Goal: Information Seeking & Learning: Learn about a topic

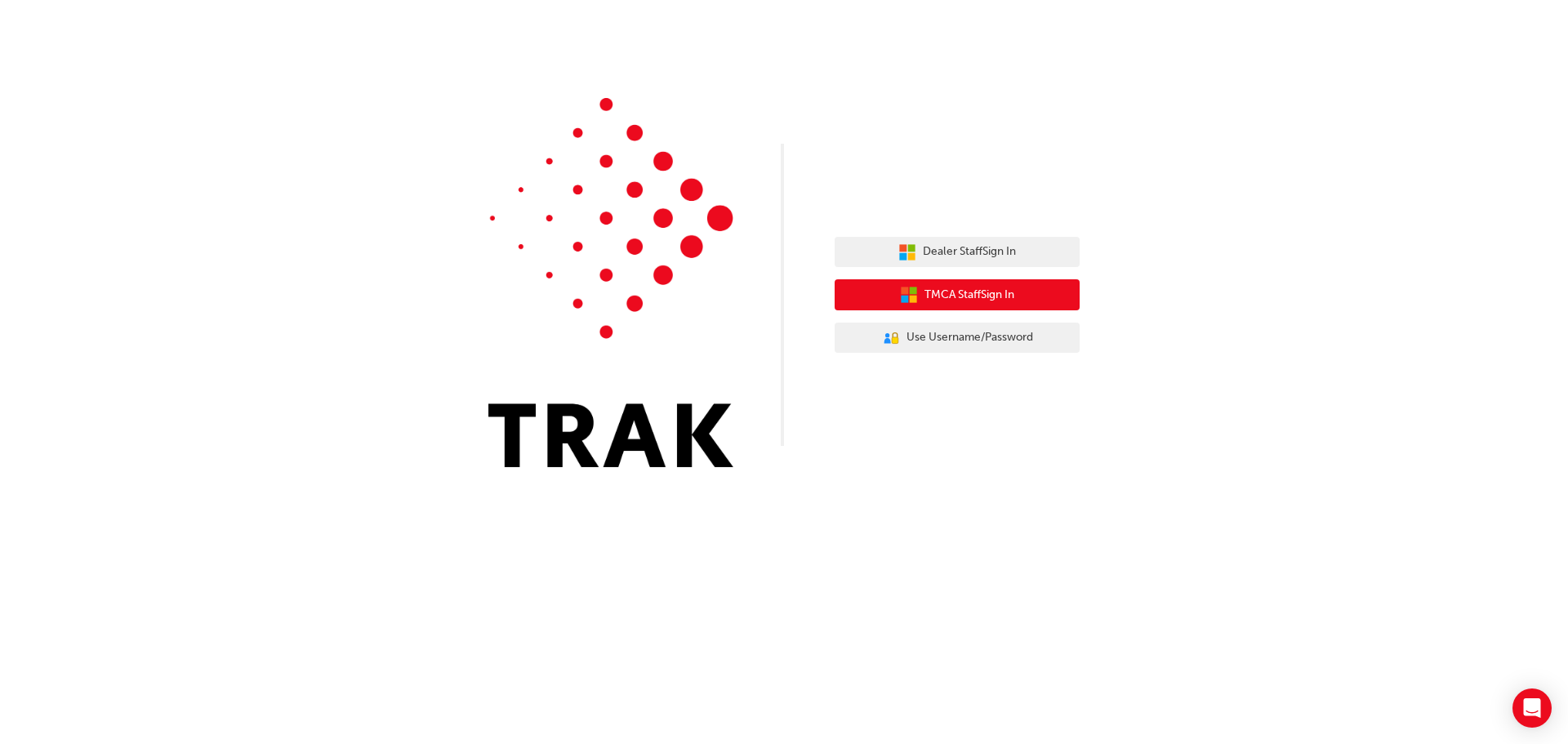
click at [958, 298] on span "TMCA Staff Sign In" at bounding box center [970, 295] width 90 height 19
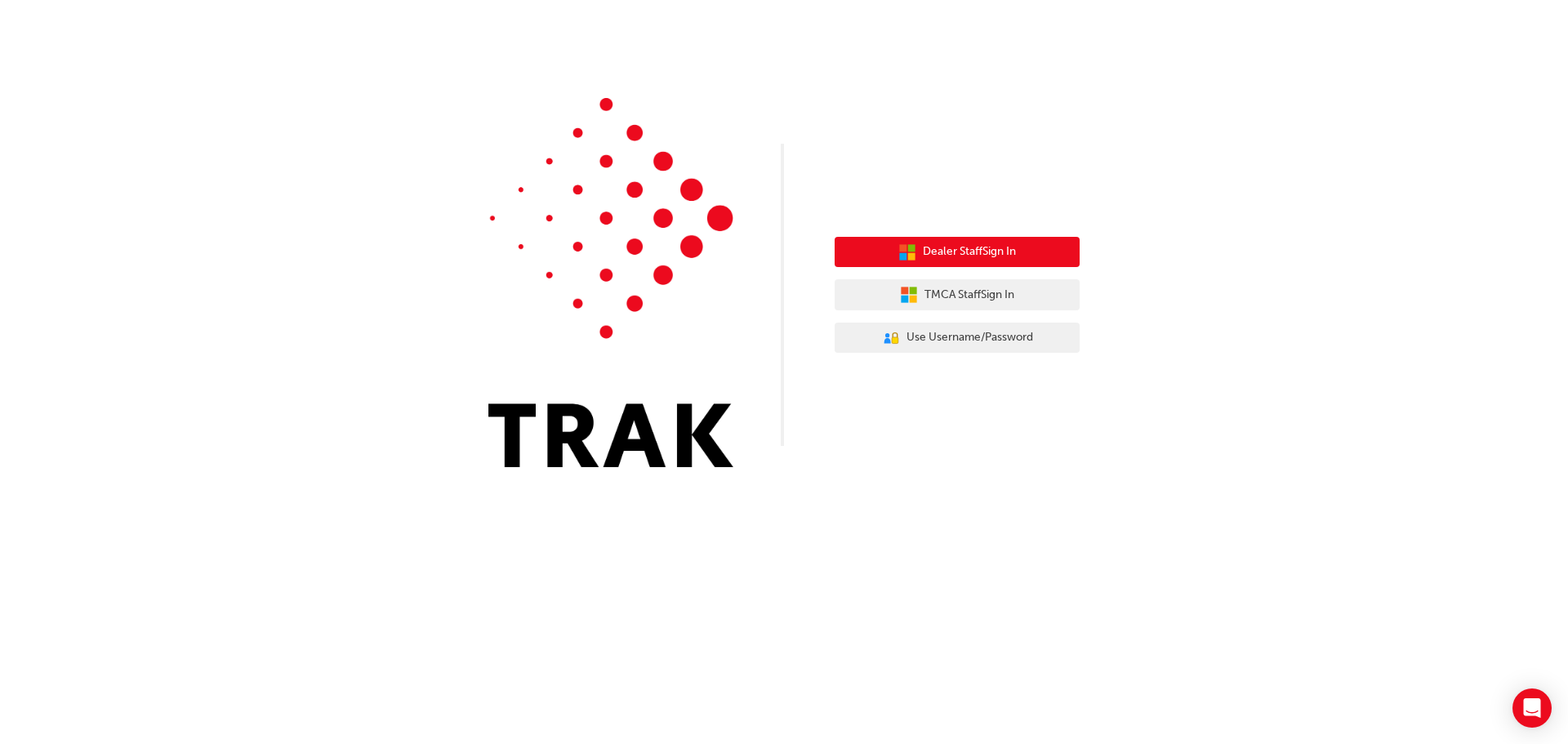
click at [959, 253] on span "Dealer Staff Sign In" at bounding box center [970, 252] width 93 height 19
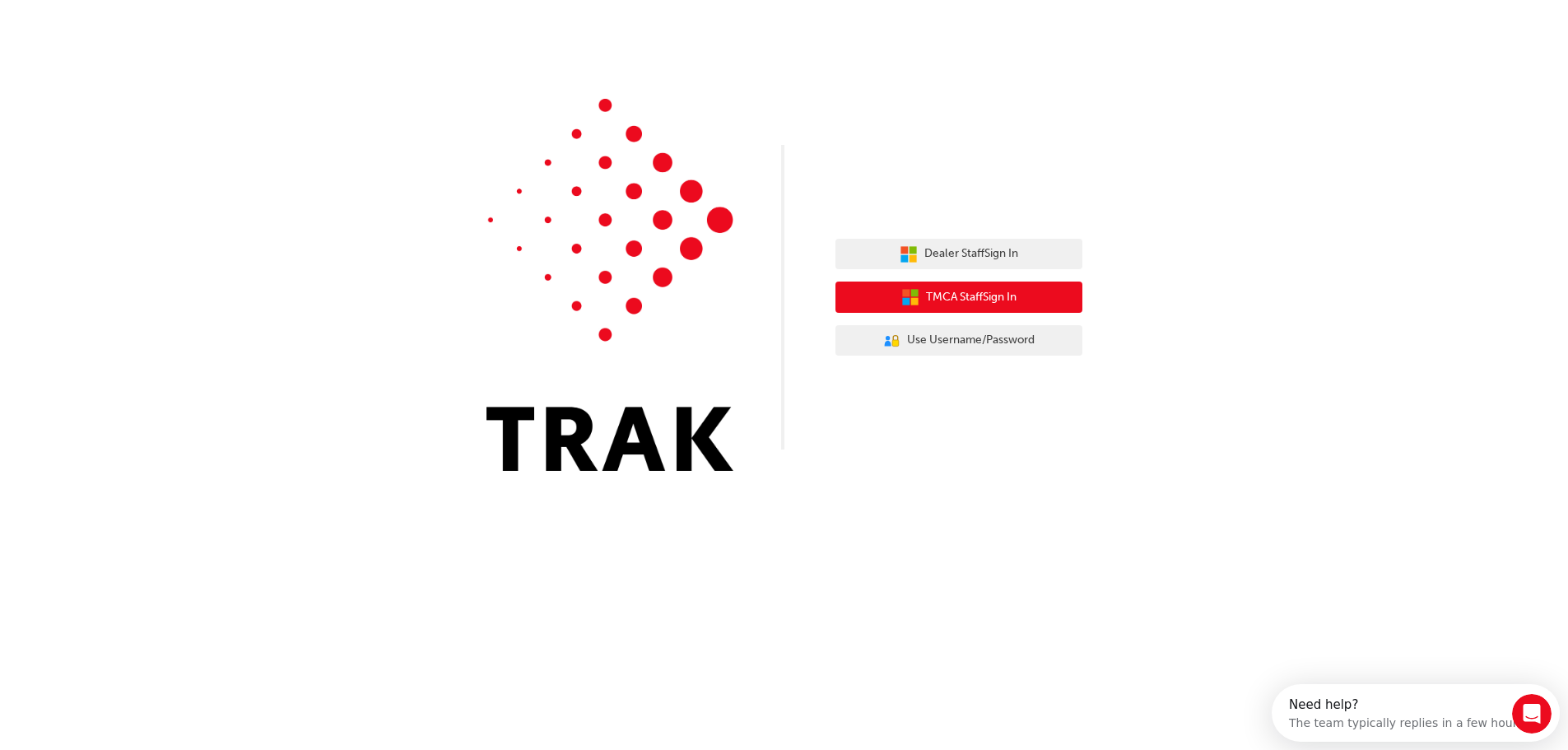
click at [940, 300] on span "TMCA Staff Sign In" at bounding box center [972, 297] width 91 height 19
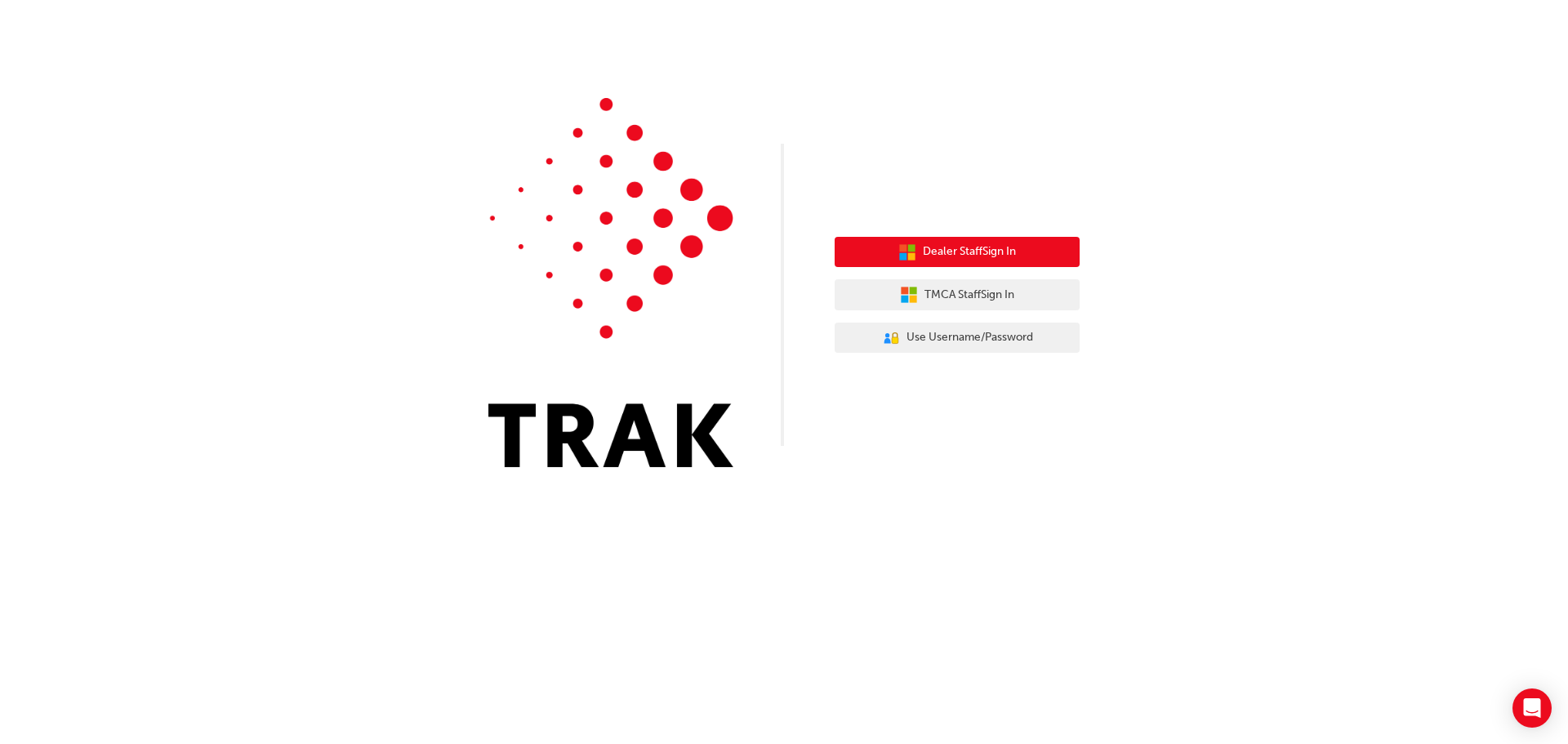
click at [974, 249] on span "Dealer Staff Sign In" at bounding box center [970, 252] width 93 height 19
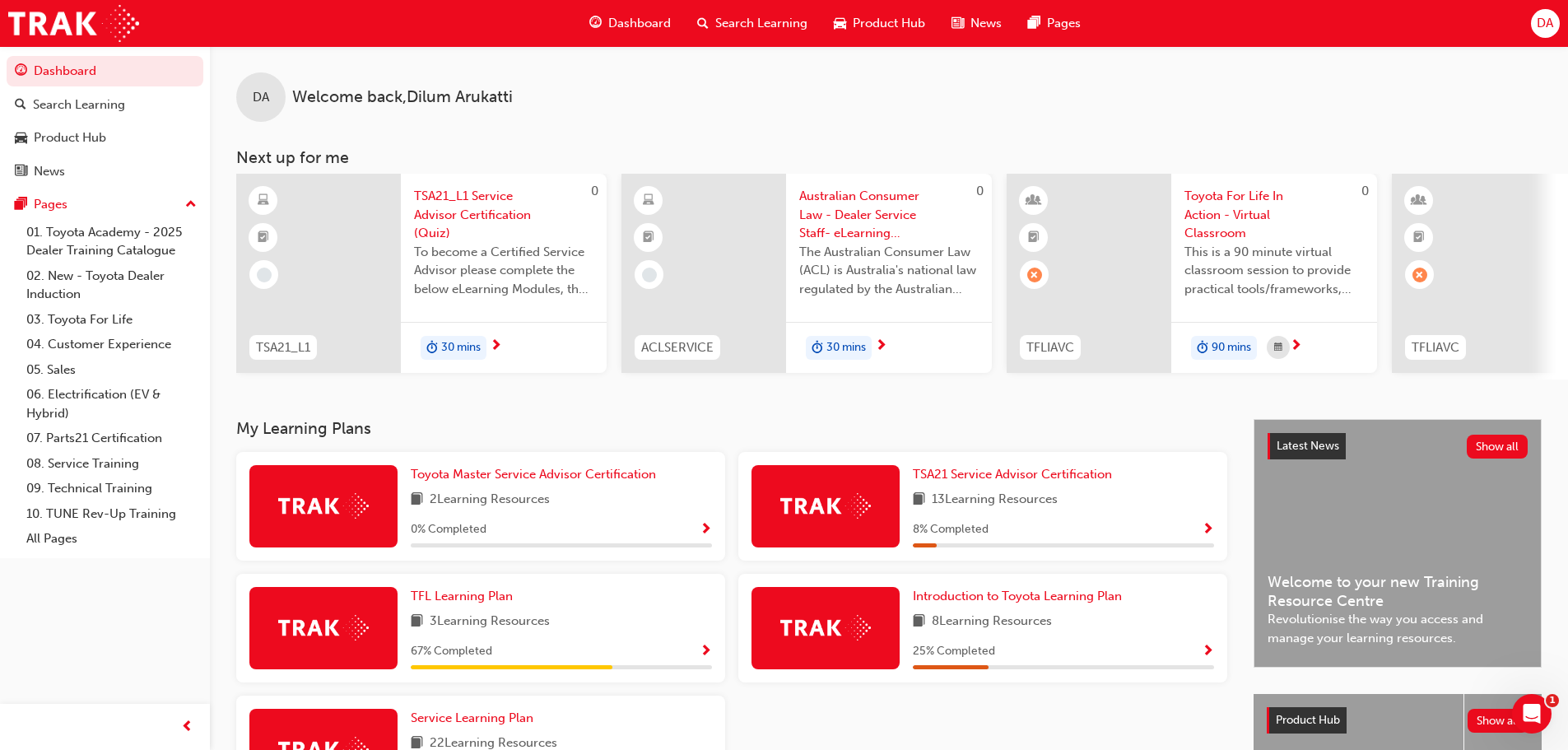
click at [470, 205] on span "TSA21_L1 Service Advisor Certification (Quiz)" at bounding box center [504, 215] width 179 height 56
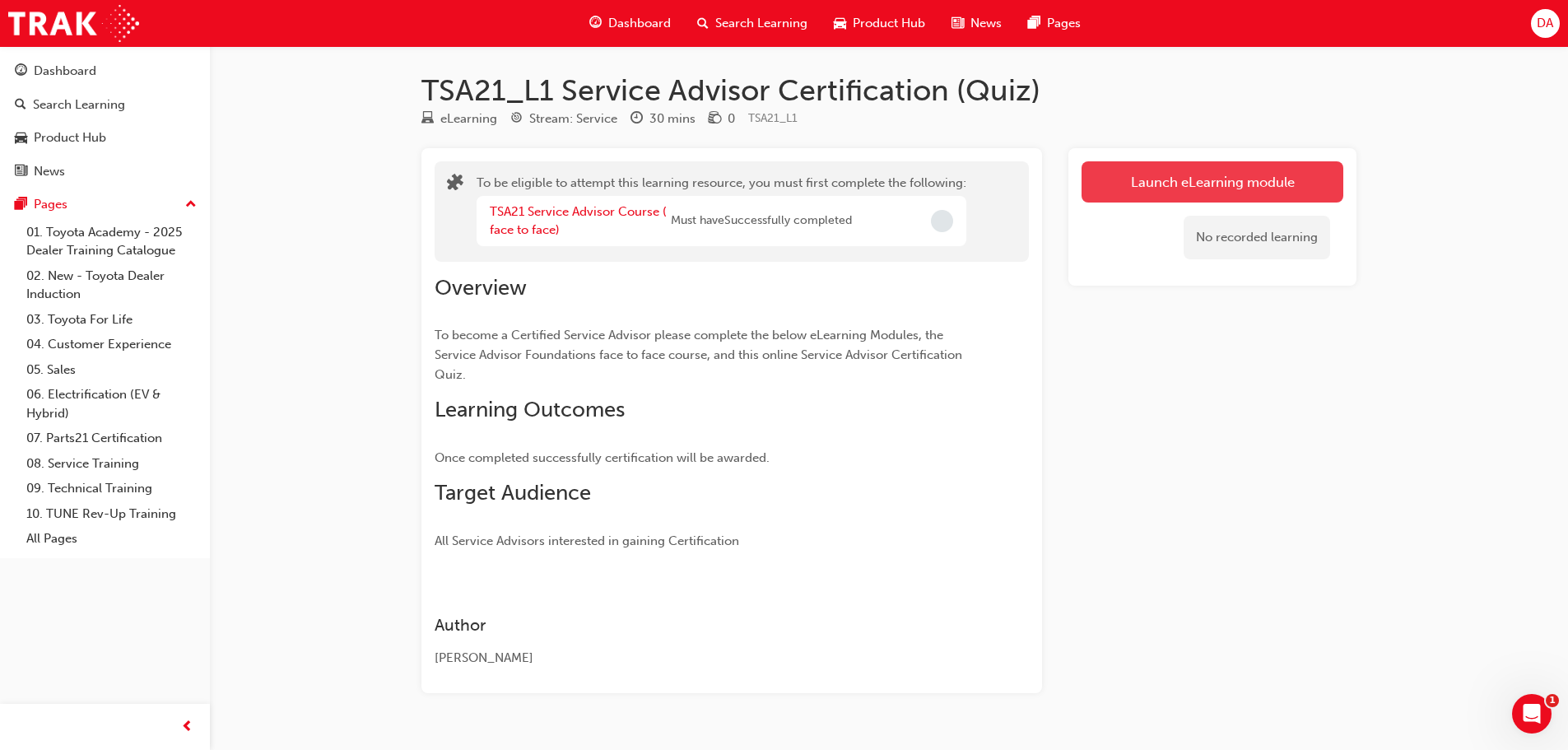
click at [1231, 186] on button "Launch eLearning module" at bounding box center [1212, 182] width 262 height 41
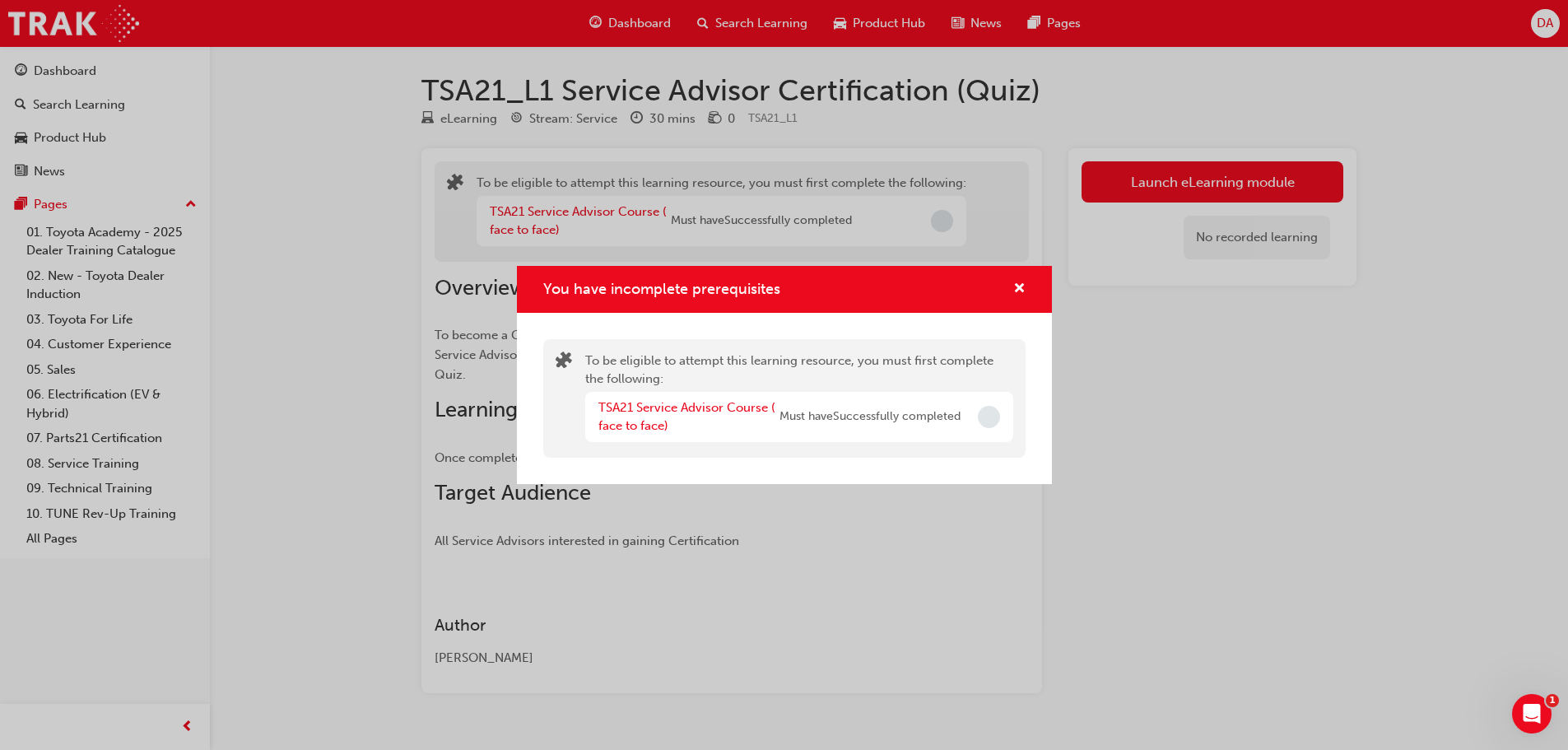
click at [988, 418] on span "Incomplete" at bounding box center [989, 417] width 23 height 22
click at [832, 414] on span "Must have Successfully completed" at bounding box center [869, 417] width 181 height 19
click at [660, 406] on link "TSA21 Service Advisor Course ( face to face)" at bounding box center [686, 417] width 177 height 34
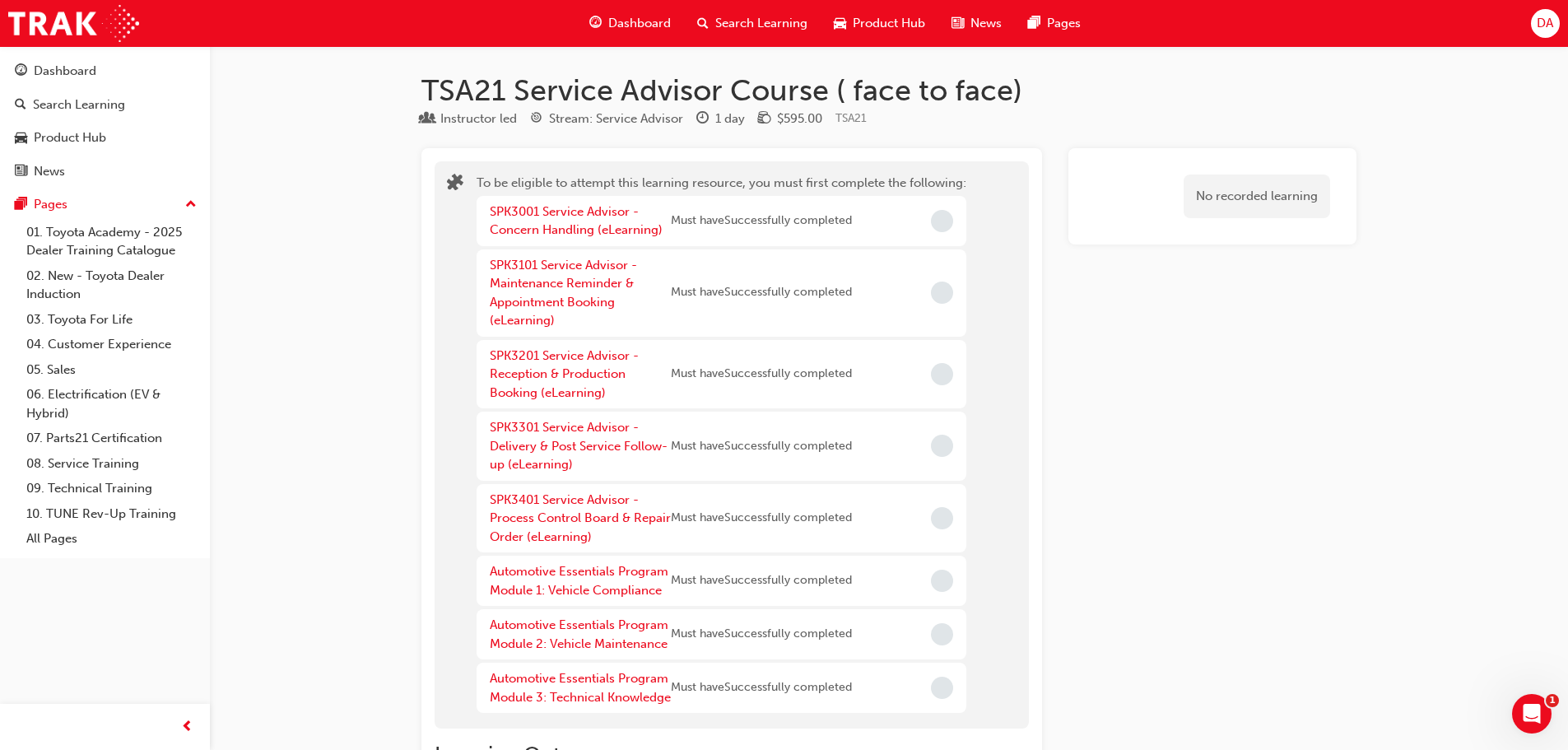
click at [944, 217] on span "Incomplete" at bounding box center [942, 221] width 23 height 22
click at [725, 218] on span "Must have Successfully completed" at bounding box center [761, 221] width 181 height 19
click at [608, 221] on div "SPK3001 Service Advisor - Concern Handling (eLearning)" at bounding box center [580, 221] width 181 height 38
click at [615, 233] on link "SPK3001 Service Advisor - Concern Handling (eLearning)" at bounding box center [576, 221] width 173 height 34
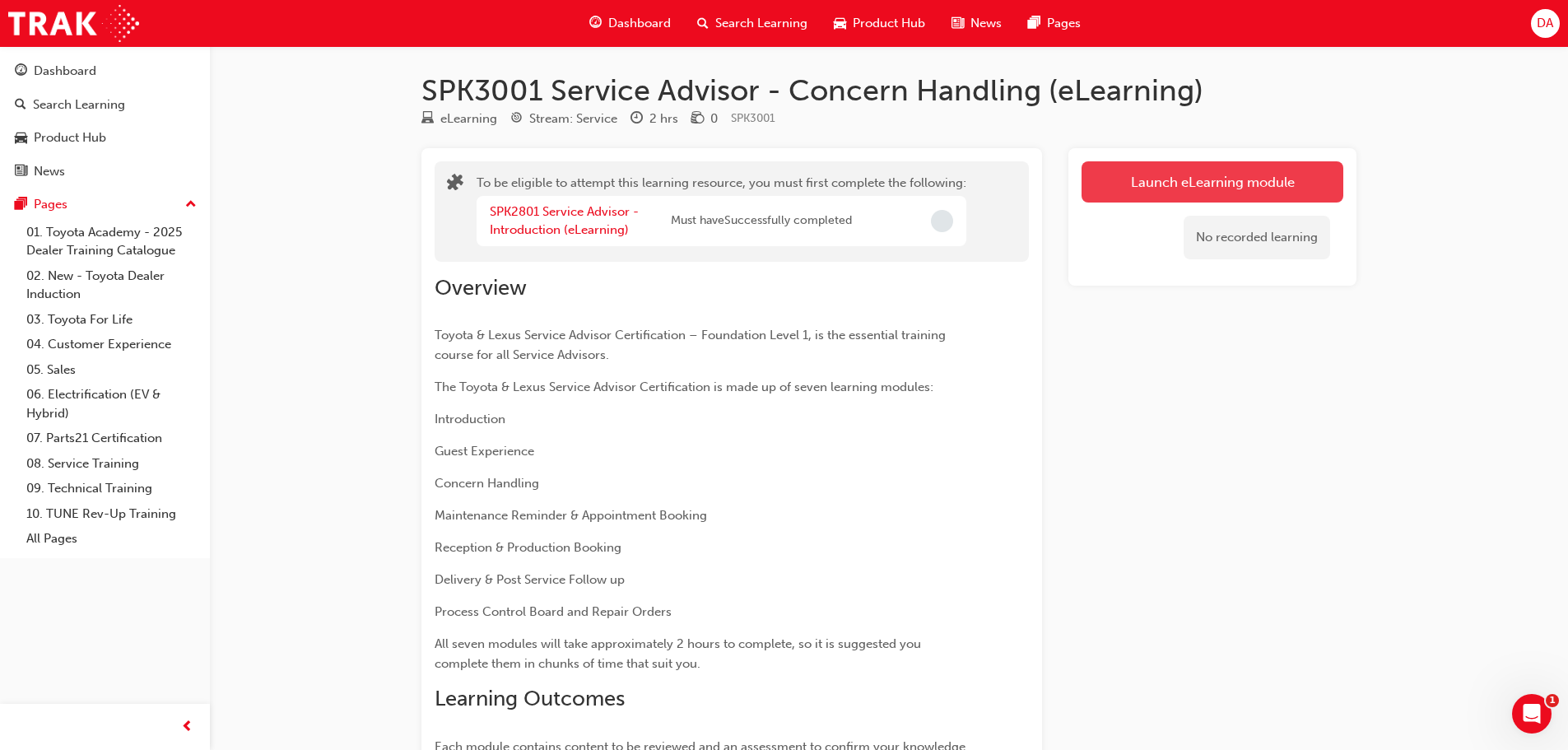
click at [1155, 169] on button "Launch eLearning module" at bounding box center [1212, 182] width 262 height 41
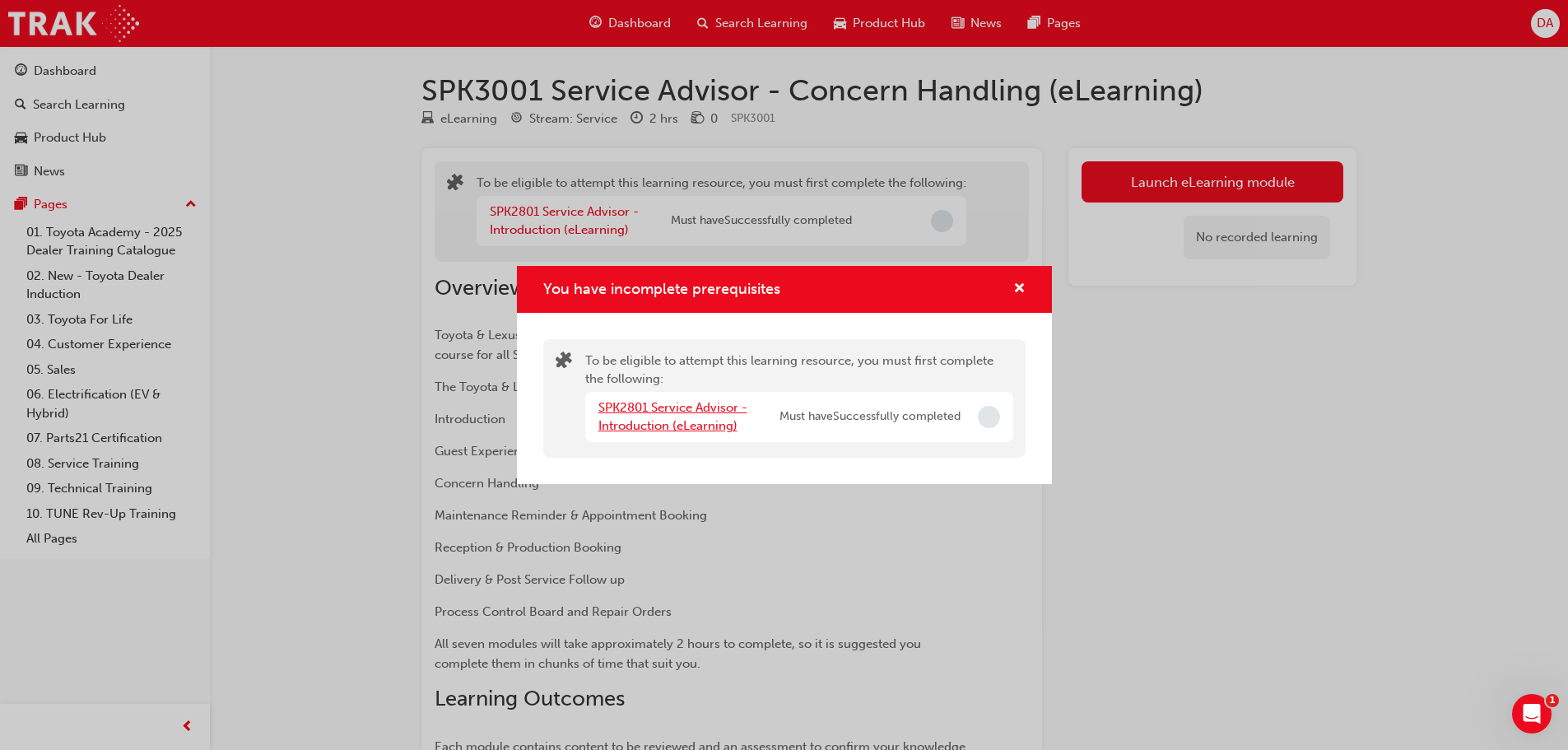
click at [604, 412] on link "SPK2801 Service Advisor - Introduction (eLearning)" at bounding box center [672, 417] width 149 height 34
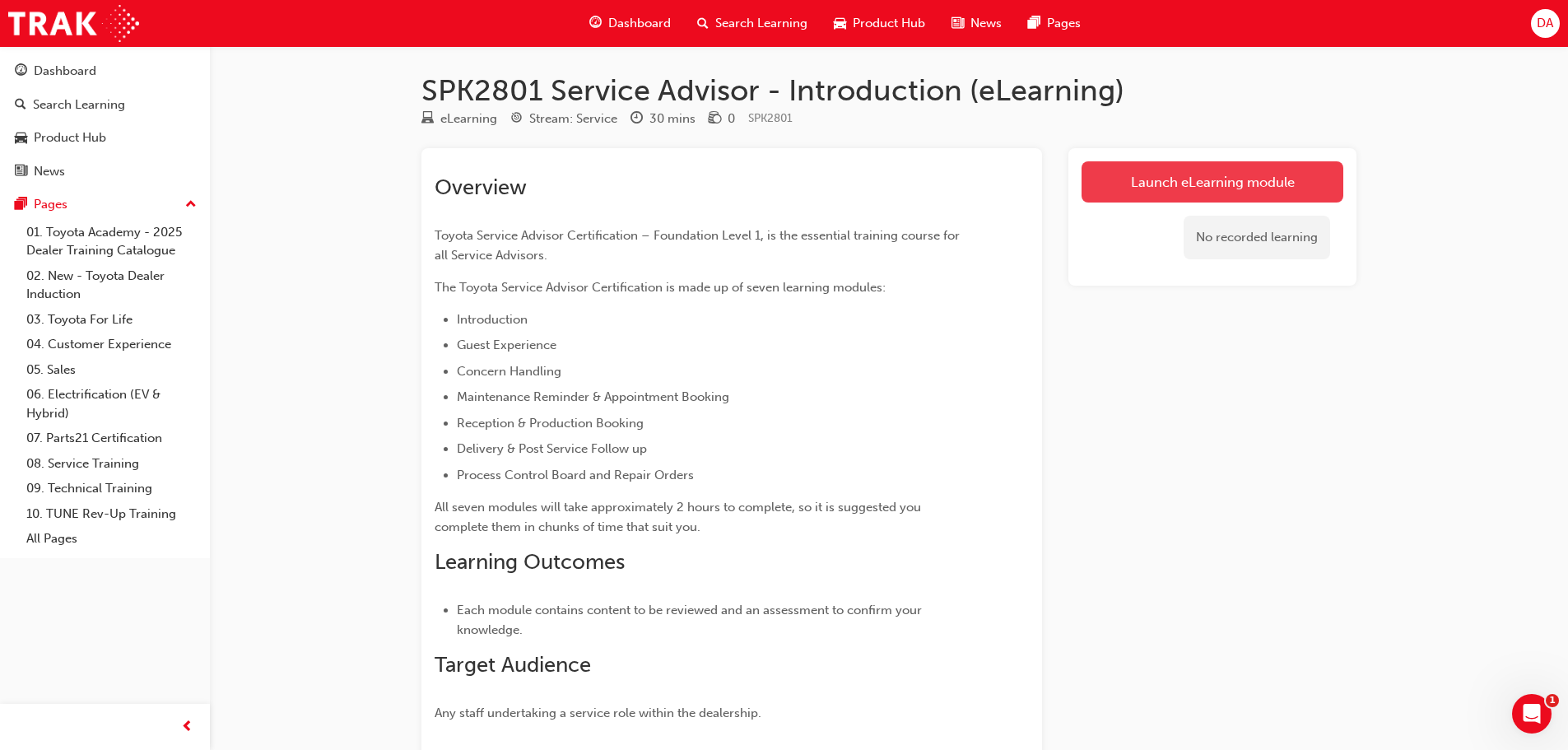
click at [1169, 178] on link "Launch eLearning module" at bounding box center [1212, 182] width 262 height 41
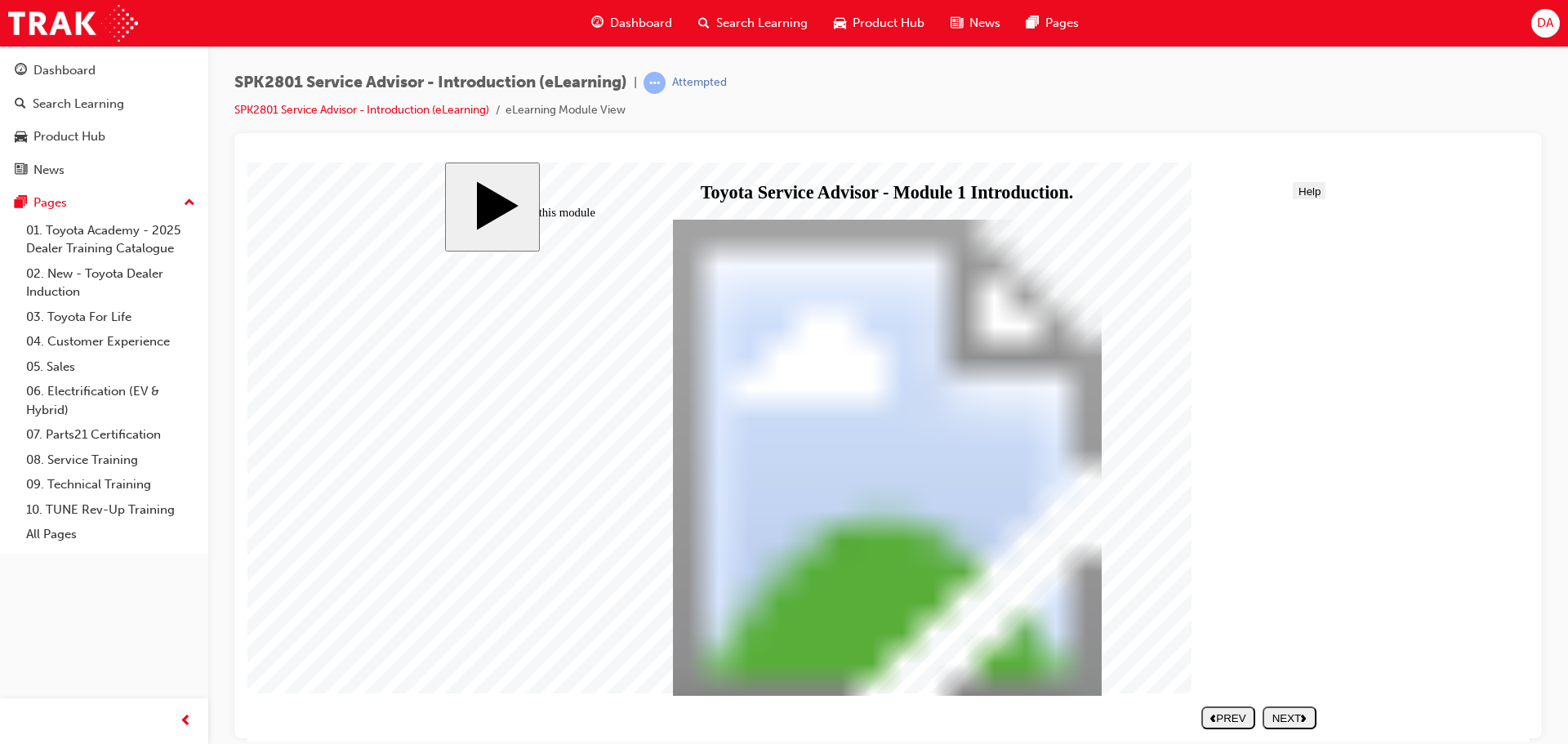
click at [1280, 710] on button "NEXT" at bounding box center [1290, 716] width 54 height 23
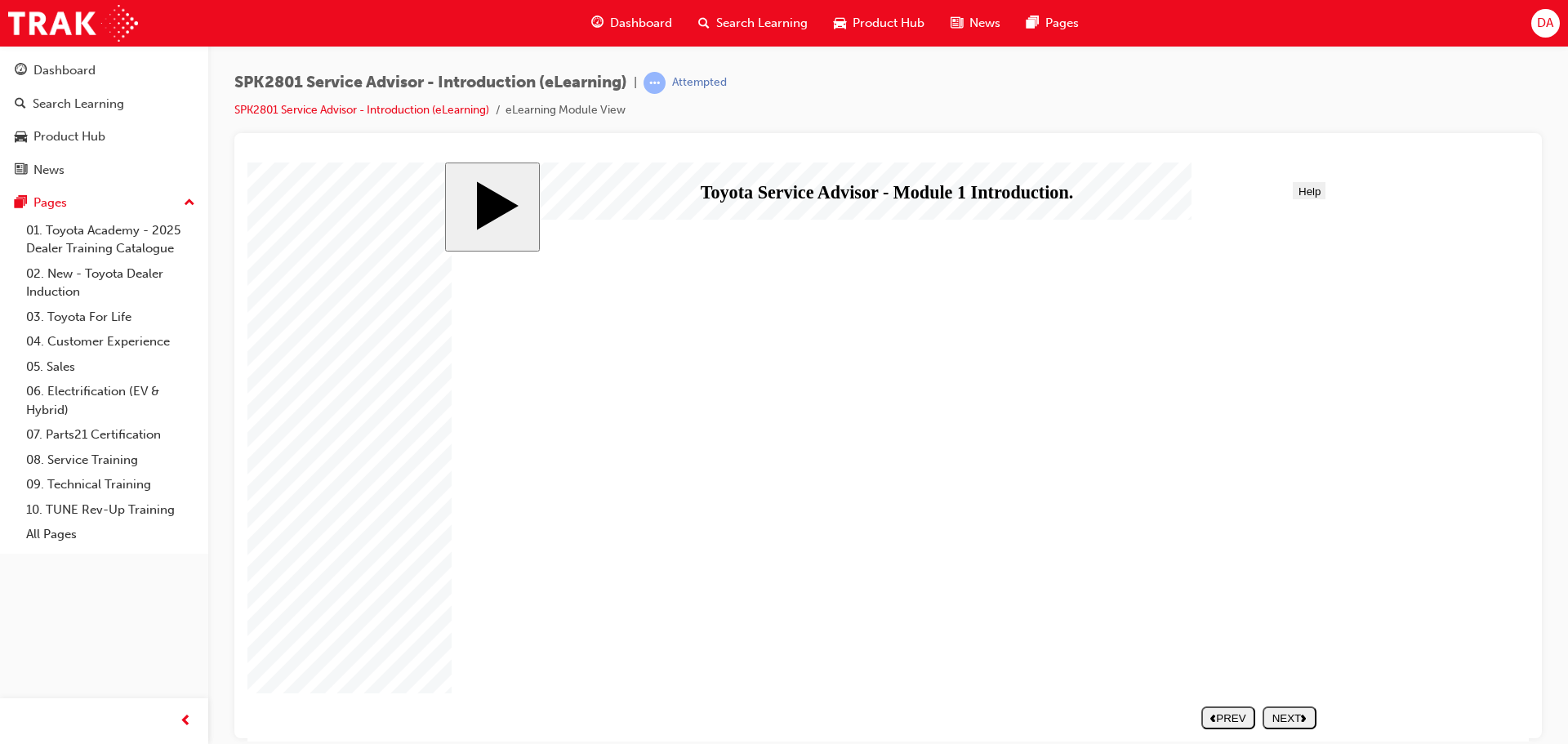
click at [1307, 718] on icon "next" at bounding box center [1304, 716] width 6 height 8
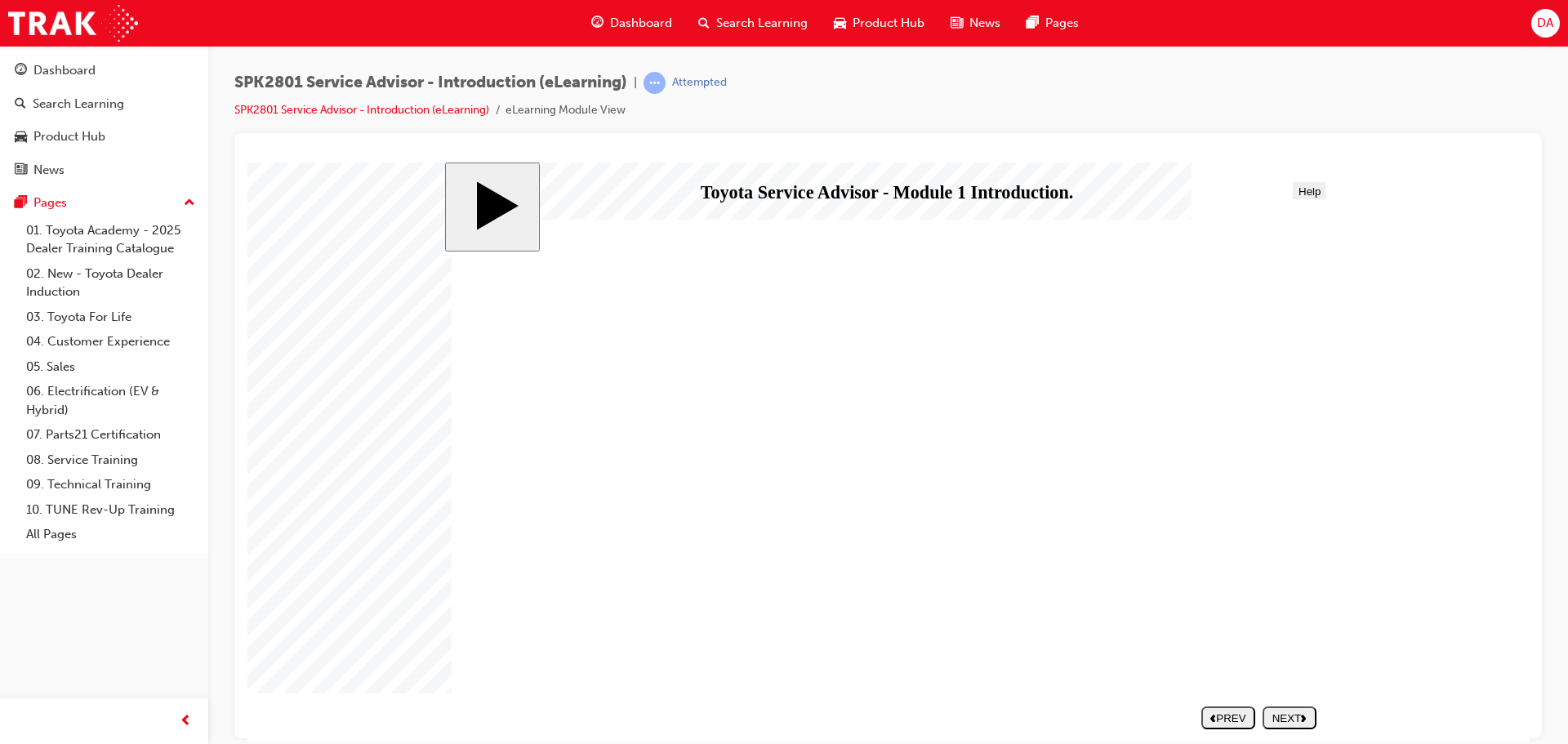
click at [1283, 712] on div "NEXT" at bounding box center [1290, 717] width 41 height 12
click at [1295, 713] on div "NEXT" at bounding box center [1290, 717] width 41 height 12
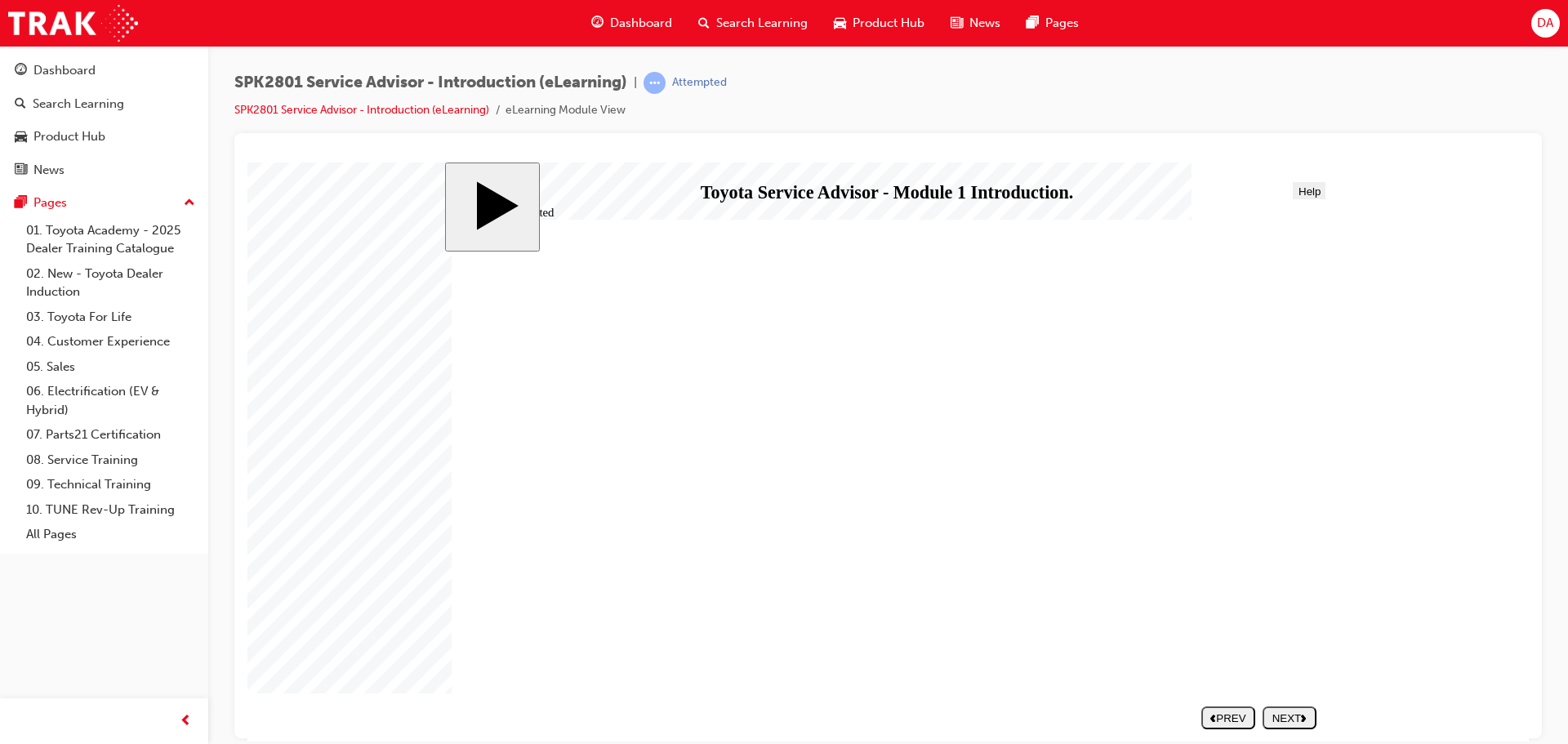
click at [1273, 709] on button "NEXT" at bounding box center [1290, 716] width 54 height 23
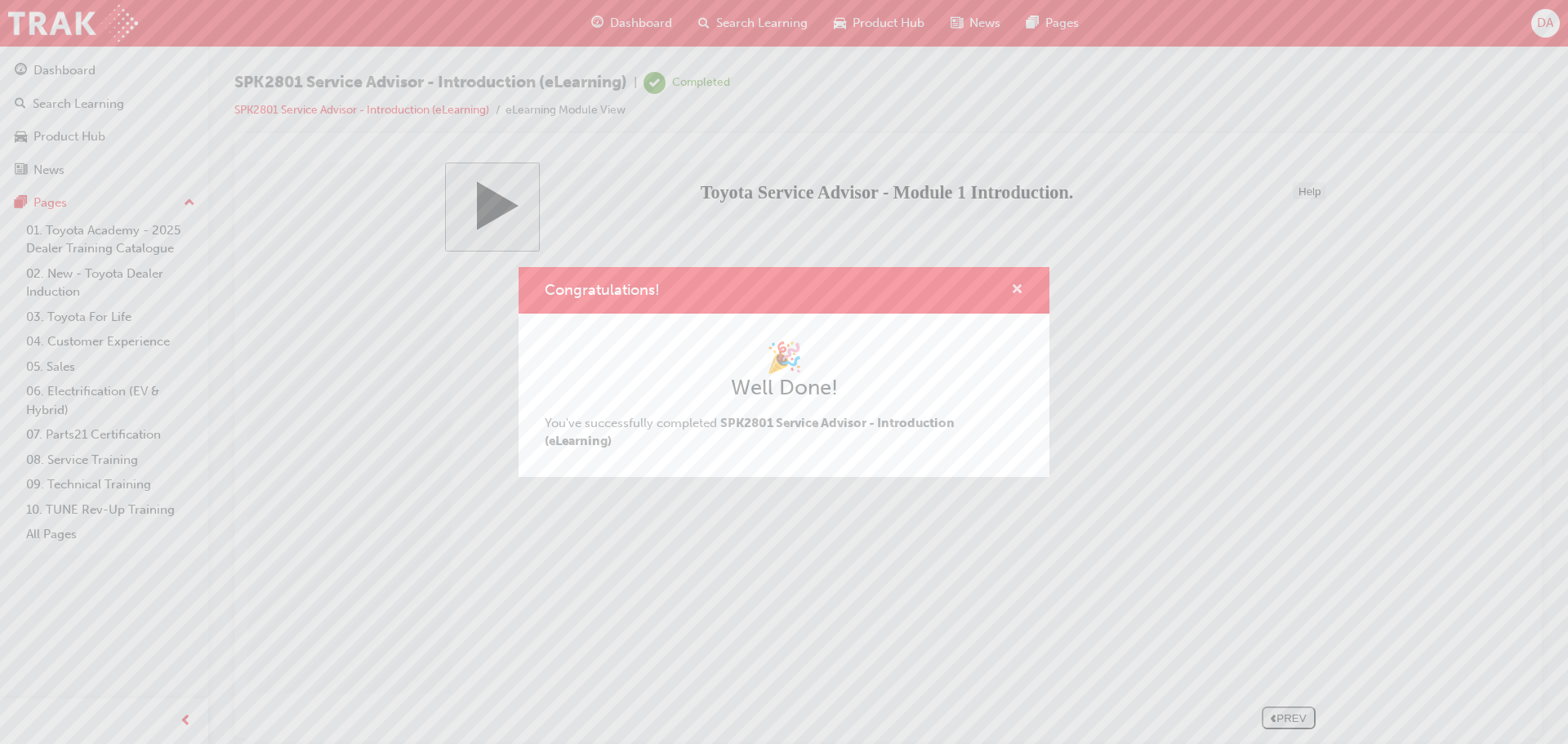
drag, startPoint x: 1016, startPoint y: 286, endPoint x: 847, endPoint y: 265, distance: 170.3
click at [1016, 286] on span "cross-icon" at bounding box center [1017, 291] width 12 height 15
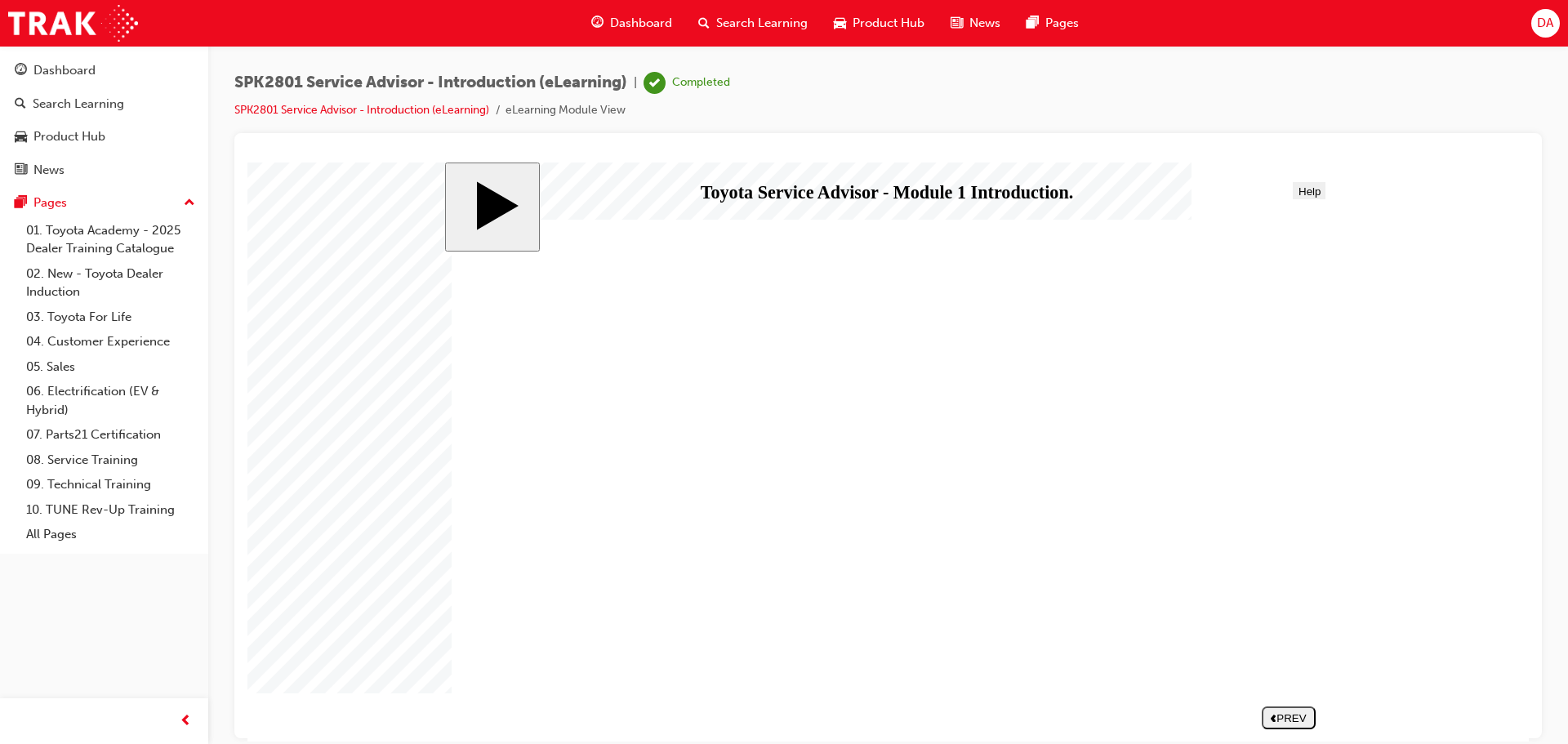
click at [1285, 722] on div "PREV" at bounding box center [1289, 717] width 41 height 12
click at [127, 268] on link "02. New - Toyota Dealer Induction" at bounding box center [111, 283] width 182 height 44
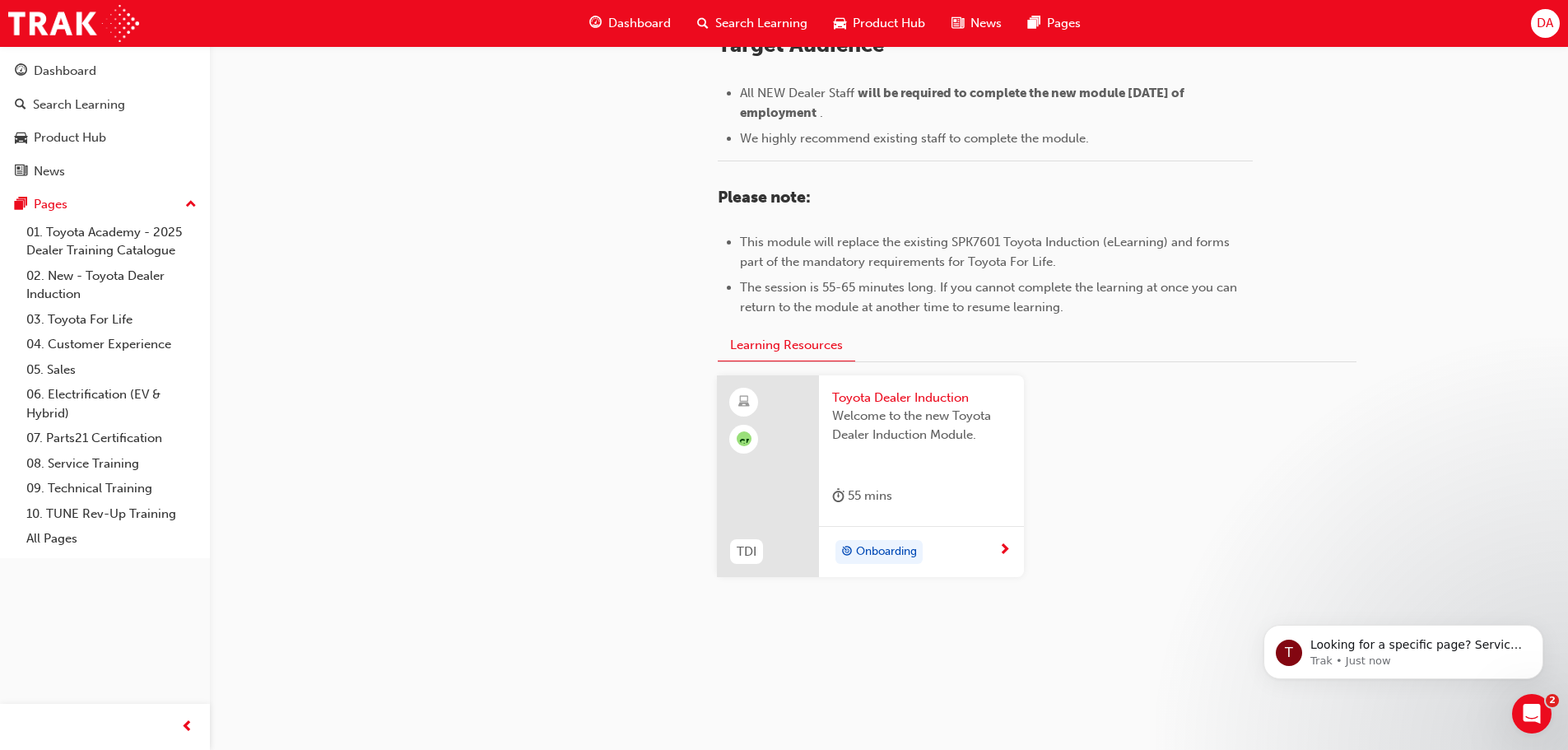
click at [938, 555] on div "Onboarding" at bounding box center [914, 552] width 166 height 24
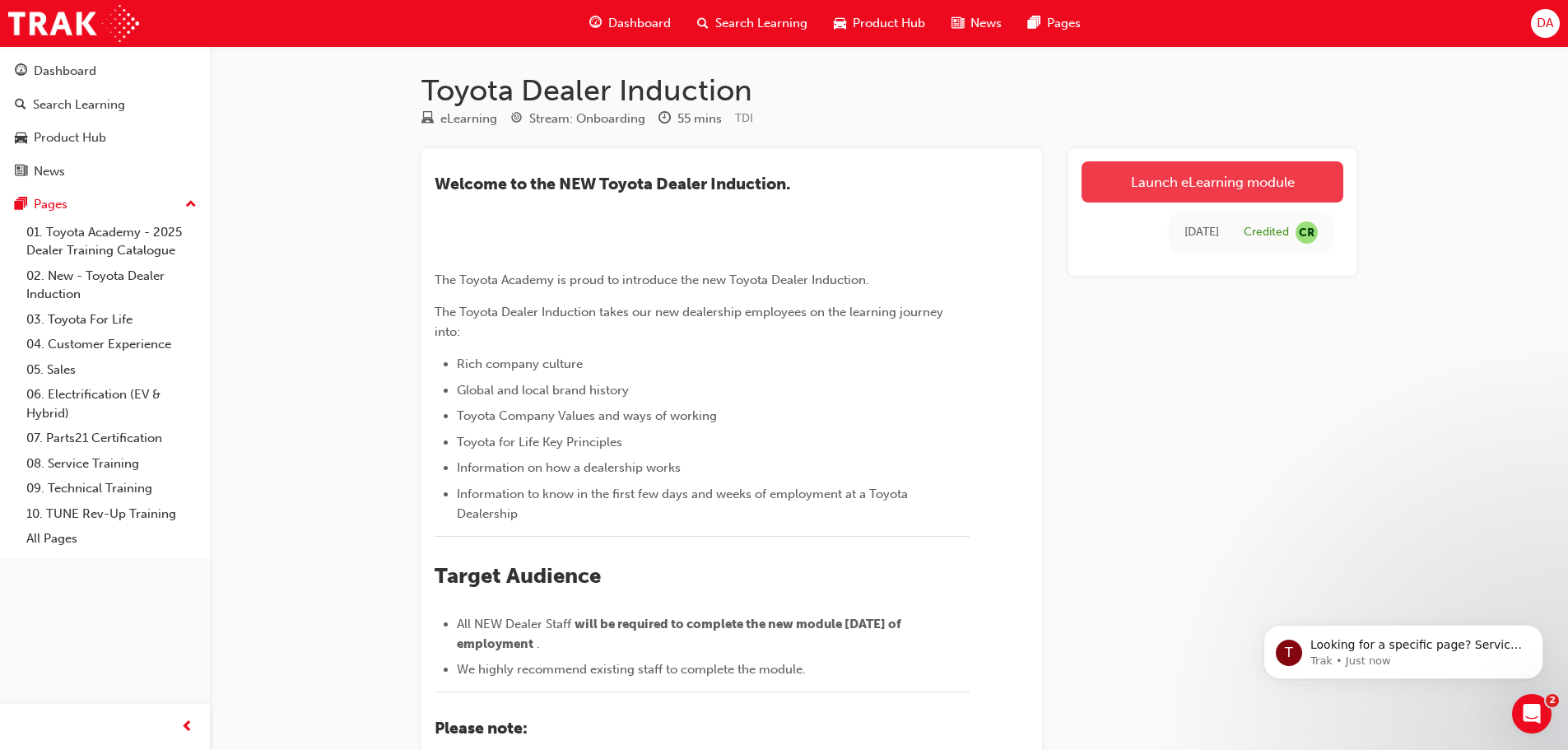
click at [1165, 173] on link "Launch eLearning module" at bounding box center [1212, 182] width 262 height 41
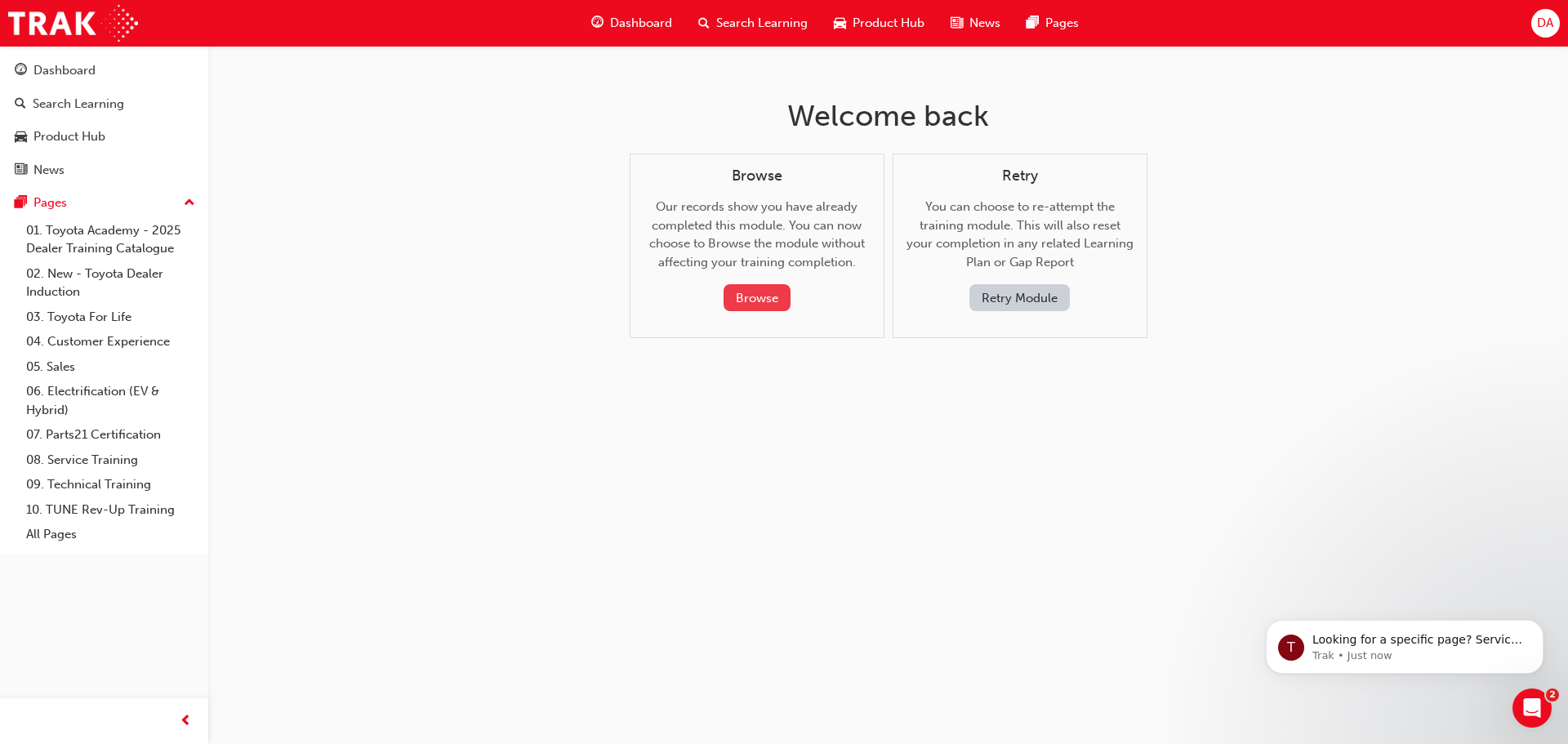
click at [771, 291] on button "Browse" at bounding box center [757, 297] width 67 height 27
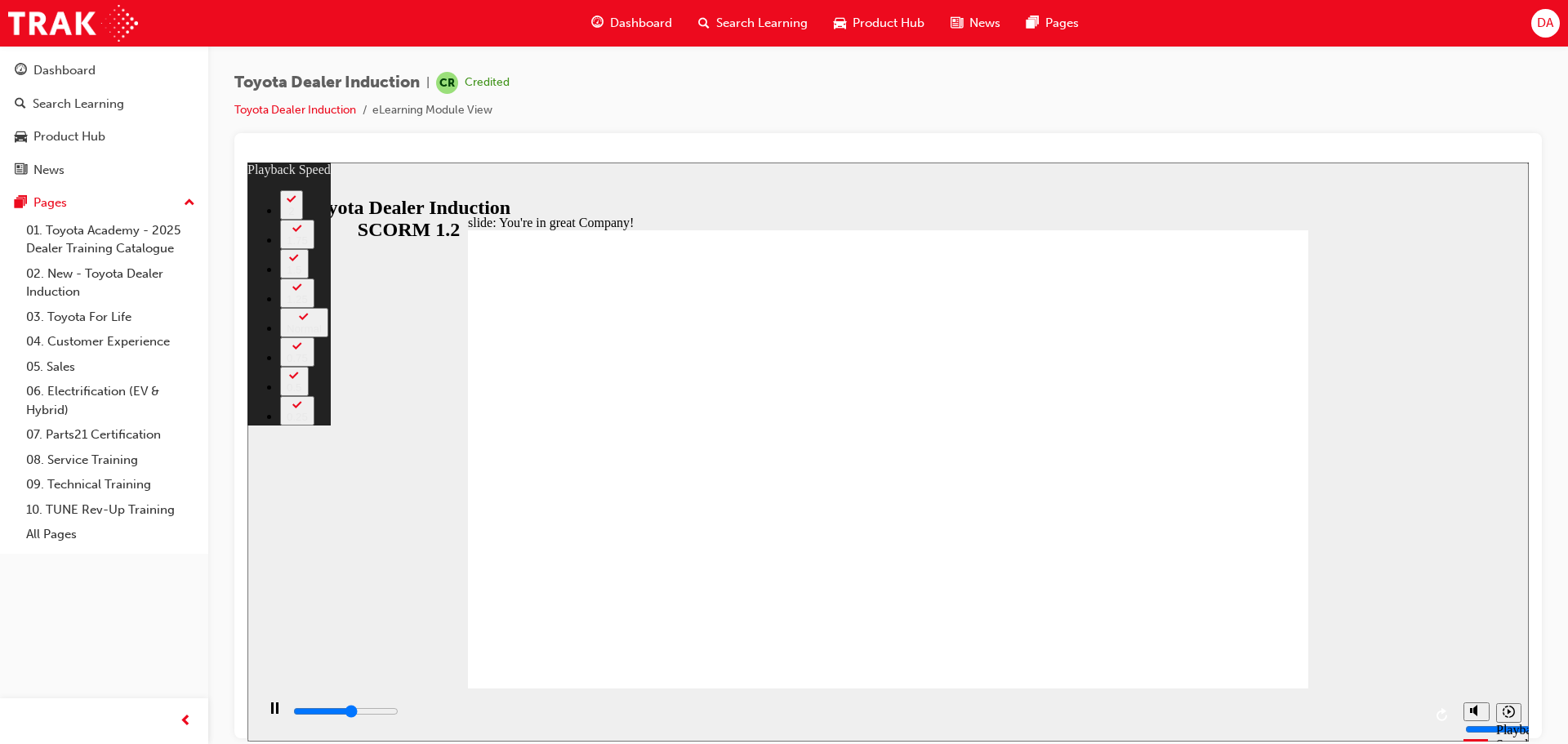
type input "4200"
type input "0"
type input "4500"
type input "1"
type input "4700"
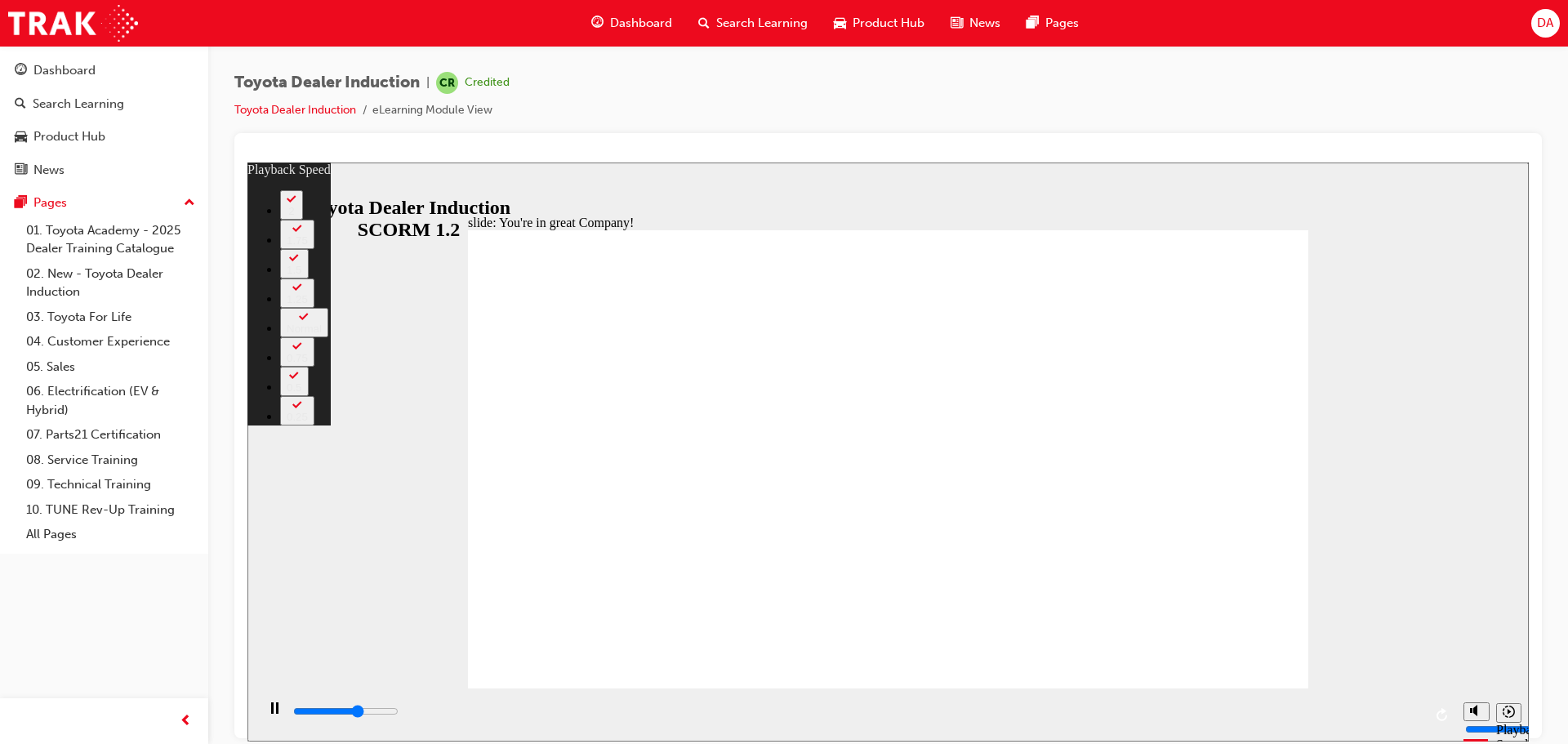
type input "1"
type input "5000"
type input "1"
type input "5300"
type input "1"
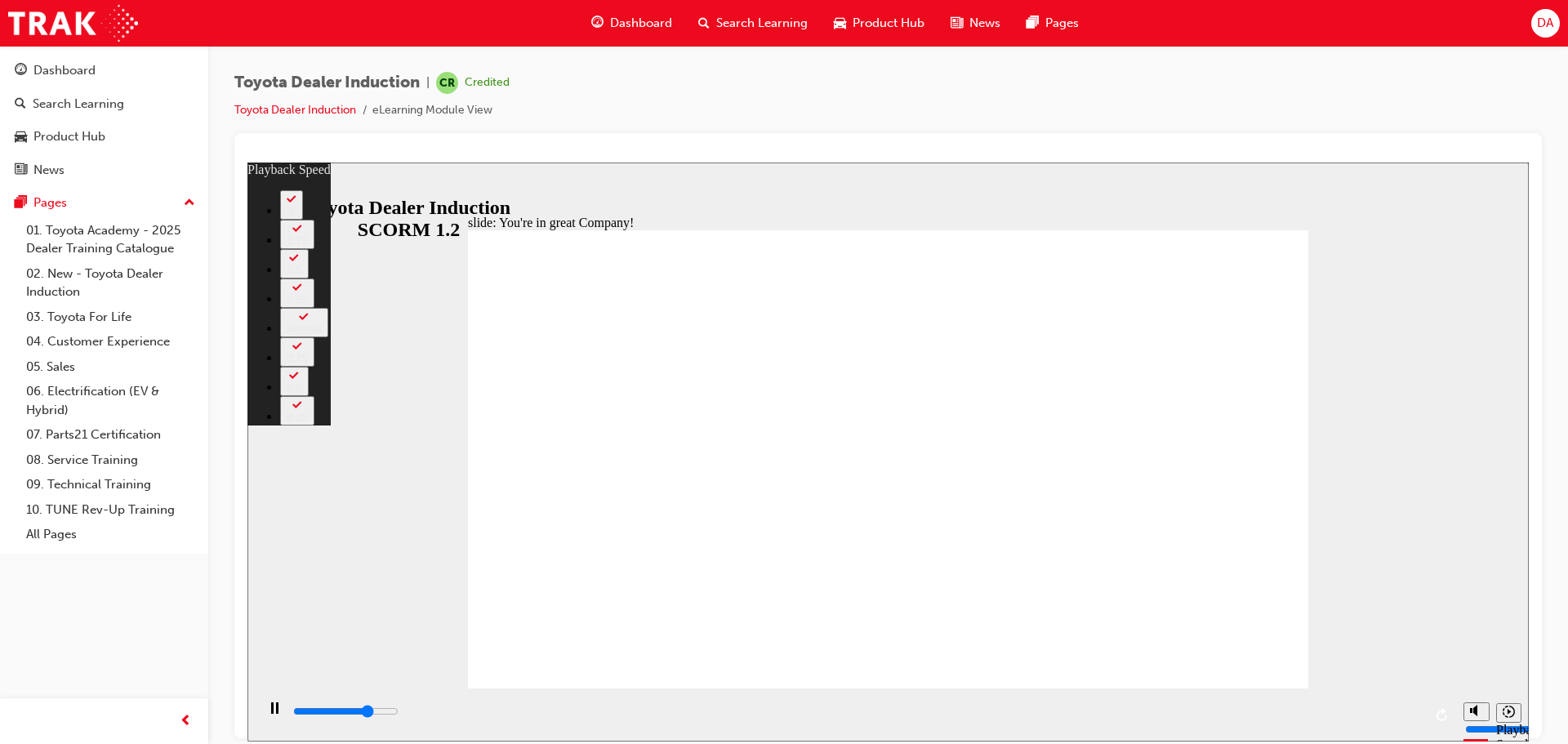
type input "5500"
type input "2"
type input "5800"
type input "2"
type input "6100"
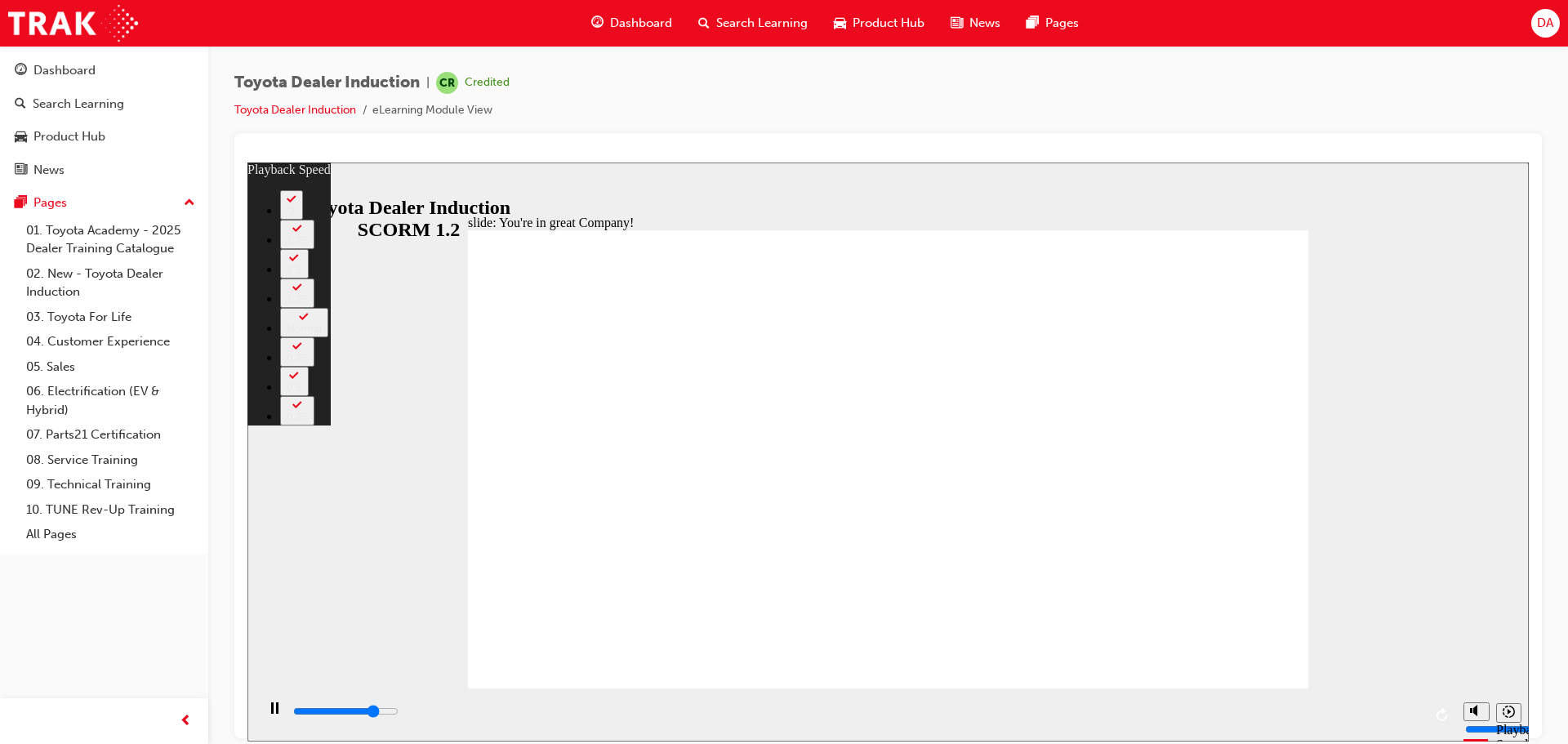
type input "2"
type input "6300"
type input "2"
type input "6600"
type input "3"
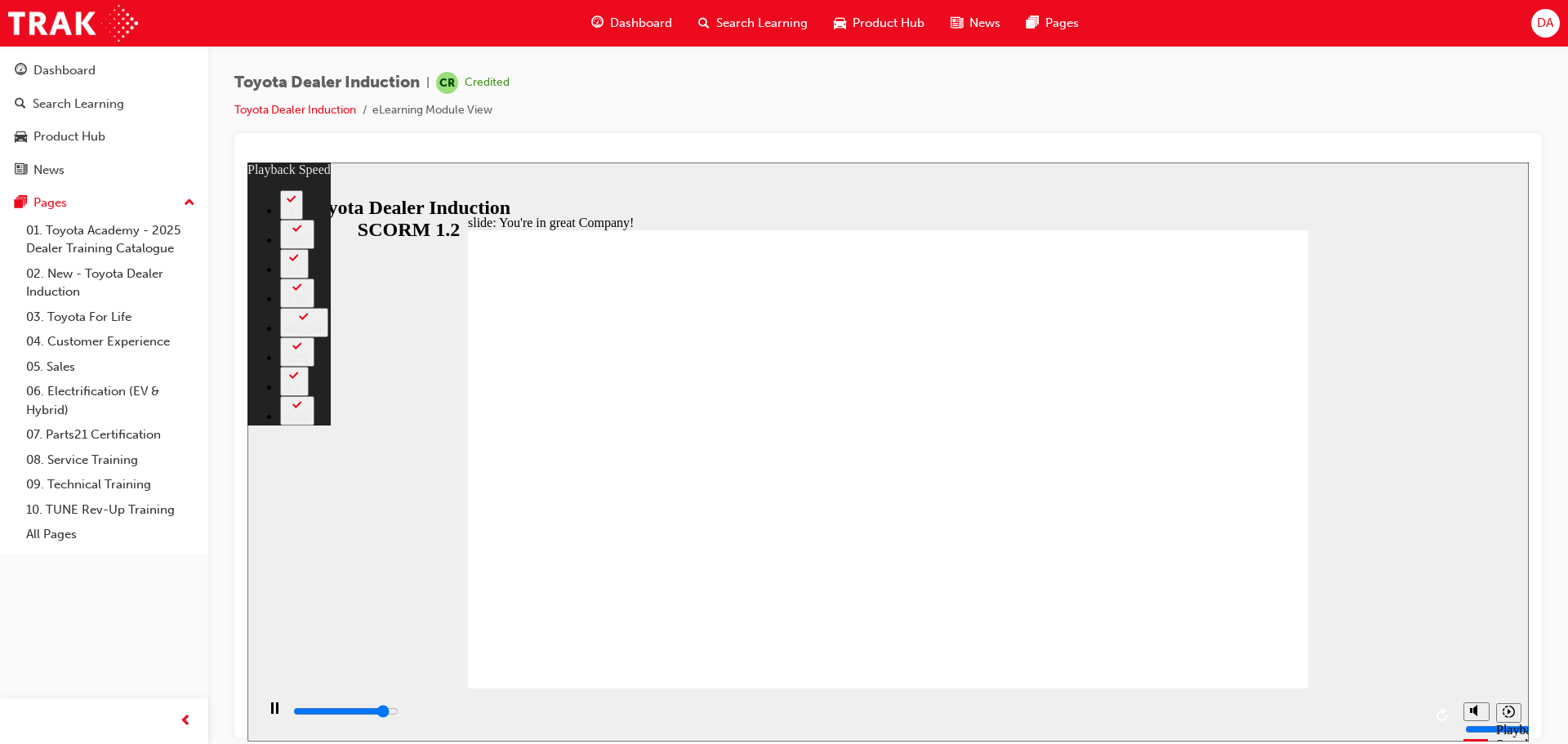
type input "6800"
type input "3"
type input "7100"
type input "3"
type input "7400"
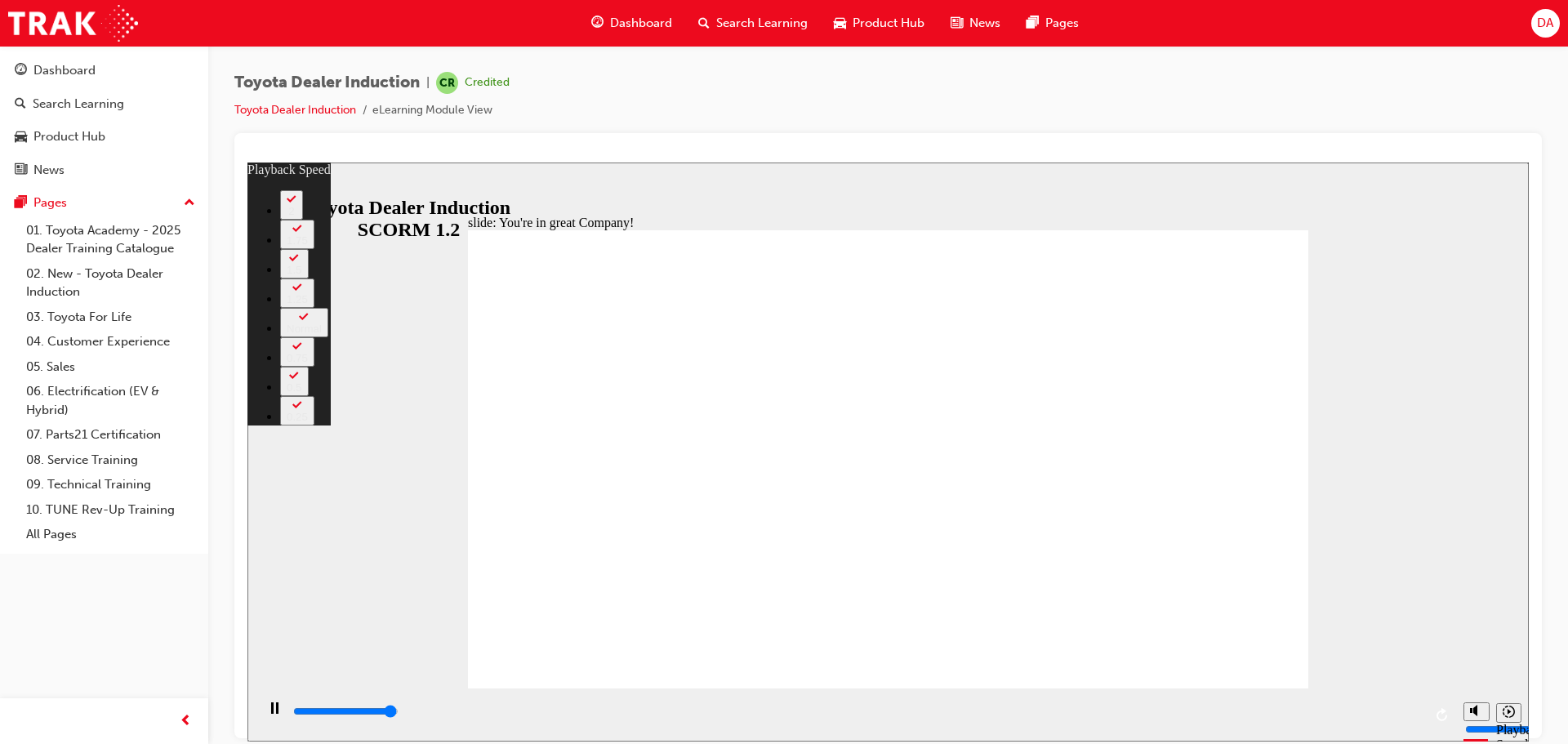
type input "3"
type input "7500"
type input "156"
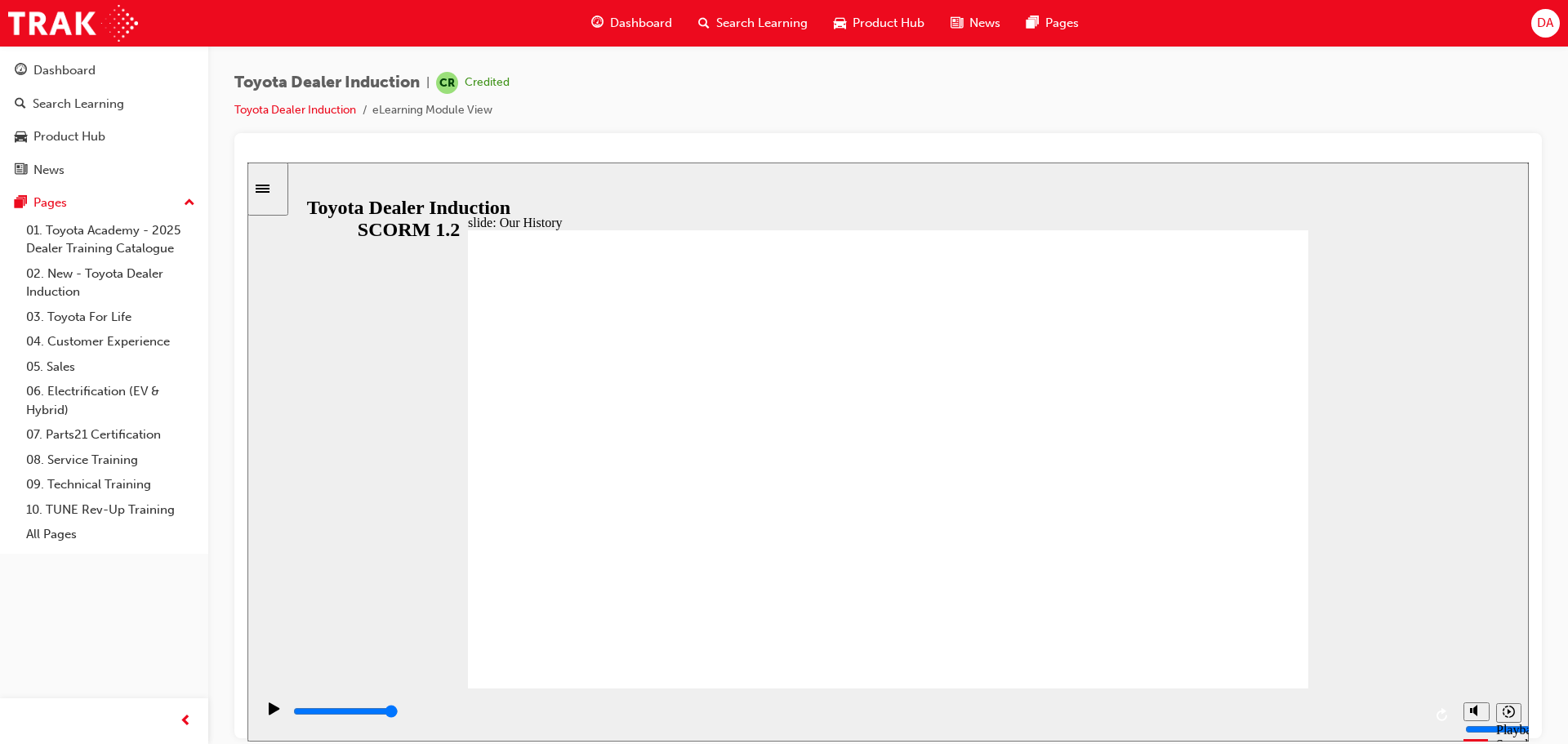
drag, startPoint x: 962, startPoint y: 625, endPoint x: 718, endPoint y: 591, distance: 246.4
drag, startPoint x: 658, startPoint y: 591, endPoint x: 701, endPoint y: 591, distance: 43.0
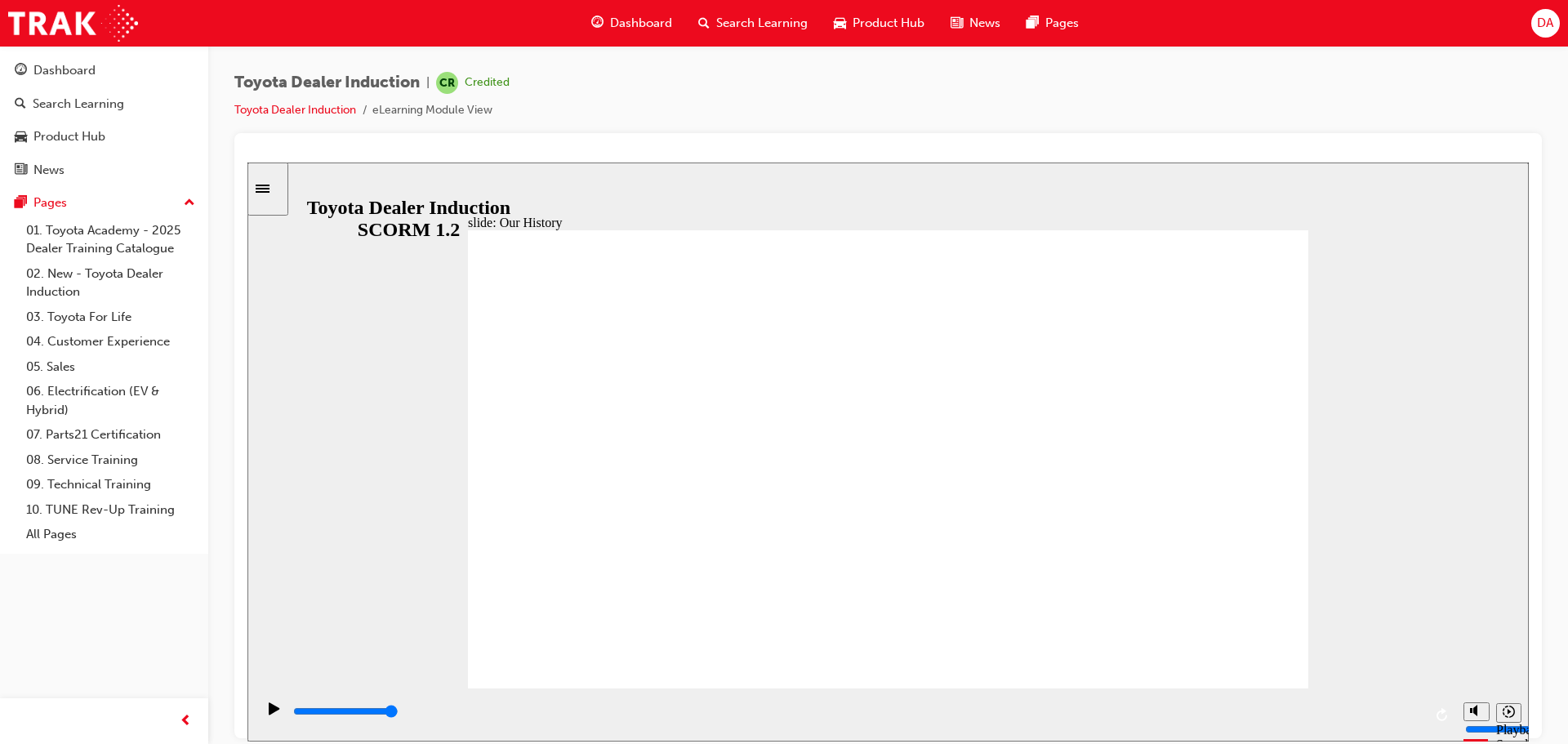
drag, startPoint x: 655, startPoint y: 592, endPoint x: 667, endPoint y: 592, distance: 12.0
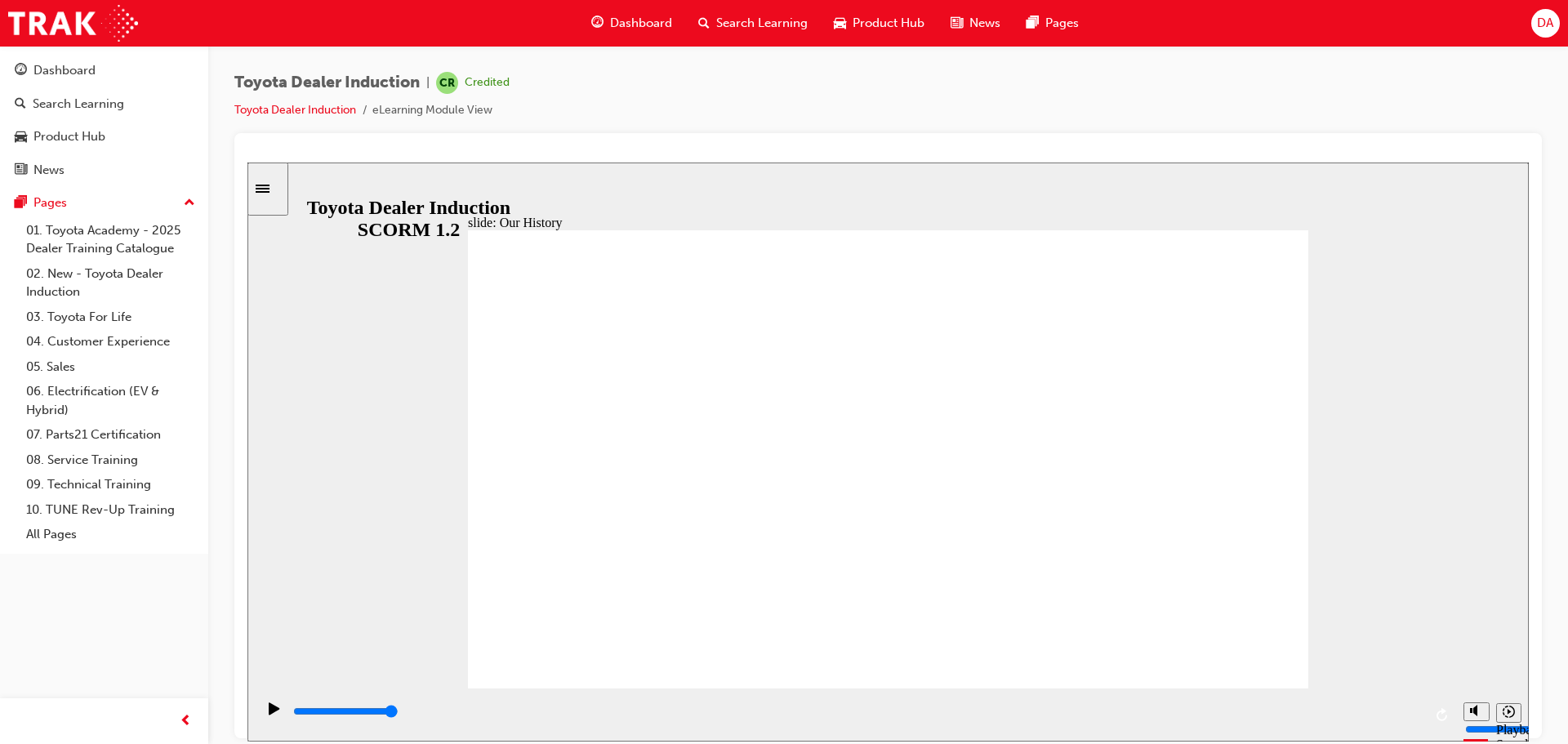
drag, startPoint x: 660, startPoint y: 597, endPoint x: 873, endPoint y: 600, distance: 213.0
drag, startPoint x: 882, startPoint y: 596, endPoint x: 1100, endPoint y: 607, distance: 218.3
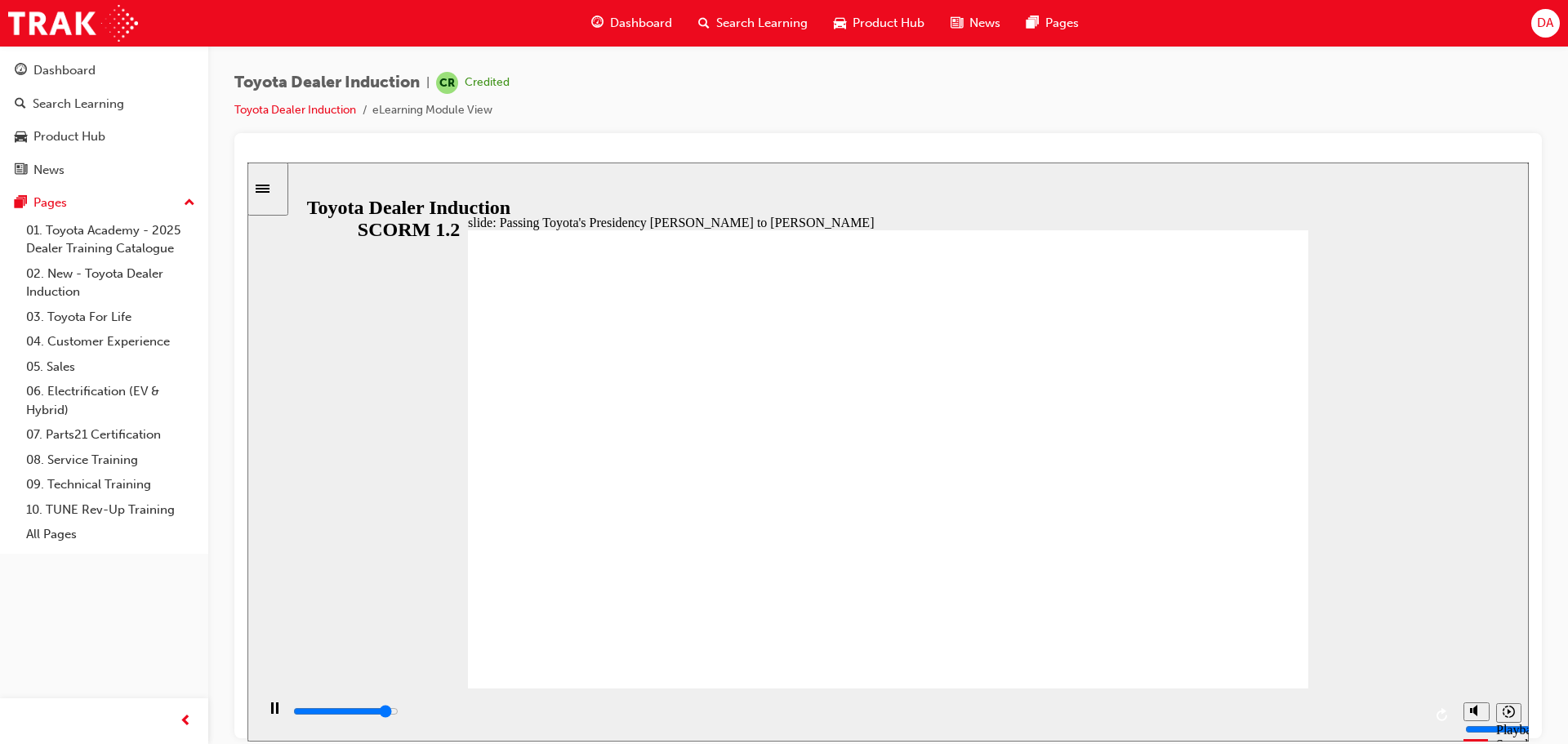
type input "5000"
radio input "false"
radio input "true"
radio input "false"
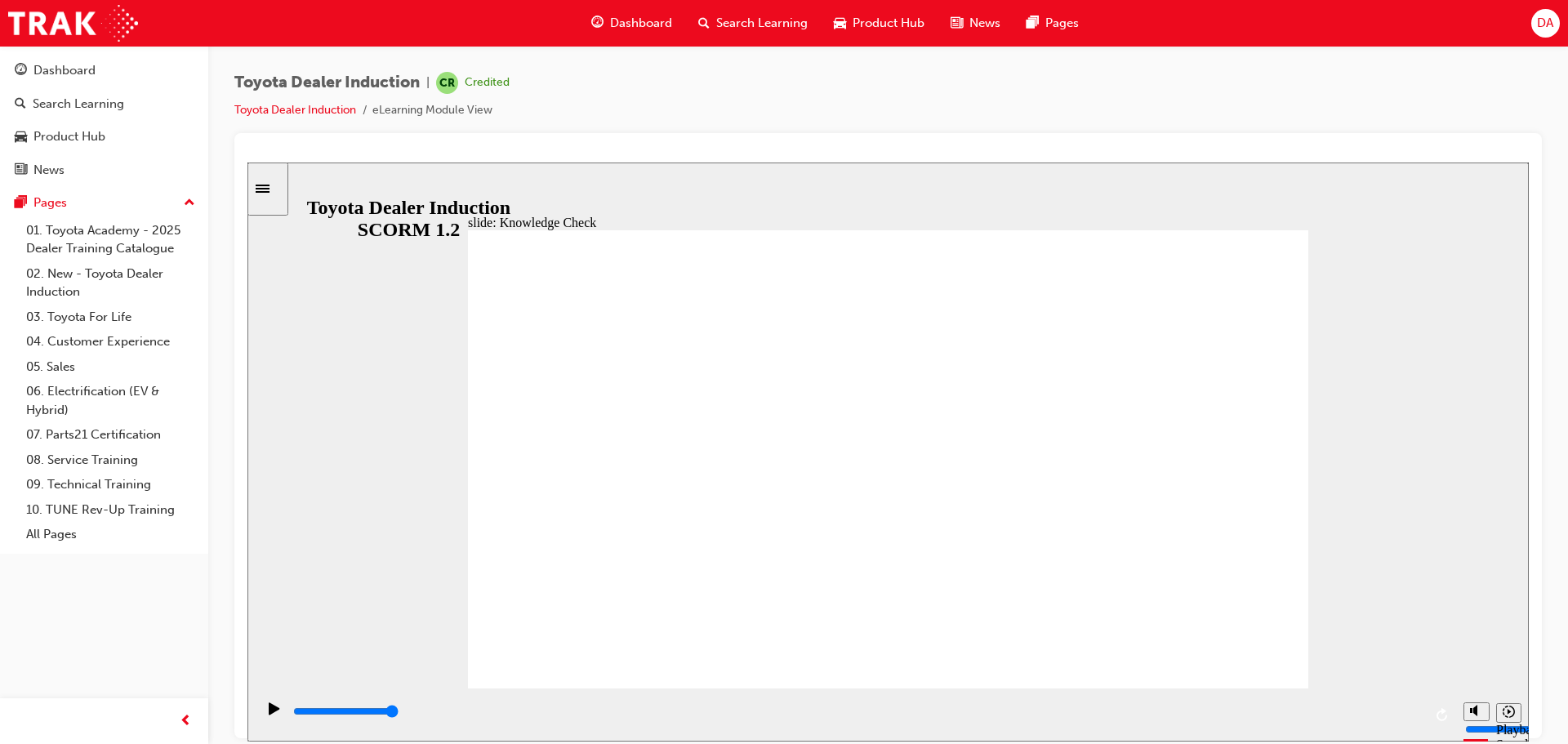
radio input "true"
type input "2600"
radio input "true"
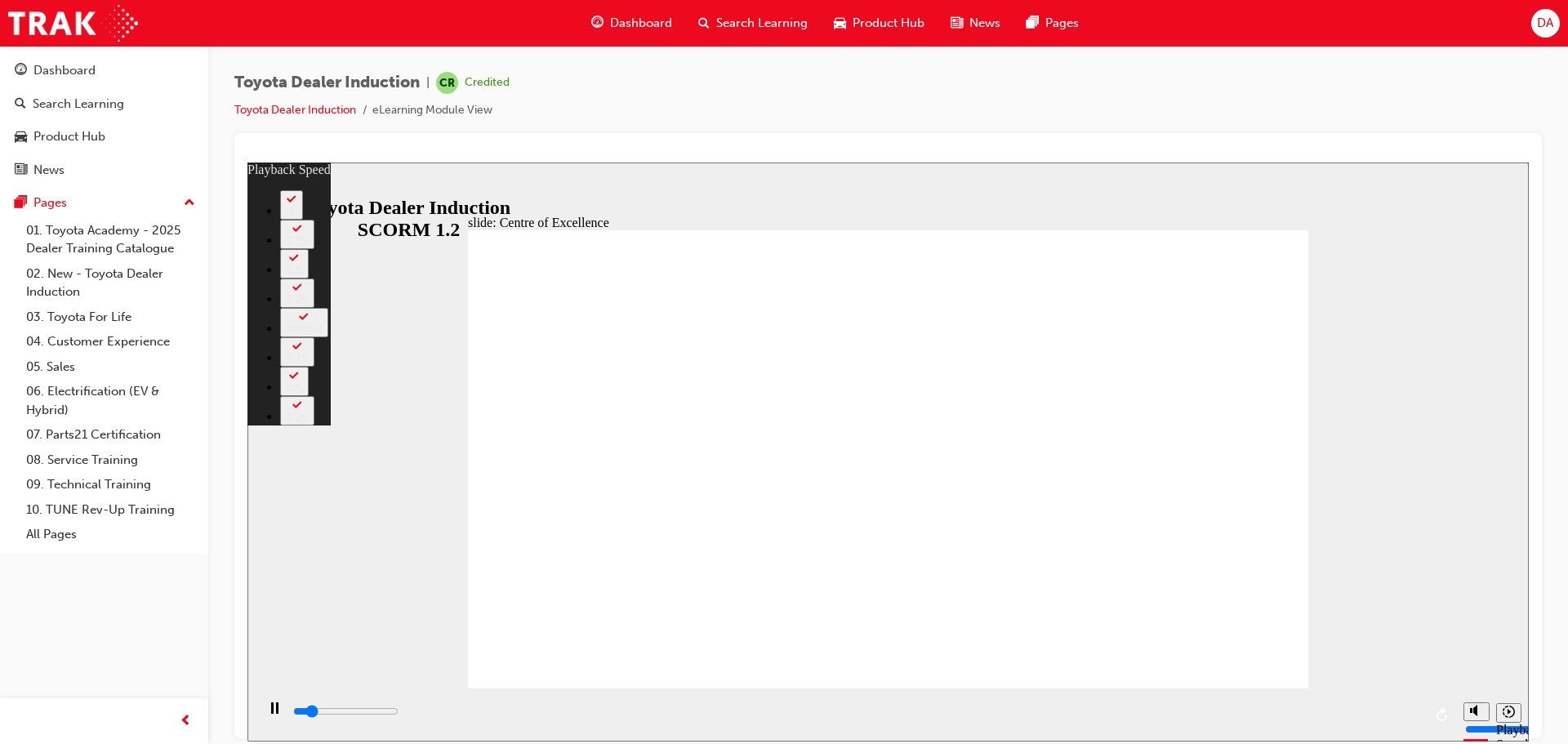
type input "2100"
type input "0"
type input "2400"
type input "0"
type input "2700"
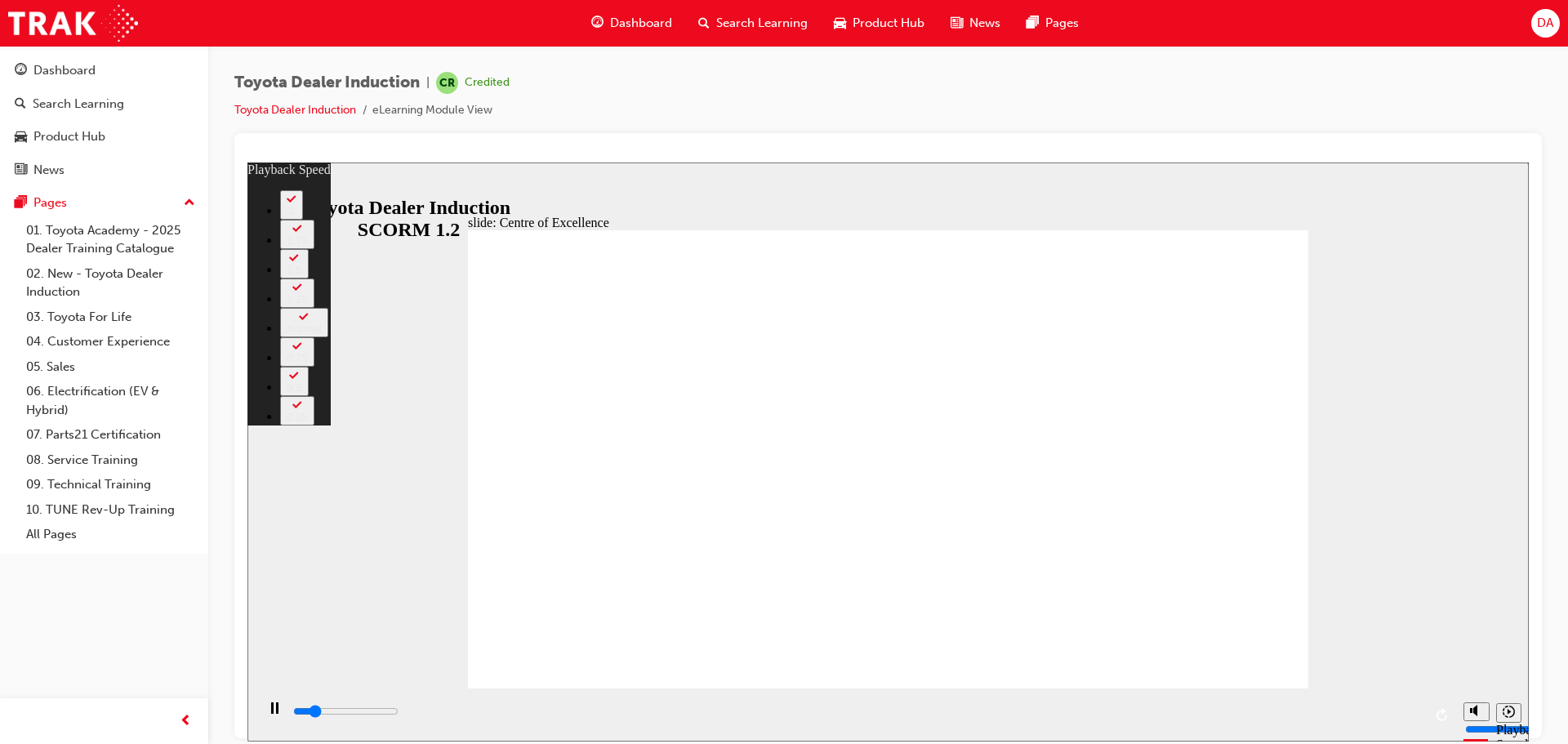
type input "1"
type input "2900"
type input "1"
type input "3200"
type input "1"
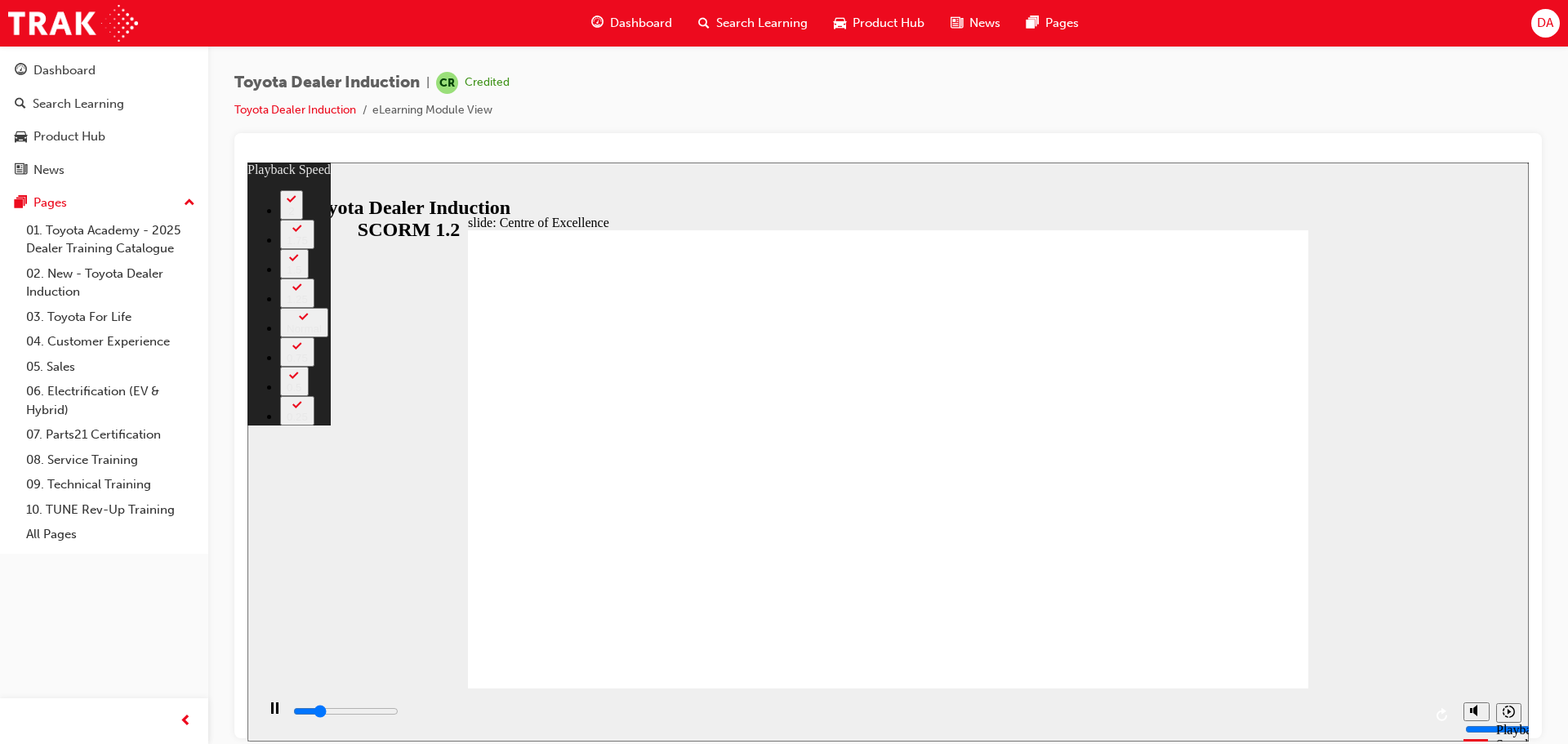
type input "3400"
type input "1"
type input "3700"
type input "2"
type input "4000"
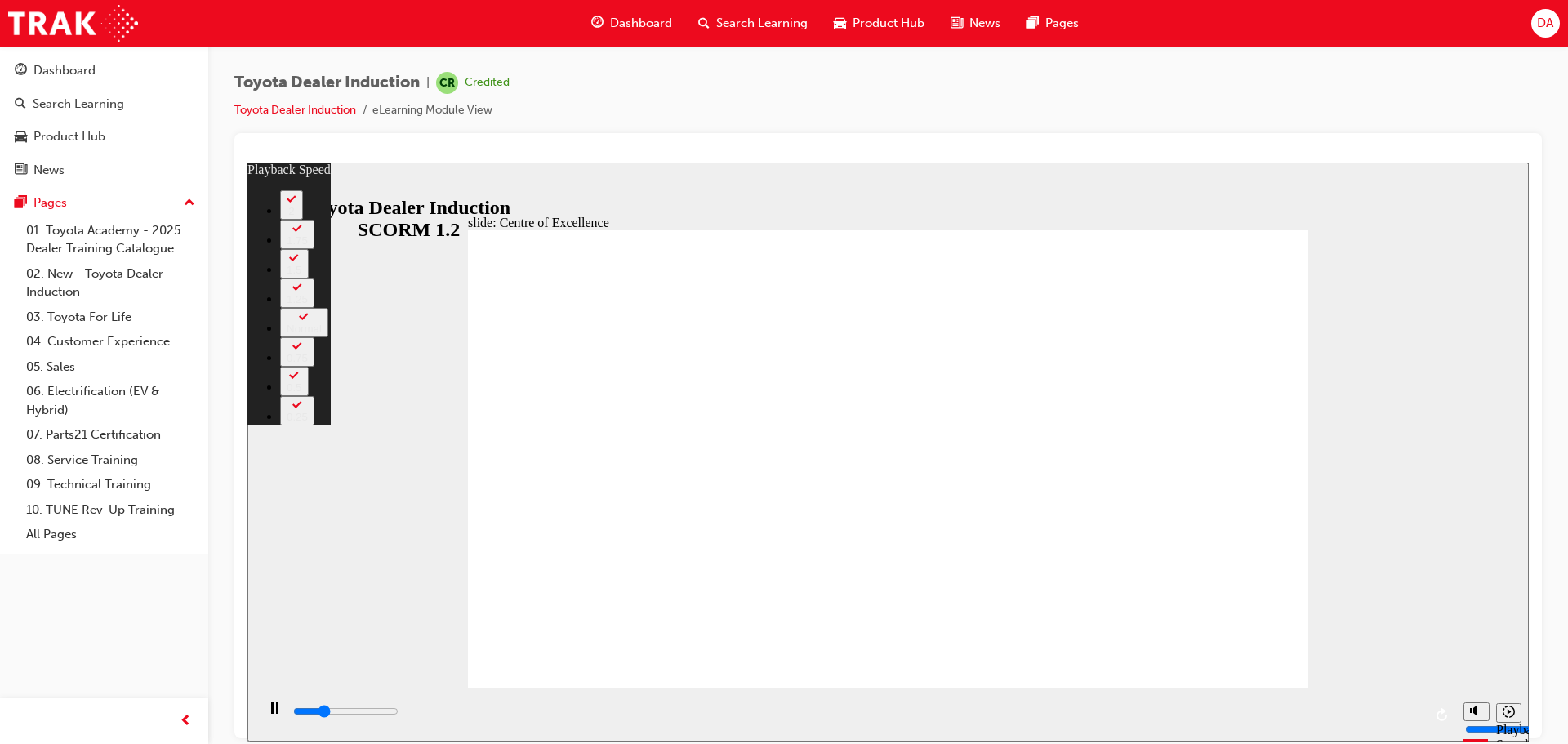
type input "2"
type input "4200"
type input "2"
type input "4500"
type input "2"
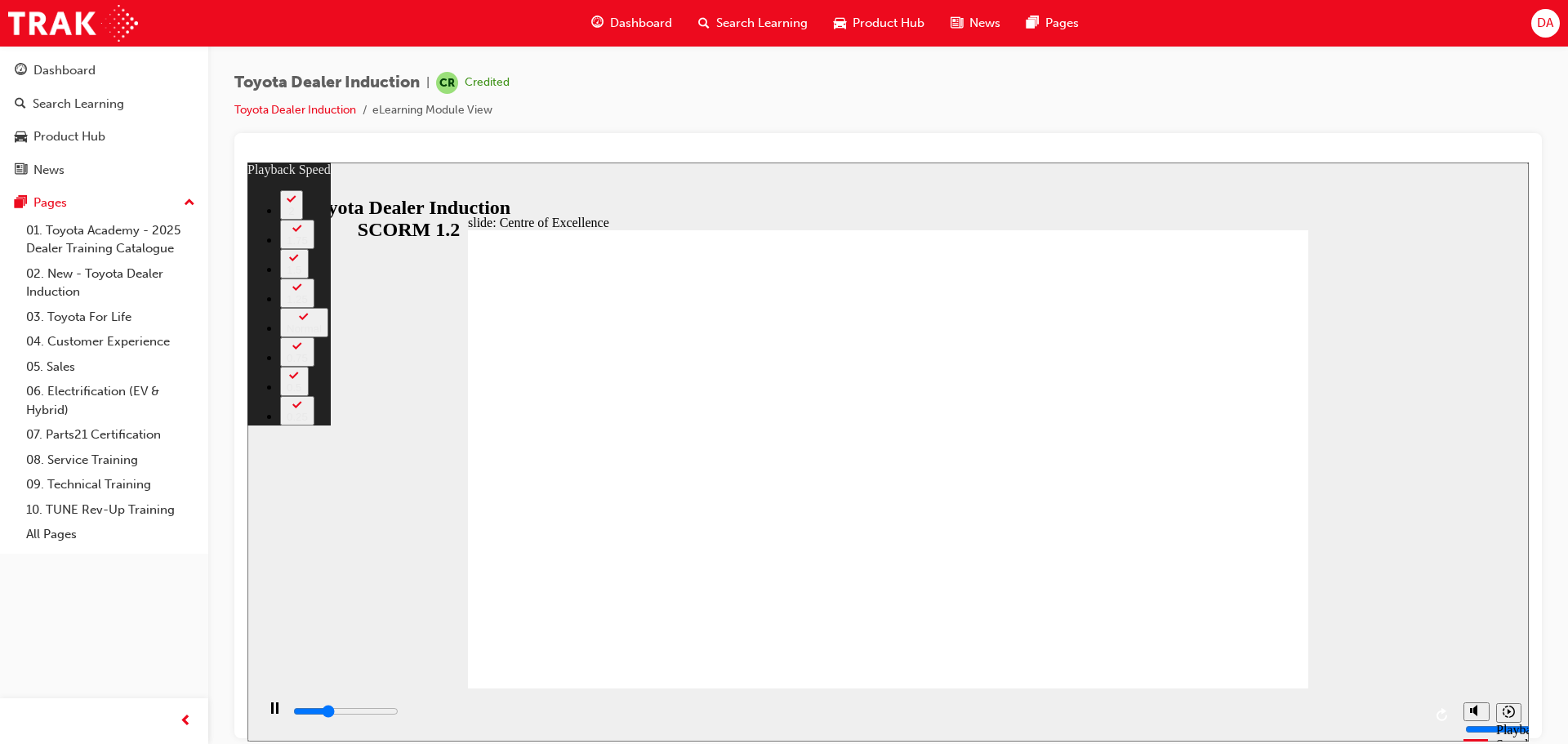
type input "4800"
type input "3"
type input "5000"
type input "3"
type input "5300"
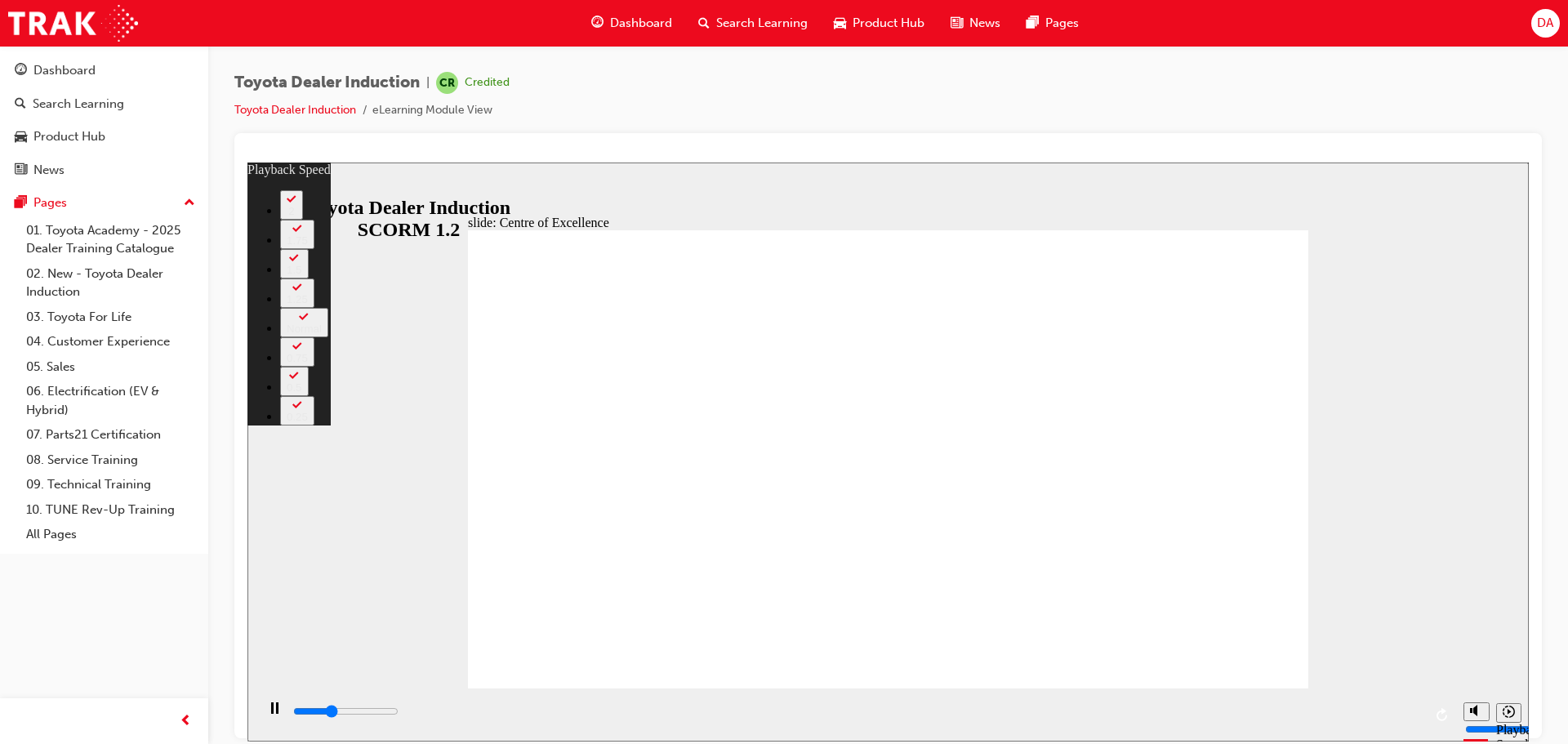
type input "3"
type input "5600"
type input "3"
type input "5800"
type input "4"
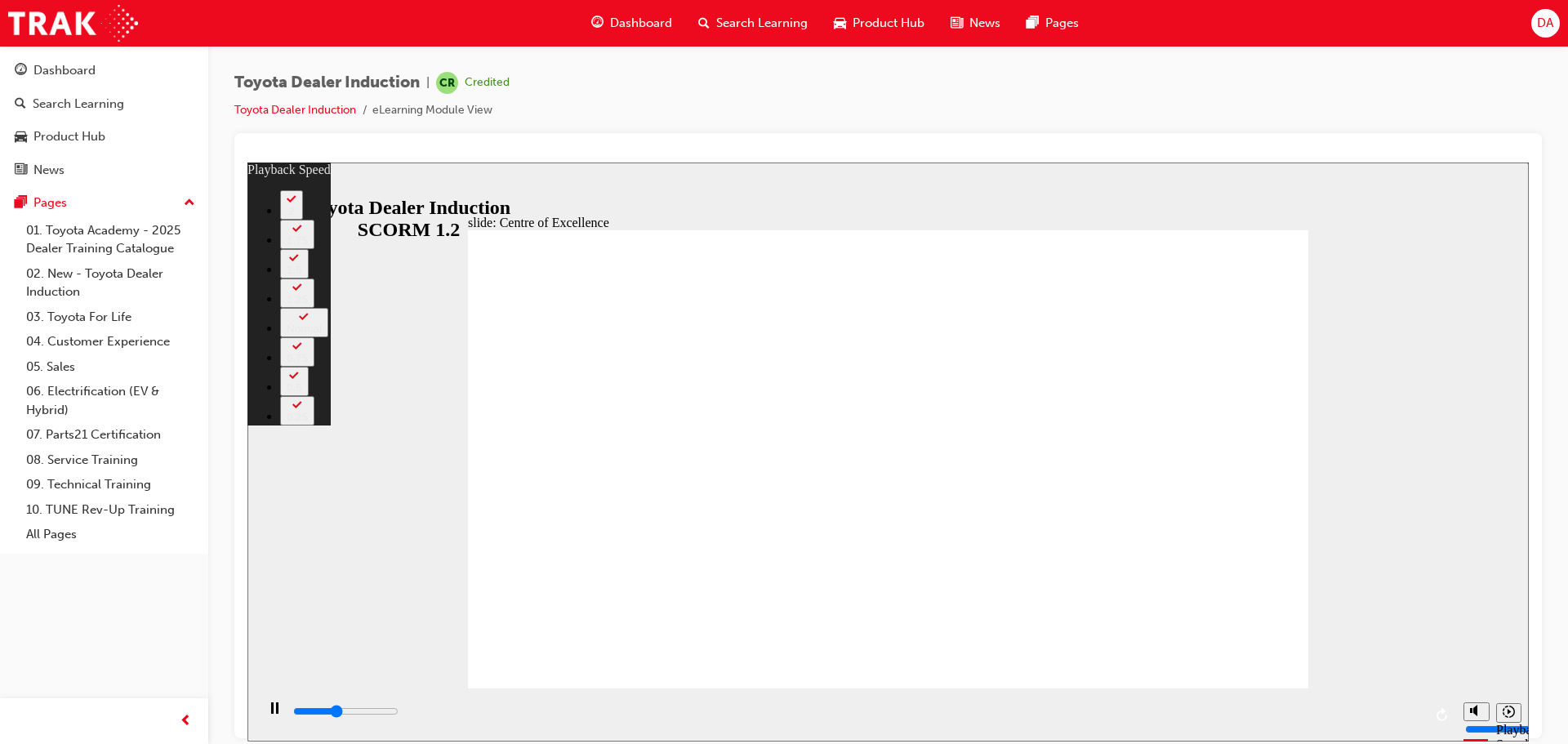
type input "6100"
type input "4"
type input "6400"
type input "4"
type input "6600"
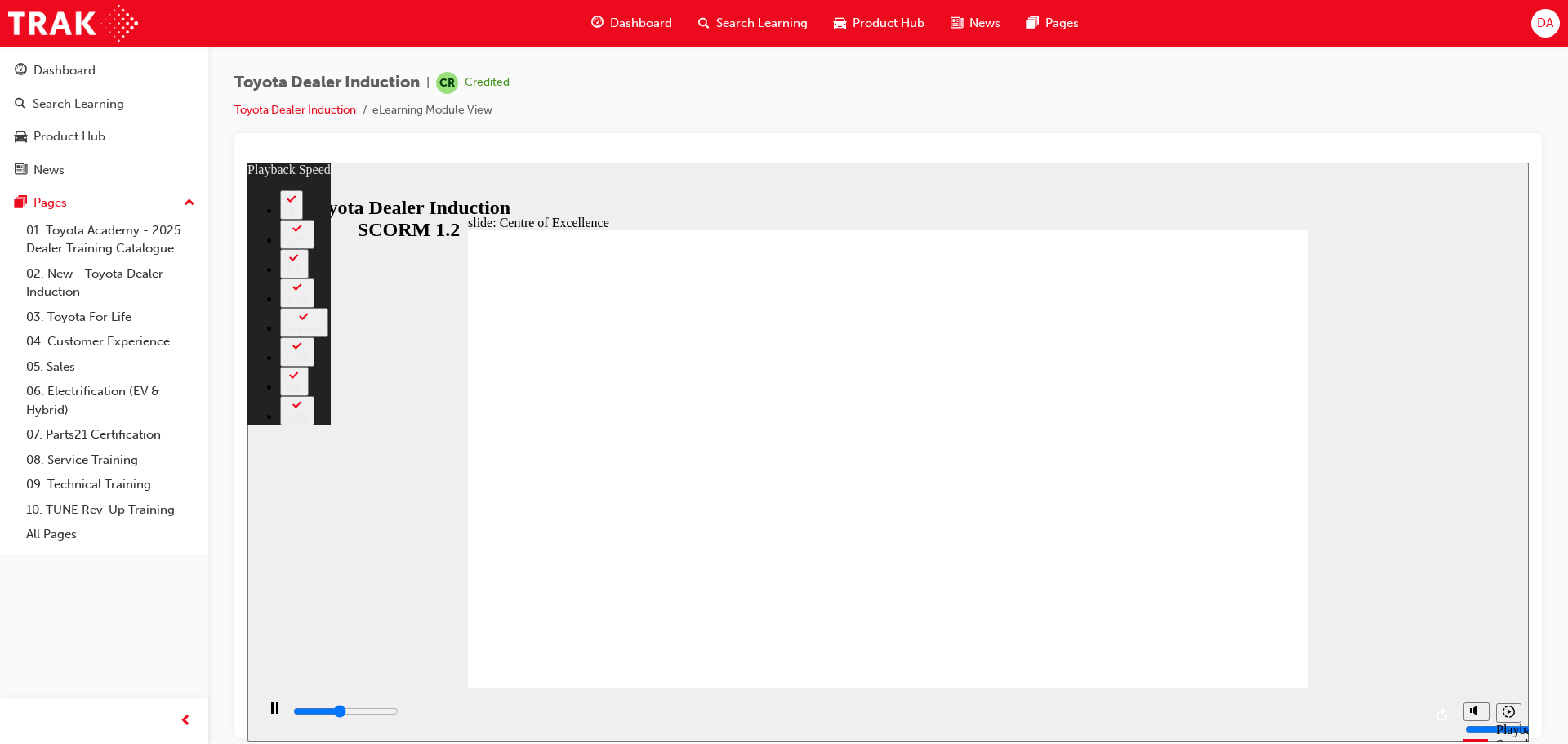
type input "5"
type input "6900"
type input "5"
type input "7200"
type input "5"
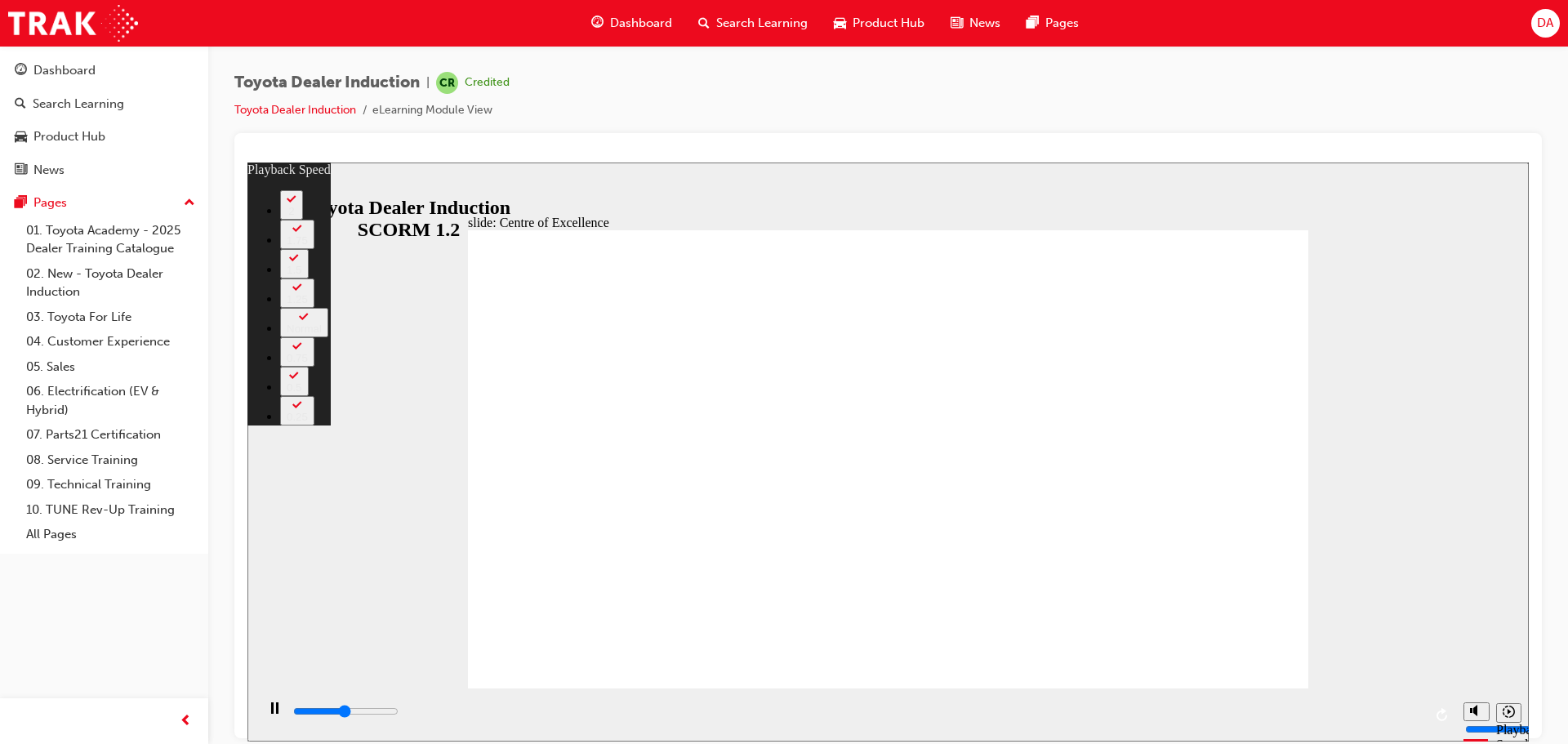
type input "7400"
type input "5"
type input "7700"
type input "6"
type input "7900"
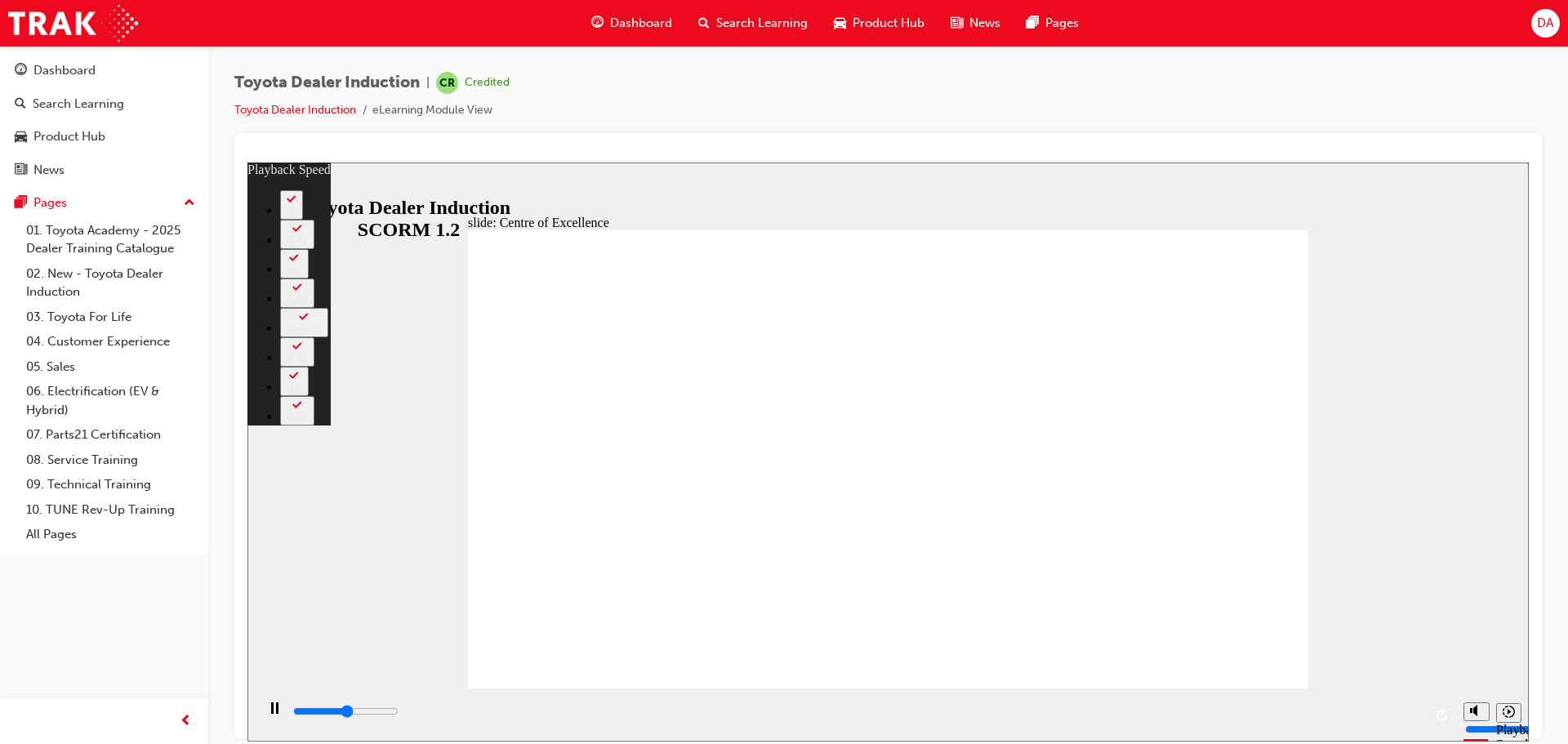
type input "6"
type input "8000"
type input "6"
type input "8200"
type input "6"
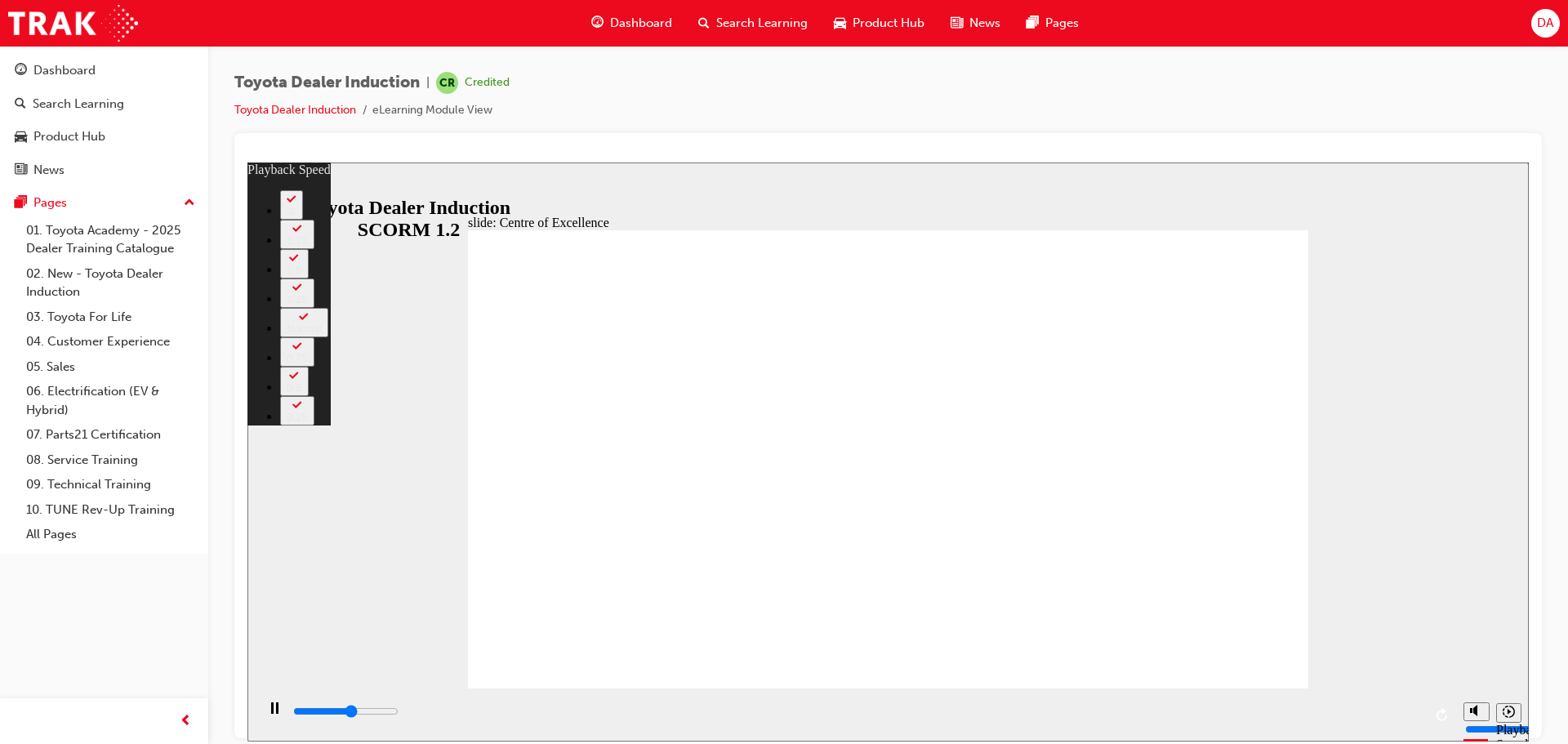
type input "8500"
type input "6"
type input "8700"
type input "7"
type input "9000"
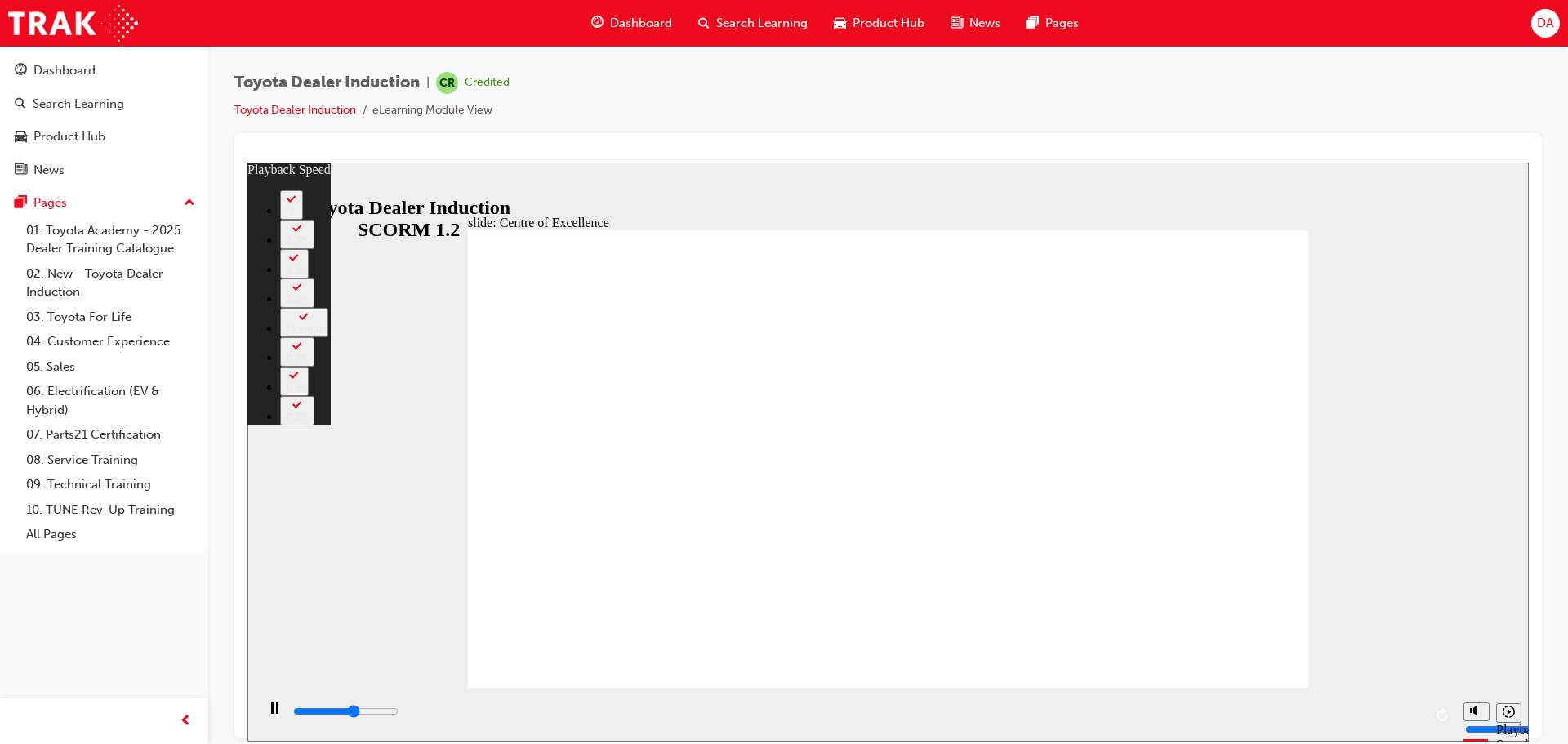
type input "7"
type input "9300"
type input "7"
type input "9600"
type input "7"
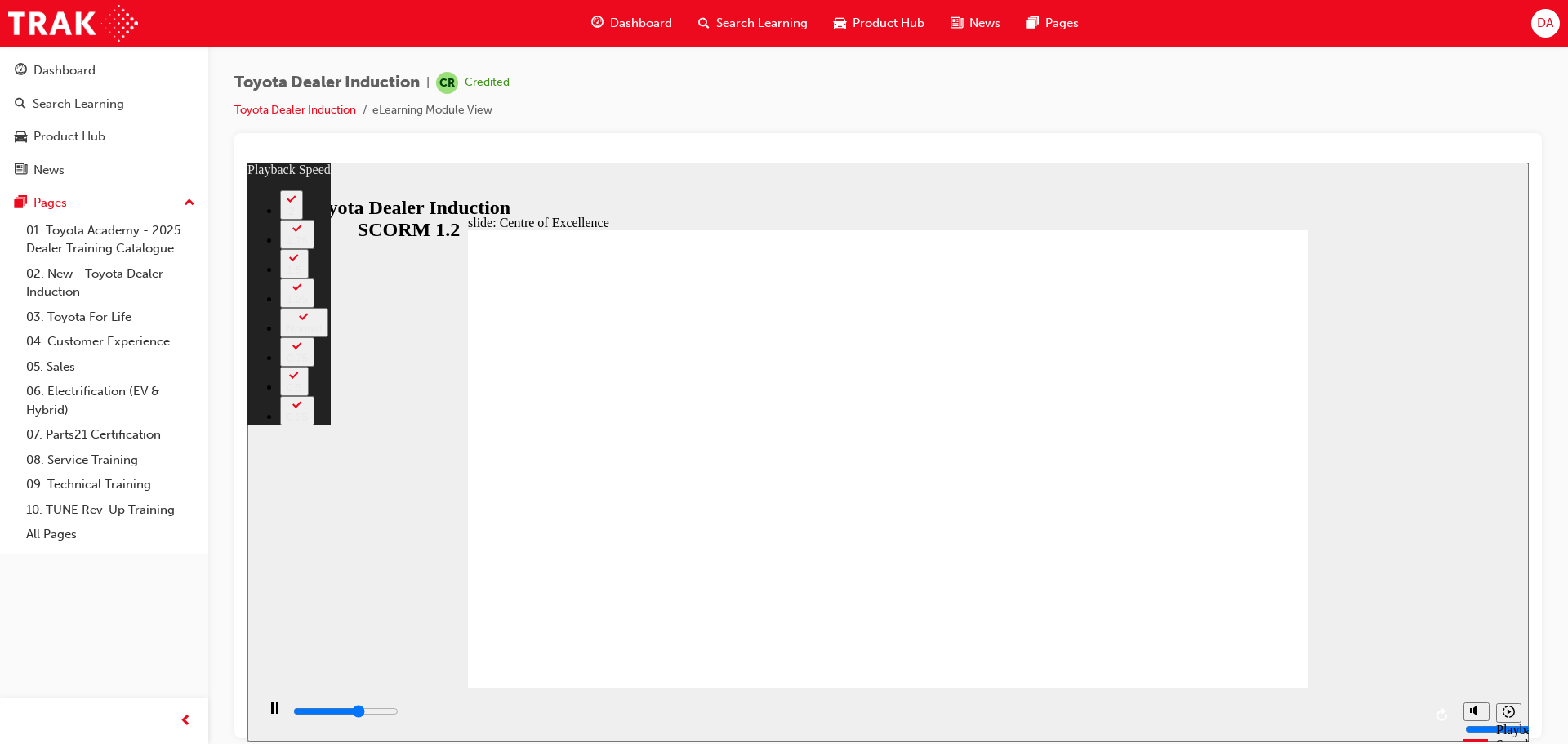
type input "9800"
type input "8"
type input "9900"
type input "8"
type input "9900"
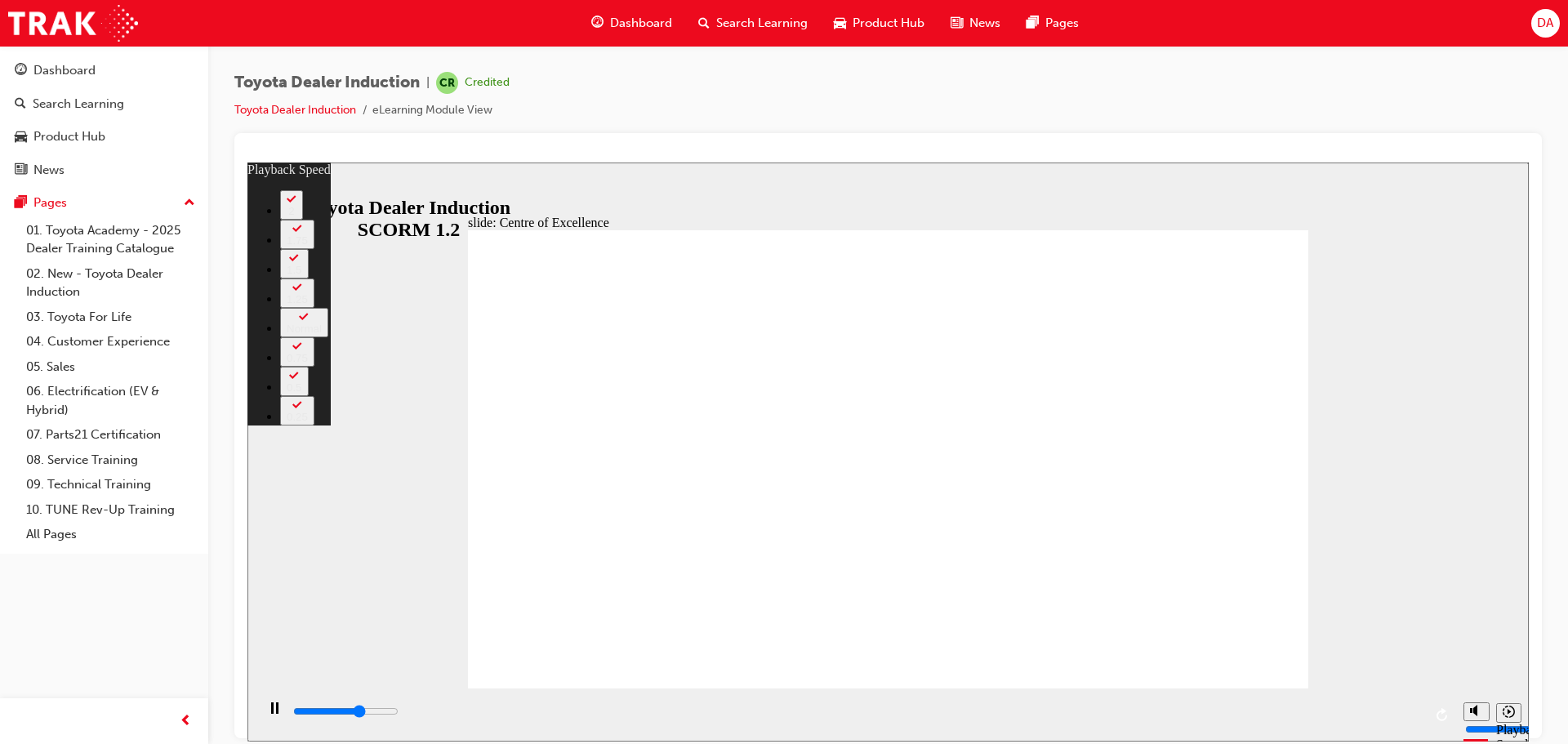
type input "8"
type input "10100"
type input "8"
type input "10300"
type input "8"
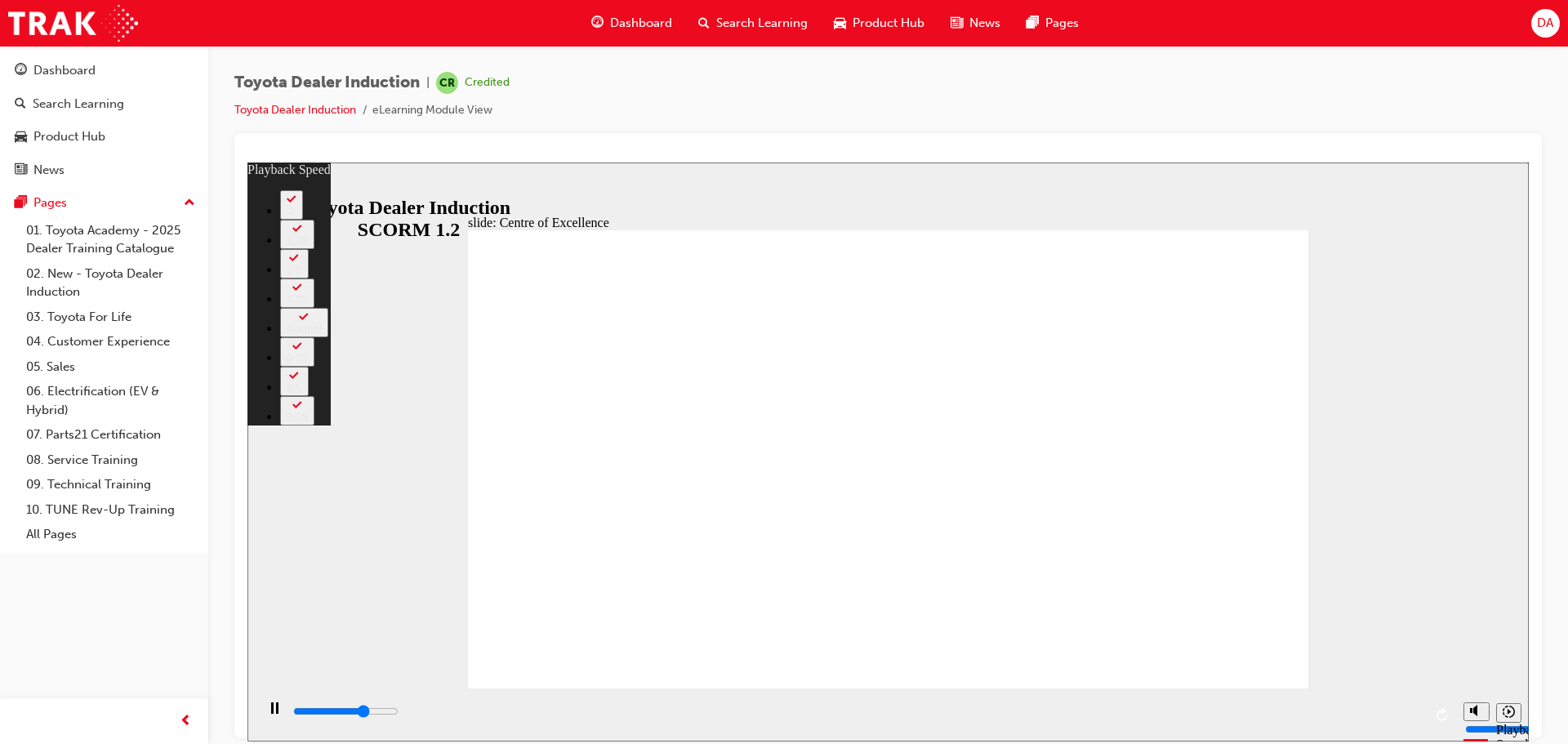
type input "10600"
type input "9"
type input "10900"
type input "9"
type input "11200"
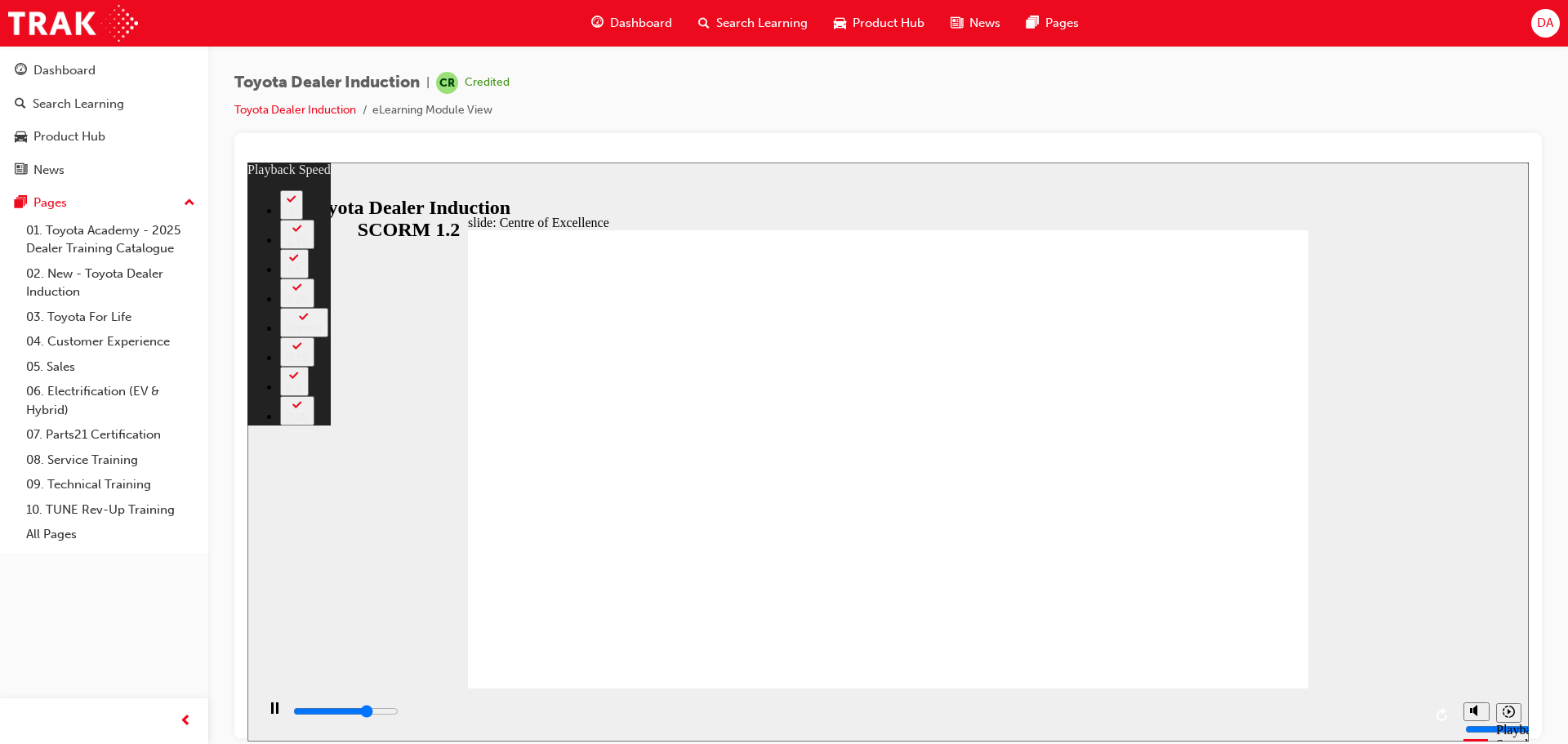
type input "9"
type input "11400"
type input "9"
type input "11700"
type input "10"
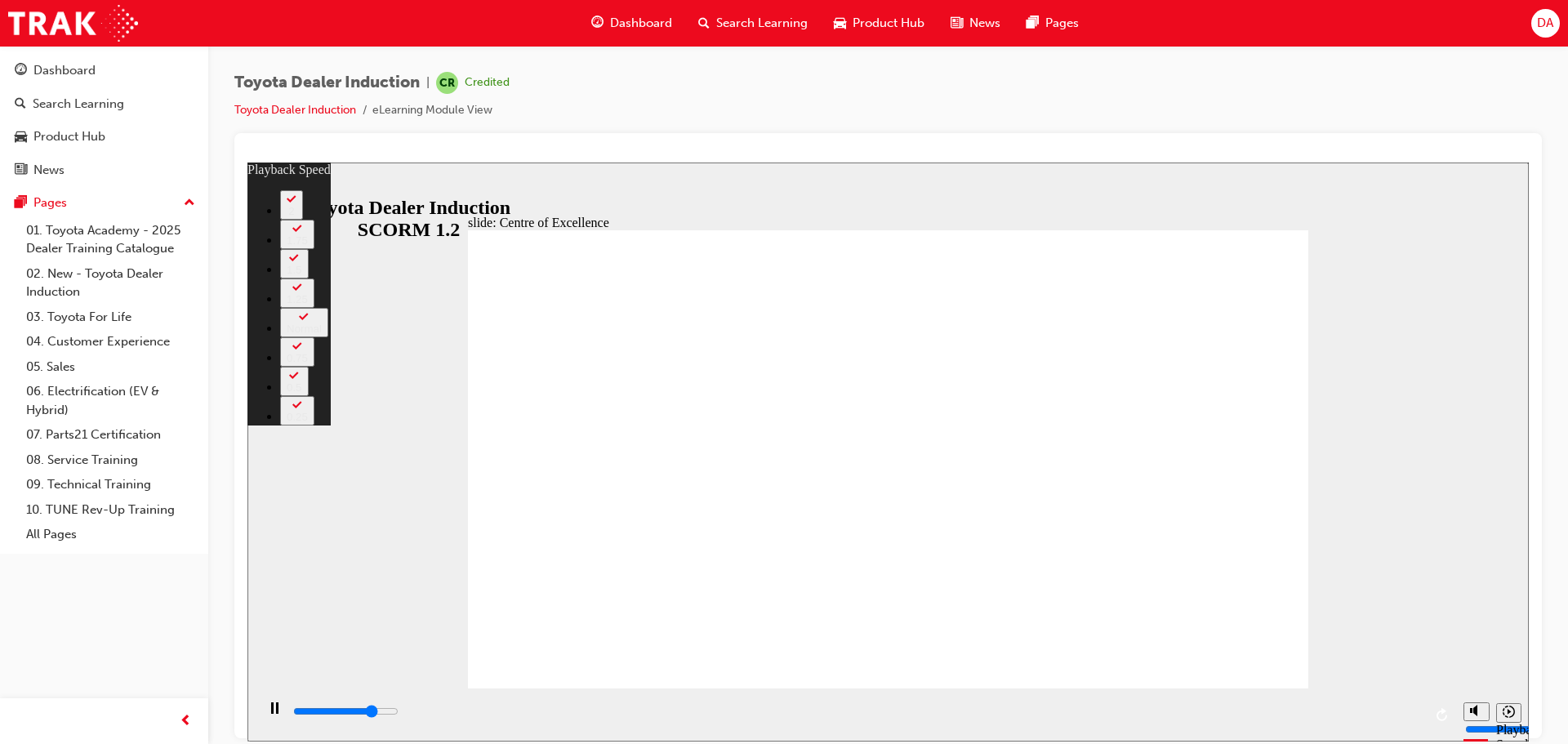
type input "12000"
type input "10"
type input "12200"
type input "10"
type input "12500"
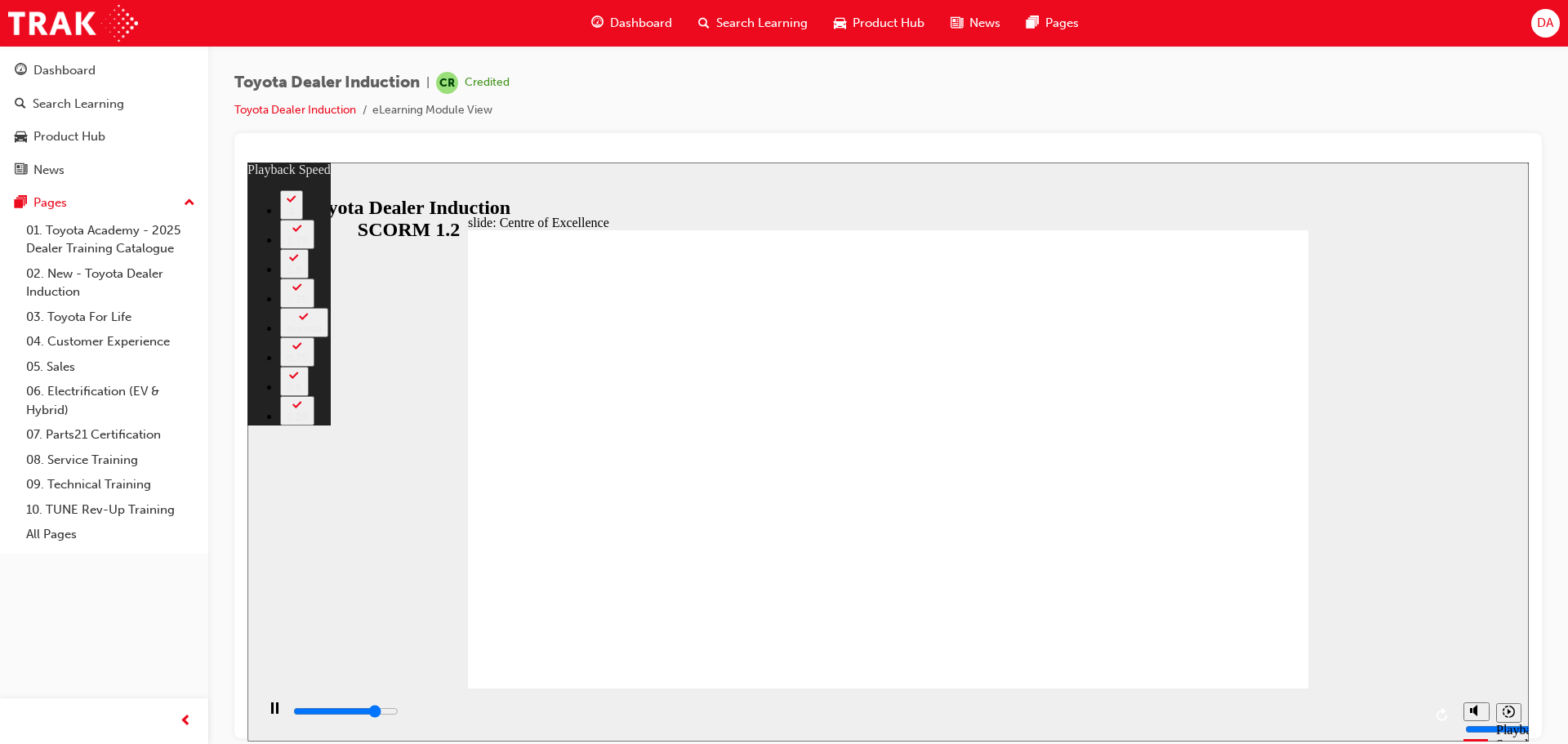
type input "10"
type input "12800"
type input "11"
type input "13000"
type input "11"
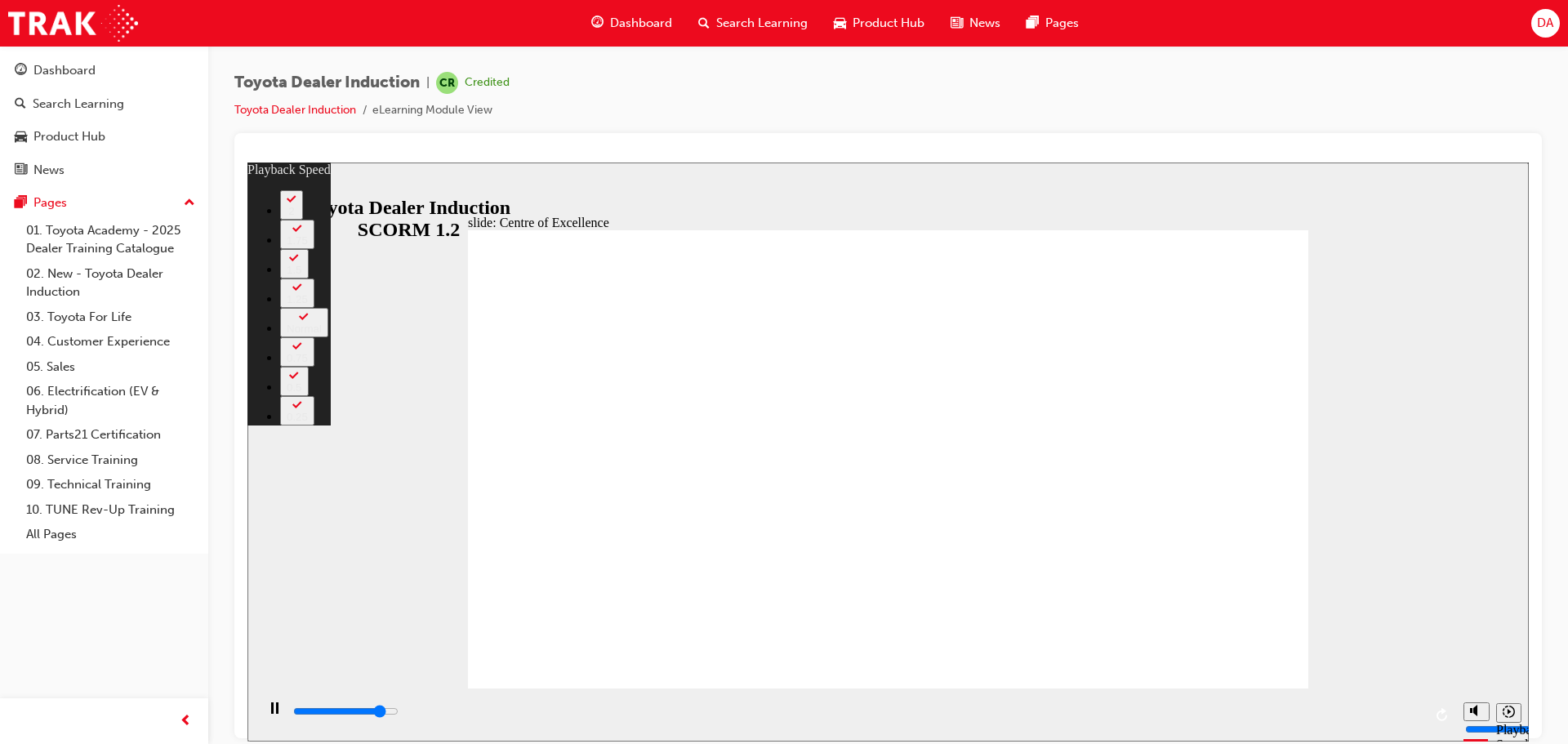
type input "13300"
type input "11"
type input "13600"
type input "11"
type input "13800"
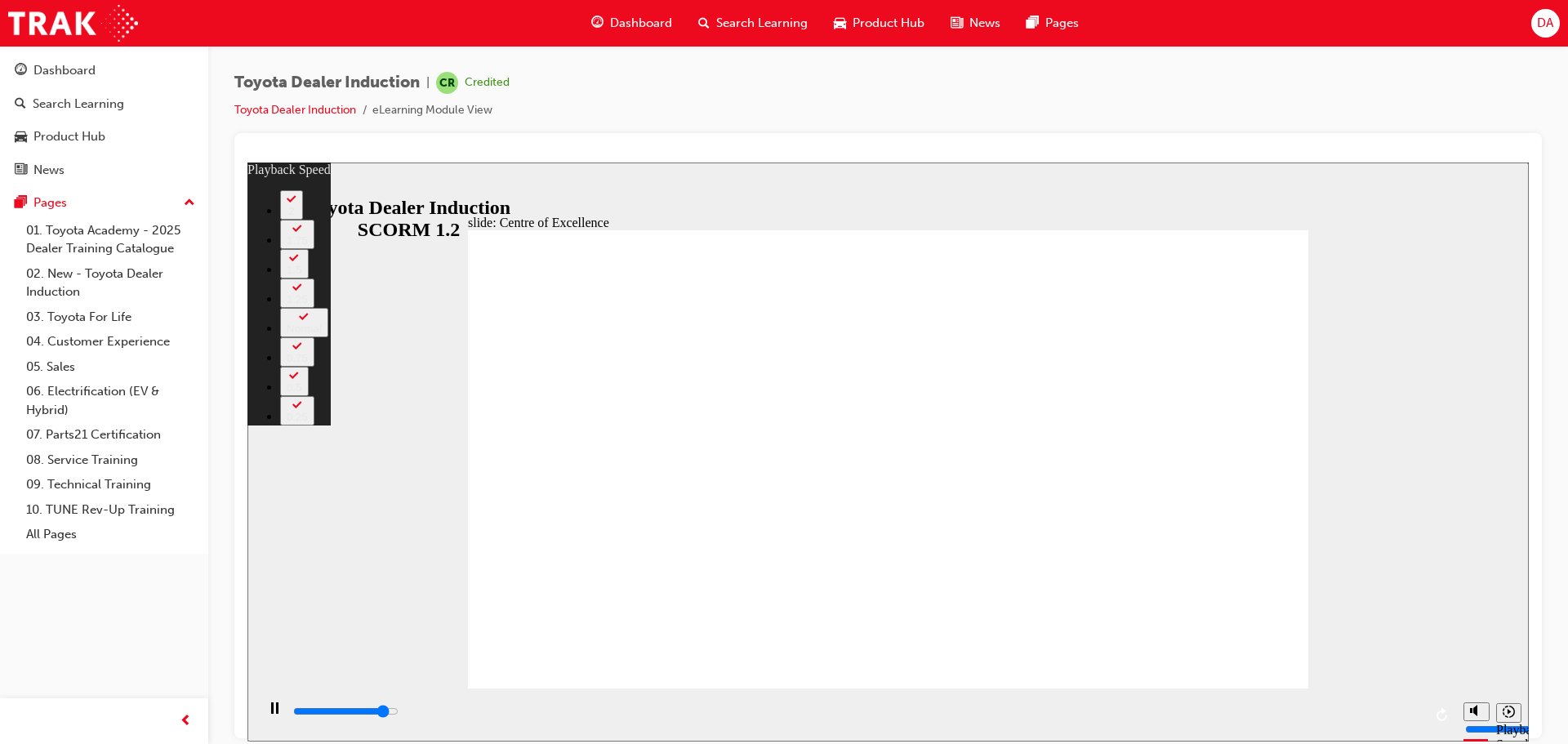
type input "12"
type input "14100"
type input "12"
type input "14300"
type input "12"
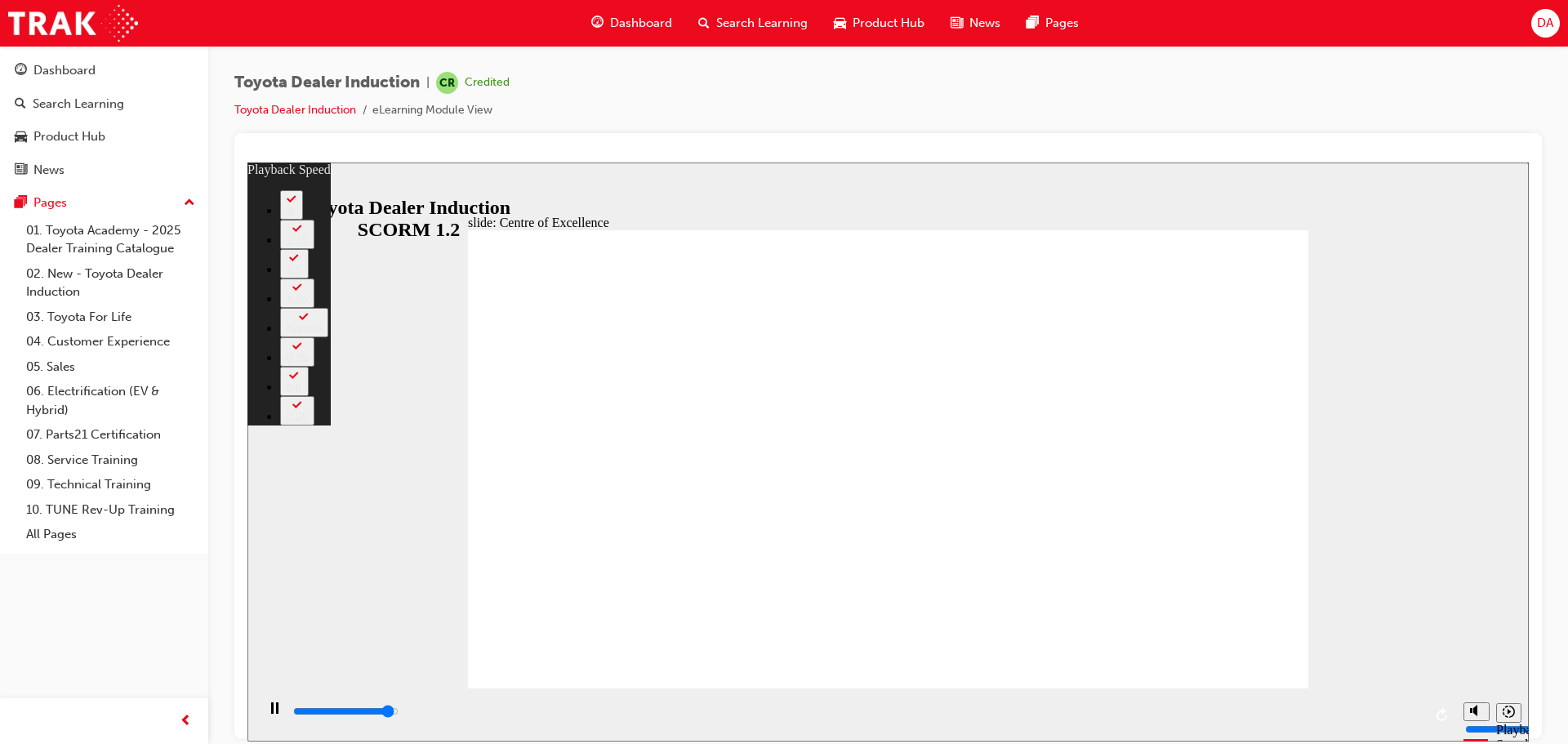
type input "14600"
type input "13"
type input "14900"
type input "13"
type input "15100"
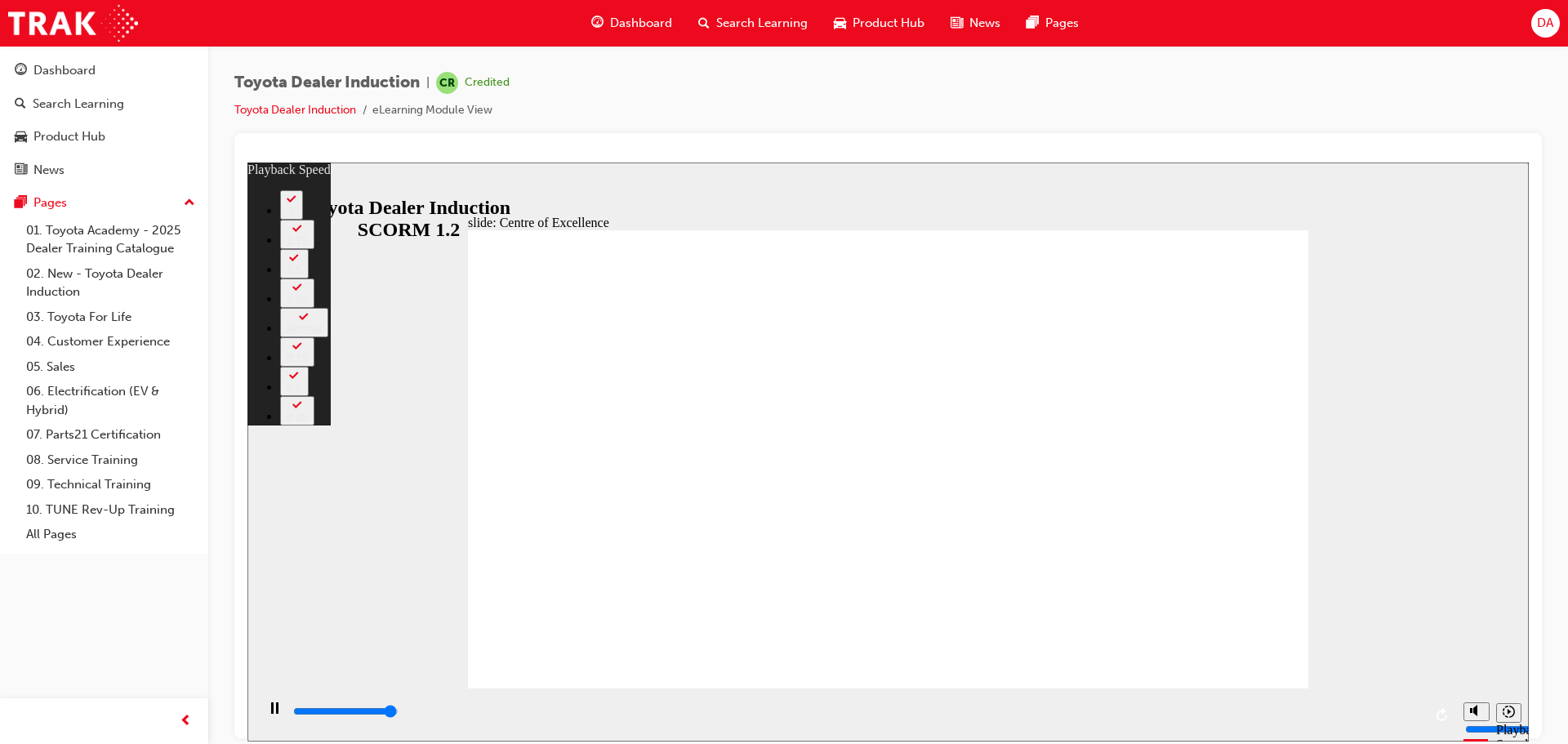
type input "13"
type input "15300"
type input "248"
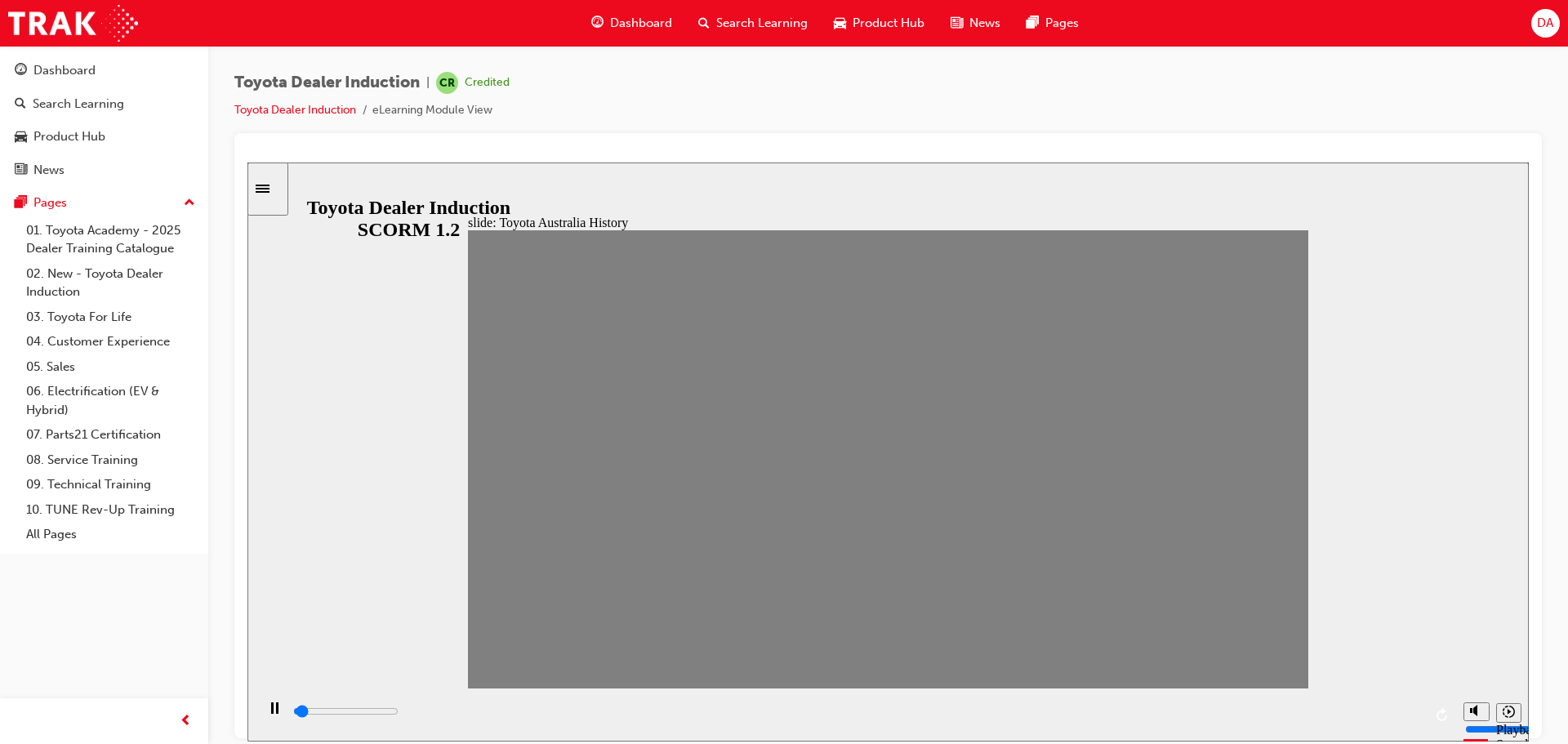
drag, startPoint x: 502, startPoint y: 469, endPoint x: 530, endPoint y: 470, distance: 28.0
drag, startPoint x: 532, startPoint y: 470, endPoint x: 560, endPoint y: 471, distance: 28.0
drag, startPoint x: 572, startPoint y: 471, endPoint x: 632, endPoint y: 471, distance: 60.0
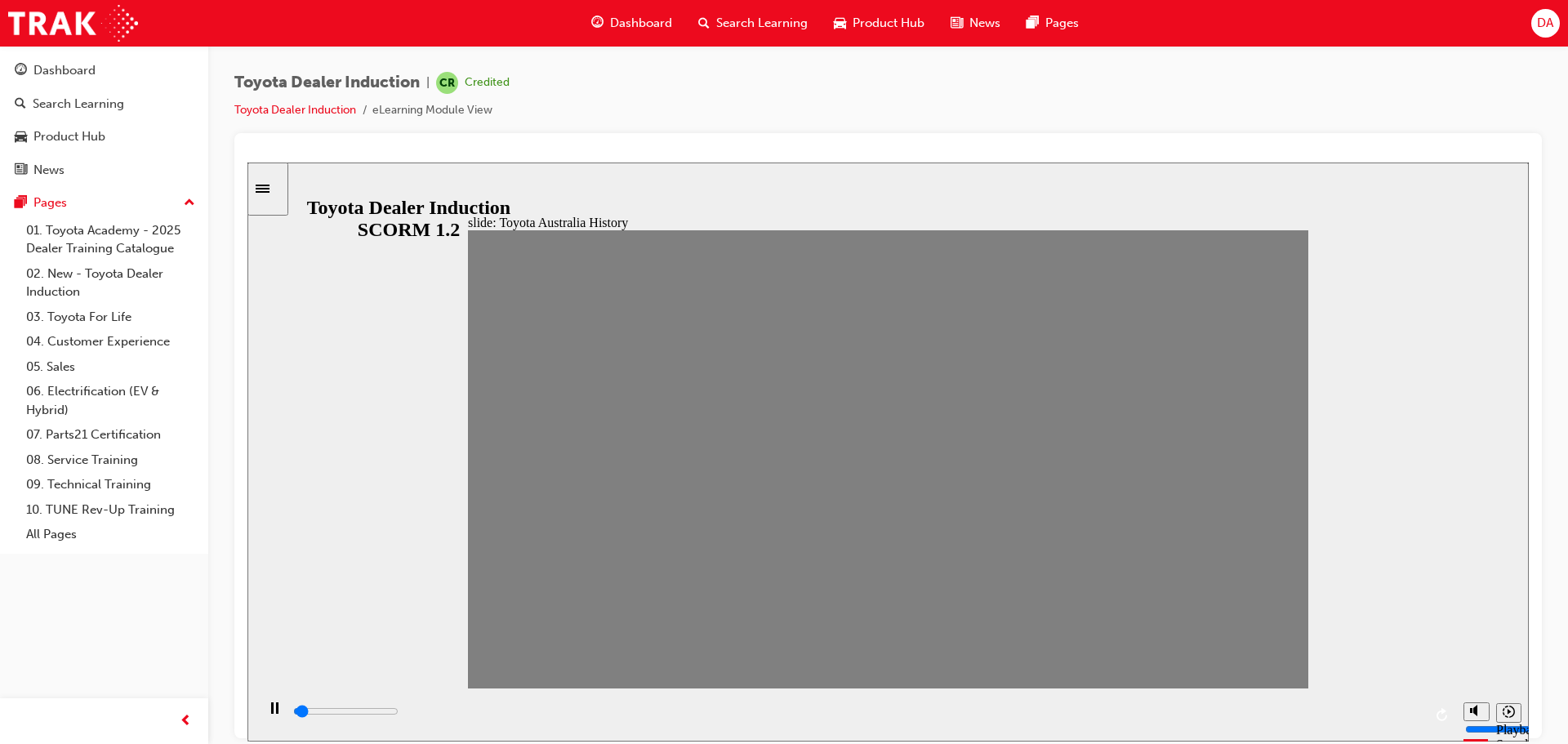
drag, startPoint x: 656, startPoint y: 470, endPoint x: 689, endPoint y: 470, distance: 33.0
drag, startPoint x: 688, startPoint y: 470, endPoint x: 723, endPoint y: 470, distance: 35.0
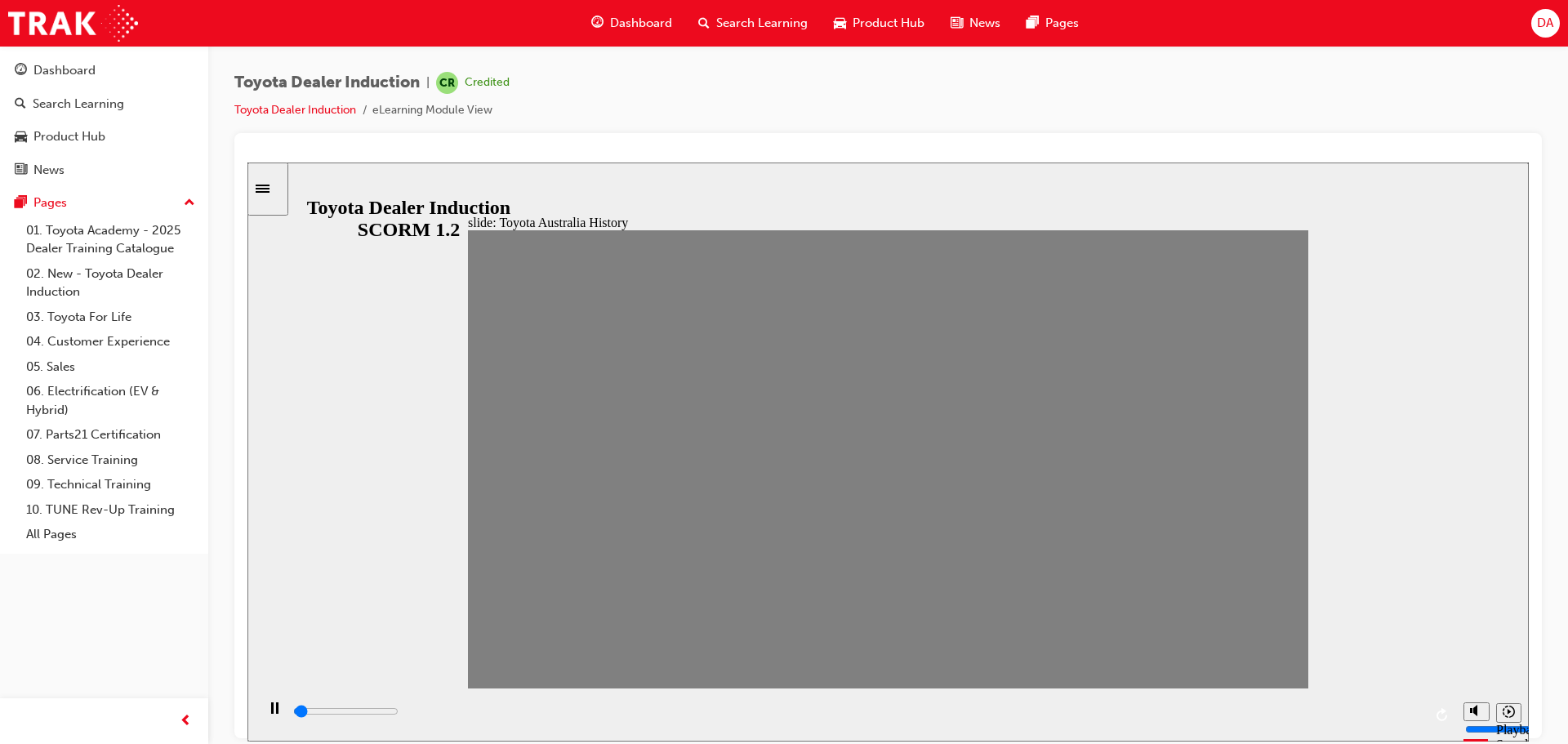
drag, startPoint x: 729, startPoint y: 470, endPoint x: 767, endPoint y: 472, distance: 38.1
drag, startPoint x: 767, startPoint y: 472, endPoint x: 806, endPoint y: 472, distance: 39.0
drag, startPoint x: 806, startPoint y: 472, endPoint x: 841, endPoint y: 472, distance: 35.0
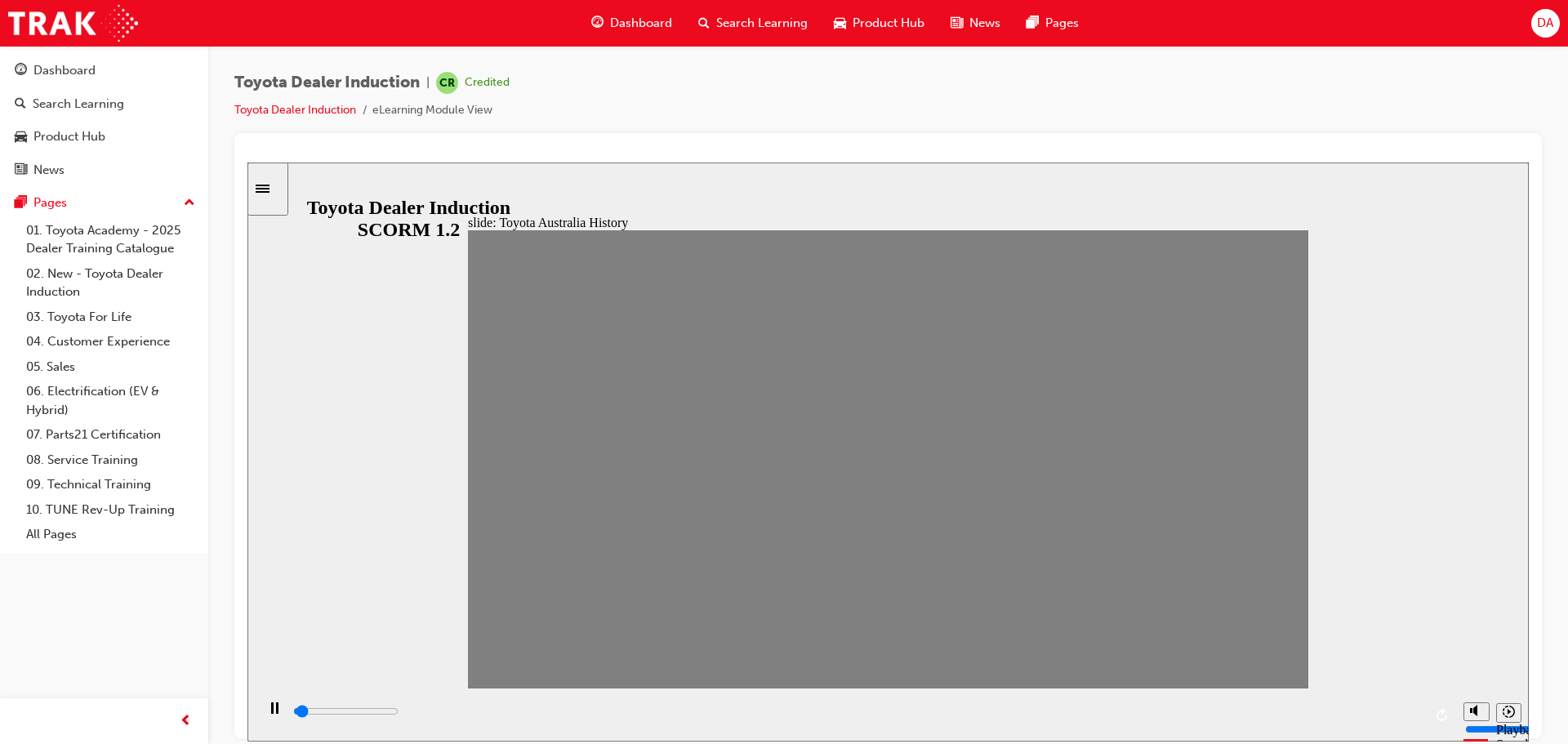
drag, startPoint x: 841, startPoint y: 472, endPoint x: 873, endPoint y: 472, distance: 32.0
drag, startPoint x: 878, startPoint y: 472, endPoint x: 924, endPoint y: 472, distance: 46.0
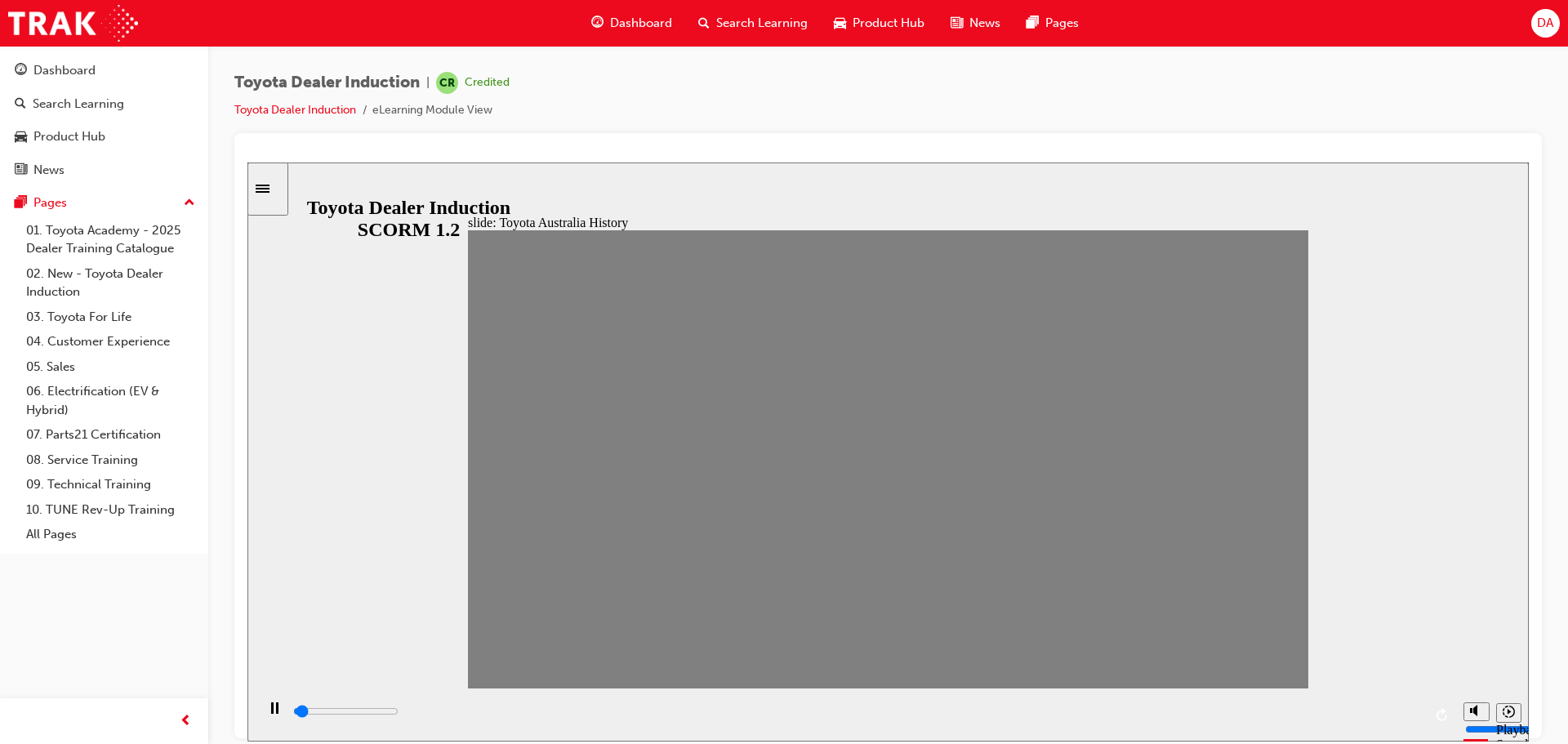
drag, startPoint x: 924, startPoint y: 472, endPoint x: 965, endPoint y: 473, distance: 41.0
drag, startPoint x: 961, startPoint y: 468, endPoint x: 997, endPoint y: 463, distance: 36.3
drag, startPoint x: 995, startPoint y: 475, endPoint x: 1036, endPoint y: 473, distance: 41.0
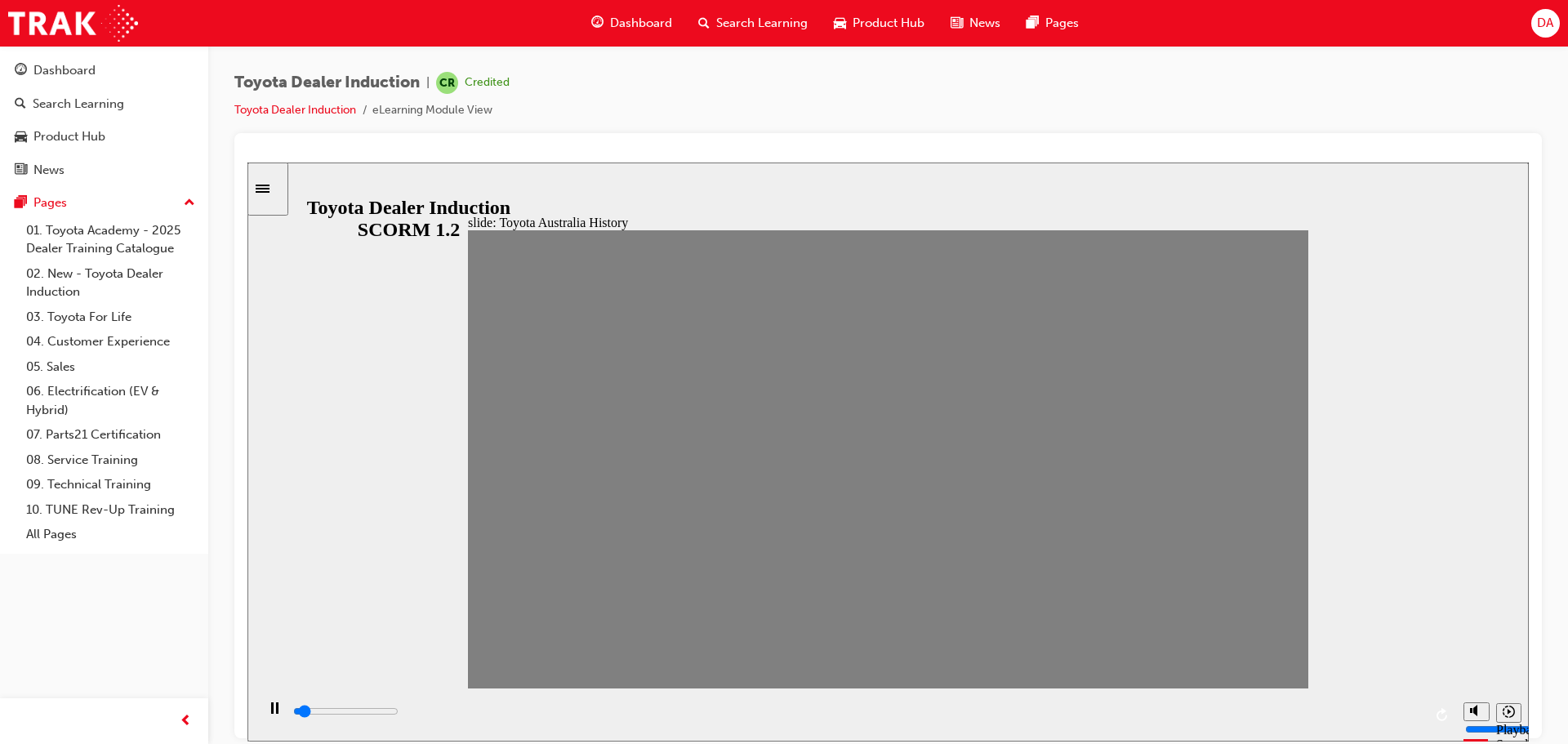
drag, startPoint x: 1079, startPoint y: 468, endPoint x: 1117, endPoint y: 472, distance: 38.2
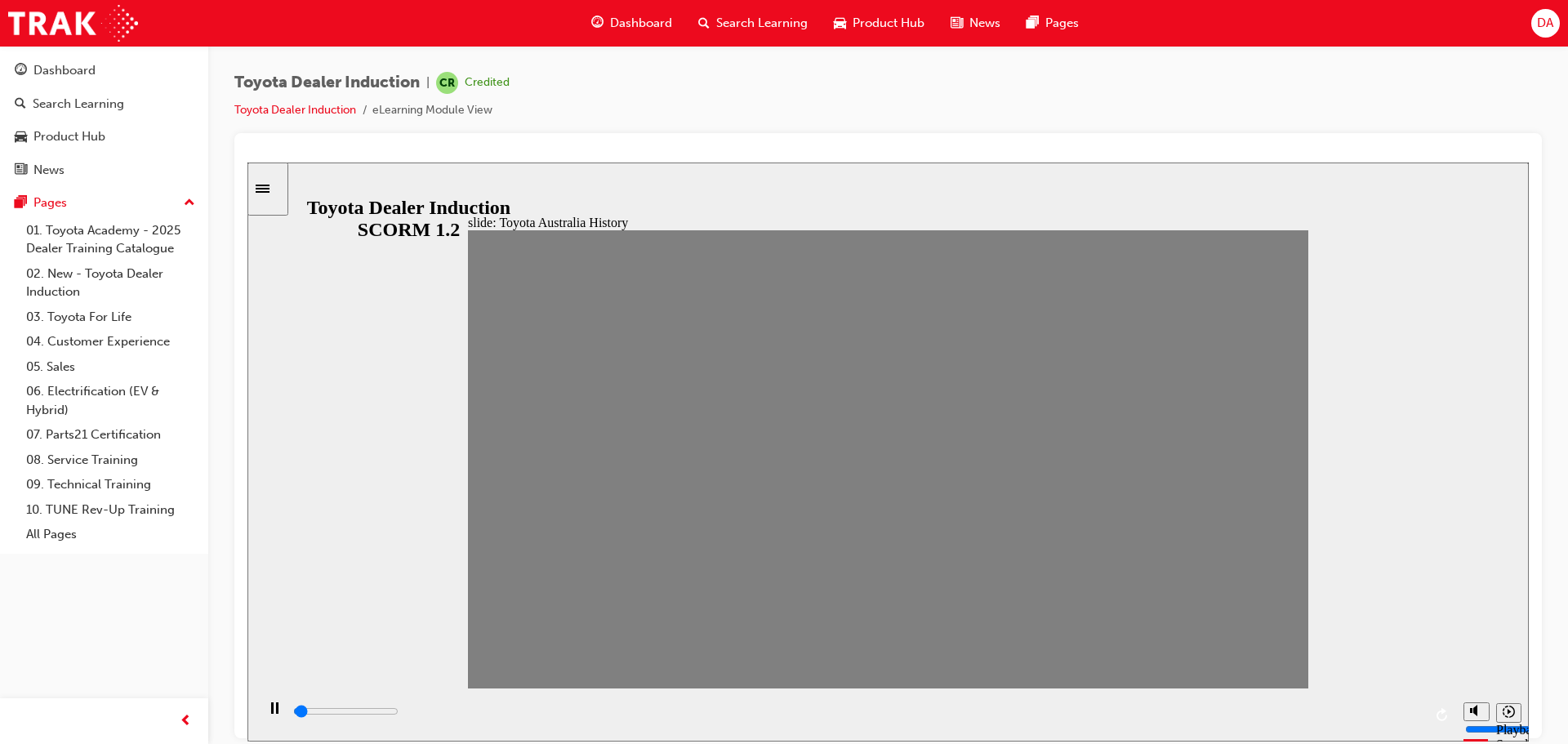
drag, startPoint x: 1118, startPoint y: 472, endPoint x: 1157, endPoint y: 474, distance: 39.1
drag, startPoint x: 1160, startPoint y: 474, endPoint x: 1183, endPoint y: 474, distance: 23.0
drag, startPoint x: 1190, startPoint y: 473, endPoint x: 1222, endPoint y: 474, distance: 32.0
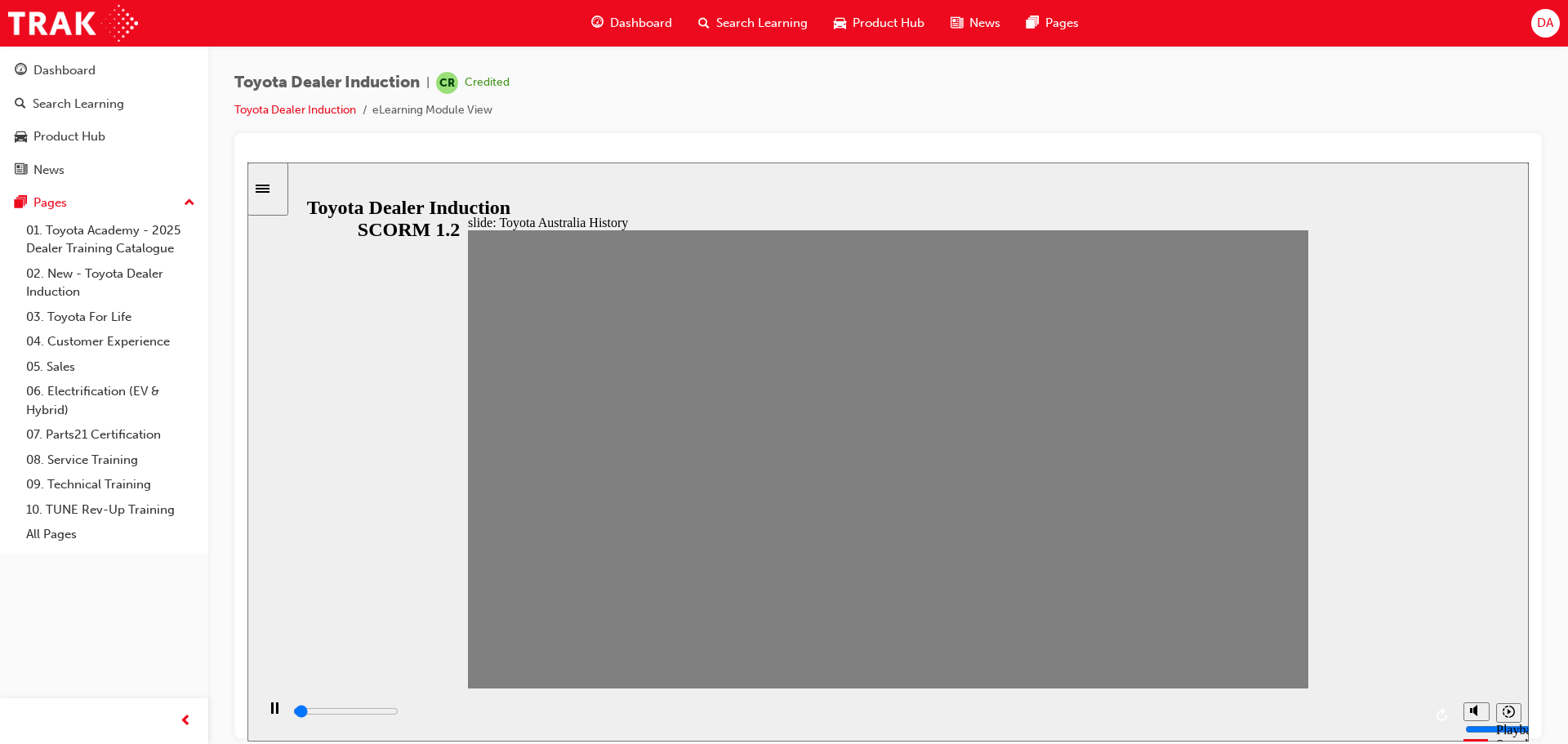
drag, startPoint x: 1227, startPoint y: 472, endPoint x: 1272, endPoint y: 476, distance: 45.2
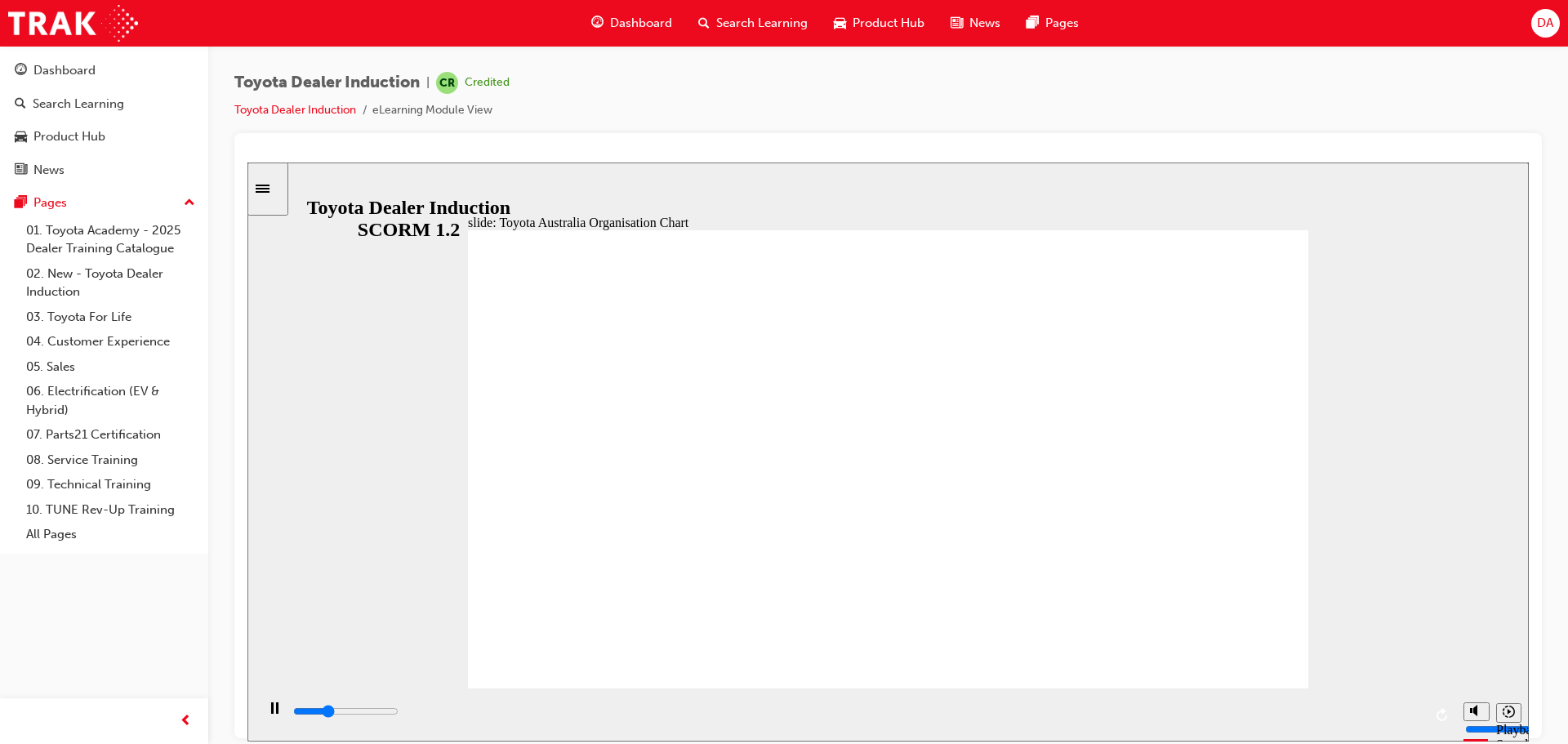
type input "31700"
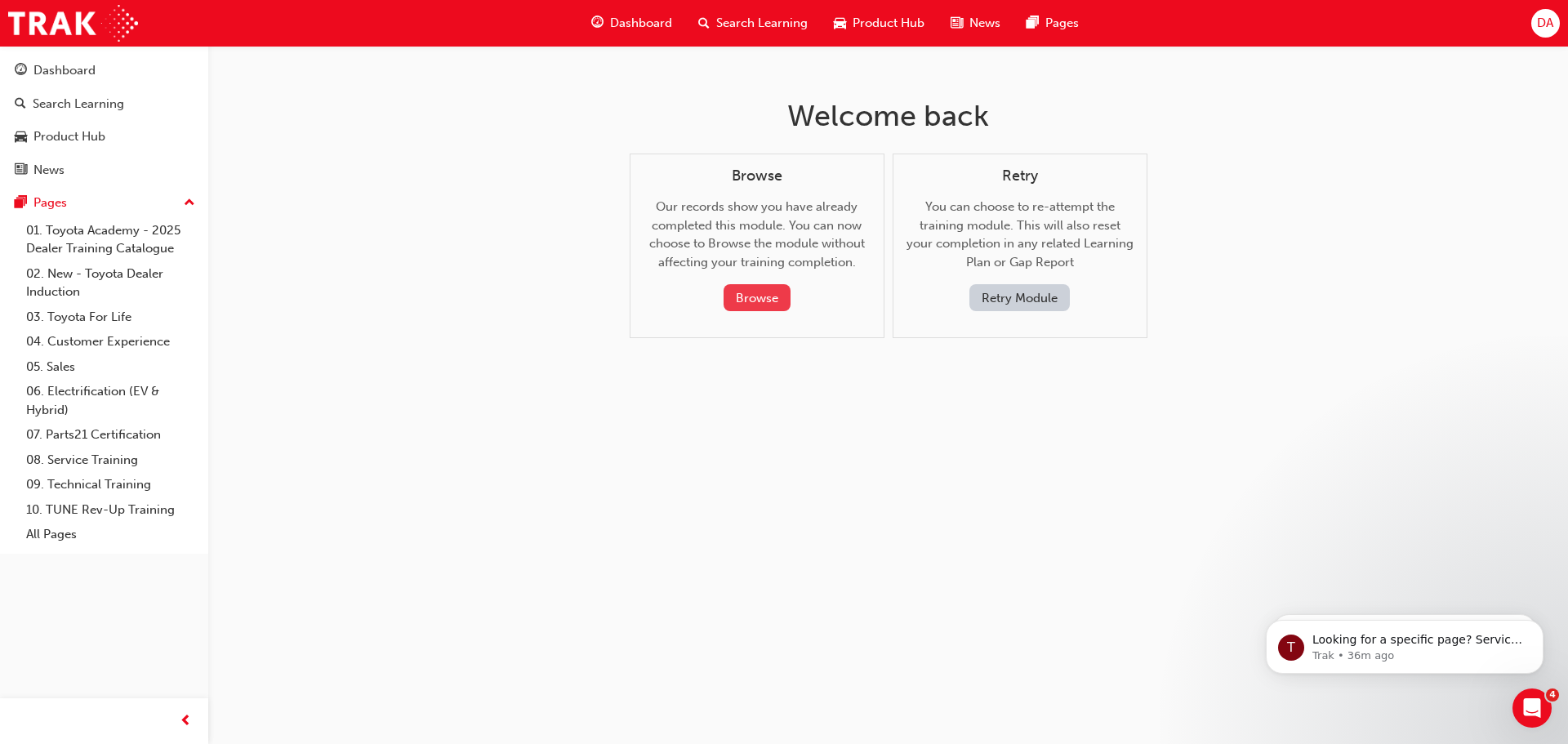
click at [757, 297] on button "Browse" at bounding box center [757, 297] width 67 height 27
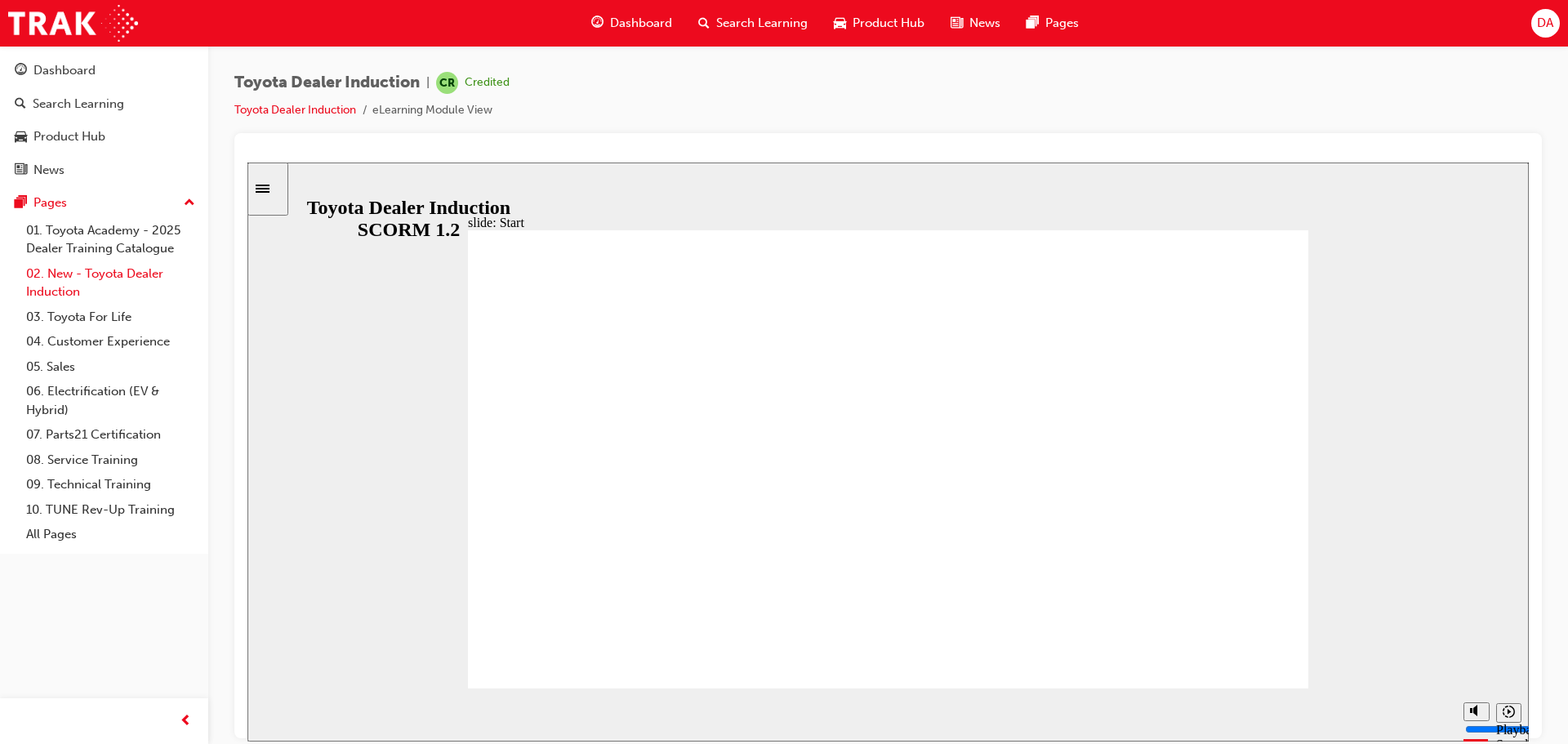
click at [92, 283] on link "02. New - Toyota Dealer Induction" at bounding box center [111, 283] width 182 height 44
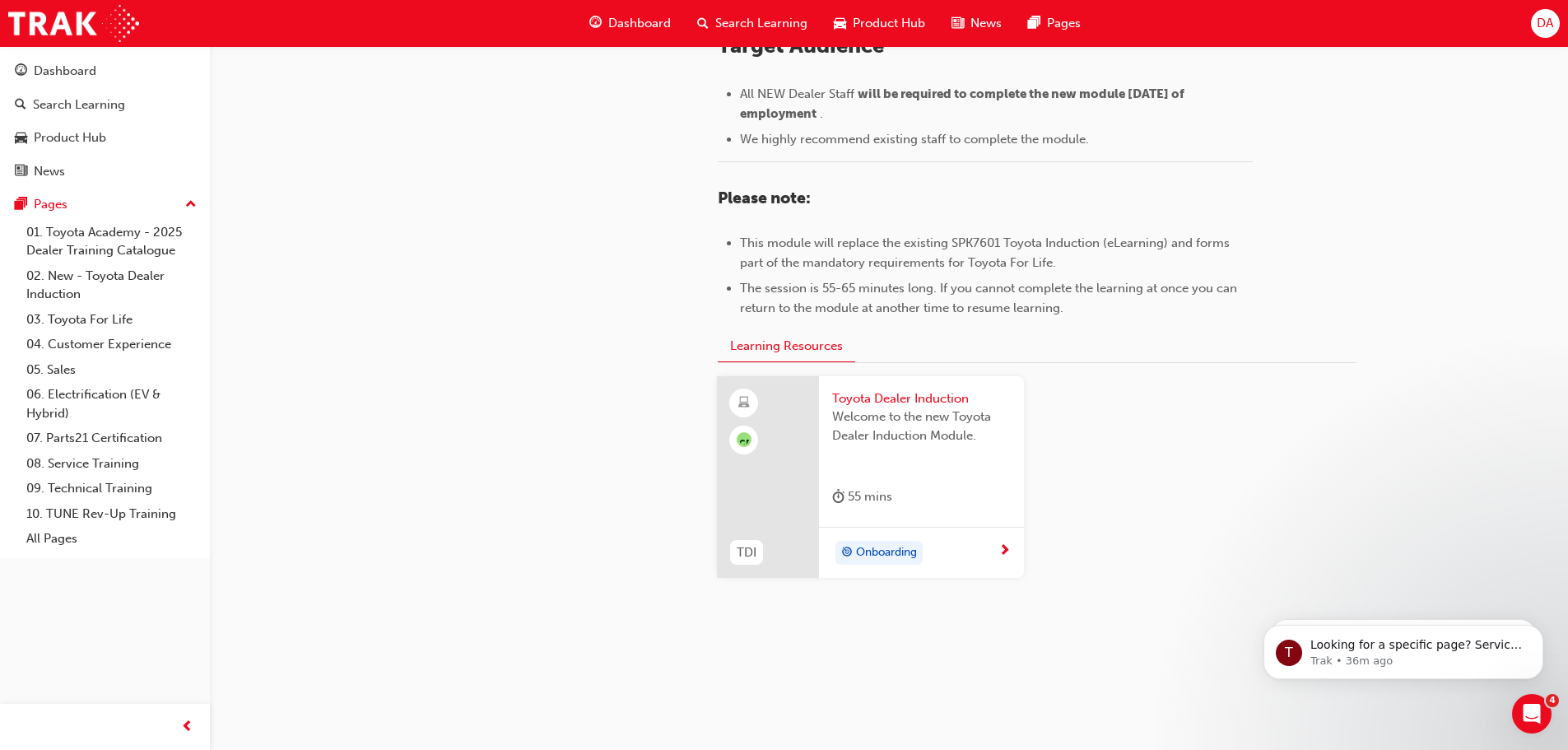
scroll to position [724, 0]
click at [885, 549] on span "Onboarding" at bounding box center [886, 551] width 61 height 19
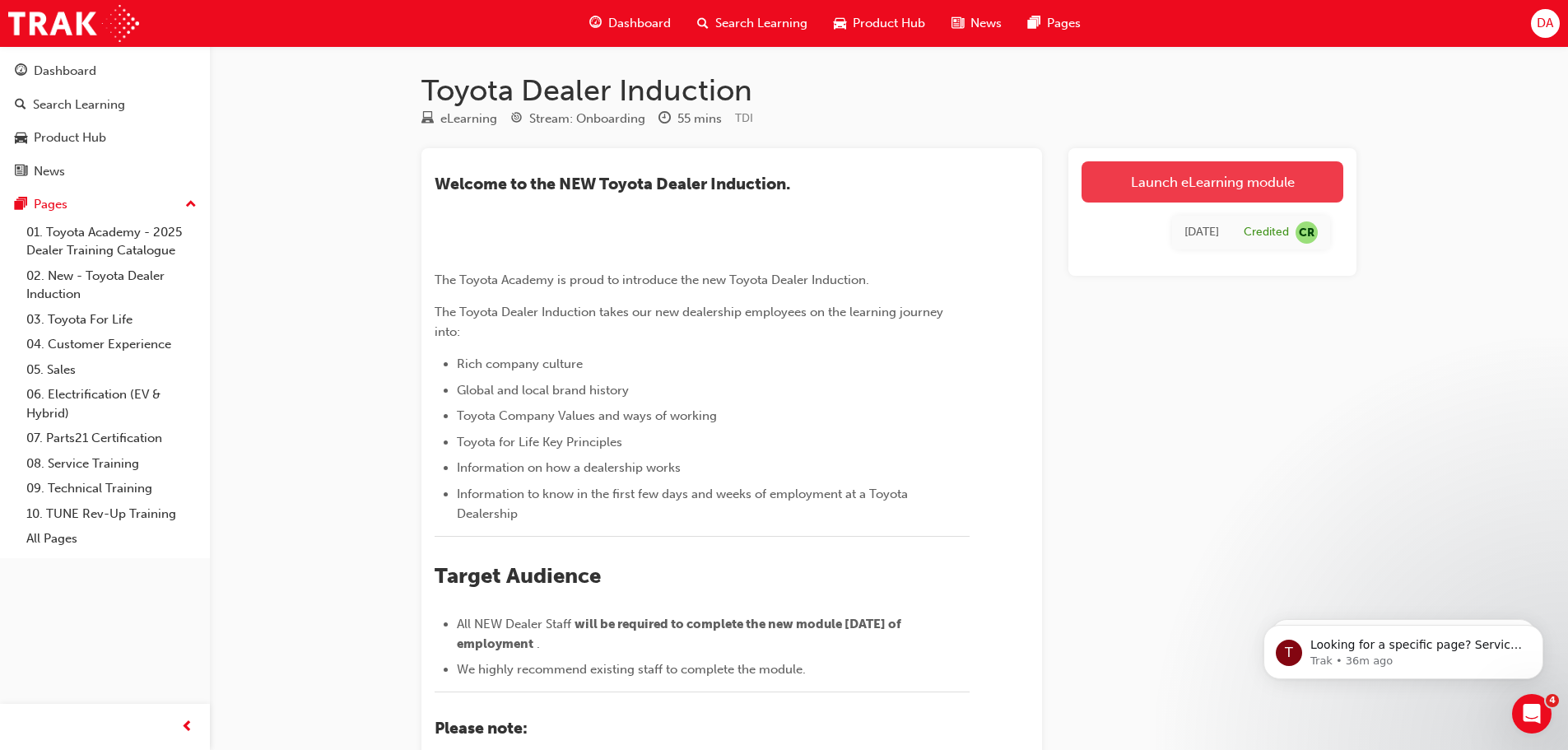
click at [1150, 179] on link "Launch eLearning module" at bounding box center [1212, 182] width 262 height 41
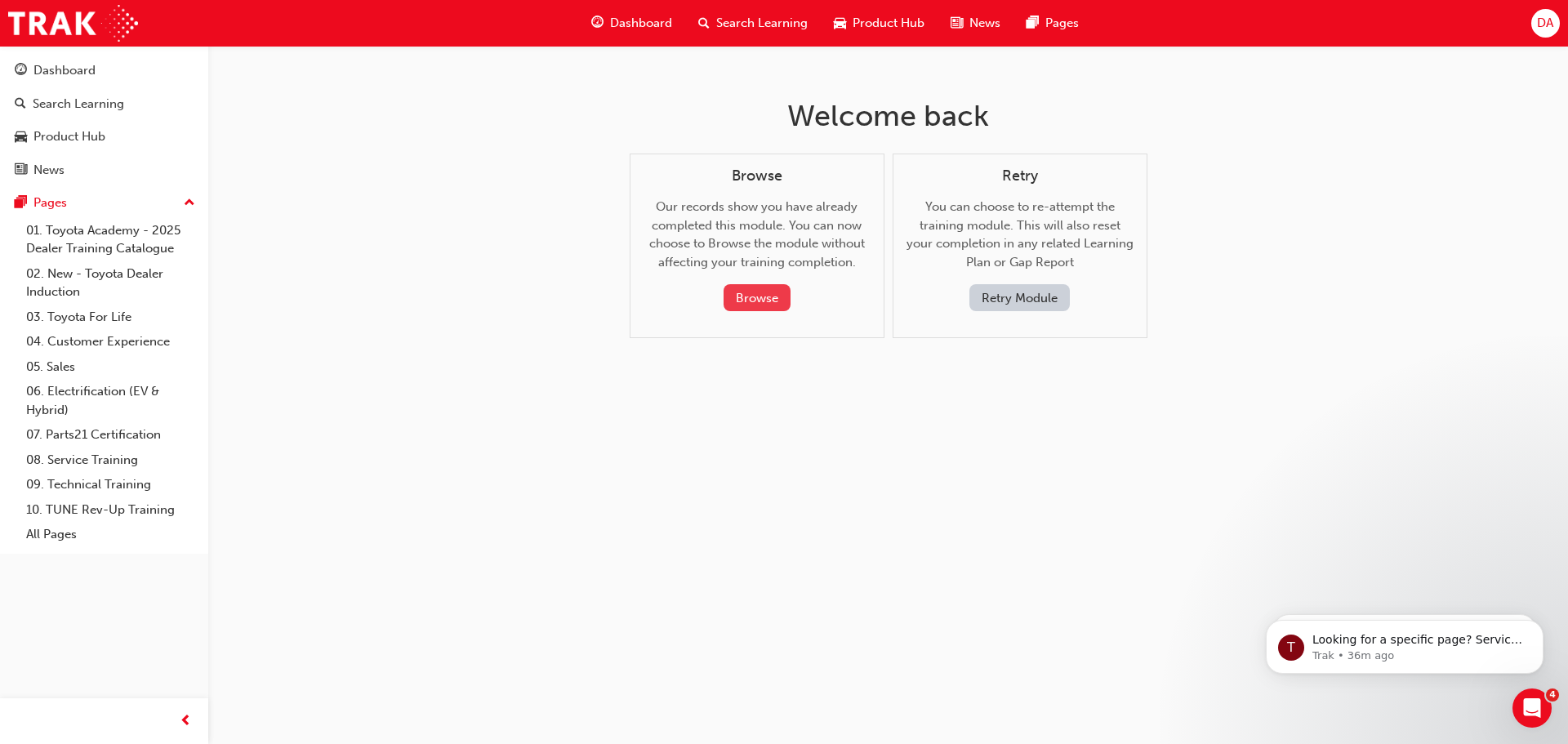
click at [775, 302] on button "Browse" at bounding box center [757, 297] width 67 height 27
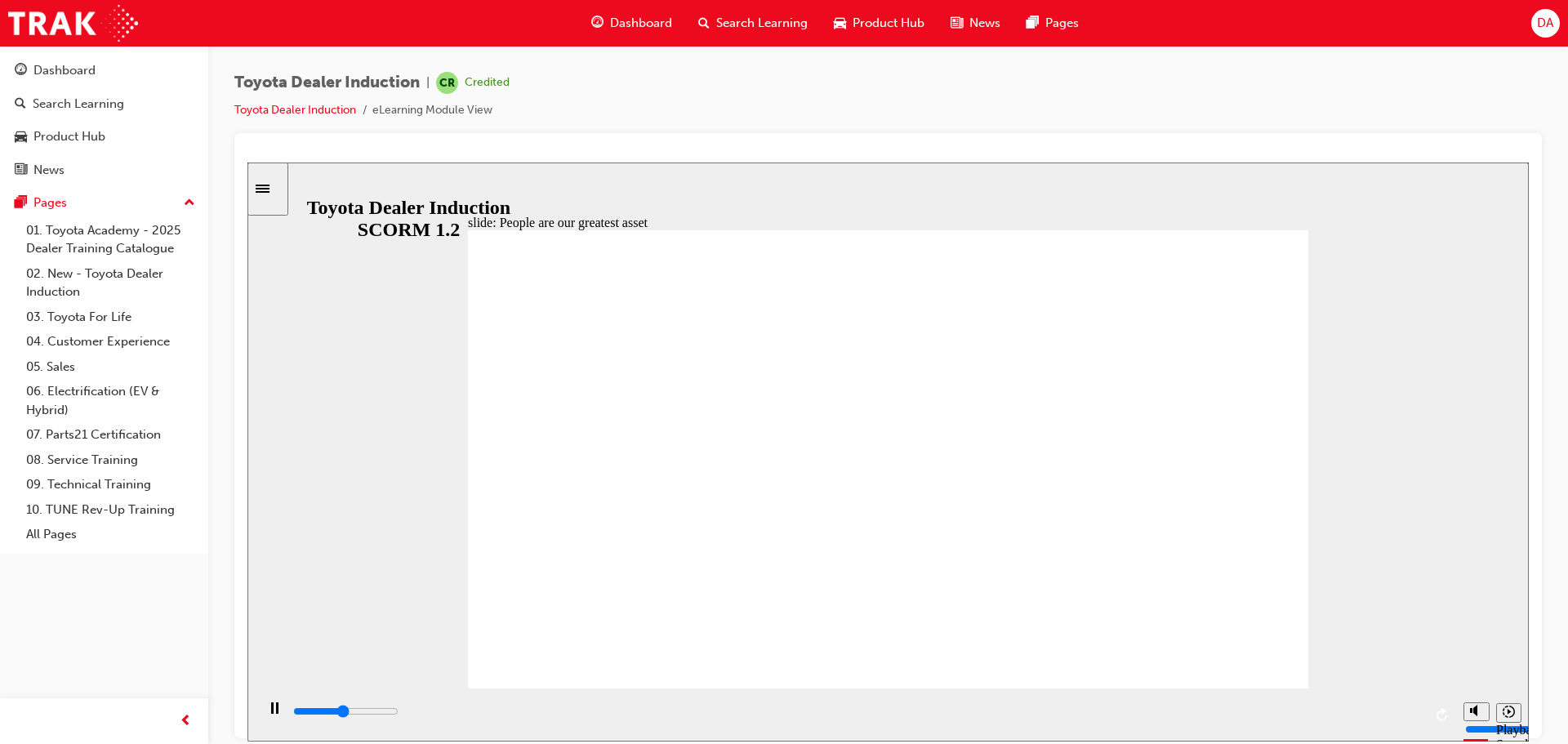
drag, startPoint x: 1224, startPoint y: 269, endPoint x: 1228, endPoint y: 277, distance: 8.9
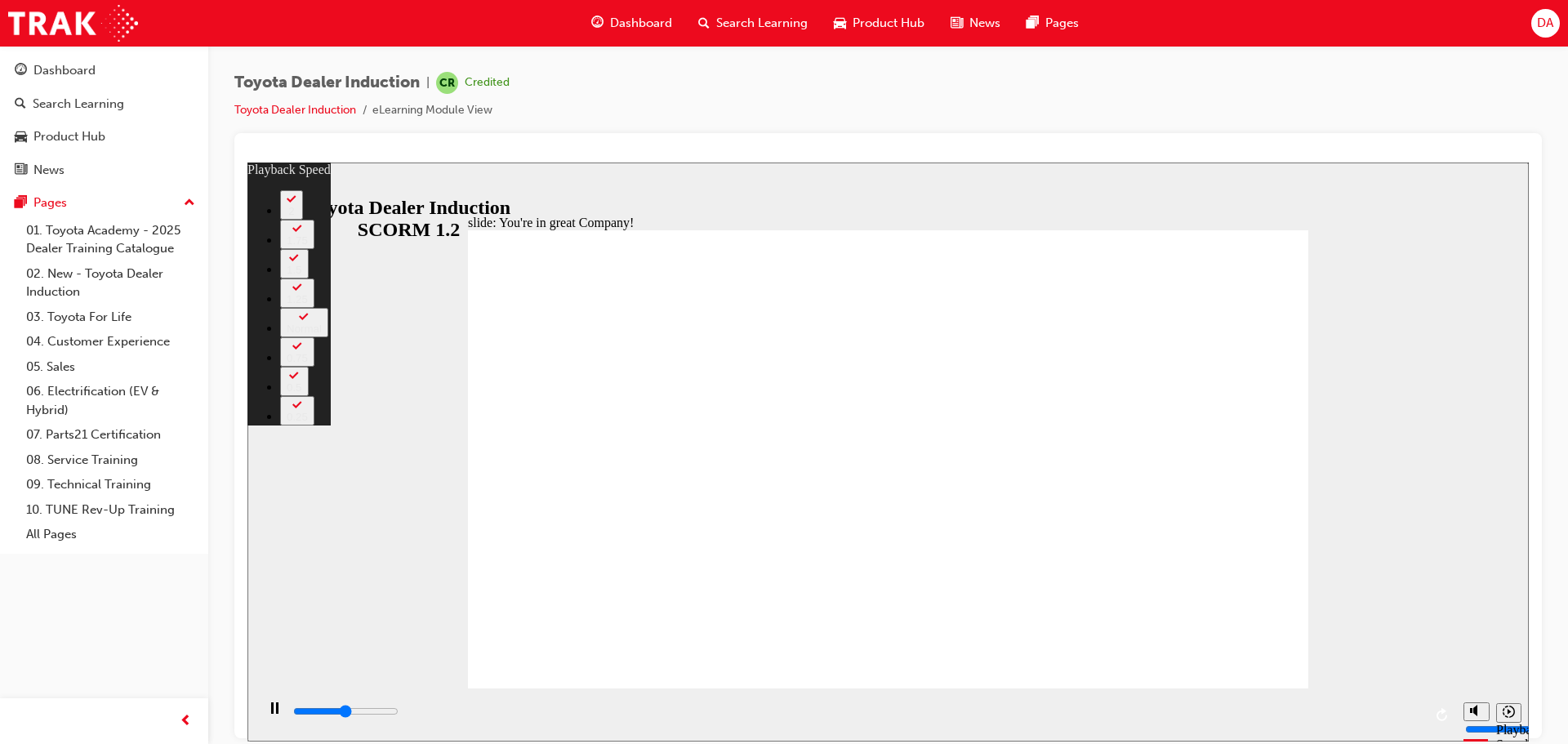
type input "3700"
type input "0"
type input "3900"
type input "0"
type input "4200"
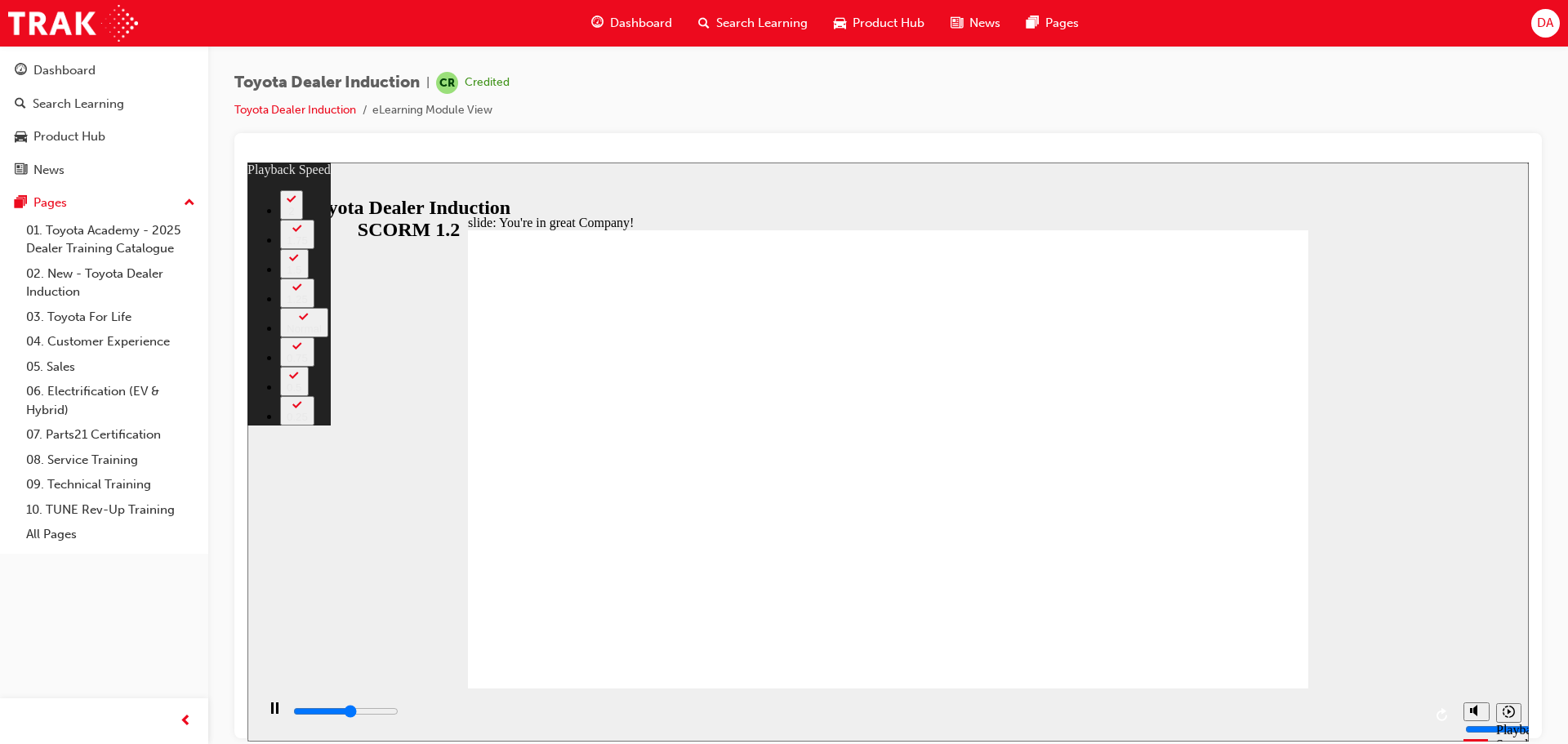
type input "1"
type input "4400"
type input "1"
type input "4700"
type input "1"
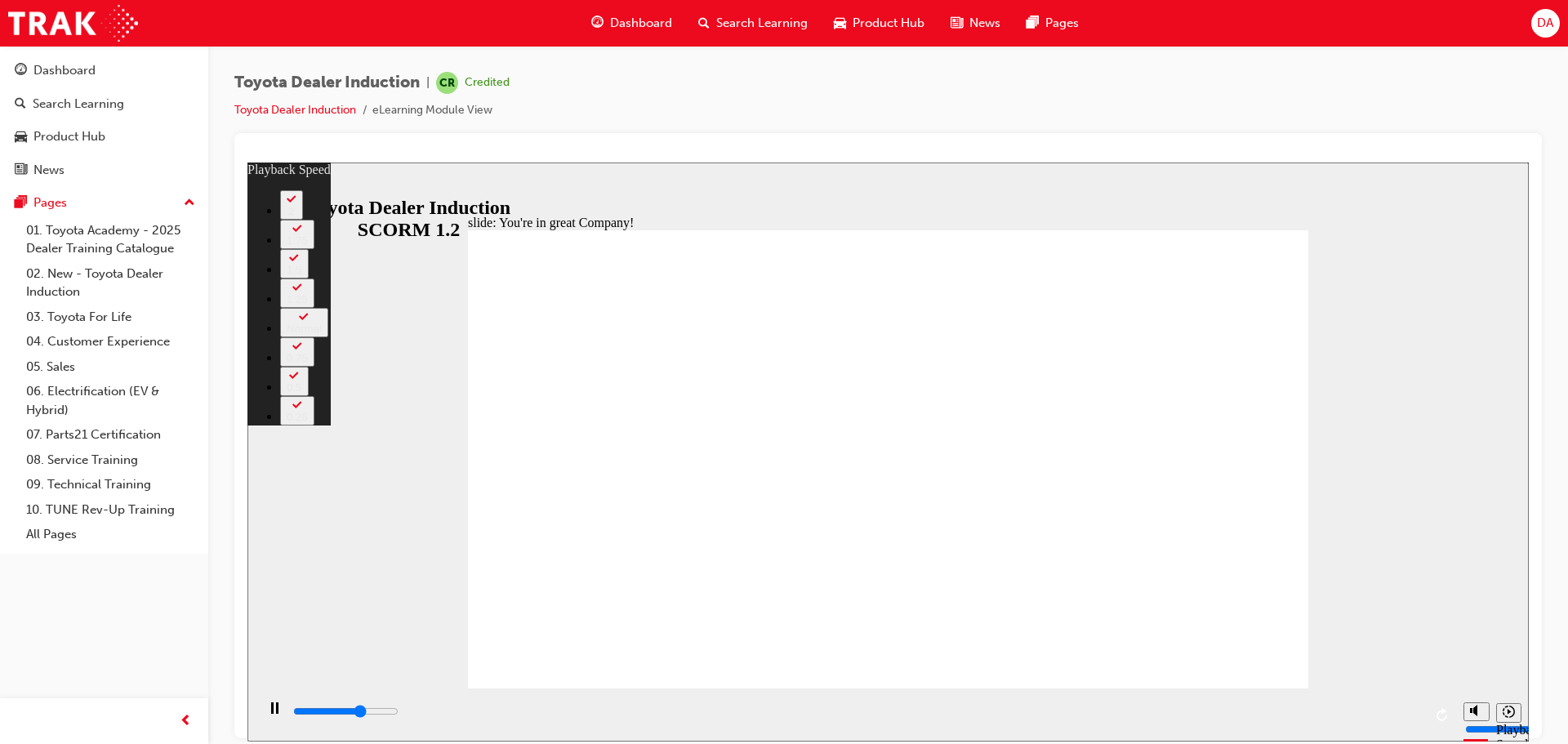
type input "5000"
type input "1"
type input "5200"
type input "30"
type input "5200"
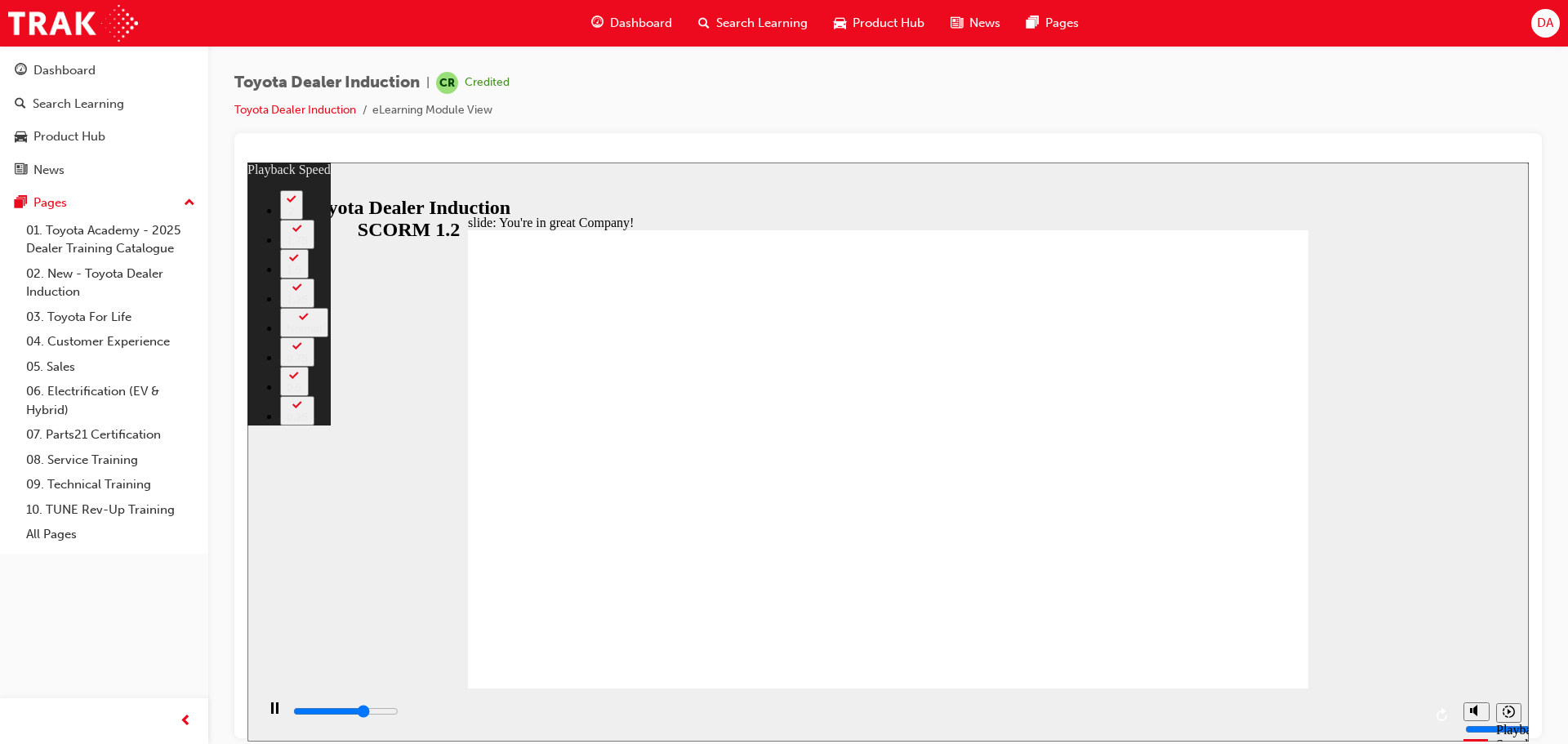
type input "30"
type input "5300"
type input "30"
type input "5600"
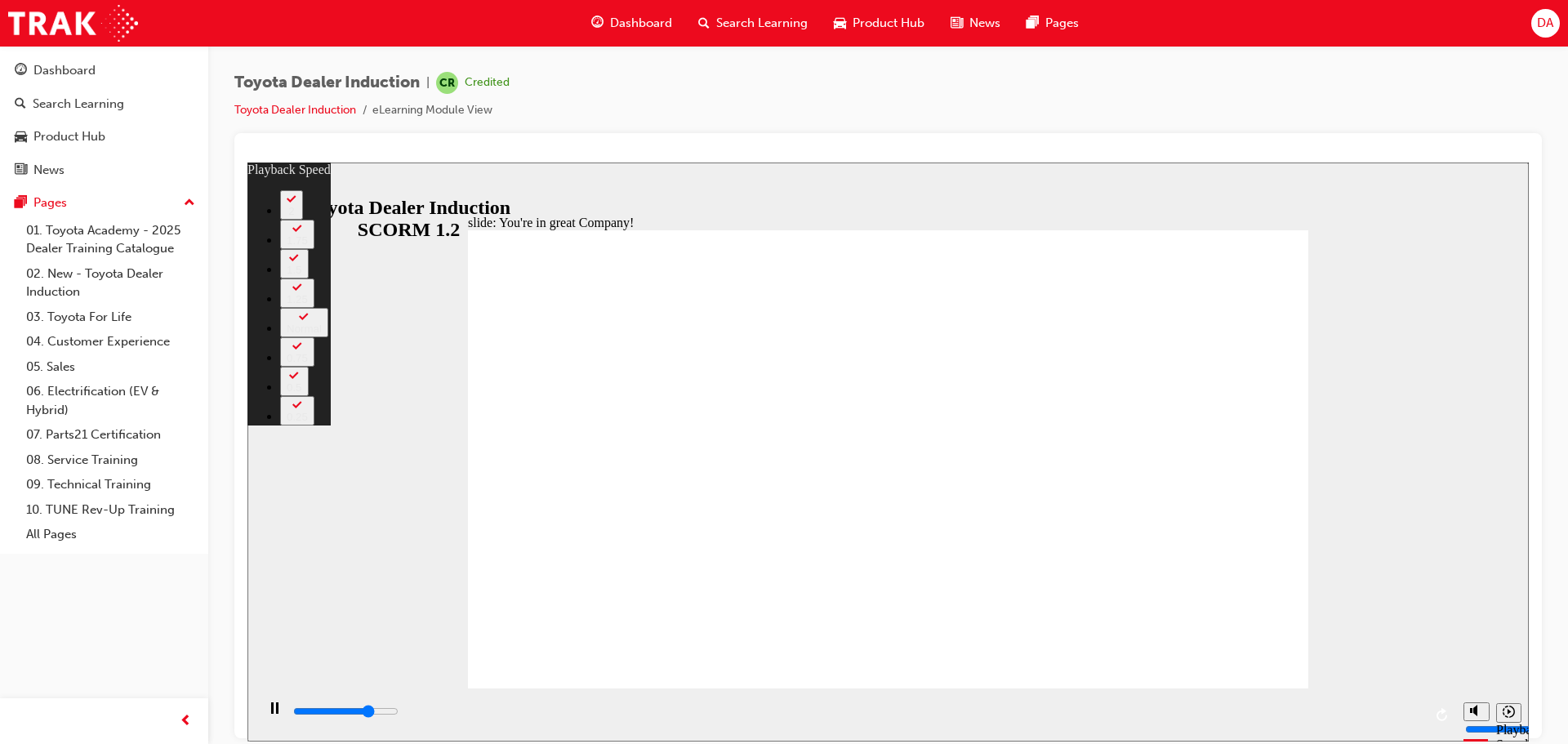
type input "30"
type input "5900"
type input "30"
type input "6100"
type input "31"
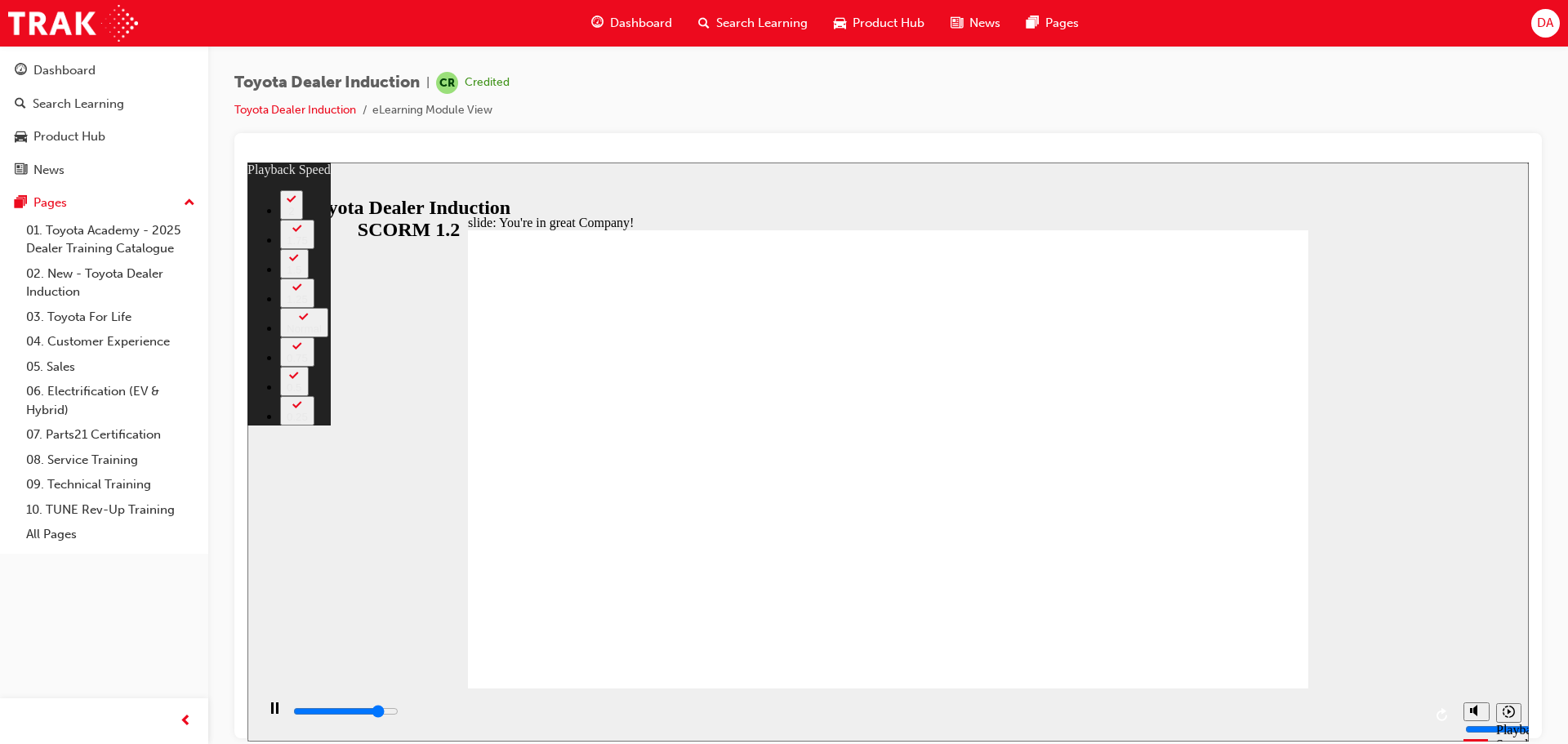
type input "6400"
type input "31"
type input "6600"
type input "149"
type input "6600"
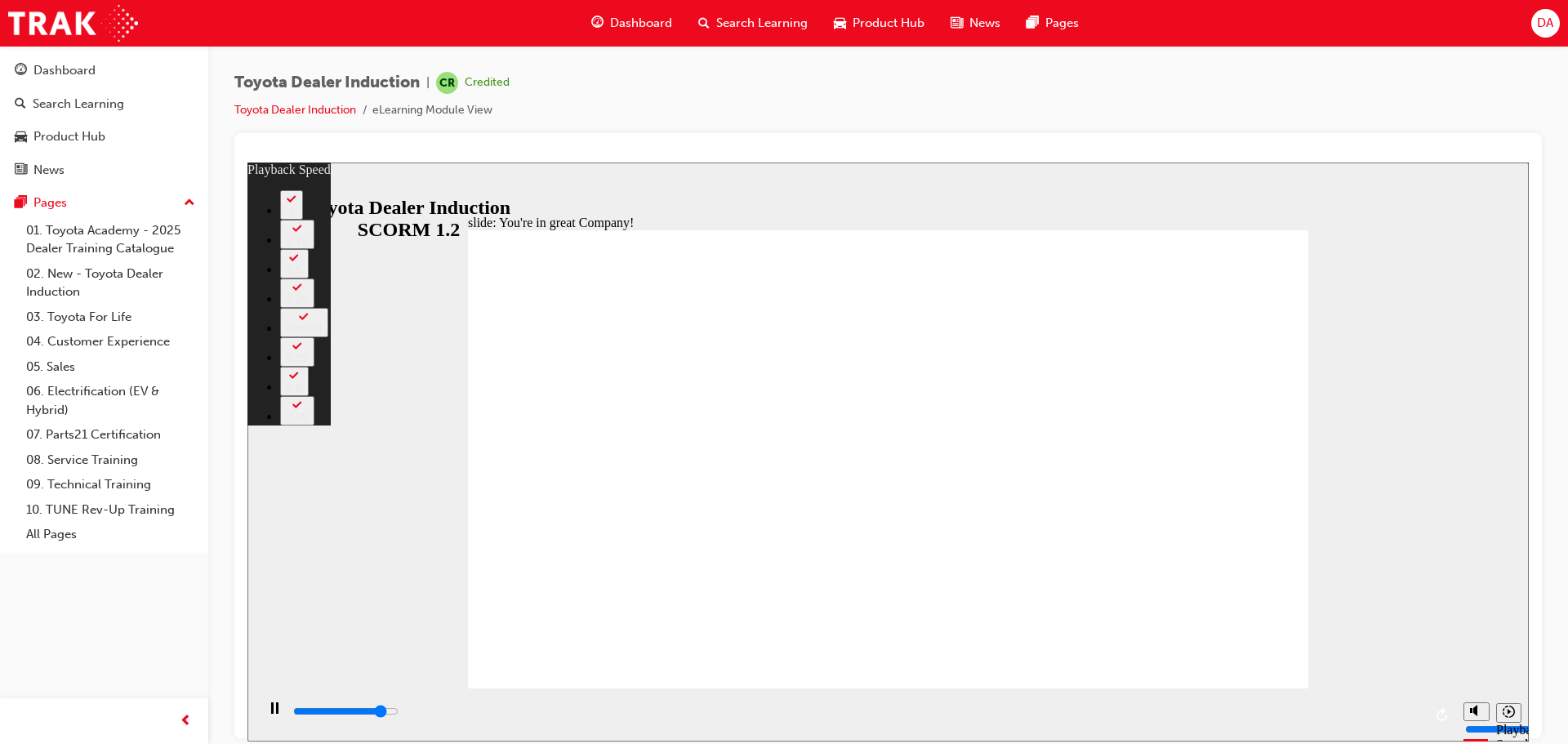
type input "149"
type input "6700"
type input "149"
type input "7000"
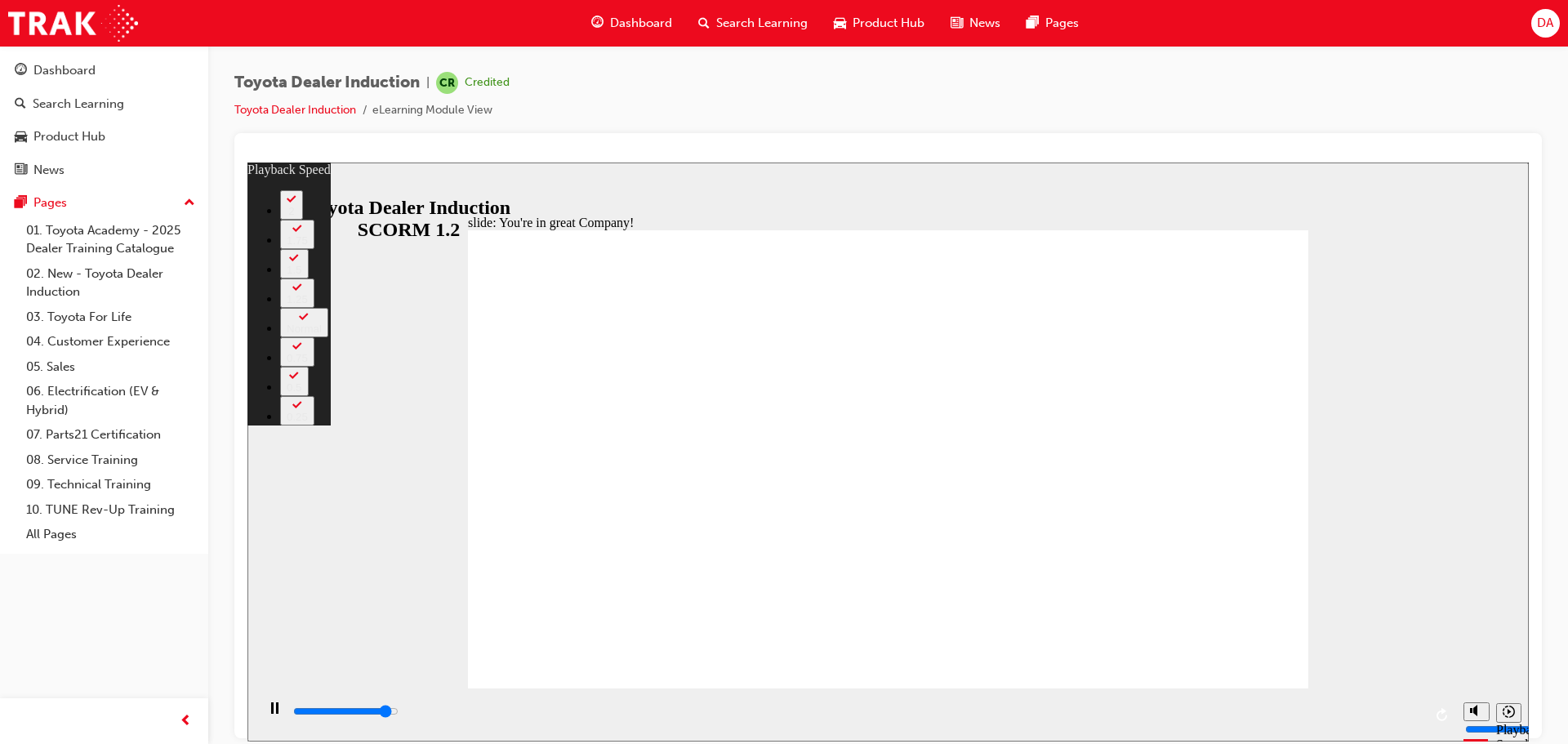
type input "149"
type input "7200"
type input "150"
type input "7400"
type input "152"
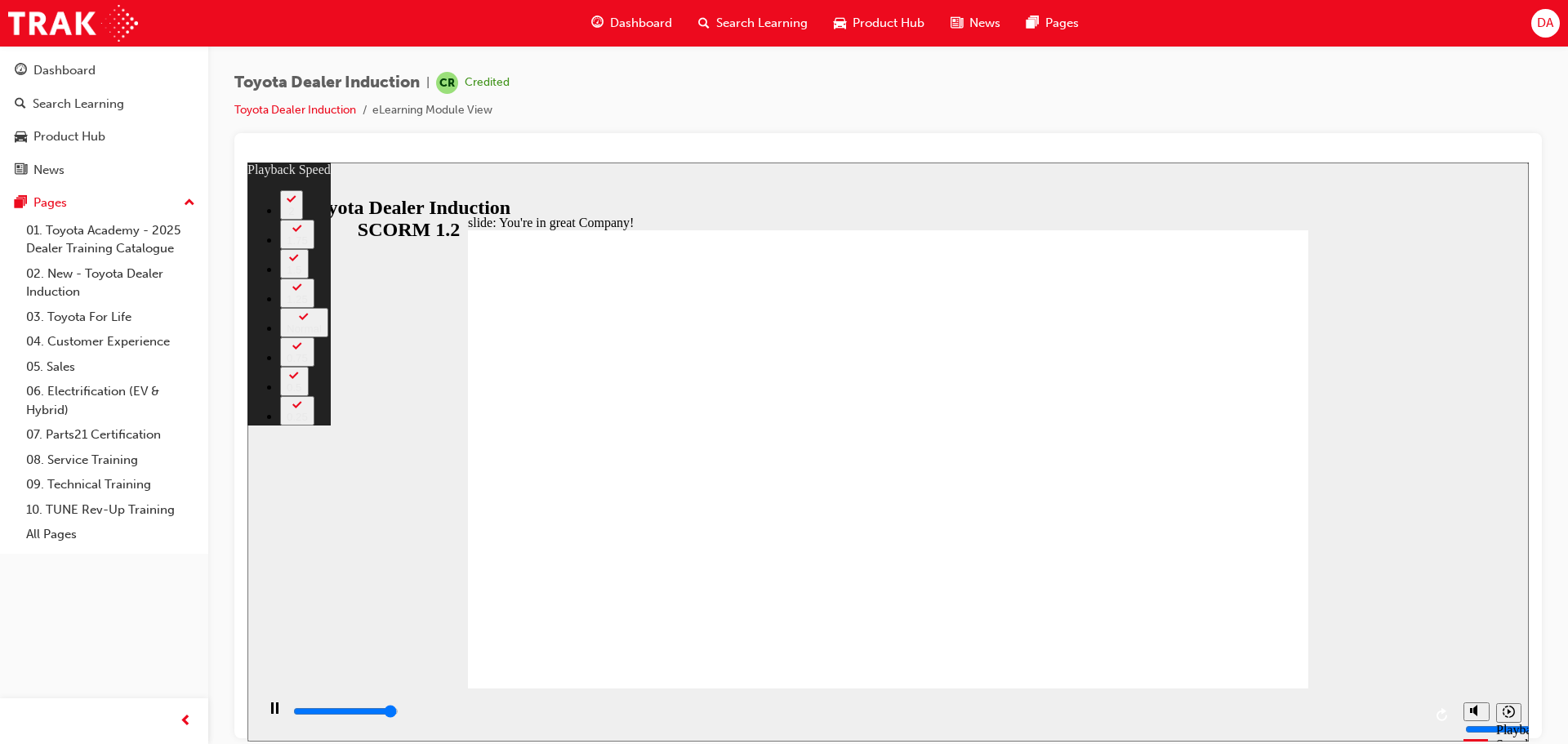
type input "7400"
type input "152"
type input "7500"
type input "152"
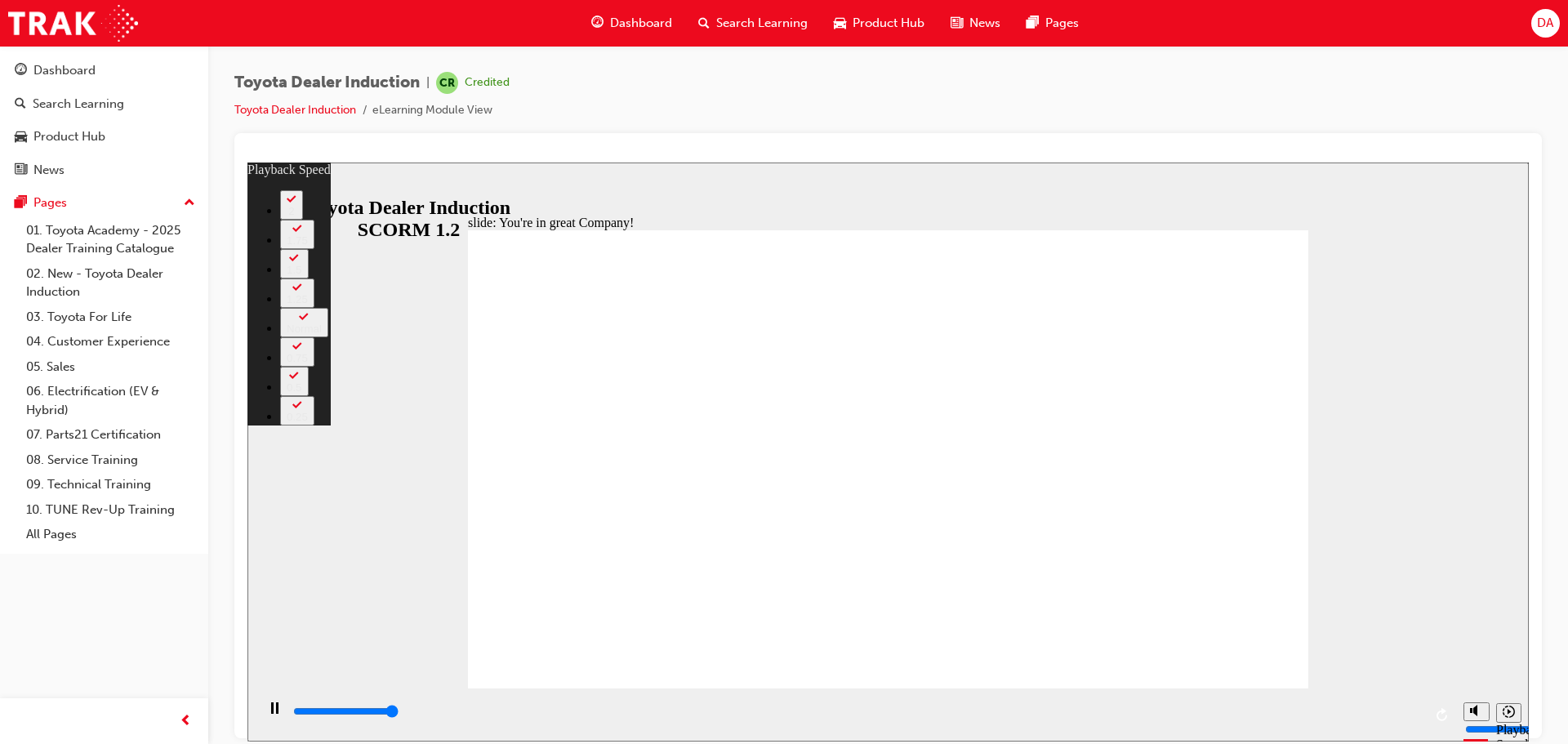
type input "7500"
type input "156"
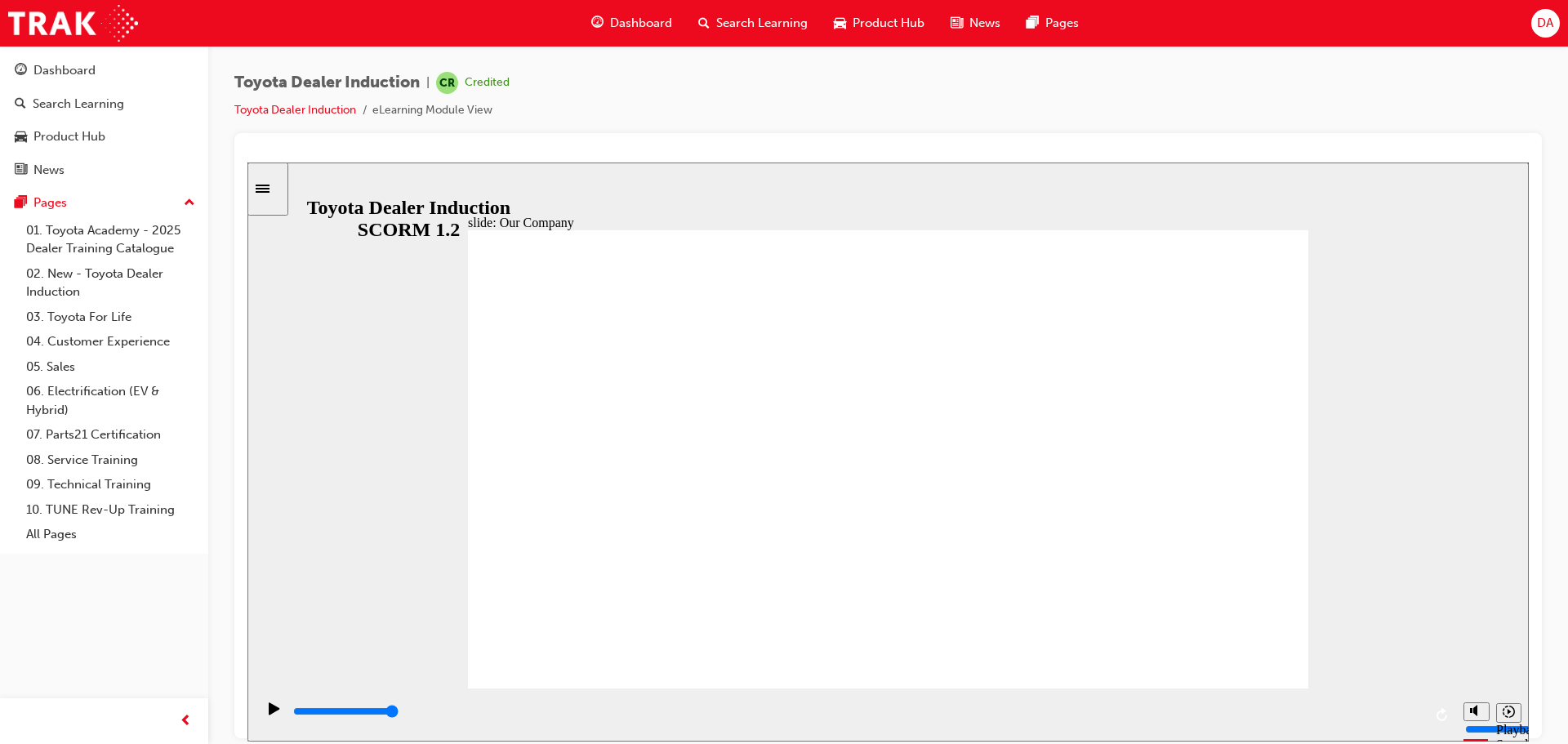
drag, startPoint x: 657, startPoint y: 596, endPoint x: 857, endPoint y: 596, distance: 200.0
drag, startPoint x: 883, startPoint y: 596, endPoint x: 1118, endPoint y: 605, distance: 235.2
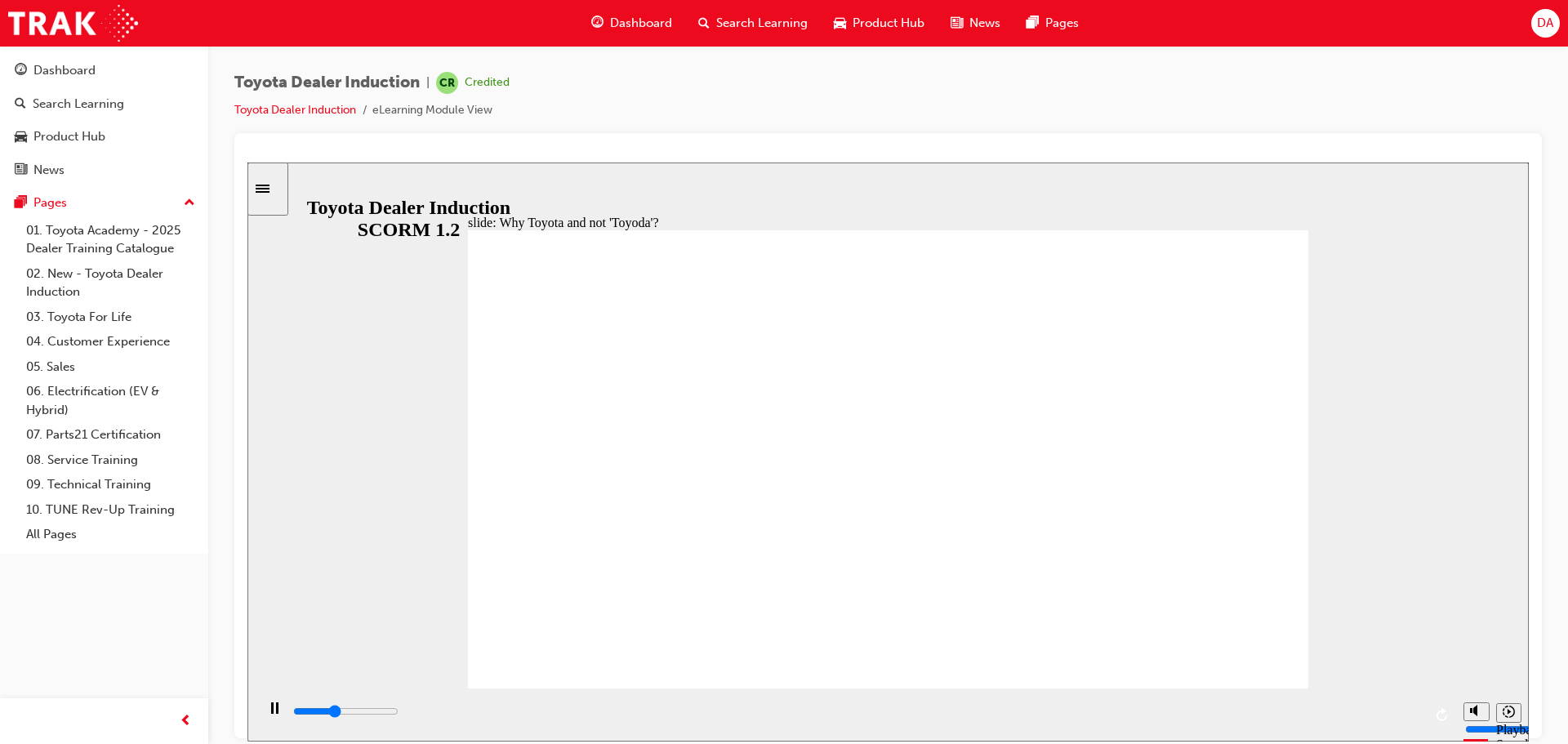
drag, startPoint x: 1198, startPoint y: 631, endPoint x: 1215, endPoint y: 633, distance: 17.1
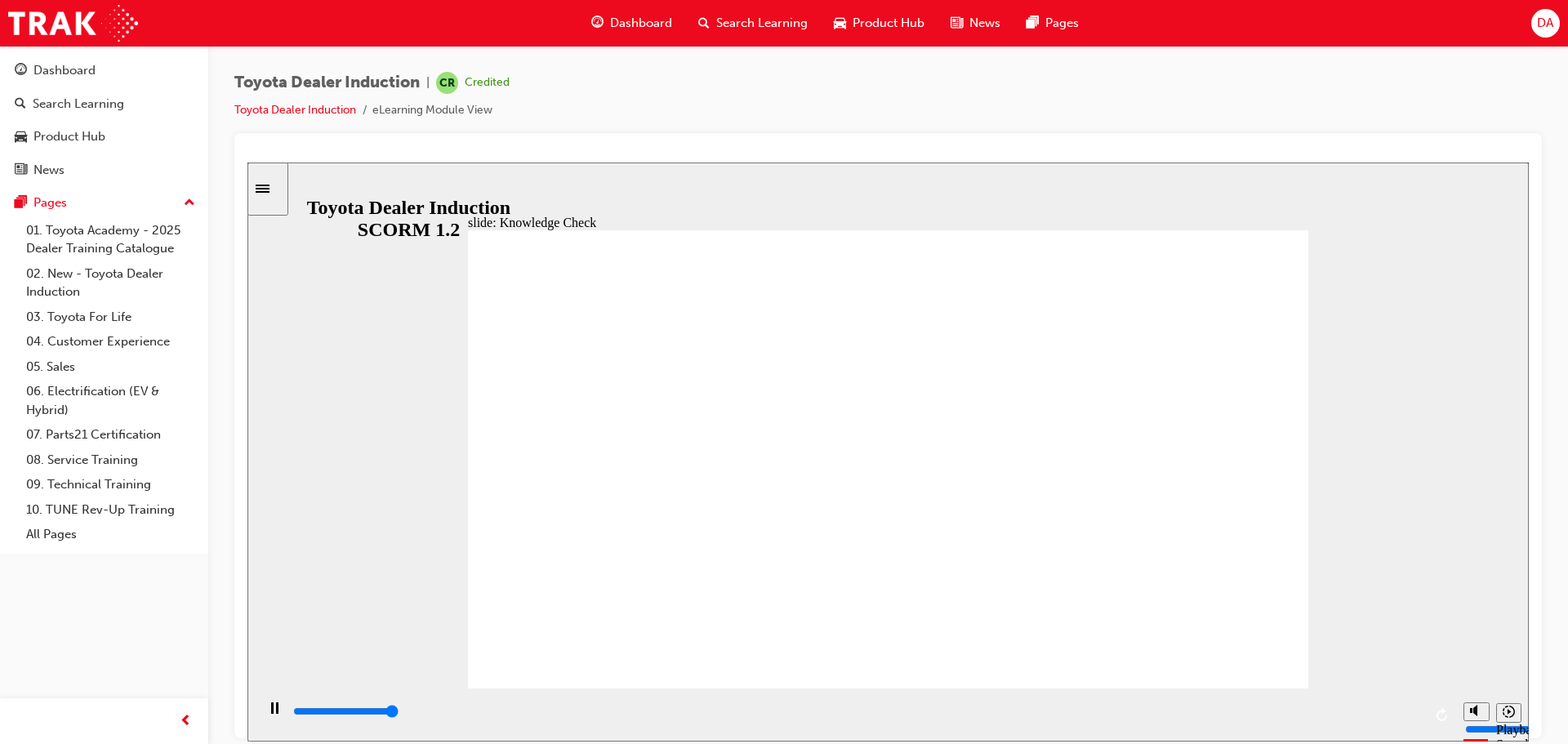
type input "5000"
radio input "true"
type input "1700"
radio input "true"
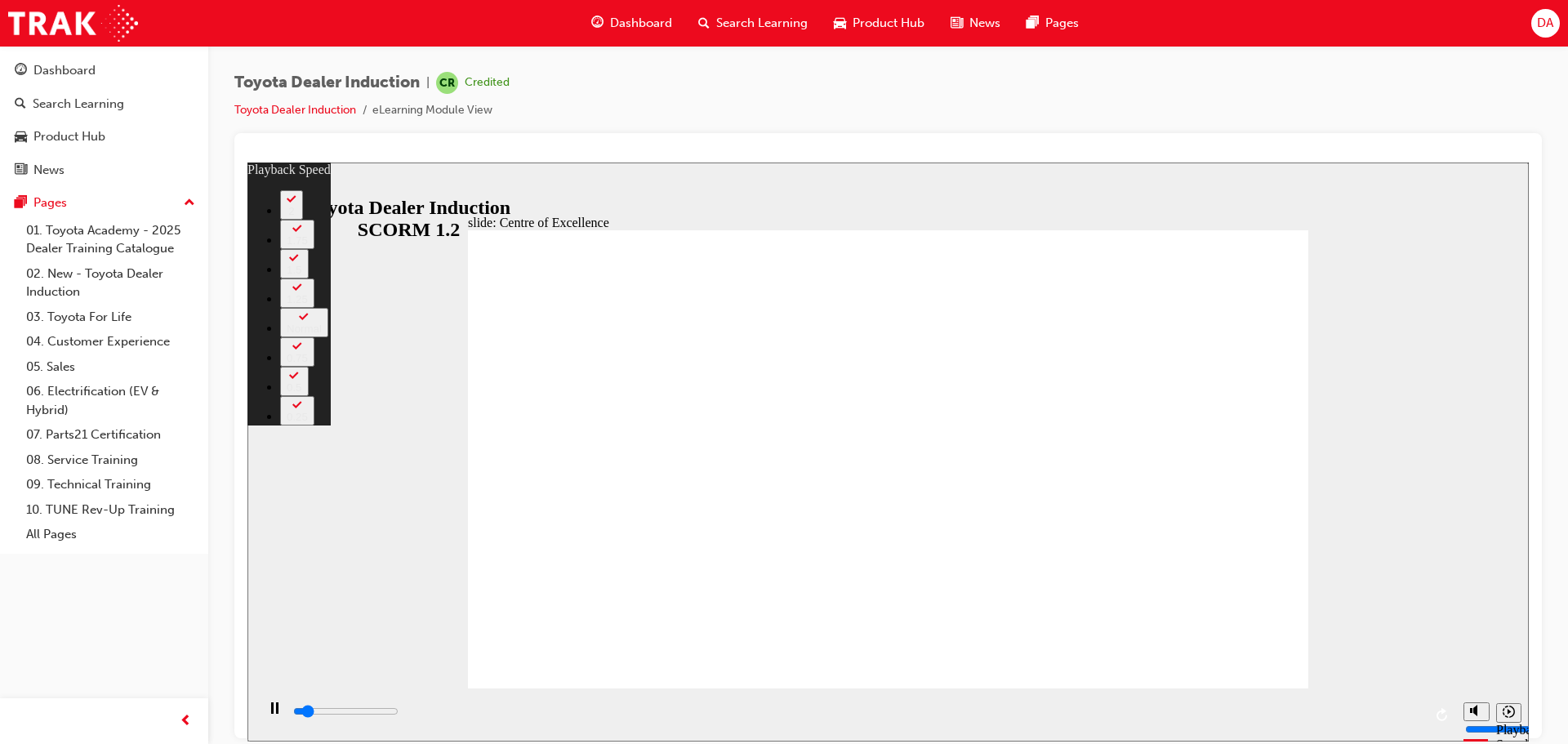
type input "1300"
type input "0"
type input "1500"
type input "0"
type input "1800"
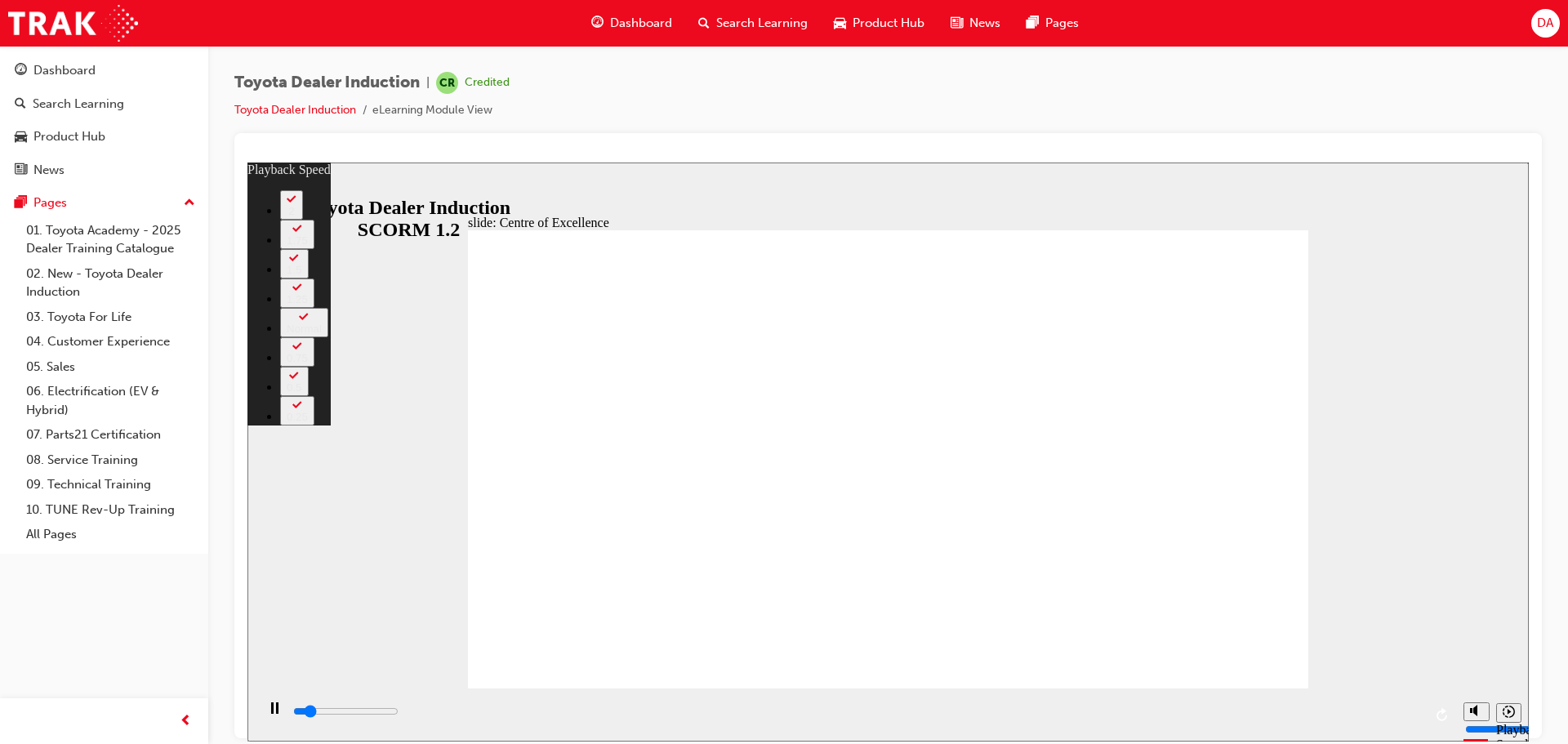
type input "1"
type input "1900"
type input "1"
type input "2100"
type input "1"
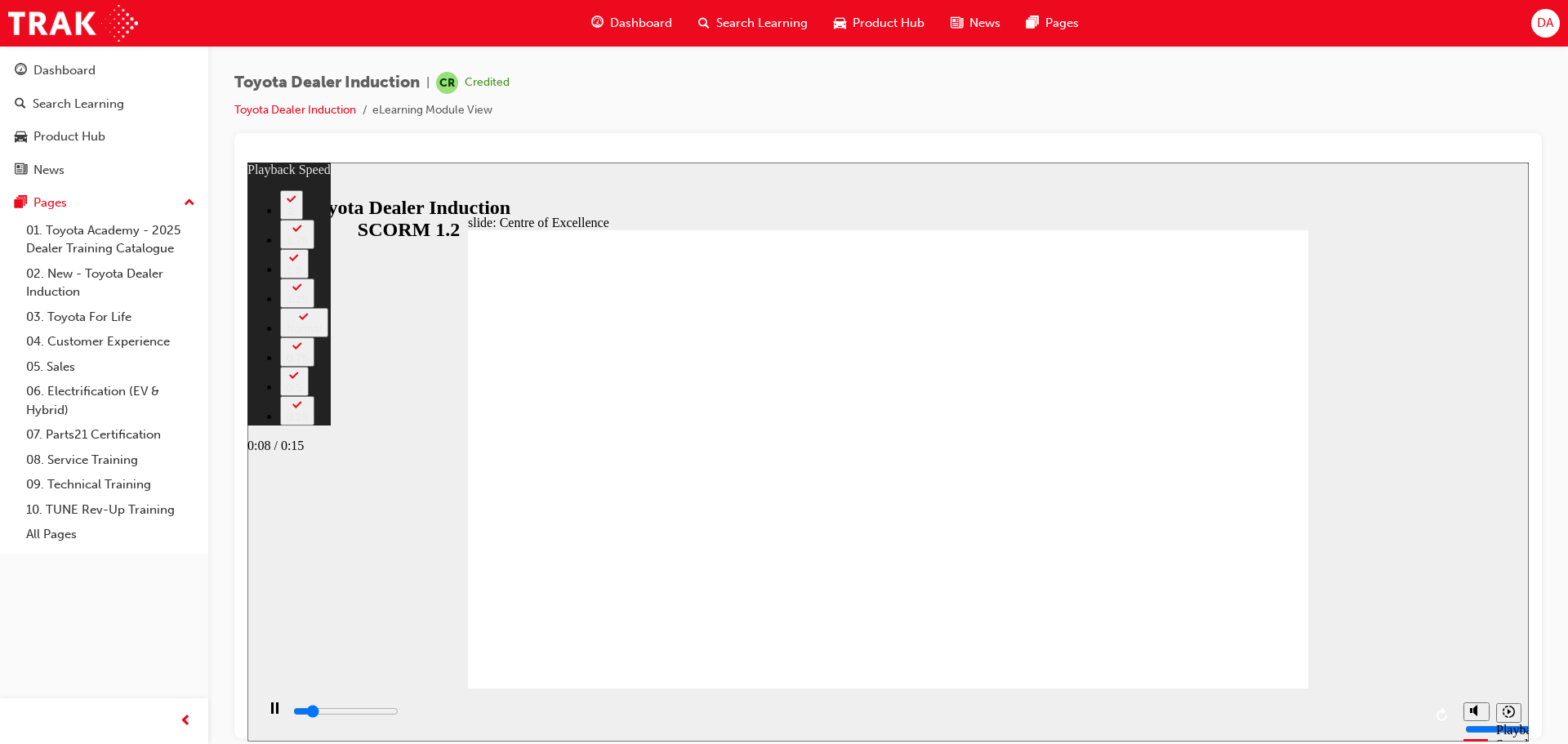
type input "2200"
type input "1"
type input "2300"
type input "1"
type input "2400"
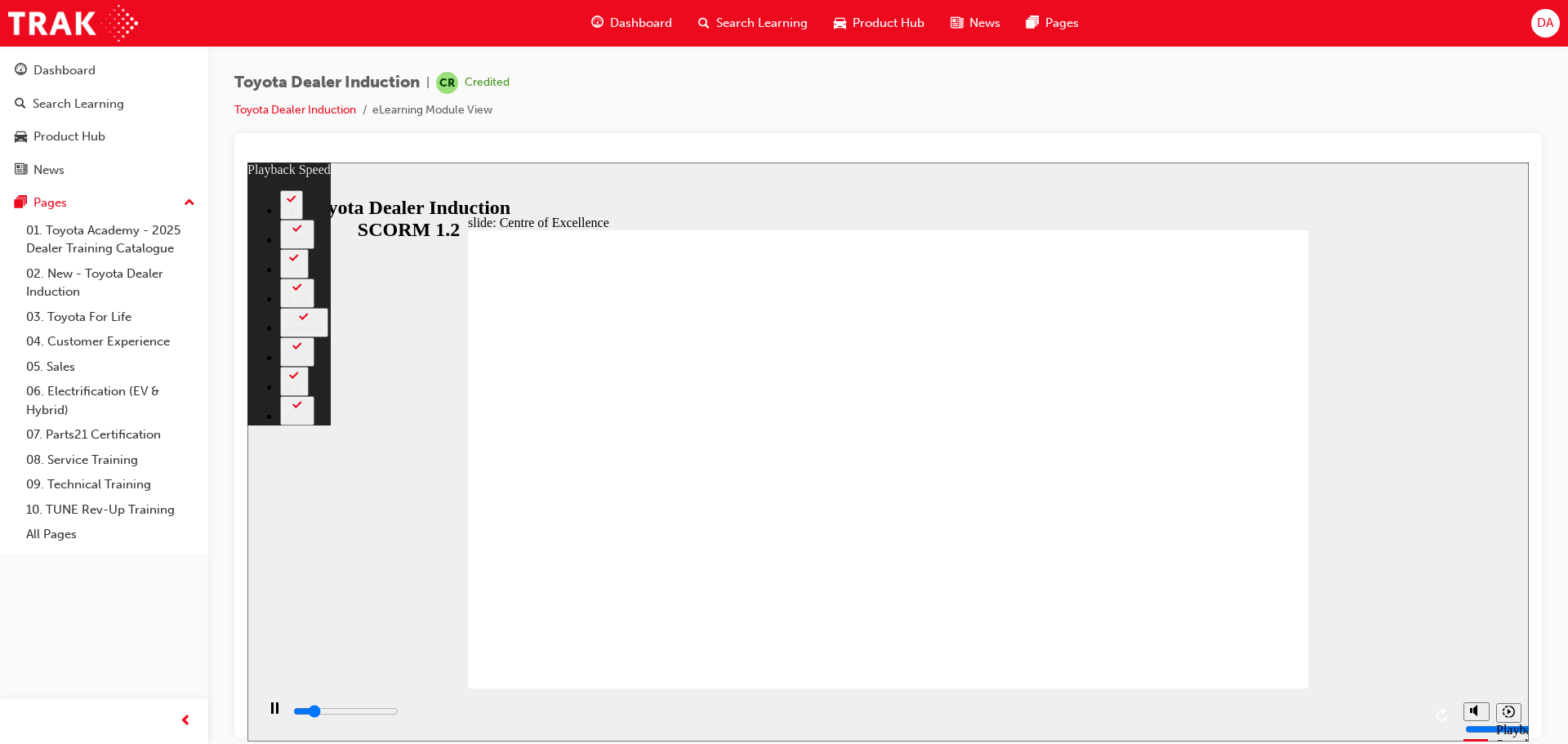
type input "1"
type input "2600"
type input "1"
type input "2700"
type input "1"
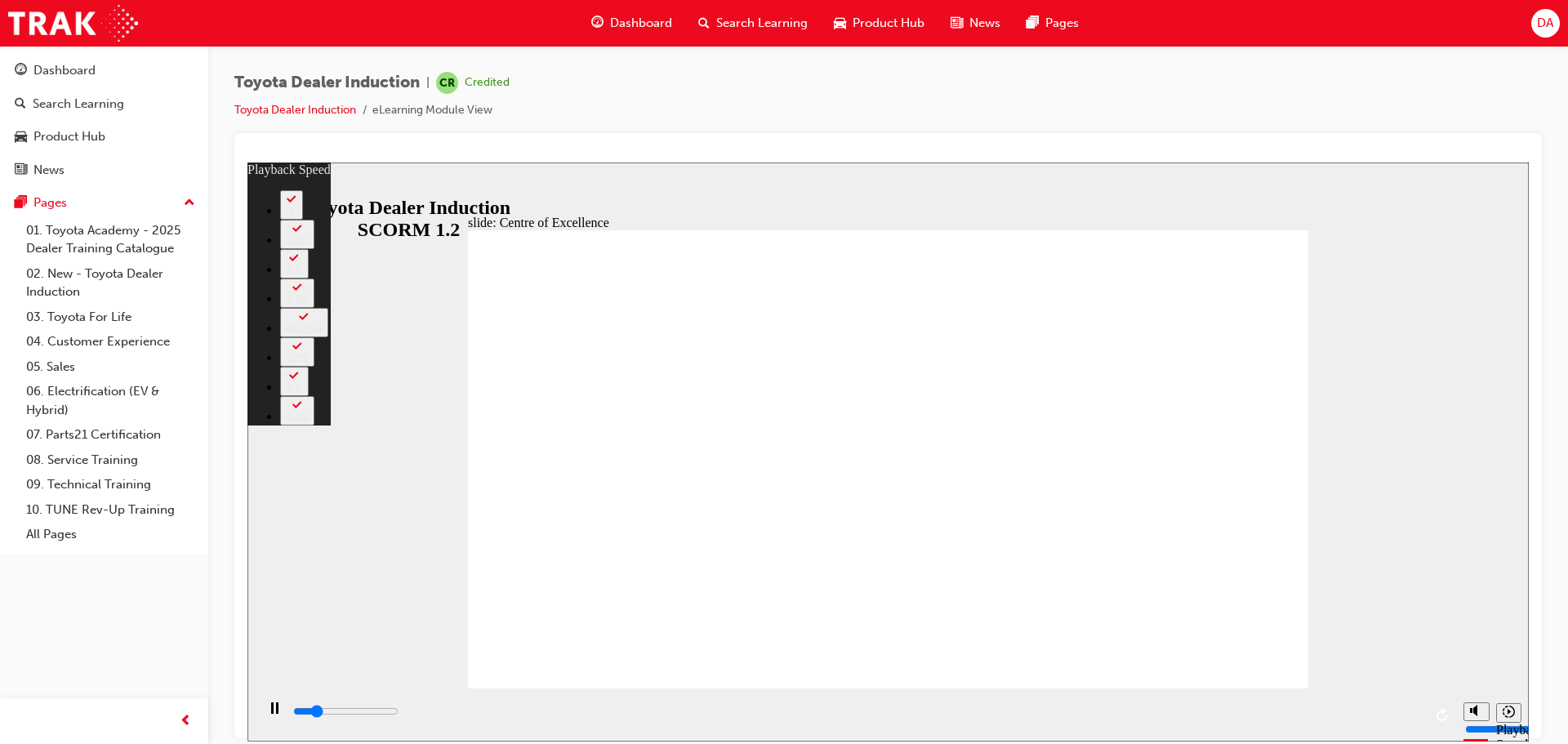
type input "2900"
type input "2"
type input "3100"
type input "2"
type input "3400"
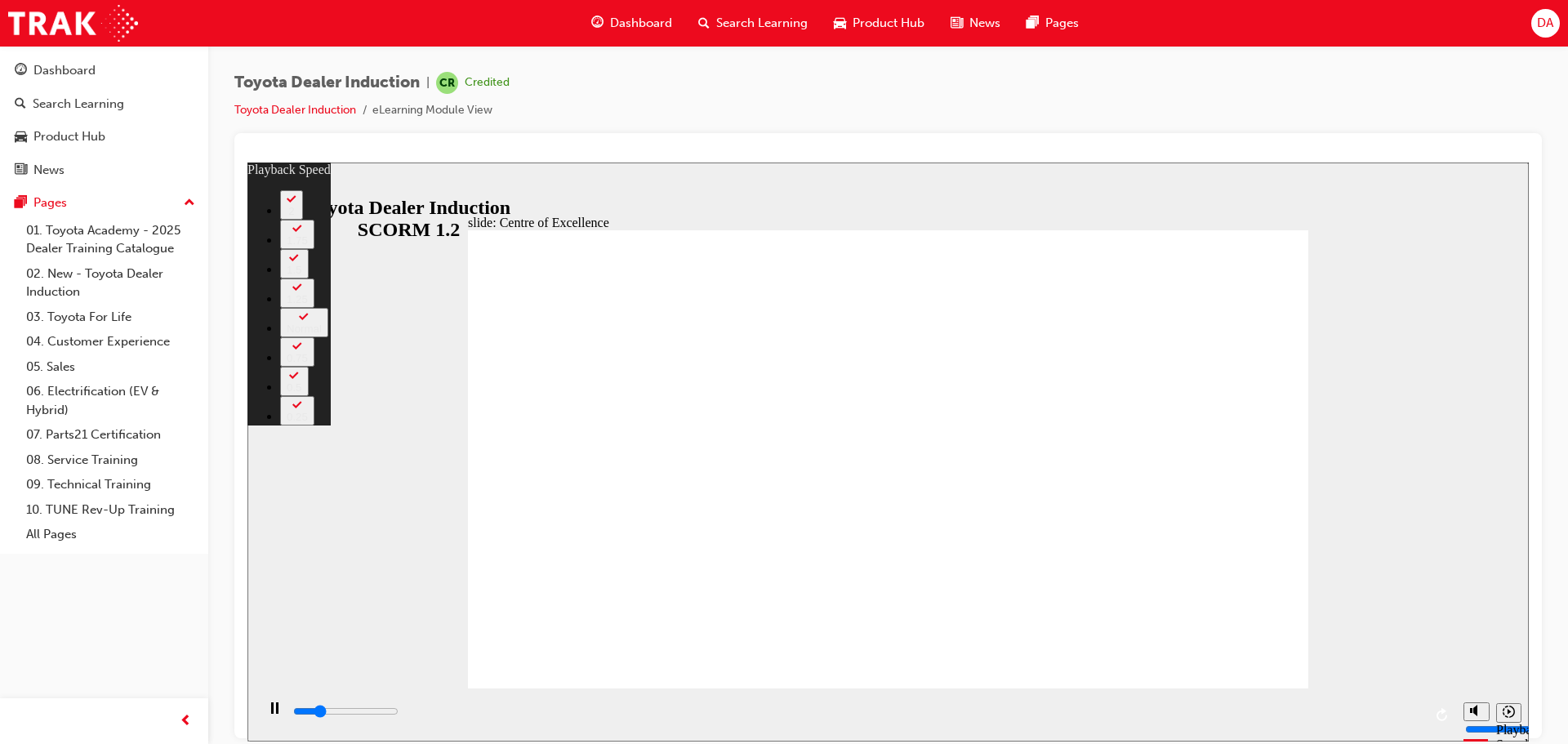
type input "2"
type input "3700"
type input "2"
type input "3900"
type input "3"
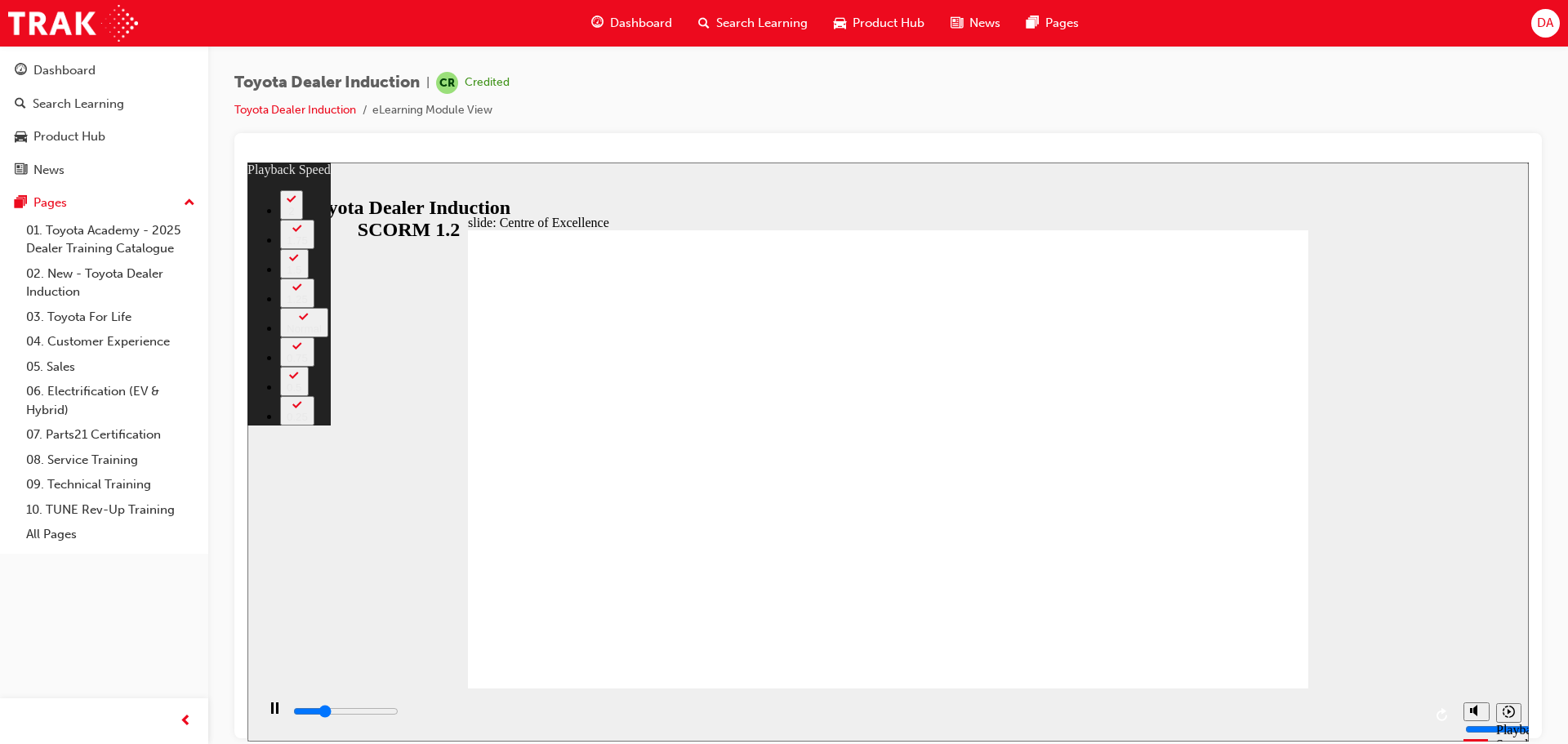
type input "4200"
type input "3"
type input "4500"
type input "3"
type input "4700"
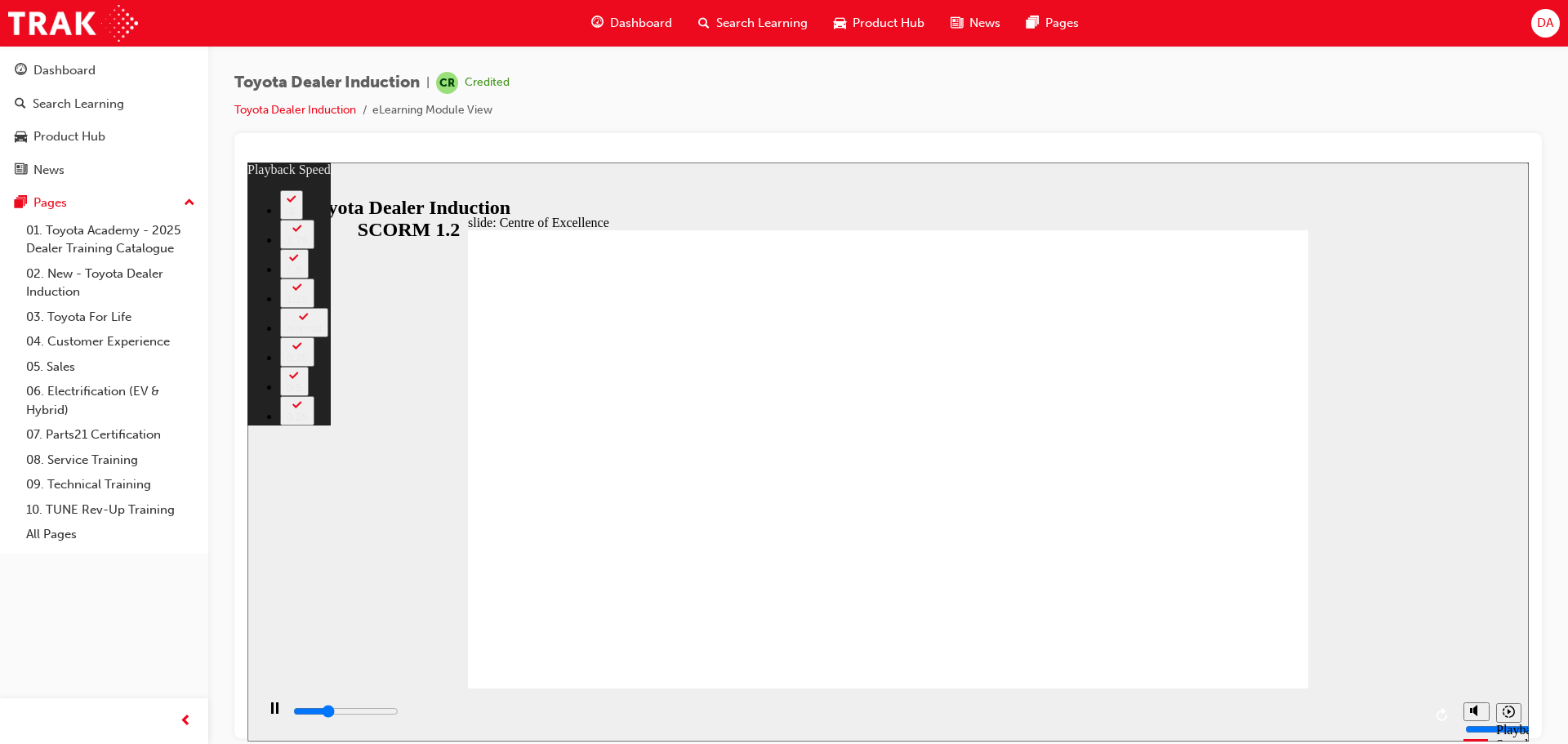
type input "3"
type input "4900"
type input "242"
type input "4900"
type input "242"
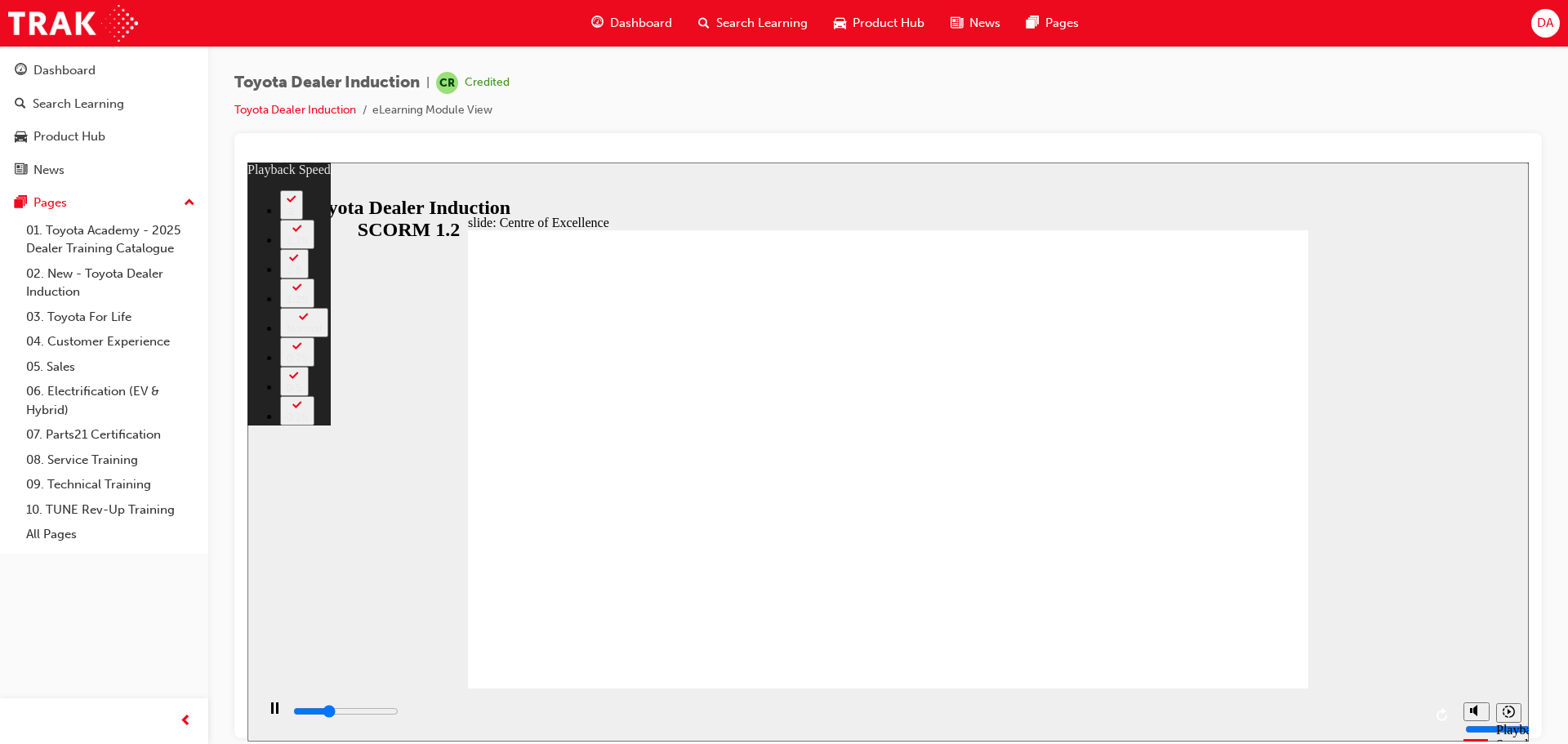
type input "5000"
type input "242"
type input "5300"
type input "242"
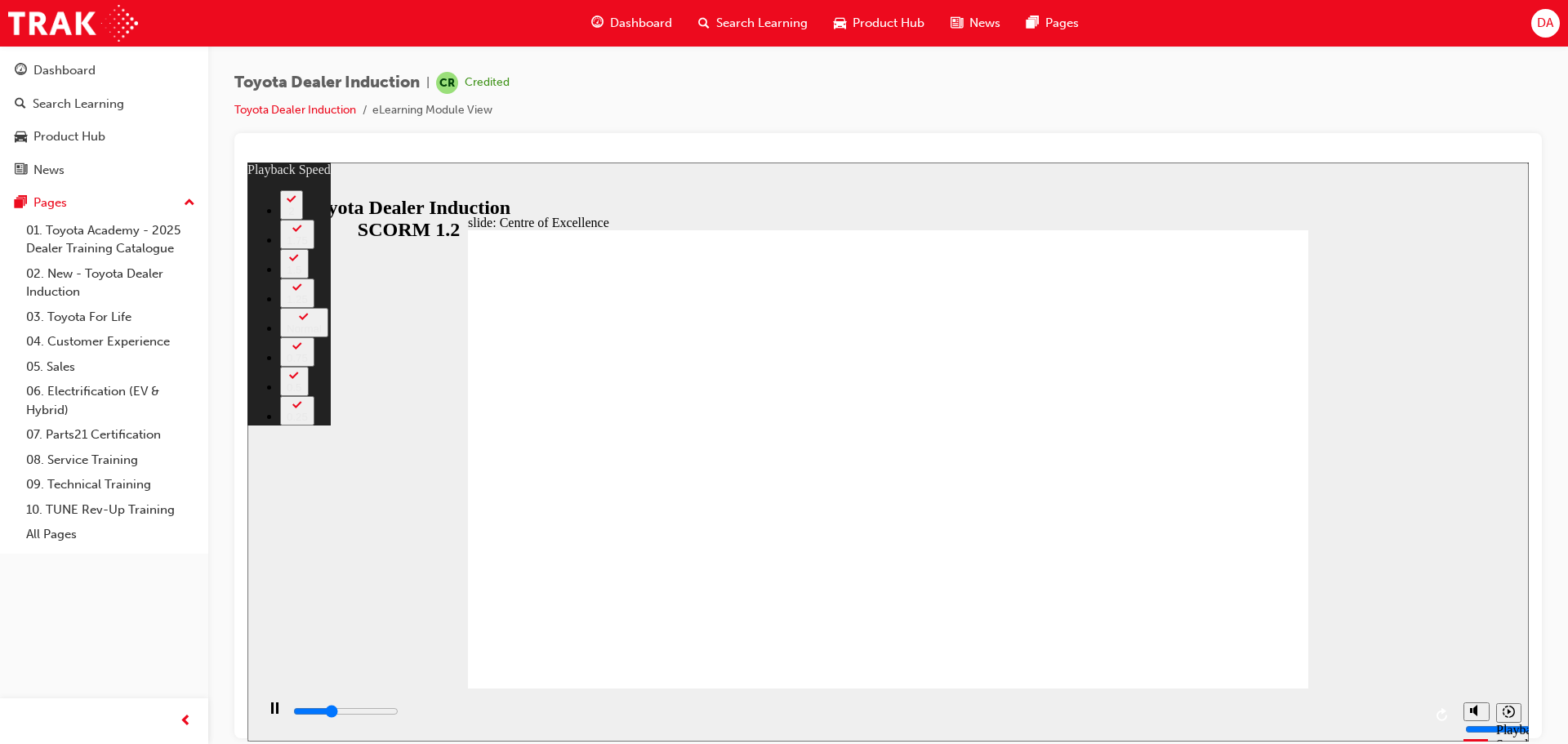
type input "5300"
type input "242"
type input "5500"
type input "242"
type input "5800"
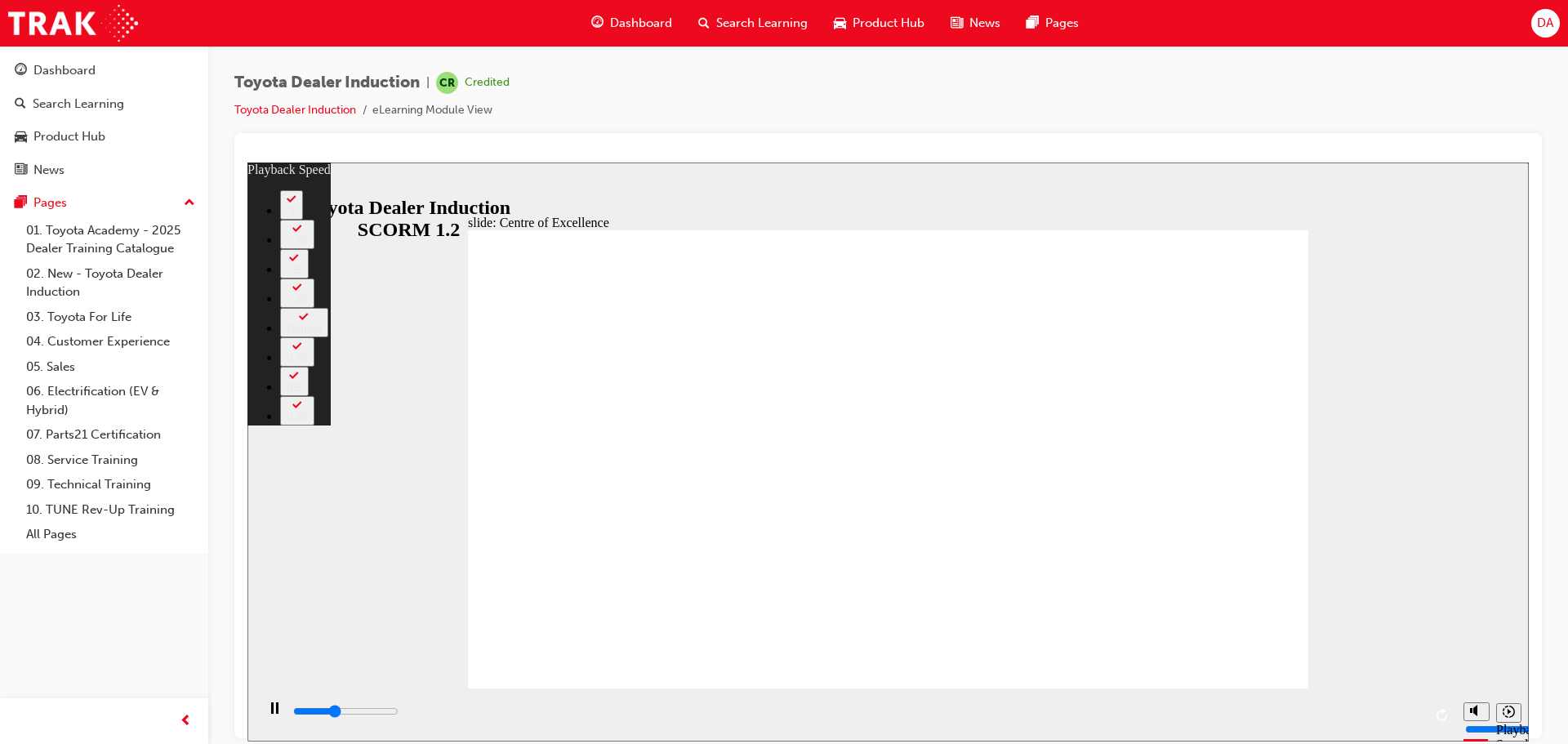
type input "243"
type input "5900"
type input "243"
type input "6100"
type input "243"
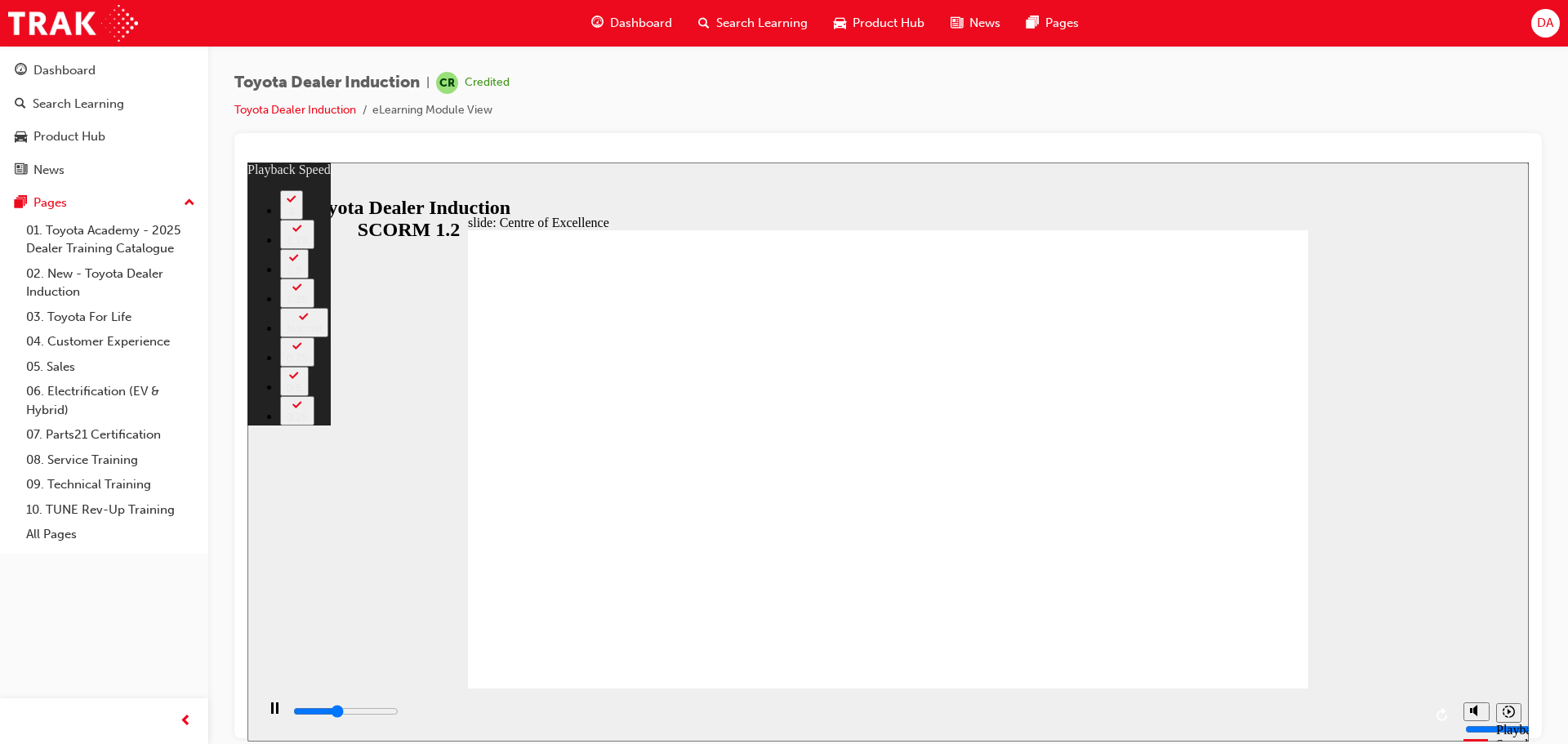
type input "6300"
type input "243"
type input "6600"
type input "244"
type input "6900"
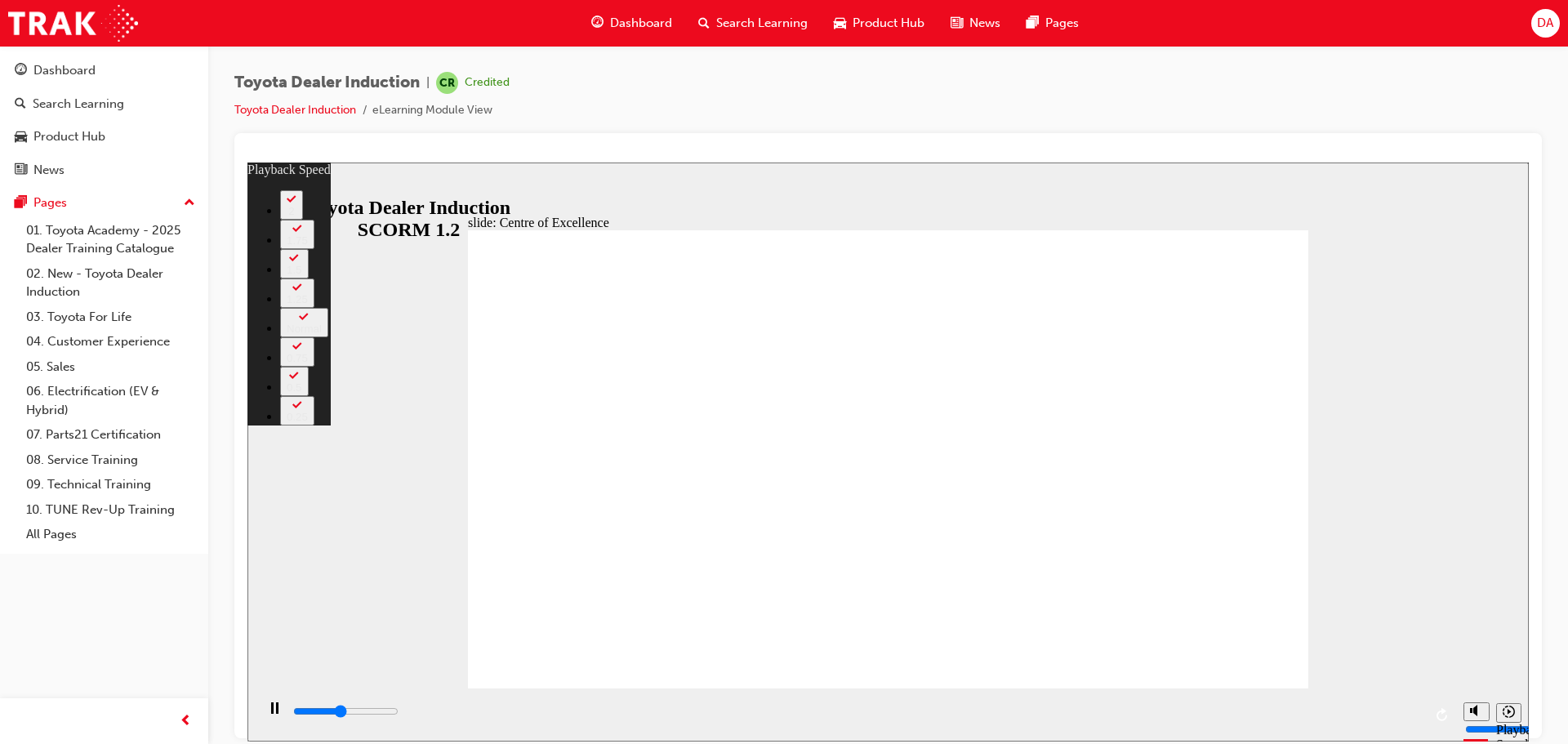
type input "244"
type input "7100"
type input "244"
type input "7300"
type input "244"
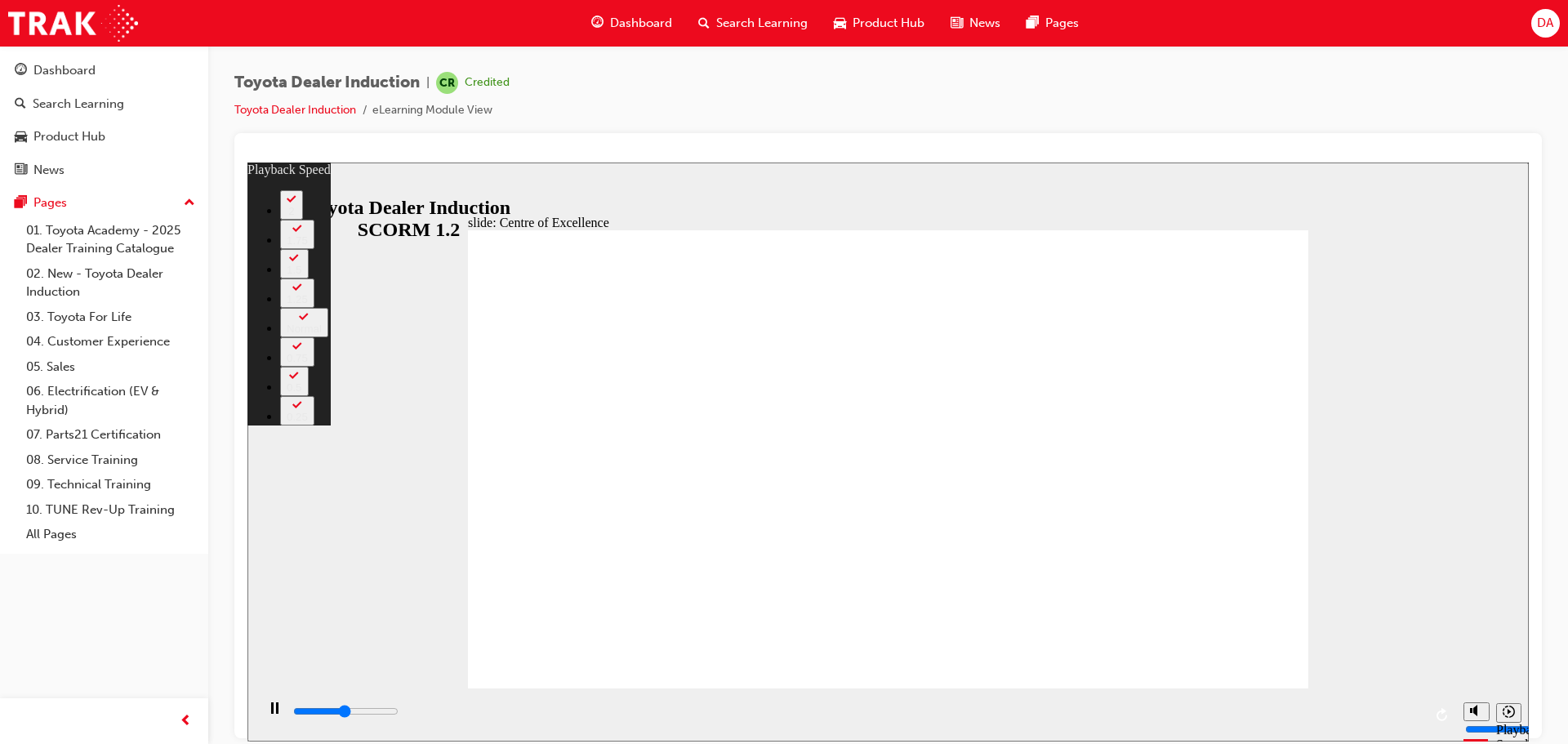
type input "7400"
type input "244"
type input "7500"
type input "244"
type input "7600"
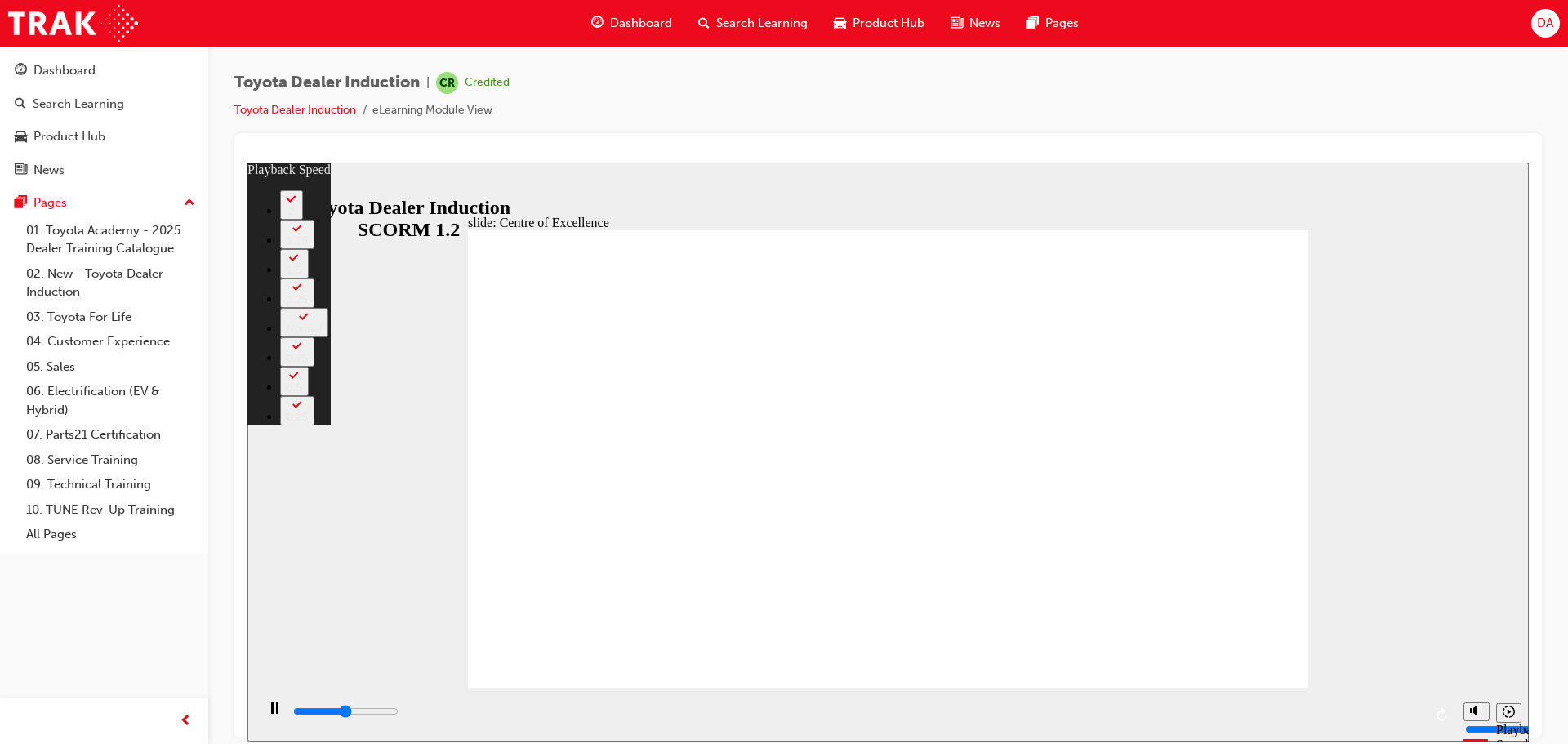
type input "245"
type input "7700"
type input "245"
type input "7900"
type input "245"
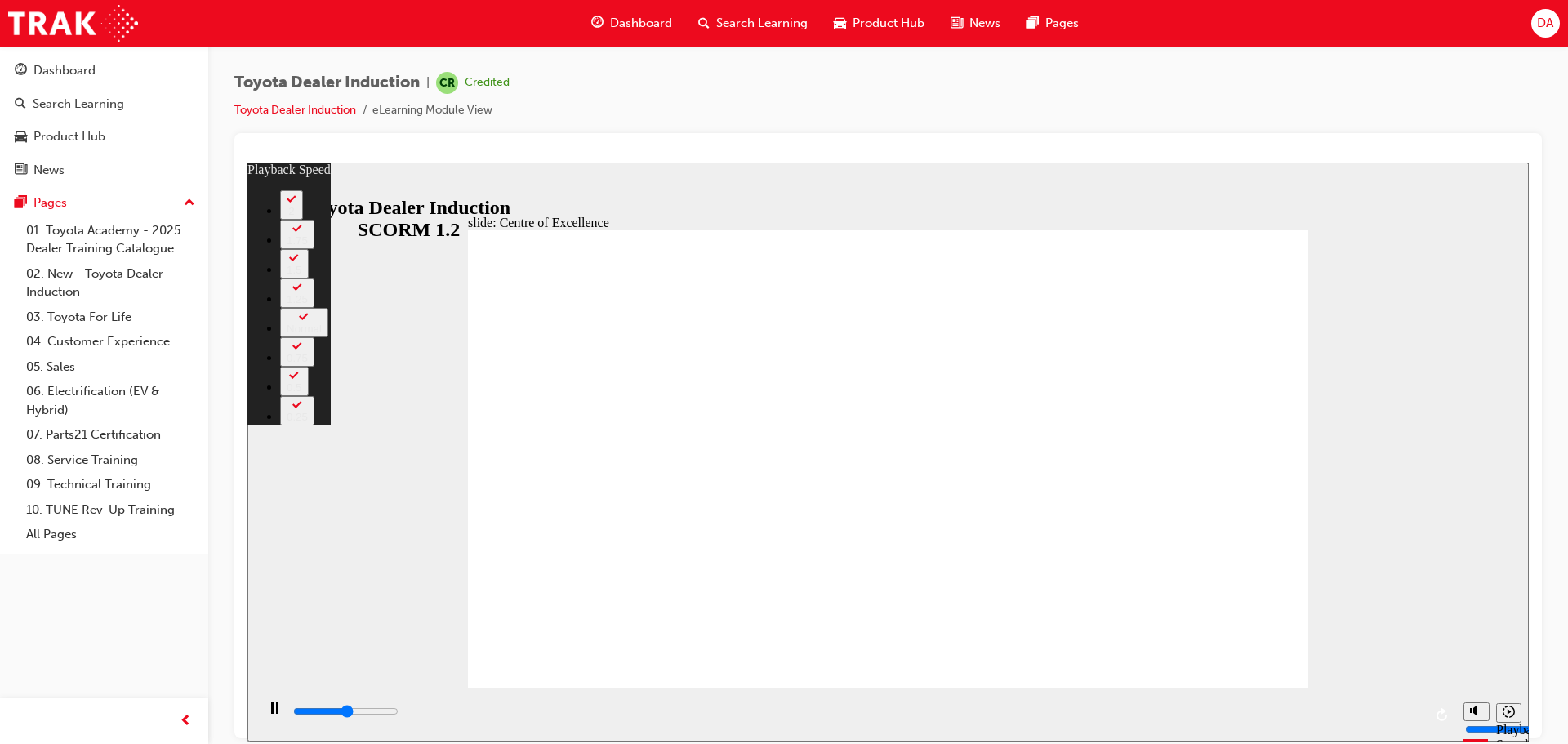
type input "7900"
type input "245"
type input "8200"
type input "245"
type input "8200"
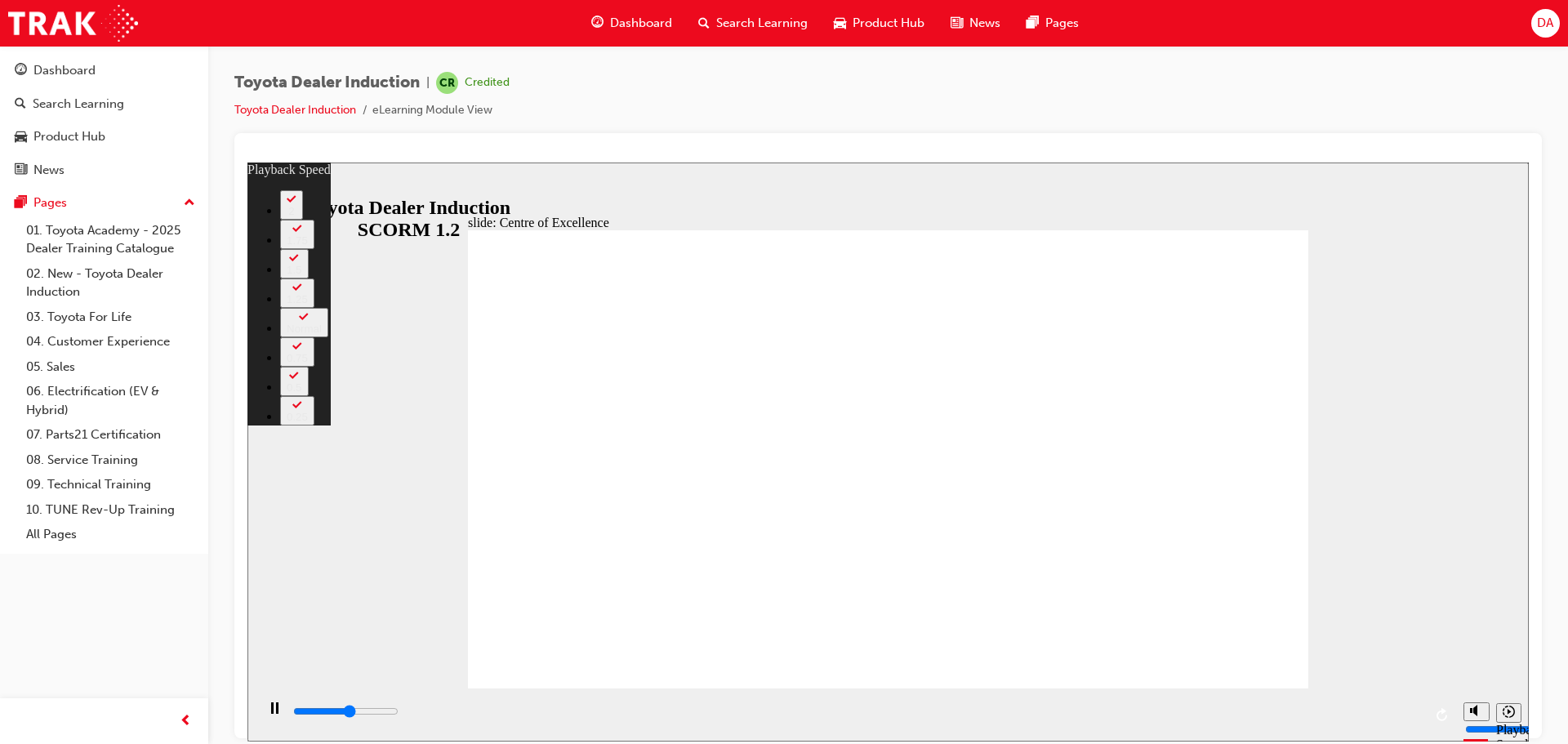
type input "245"
type input "8400"
type input "245"
type input "8700"
type input "246"
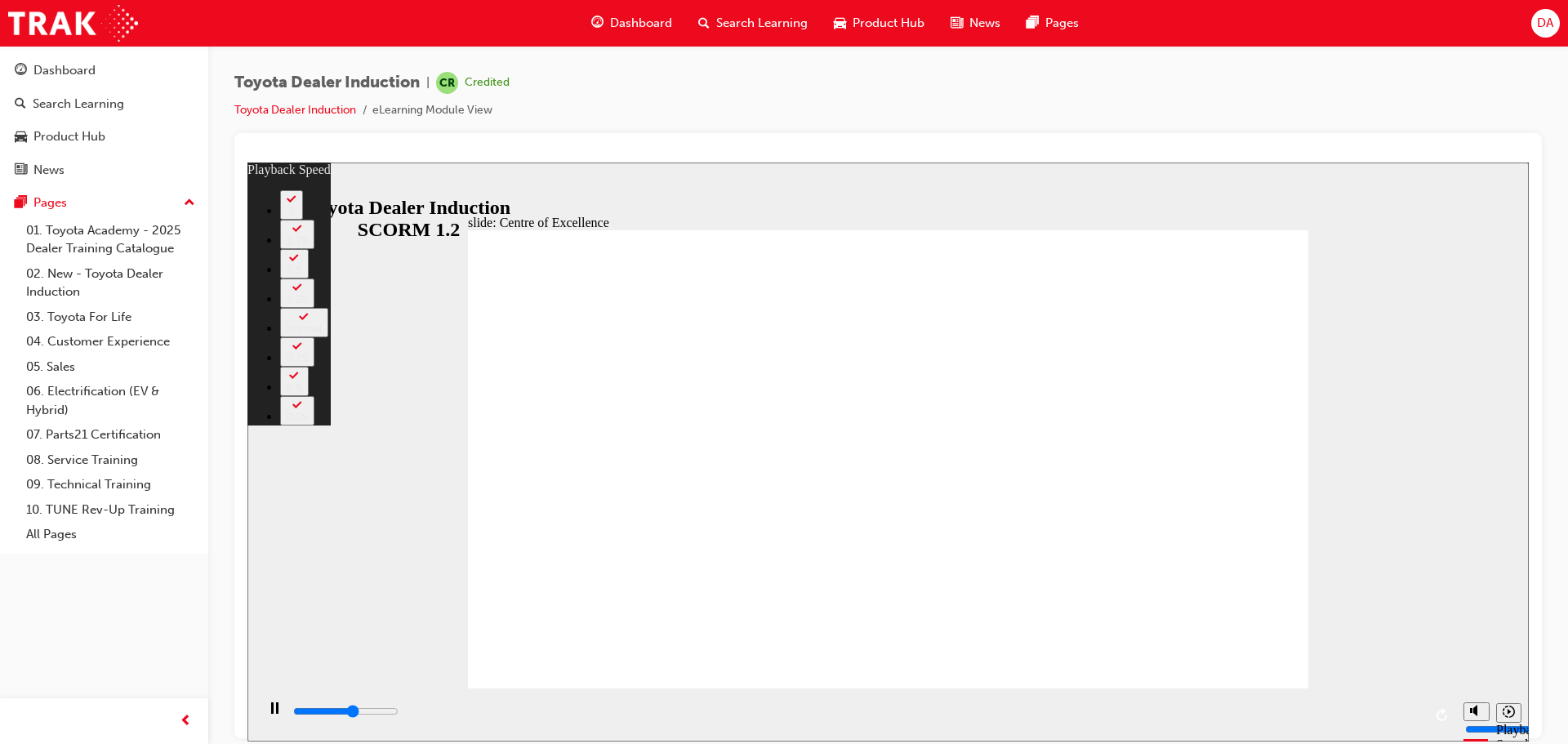
type input "8800"
type input "246"
type input "9000"
type input "246"
type input "9200"
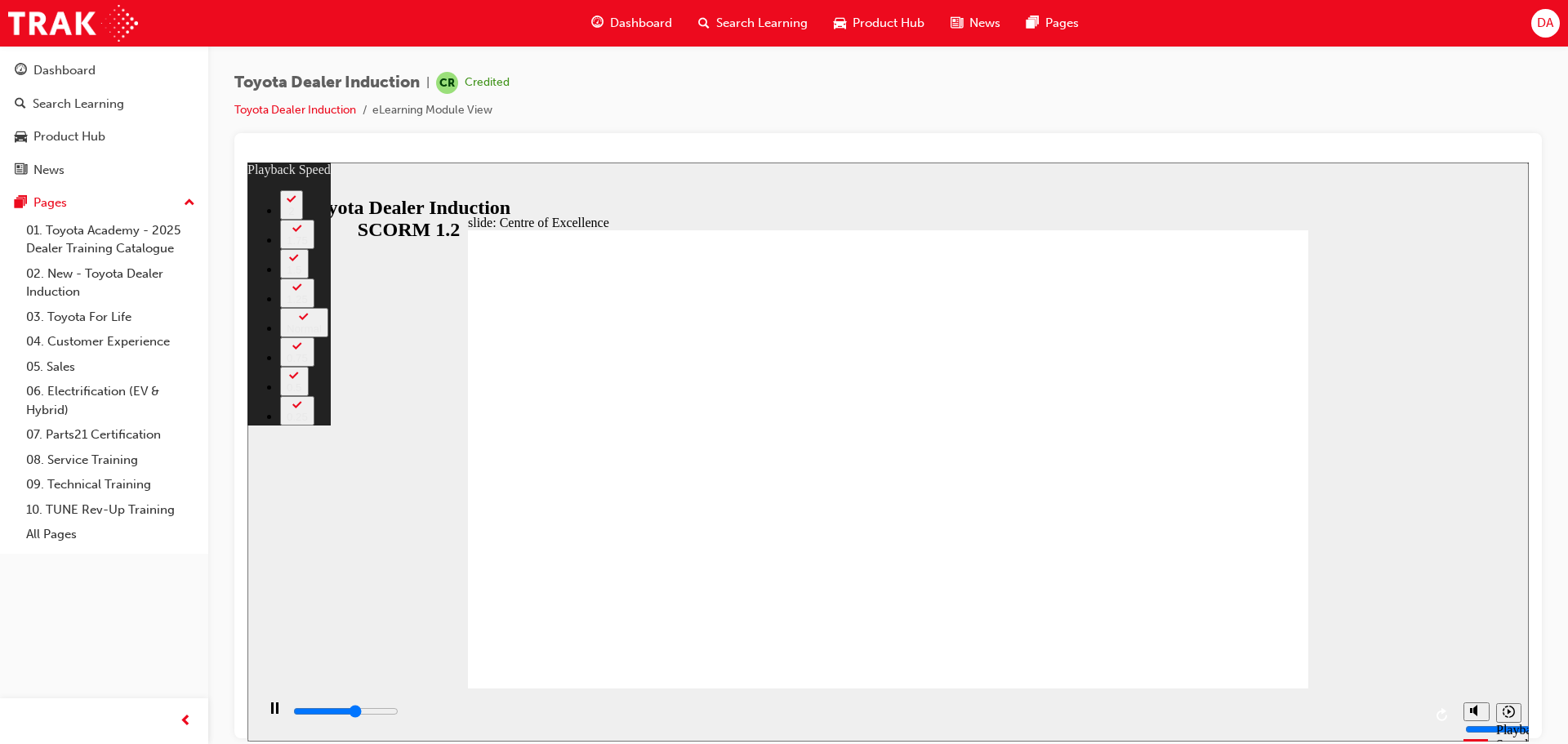
type input "246"
type input "9500"
type input "246"
type input "9800"
type input "247"
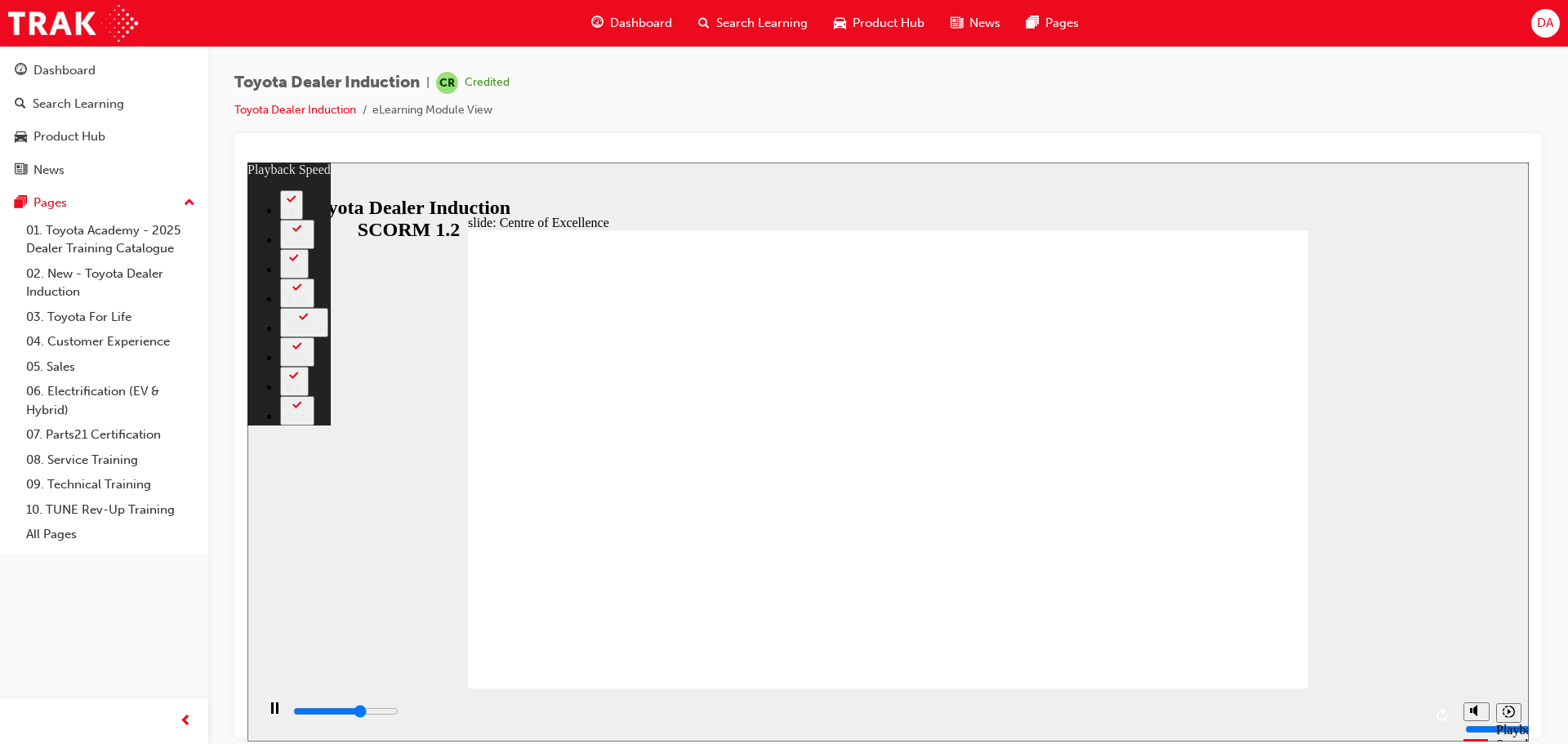
type input "10000"
type input "247"
type input "10300"
type input "247"
type input "10600"
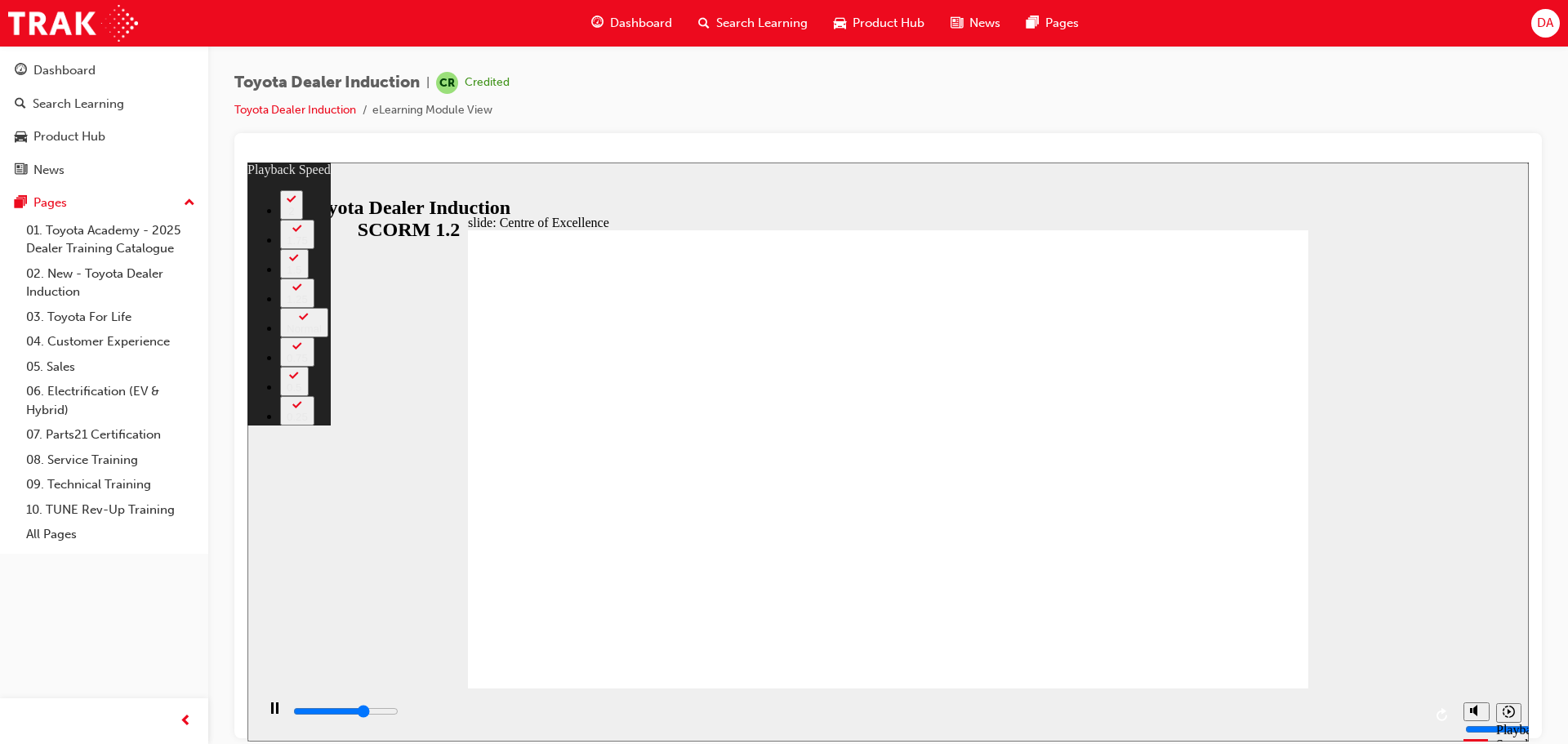
type input "248"
type input "10700"
type input "248"
type input "13100"
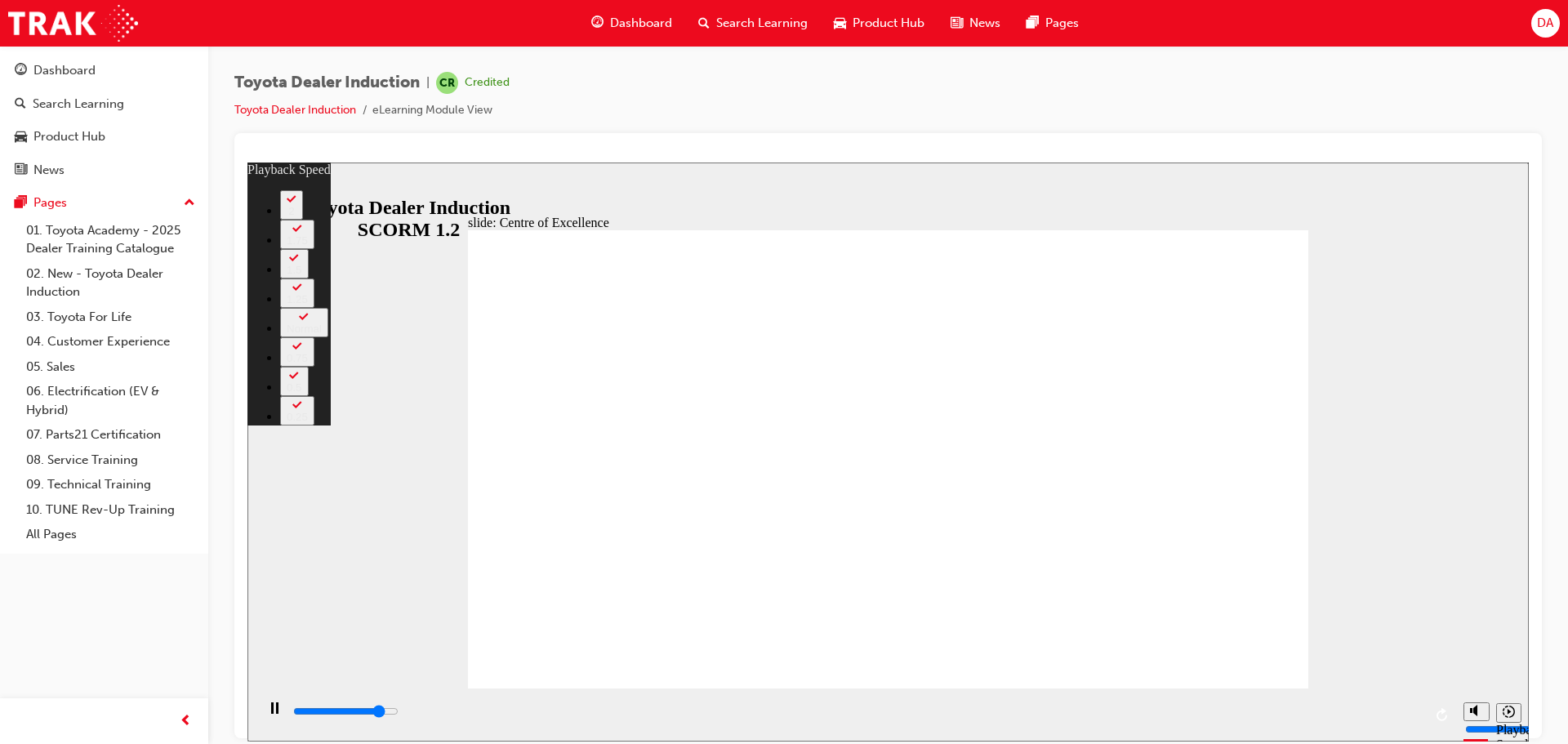
type input "248"
type input "13200"
type input "248"
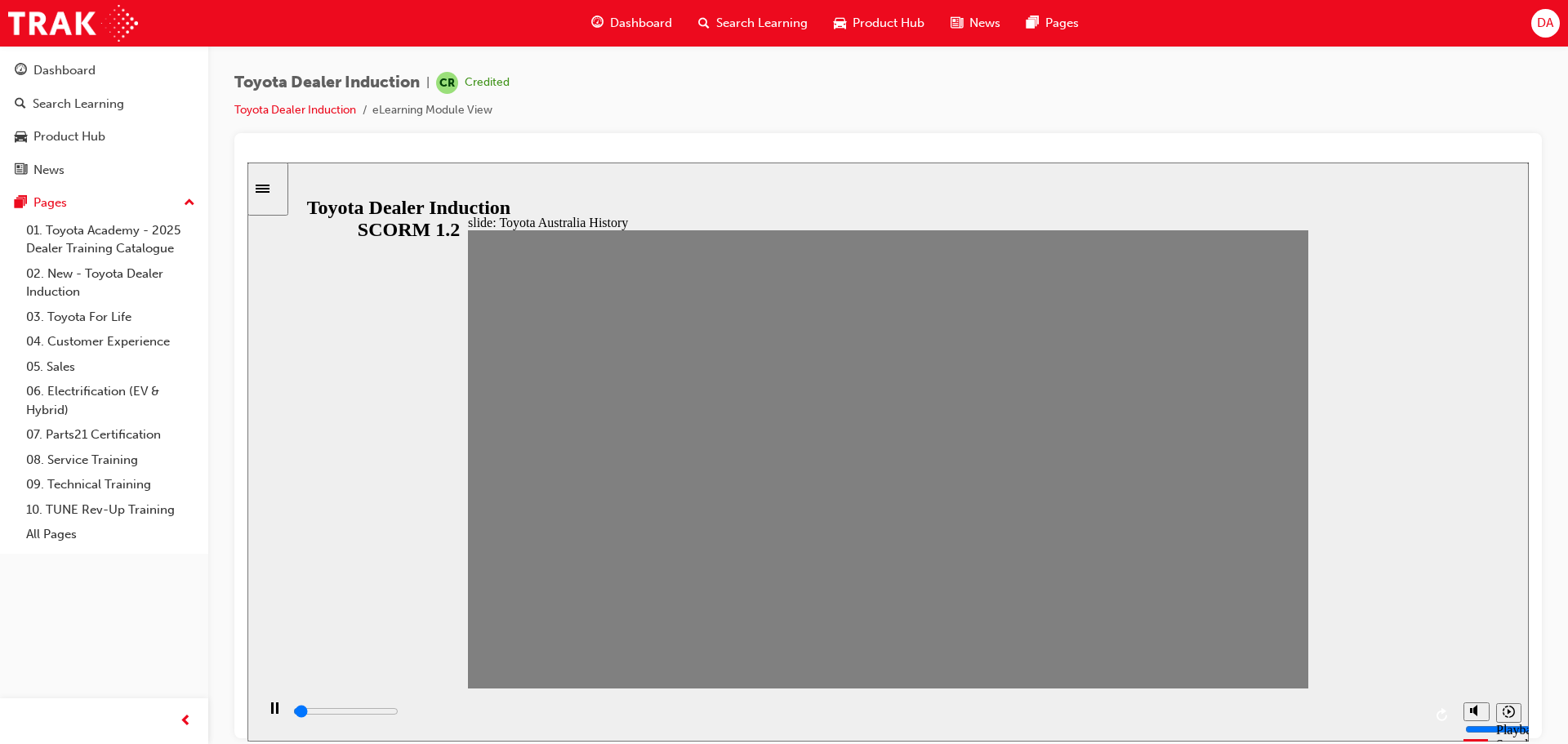
drag, startPoint x: 496, startPoint y: 476, endPoint x: 529, endPoint y: 474, distance: 33.1
drag, startPoint x: 534, startPoint y: 468, endPoint x: 596, endPoint y: 458, distance: 62.8
drag, startPoint x: 611, startPoint y: 464, endPoint x: 637, endPoint y: 465, distance: 26.0
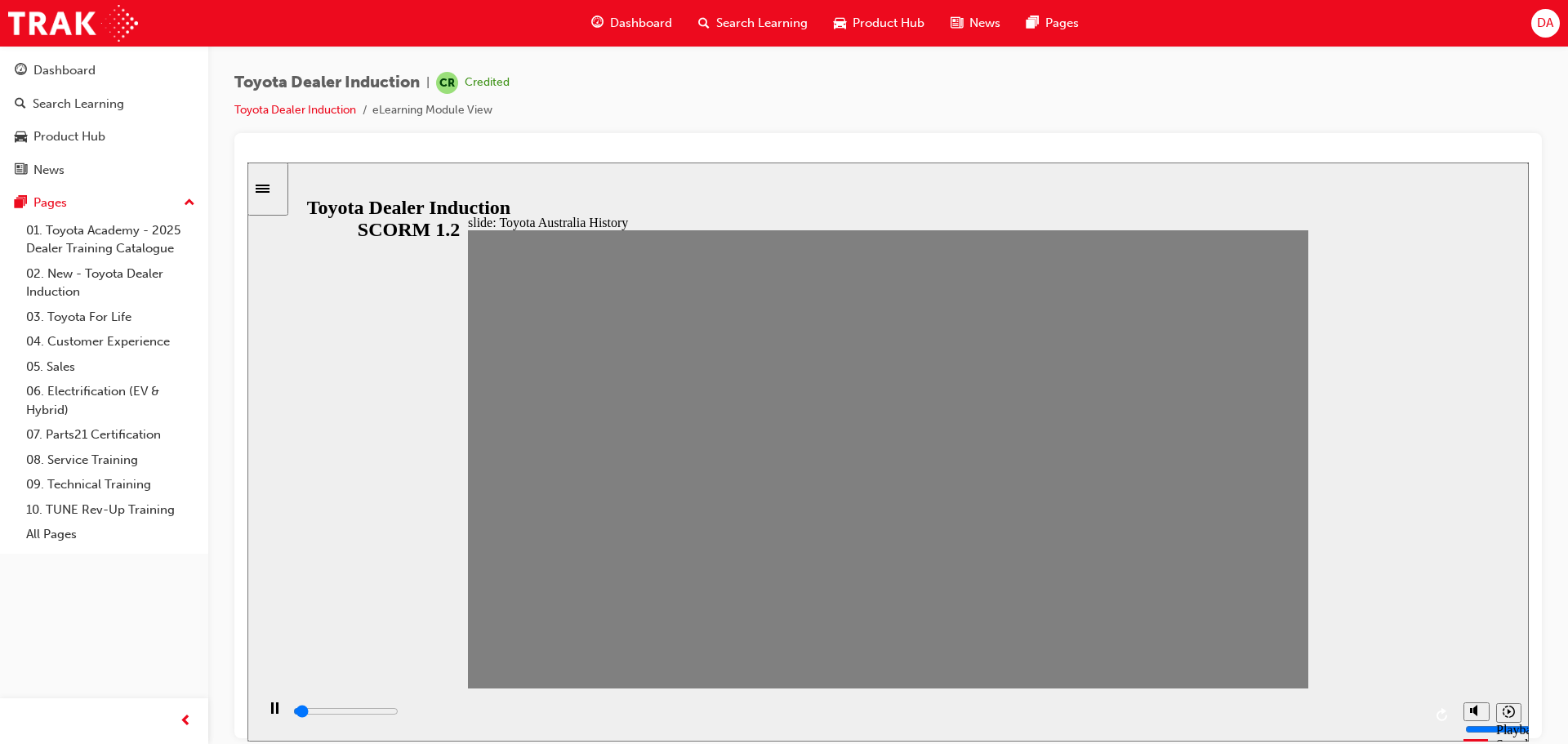
drag, startPoint x: 646, startPoint y: 465, endPoint x: 681, endPoint y: 466, distance: 35.0
drag, startPoint x: 690, startPoint y: 466, endPoint x: 727, endPoint y: 466, distance: 37.0
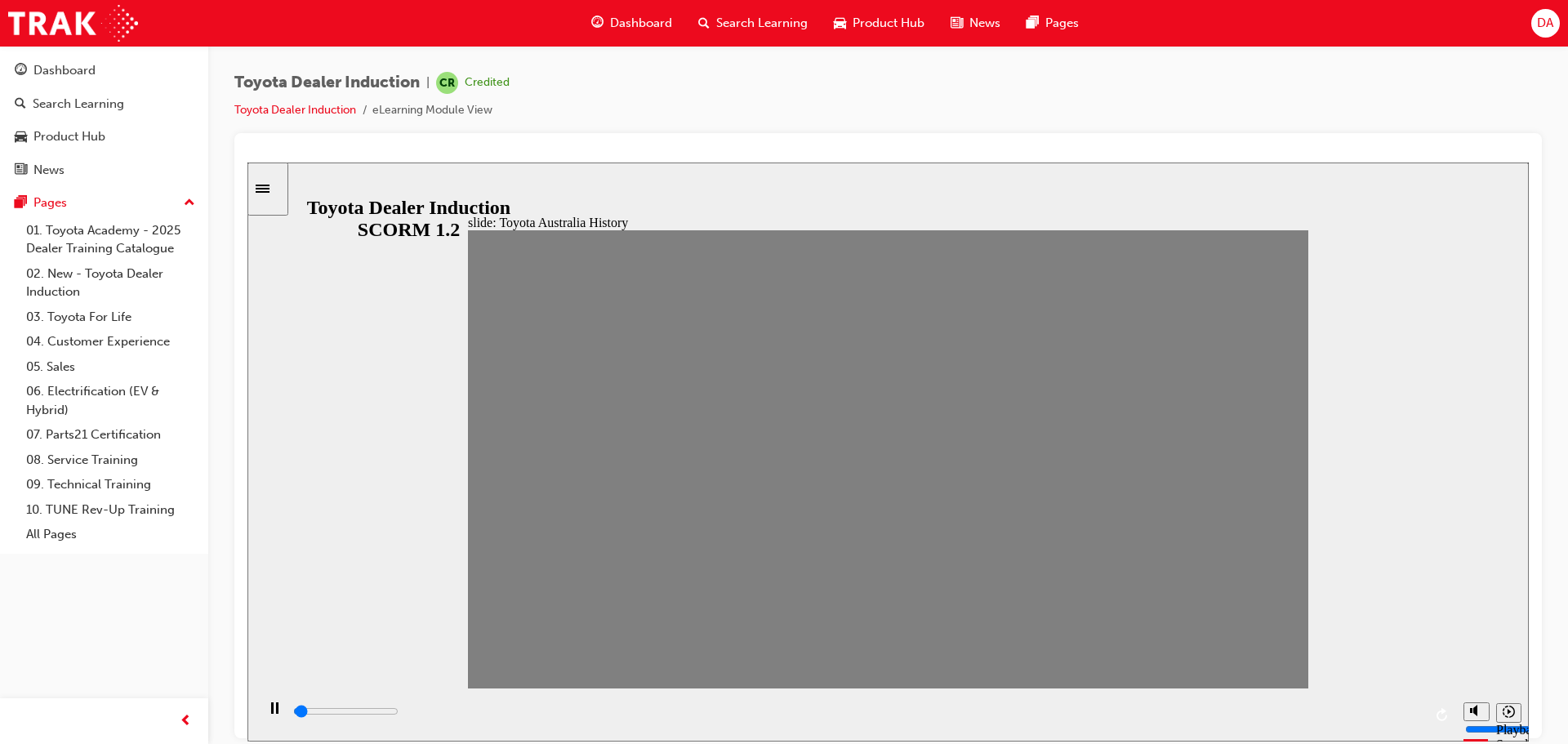
drag, startPoint x: 731, startPoint y: 466, endPoint x: 1427, endPoint y: 466, distance: 696.0
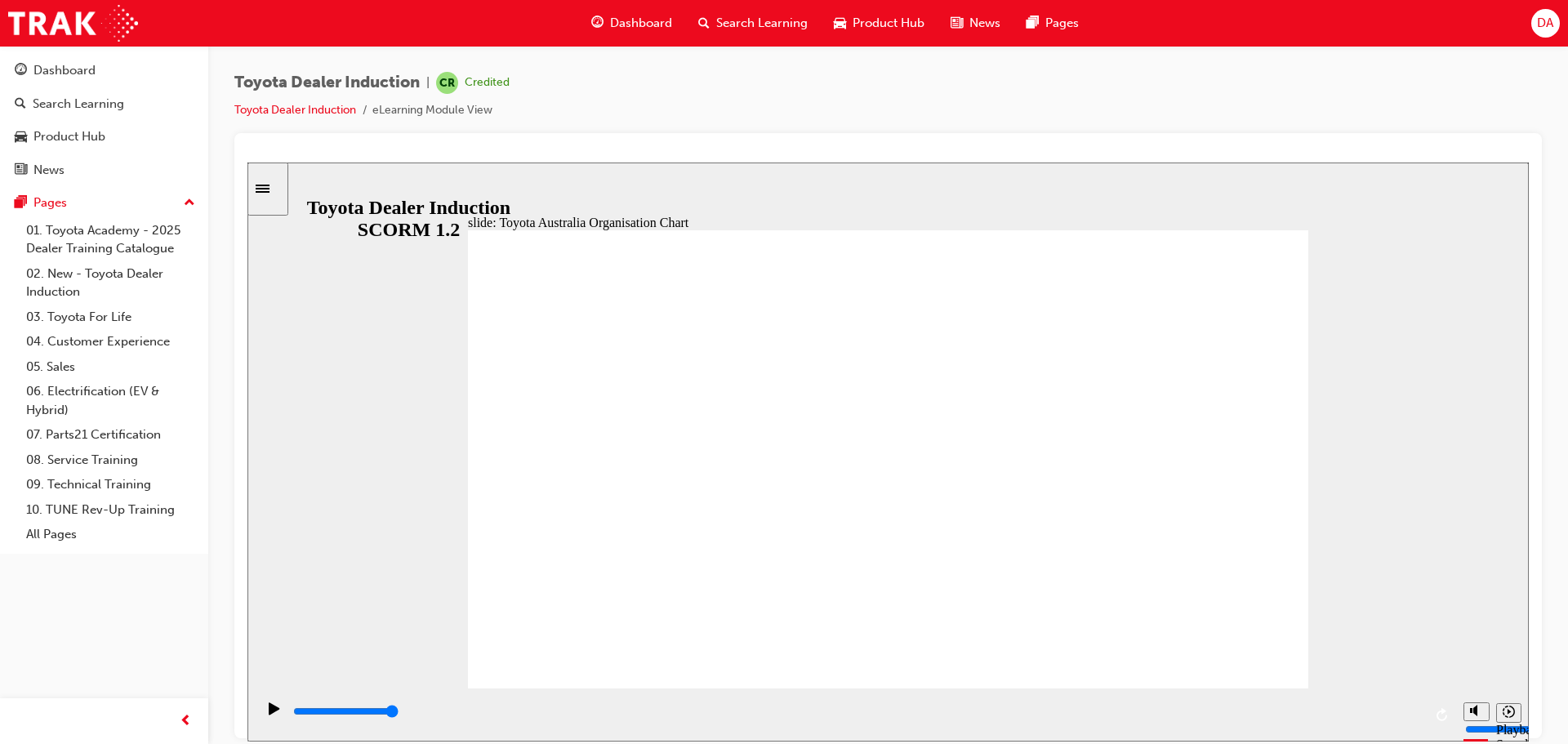
type input "5000"
radio input "true"
type input "5000"
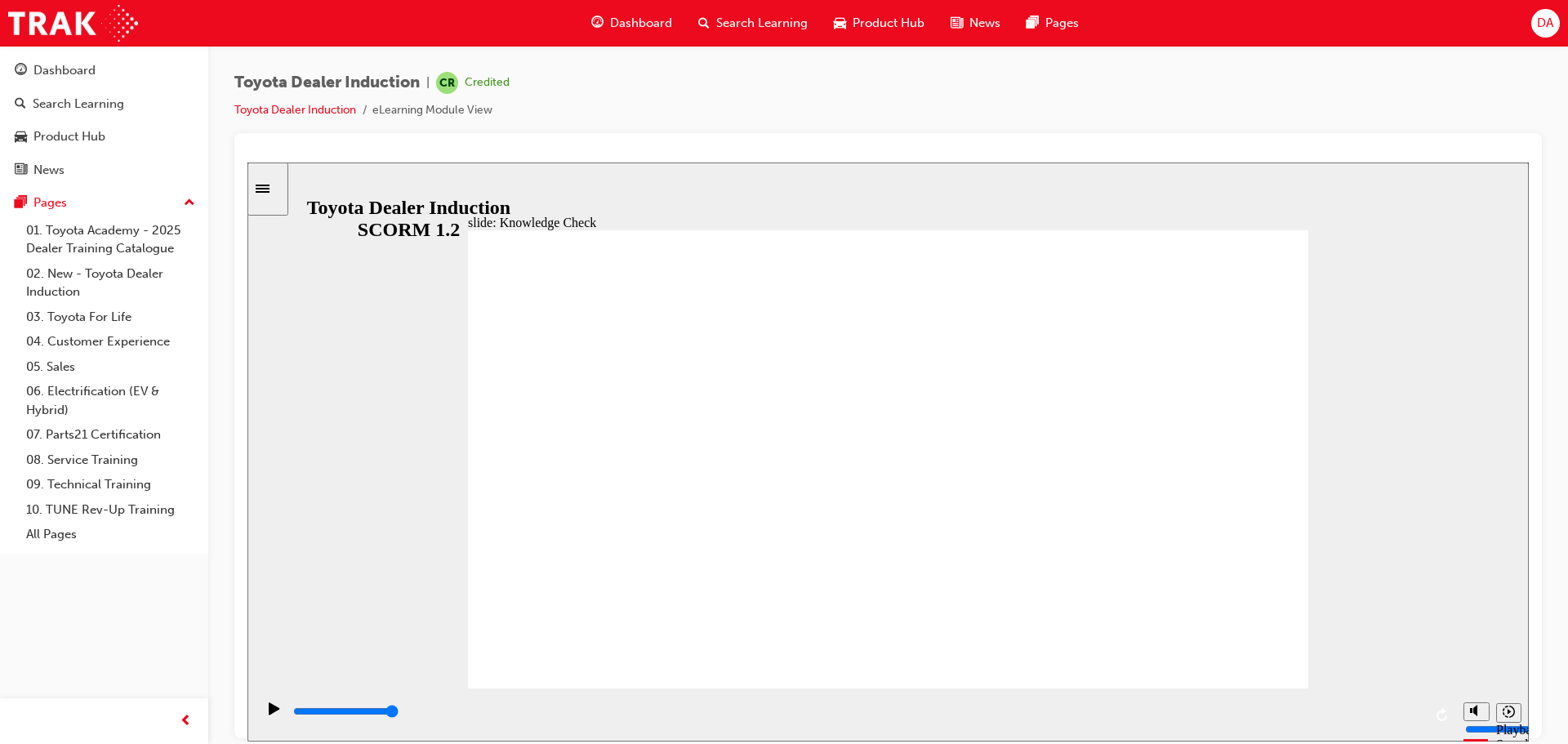
radio input "true"
type input "1400"
radio input "true"
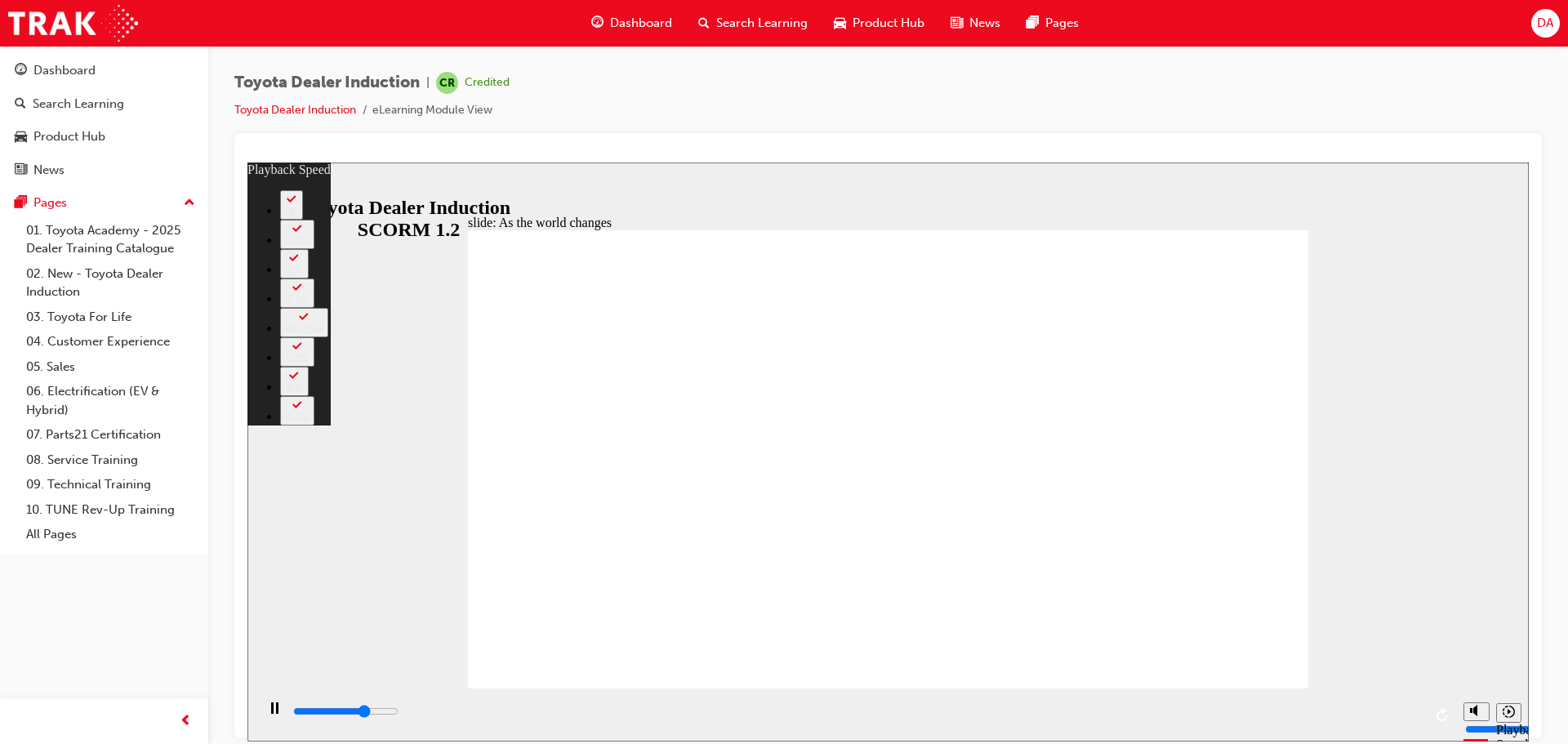
type input "6500"
type input "0"
type input "6800"
type input "0"
type input "7000"
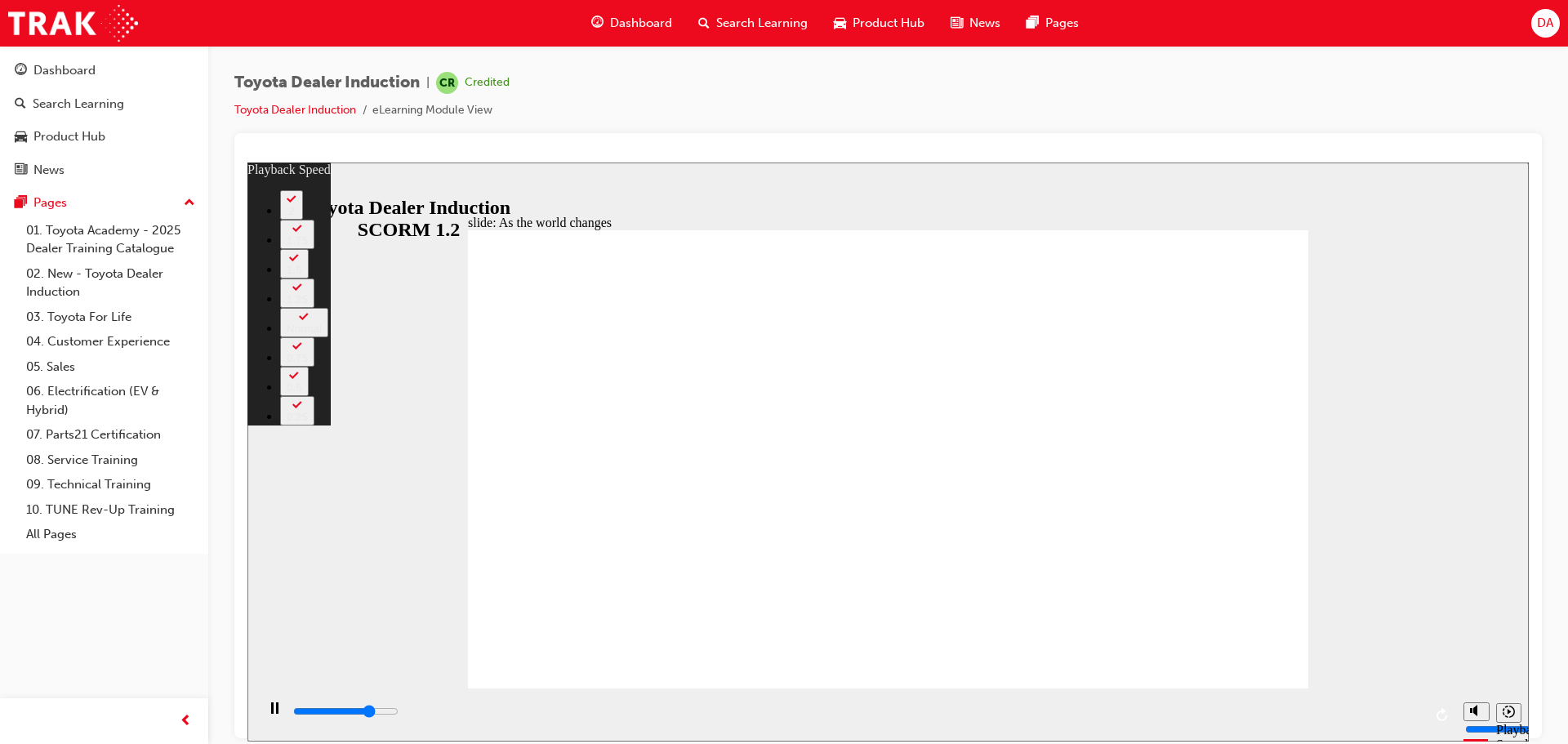
type input "1"
type input "7000"
type input "1"
type input "7100"
type input "1"
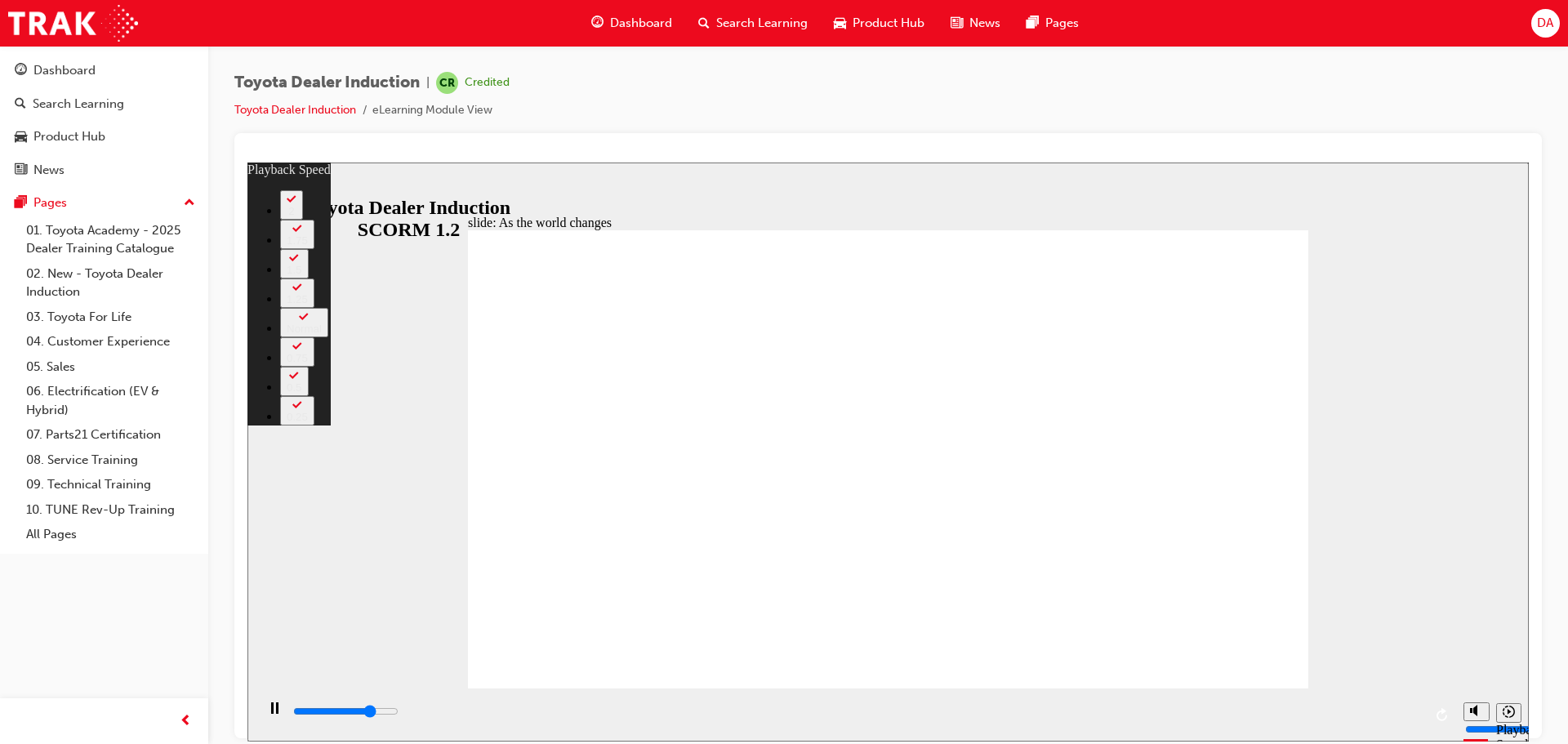
type input "7100"
type input "1"
type input "7300"
type input "1"
type input "7300"
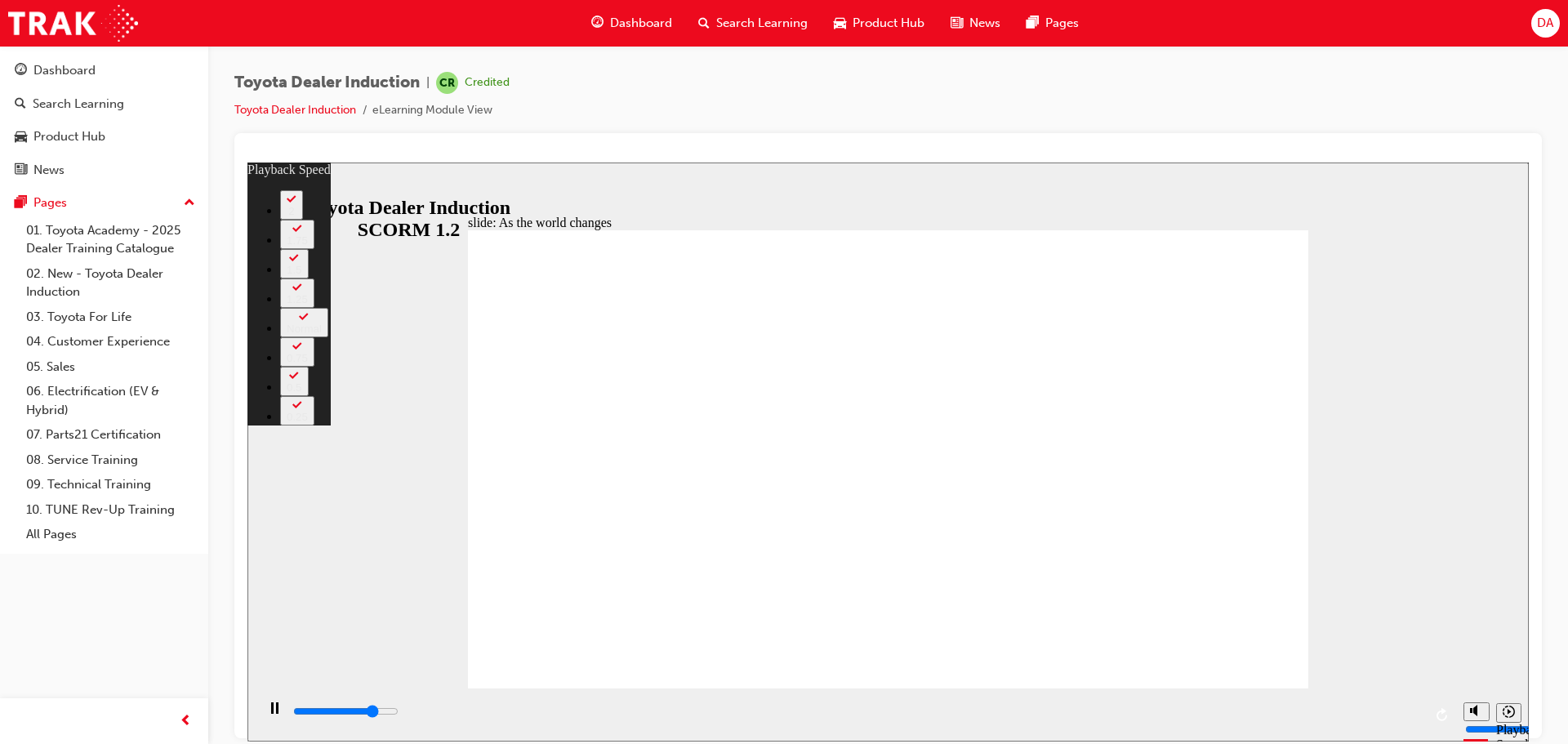
type input "1"
type input "7600"
type input "1"
type input "7800"
type input "1"
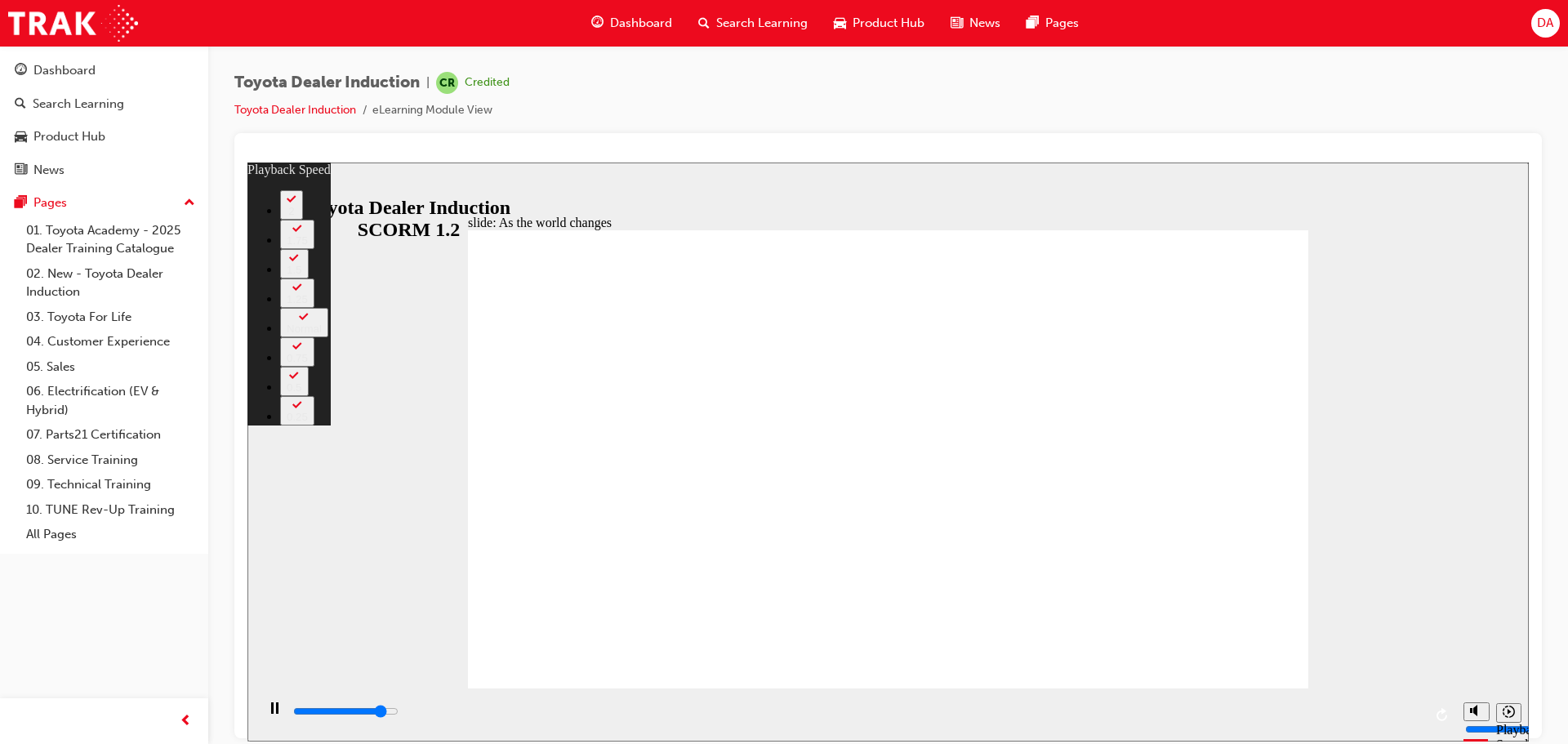
type input "8100"
type input "2"
type input "8400"
type input "2"
type input "8600"
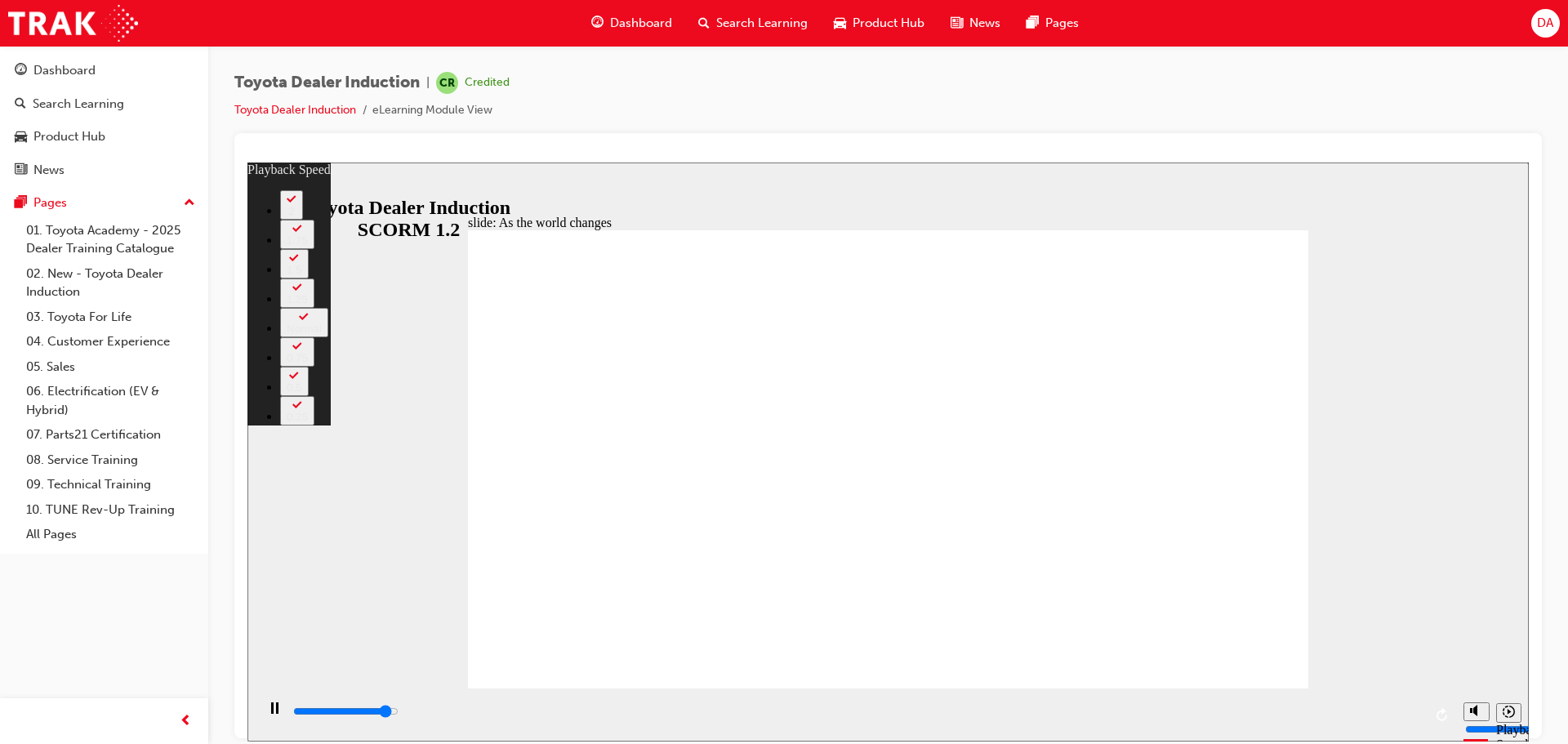
type input "2"
type input "8900"
type input "2"
type input "9100"
type input "3"
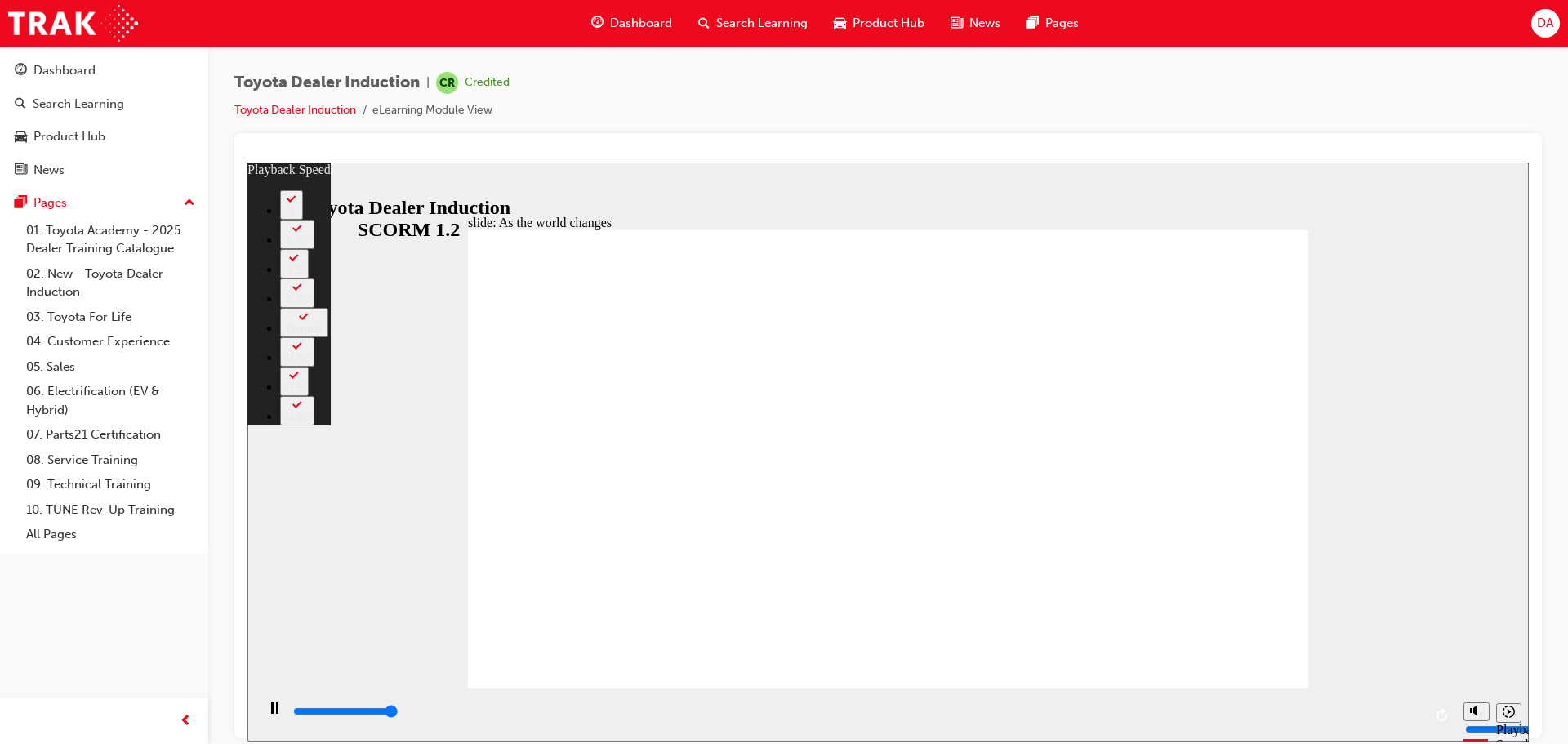
type input "9200"
type input "128"
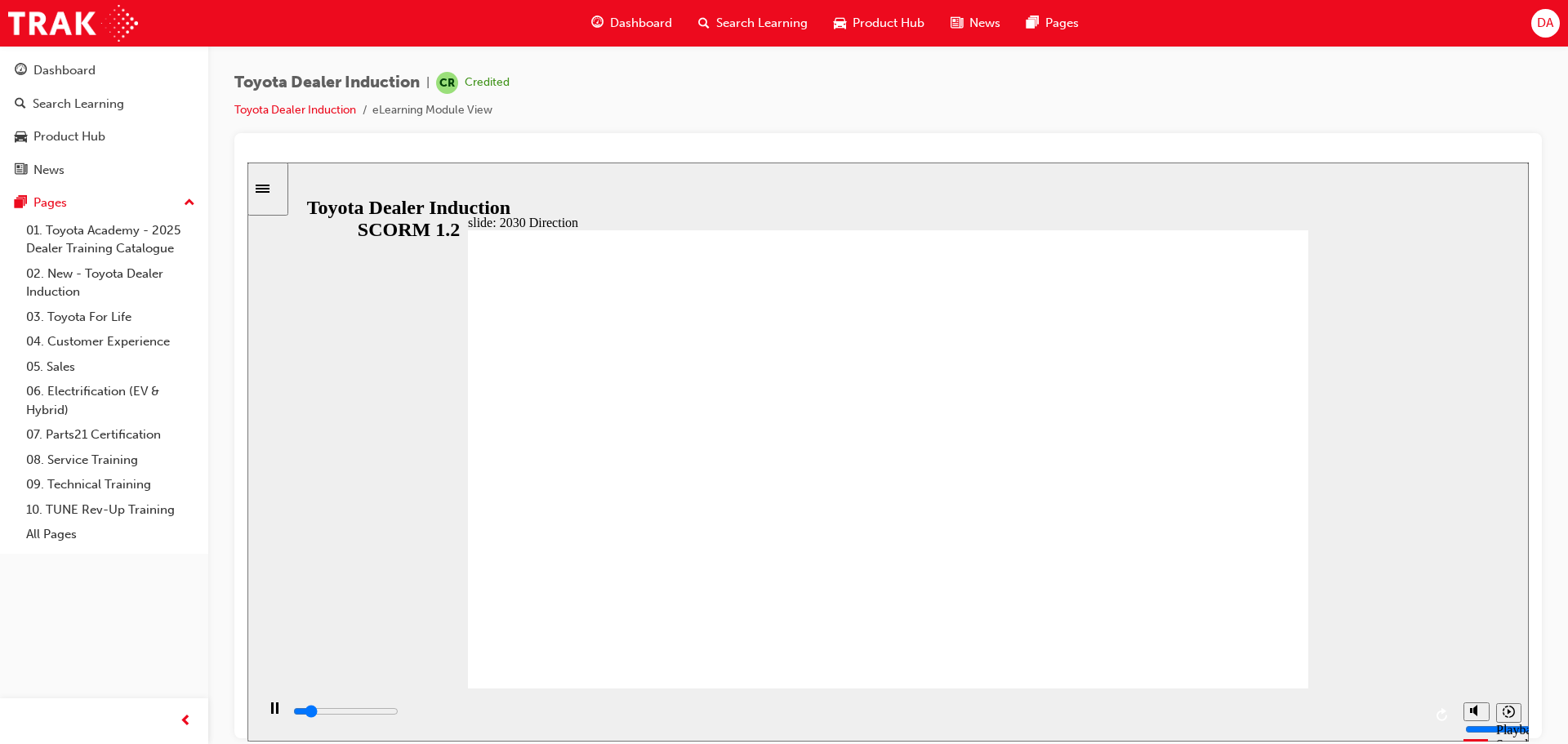
drag, startPoint x: 825, startPoint y: 402, endPoint x: 836, endPoint y: 402, distance: 11.0
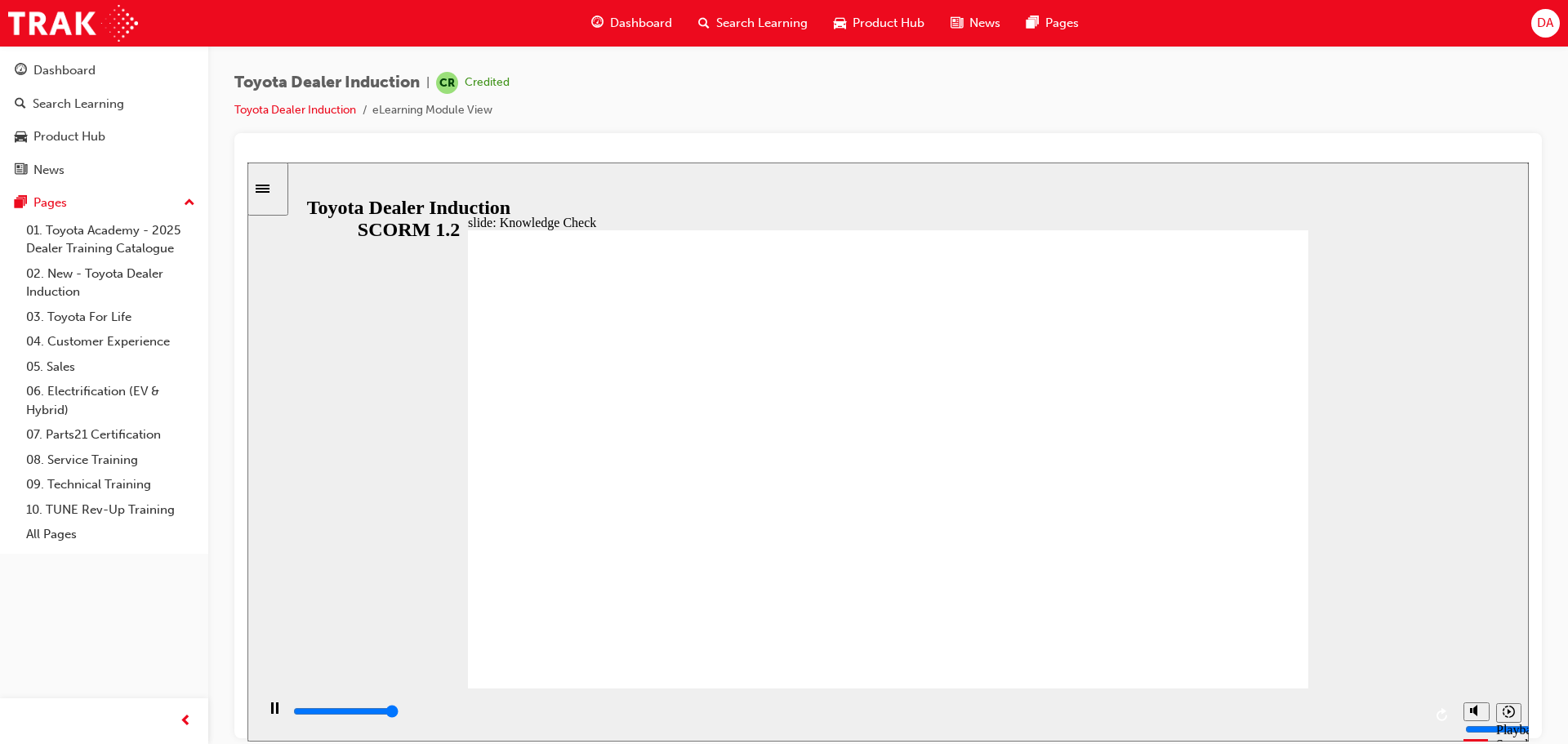
type input "5000"
type input "V"
type input "Vi"
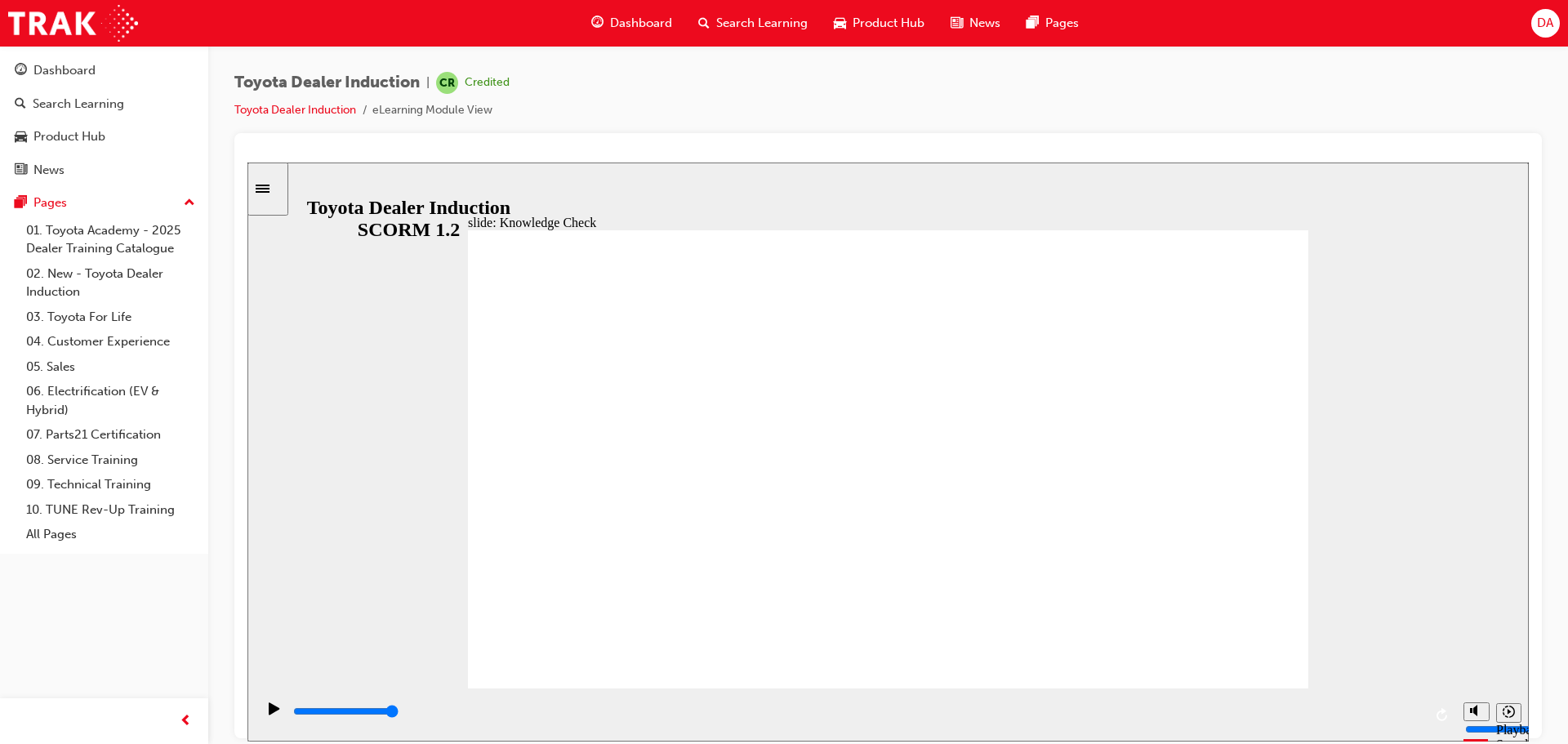
type input "Vis"
type input "Visi"
drag, startPoint x: 748, startPoint y: 479, endPoint x: 737, endPoint y: 479, distance: 11.0
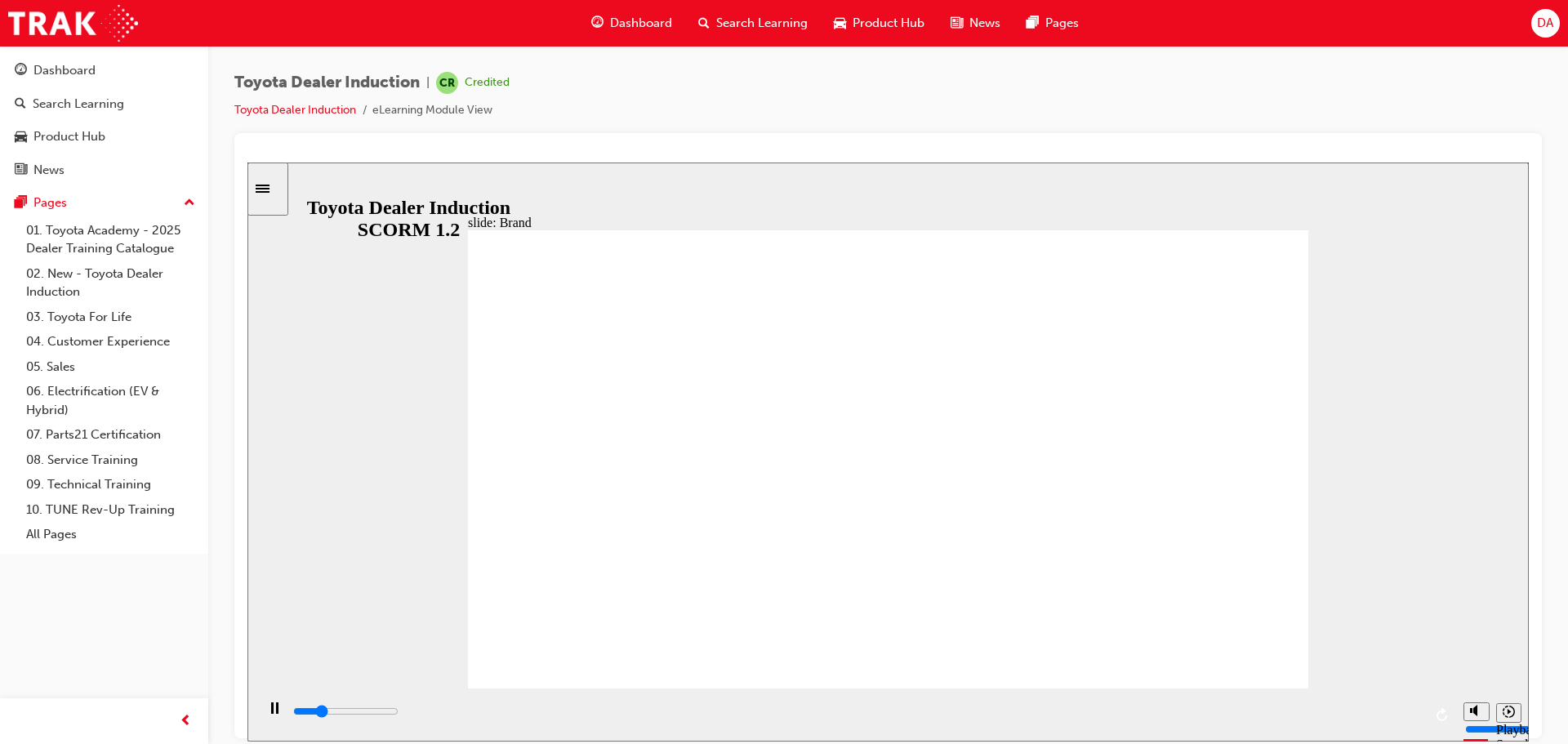
click at [926, 191] on div "slide: The Toyota brand BACK BACK NEXT NEXT The Toyota brand most recognised in…" at bounding box center [888, 451] width 1281 height 578
drag, startPoint x: 1235, startPoint y: 628, endPoint x: 1245, endPoint y: 652, distance: 26.0
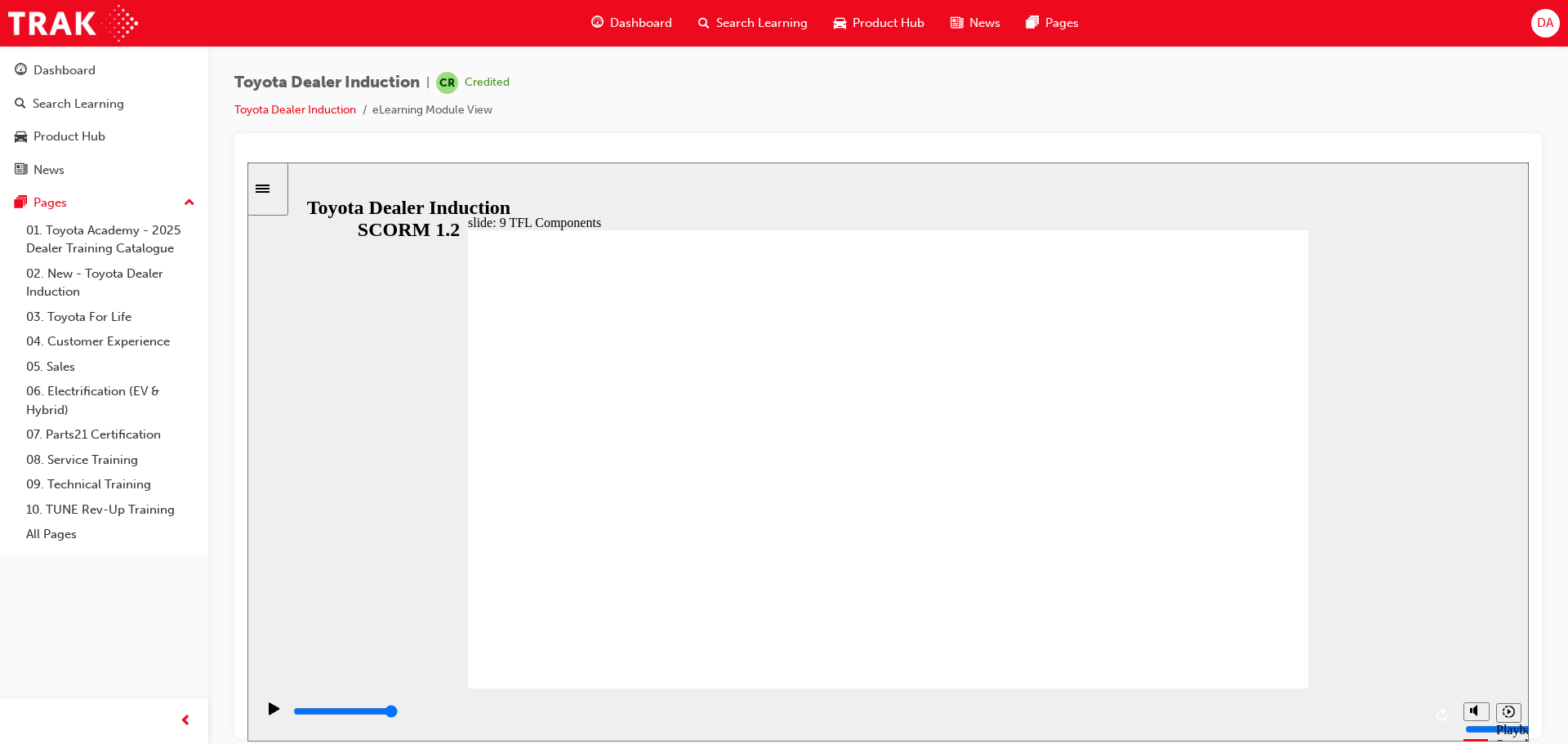
drag, startPoint x: 718, startPoint y: 596, endPoint x: 808, endPoint y: 601, distance: 90.1
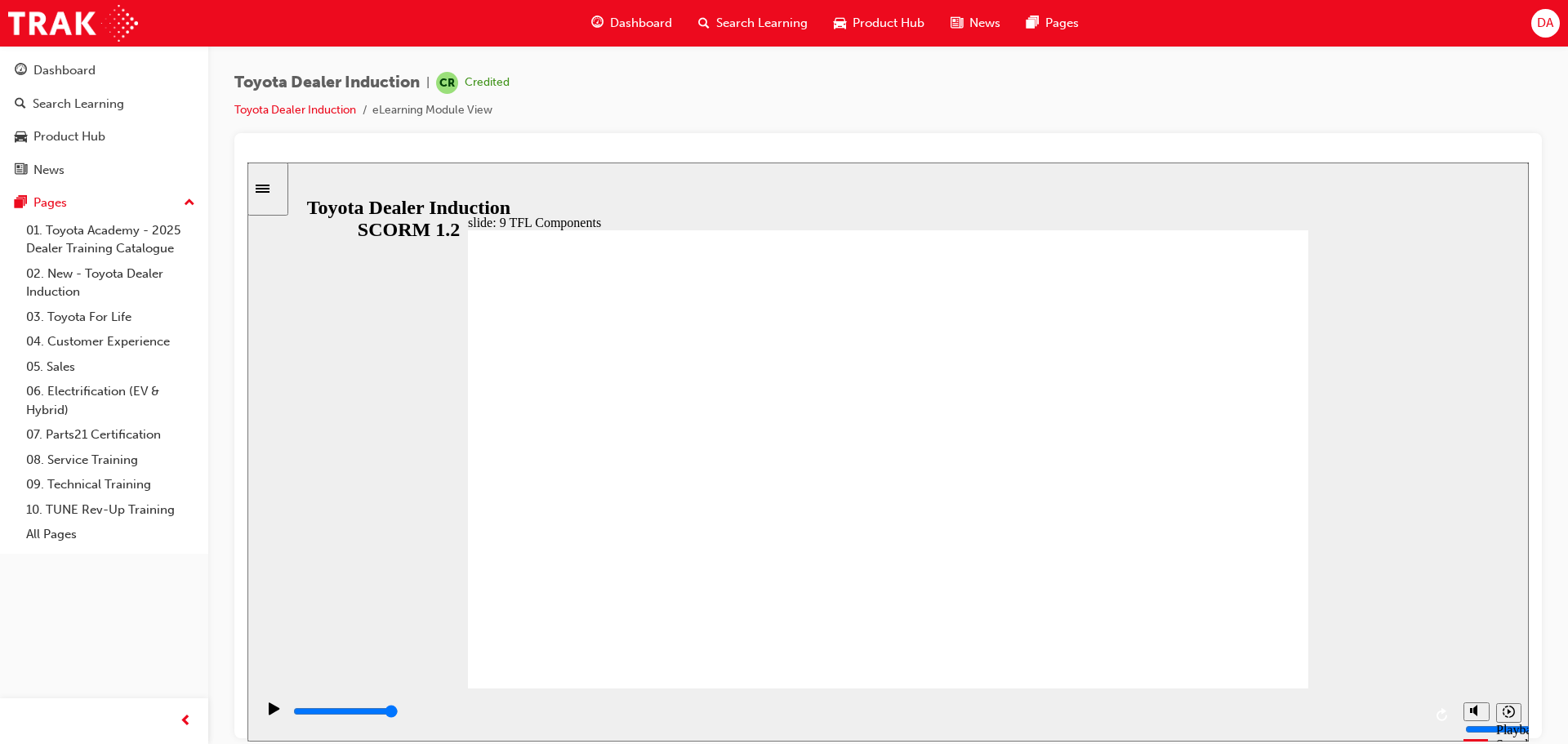
drag, startPoint x: 1269, startPoint y: 276, endPoint x: 1247, endPoint y: 257, distance: 29.1
type input "10800"
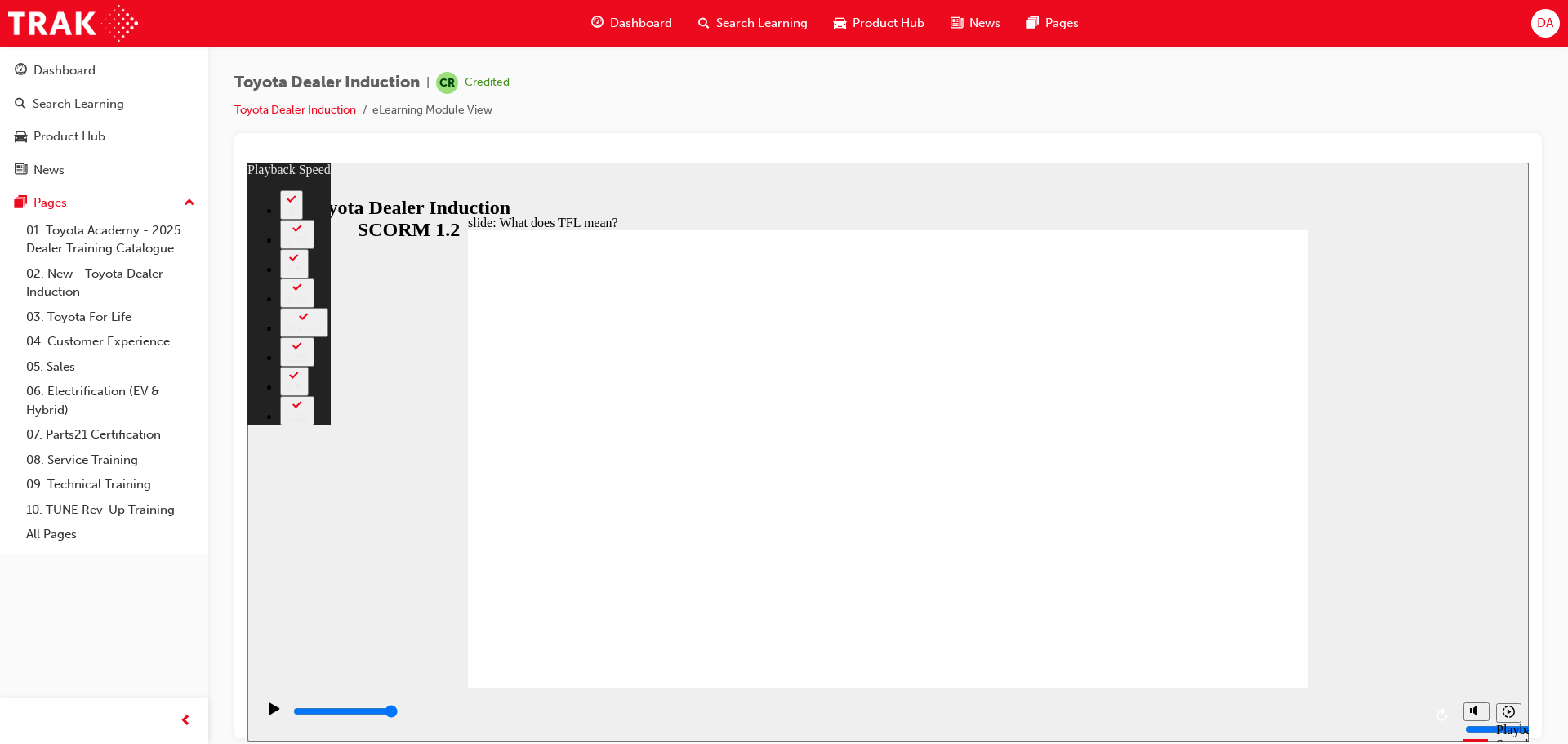
type input "139"
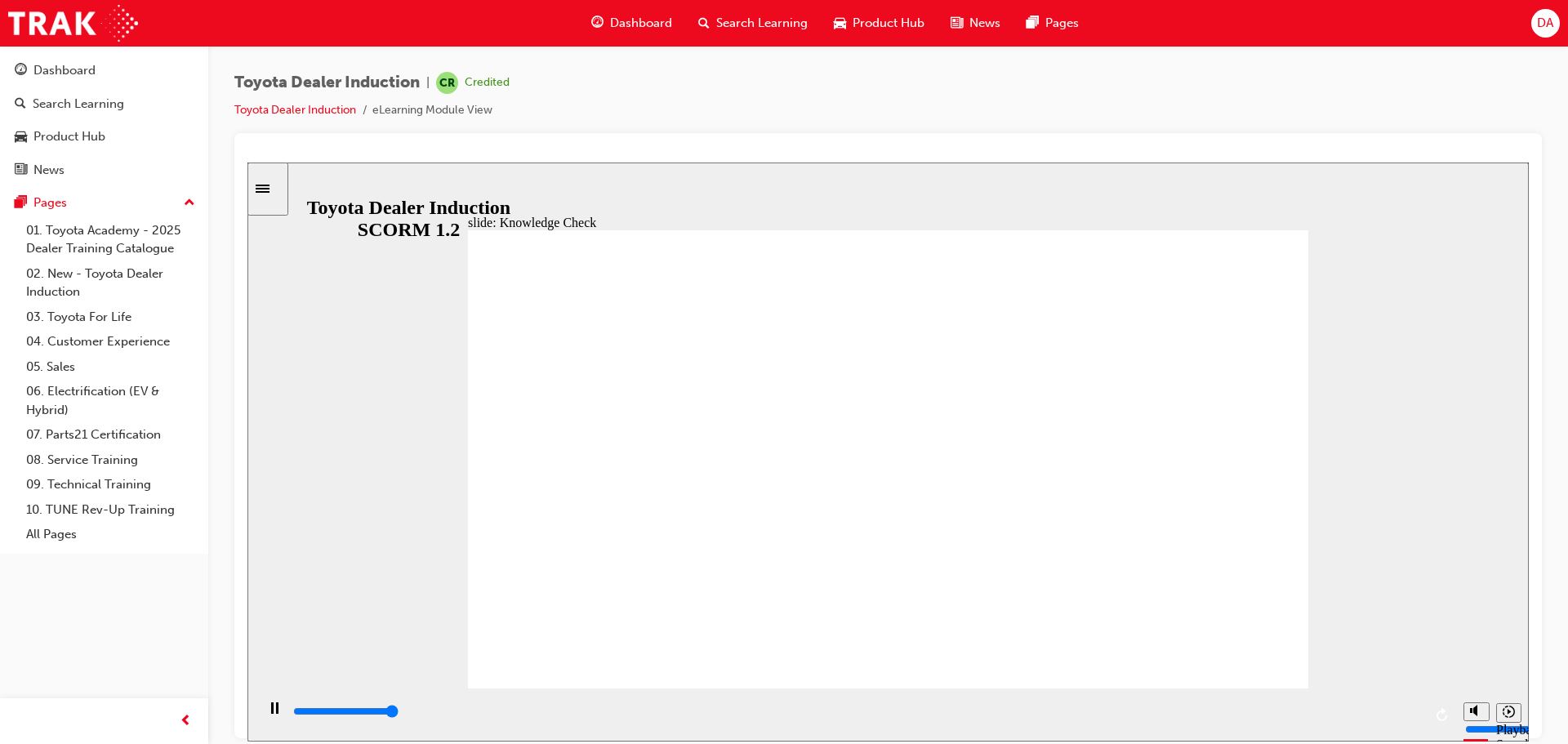
type input "5000"
radio input "true"
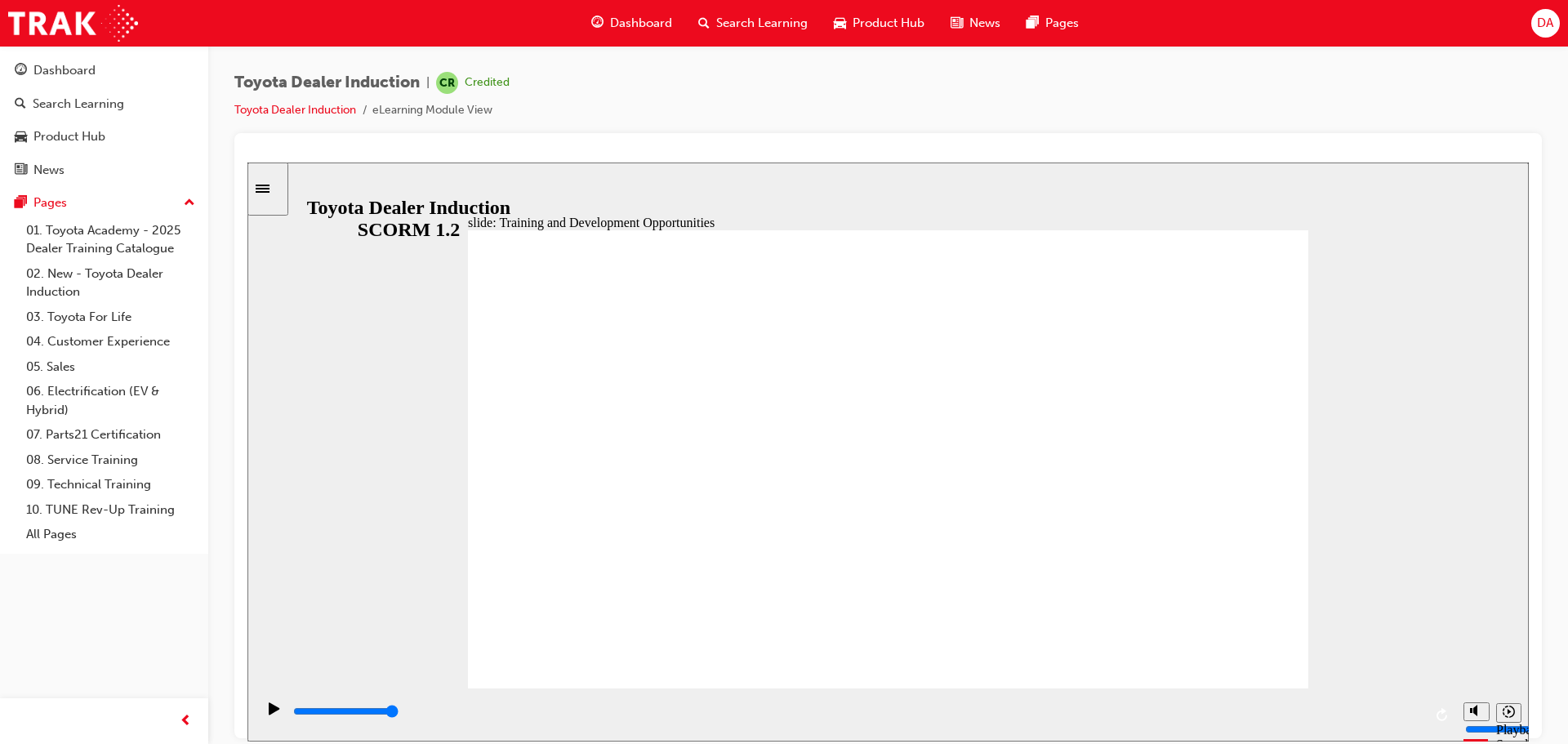
drag, startPoint x: 1259, startPoint y: 324, endPoint x: 1470, endPoint y: 535, distance: 298.4
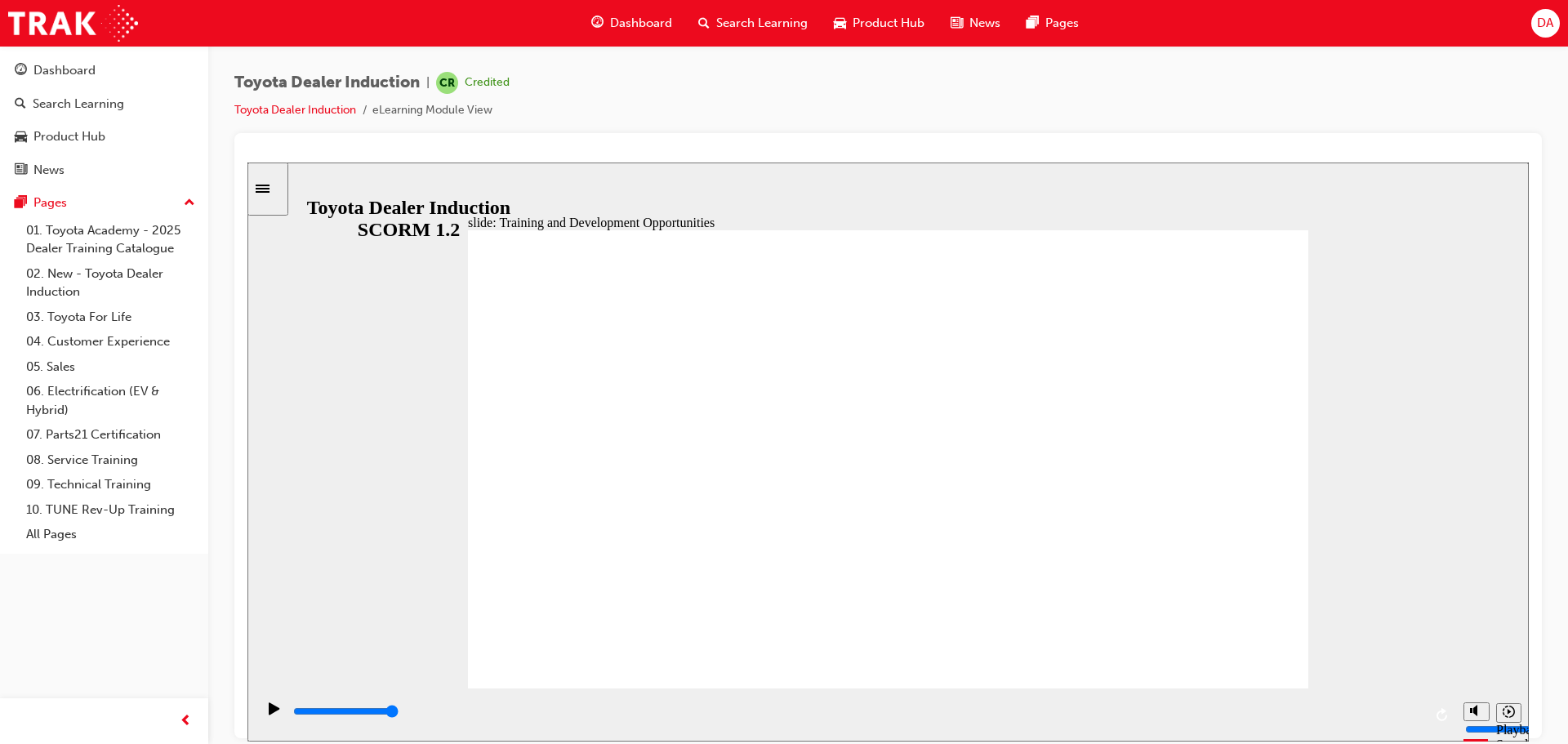
click at [1470, 535] on div "slide: Training and Development Opportunities Group 1 Round Single Corner Recta…" at bounding box center [888, 451] width 1281 height 578
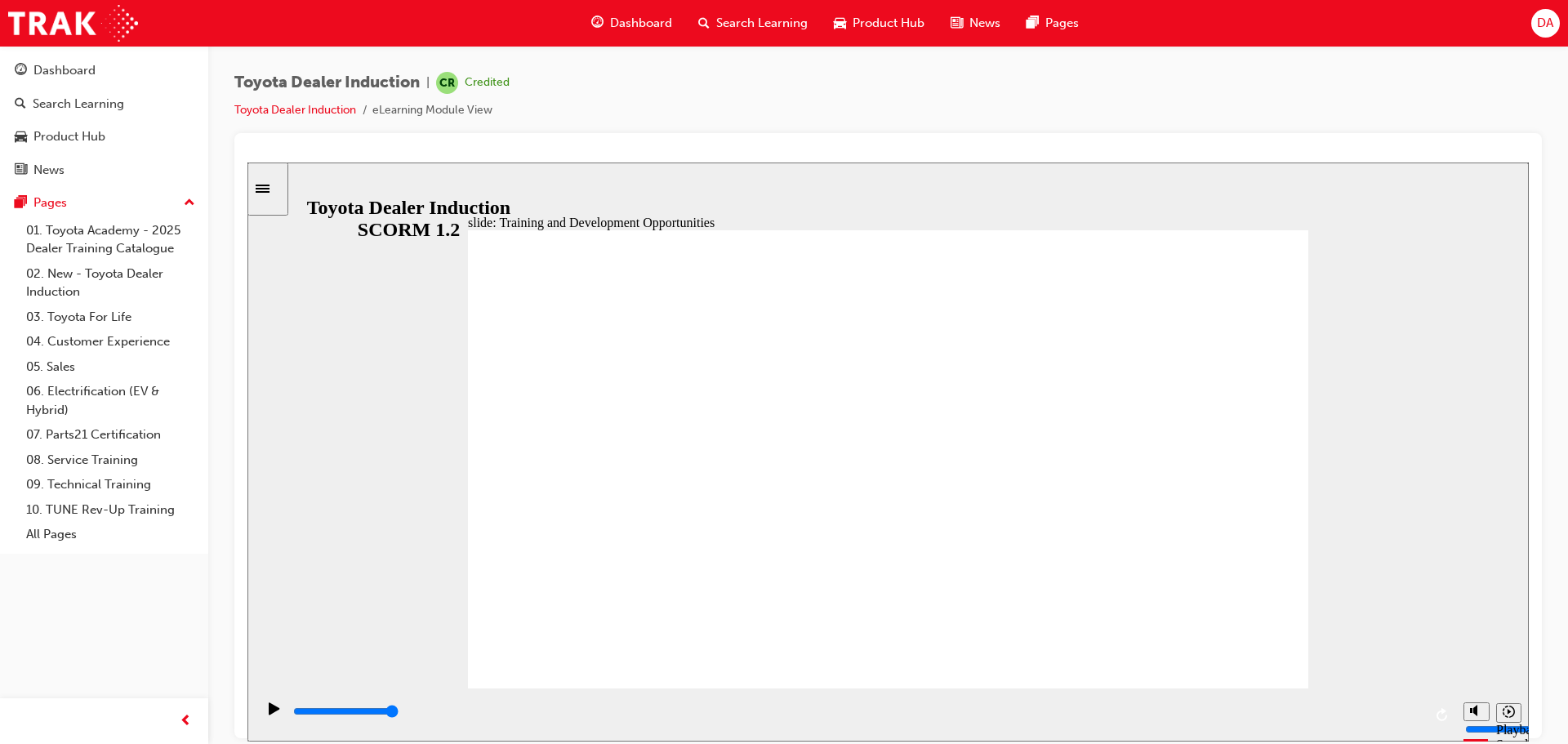
type input "2500"
radio input "true"
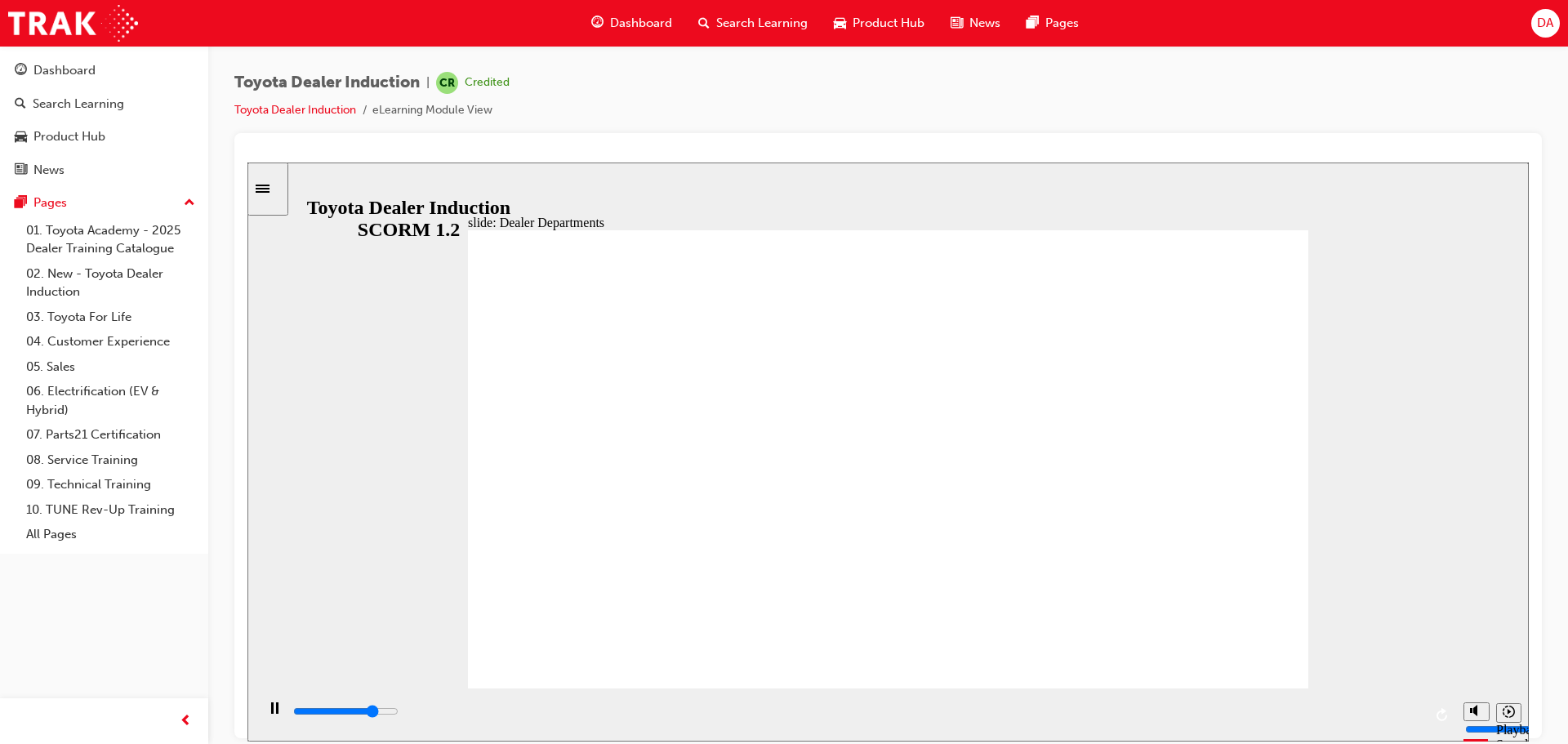
drag, startPoint x: 873, startPoint y: 495, endPoint x: 900, endPoint y: 498, distance: 27.2
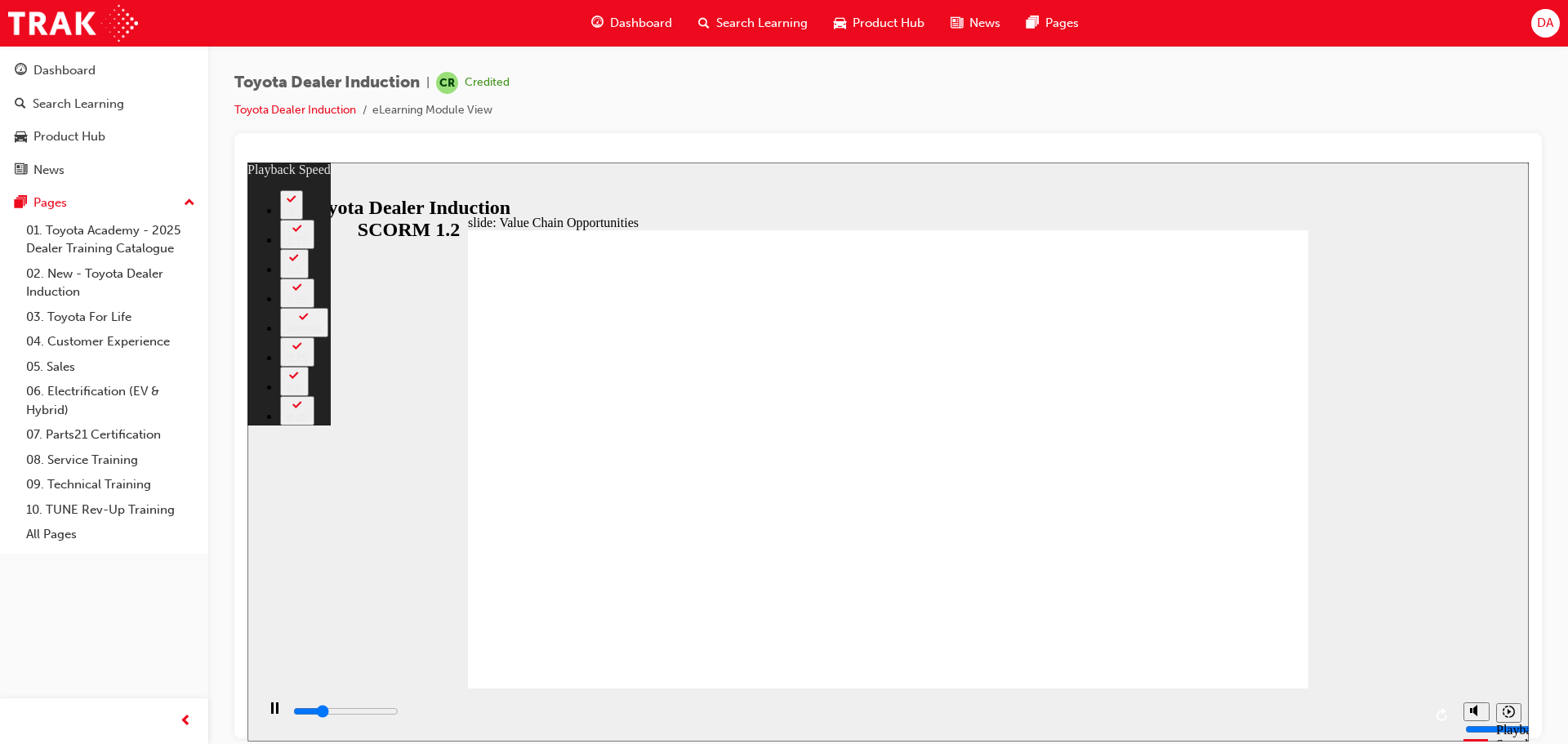
type input "2800"
type input "0"
type input "3100"
type input "1"
type input "3400"
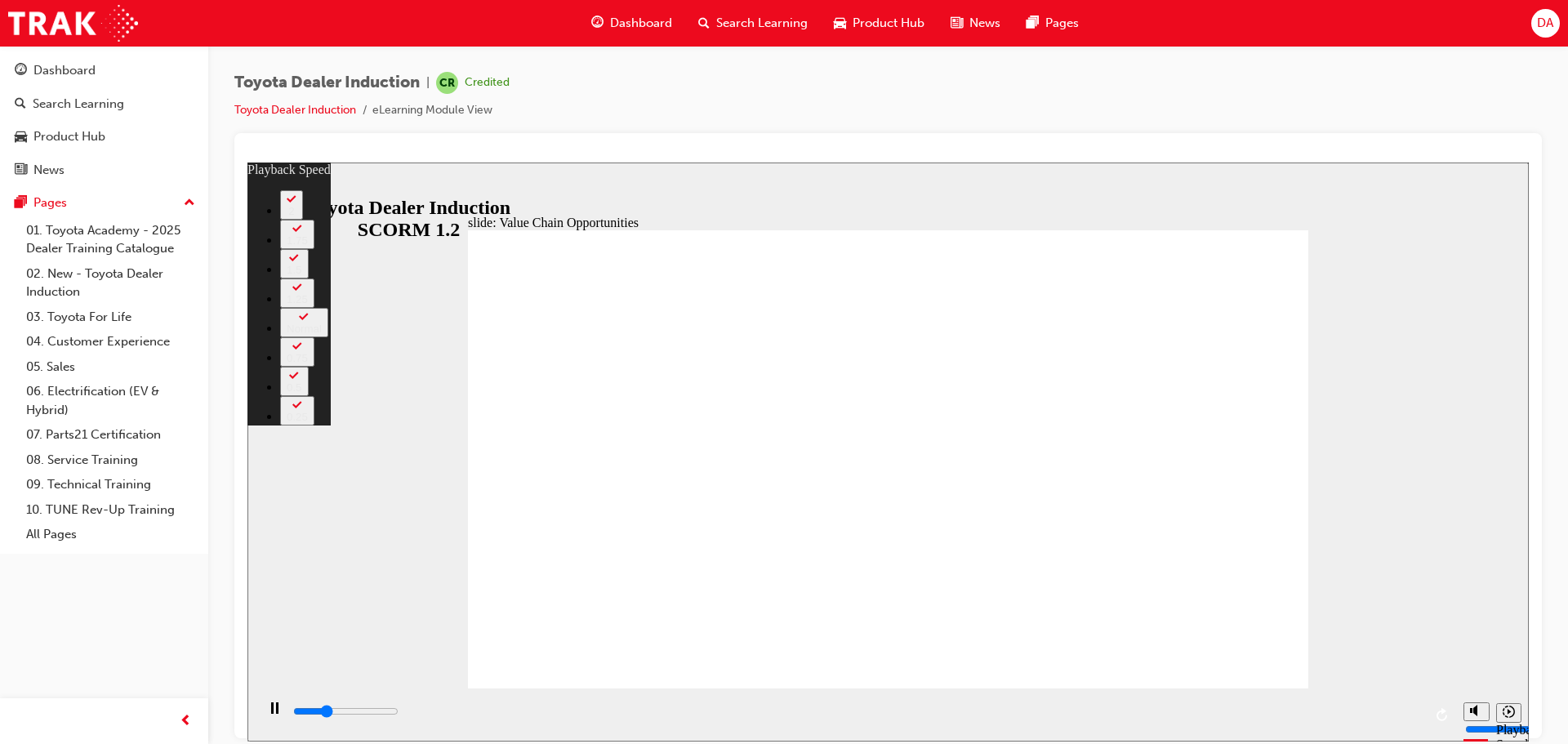
type input "1"
type input "3600"
type input "1"
type input "3900"
type input "1"
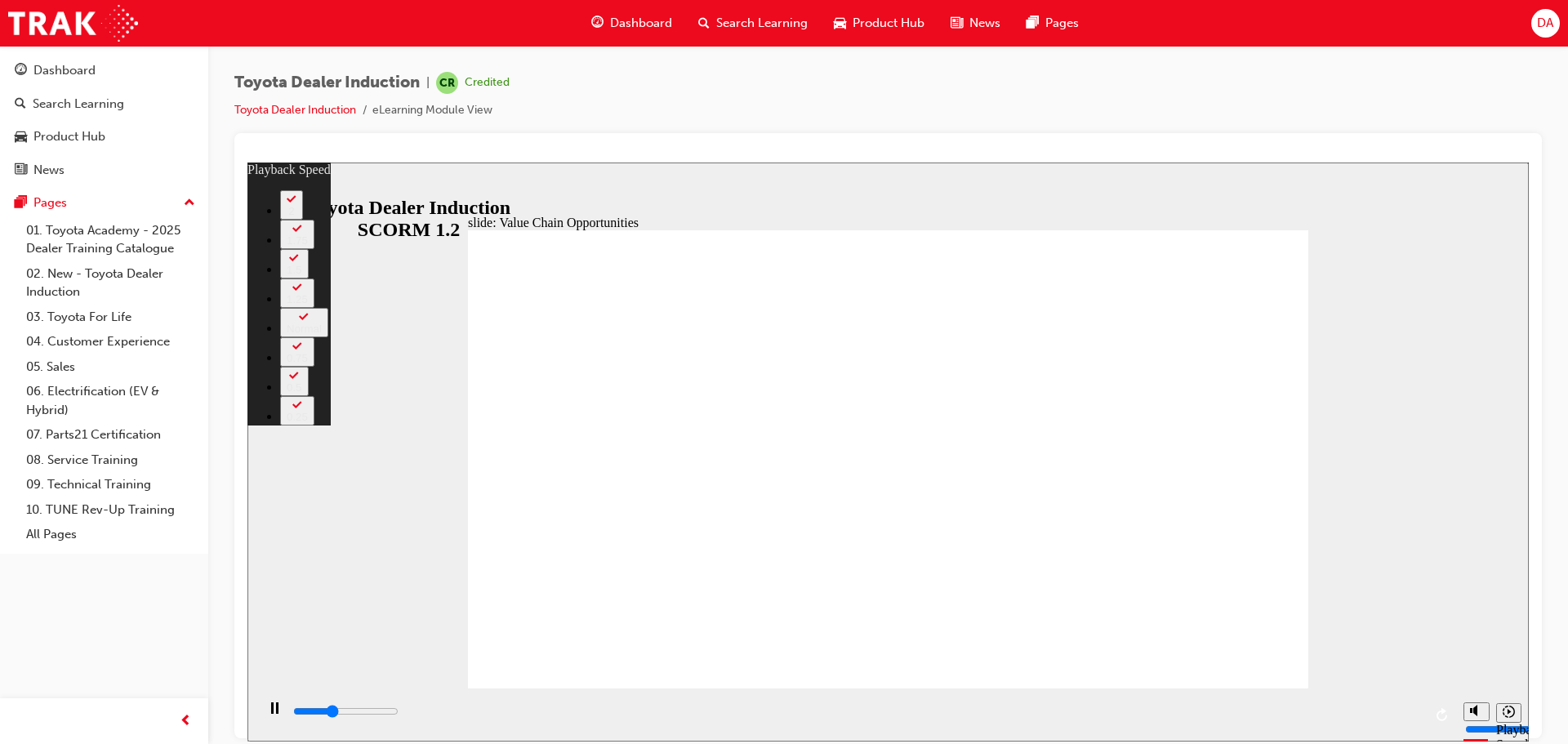
type input "4000"
type input "64"
type input "4000"
type input "64"
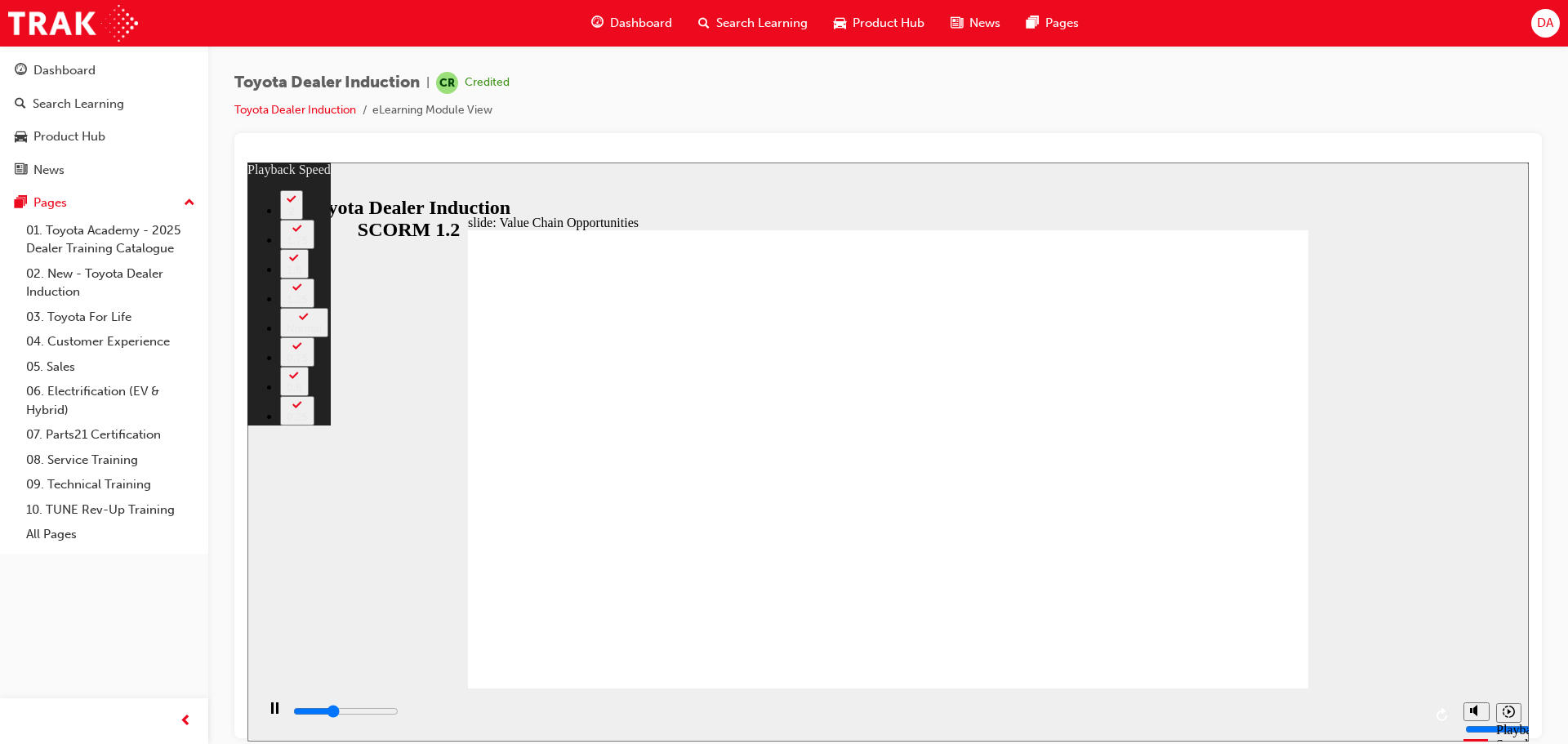
type input "4100"
type input "64"
type input "4300"
type input "64"
type input "4500"
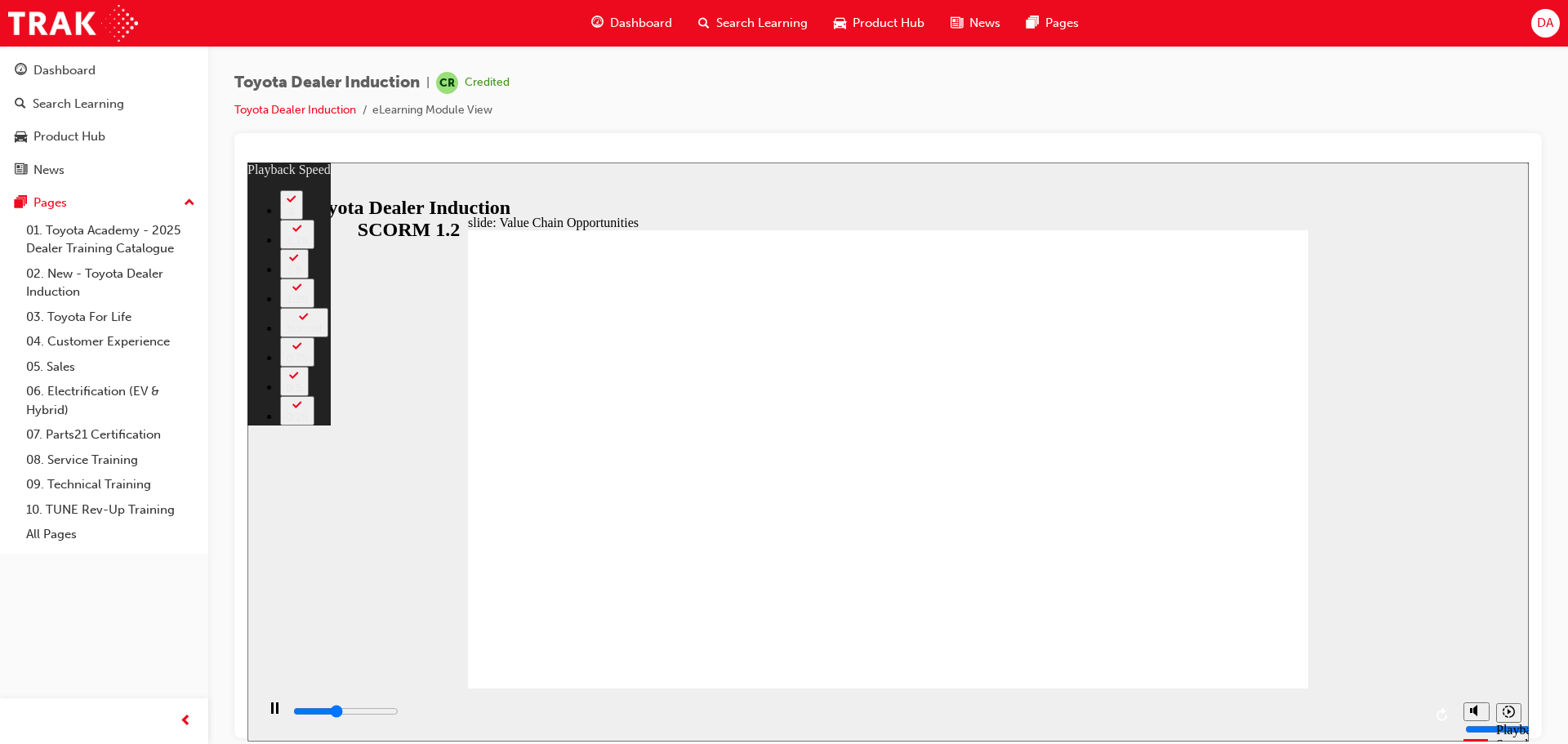
type input "64"
type input "4600"
type input "64"
type input "4800"
type input "64"
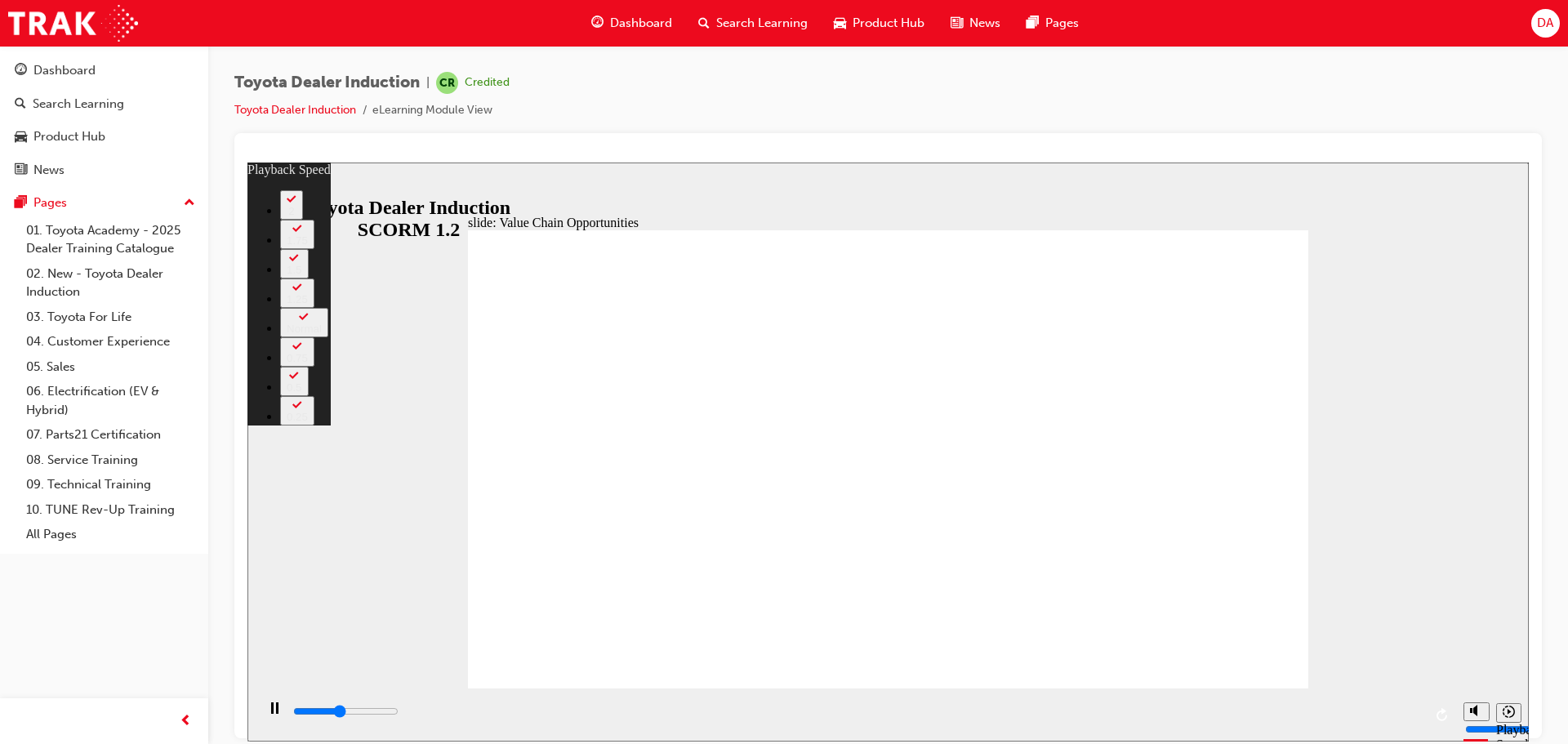
type input "4900"
type input "64"
type input "5000"
type input "64"
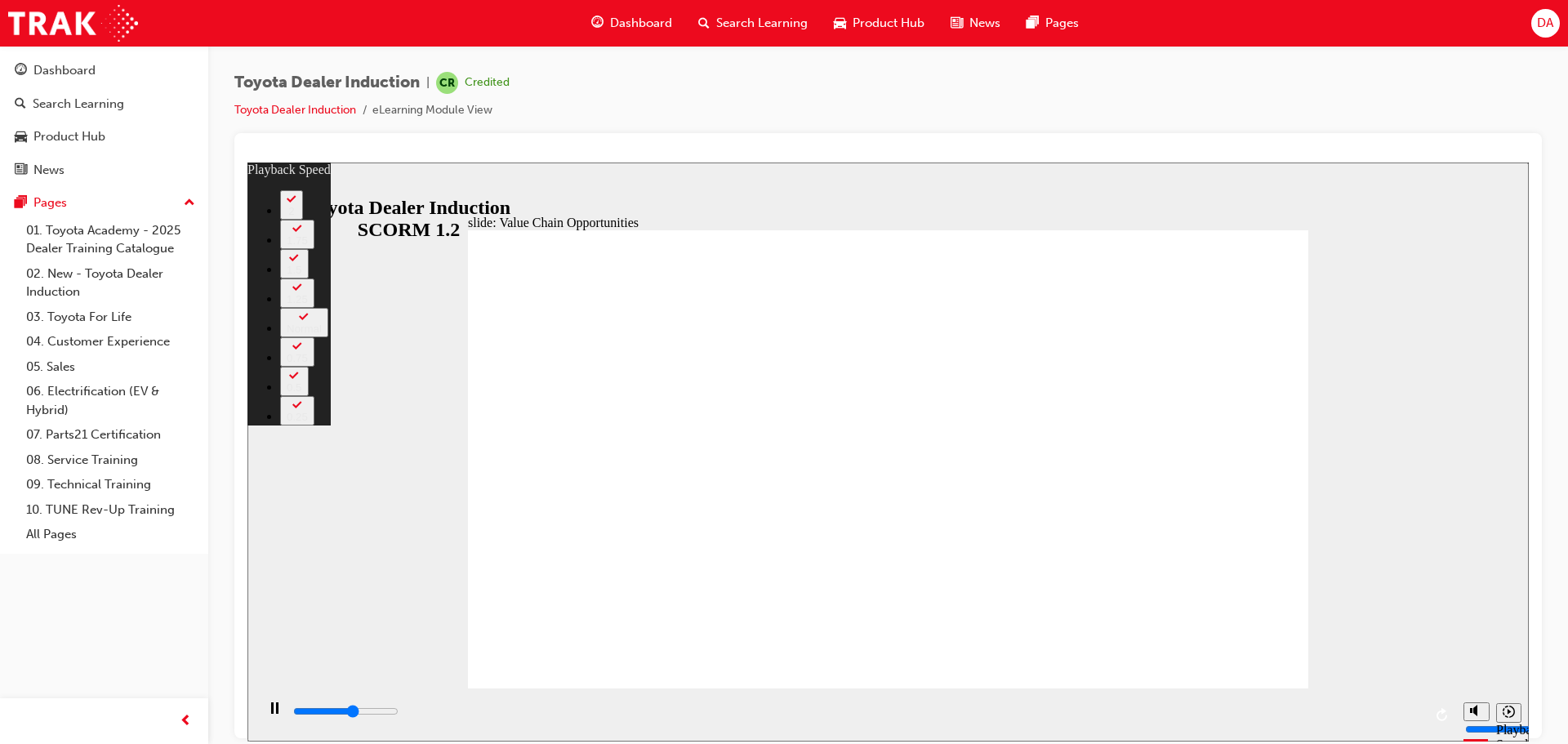
type input "6500"
type input "64"
type input "6600"
type input "64"
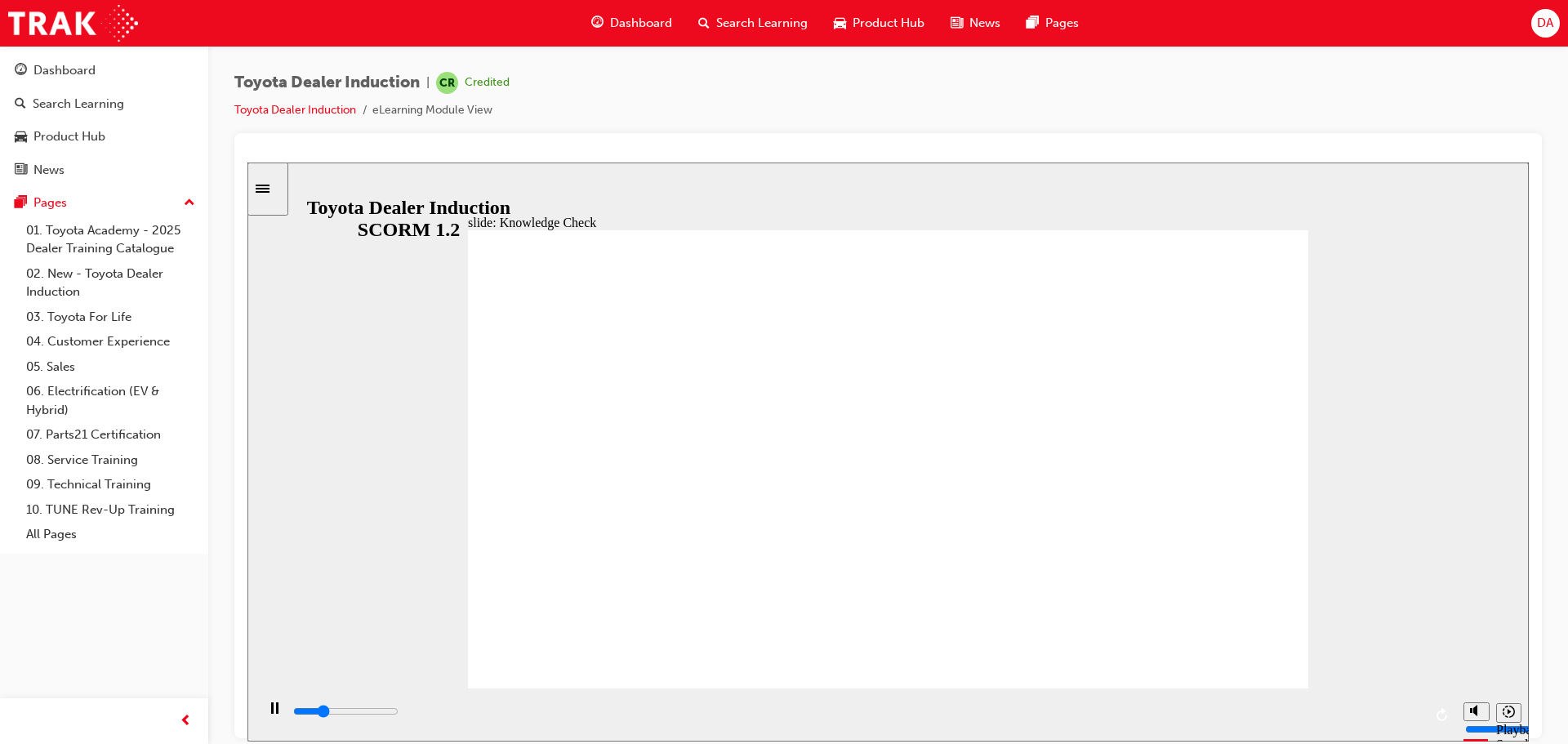
type input "1300"
radio input "true"
type input "5000"
radio input "true"
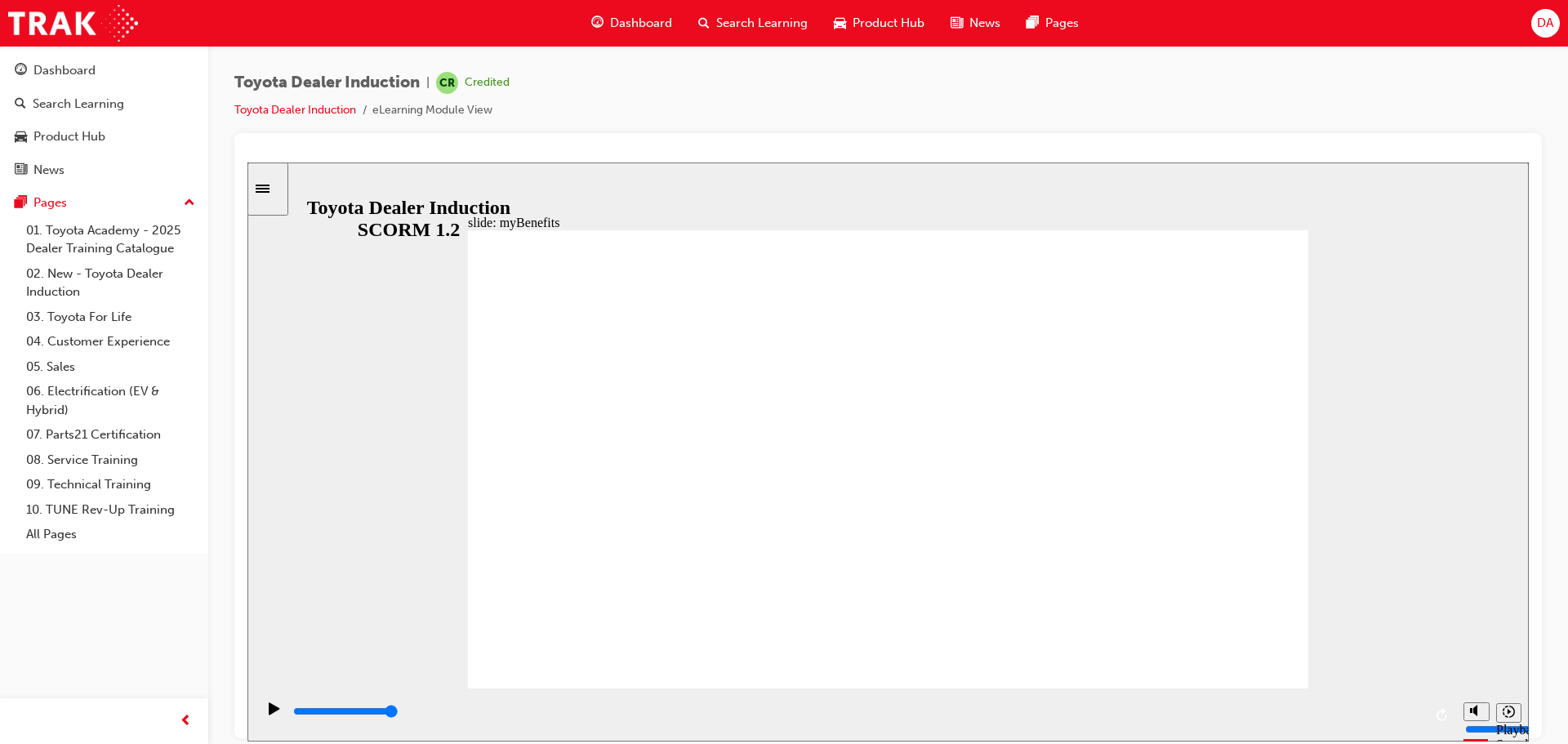
drag, startPoint x: 1226, startPoint y: 631, endPoint x: 1227, endPoint y: 640, distance: 9.1
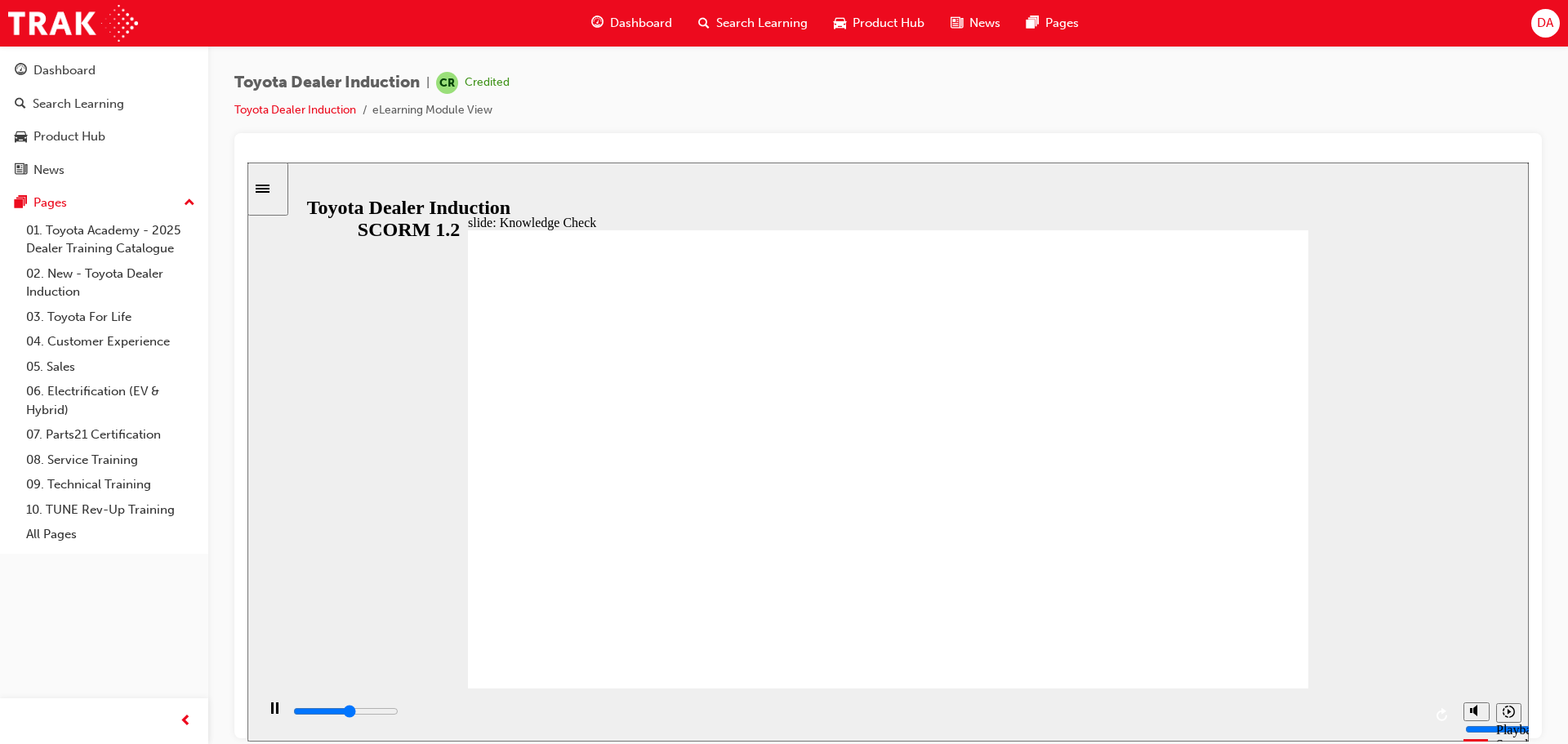
type input "5000"
type input "t"
type input "to"
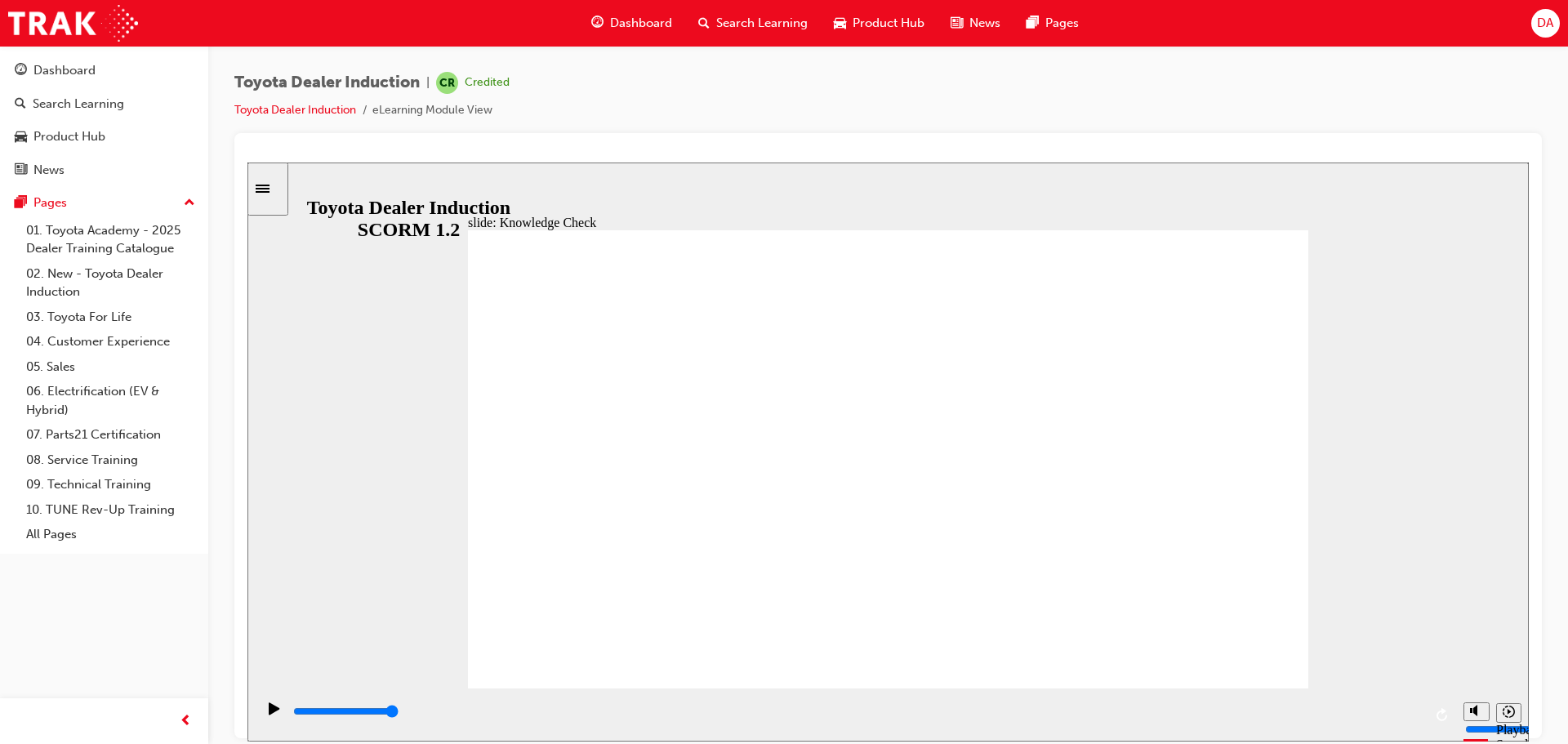
type input "to"
type input "toy"
type input "toyo"
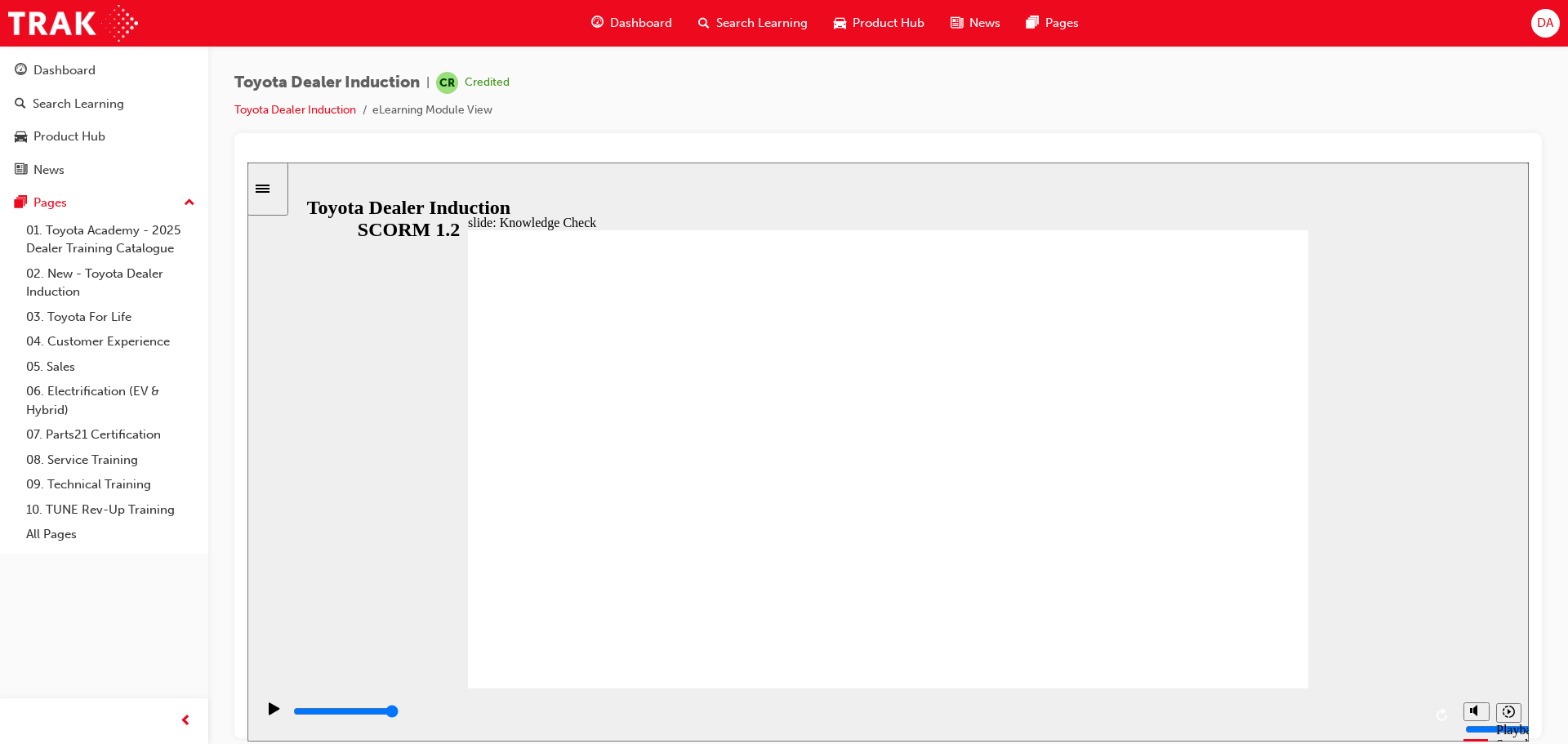
type input "toyot"
type input "toyota"
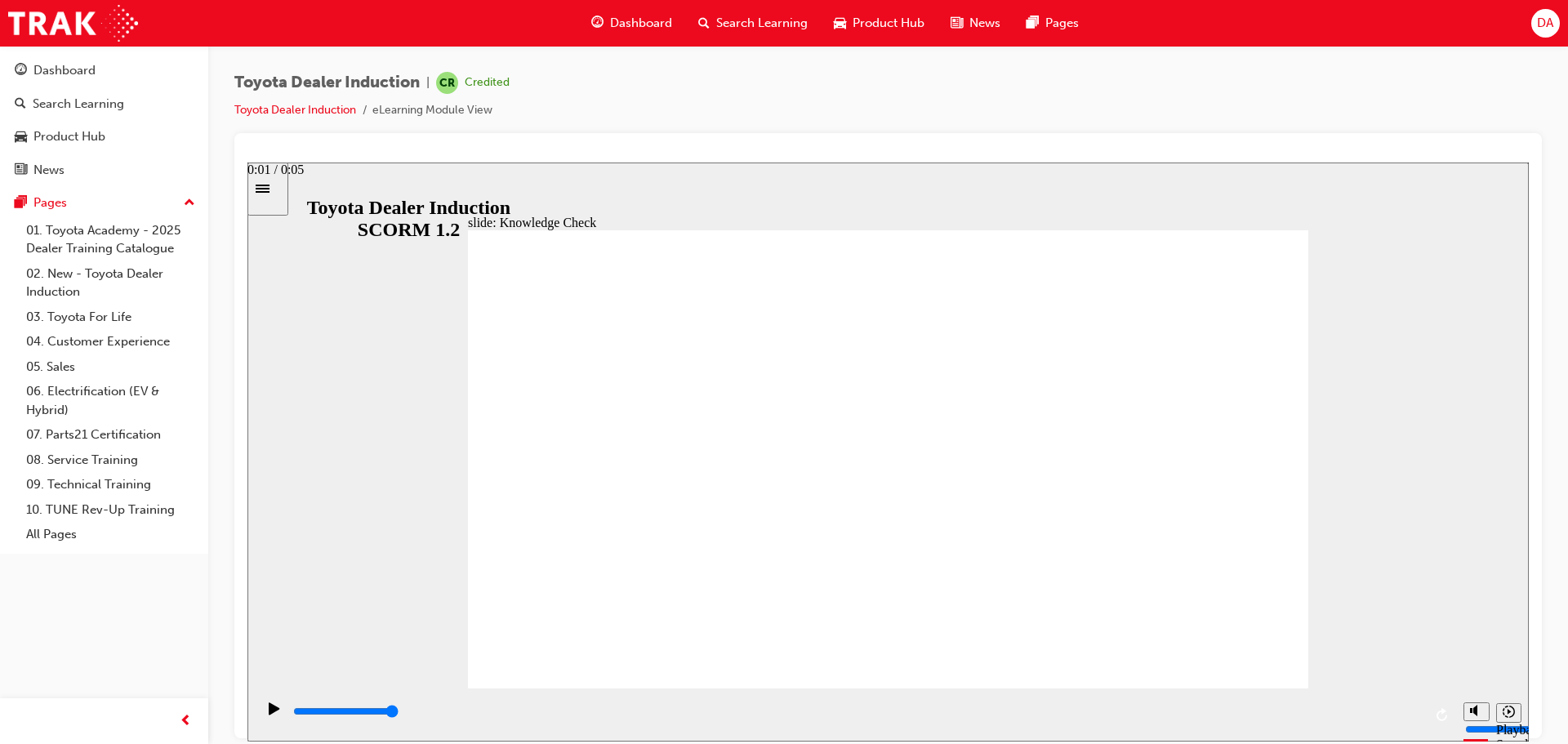
type input "toyota"
type input "toyota c"
type input "toyota ce"
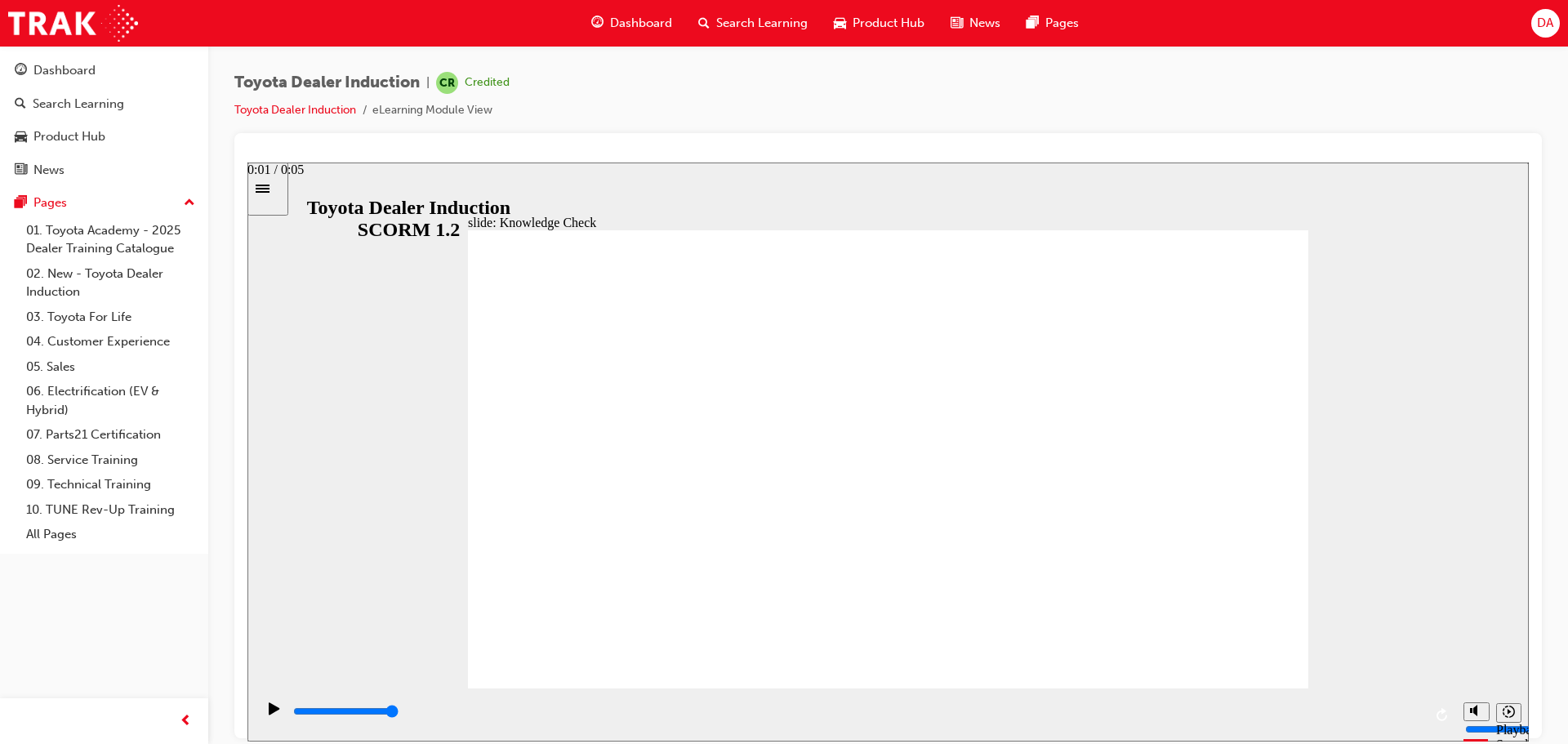
type input "toyota cen"
type input "toyota cent"
type input "toyota centr"
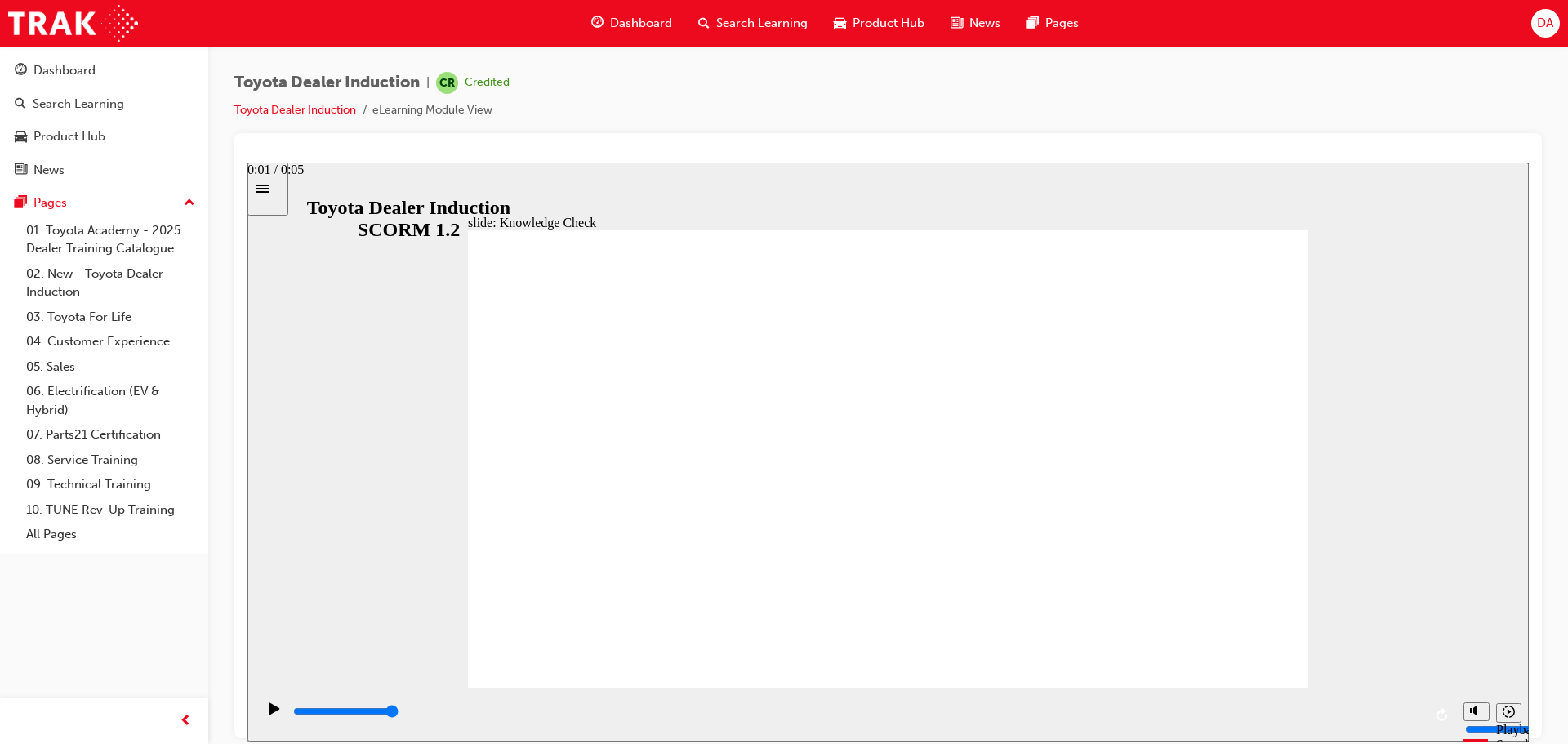
type input "toyota centr"
type input "toyota centra"
type input "toyota central"
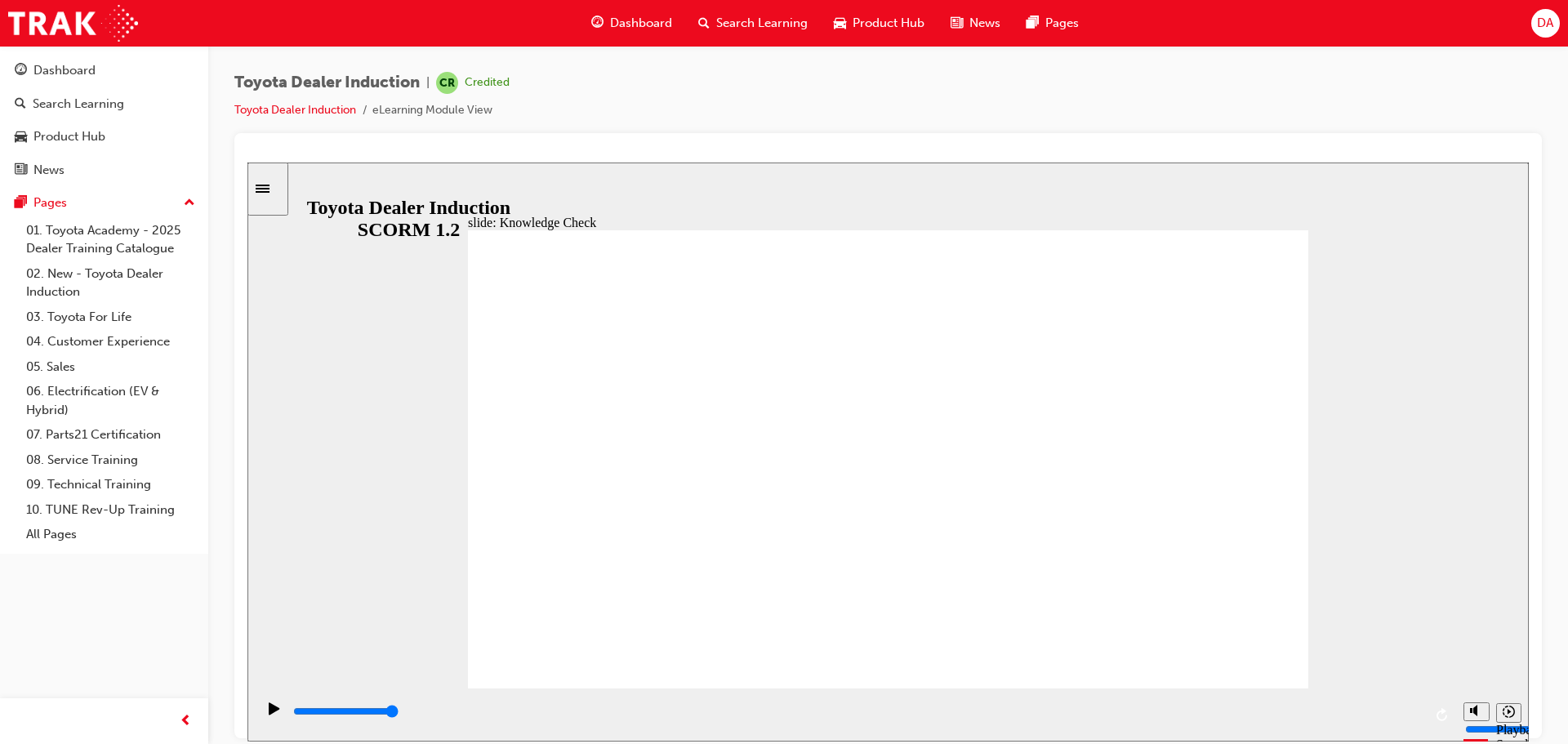
type input "toyota central"
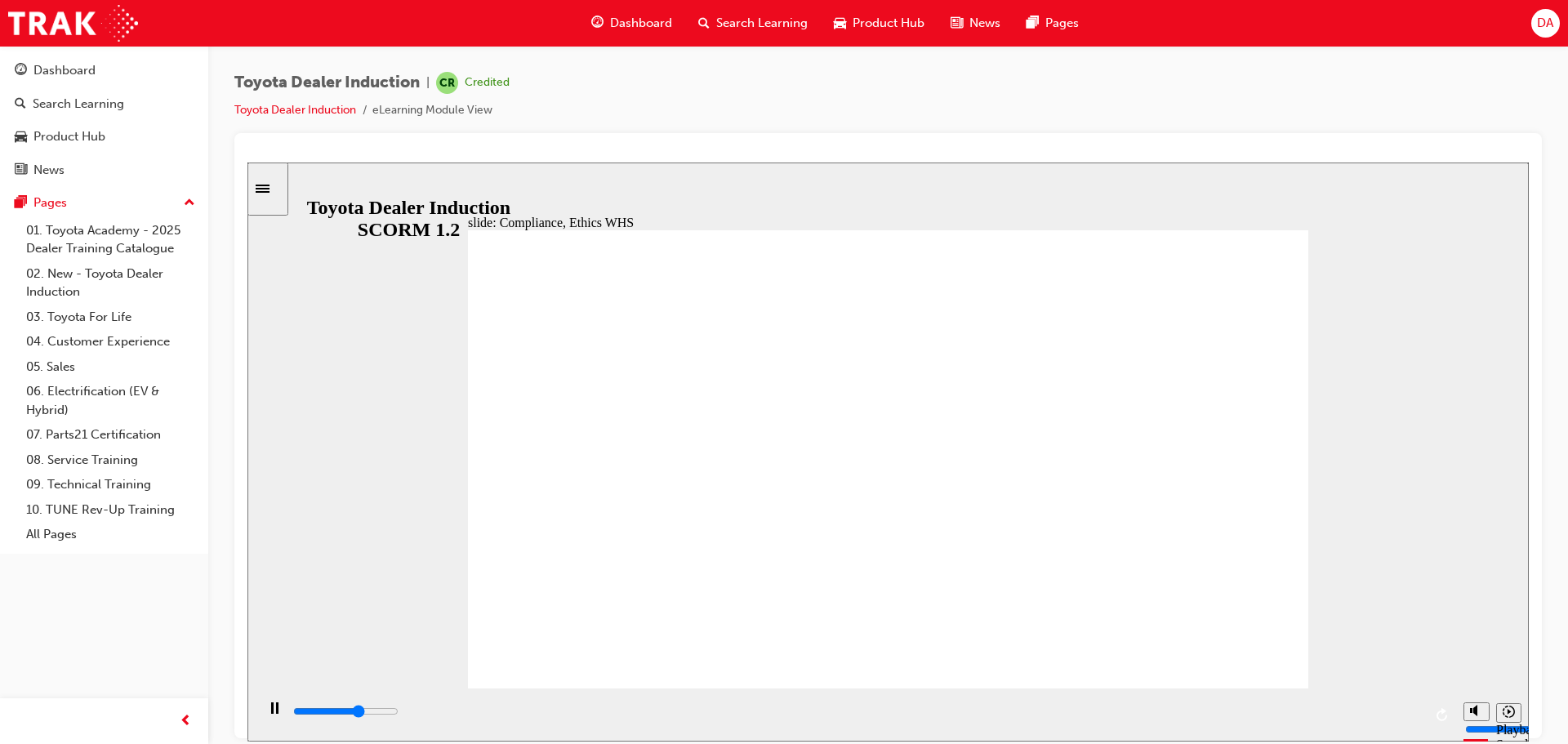
type input "3100"
checkbox input "true"
type input "4000"
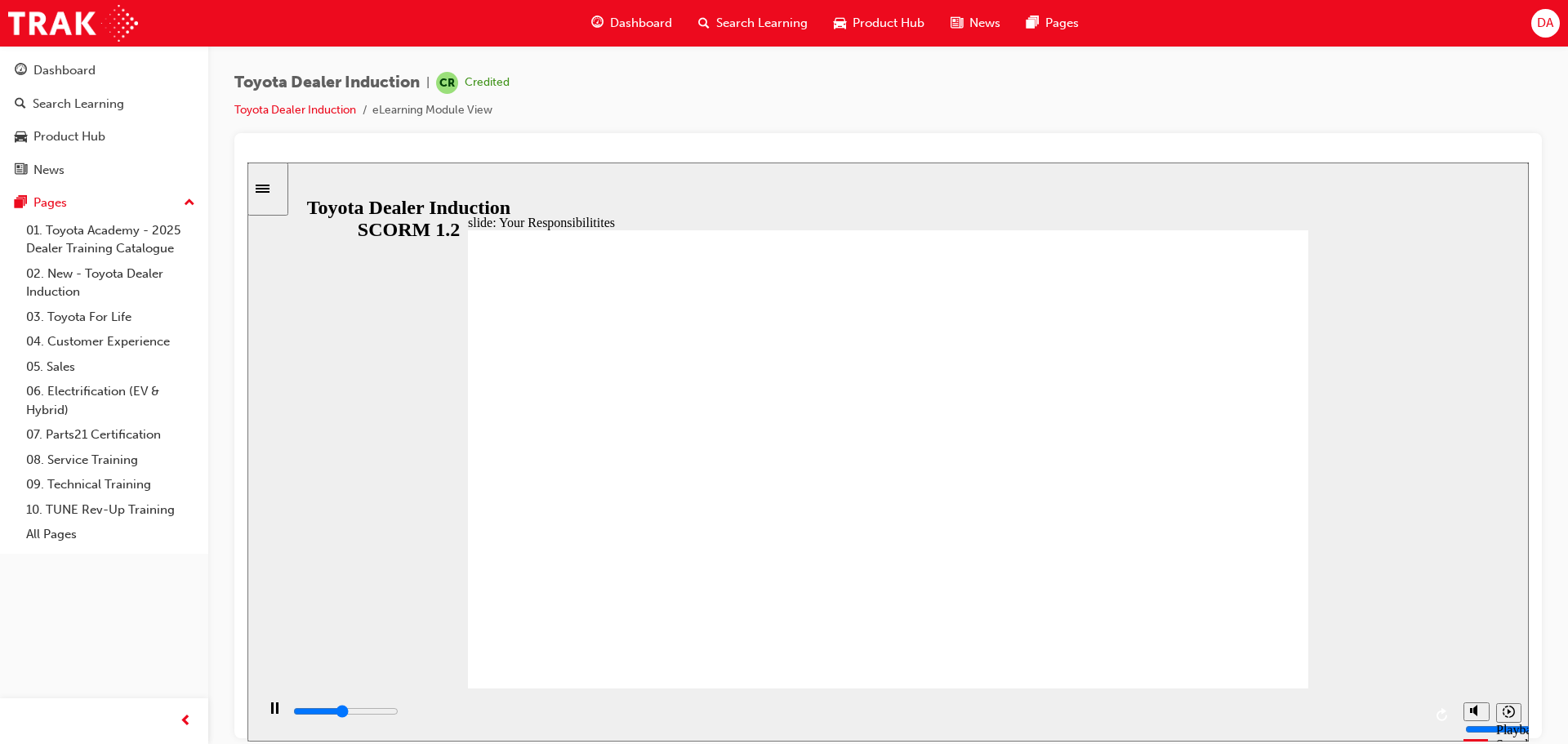
checkbox input "true"
type input "4500"
checkbox input "true"
type input "5000"
checkbox input "true"
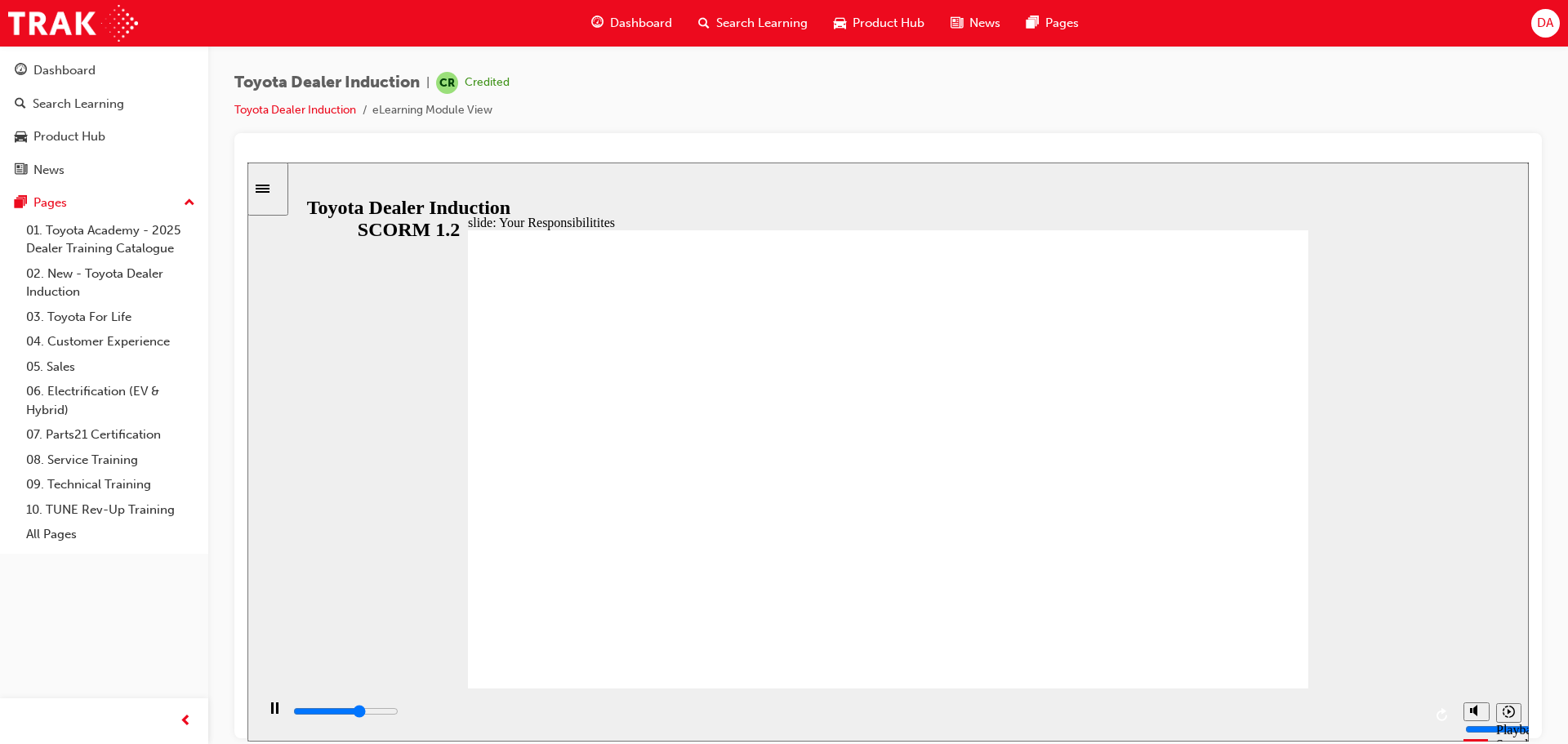
type input "5500"
checkbox input "true"
type input "6100"
checkbox input "true"
type input "6600"
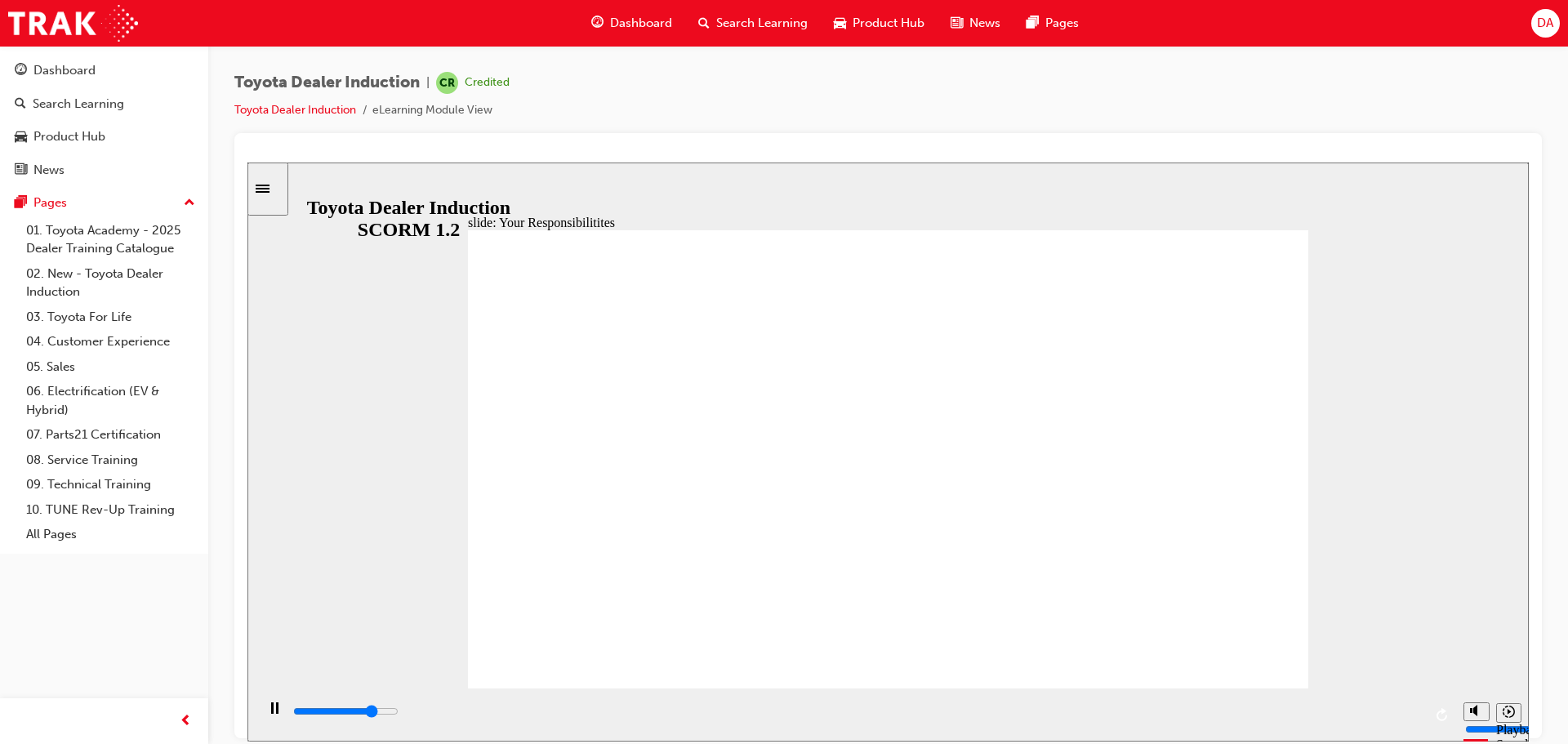
checkbox input "true"
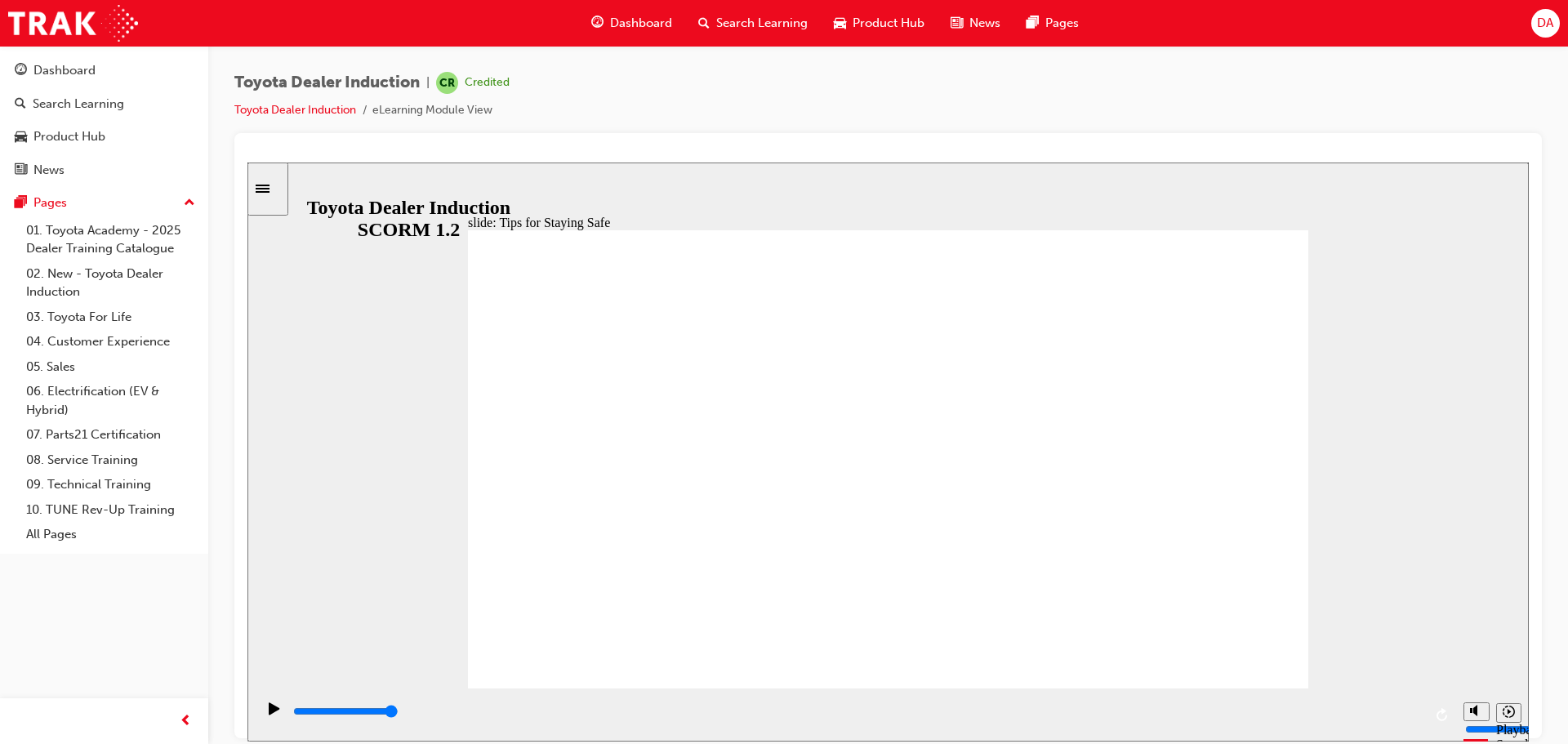
drag, startPoint x: 1039, startPoint y: 584, endPoint x: 866, endPoint y: 610, distance: 174.9
type input "5000"
checkbox input "true"
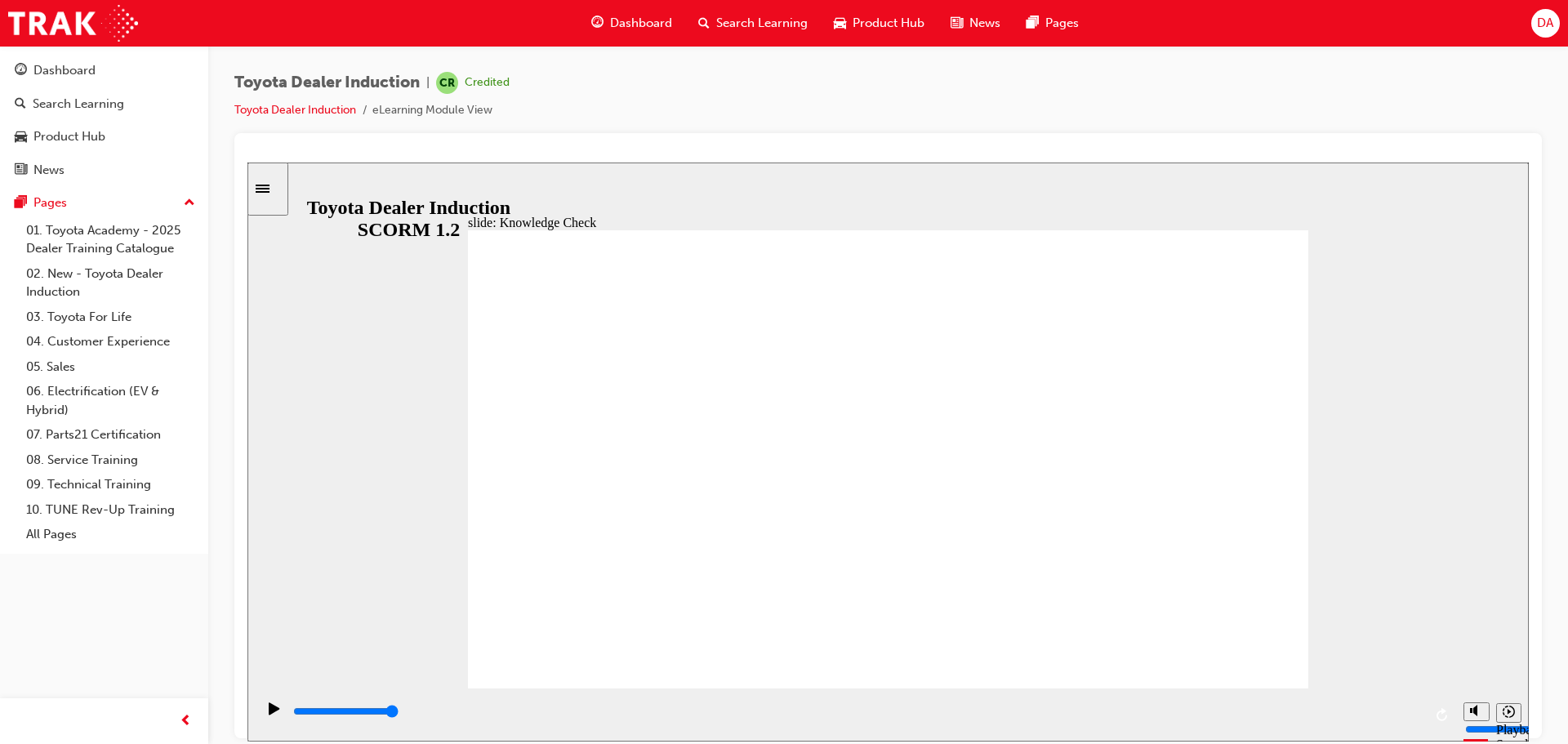
checkbox input "true"
type input "2000"
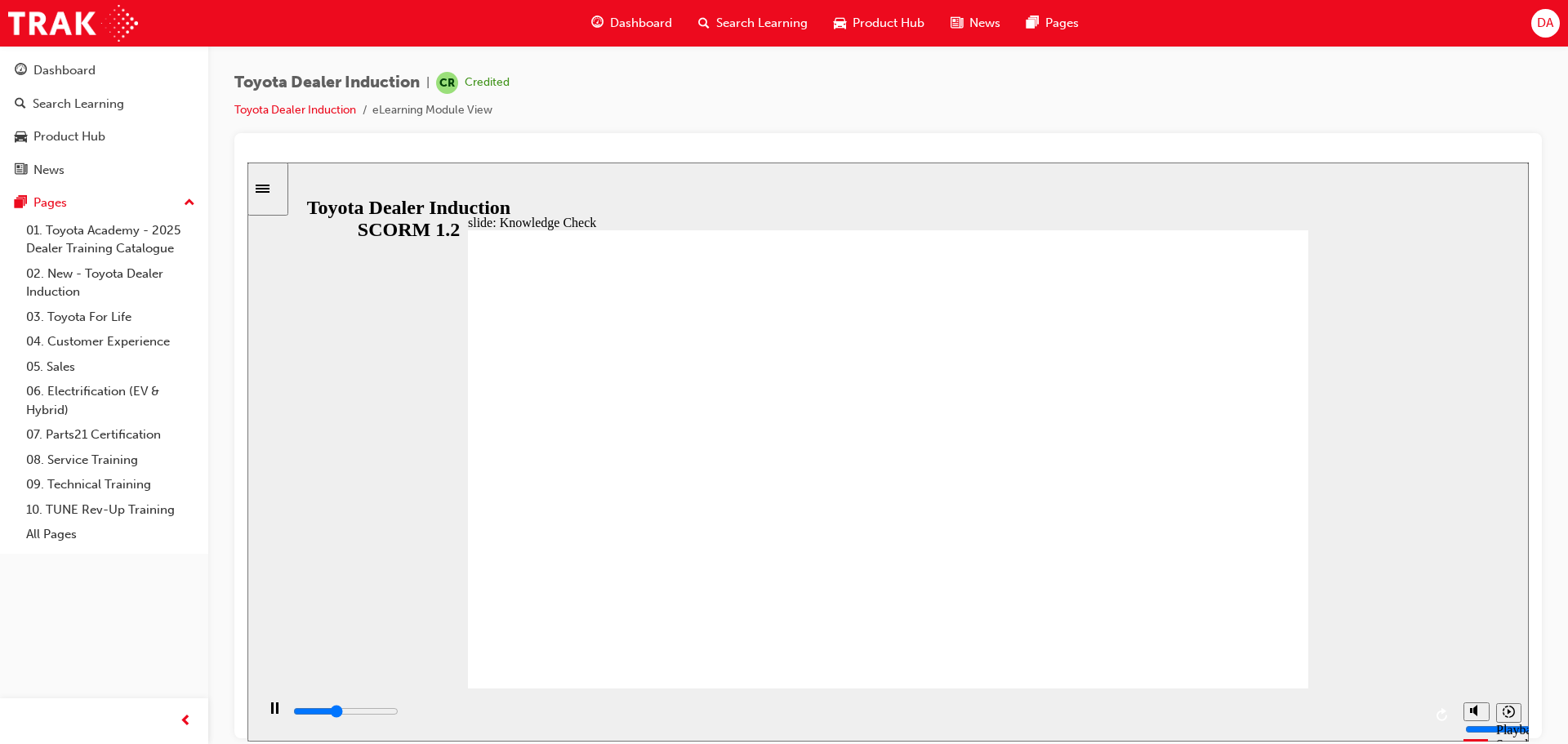
radio input "true"
type input "5000"
checkbox input "true"
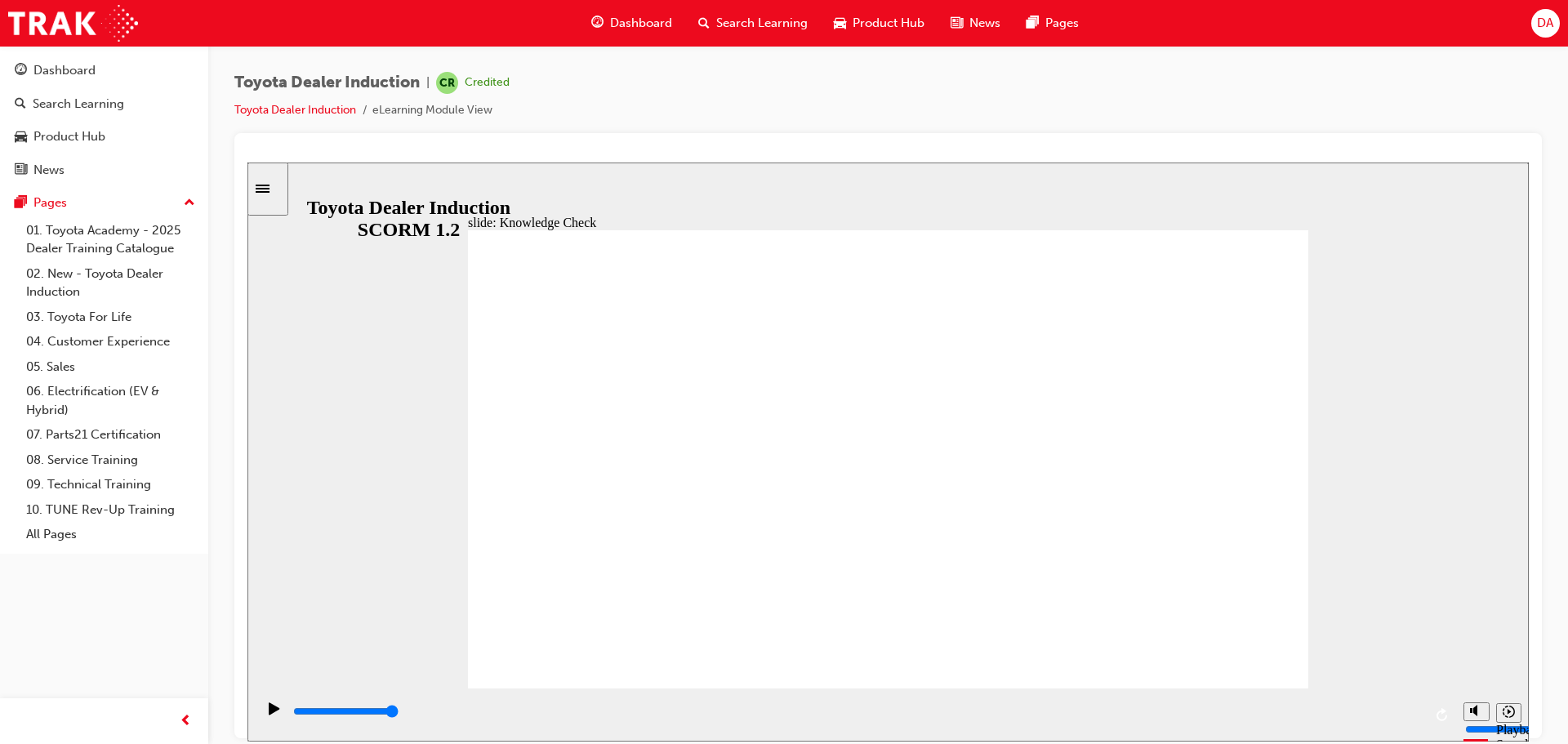
checkbox input "true"
type input "5000"
checkbox input "true"
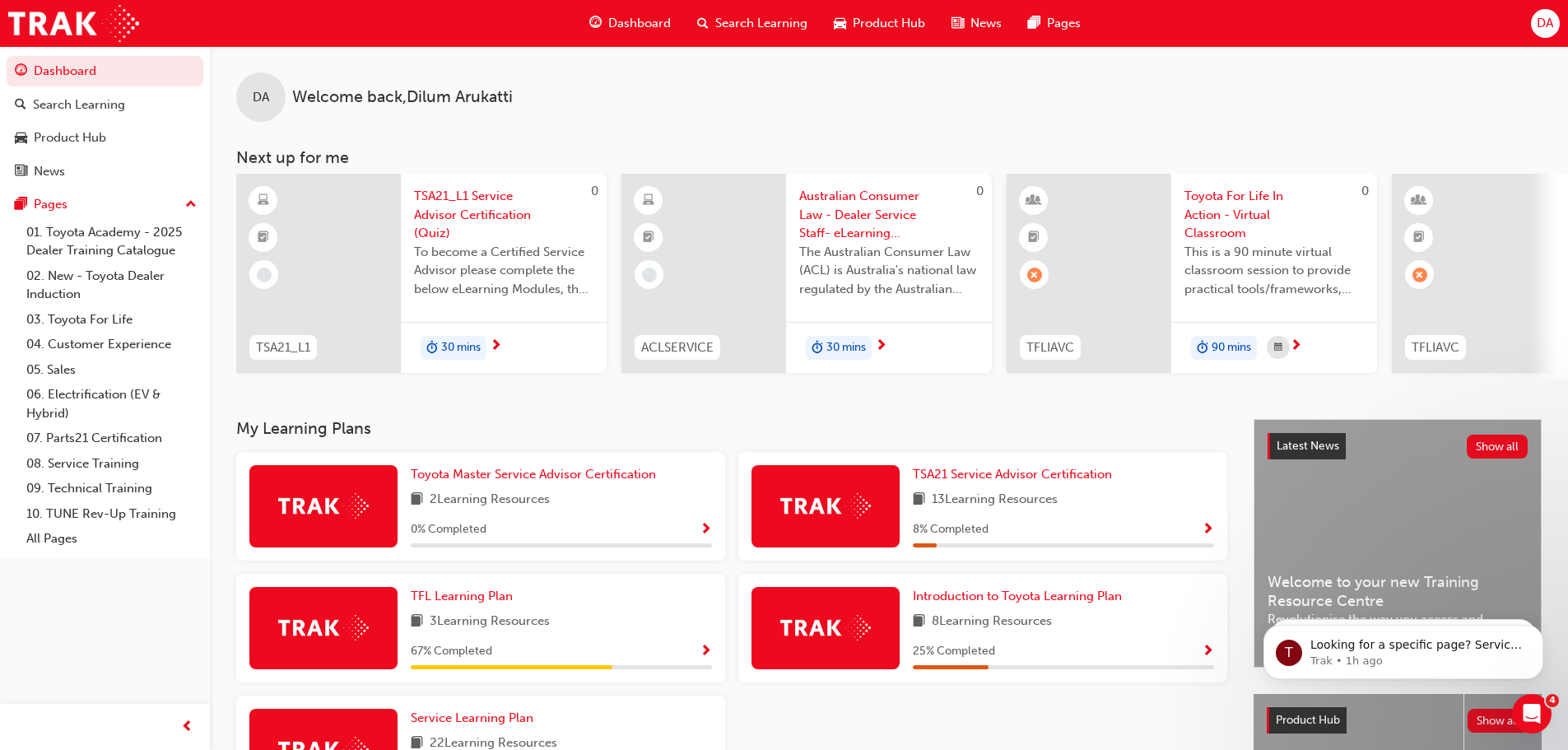
scroll to position [82, 0]
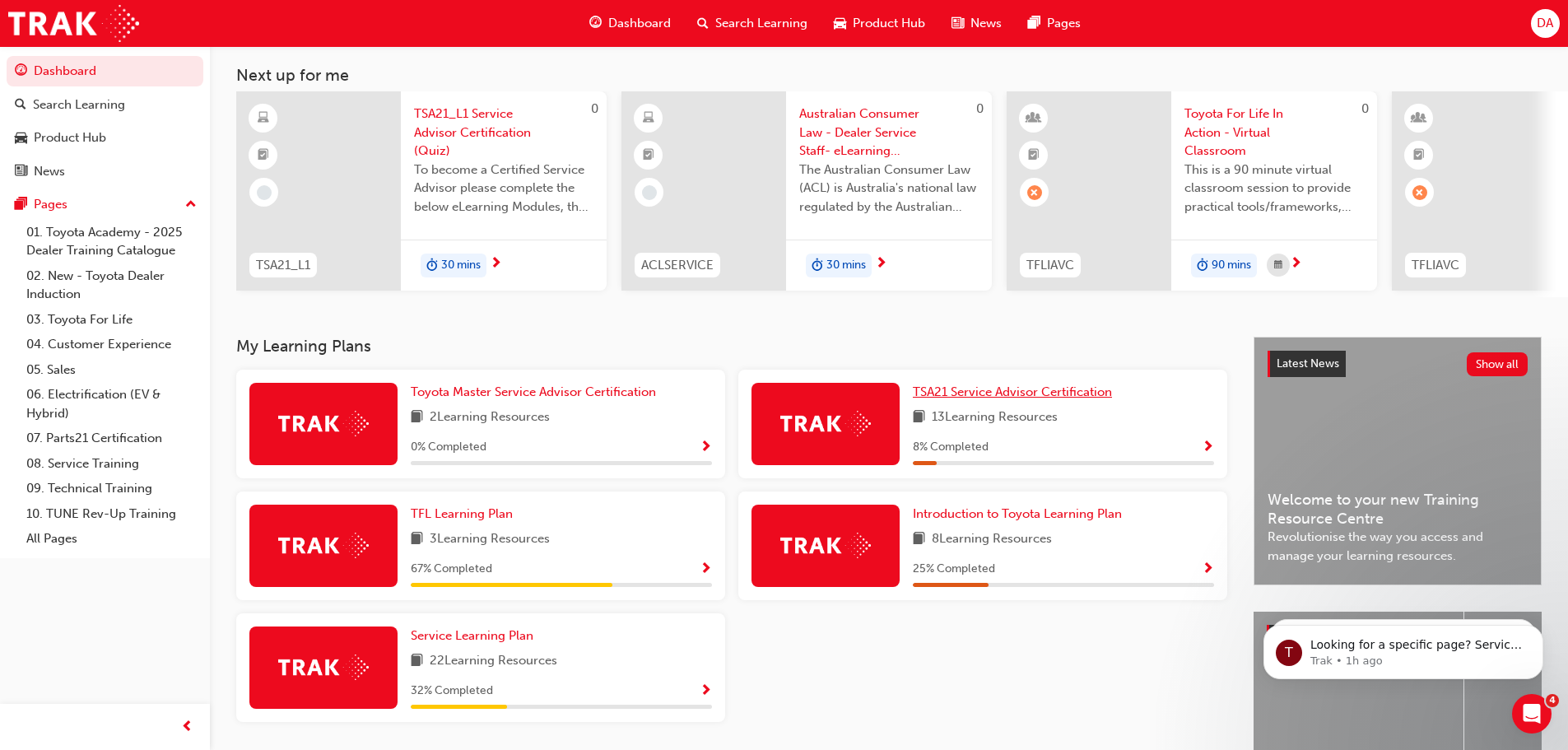
click at [995, 399] on span "TSA21 Service Advisor Certification" at bounding box center [1013, 392] width 199 height 15
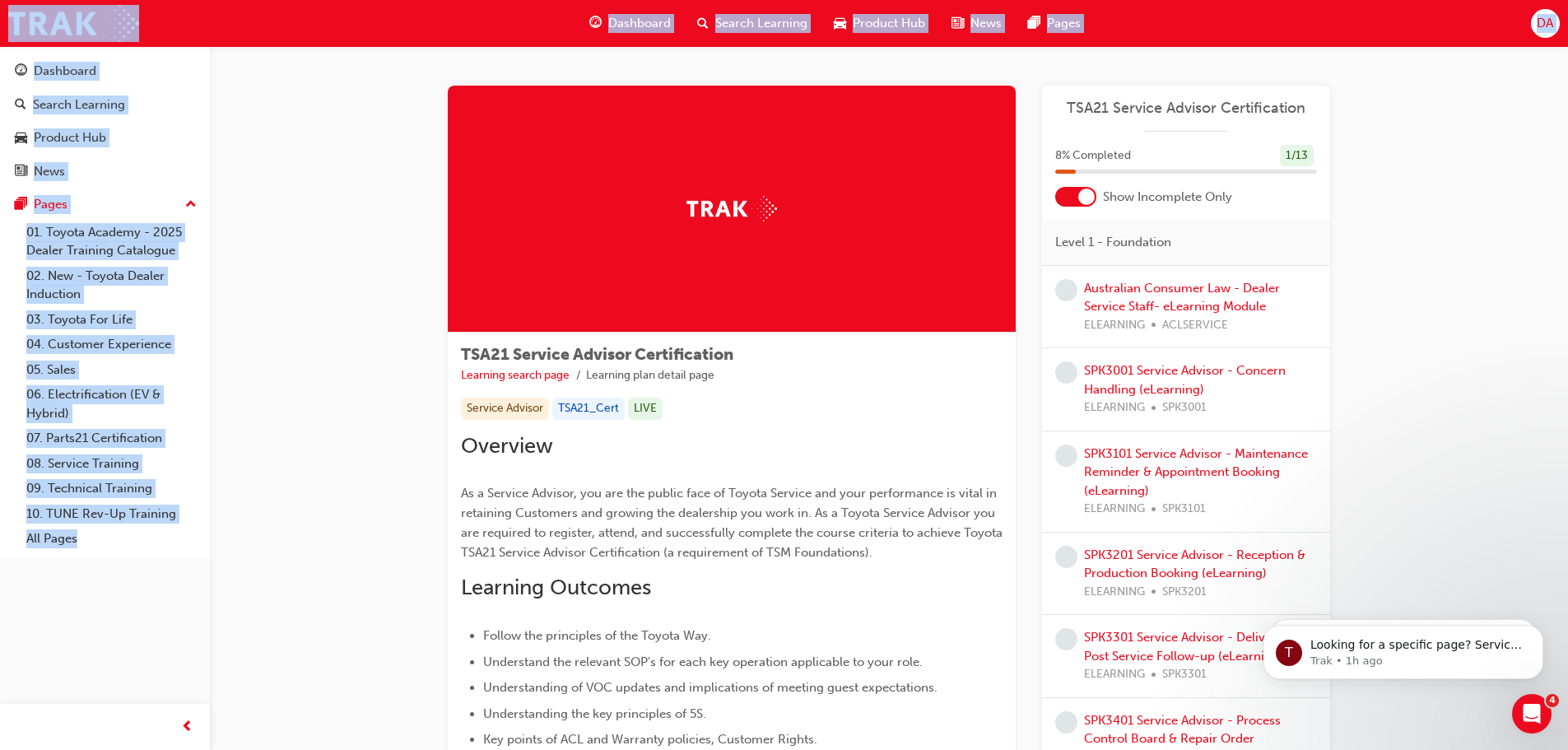
click at [860, 419] on div "Service Advisor TSA21_Cert LIVE" at bounding box center [732, 409] width 542 height 22
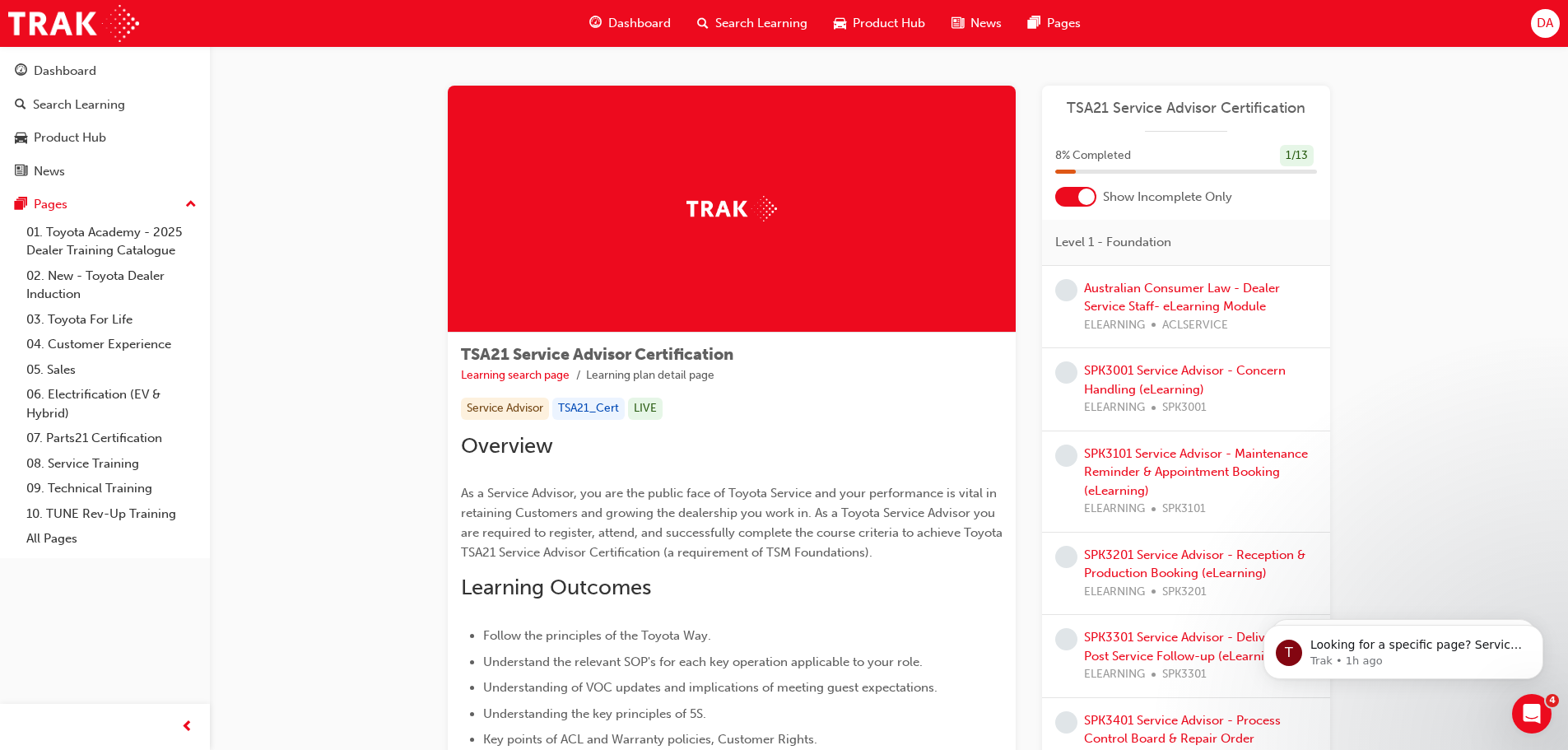
click at [755, 209] on img at bounding box center [731, 208] width 91 height 25
click at [545, 377] on link "Learning search page" at bounding box center [516, 374] width 109 height 14
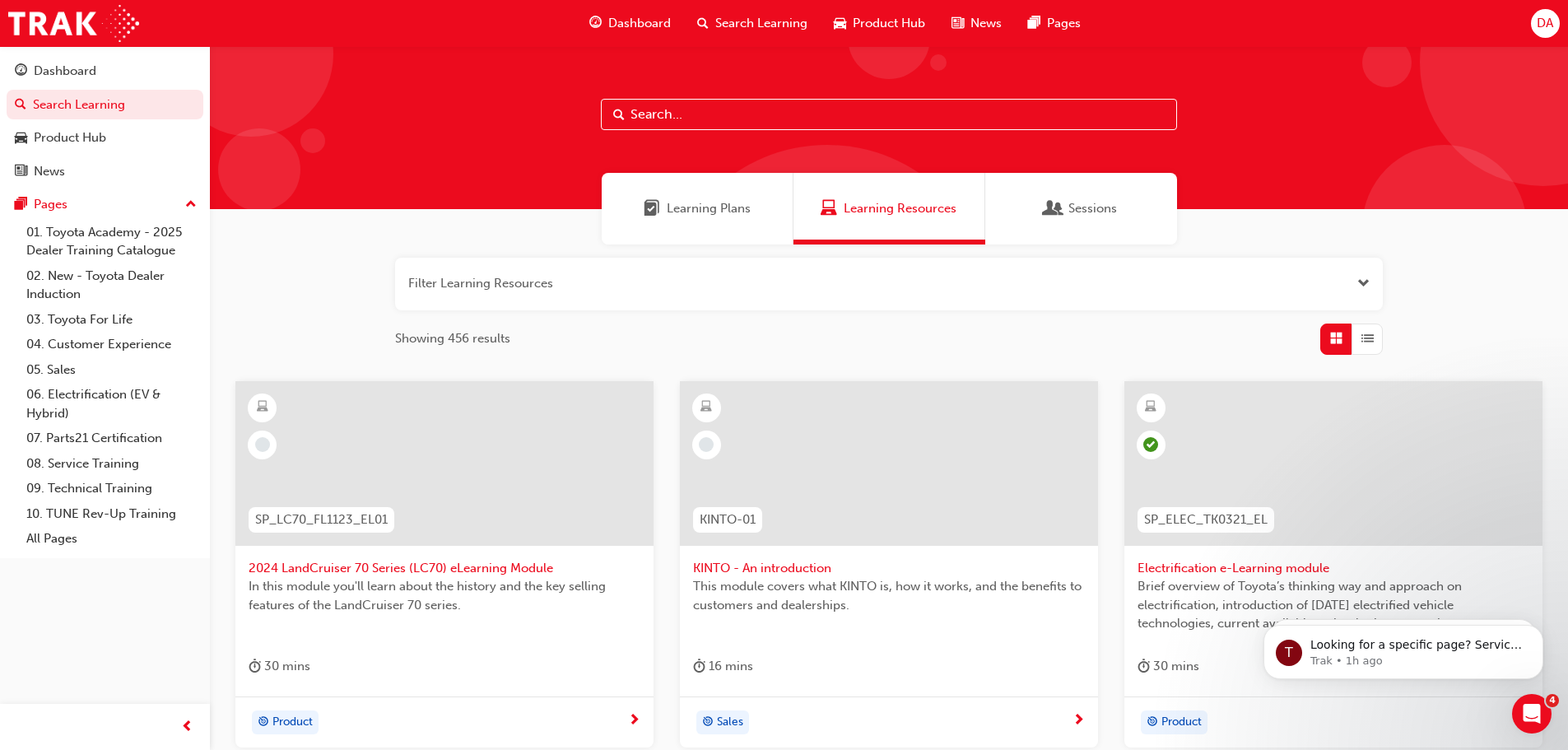
click at [728, 218] on span "Learning Plans" at bounding box center [709, 208] width 84 height 19
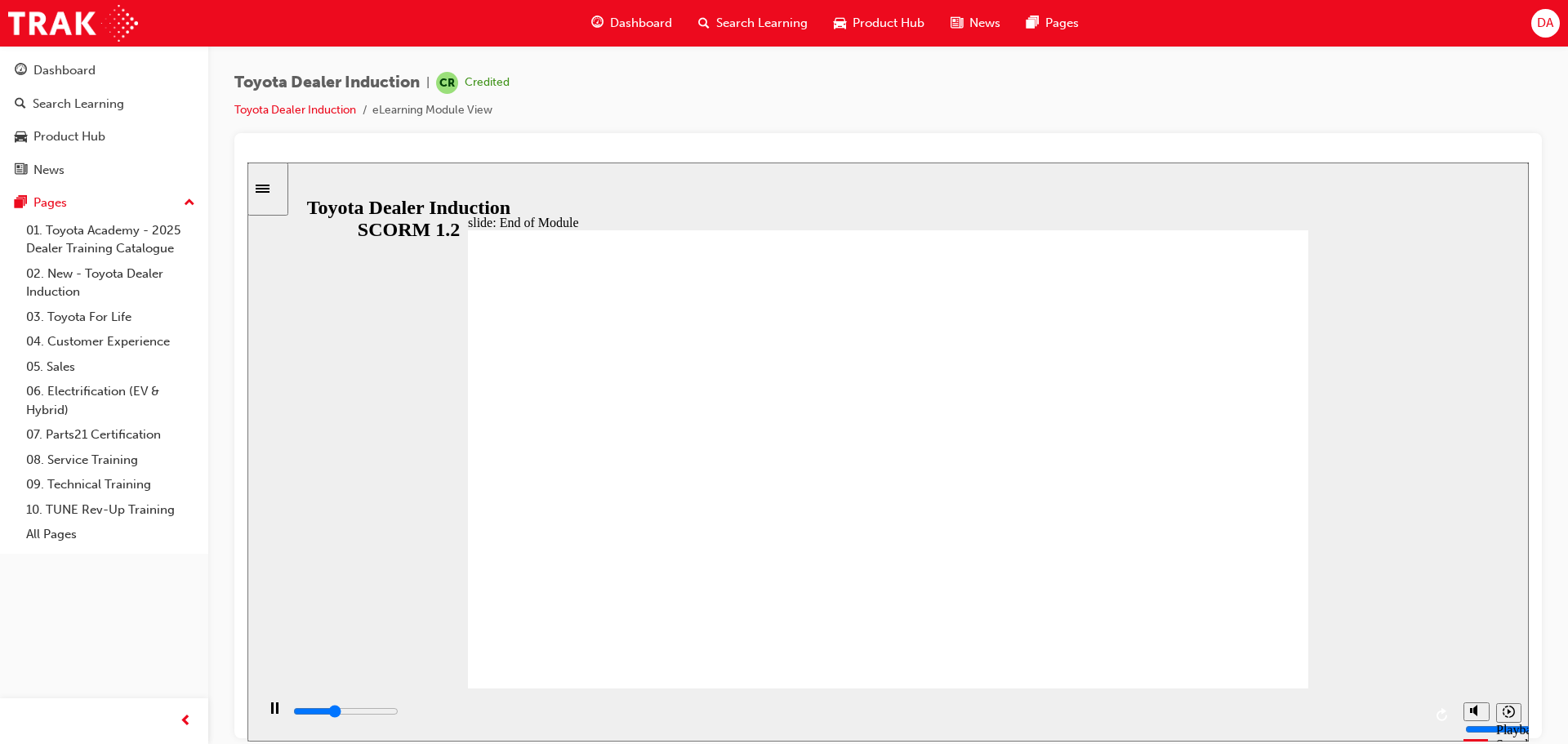
type input "9900"
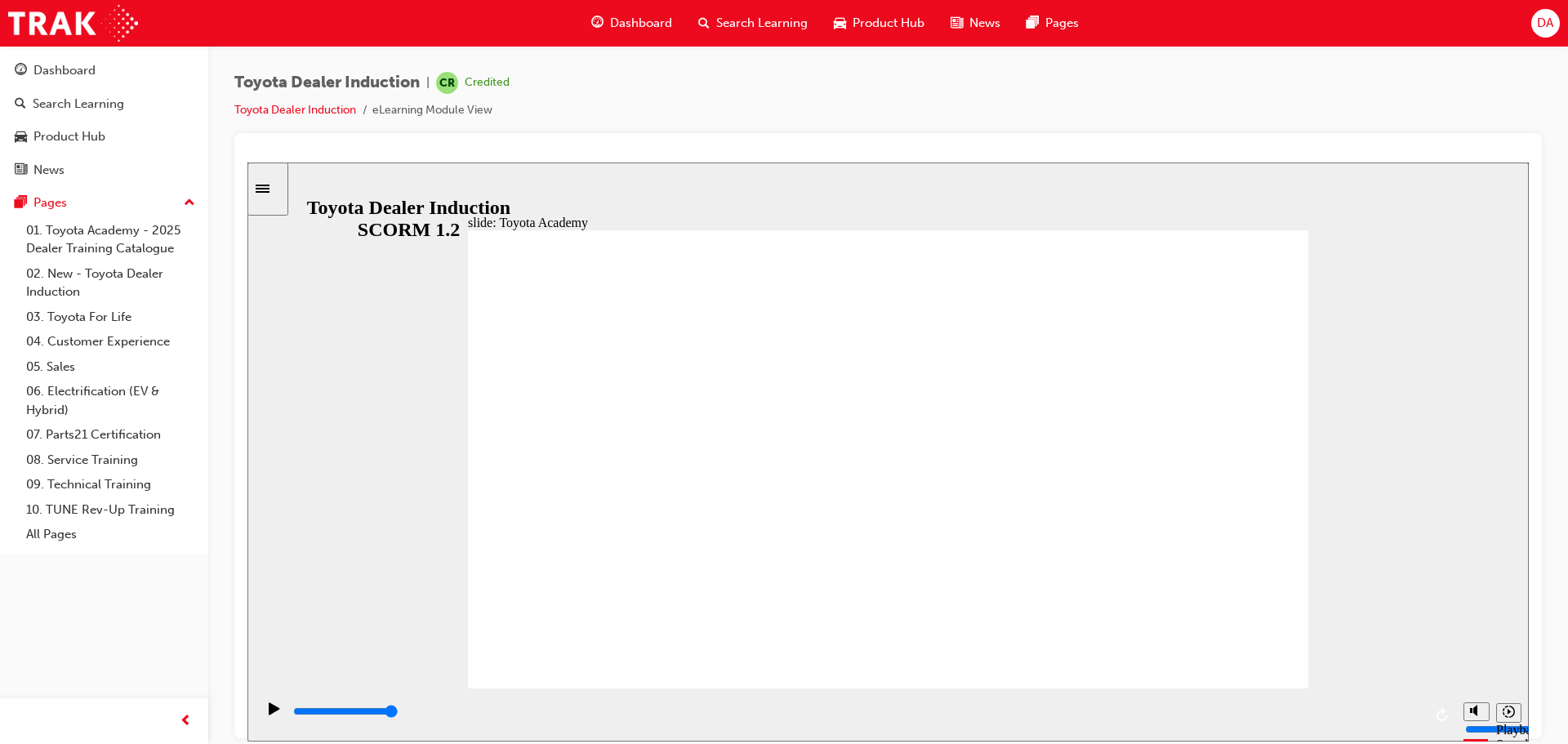
click at [270, 189] on icon "Sidebar Toggle" at bounding box center [262, 188] width 14 height 8
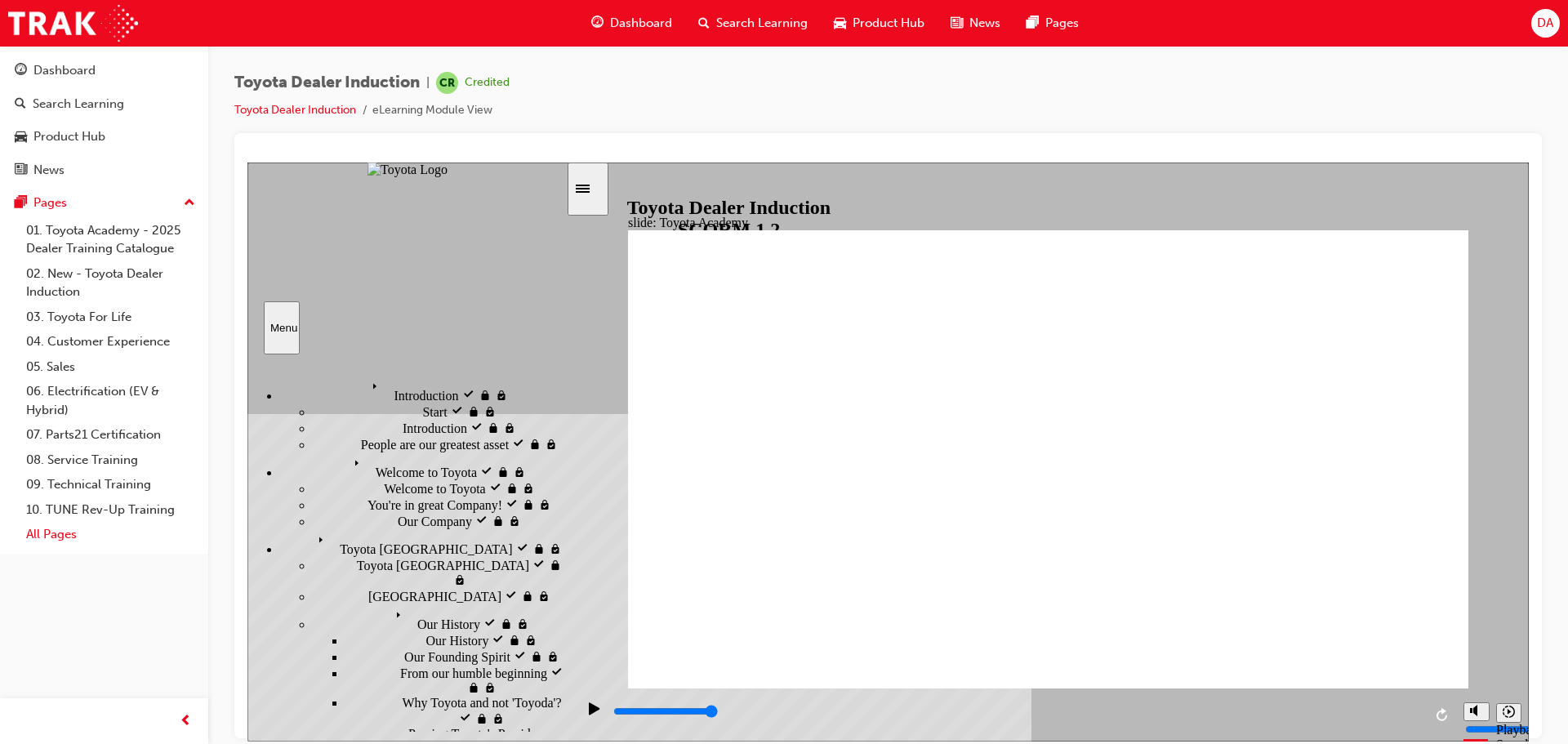
click at [57, 533] on link "All Pages" at bounding box center [111, 534] width 182 height 25
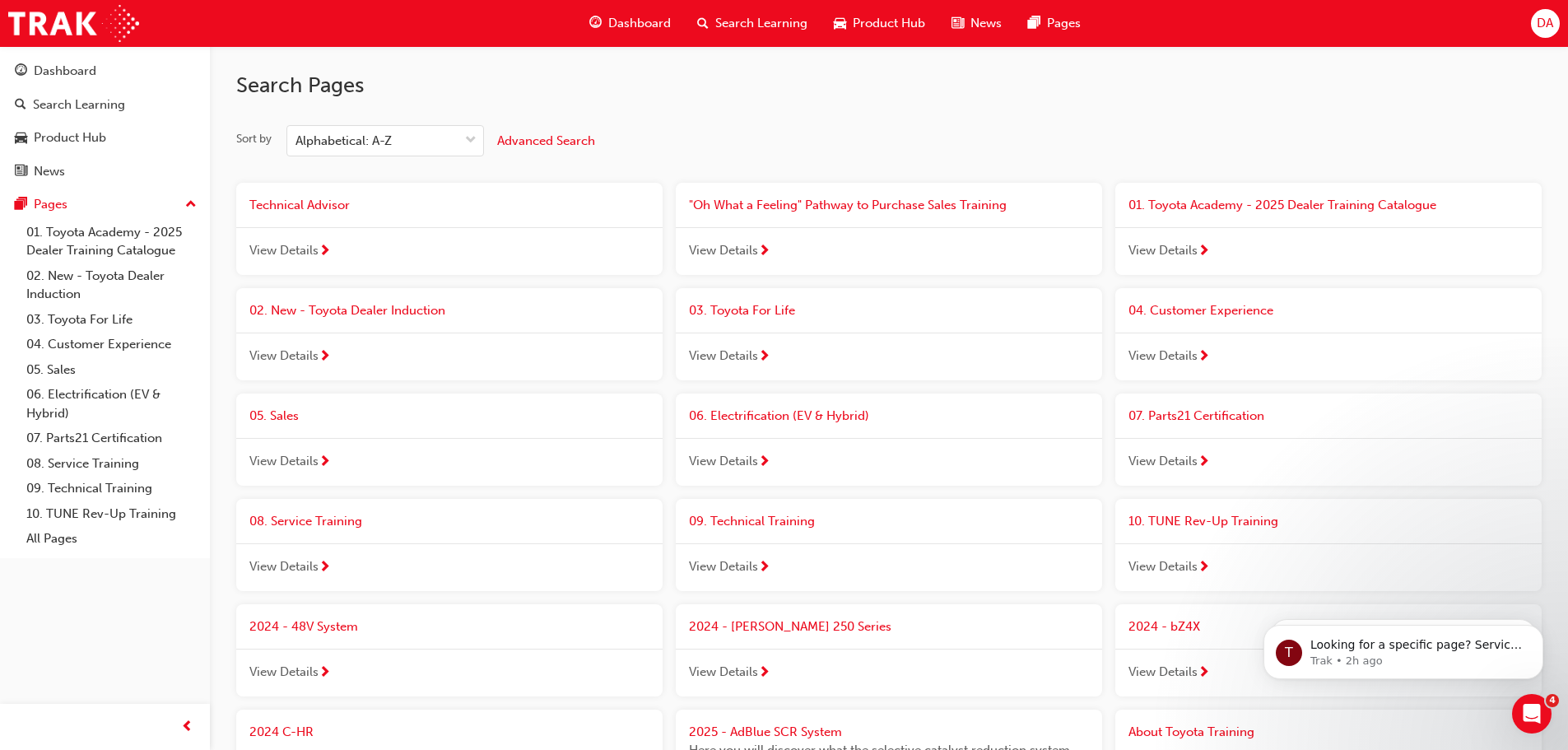
click at [401, 445] on div "View Details" at bounding box center [449, 461] width 427 height 48
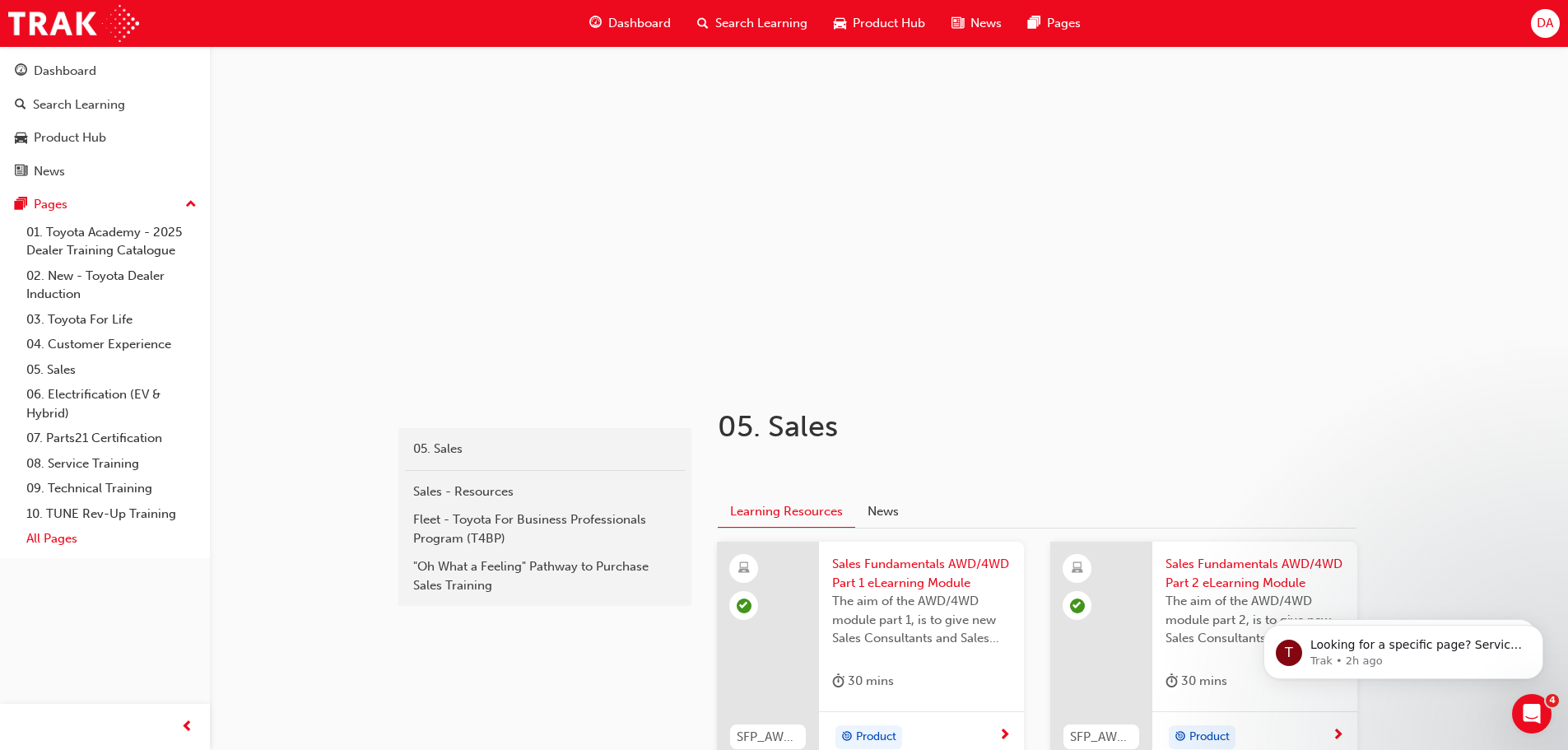
click at [63, 544] on link "All Pages" at bounding box center [112, 538] width 184 height 25
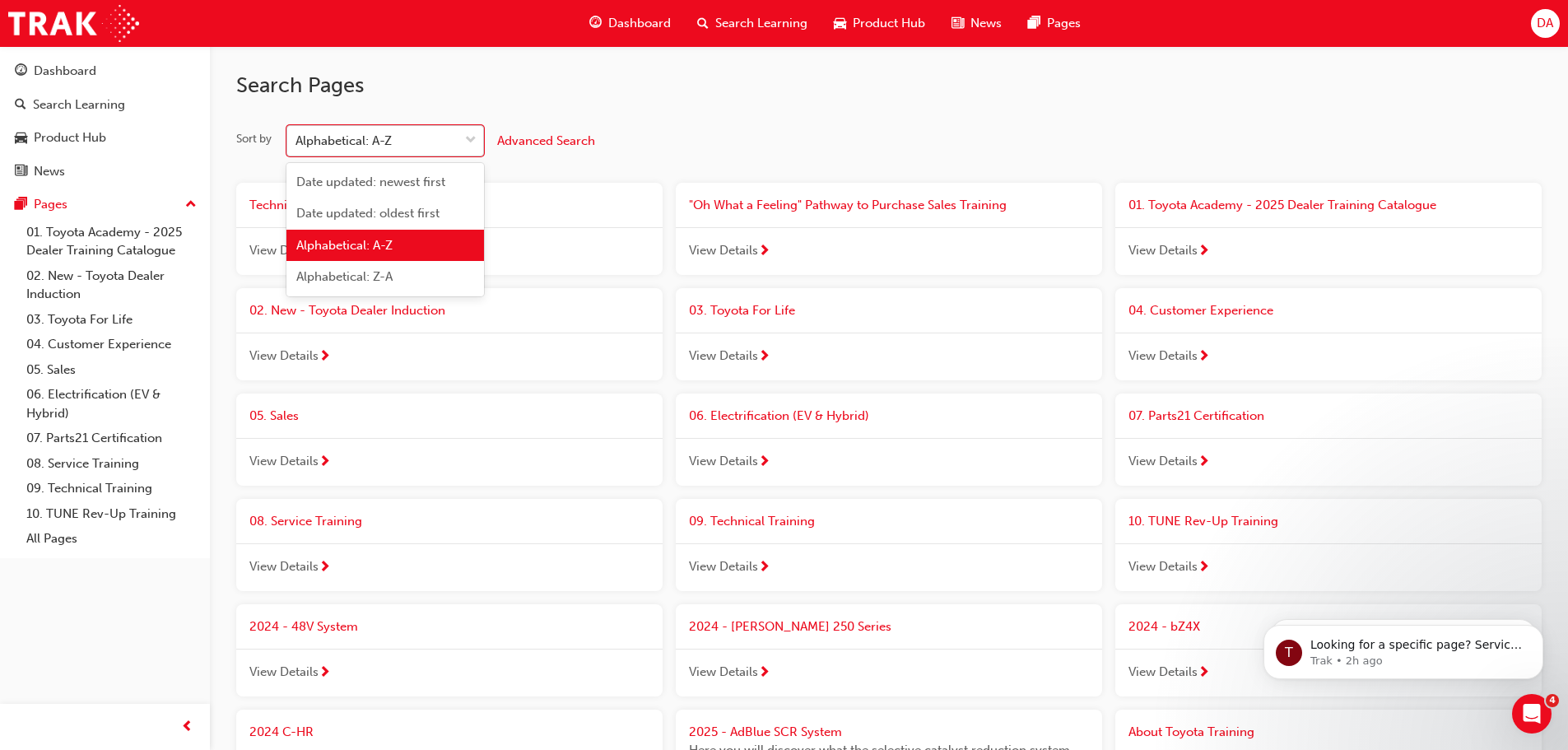
click at [458, 137] on div "Alphabetical: A-Z" at bounding box center [372, 141] width 172 height 29
click at [297, 137] on input "Sort by option Alphabetical: A-Z focused, 3 of 4. 4 results available. Use Up a…" at bounding box center [296, 140] width 2 height 14
click at [754, 128] on div "Sort by option Date updated: newest first focused, 1 of 4. 4 results available.…" at bounding box center [889, 140] width 1305 height 31
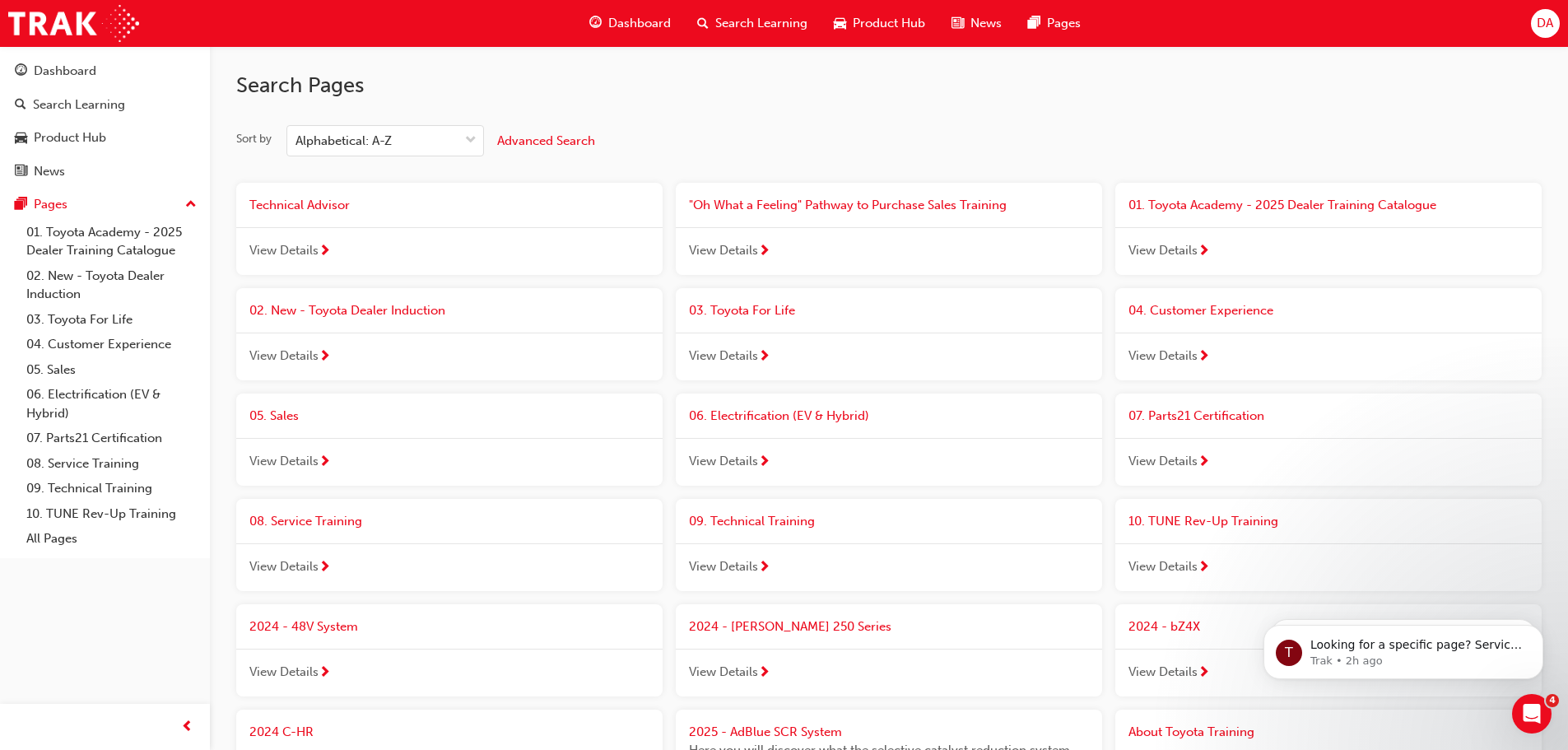
click at [292, 244] on span "View Details" at bounding box center [284, 250] width 69 height 19
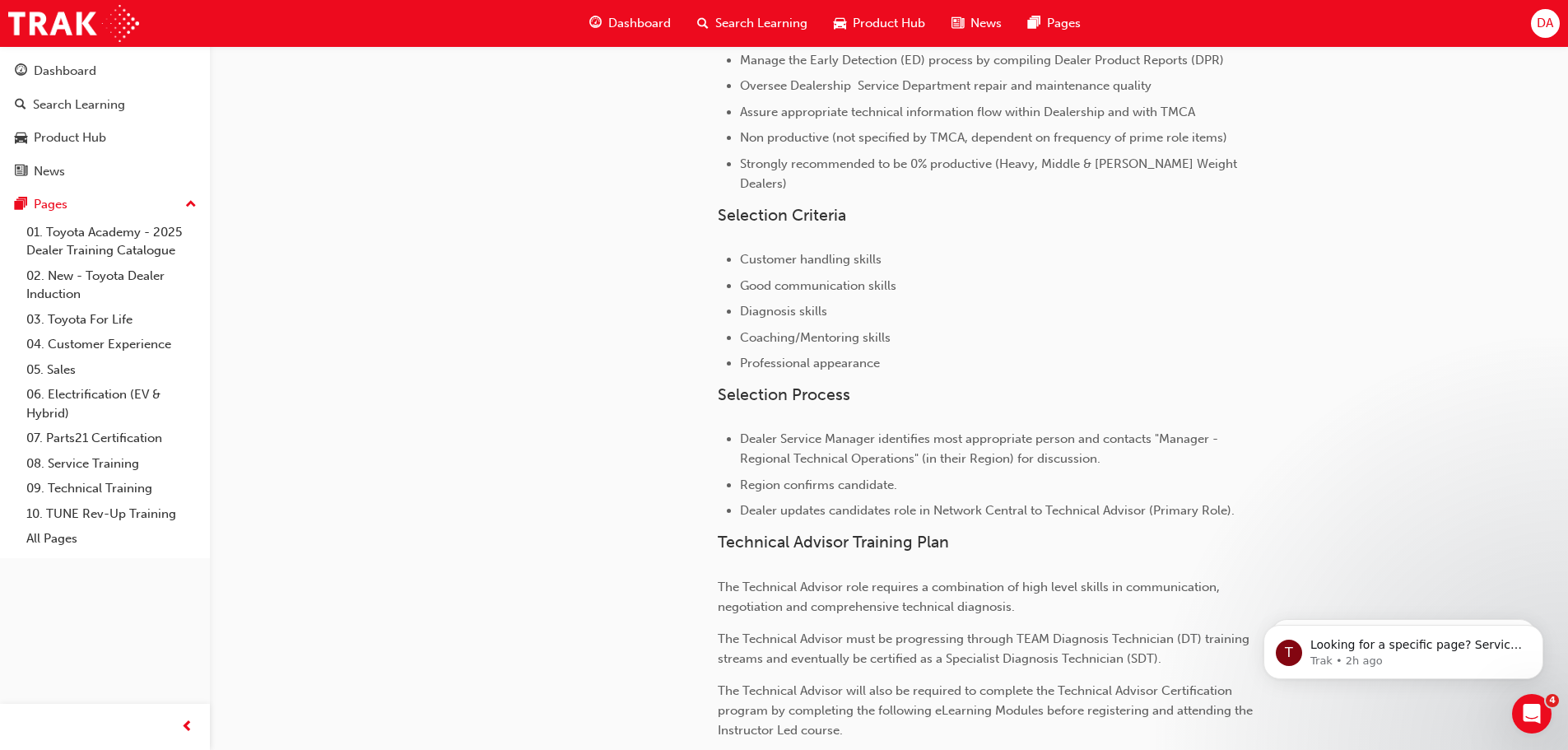
scroll to position [992, 0]
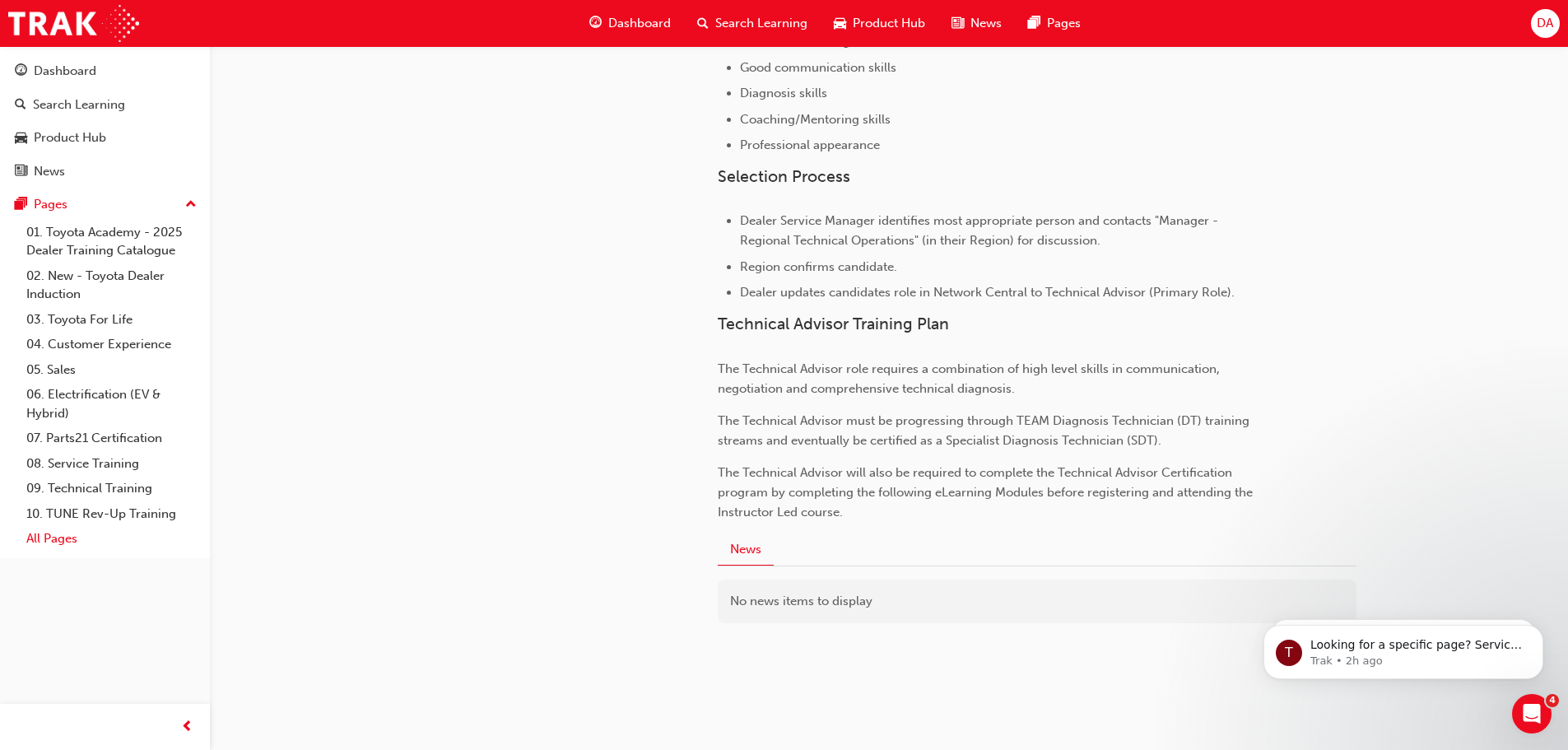
click at [49, 540] on link "All Pages" at bounding box center [112, 538] width 184 height 25
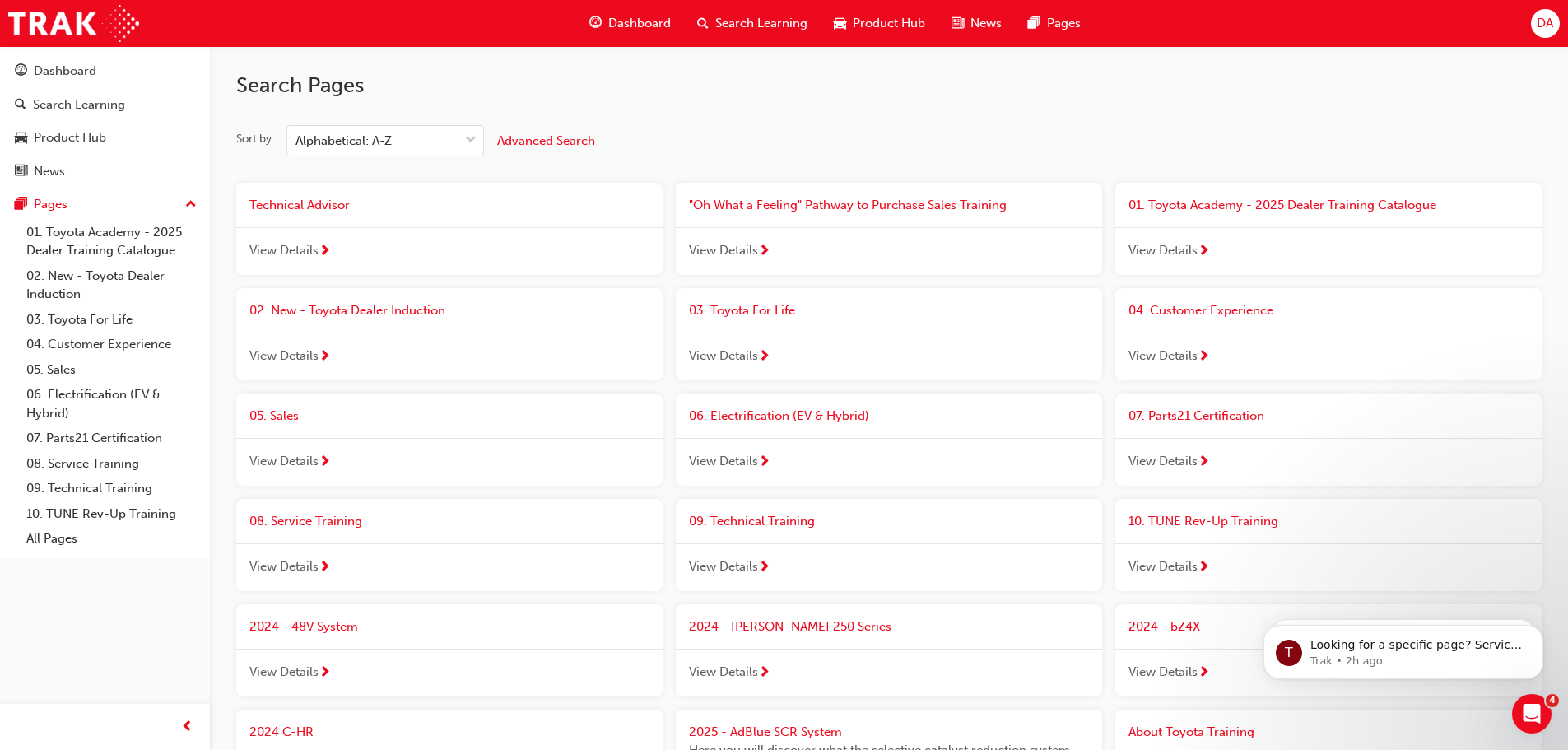
click at [755, 238] on div "View Details" at bounding box center [889, 250] width 427 height 48
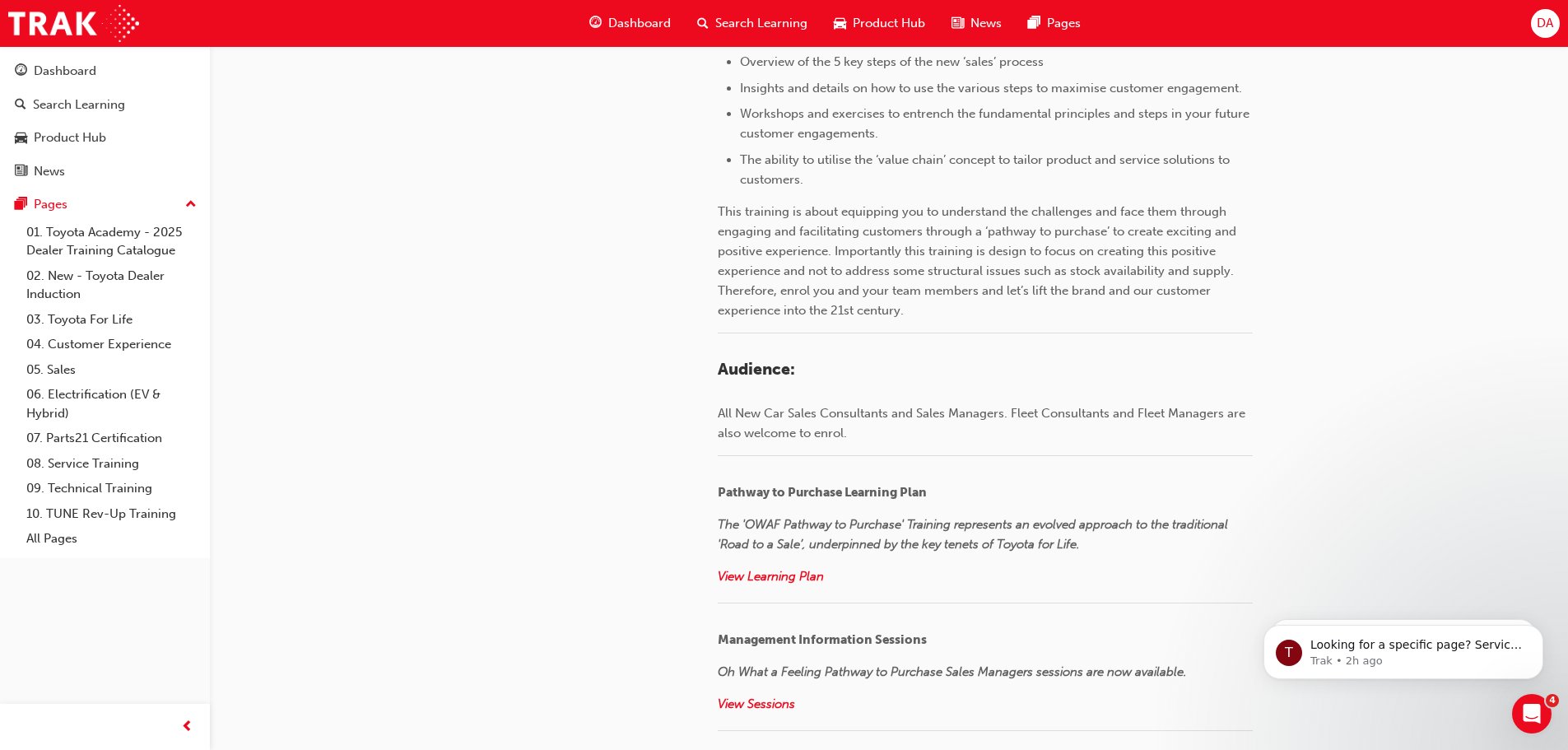
scroll to position [1152, 0]
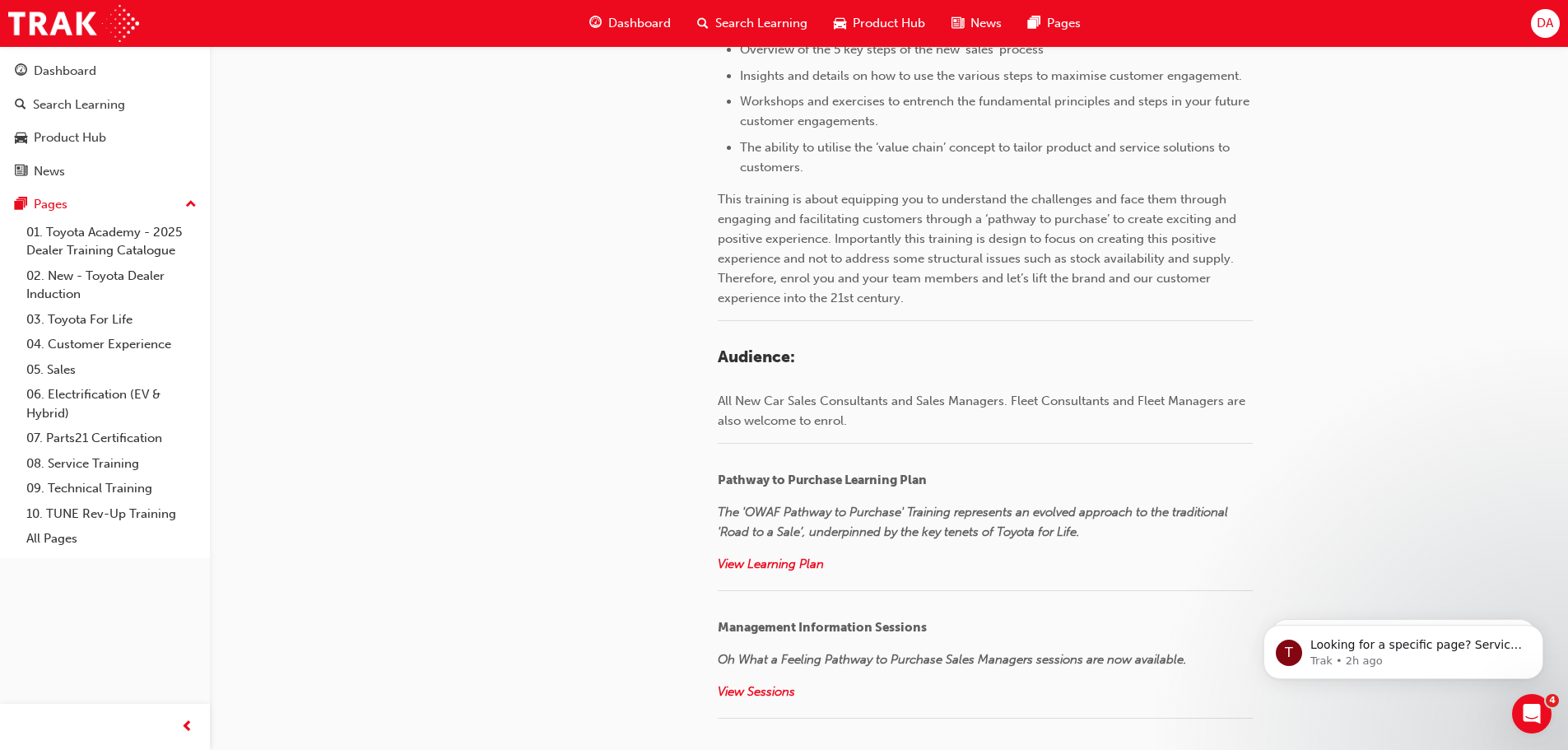
click at [637, 8] on div "Dashboard" at bounding box center [629, 23] width 108 height 34
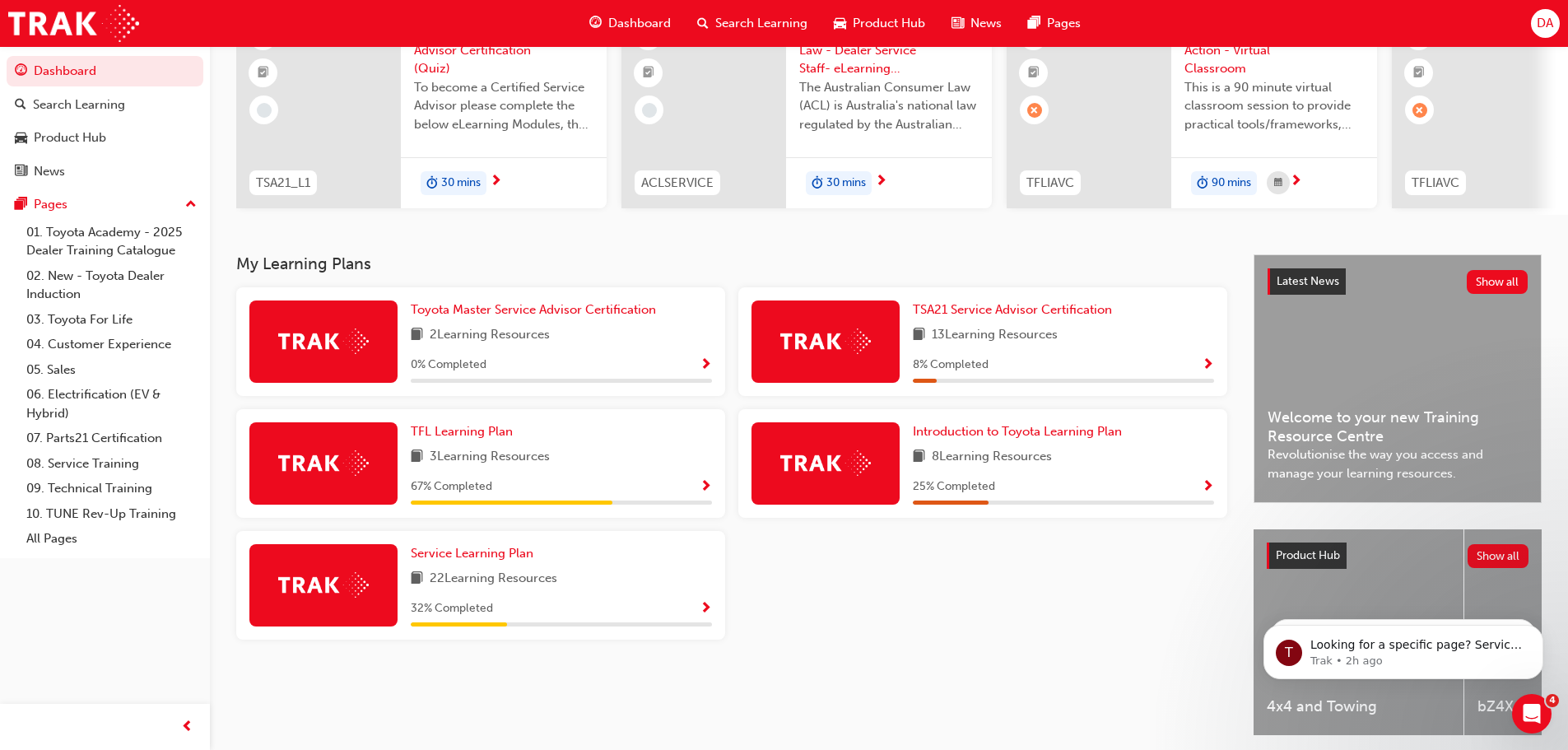
scroll to position [233, 0]
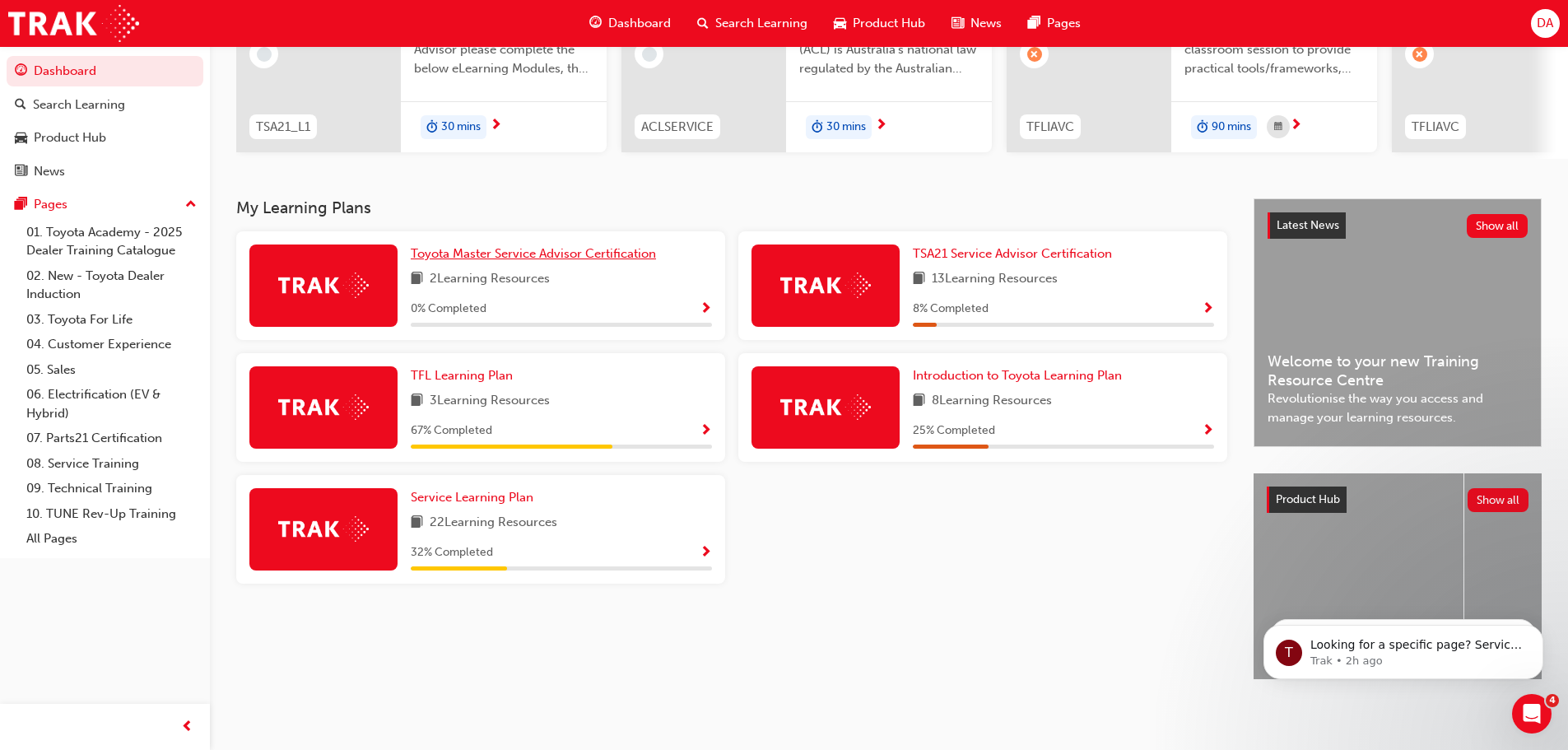
click at [483, 252] on span "Toyota Master Service Advisor Certification" at bounding box center [534, 253] width 246 height 15
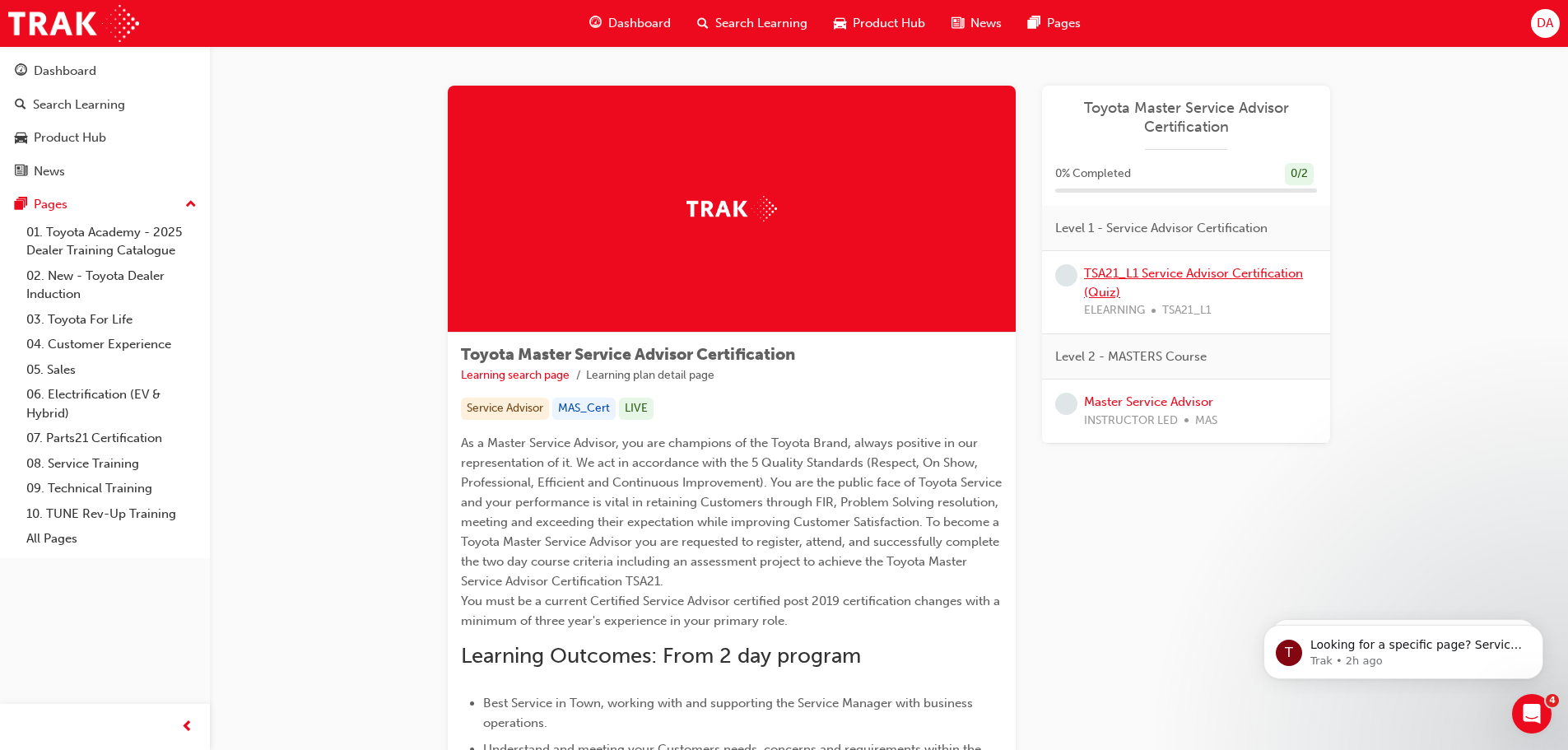
click at [1156, 277] on link "TSA21_L1 Service Advisor Certification (Quiz)" at bounding box center [1194, 283] width 219 height 34
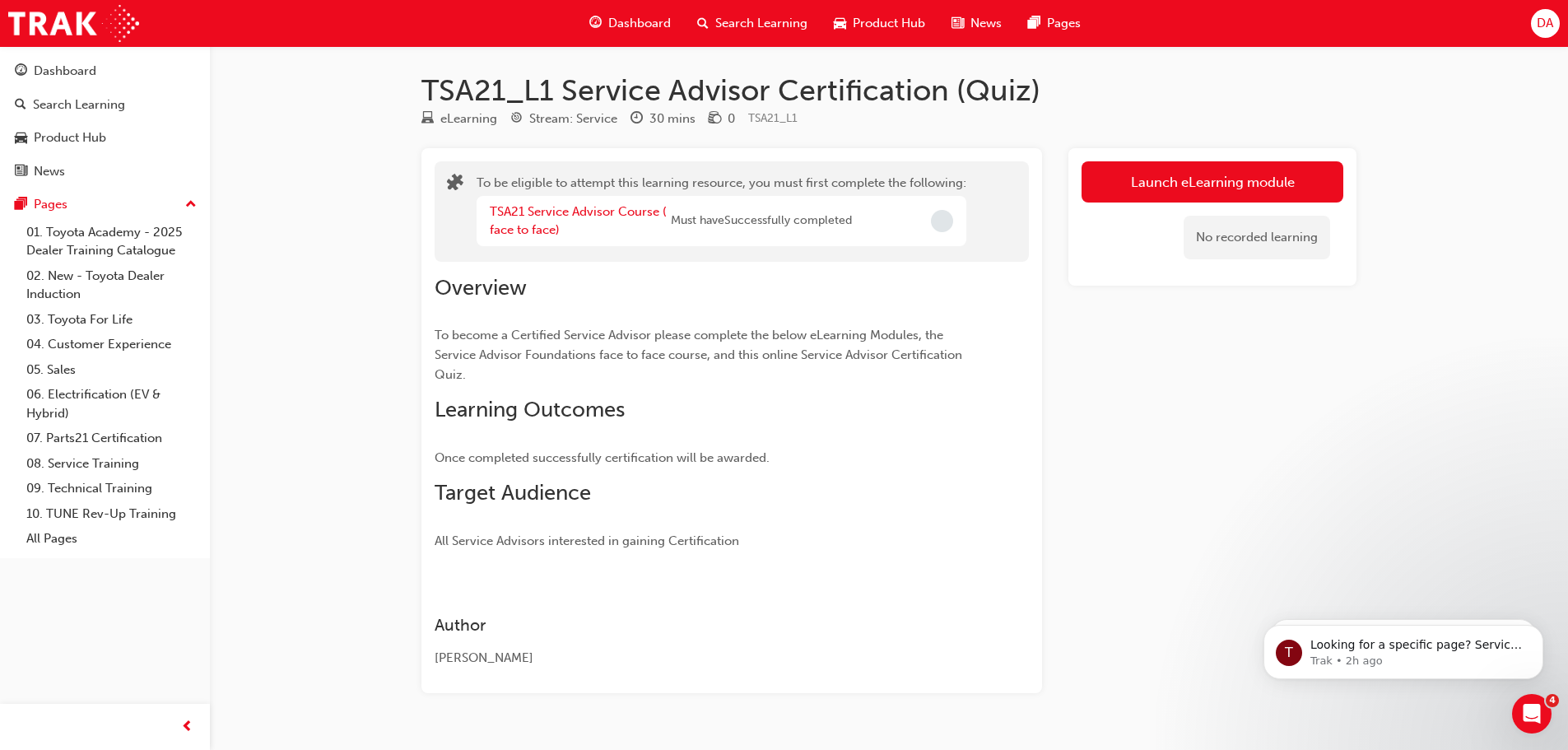
click at [1152, 158] on div "Launch eLearning module No recorded learning" at bounding box center [1212, 217] width 288 height 138
click at [1151, 173] on button "Launch eLearning module" at bounding box center [1212, 182] width 262 height 41
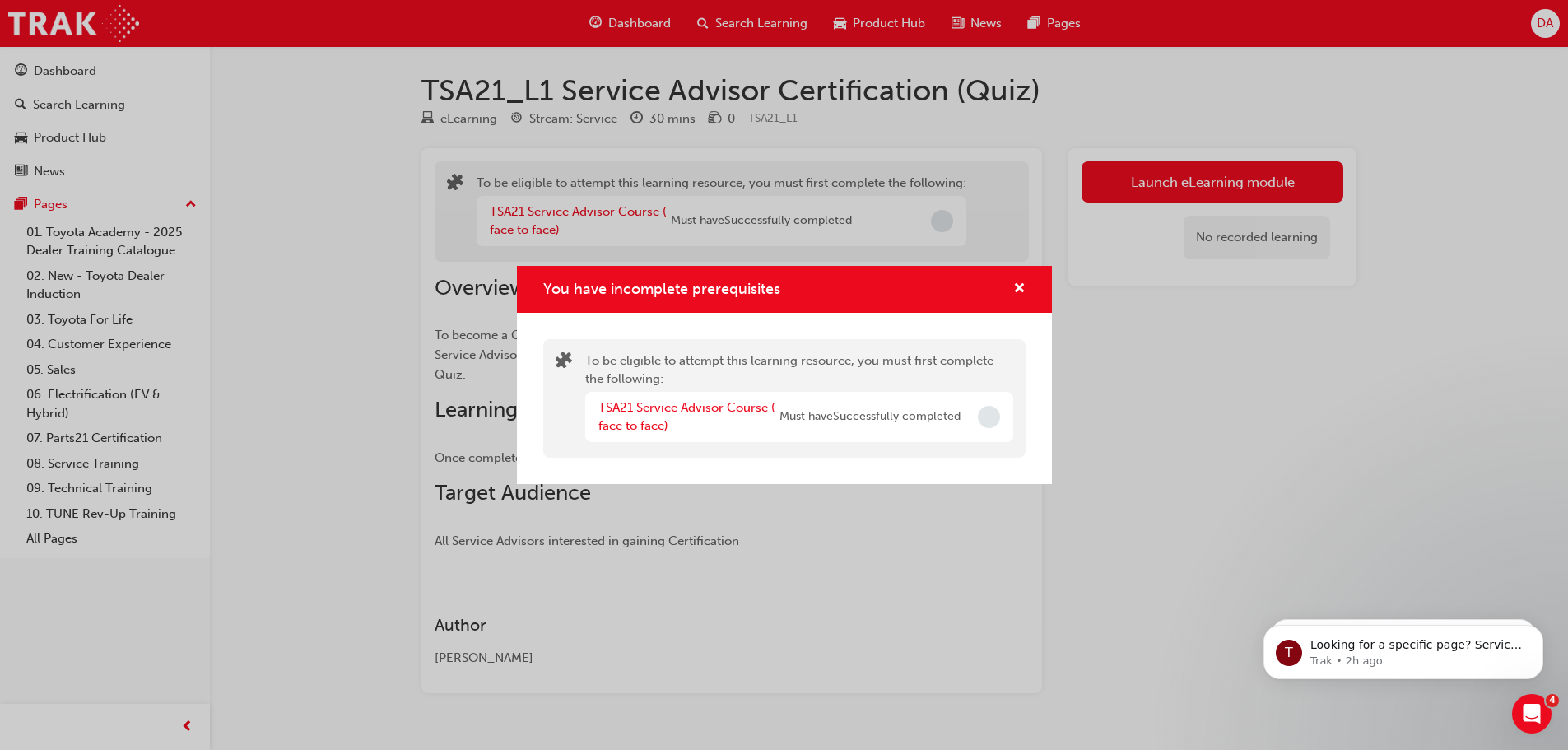
click at [968, 412] on div "TSA21 Service Advisor Course ( face to face) Must have Successfully completed" at bounding box center [799, 417] width 428 height 51
click at [723, 412] on link "TSA21 Service Advisor Course ( face to face)" at bounding box center [686, 417] width 177 height 34
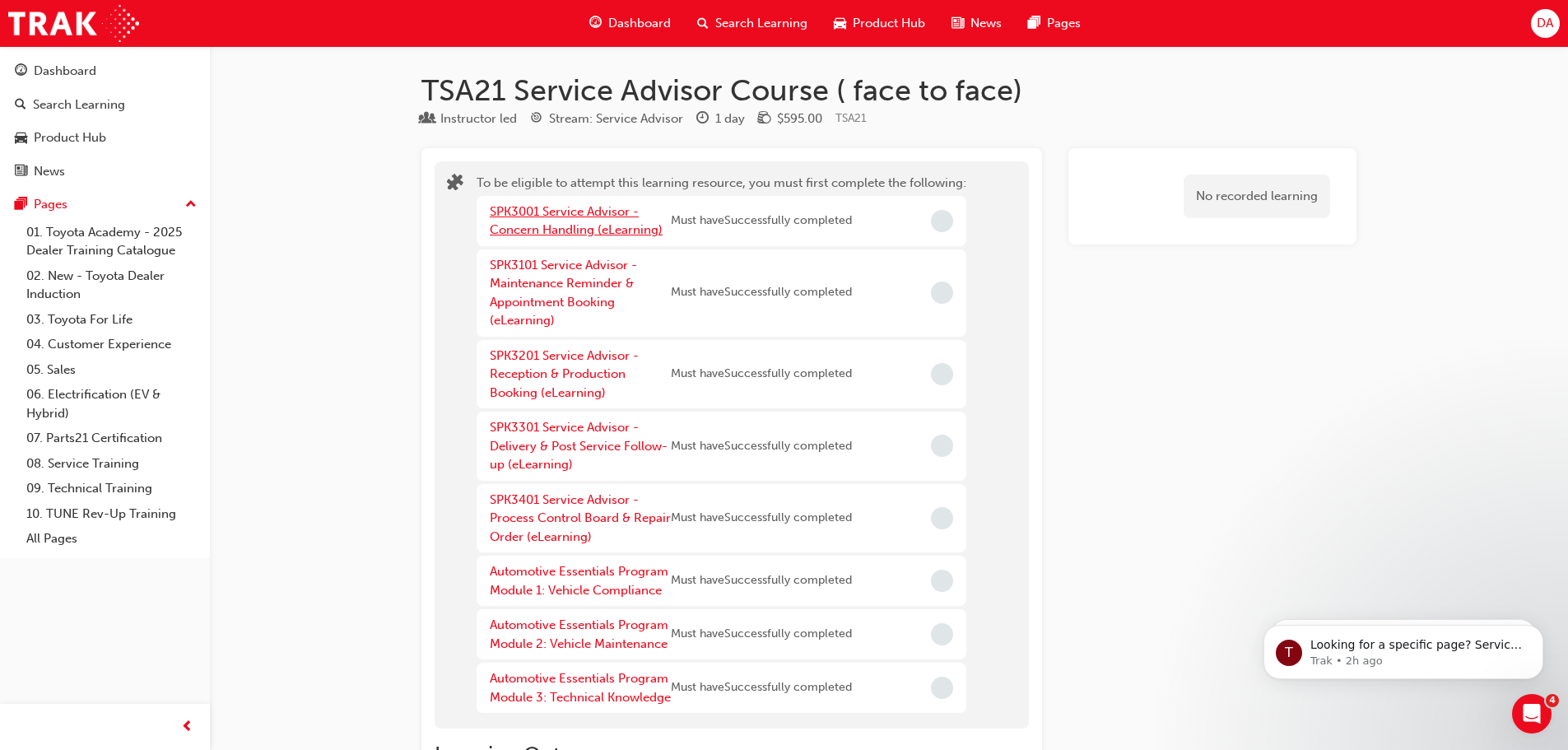
click at [569, 204] on link "SPK3001 Service Advisor - Concern Handling (eLearning)" at bounding box center [576, 221] width 173 height 34
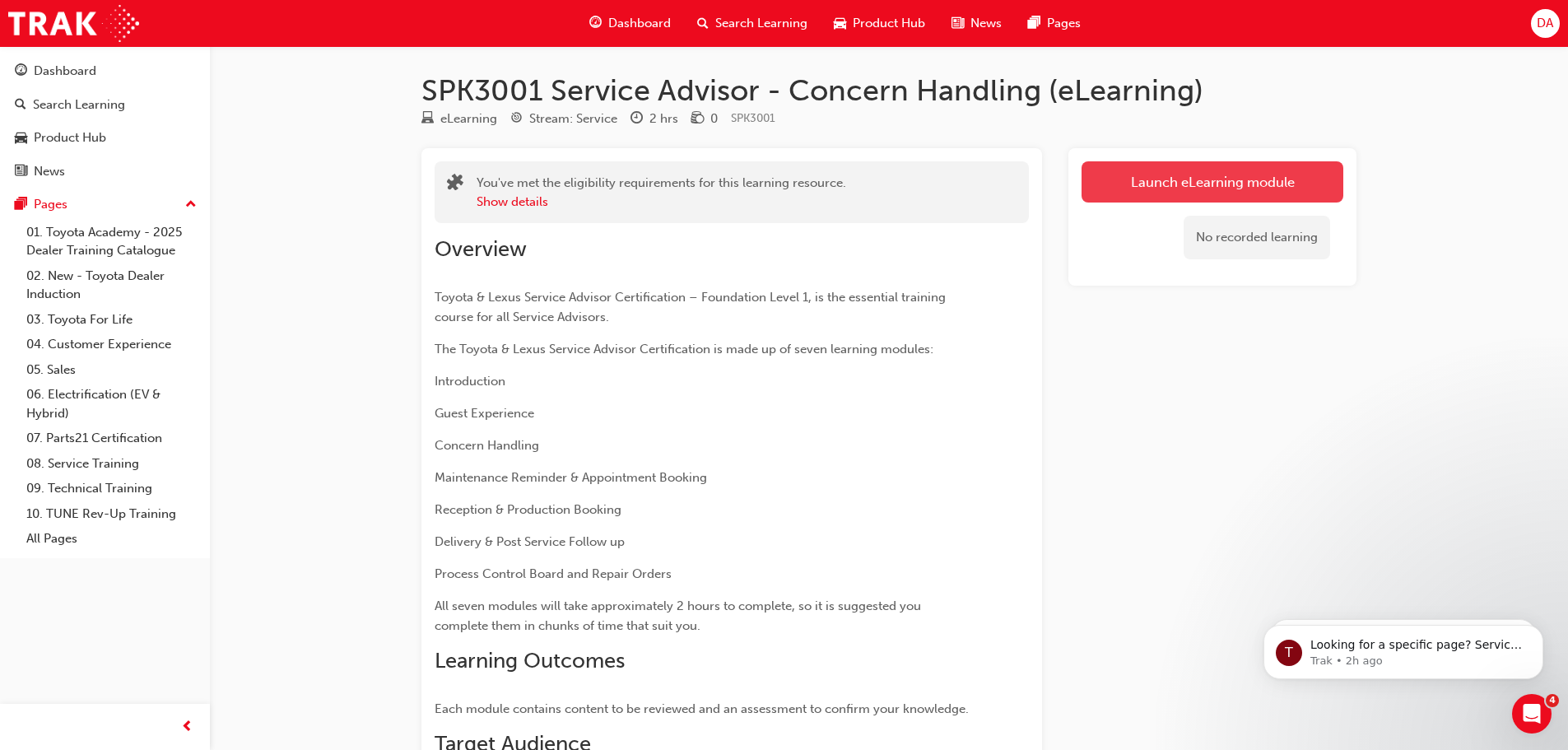
click at [1249, 181] on link "Launch eLearning module" at bounding box center [1212, 182] width 262 height 41
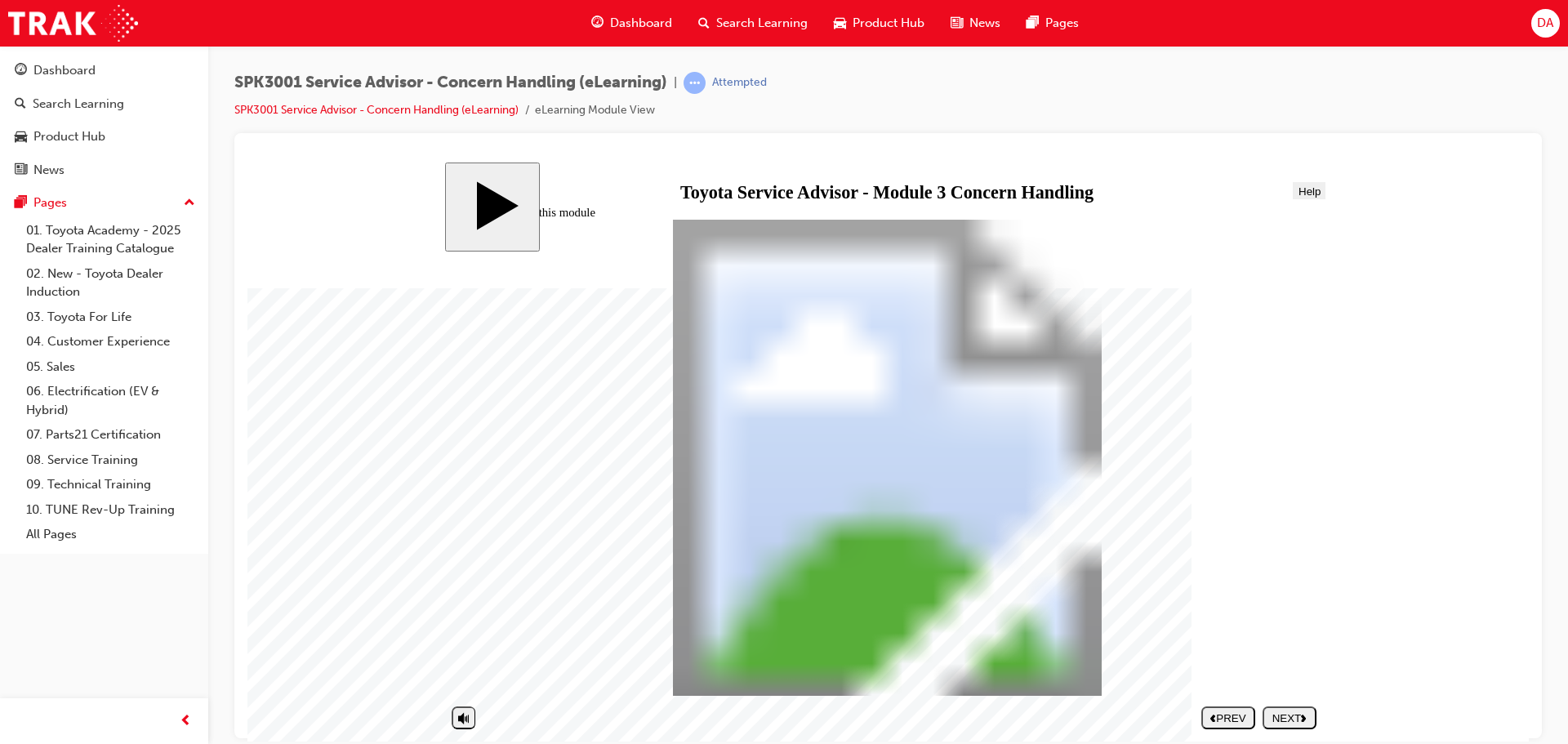
click at [1298, 715] on div "NEXT" at bounding box center [1290, 717] width 41 height 12
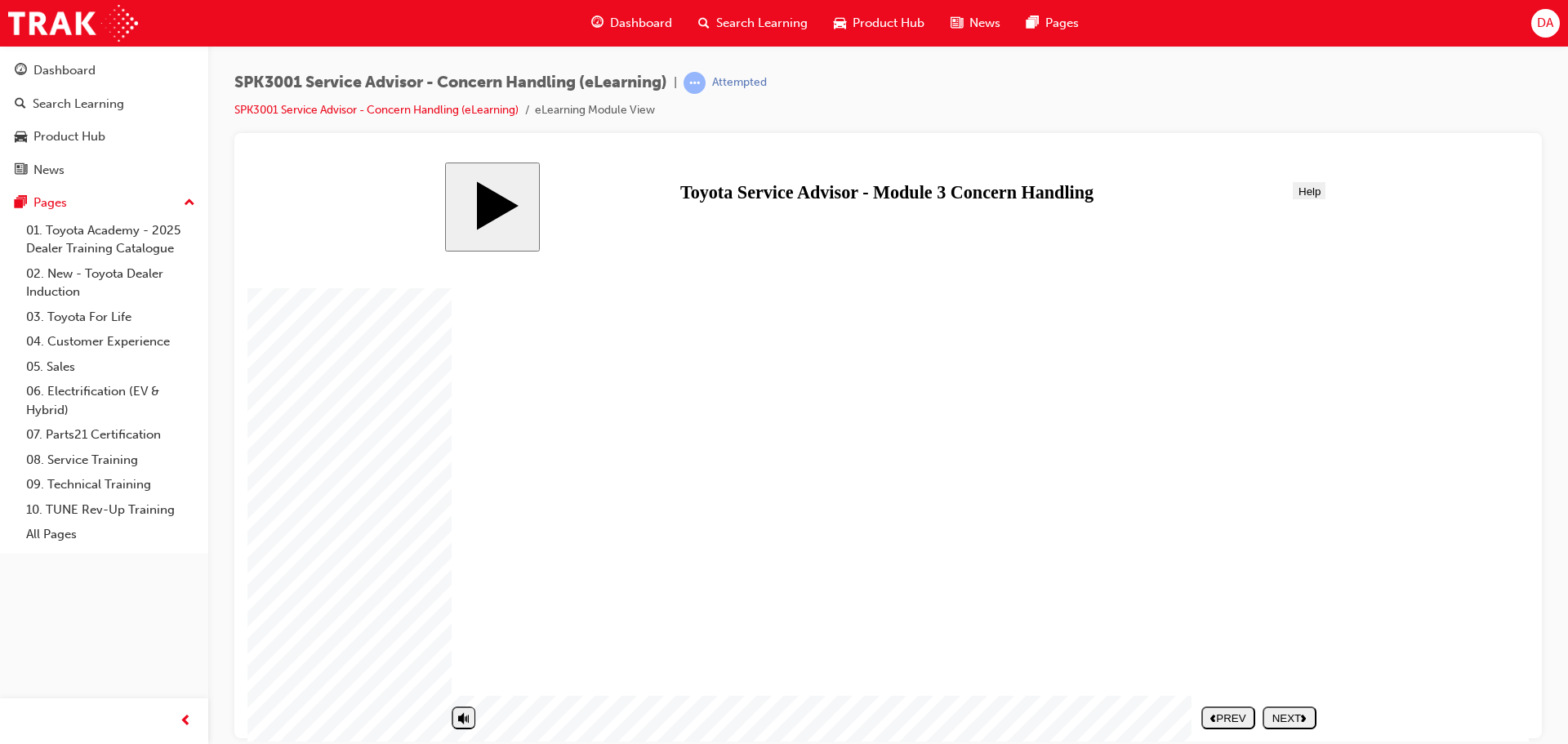
click at [1298, 715] on div "NEXT" at bounding box center [1290, 717] width 41 height 12
click at [1298, 715] on div "SUBMIT" at bounding box center [1289, 717] width 41 height 12
drag, startPoint x: 927, startPoint y: 591, endPoint x: 1173, endPoint y: 345, distance: 347.9
drag, startPoint x: 853, startPoint y: 96, endPoint x: 812, endPoint y: 97, distance: 41.0
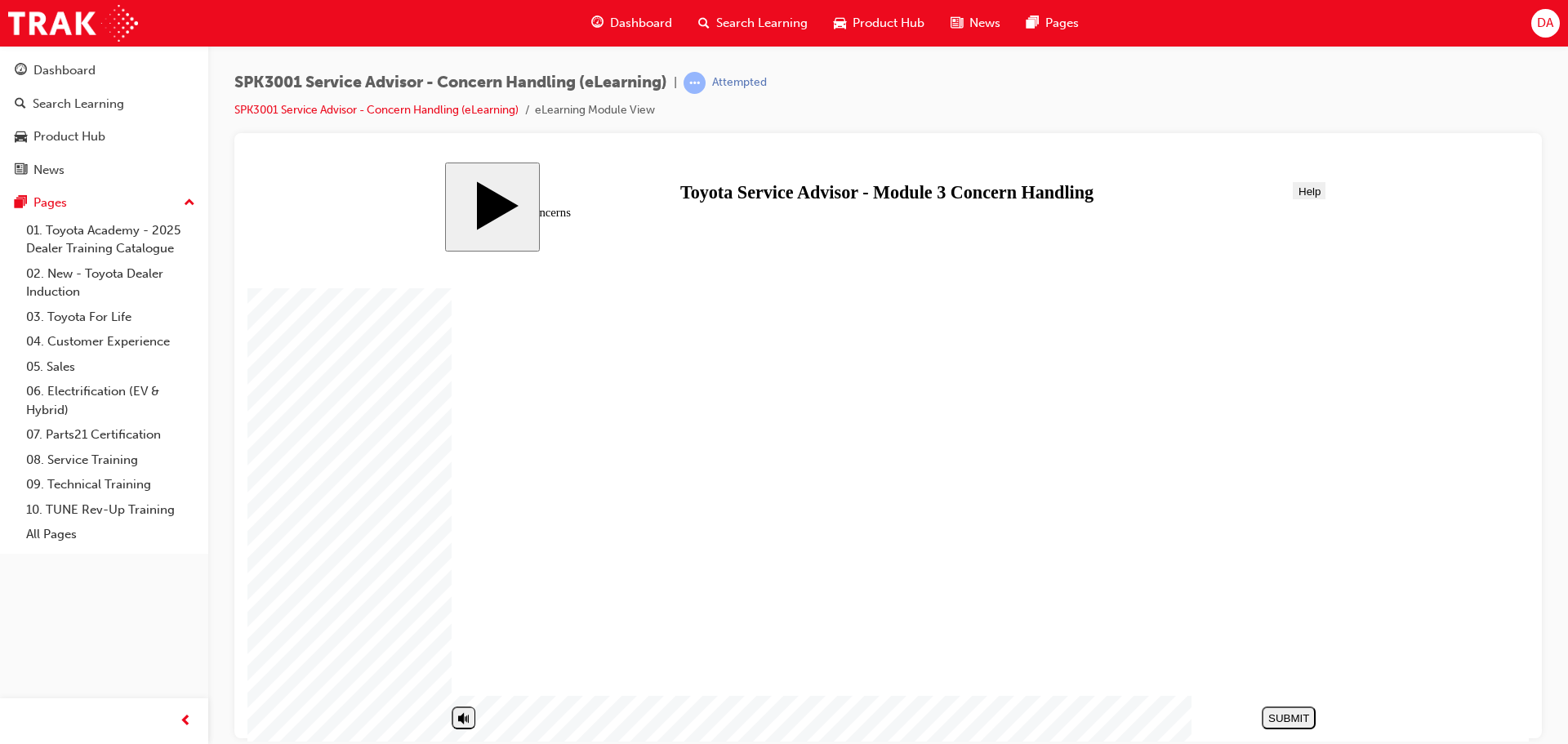
click at [831, 100] on div "SPK3001 Service Advisor - Concern Handling (eLearning) | Attempted SPK3001 Serv…" at bounding box center [888, 102] width 1307 height 61
drag, startPoint x: 919, startPoint y: 480, endPoint x: 1176, endPoint y: 607, distance: 286.7
drag, startPoint x: 892, startPoint y: 360, endPoint x: 1150, endPoint y: 492, distance: 289.8
click at [1304, 716] on nav "SUBMIT NEXT PREV" at bounding box center [1285, 716] width 61 height 34
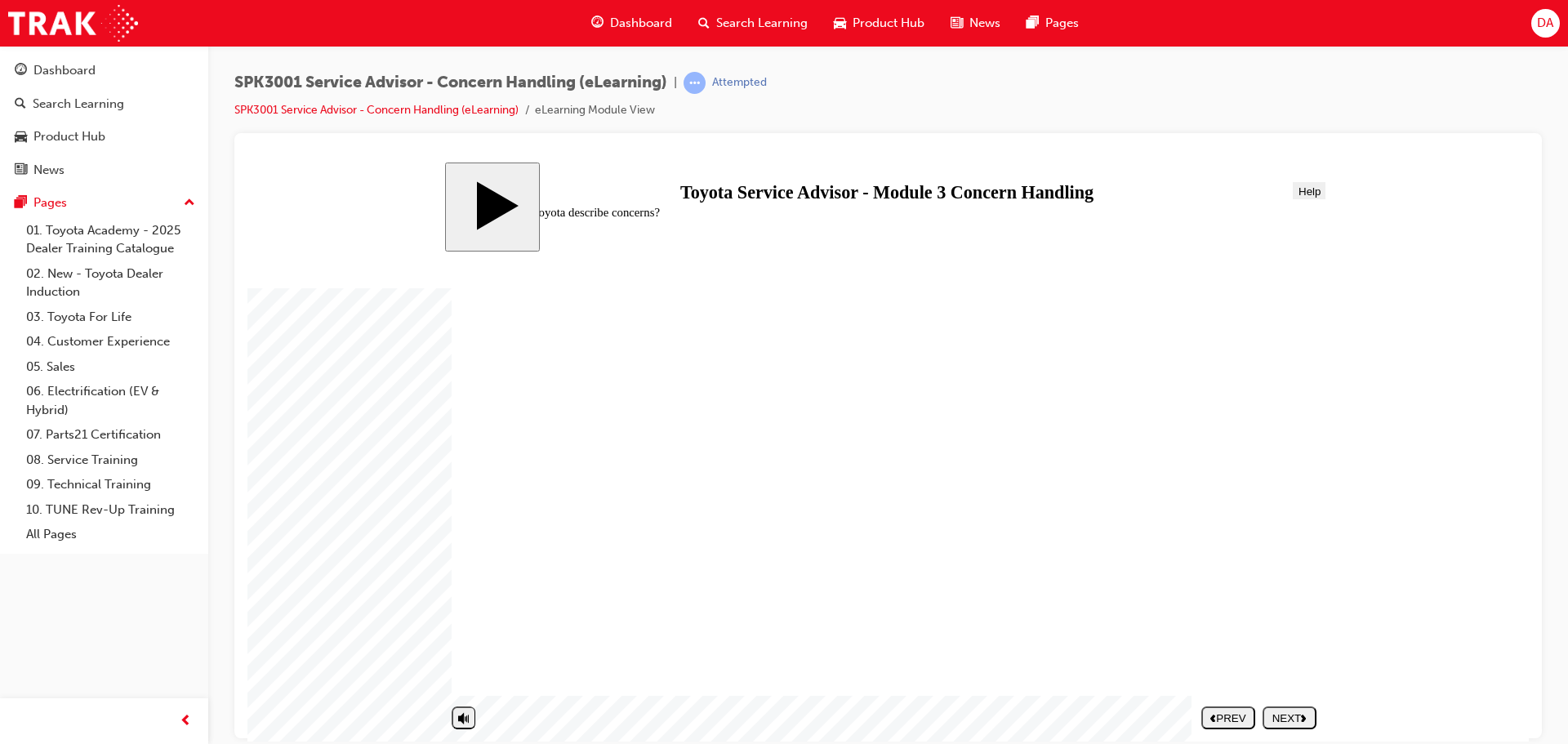
click at [1301, 713] on div "NEXT" at bounding box center [1290, 717] width 41 height 12
click at [1297, 713] on div "NEXT" at bounding box center [1290, 717] width 41 height 12
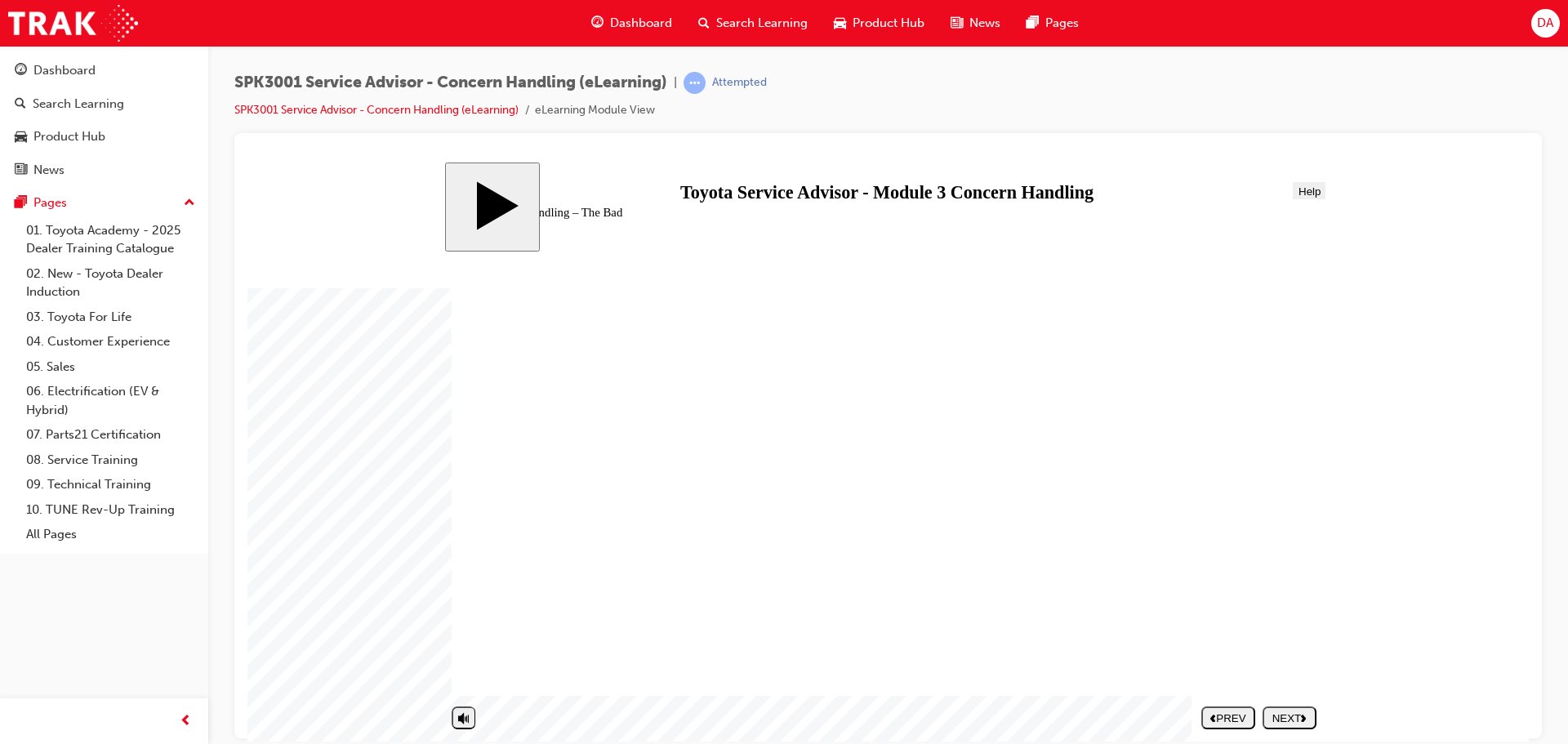
click at [1294, 712] on div "NEXT" at bounding box center [1290, 717] width 41 height 12
click at [1276, 713] on div "NEXT" at bounding box center [1290, 717] width 41 height 12
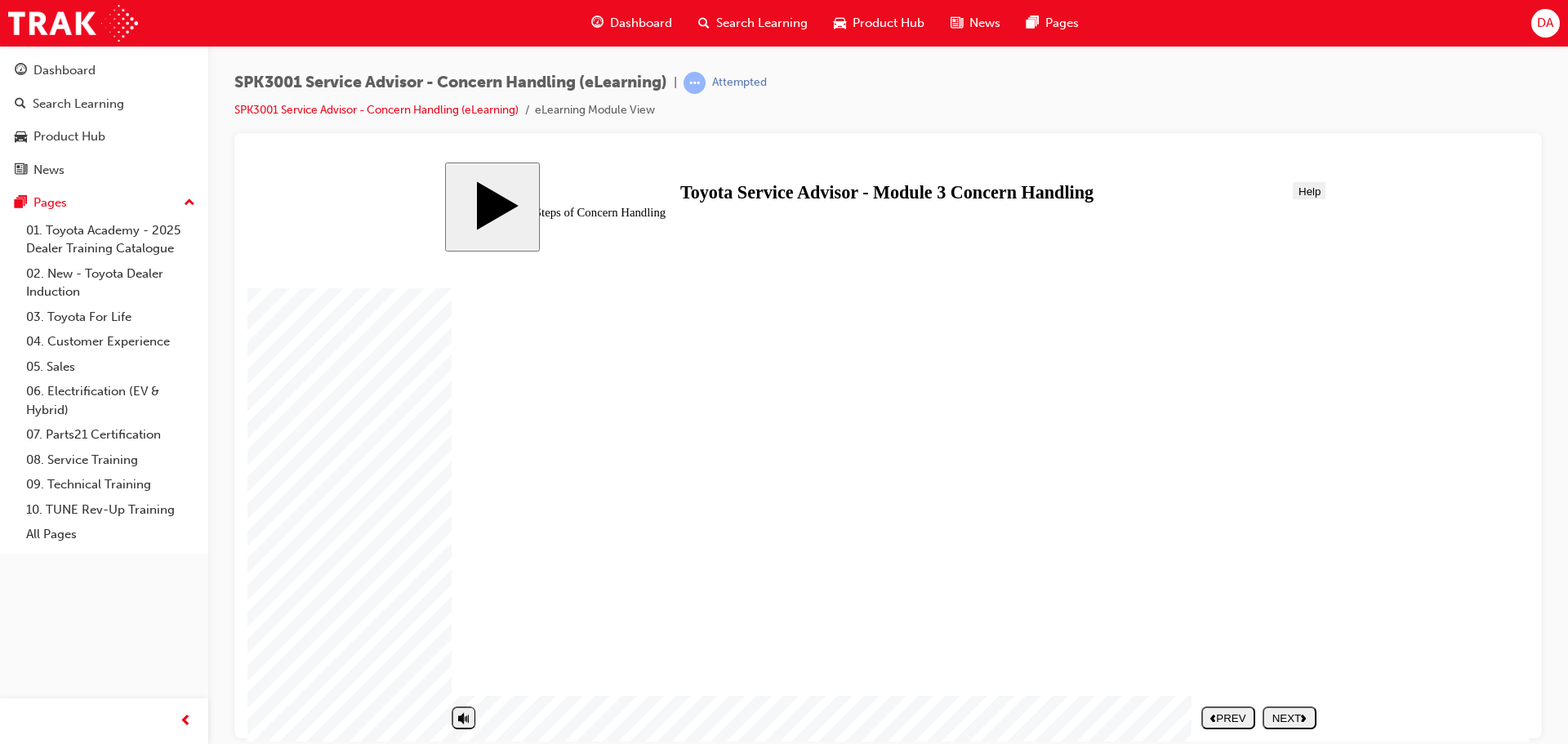
drag, startPoint x: 1105, startPoint y: 462, endPoint x: 1104, endPoint y: 474, distance: 12.0
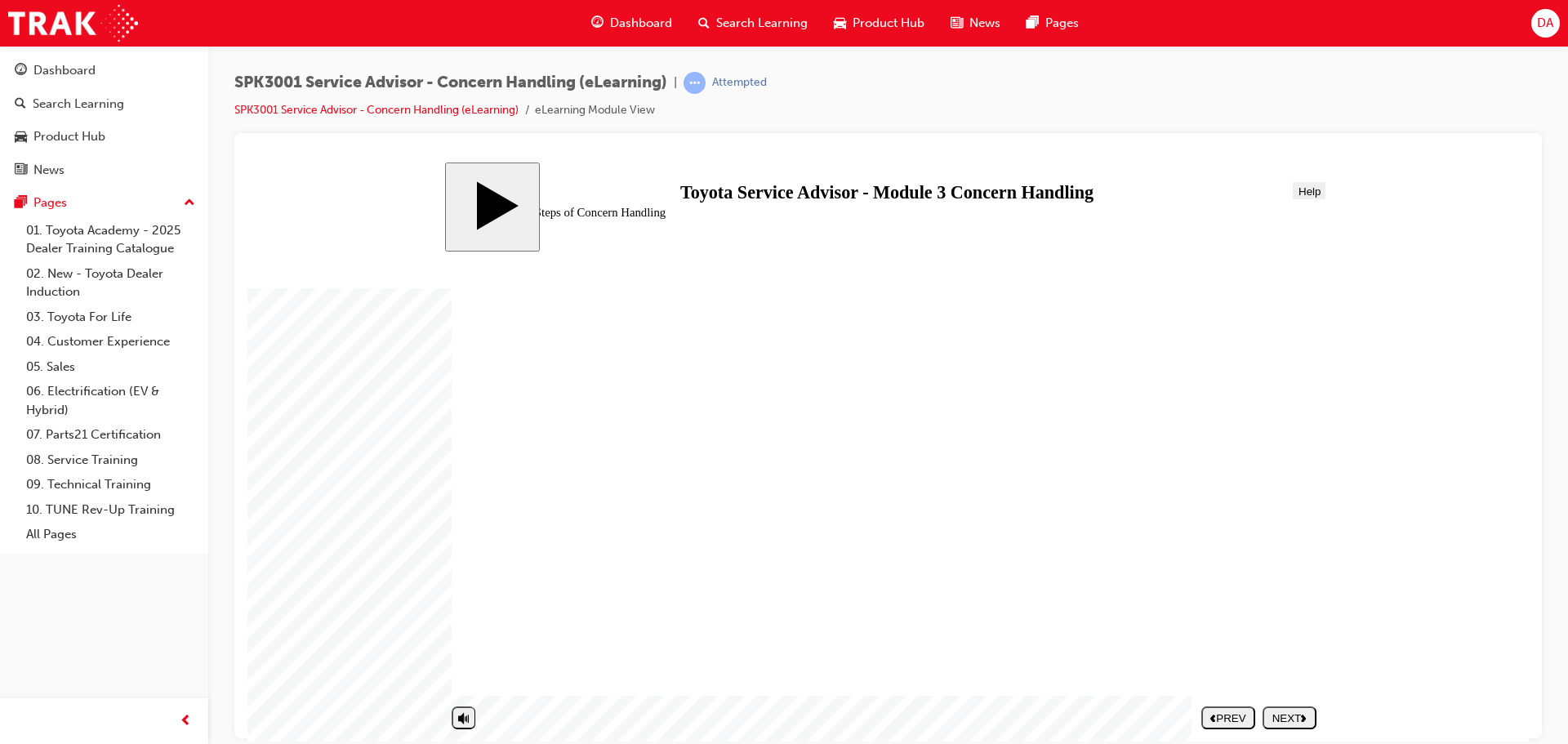
click at [1291, 724] on button "NEXT" at bounding box center [1290, 716] width 54 height 23
drag, startPoint x: 637, startPoint y: 623, endPoint x: 1079, endPoint y: 357, distance: 515.9
drag, startPoint x: 652, startPoint y: 658, endPoint x: 675, endPoint y: 657, distance: 23.0
drag, startPoint x: 903, startPoint y: 578, endPoint x: 1120, endPoint y: 372, distance: 299.2
drag, startPoint x: 687, startPoint y: 620, endPoint x: 1194, endPoint y: 469, distance: 529.0
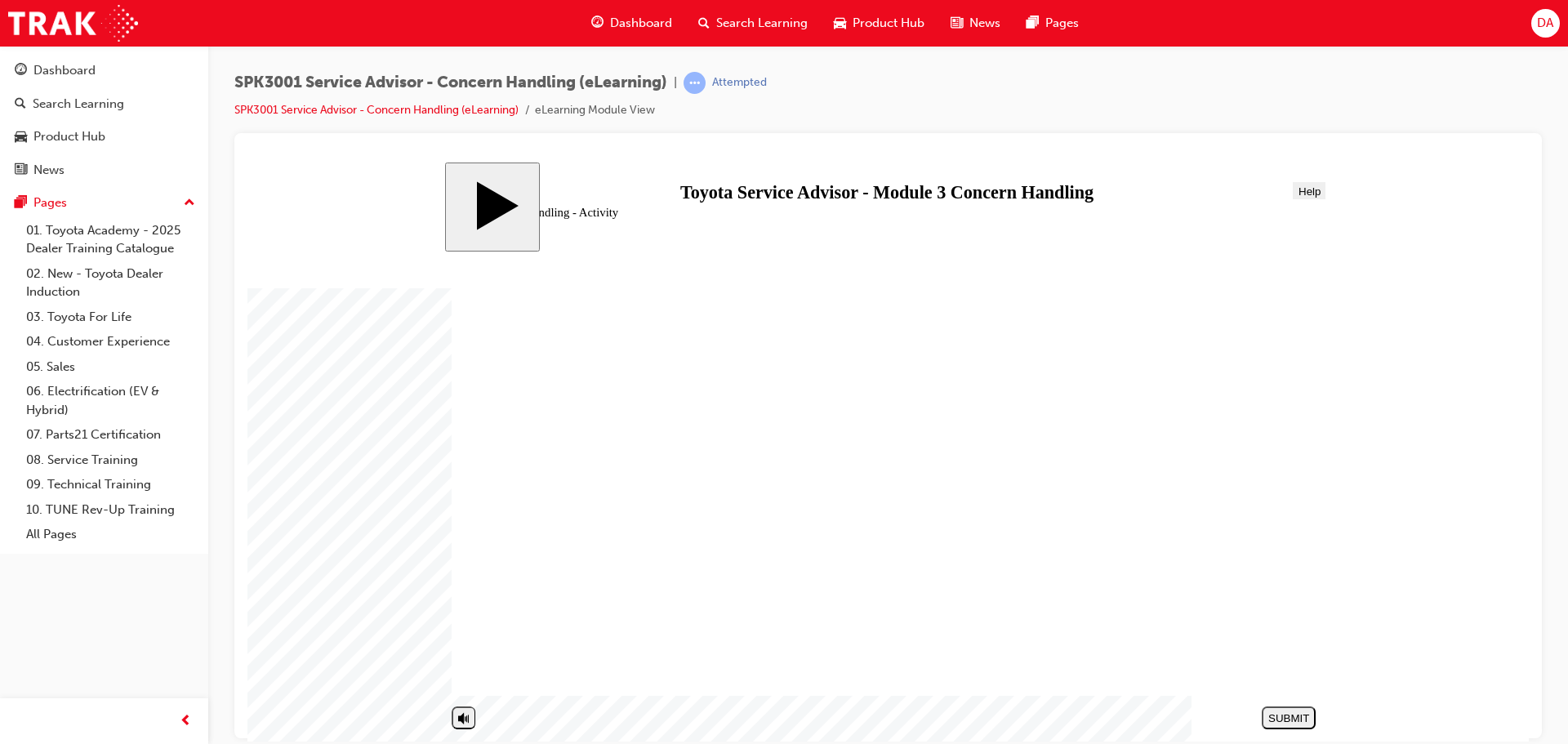
drag, startPoint x: 1194, startPoint y: 469, endPoint x: 1154, endPoint y: 478, distance: 41.0
drag, startPoint x: 721, startPoint y: 624, endPoint x: 1167, endPoint y: 618, distance: 446.0
drag, startPoint x: 665, startPoint y: 627, endPoint x: 1102, endPoint y: 405, distance: 490.2
drag, startPoint x: 598, startPoint y: 486, endPoint x: 1054, endPoint y: 574, distance: 464.4
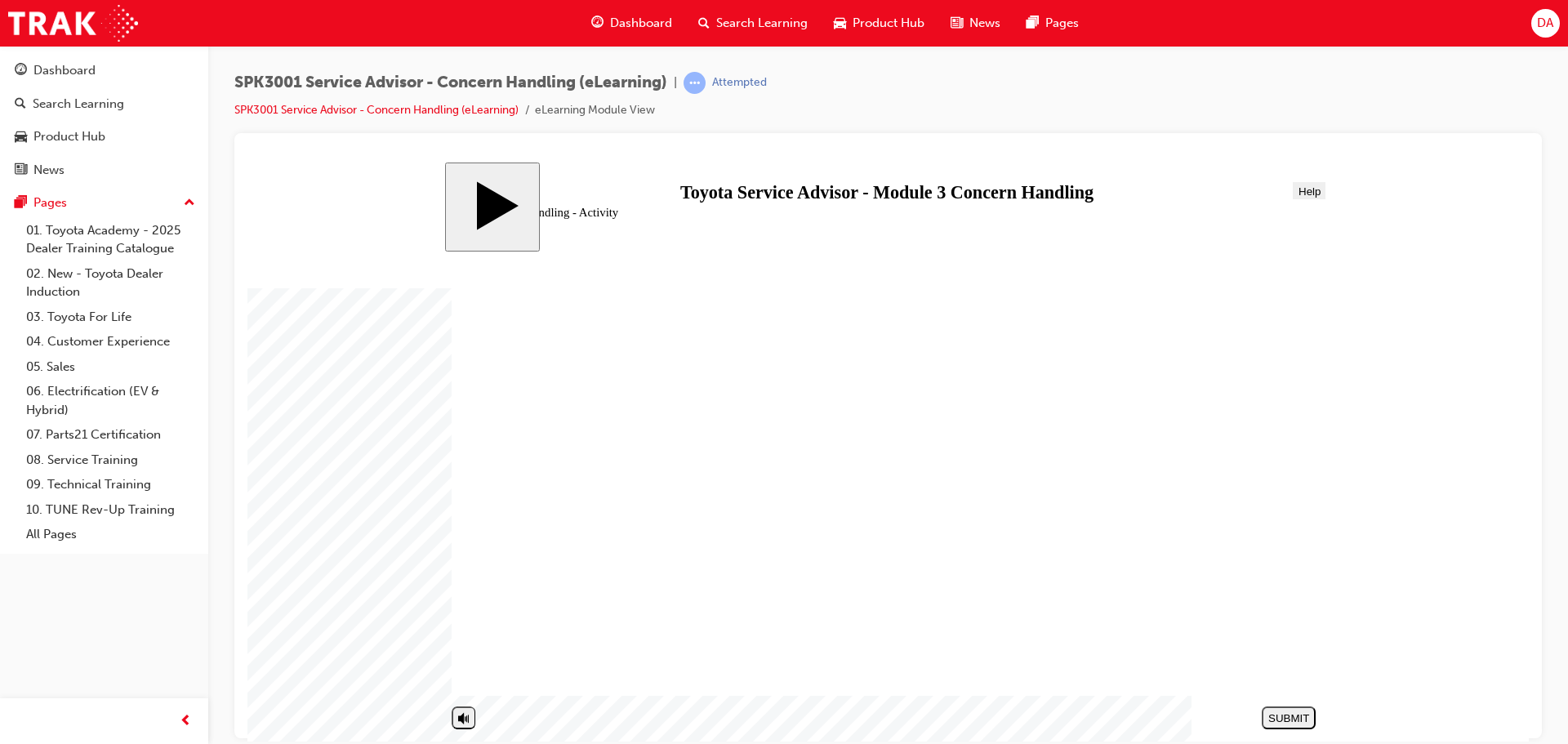
drag, startPoint x: 612, startPoint y: 662, endPoint x: 1060, endPoint y: 534, distance: 465.9
drag, startPoint x: 597, startPoint y: 524, endPoint x: 1038, endPoint y: 488, distance: 442.5
drag, startPoint x: 722, startPoint y: 518, endPoint x: 1172, endPoint y: 448, distance: 455.4
drag, startPoint x: 657, startPoint y: 591, endPoint x: 1103, endPoint y: 492, distance: 456.9
drag, startPoint x: 674, startPoint y: 551, endPoint x: 1120, endPoint y: 362, distance: 484.4
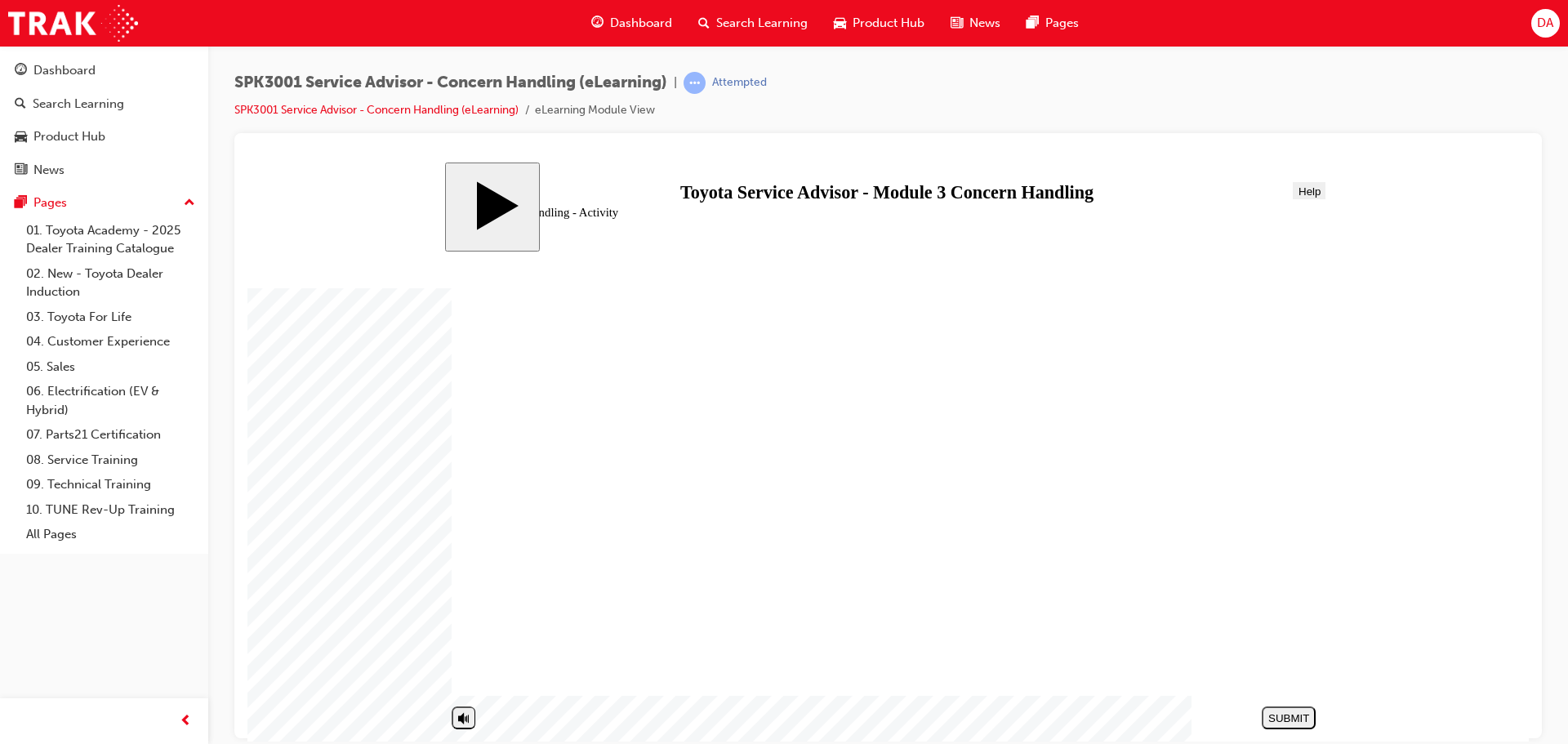
drag, startPoint x: 659, startPoint y: 451, endPoint x: 1092, endPoint y: 616, distance: 463.4
click at [1282, 718] on div "SUBMIT" at bounding box center [1289, 717] width 41 height 12
click at [1288, 713] on div "NEXT" at bounding box center [1290, 717] width 41 height 12
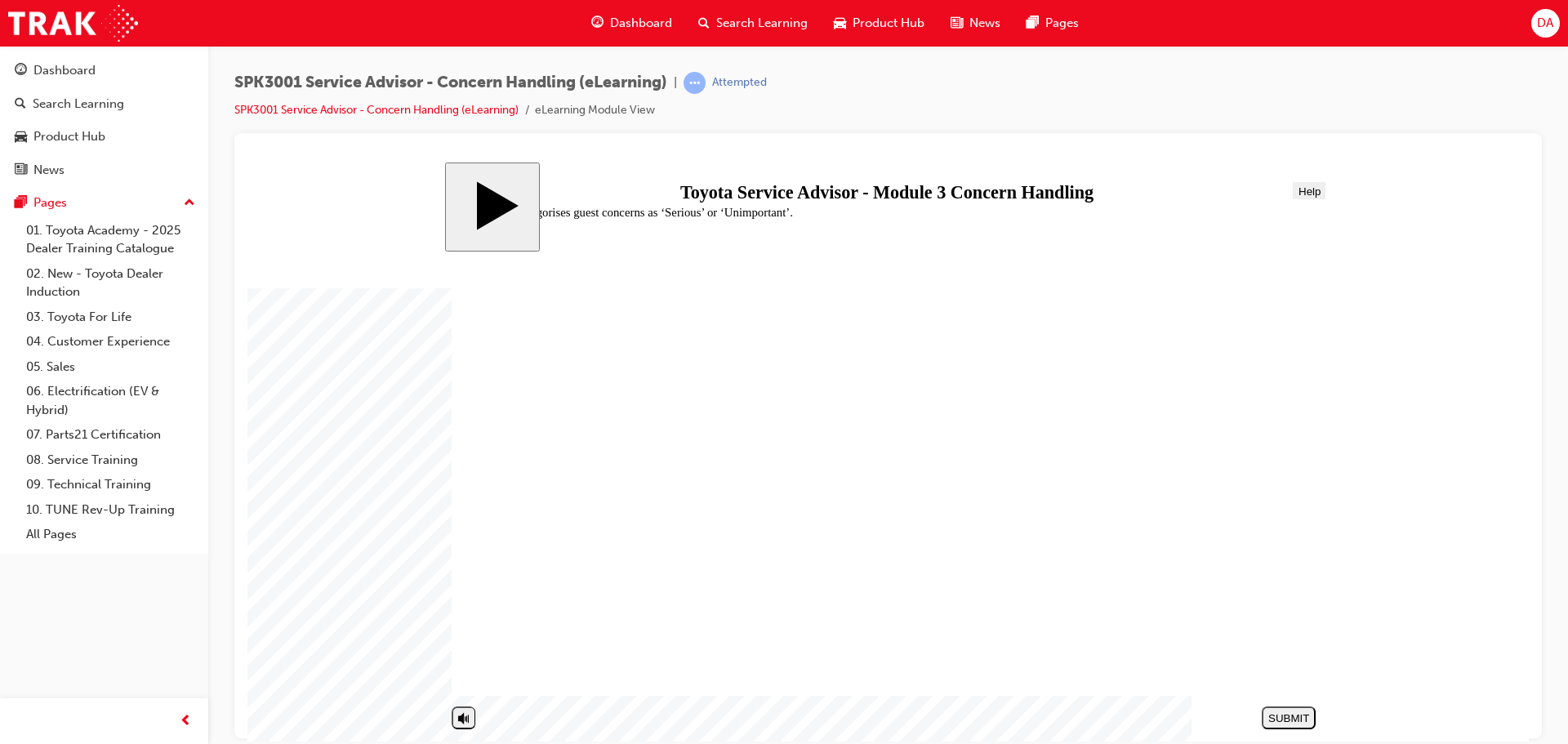
radio input "true"
click at [1298, 715] on div "SUBMIT" at bounding box center [1289, 717] width 41 height 12
drag, startPoint x: 555, startPoint y: 468, endPoint x: 737, endPoint y: 594, distance: 221.4
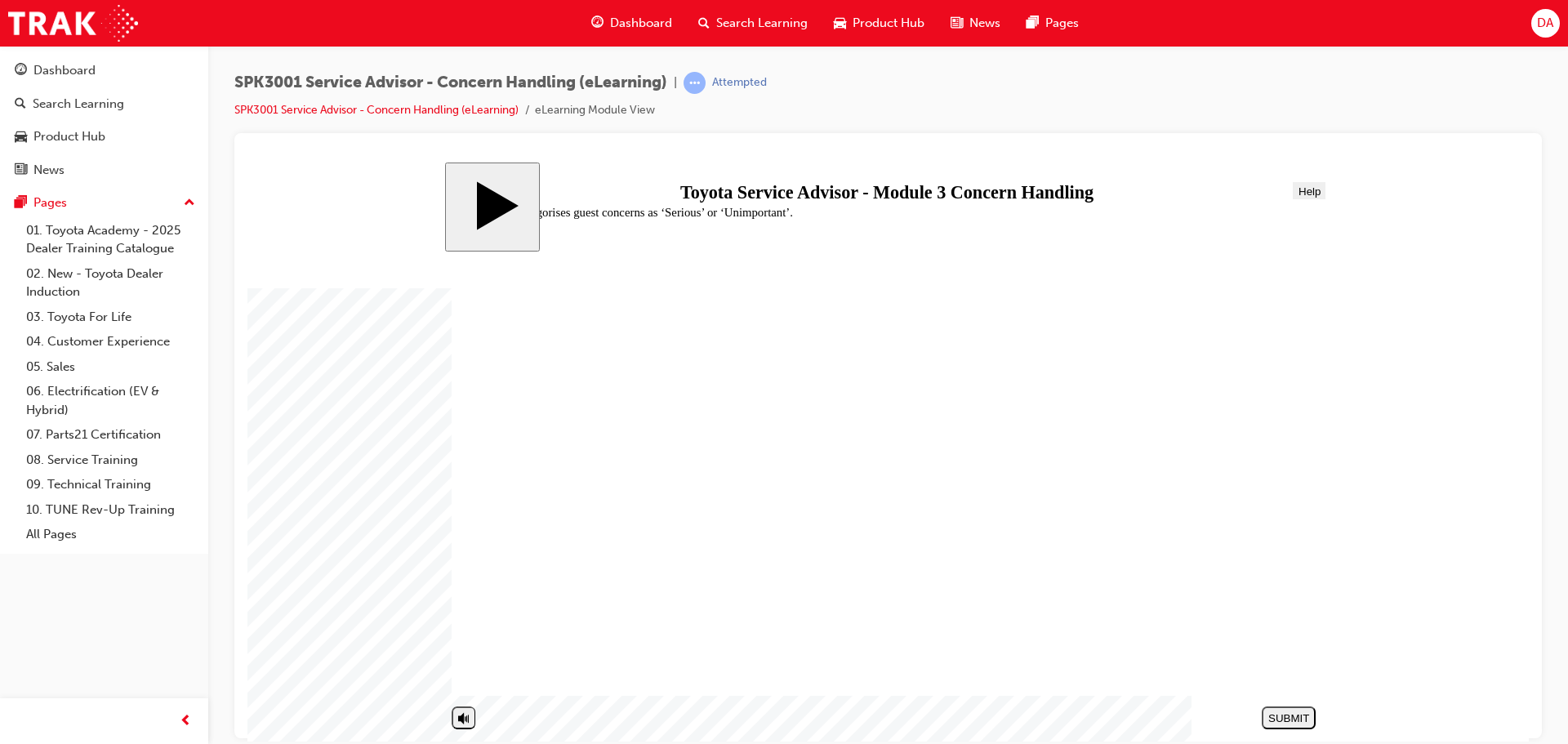
radio input "true"
click at [1302, 713] on div "SUBMIT" at bounding box center [1289, 717] width 41 height 12
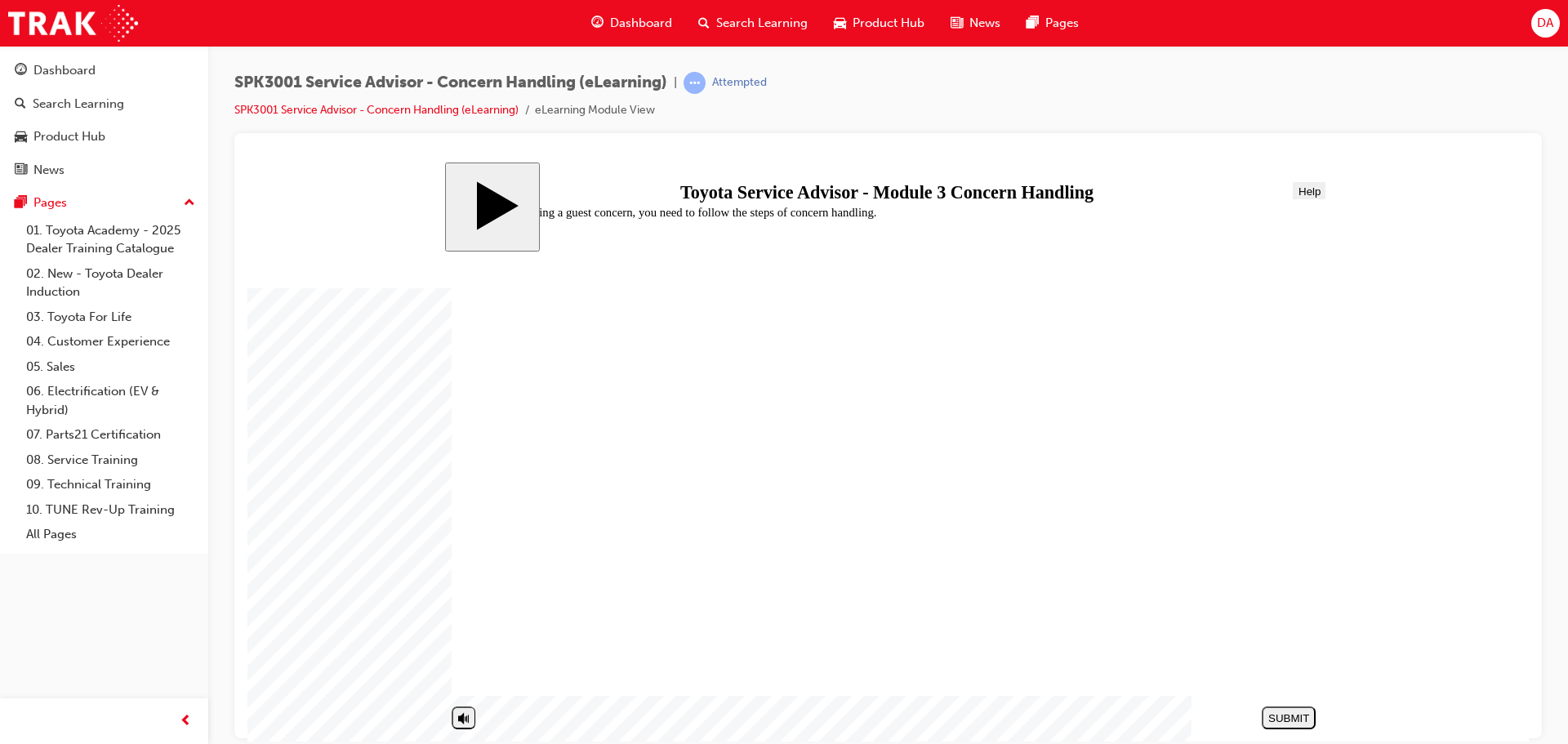
radio input "true"
click at [1291, 719] on div "SUBMIT" at bounding box center [1289, 717] width 41 height 12
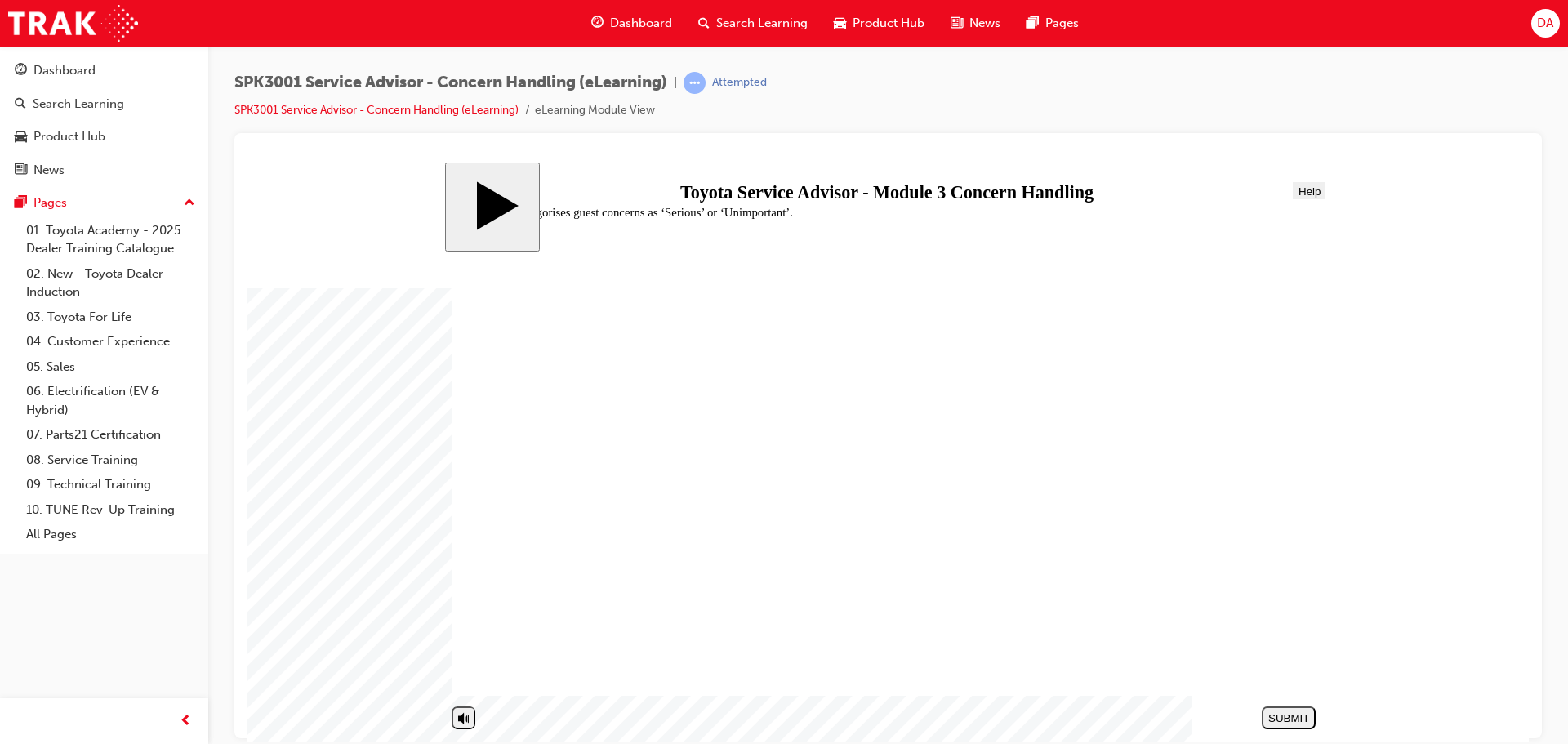
radio input "true"
click at [1278, 709] on button "SUBMIT" at bounding box center [1289, 716] width 54 height 23
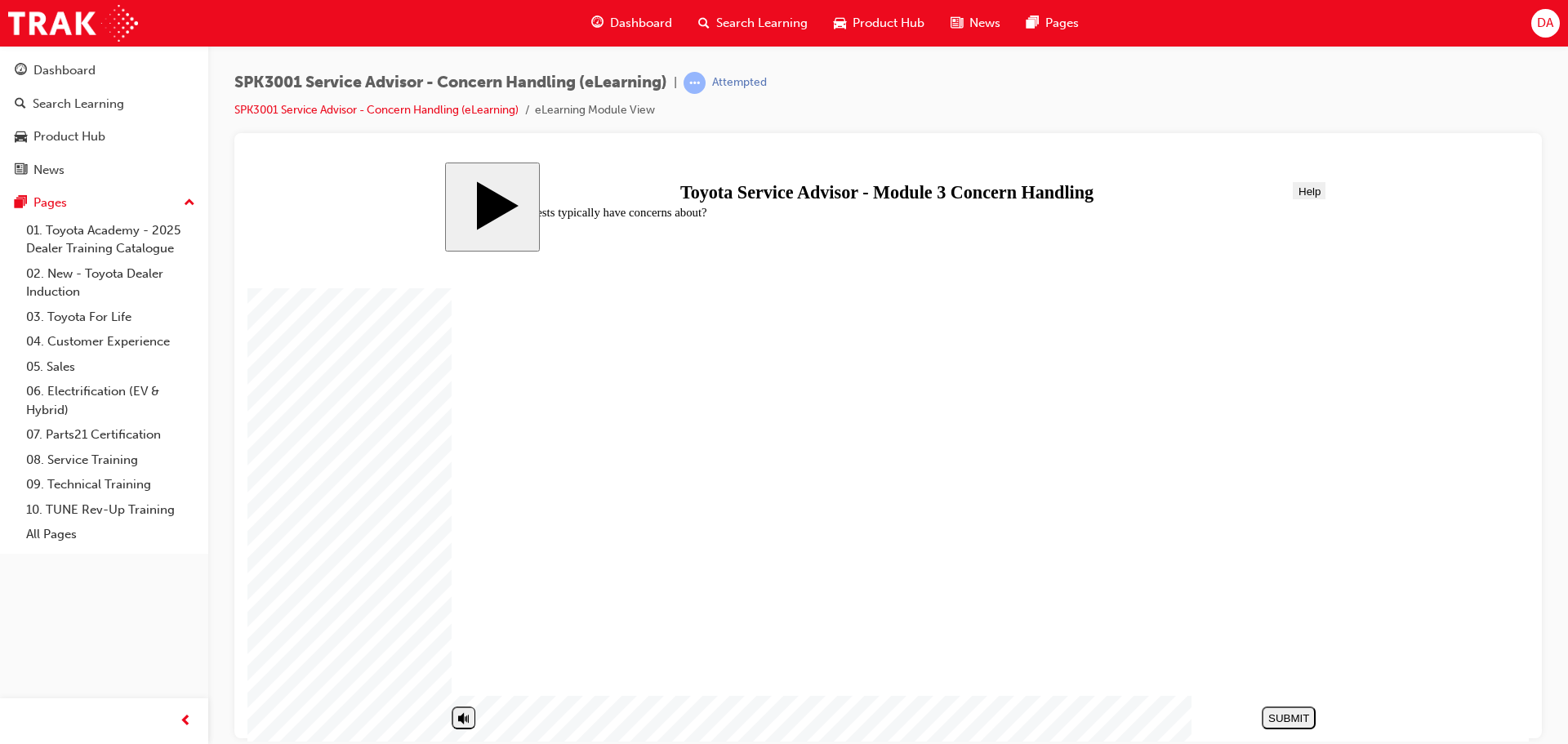
radio input "true"
click at [1293, 712] on div "SUBMIT" at bounding box center [1289, 717] width 41 height 12
radio input "true"
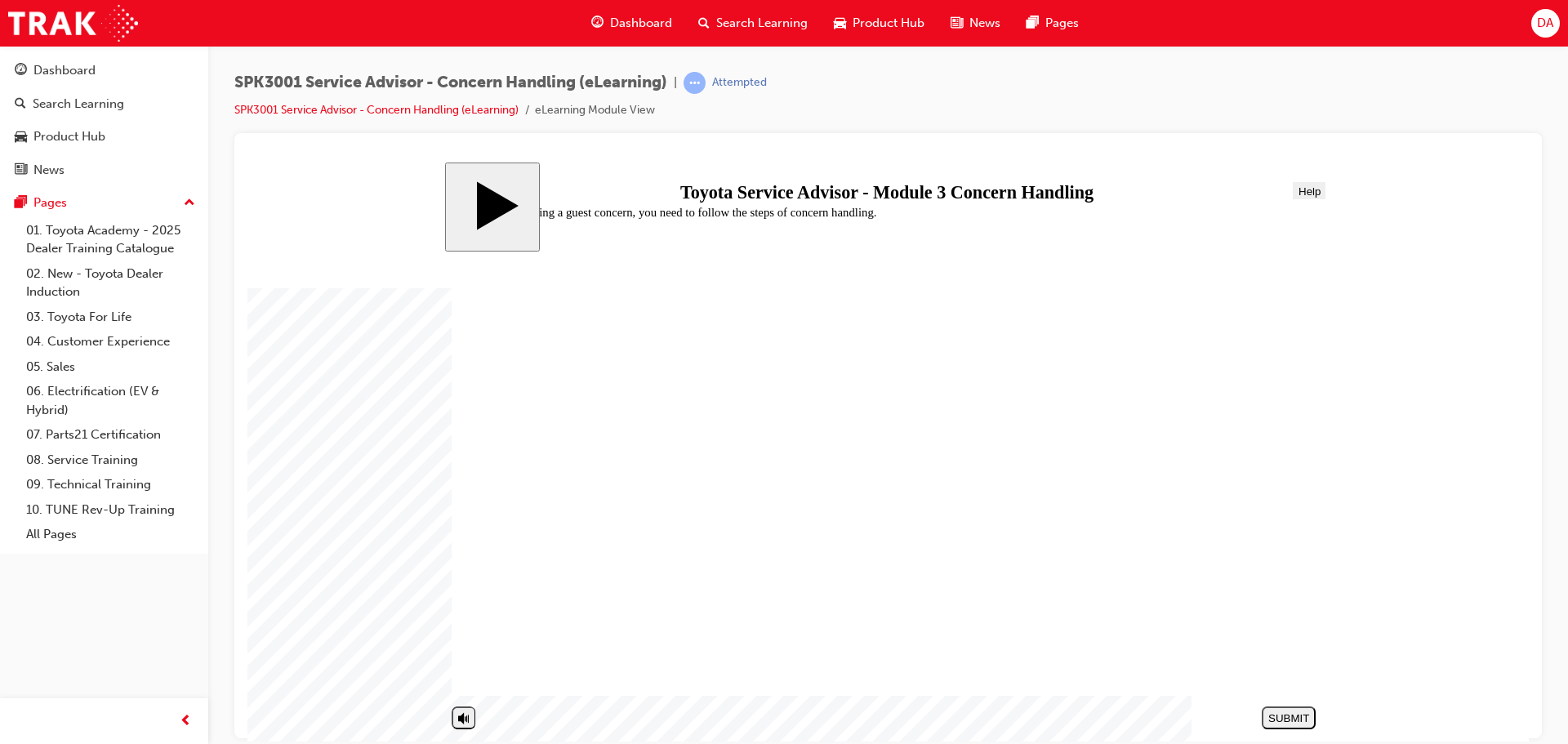
click at [1287, 720] on div "SUBMIT" at bounding box center [1289, 717] width 41 height 12
click at [1302, 716] on div "PREV" at bounding box center [1289, 717] width 41 height 12
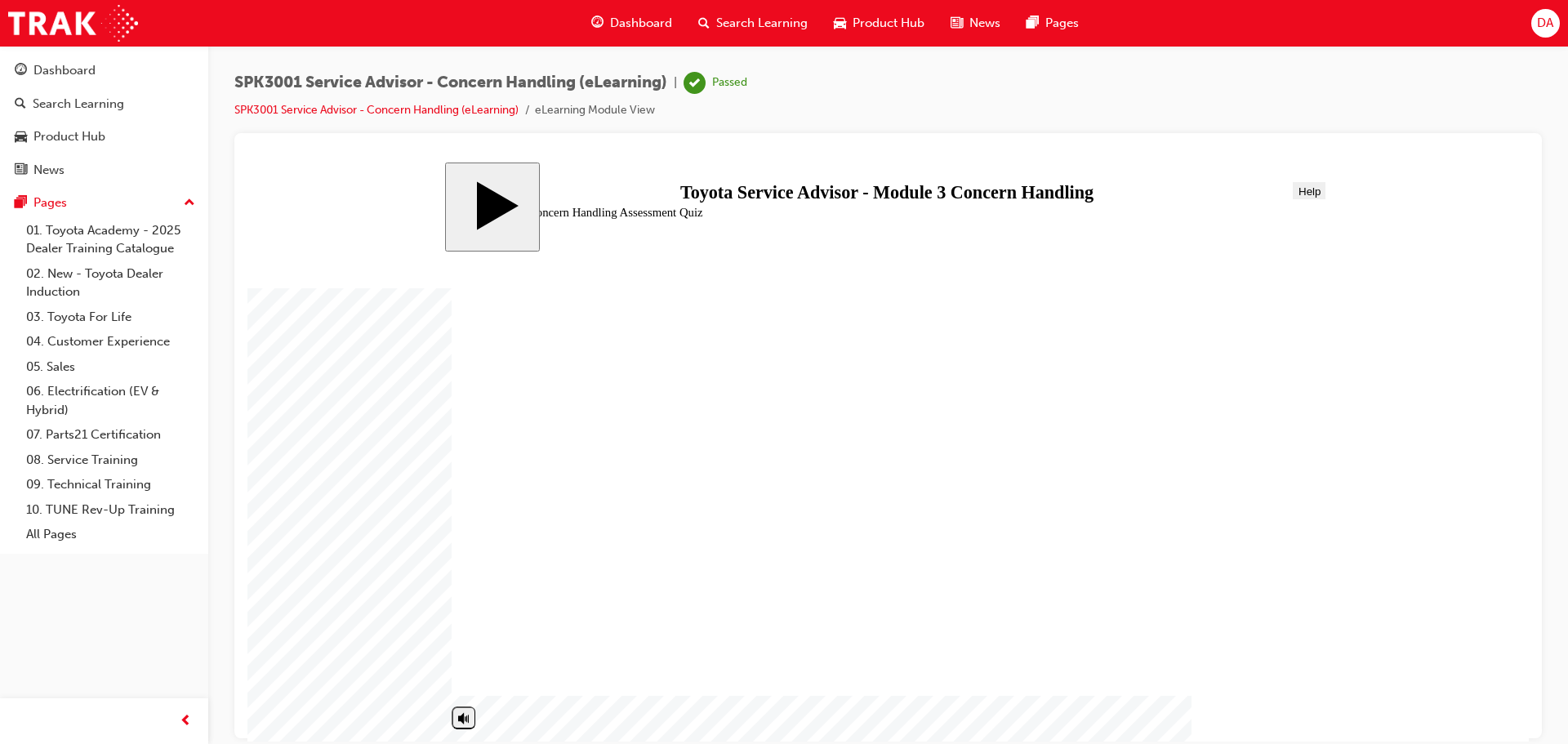
drag, startPoint x: 1434, startPoint y: 32, endPoint x: 1421, endPoint y: 36, distance: 13.6
click at [1432, 33] on div "Dashboard Search Learning Product Hub News Pages DA" at bounding box center [784, 23] width 1568 height 46
click at [431, 109] on link "SPK3001 Service Advisor - Concern Handling (eLearning)" at bounding box center [376, 110] width 284 height 14
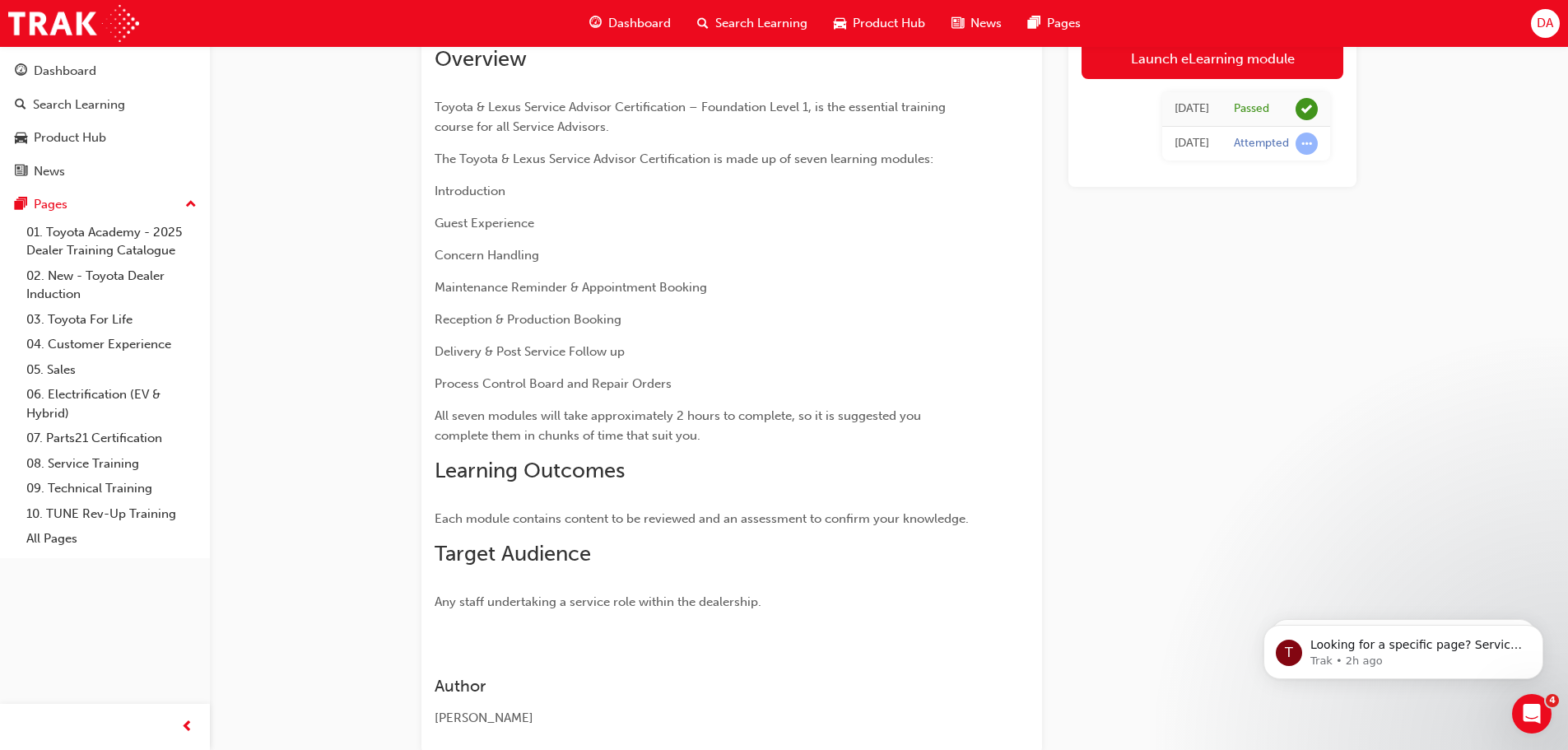
scroll to position [308, 0]
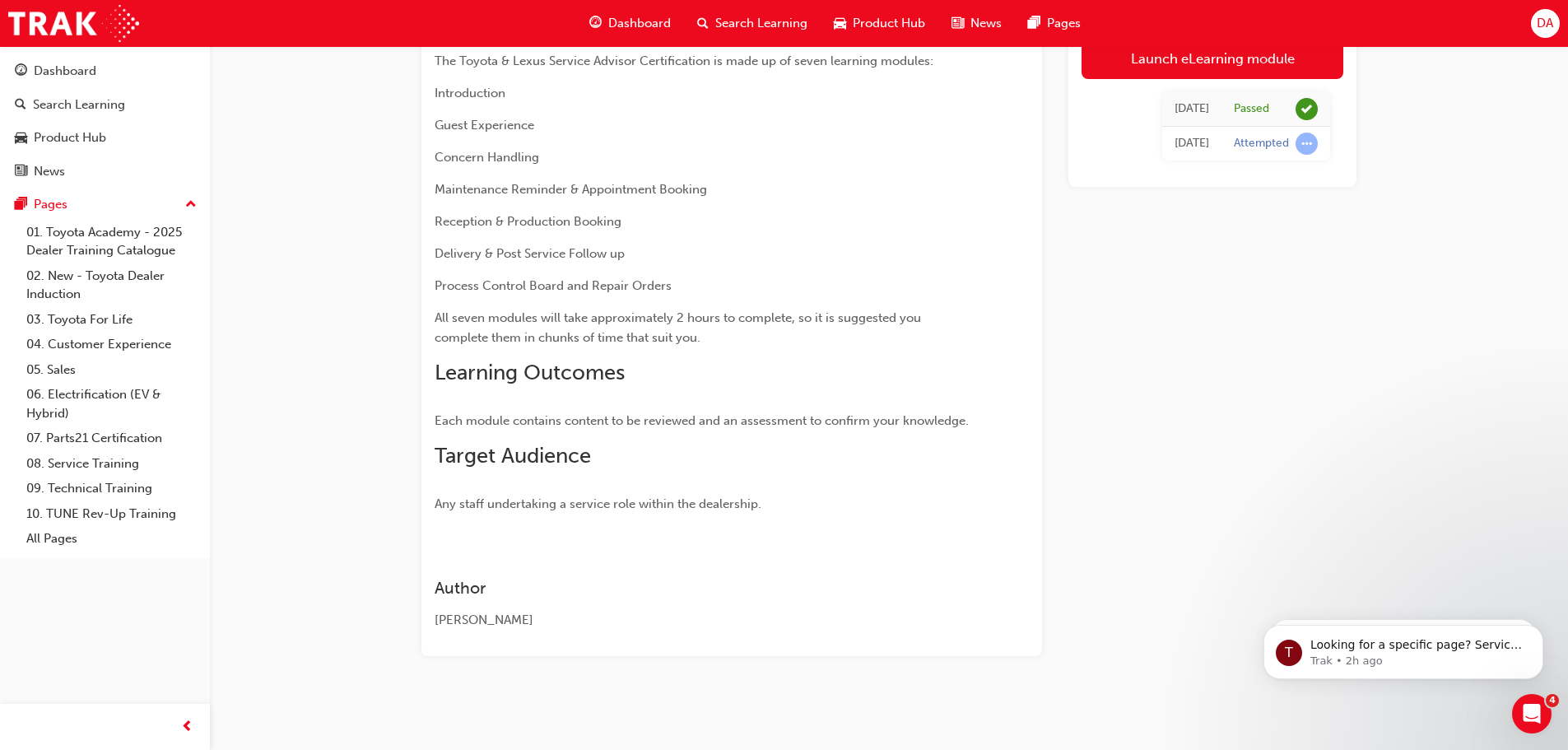
click at [625, 20] on span "Dashboard" at bounding box center [640, 23] width 63 height 19
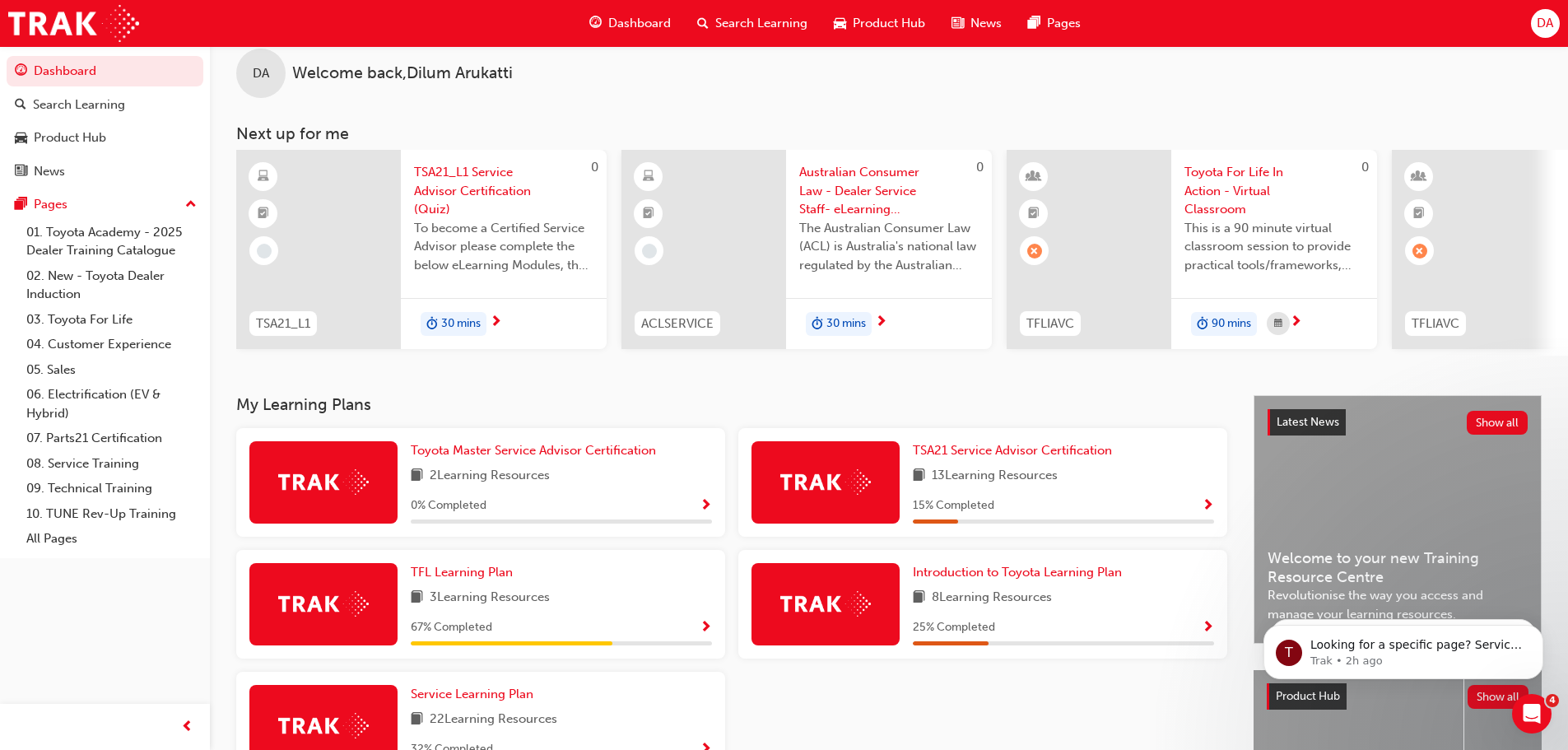
scroll to position [165, 0]
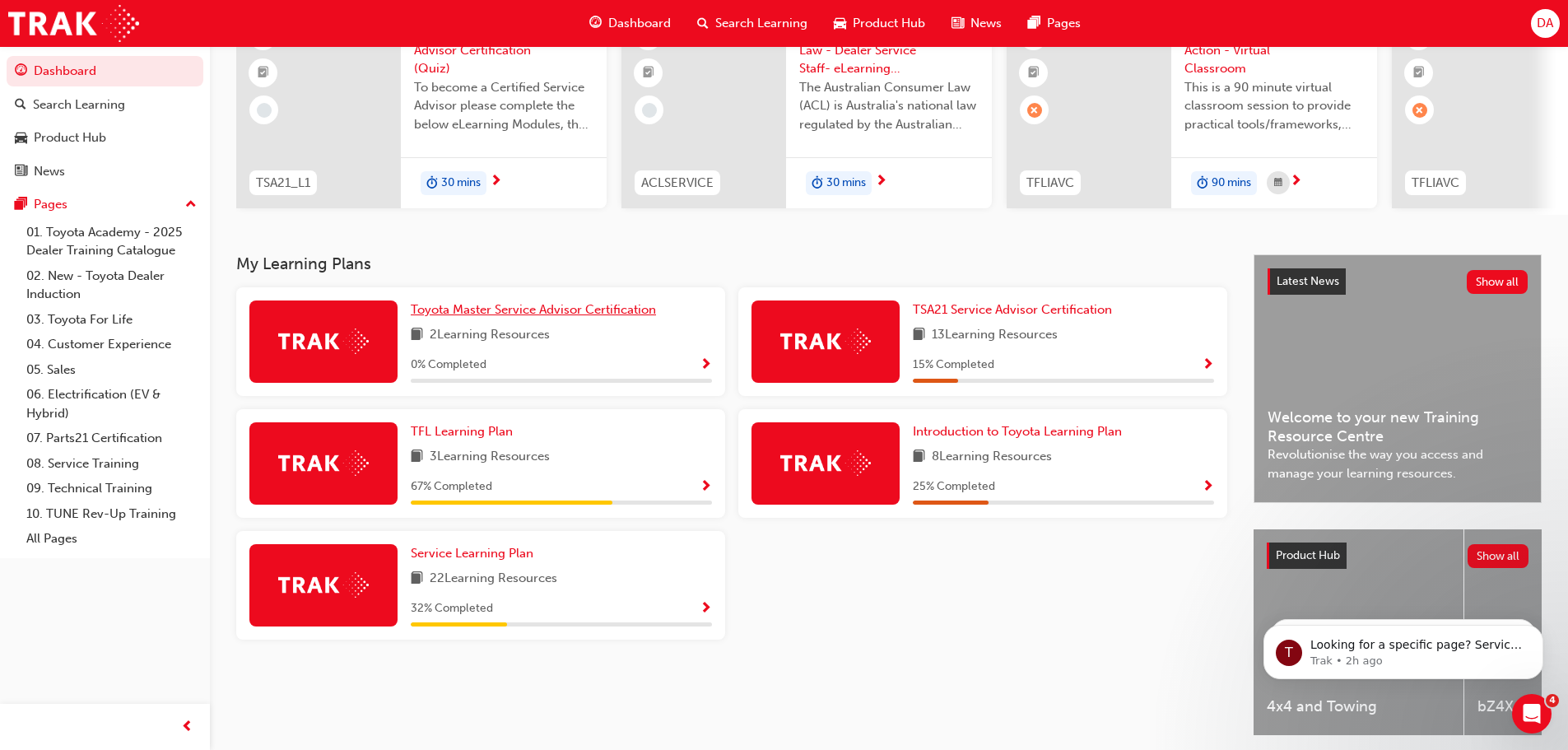
click at [573, 317] on span "Toyota Master Service Advisor Certification" at bounding box center [534, 309] width 246 height 15
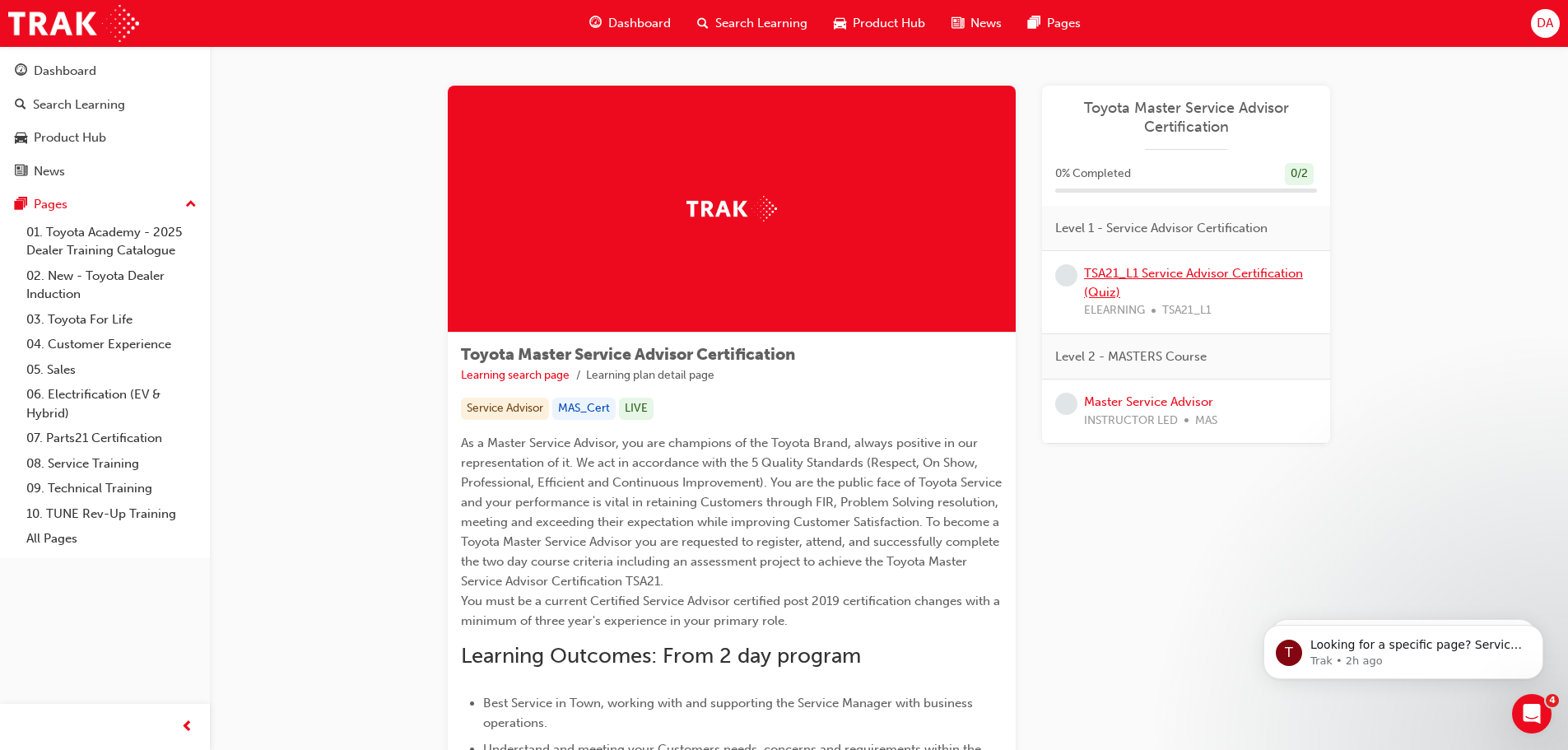
click at [1146, 270] on link "TSA21_L1 Service Advisor Certification (Quiz)" at bounding box center [1194, 283] width 219 height 34
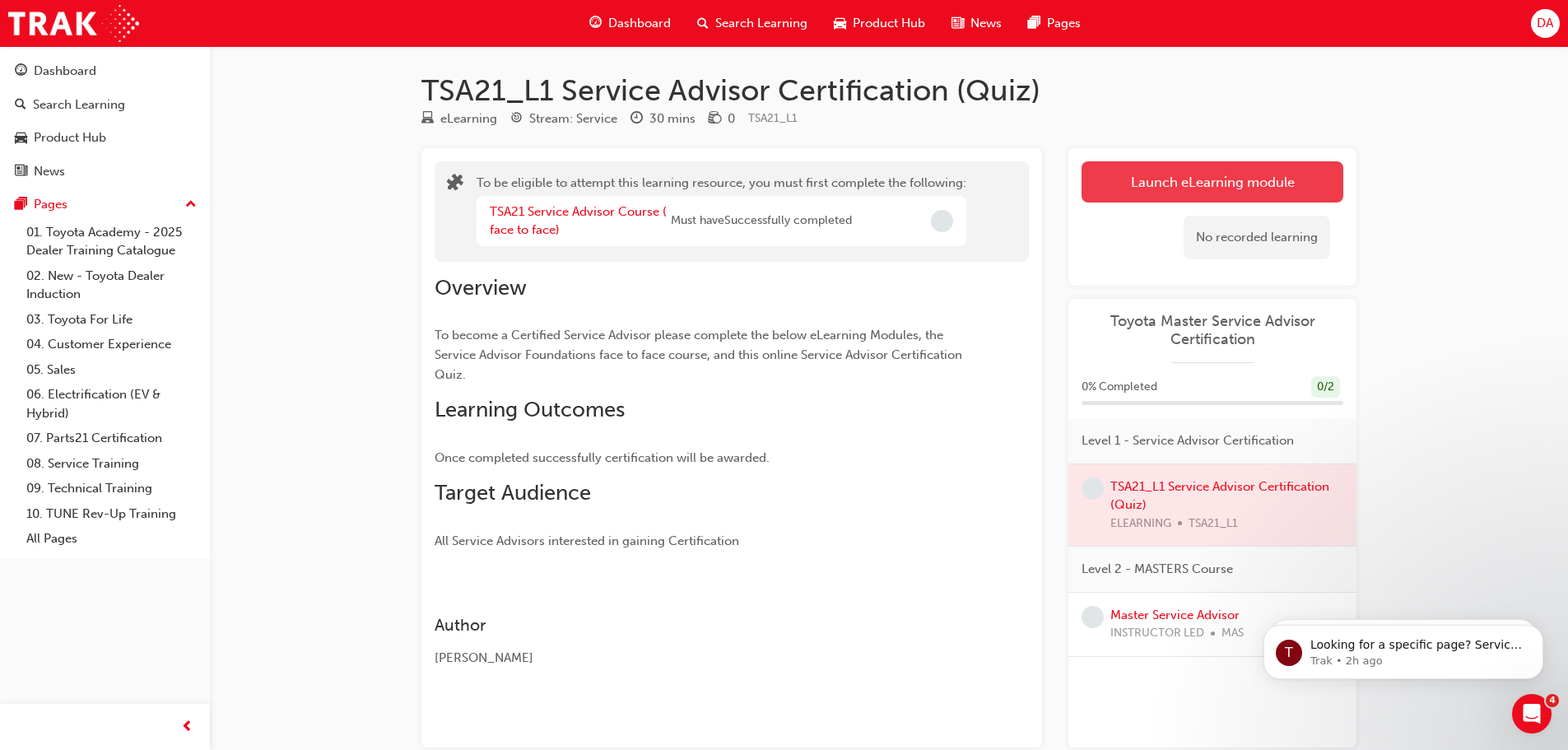
click at [1167, 179] on button "Launch eLearning module" at bounding box center [1212, 182] width 262 height 41
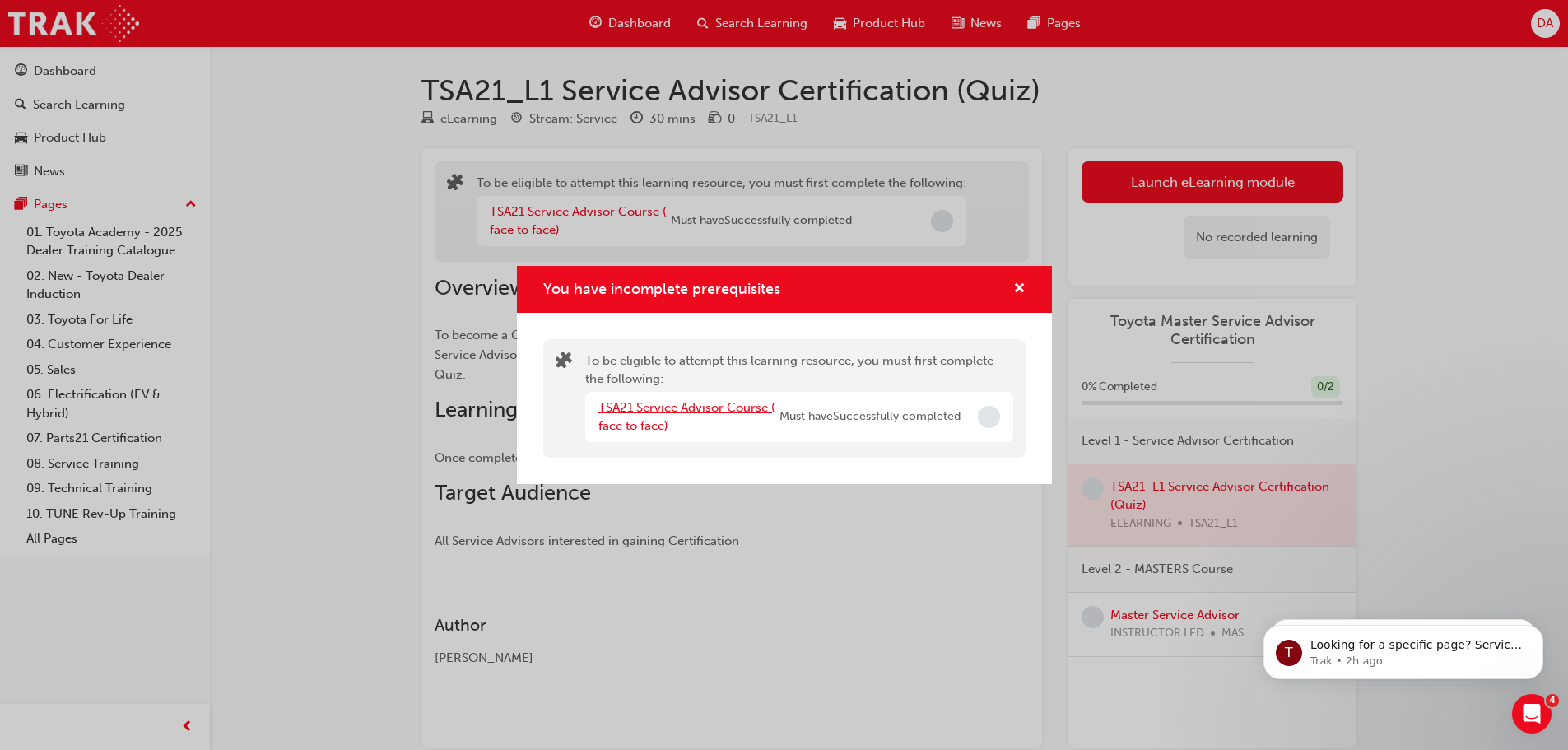
click at [657, 412] on link "TSA21 Service Advisor Course ( face to face)" at bounding box center [686, 417] width 177 height 34
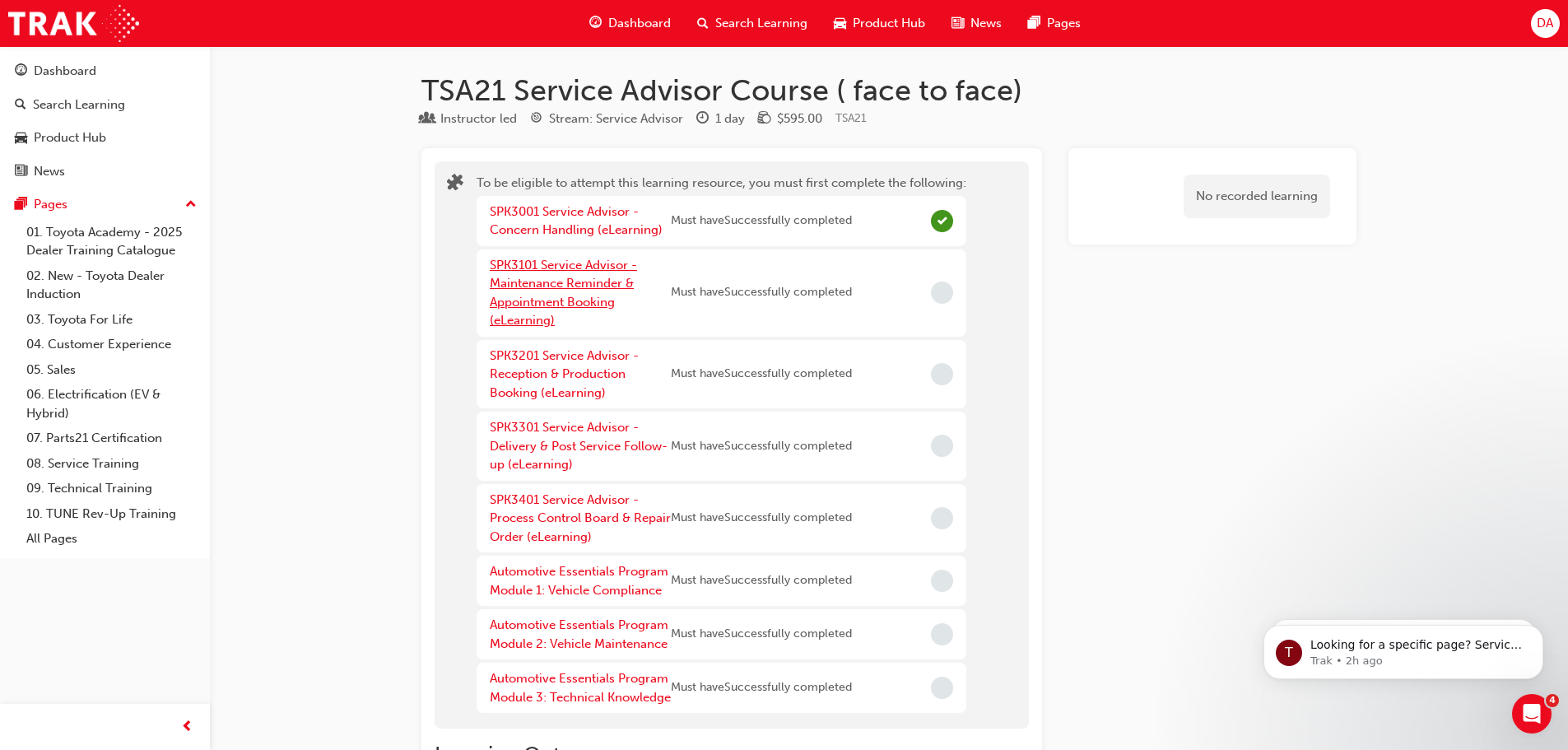
click at [553, 288] on link "SPK3101 Service Advisor - Maintenance Reminder & Appointment Booking (eLearning)" at bounding box center [563, 292] width 147 height 70
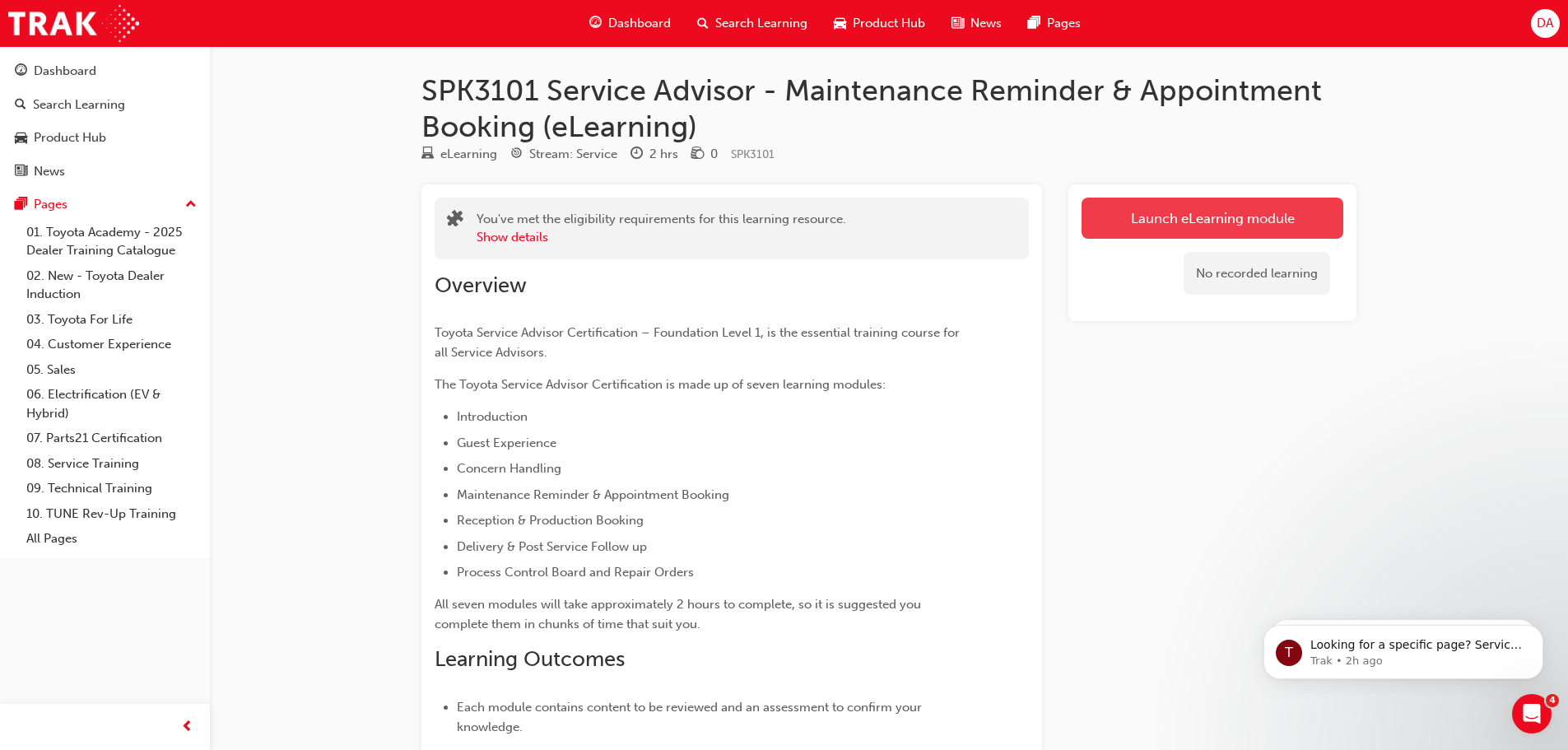
click at [1183, 218] on link "Launch eLearning module" at bounding box center [1212, 218] width 262 height 41
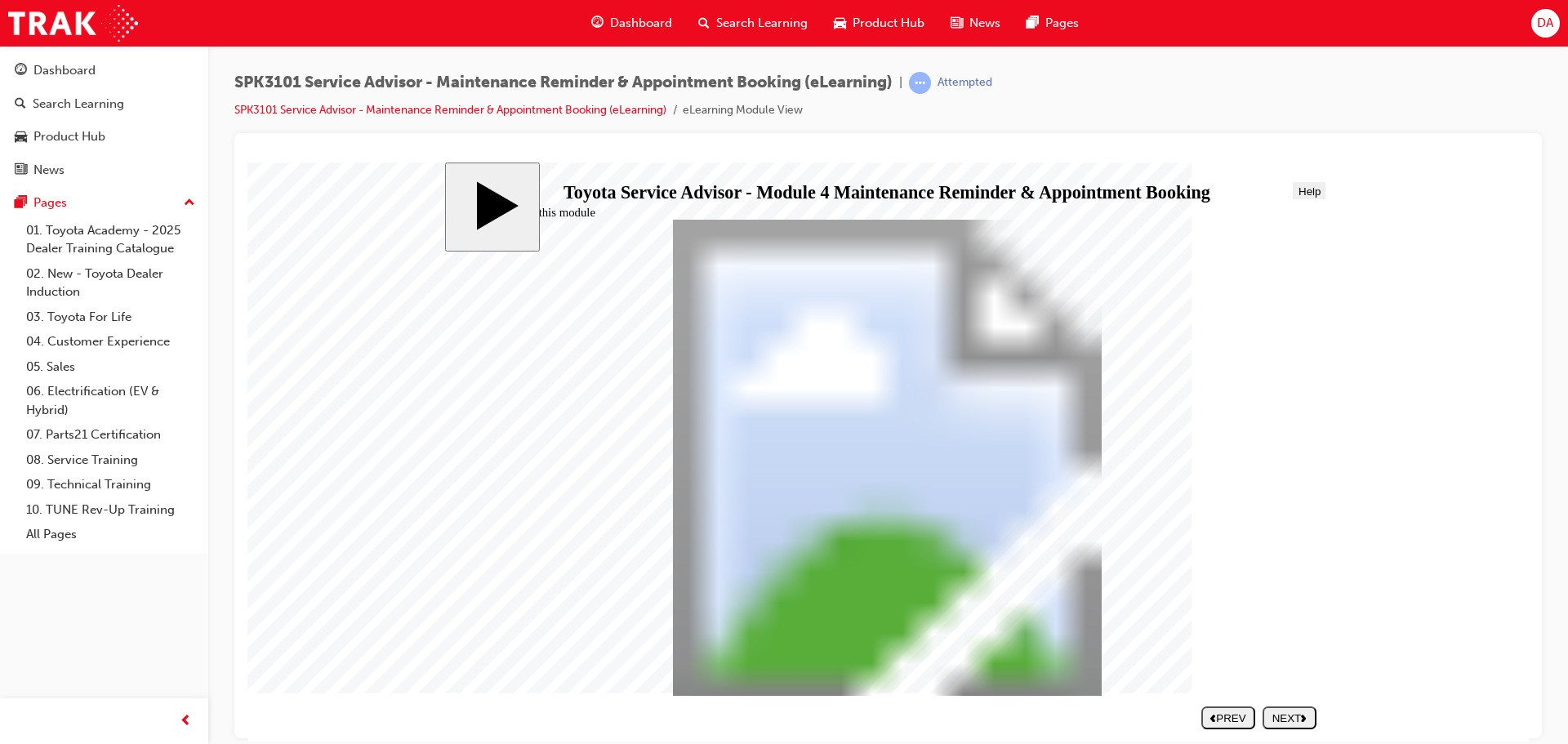
click at [1293, 714] on div "NEXT" at bounding box center [1290, 717] width 41 height 12
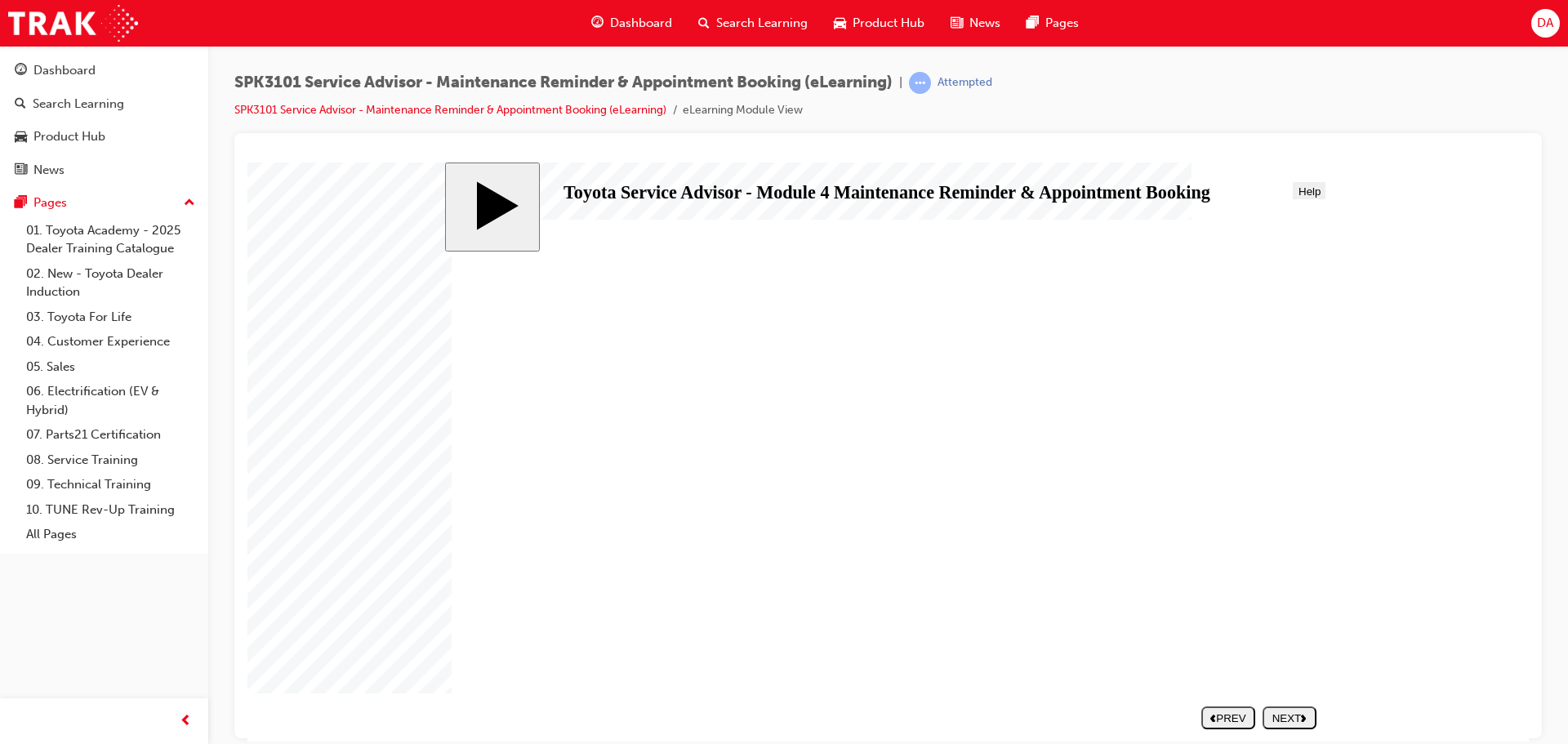
click at [1288, 711] on div "NEXT" at bounding box center [1290, 717] width 41 height 12
click at [1299, 710] on button "NEXT" at bounding box center [1290, 716] width 54 height 23
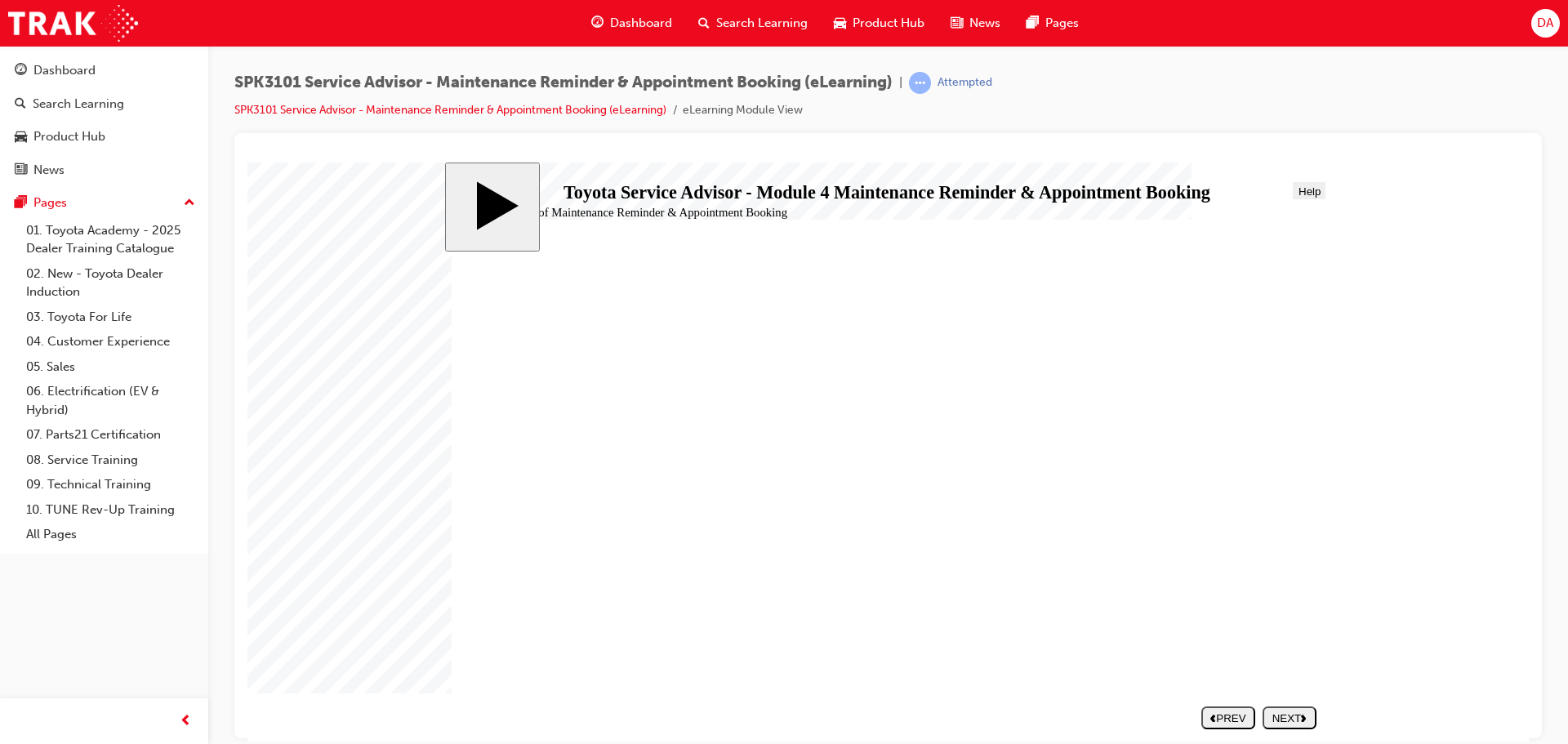
click at [1299, 710] on button "NEXT" at bounding box center [1290, 716] width 54 height 23
drag, startPoint x: 1299, startPoint y: 710, endPoint x: 1282, endPoint y: 567, distance: 144.0
click at [1295, 675] on div "slide: The 9 steps of Maintenance Reminder & Appointment Booking The 9 steps of…" at bounding box center [888, 451] width 887 height 578
click at [1307, 717] on polygon "next" at bounding box center [1303, 717] width 5 height 7
click at [1293, 714] on div "NEXT" at bounding box center [1290, 717] width 41 height 12
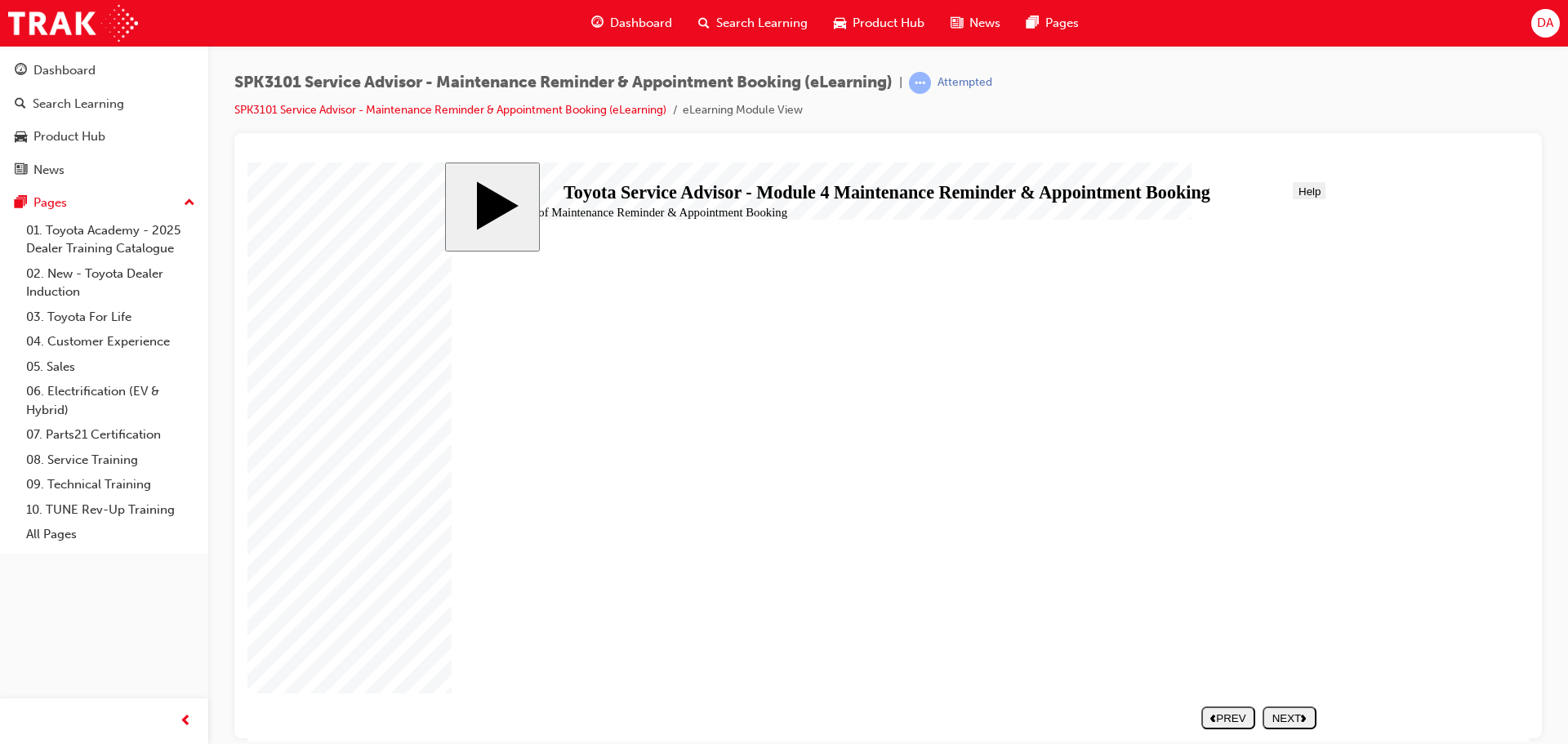
click at [1300, 714] on div "NEXT" at bounding box center [1290, 717] width 41 height 12
click at [1289, 719] on div "NEXT" at bounding box center [1290, 717] width 41 height 12
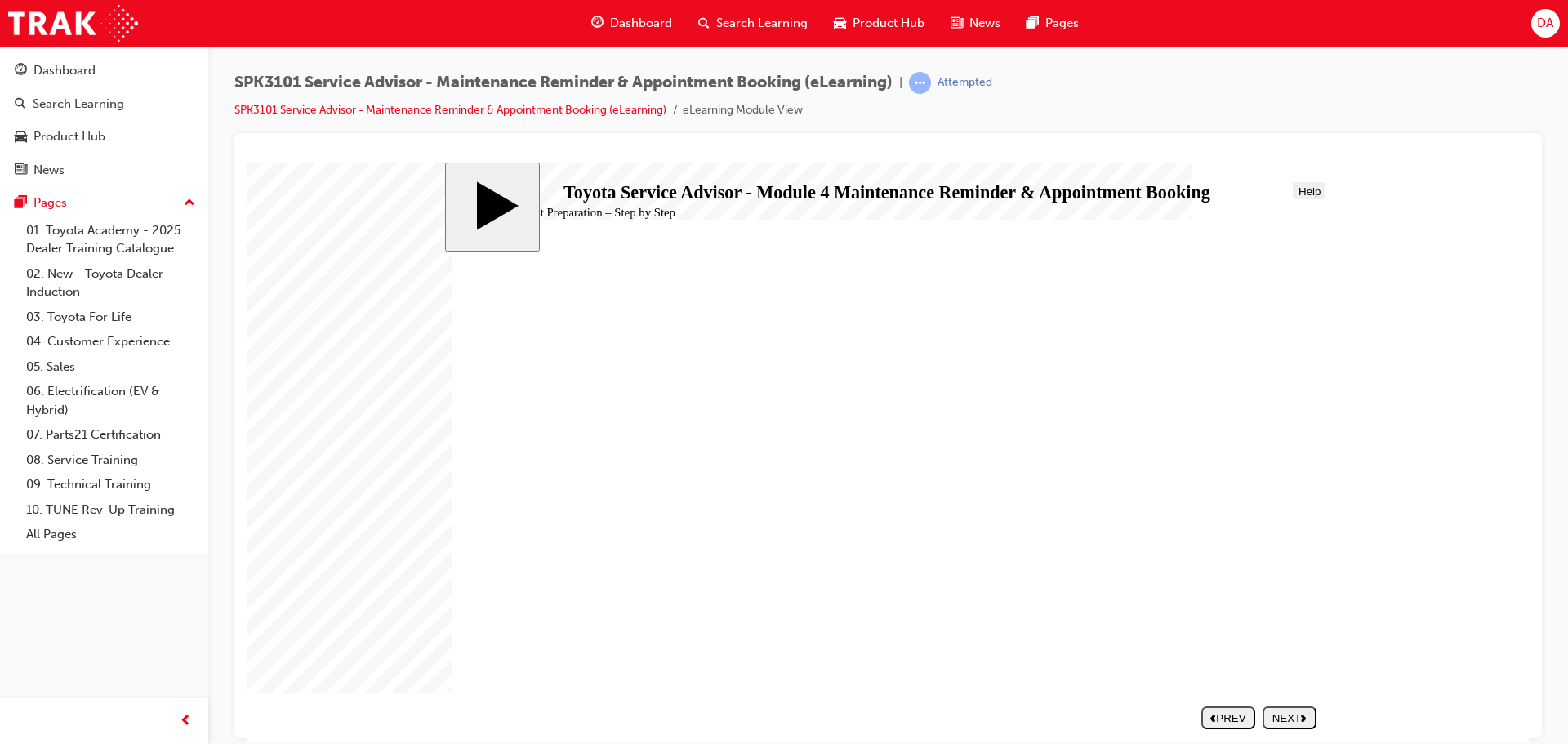
click at [1280, 715] on div "NEXT" at bounding box center [1290, 717] width 41 height 12
radio input "true"
click at [1280, 706] on button "SUBMIT" at bounding box center [1289, 716] width 54 height 23
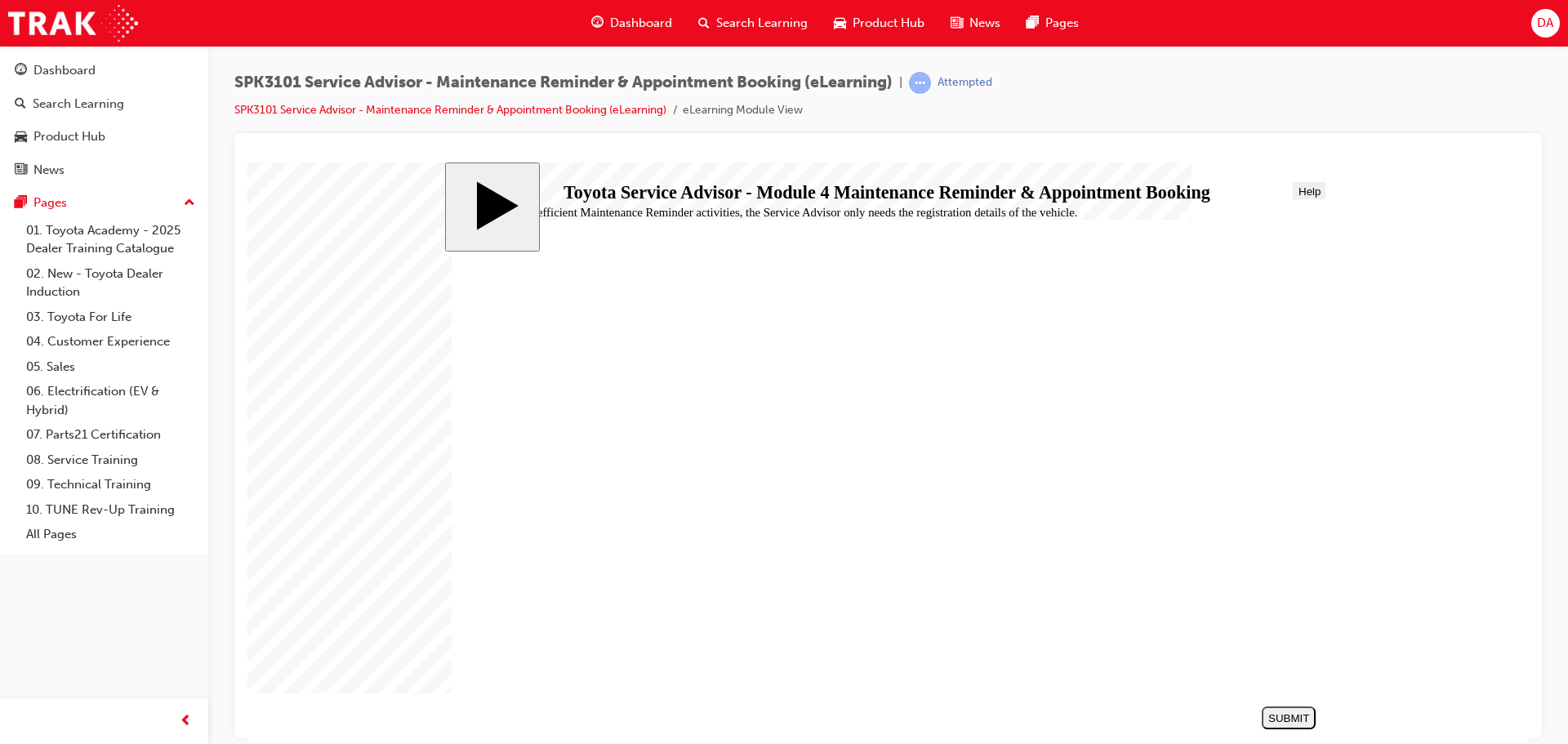
radio input "true"
drag, startPoint x: 1287, startPoint y: 712, endPoint x: 1280, endPoint y: 718, distance: 9.2
click at [1287, 714] on div "SUBMIT" at bounding box center [1289, 717] width 41 height 12
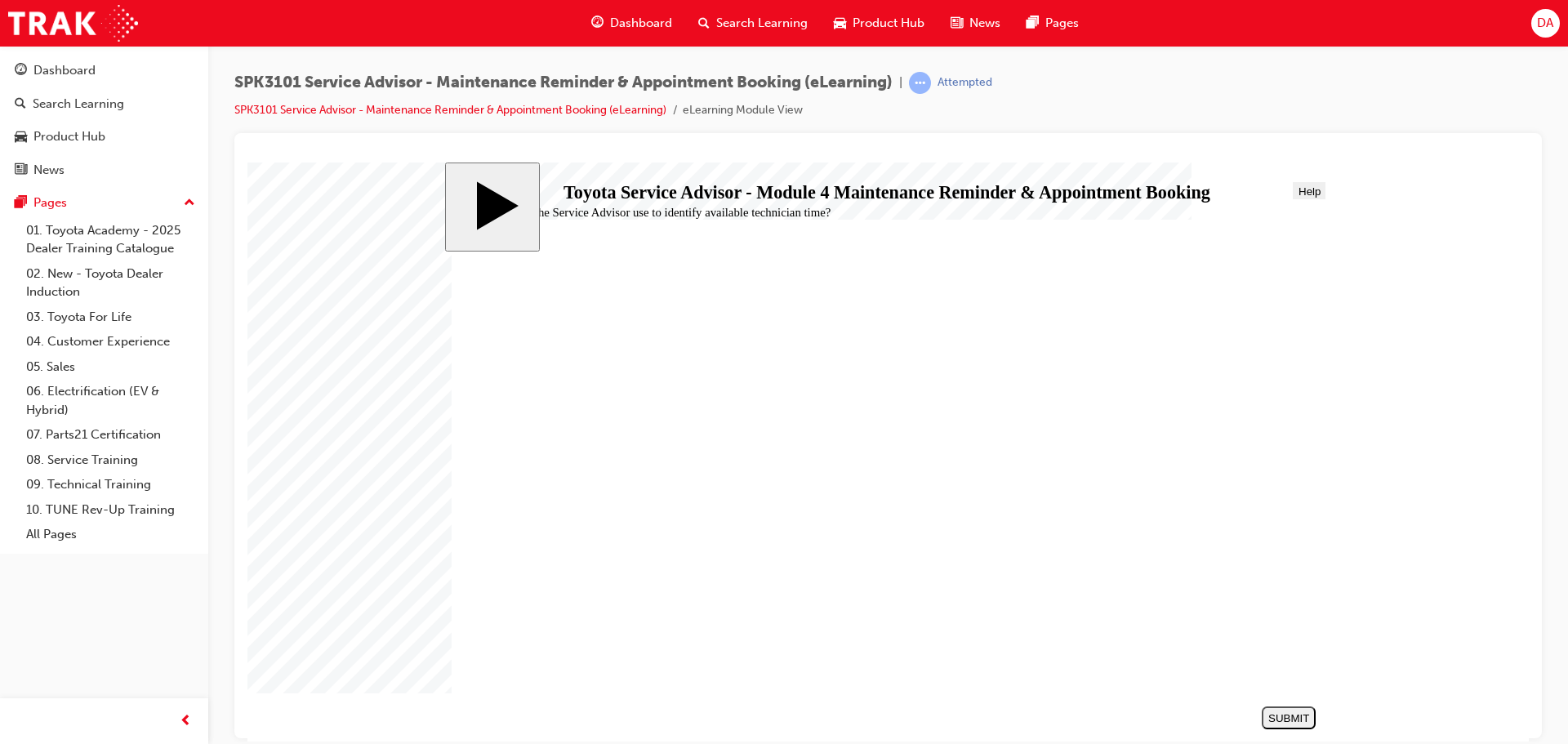
radio input "true"
click at [1291, 719] on div "SUBMIT" at bounding box center [1289, 717] width 41 height 12
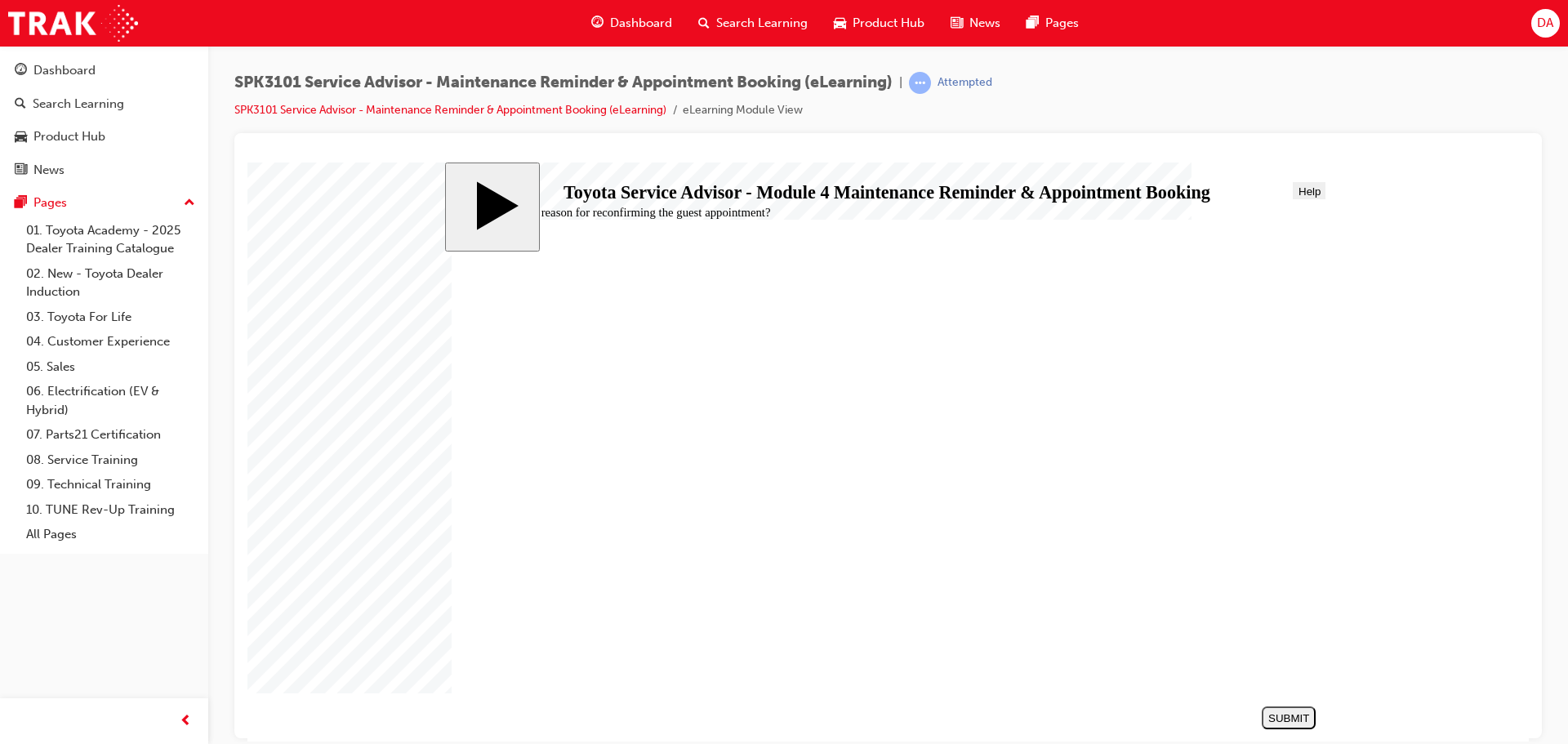
radio input "true"
click at [1289, 711] on div "SUBMIT" at bounding box center [1289, 717] width 41 height 12
radio input "true"
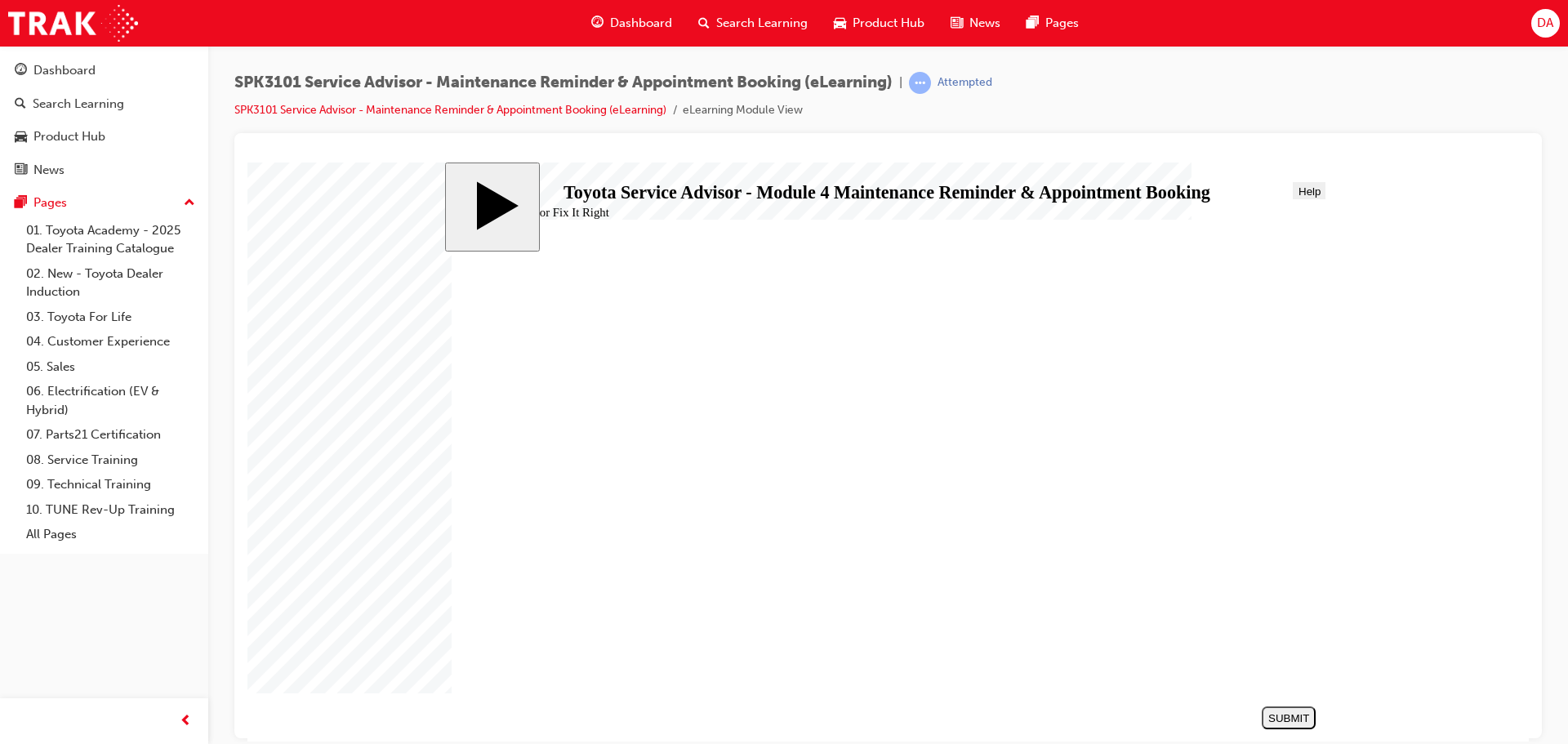
click at [1304, 722] on div "SUBMIT" at bounding box center [1289, 717] width 41 height 12
radio input "true"
click at [1297, 721] on div "SUBMIT" at bounding box center [1289, 717] width 41 height 12
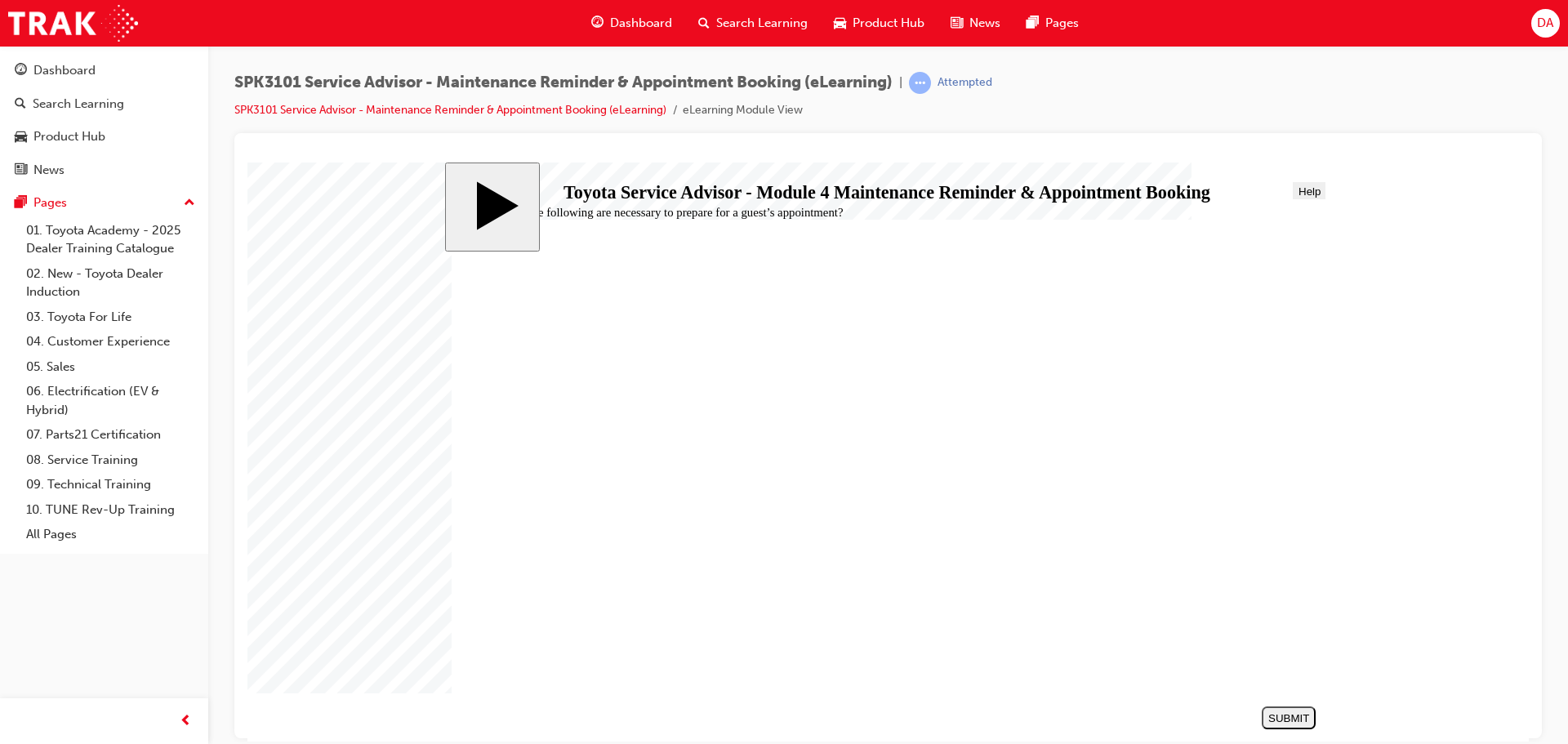
radio input "true"
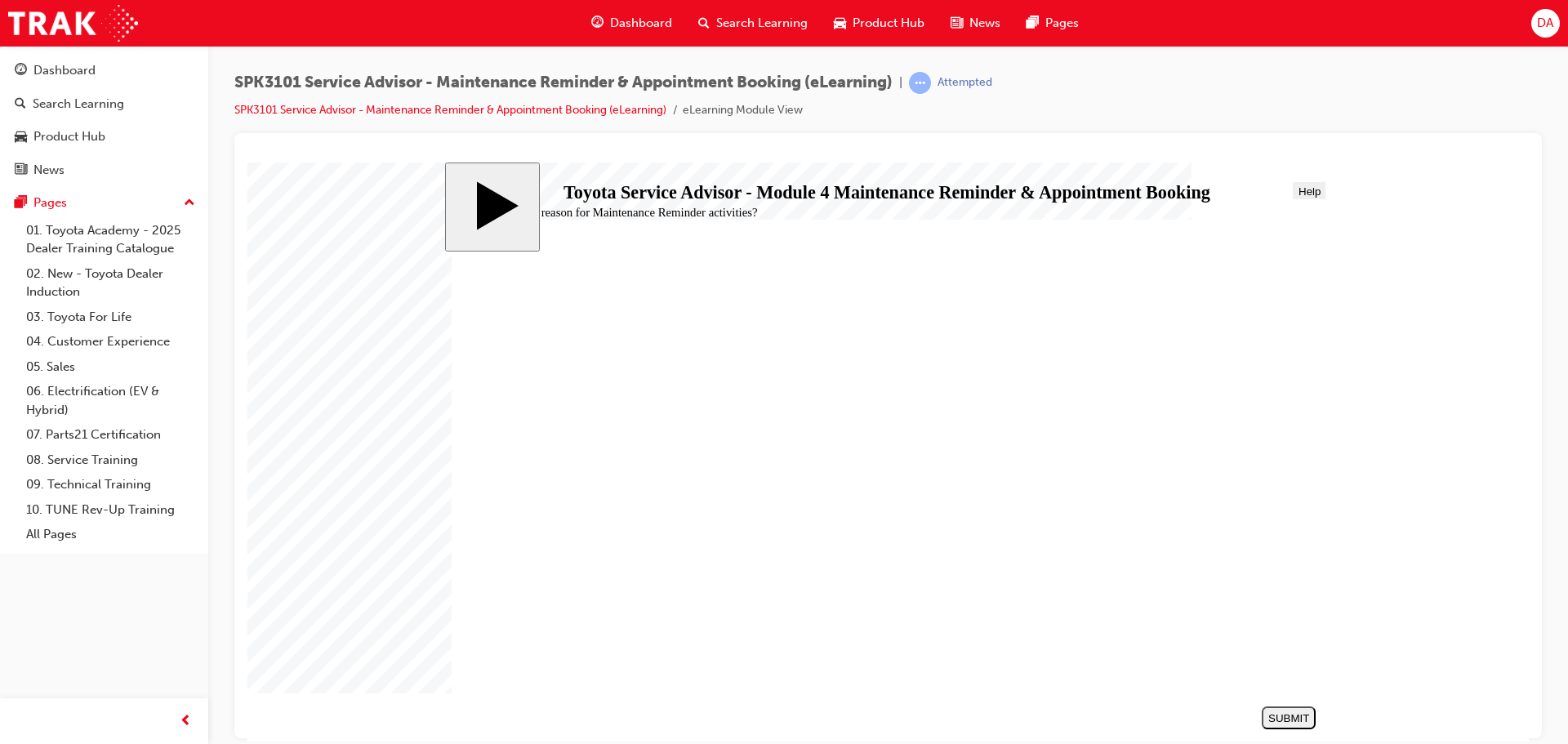
radio input "true"
click at [1291, 716] on div "SUBMIT" at bounding box center [1289, 717] width 41 height 12
drag, startPoint x: 548, startPoint y: 457, endPoint x: 580, endPoint y: 464, distance: 32.8
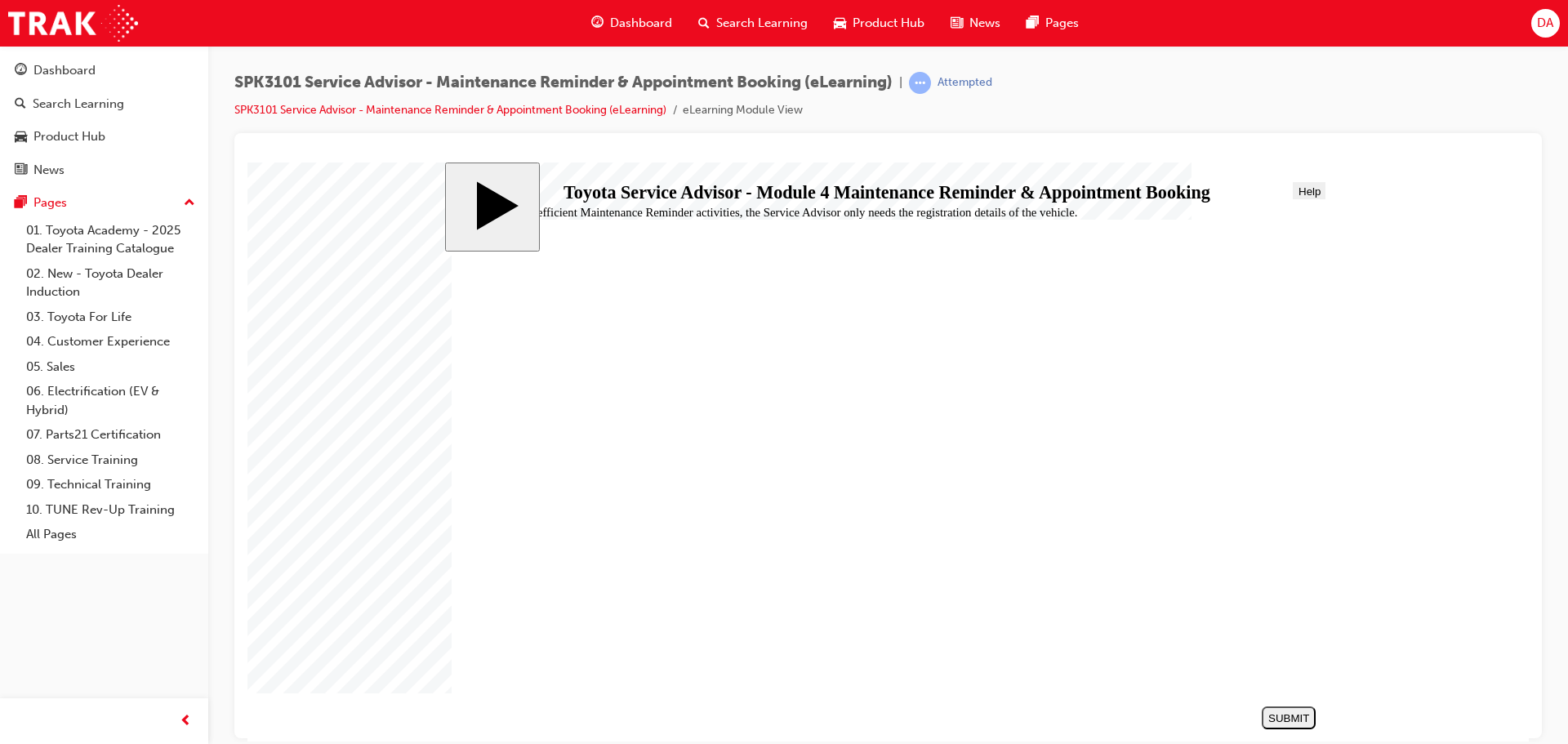
radio input "true"
click at [1278, 713] on div "SUBMIT" at bounding box center [1289, 717] width 41 height 12
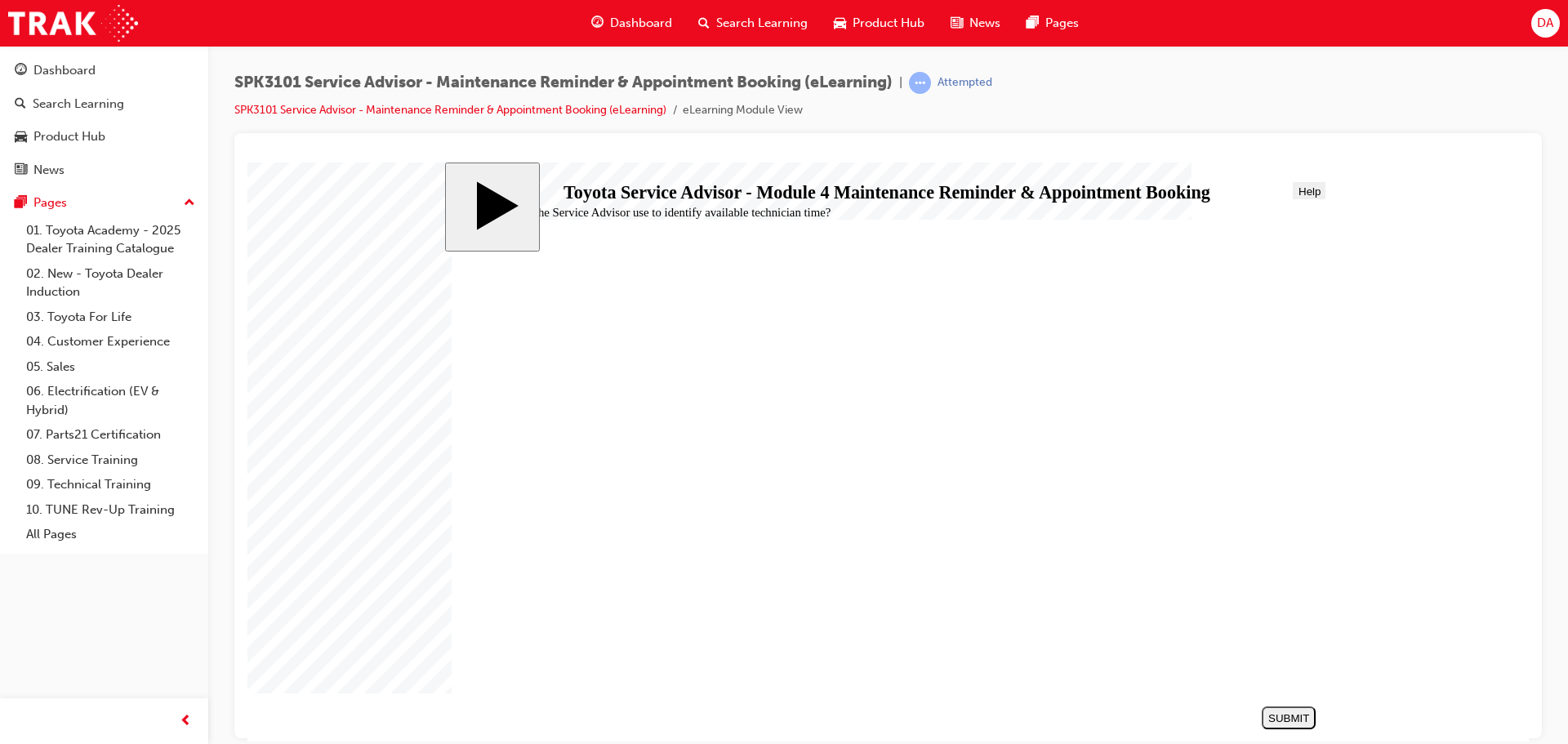
radio input "true"
click at [1283, 713] on div "SUBMIT" at bounding box center [1289, 717] width 41 height 12
radio input "true"
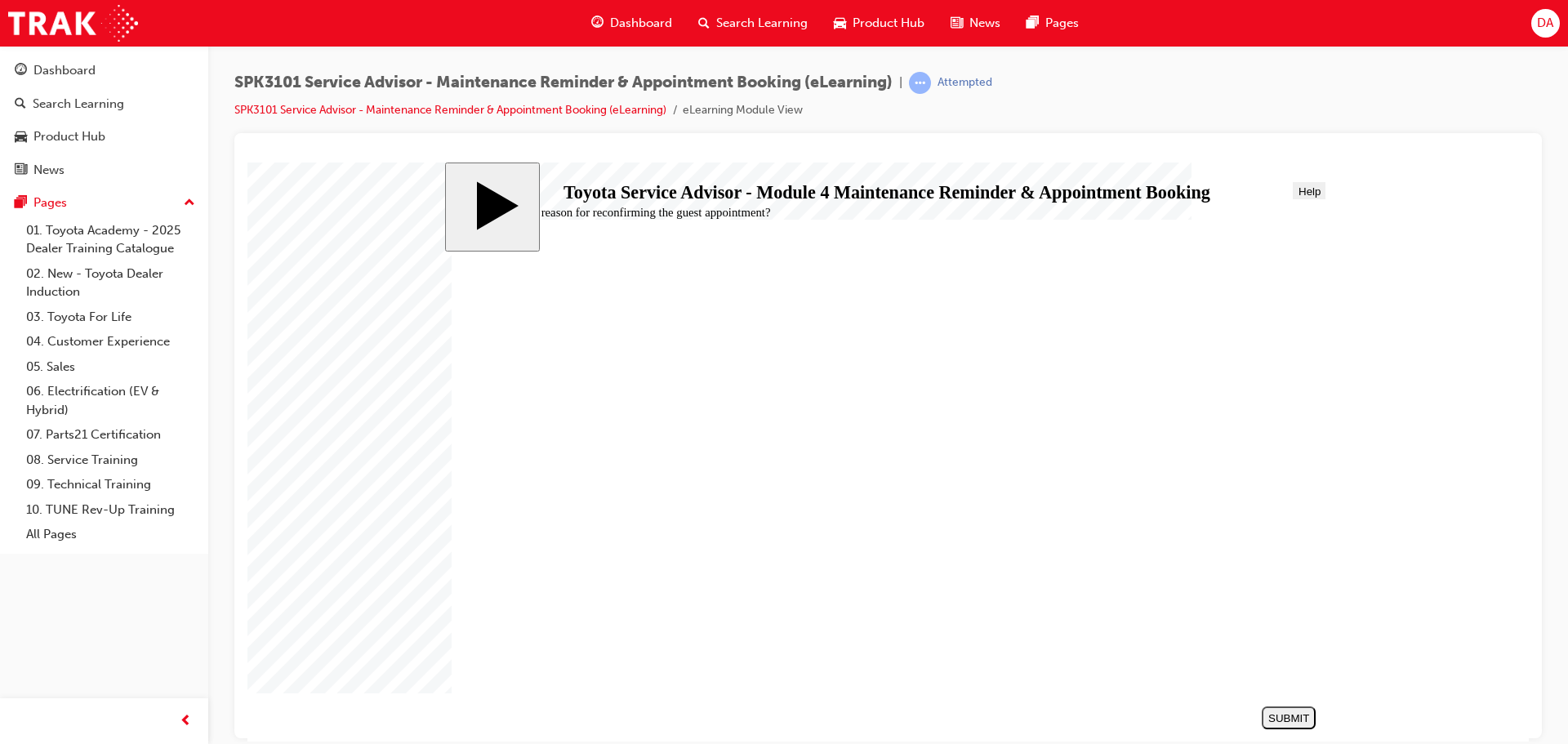
click at [1290, 715] on div "SUBMIT" at bounding box center [1289, 717] width 41 height 12
radio input "true"
click at [1280, 711] on div "SUBMIT" at bounding box center [1289, 717] width 41 height 12
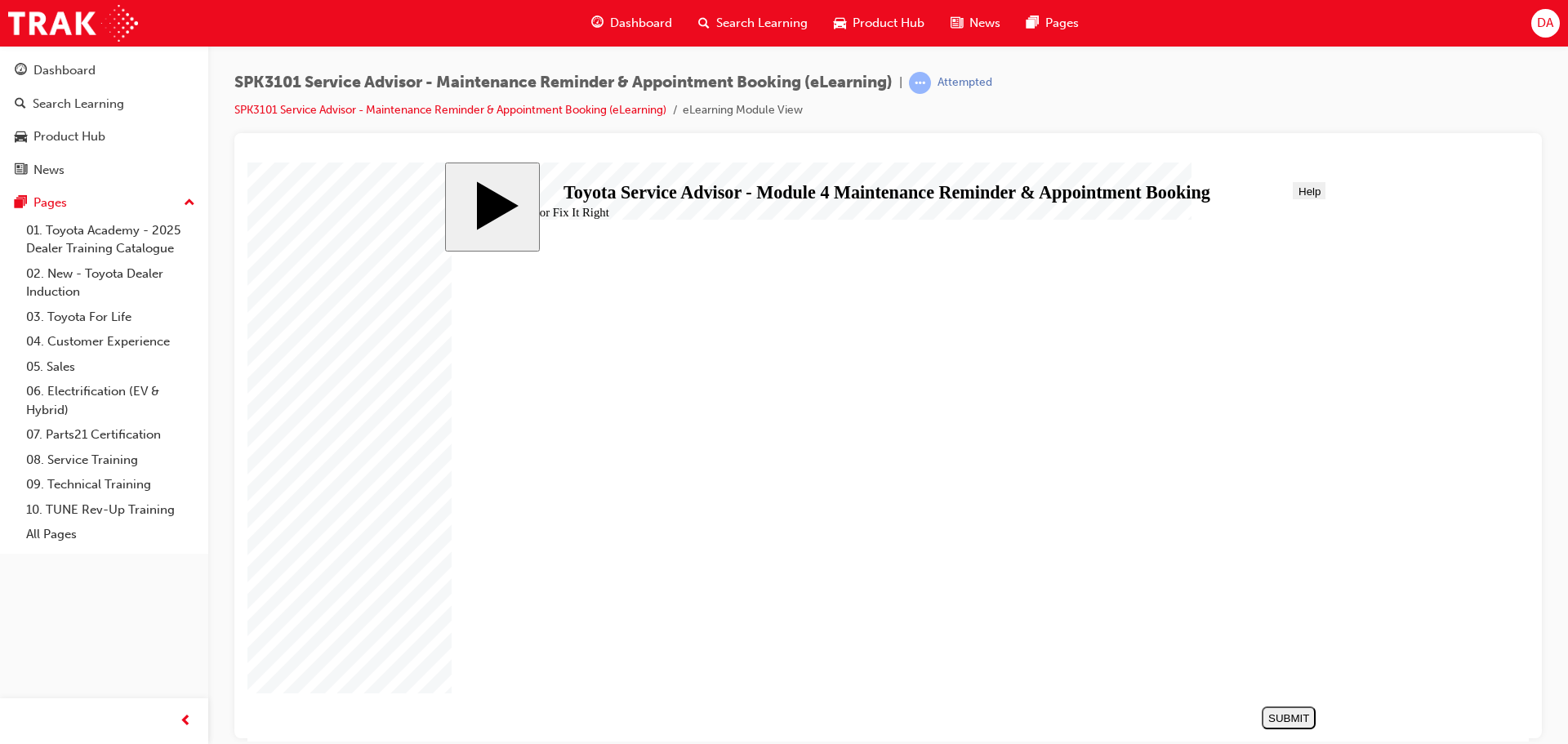
radio input "true"
click at [1274, 717] on div "SUBMIT" at bounding box center [1289, 717] width 41 height 12
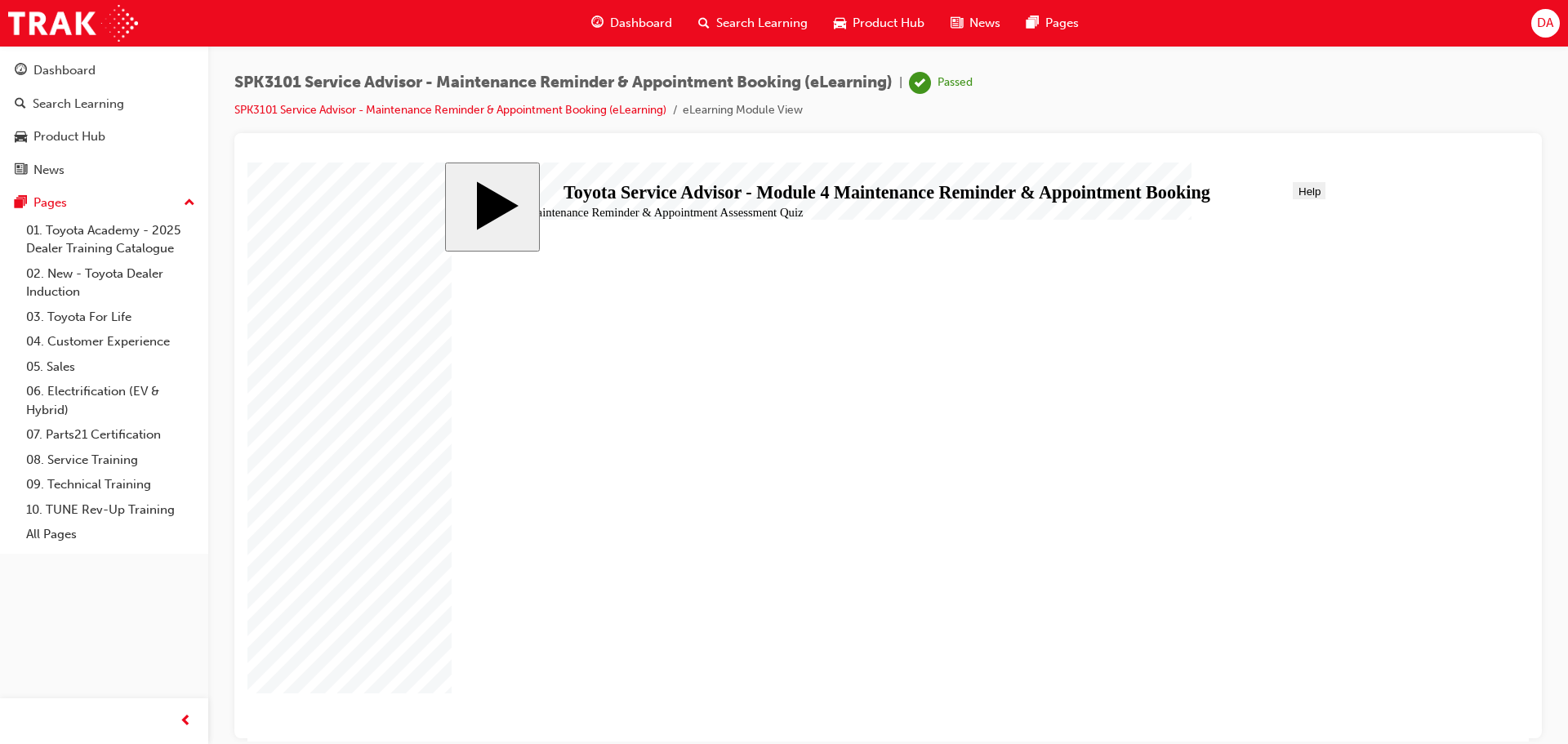
click at [619, 22] on span "Dashboard" at bounding box center [641, 23] width 62 height 19
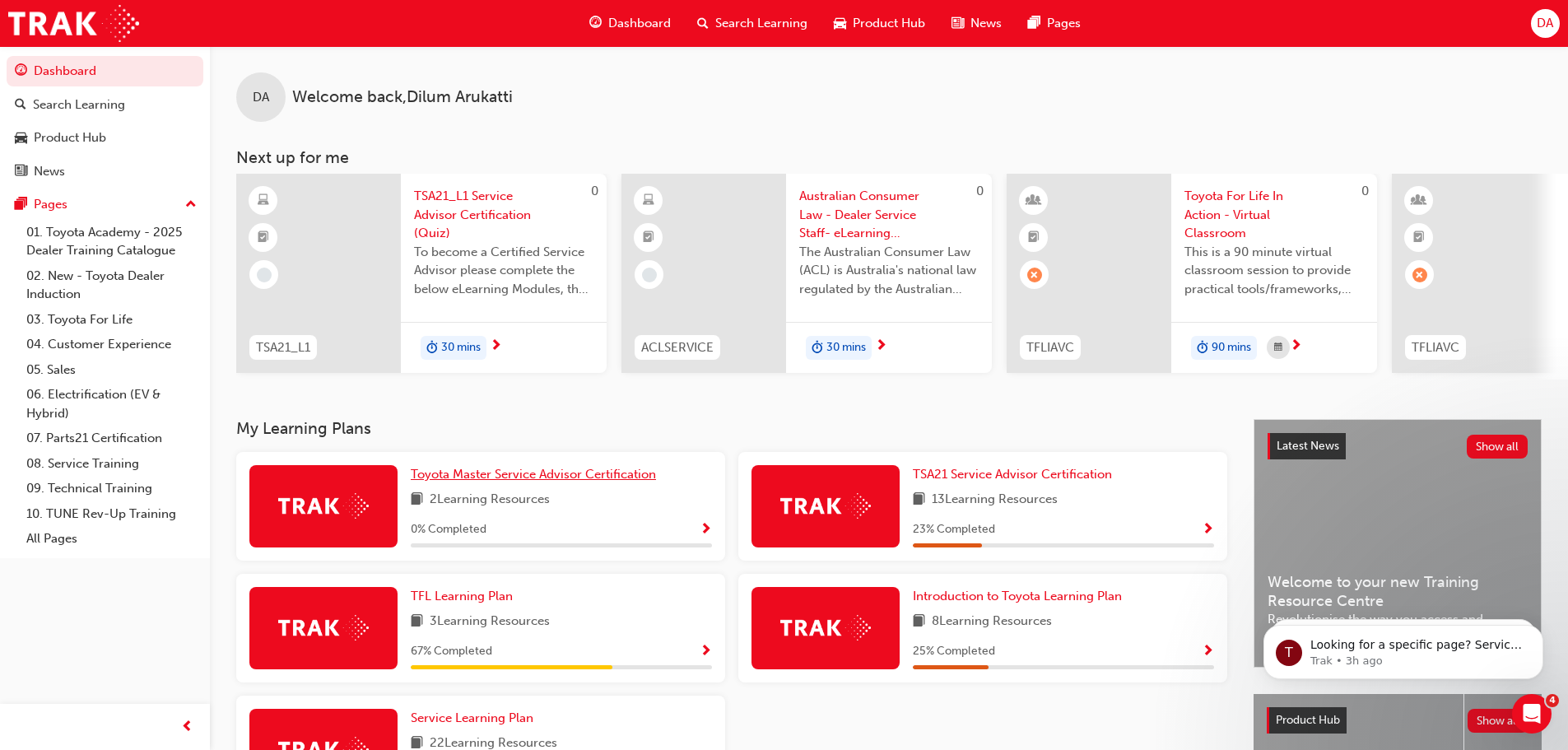
click at [576, 479] on span "Toyota Master Service Advisor Certification" at bounding box center [534, 474] width 246 height 15
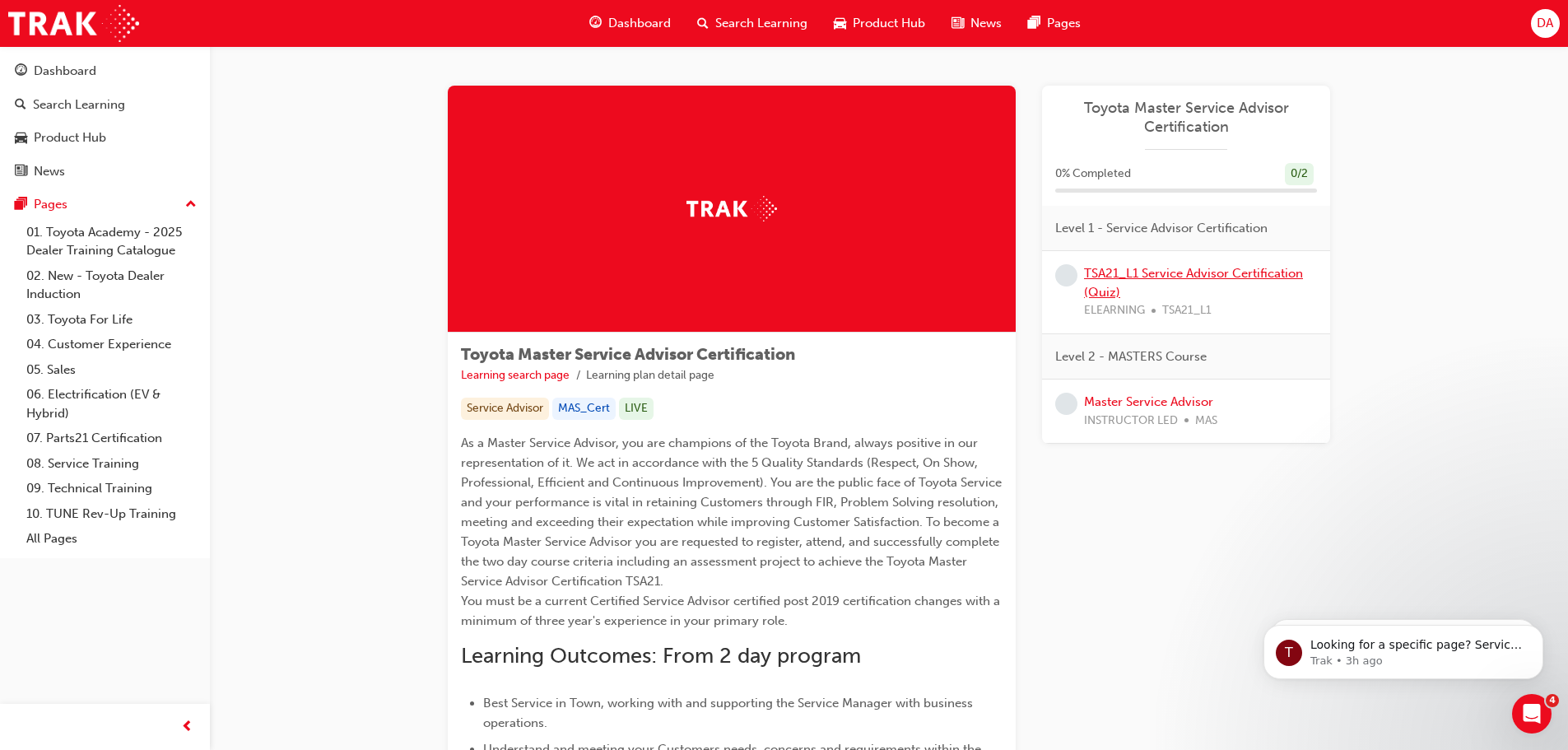
click at [1216, 273] on link "TSA21_L1 Service Advisor Certification (Quiz)" at bounding box center [1194, 283] width 219 height 34
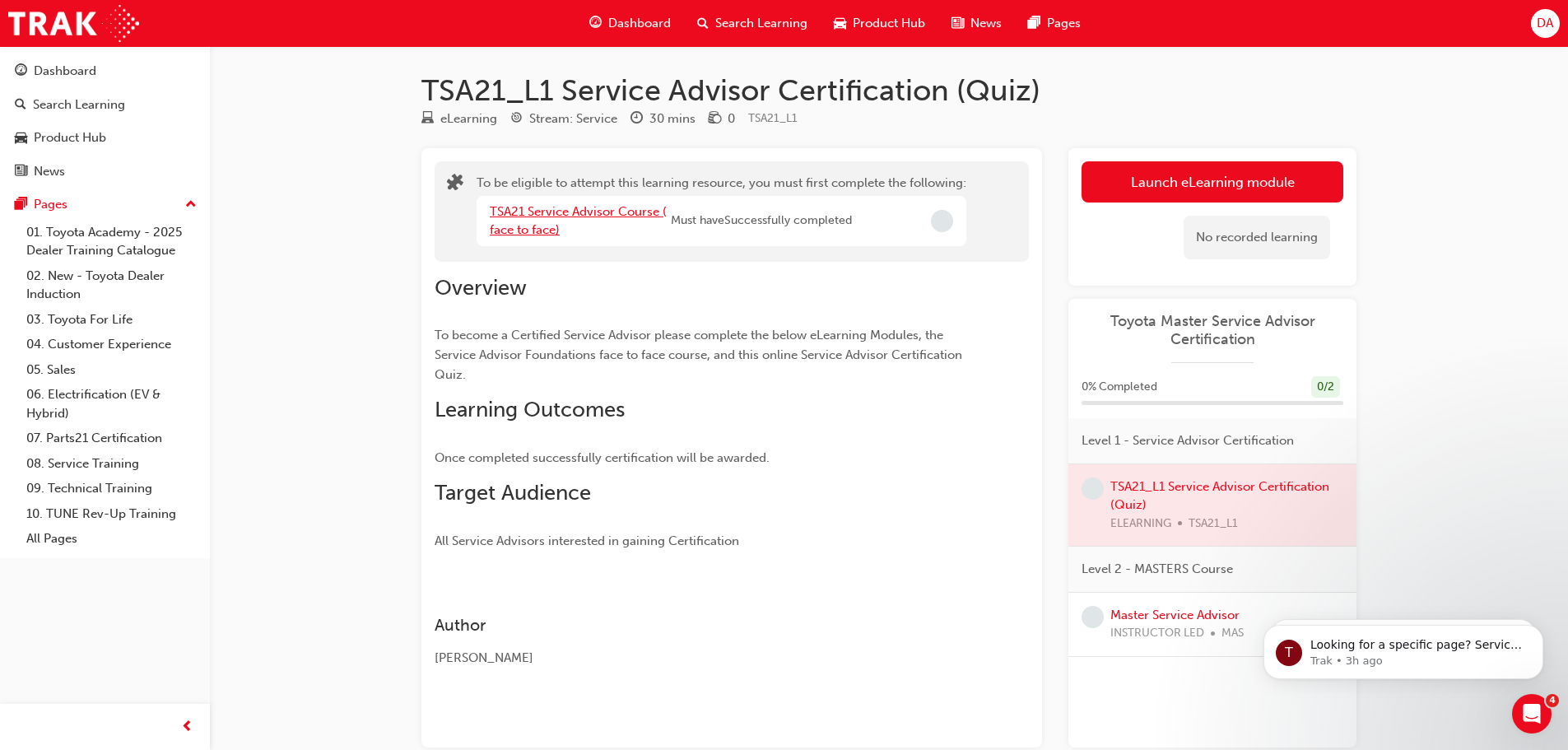
click at [561, 214] on link "TSA21 Service Advisor Course ( face to face)" at bounding box center [578, 221] width 177 height 34
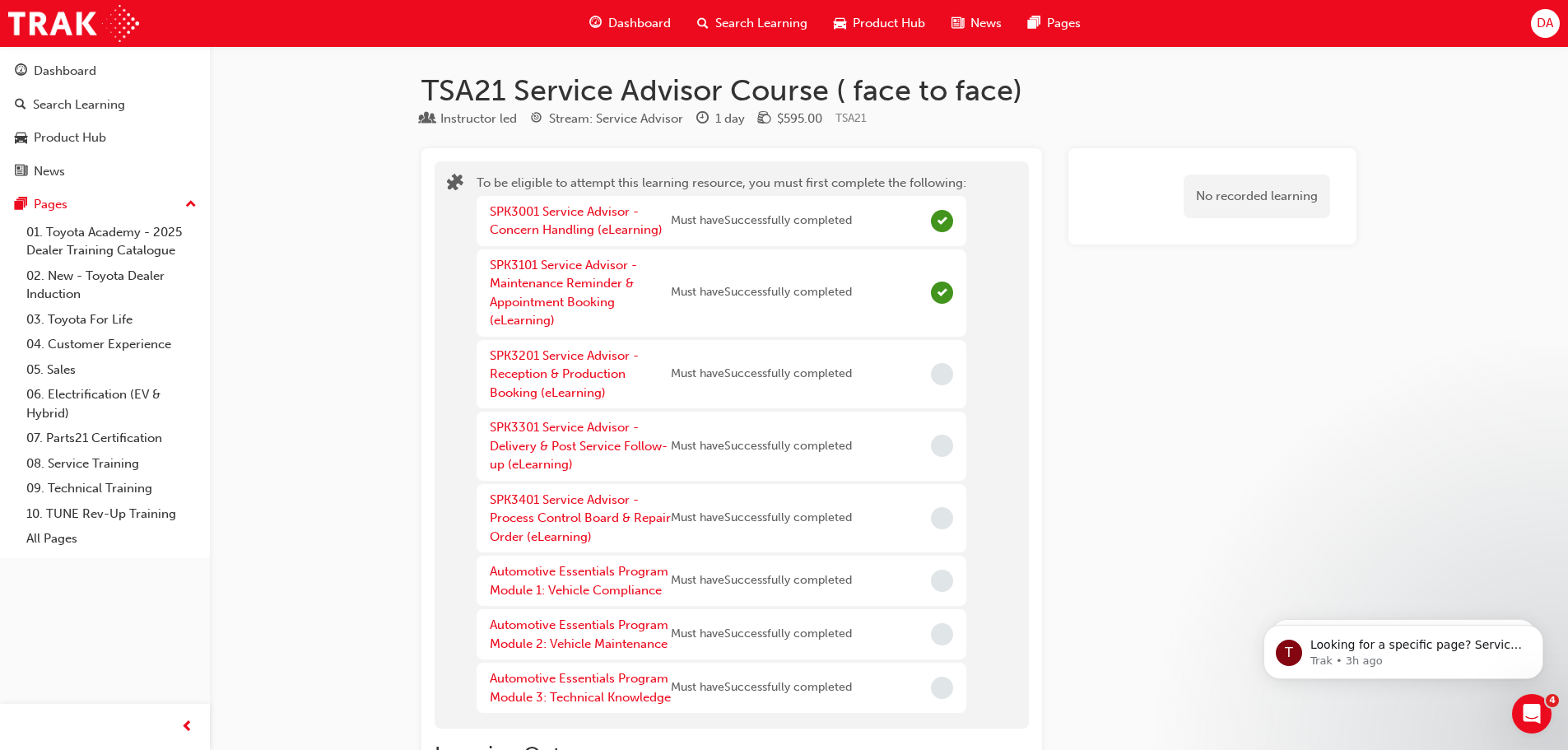
click at [556, 366] on div "SPK3201 Service Advisor - Reception & Production Booking (eLearning)" at bounding box center [580, 375] width 181 height 56
click at [544, 371] on link "SPK3201 Service Advisor - Reception & Production Booking (eLearning)" at bounding box center [564, 373] width 149 height 52
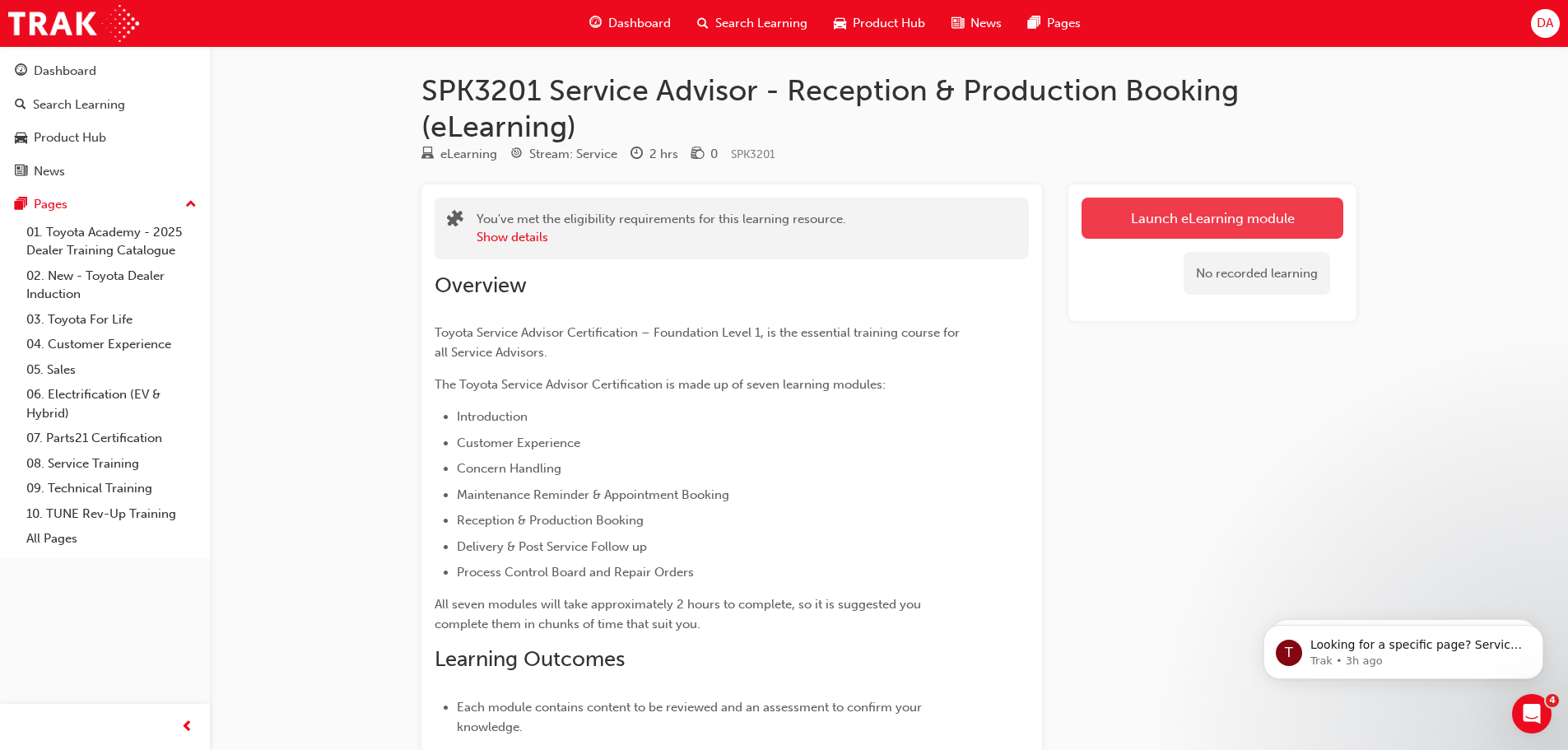
click at [1179, 219] on link "Launch eLearning module" at bounding box center [1212, 218] width 262 height 41
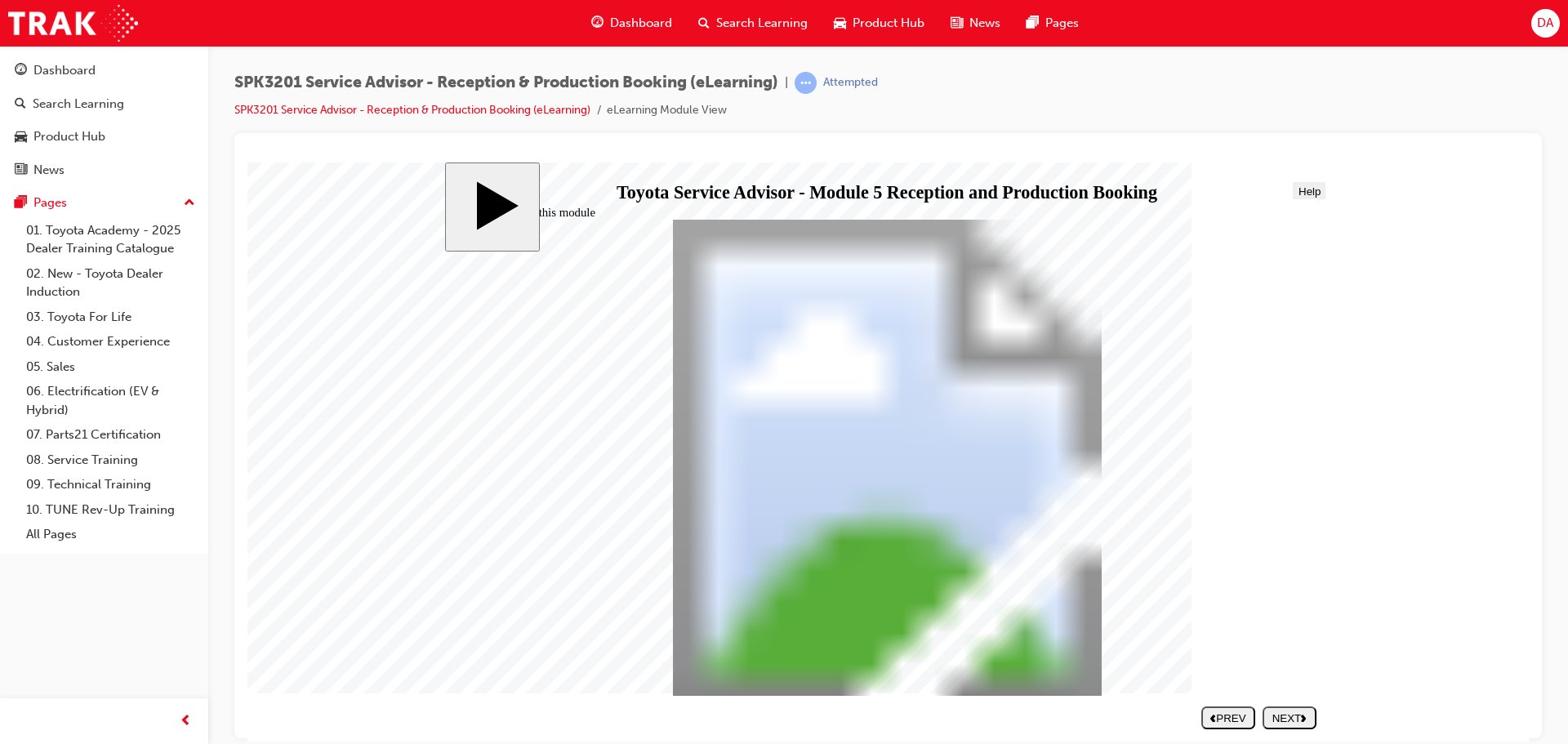
click at [1301, 717] on div "NEXT" at bounding box center [1290, 717] width 41 height 12
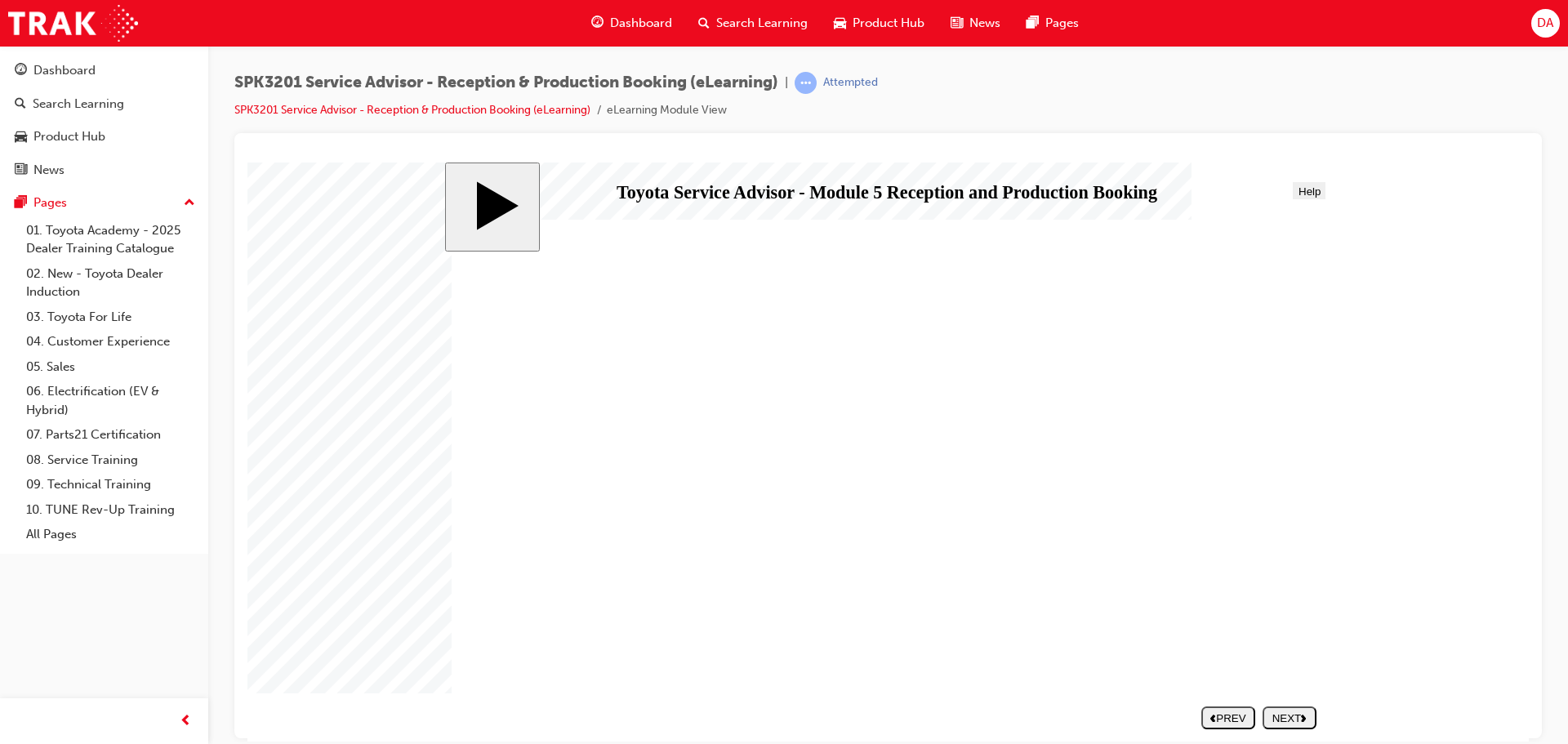
click at [1301, 717] on div "NEXT" at bounding box center [1290, 717] width 41 height 12
drag, startPoint x: 1188, startPoint y: 658, endPoint x: 1207, endPoint y: 684, distance: 32.2
click at [1285, 720] on div "NEXT" at bounding box center [1290, 717] width 41 height 12
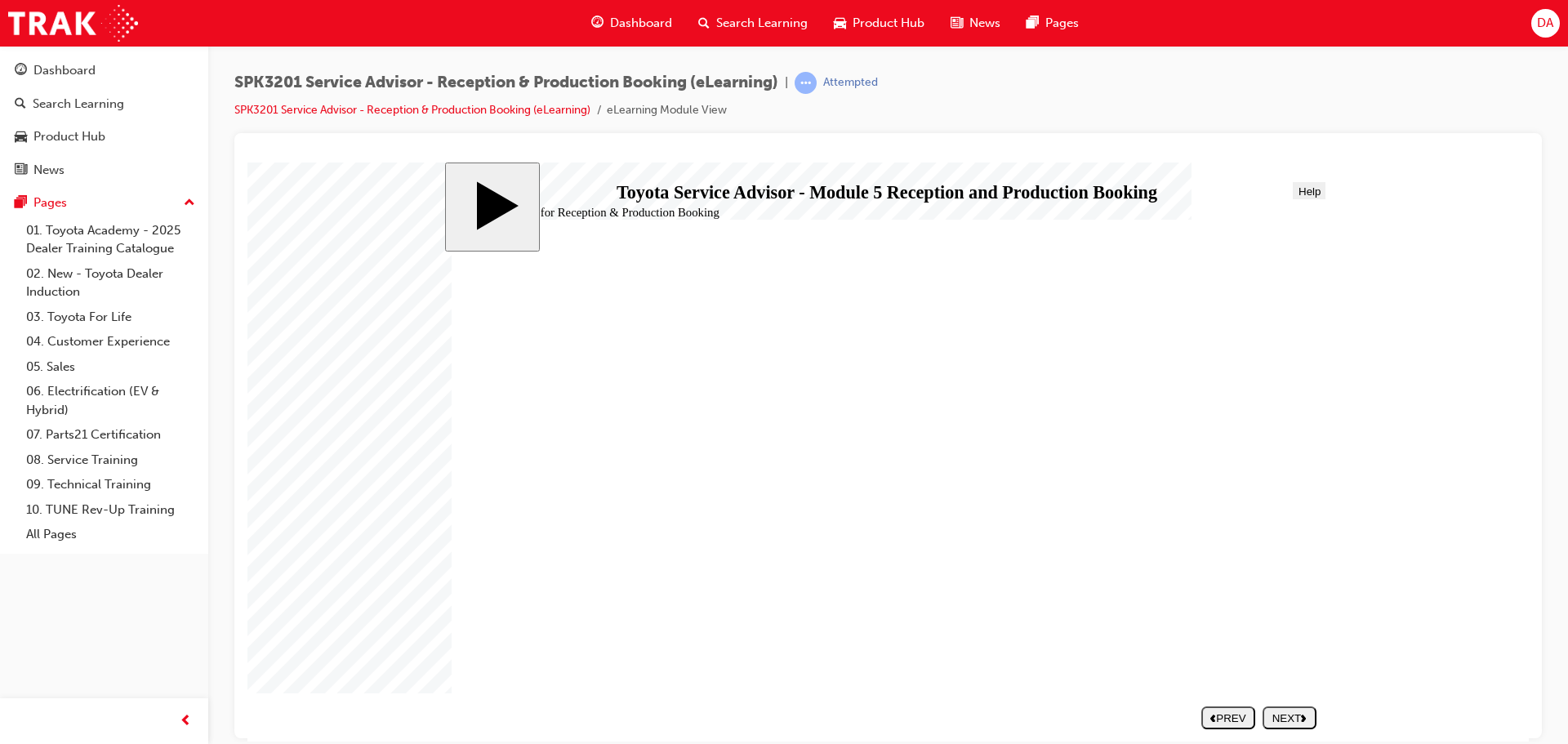
click at [1281, 711] on div "NEXT" at bounding box center [1290, 717] width 41 height 12
click at [1301, 721] on div "NEXT" at bounding box center [1290, 717] width 41 height 12
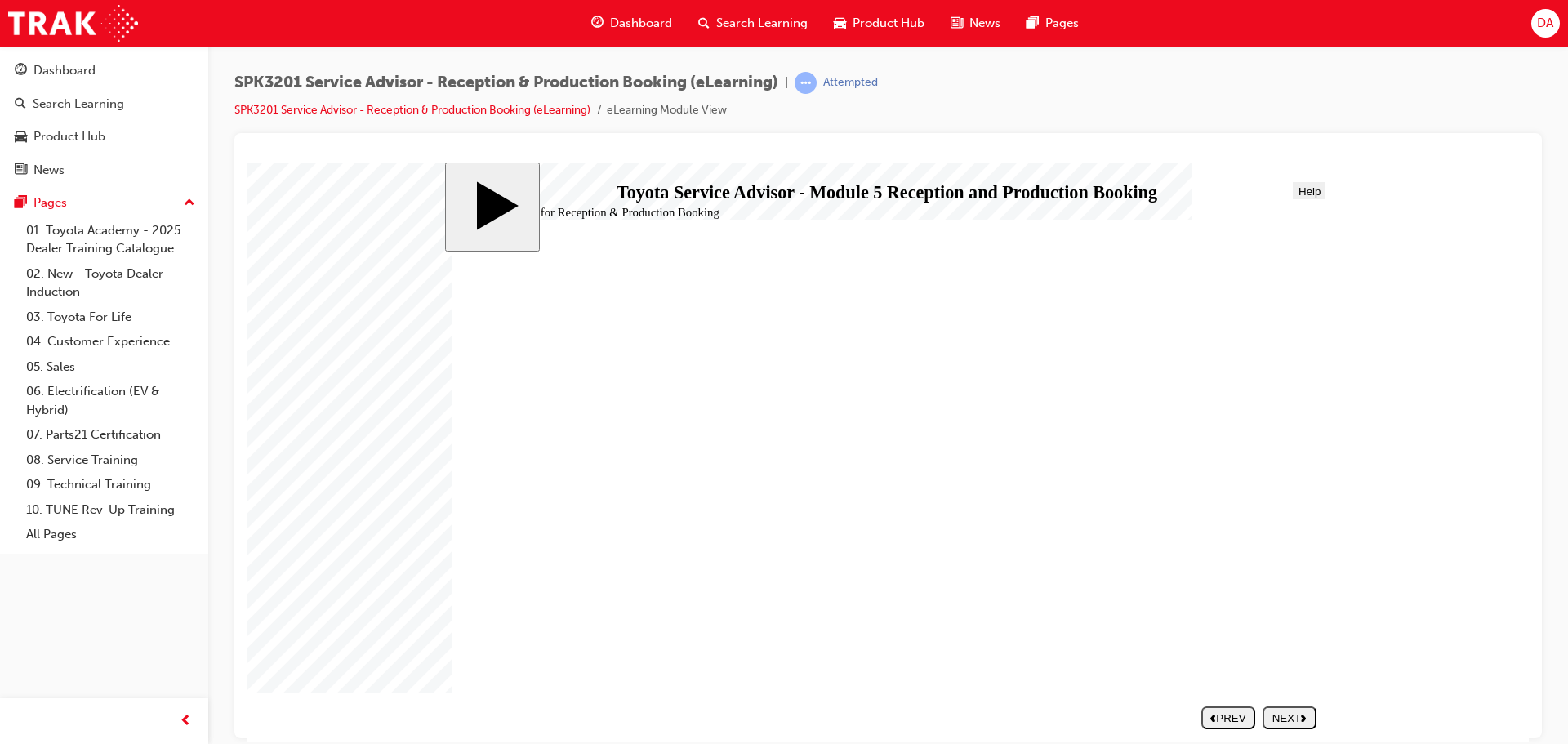
click at [1307, 718] on use "next" at bounding box center [1303, 717] width 5 height 7
click at [1297, 713] on div "NEXT" at bounding box center [1290, 717] width 41 height 12
drag, startPoint x: 653, startPoint y: 455, endPoint x: 1095, endPoint y: 466, distance: 442.1
drag, startPoint x: 705, startPoint y: 411, endPoint x: 1154, endPoint y: 416, distance: 449.0
drag, startPoint x: 709, startPoint y: 548, endPoint x: 1156, endPoint y: 417, distance: 465.8
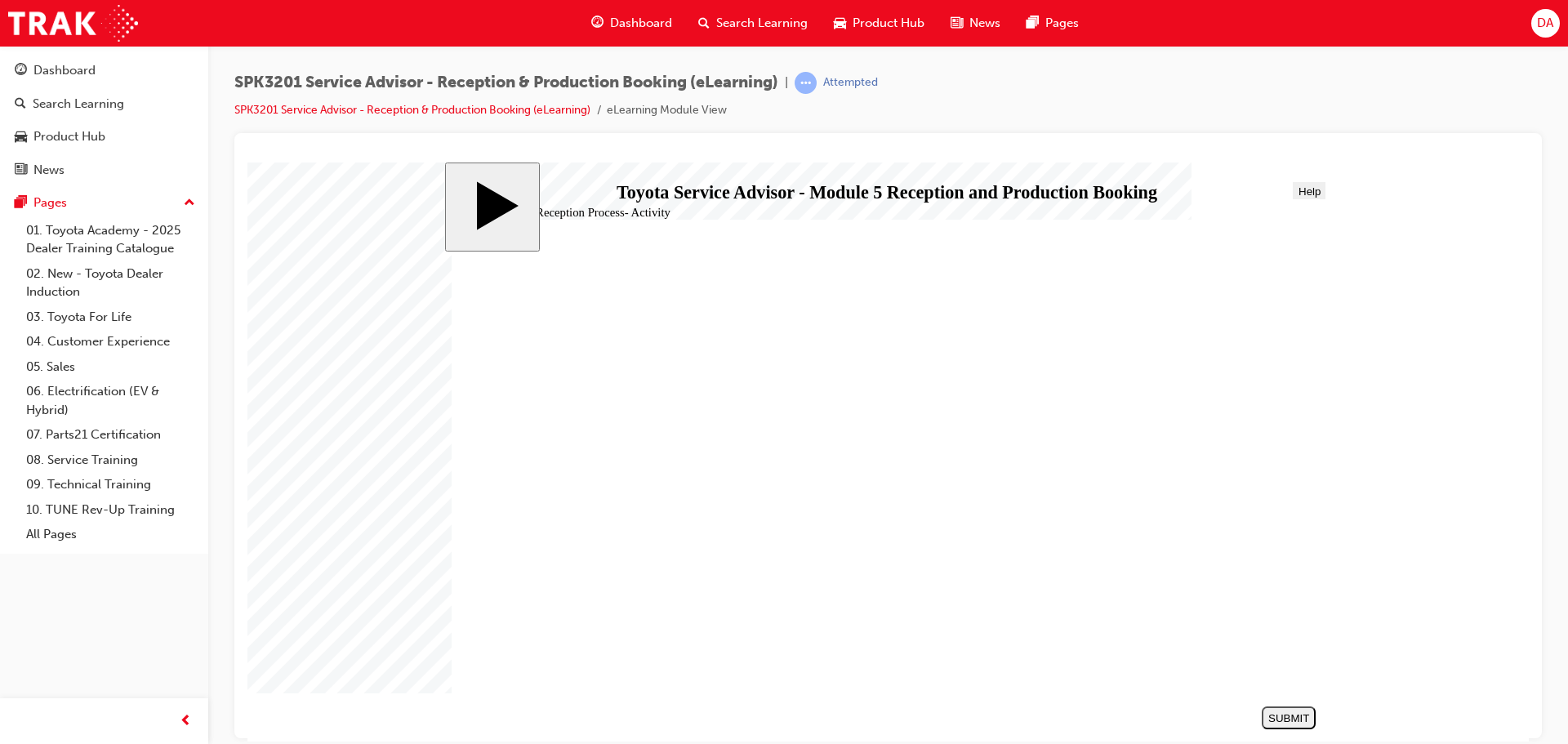
drag, startPoint x: 703, startPoint y: 597, endPoint x: 1154, endPoint y: 422, distance: 483.8
drag, startPoint x: 725, startPoint y: 409, endPoint x: 1167, endPoint y: 459, distance: 444.8
drag, startPoint x: 693, startPoint y: 504, endPoint x: 1140, endPoint y: 462, distance: 449.0
drag, startPoint x: 667, startPoint y: 405, endPoint x: 1129, endPoint y: 493, distance: 470.3
drag, startPoint x: 735, startPoint y: 548, endPoint x: 1180, endPoint y: 549, distance: 445.0
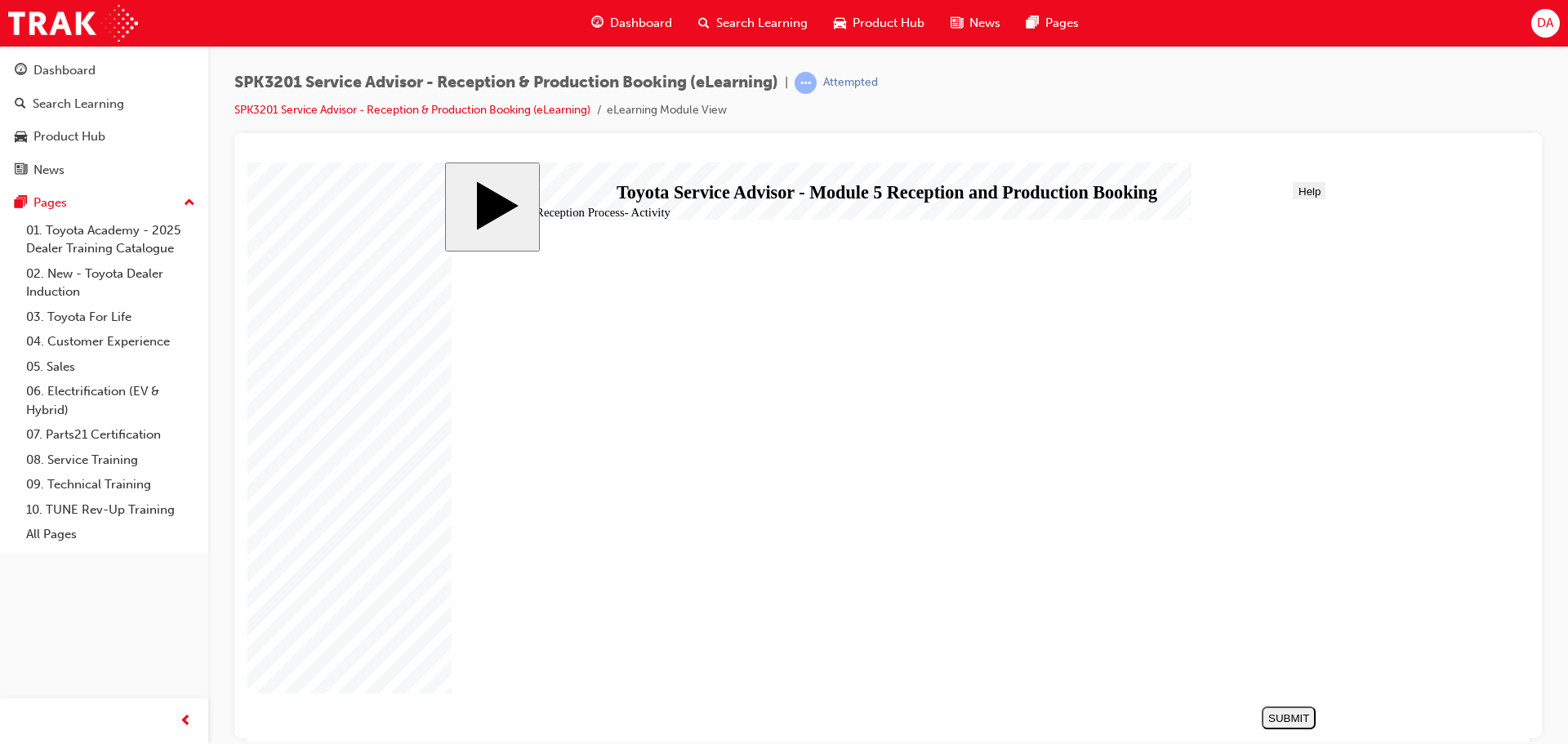
drag, startPoint x: 677, startPoint y: 445, endPoint x: 686, endPoint y: 451, distance: 10.8
drag, startPoint x: 686, startPoint y: 452, endPoint x: 1152, endPoint y: 586, distance: 484.9
click at [1291, 714] on div "SUBMIT" at bounding box center [1289, 717] width 41 height 12
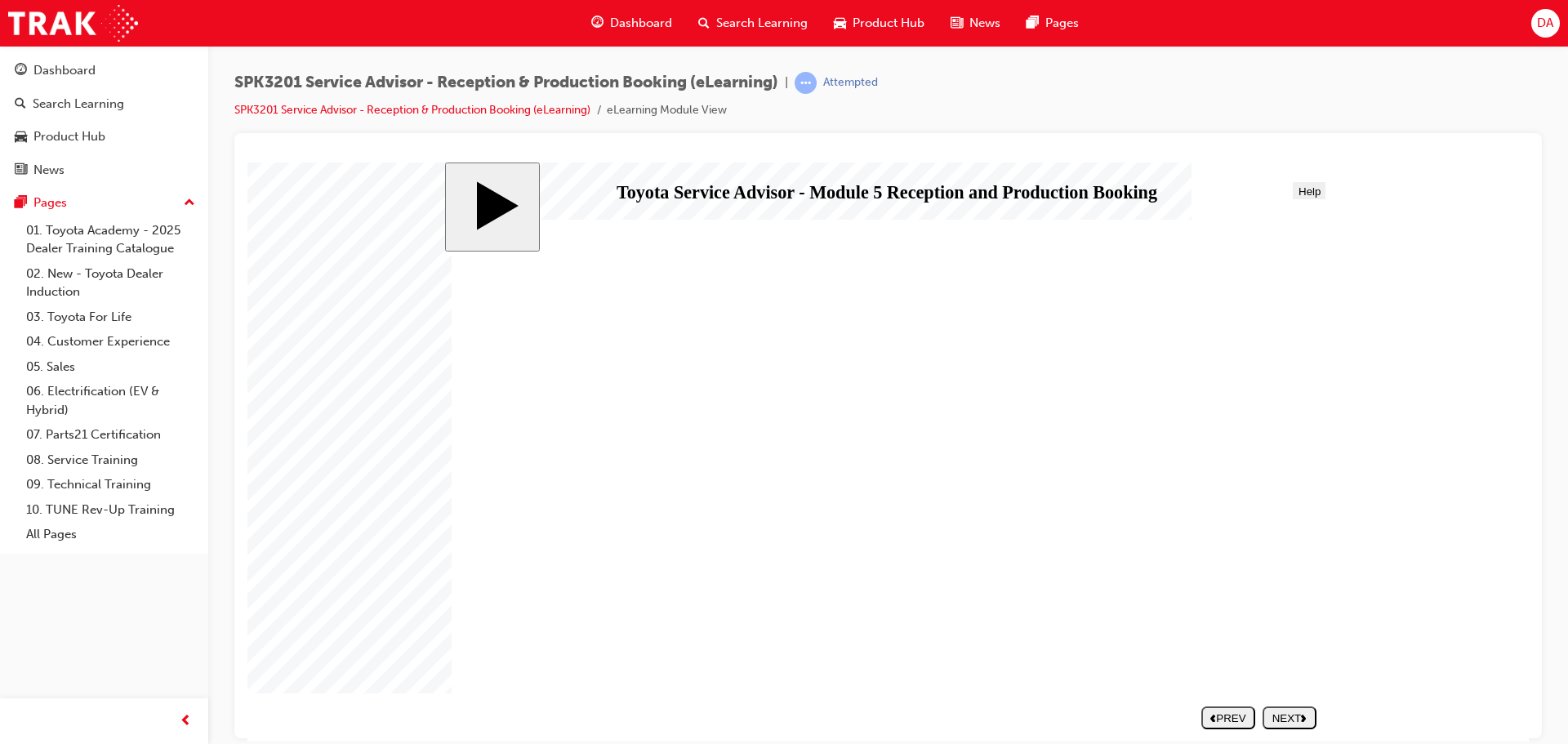
click at [1280, 716] on div "NEXT" at bounding box center [1290, 717] width 41 height 12
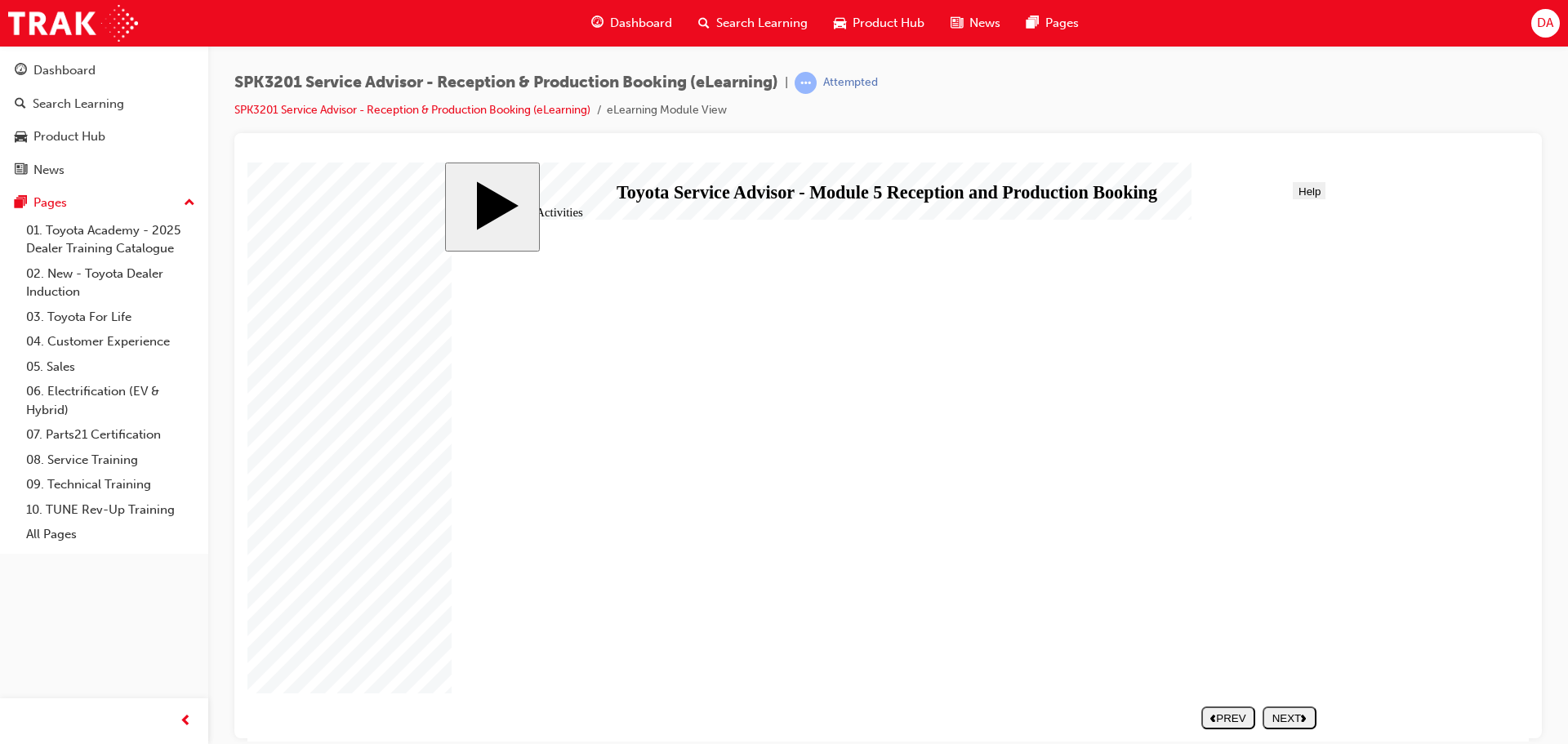
click at [1293, 717] on div "NEXT" at bounding box center [1290, 717] width 41 height 12
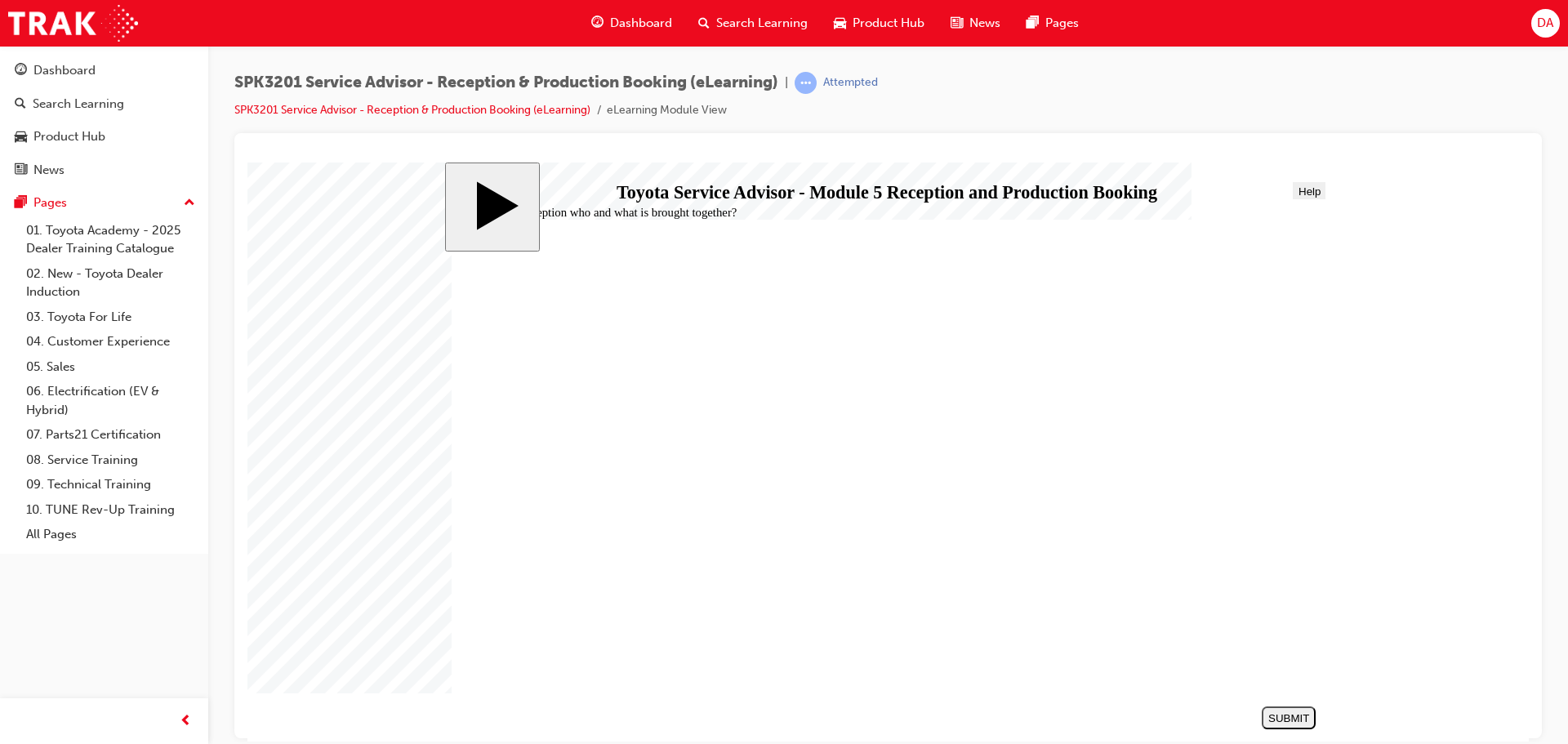
radio input "true"
click at [1279, 721] on div "SUBMIT" at bounding box center [1289, 717] width 41 height 12
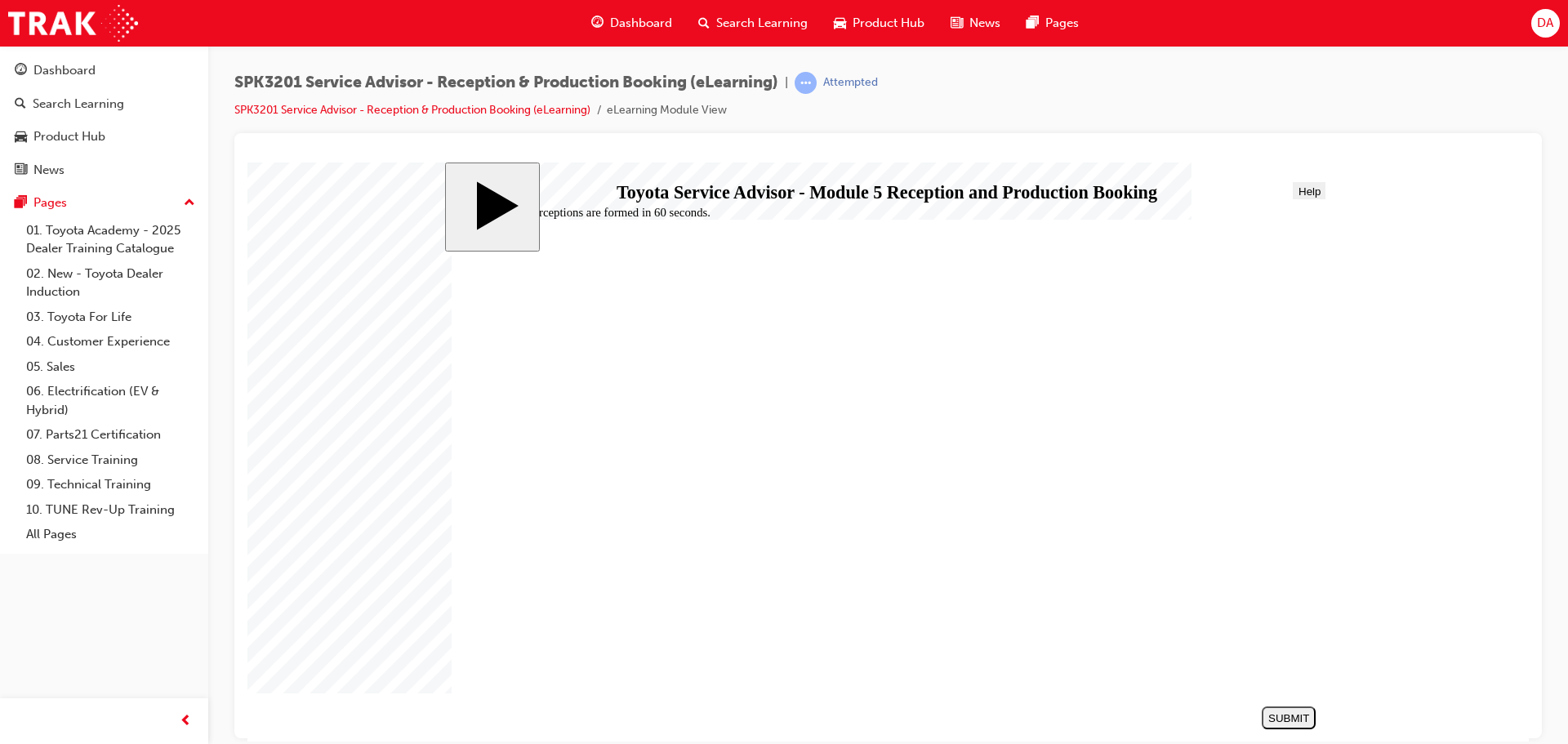
radio input "true"
click at [1284, 714] on div "SUBMIT" at bounding box center [1289, 717] width 41 height 12
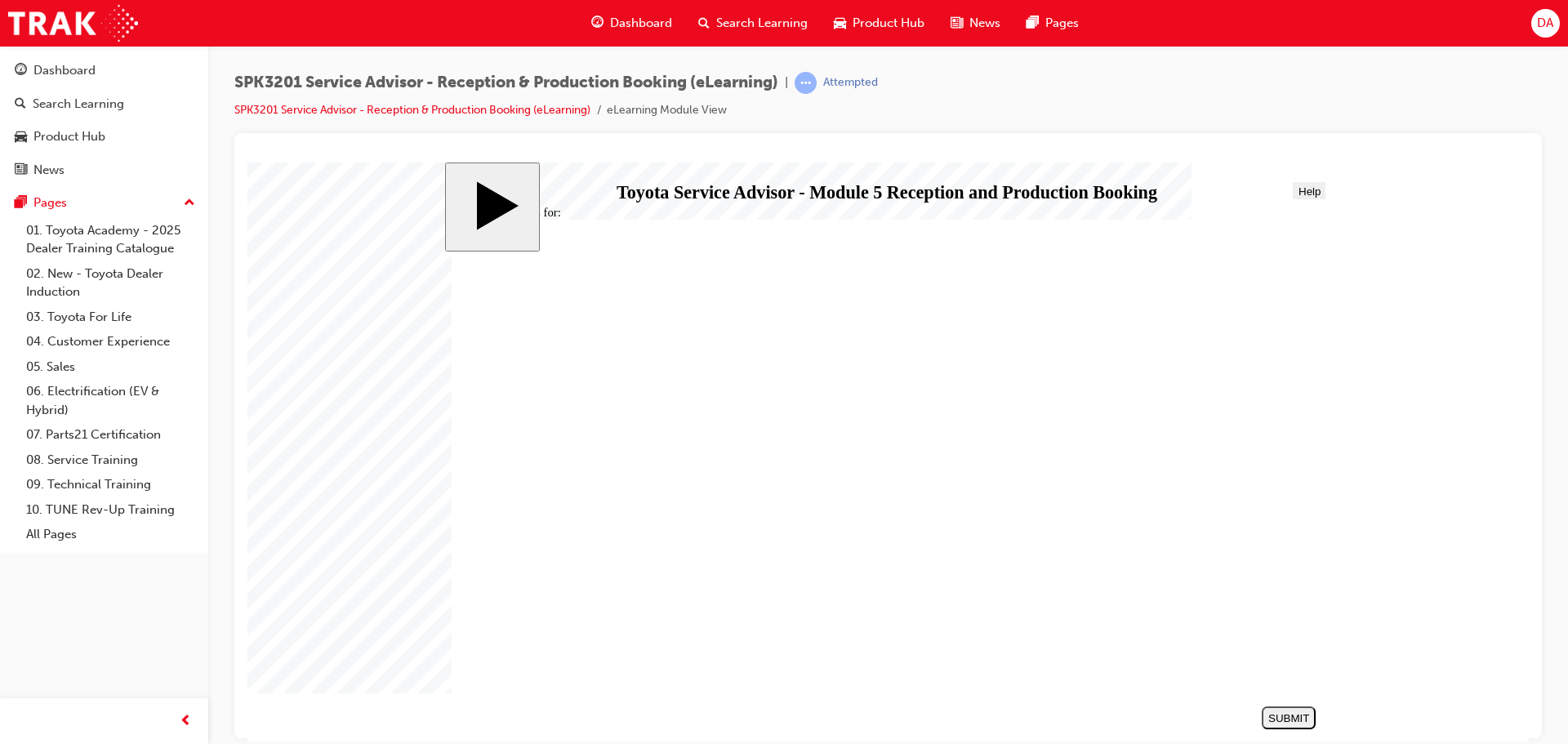
radio input "true"
click at [1296, 714] on div "SUBMIT" at bounding box center [1289, 717] width 41 height 12
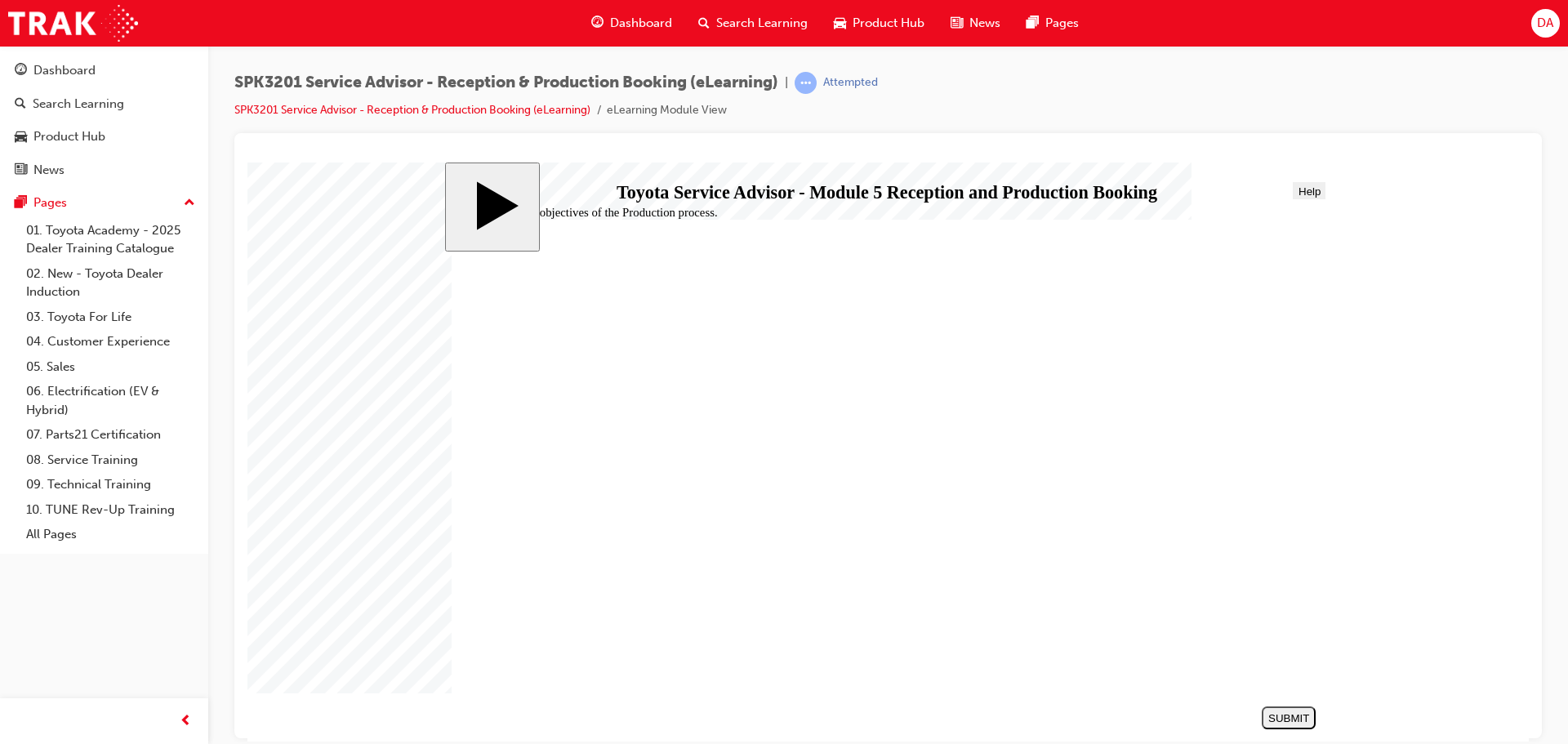
radio input "true"
click at [1280, 714] on div "SUBMIT" at bounding box center [1289, 717] width 41 height 12
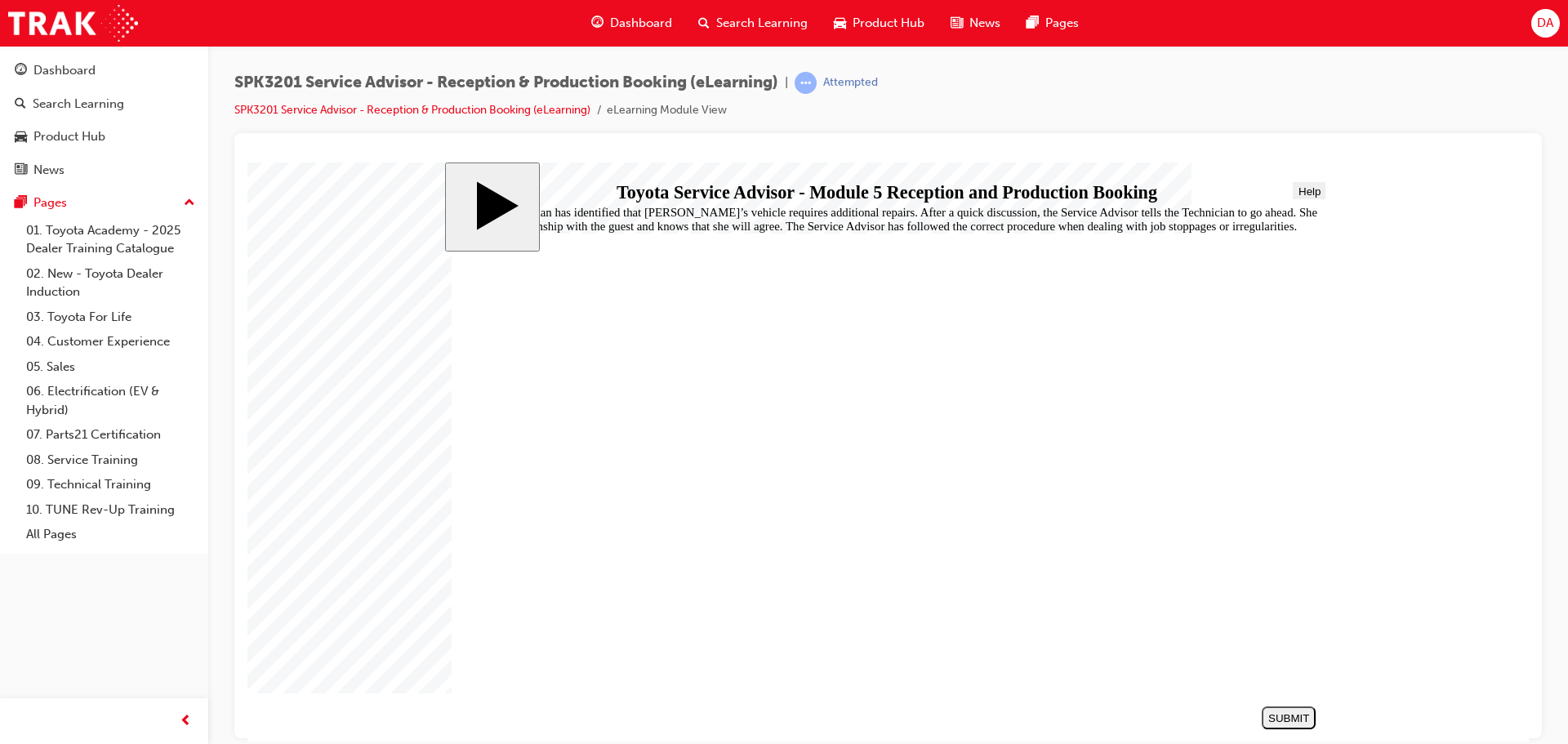
radio input "true"
click at [1280, 714] on div "SUBMIT" at bounding box center [1289, 717] width 41 height 12
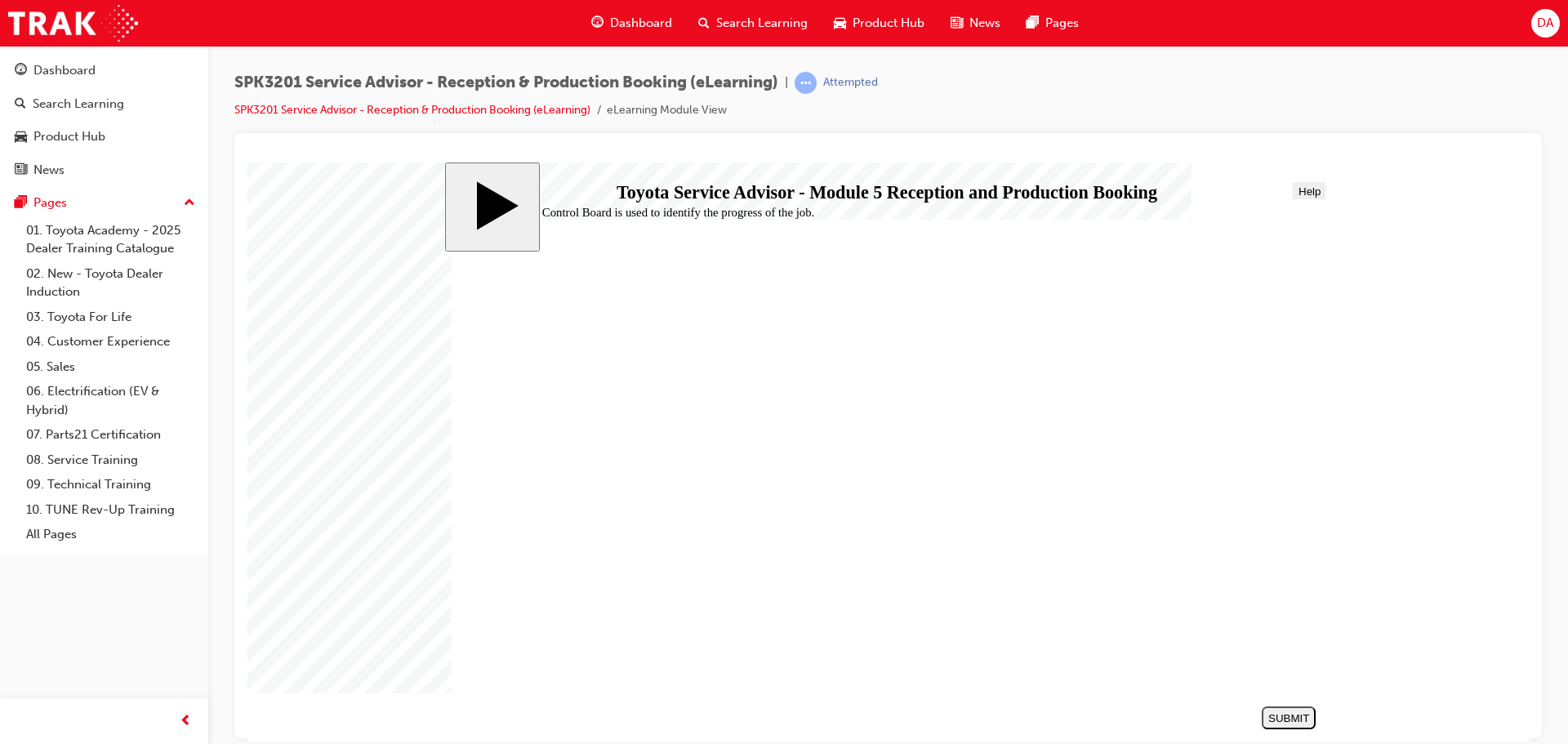
radio input "true"
drag, startPoint x: 1298, startPoint y: 715, endPoint x: 1280, endPoint y: 711, distance: 18.4
click at [1297, 715] on div "SUBMIT" at bounding box center [1289, 717] width 41 height 12
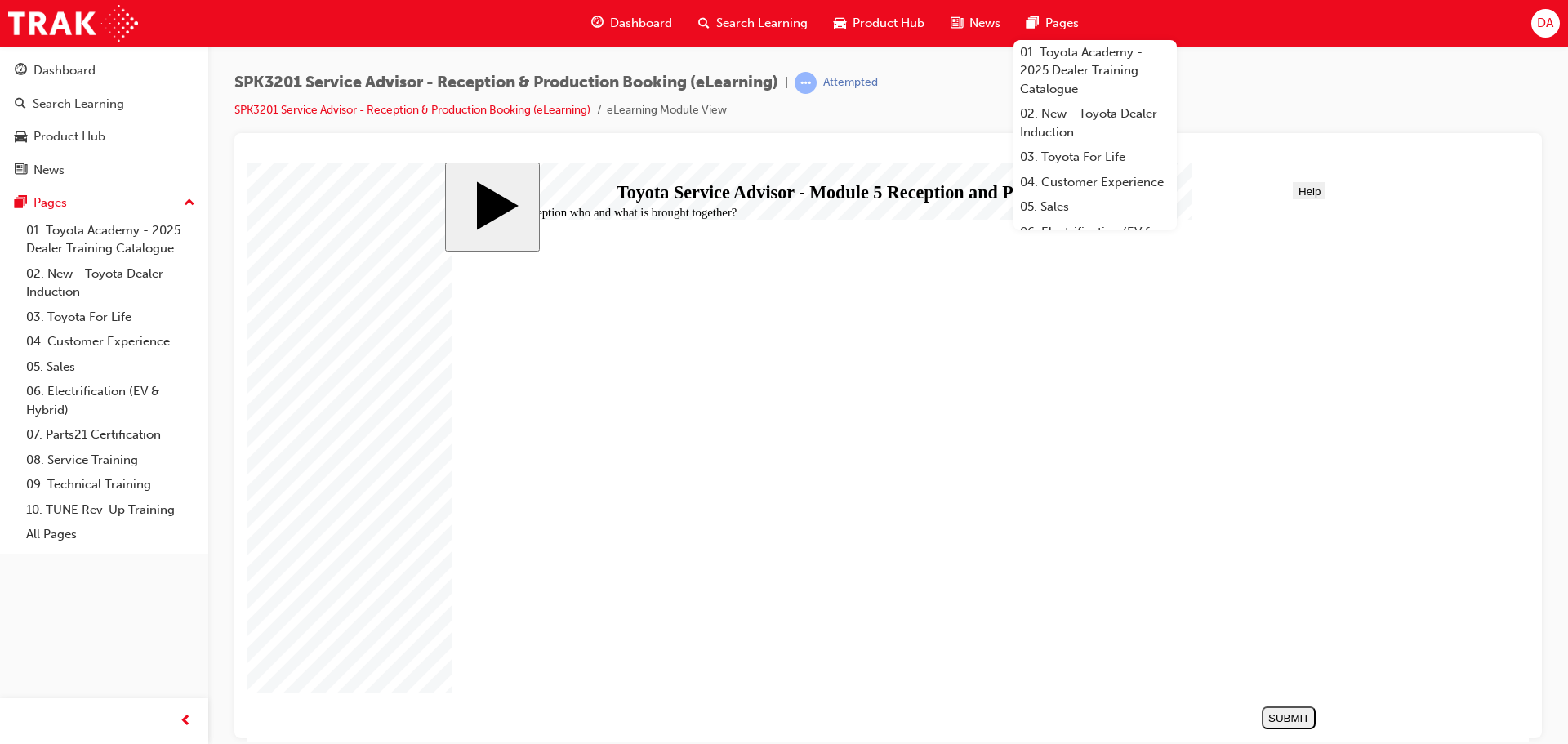
radio input "true"
click at [1285, 711] on div "SUBMIT" at bounding box center [1289, 717] width 41 height 12
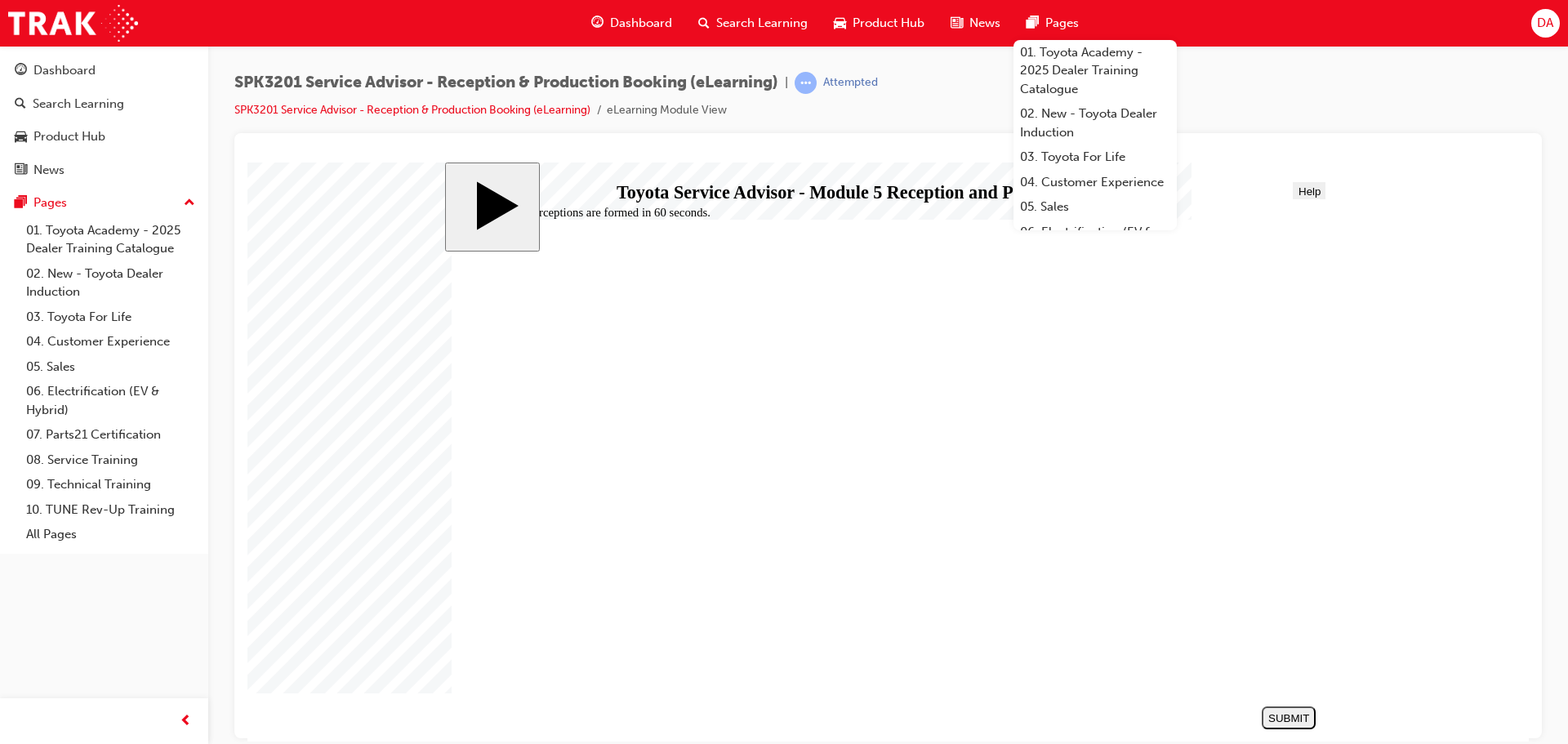
radio input "true"
click at [1274, 711] on div "SUBMIT" at bounding box center [1289, 717] width 41 height 12
radio input "true"
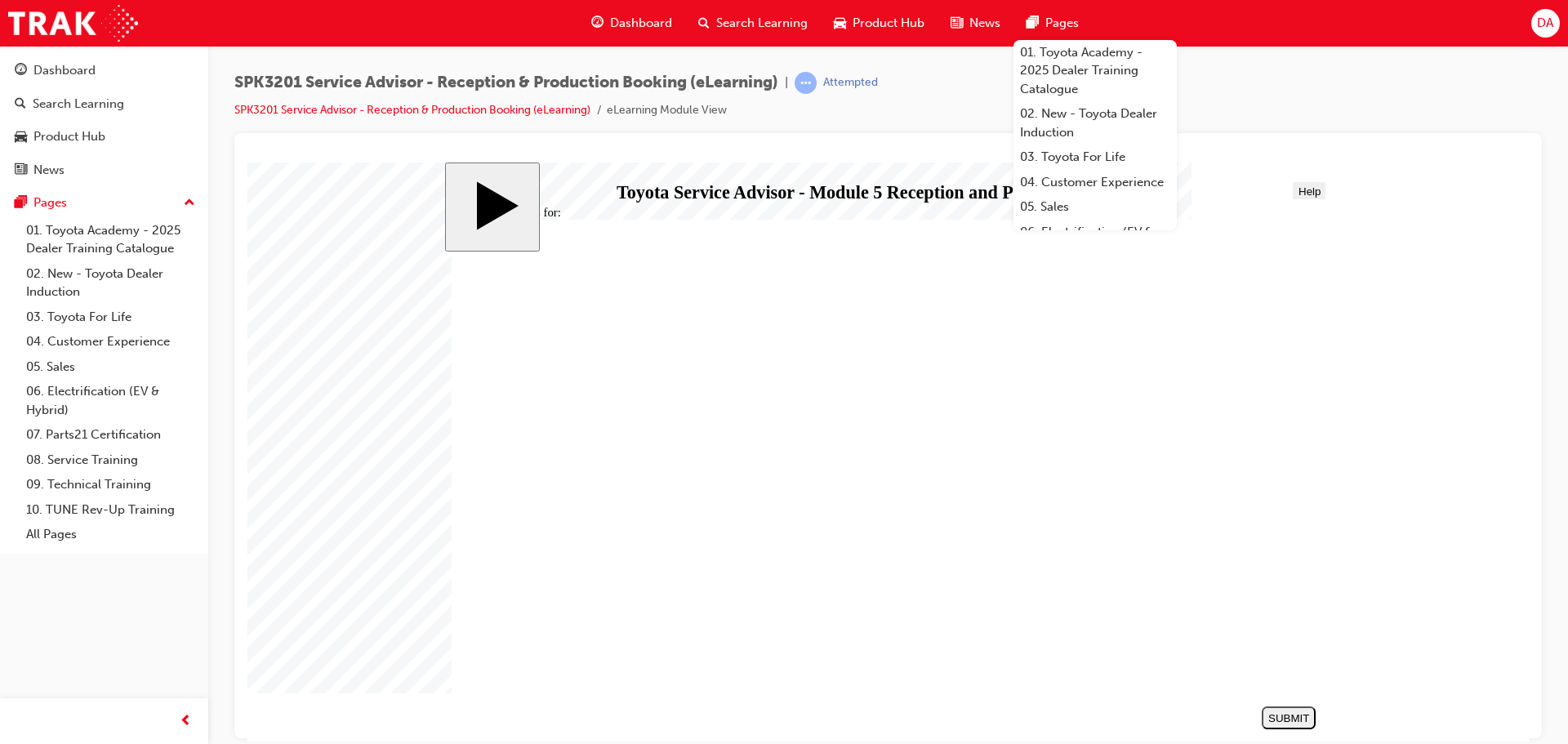
click at [1293, 717] on div "SUBMIT" at bounding box center [1289, 717] width 41 height 12
radio input "true"
click at [1299, 718] on div "SUBMIT" at bounding box center [1289, 717] width 41 height 12
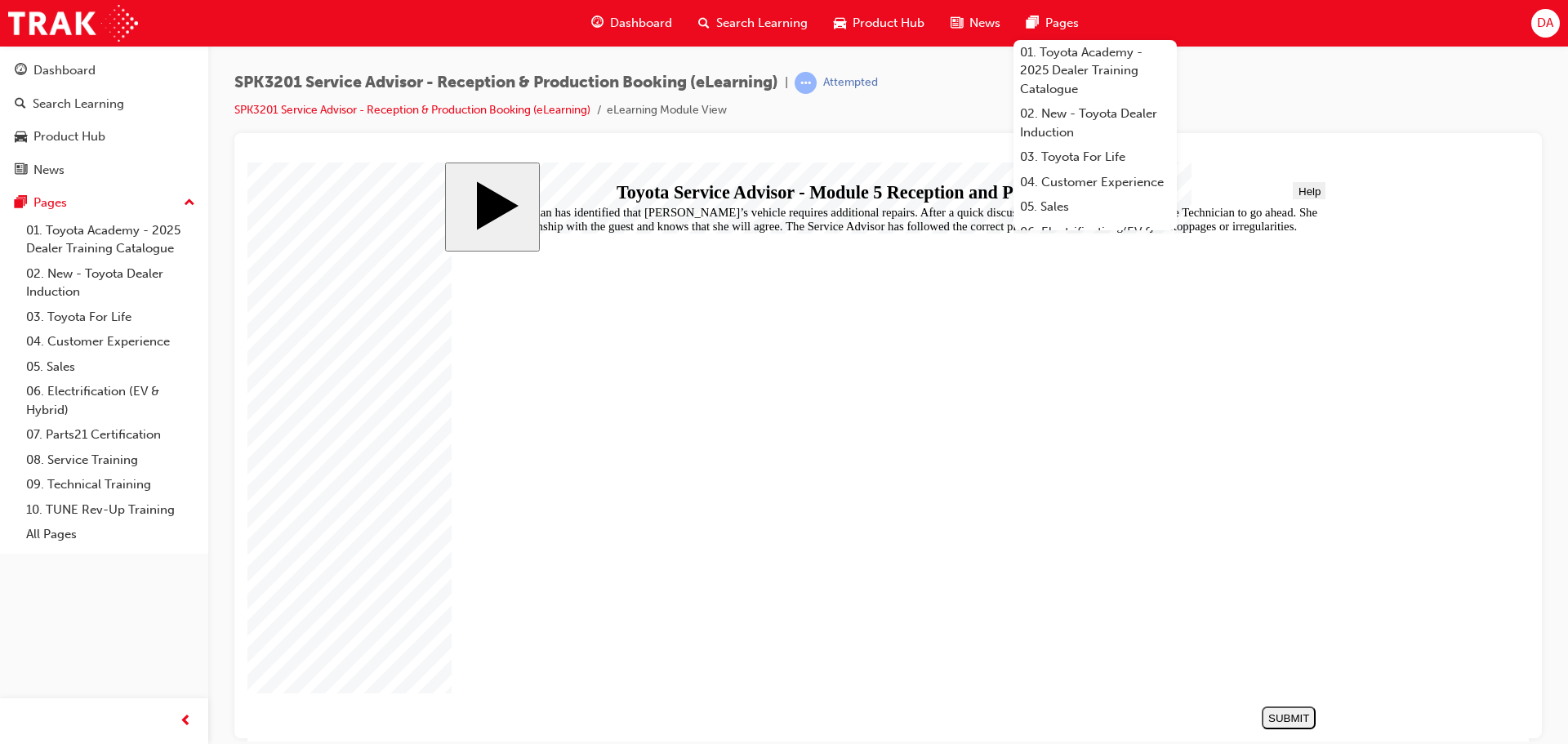
radio input "true"
click at [1298, 719] on div "SUBMIT" at bounding box center [1289, 717] width 41 height 12
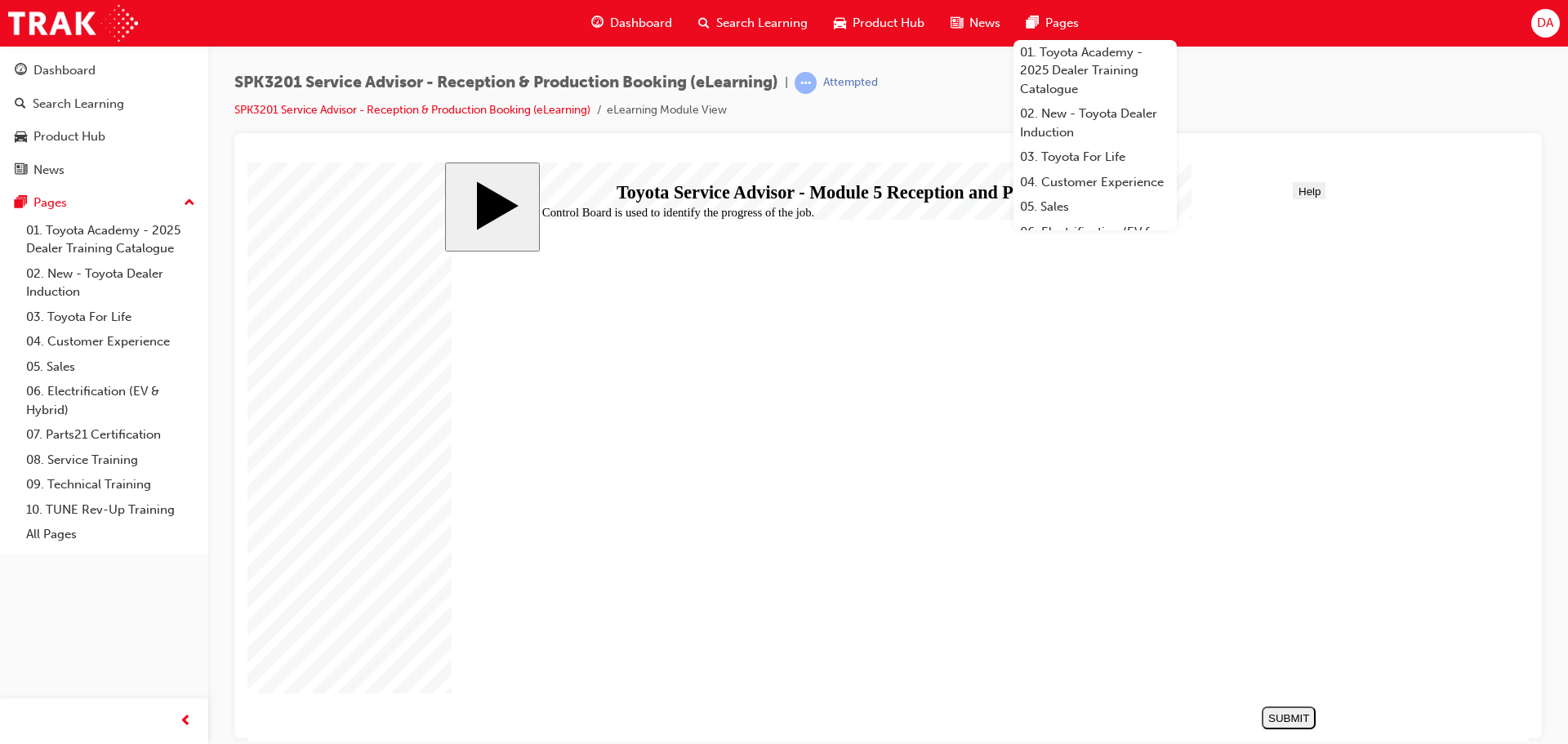
radio input "true"
click at [1283, 714] on div "SUBMIT" at bounding box center [1289, 717] width 41 height 12
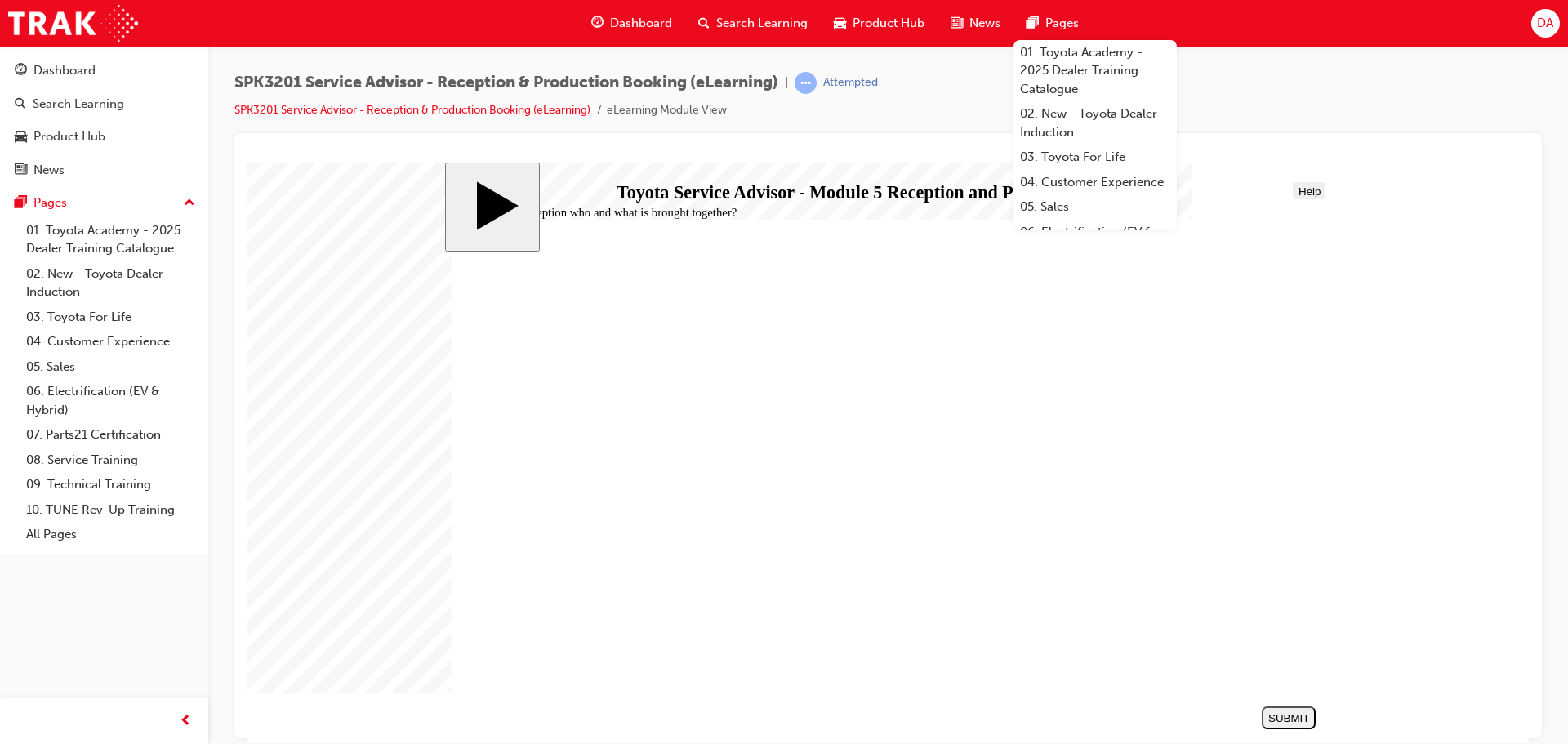
radio input "true"
click at [1293, 720] on div "SUBMIT" at bounding box center [1289, 717] width 41 height 12
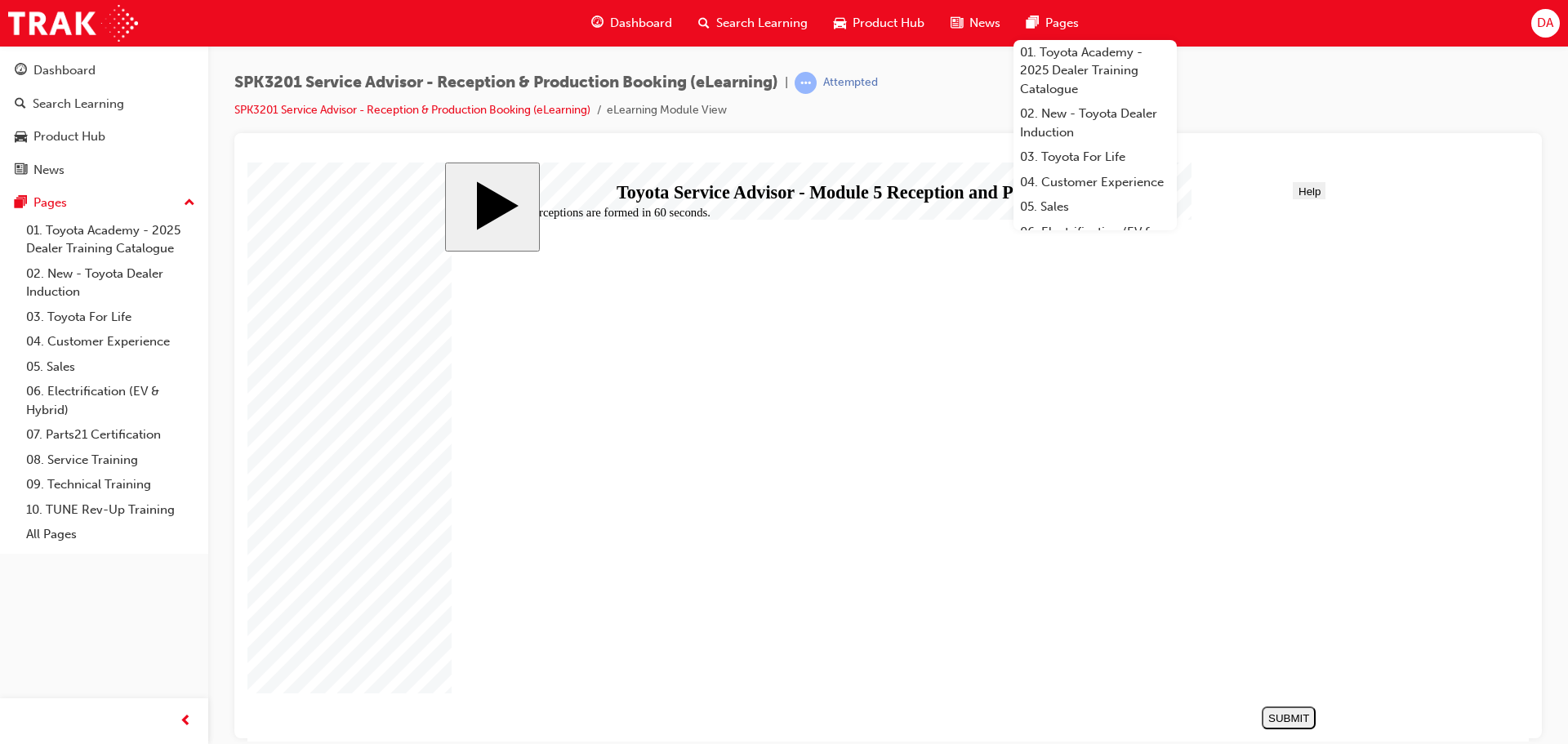
radio input "true"
click at [1280, 718] on div "SUBMIT" at bounding box center [1289, 717] width 41 height 12
radio input "true"
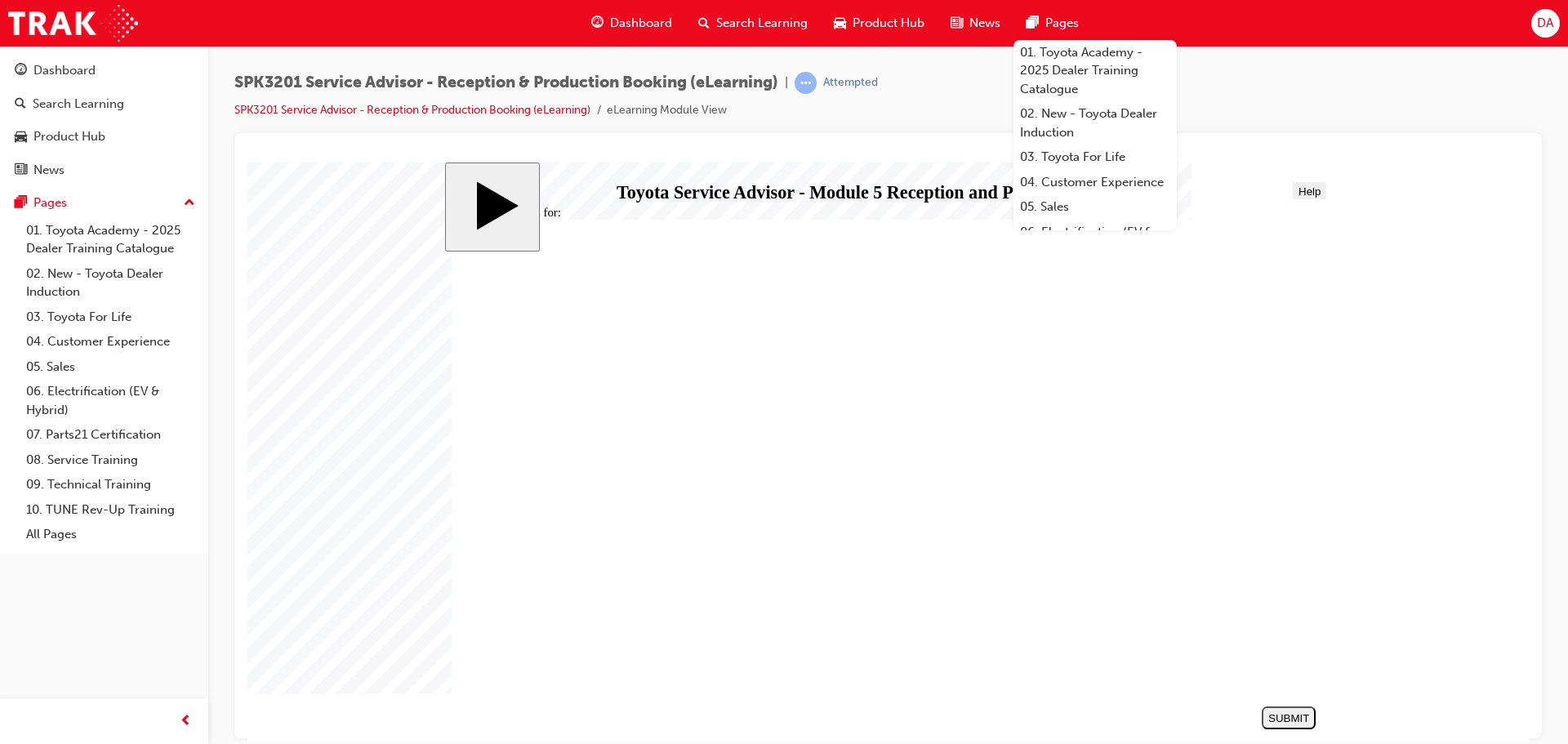
click at [1298, 718] on div "SUBMIT" at bounding box center [1289, 717] width 41 height 12
radio input "true"
click at [1286, 718] on div "SUBMIT" at bounding box center [1289, 717] width 41 height 12
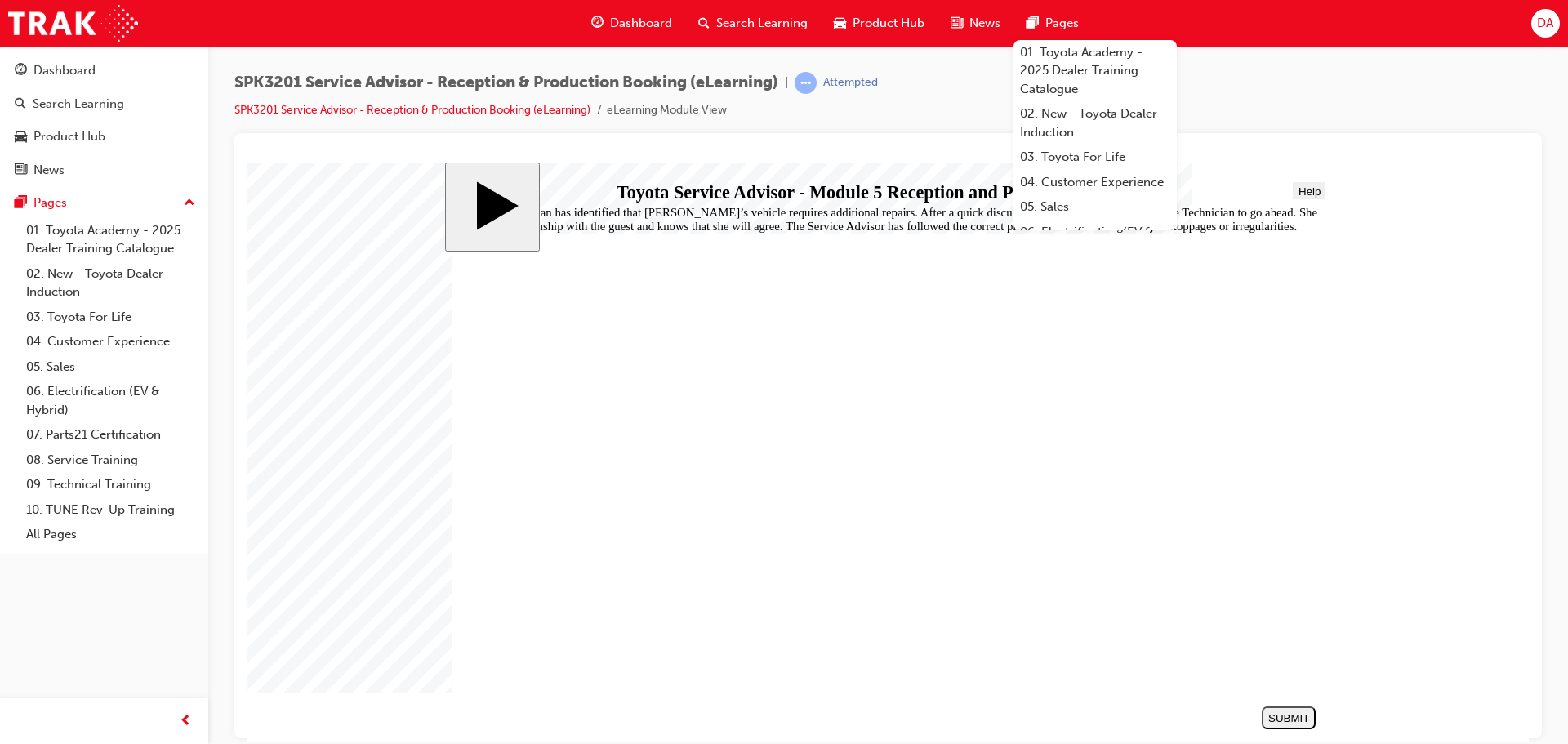
radio input "true"
click at [1293, 718] on div "SUBMIT" at bounding box center [1289, 717] width 41 height 12
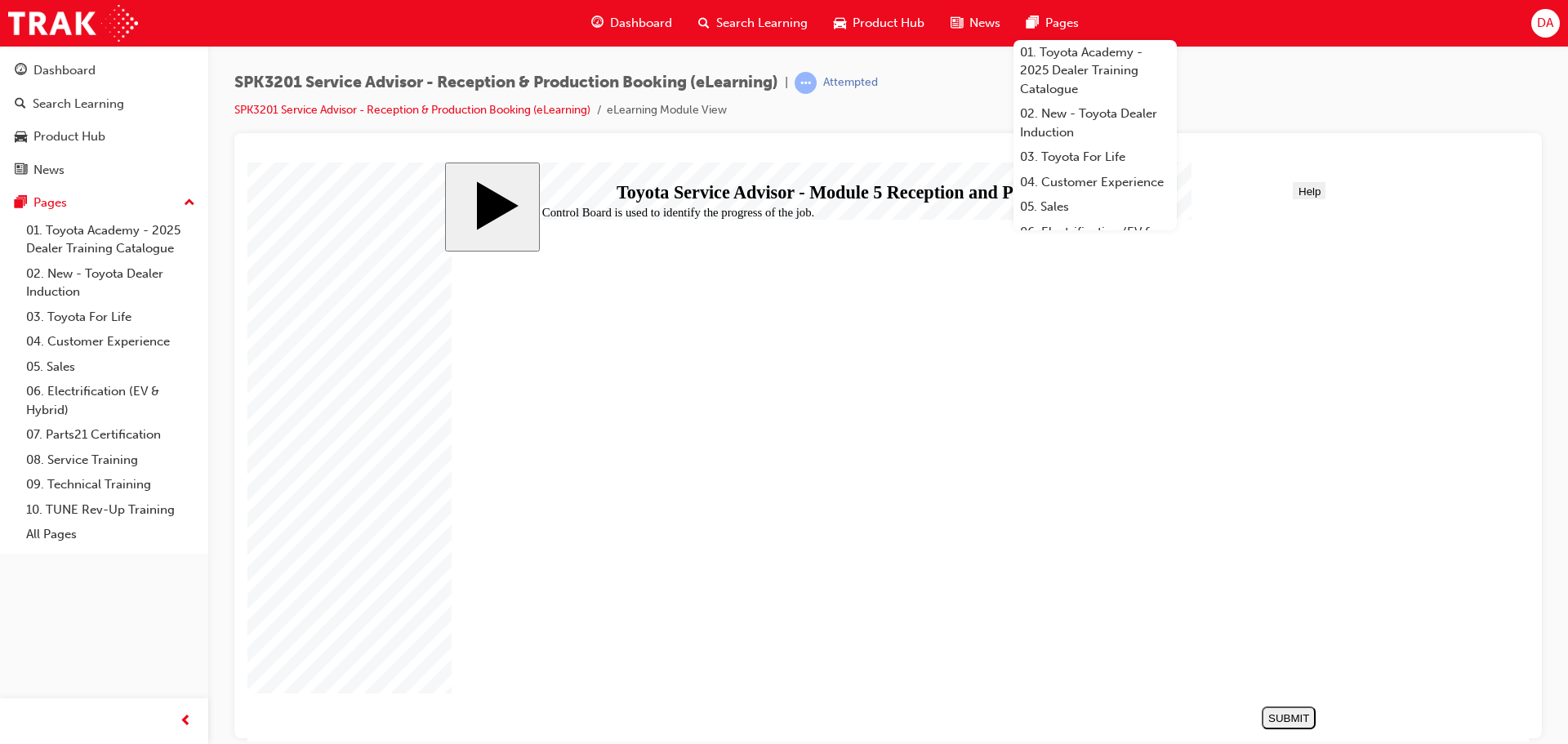
radio input "true"
click at [1288, 711] on div "SUBMIT" at bounding box center [1289, 717] width 41 height 12
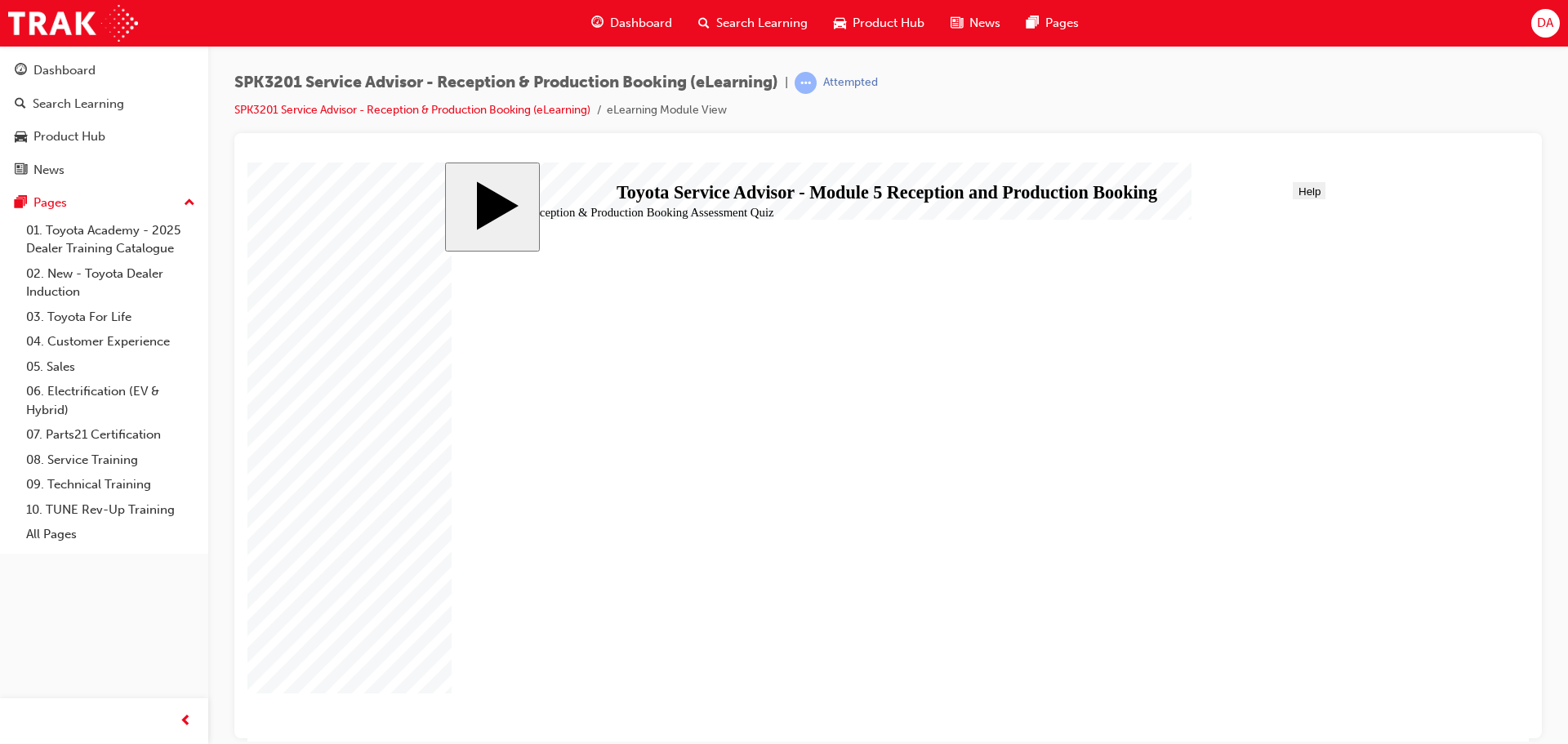
radio input "true"
click at [1280, 714] on div "SUBMIT" at bounding box center [1289, 717] width 41 height 12
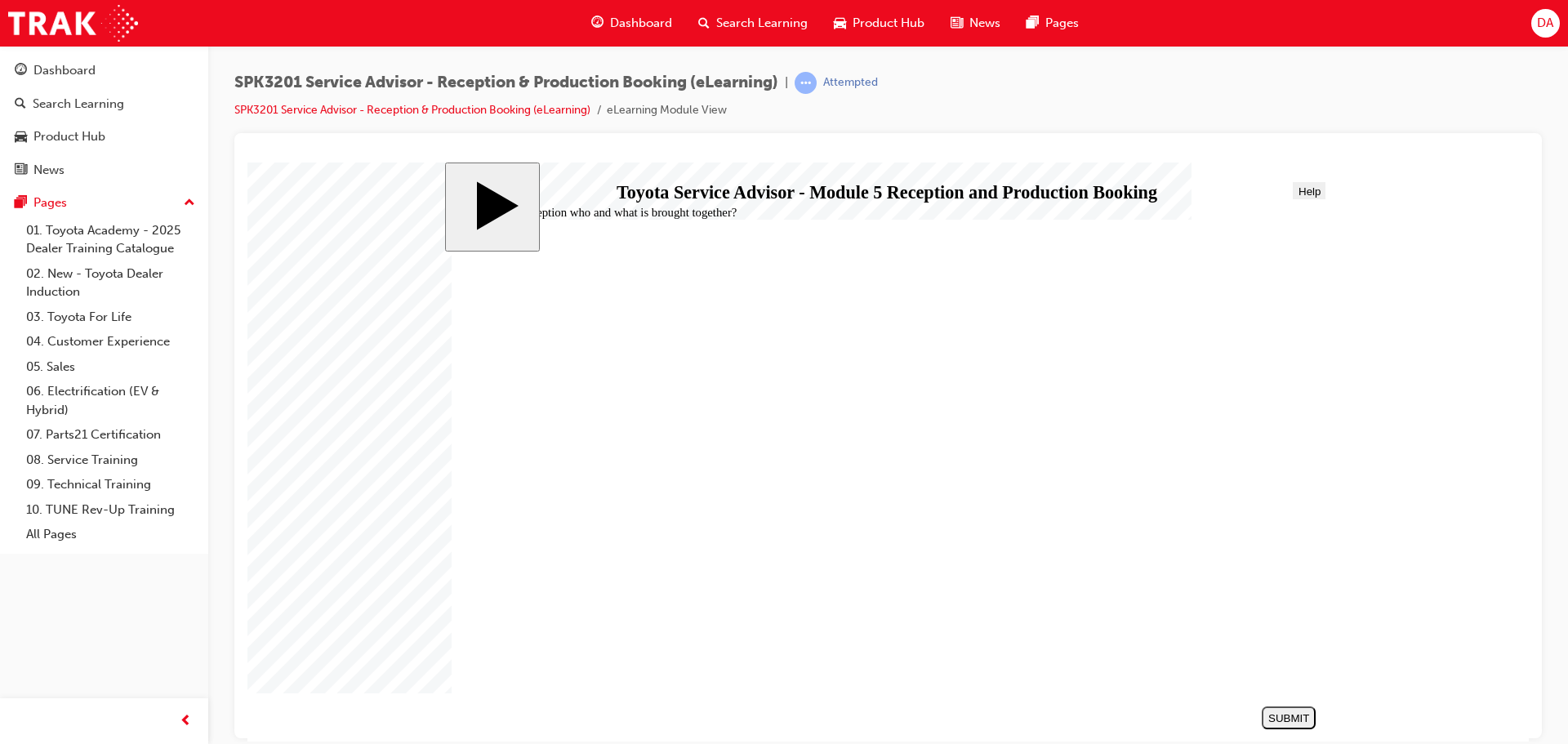
radio input "true"
click at [1300, 713] on div "SUBMIT" at bounding box center [1289, 717] width 41 height 12
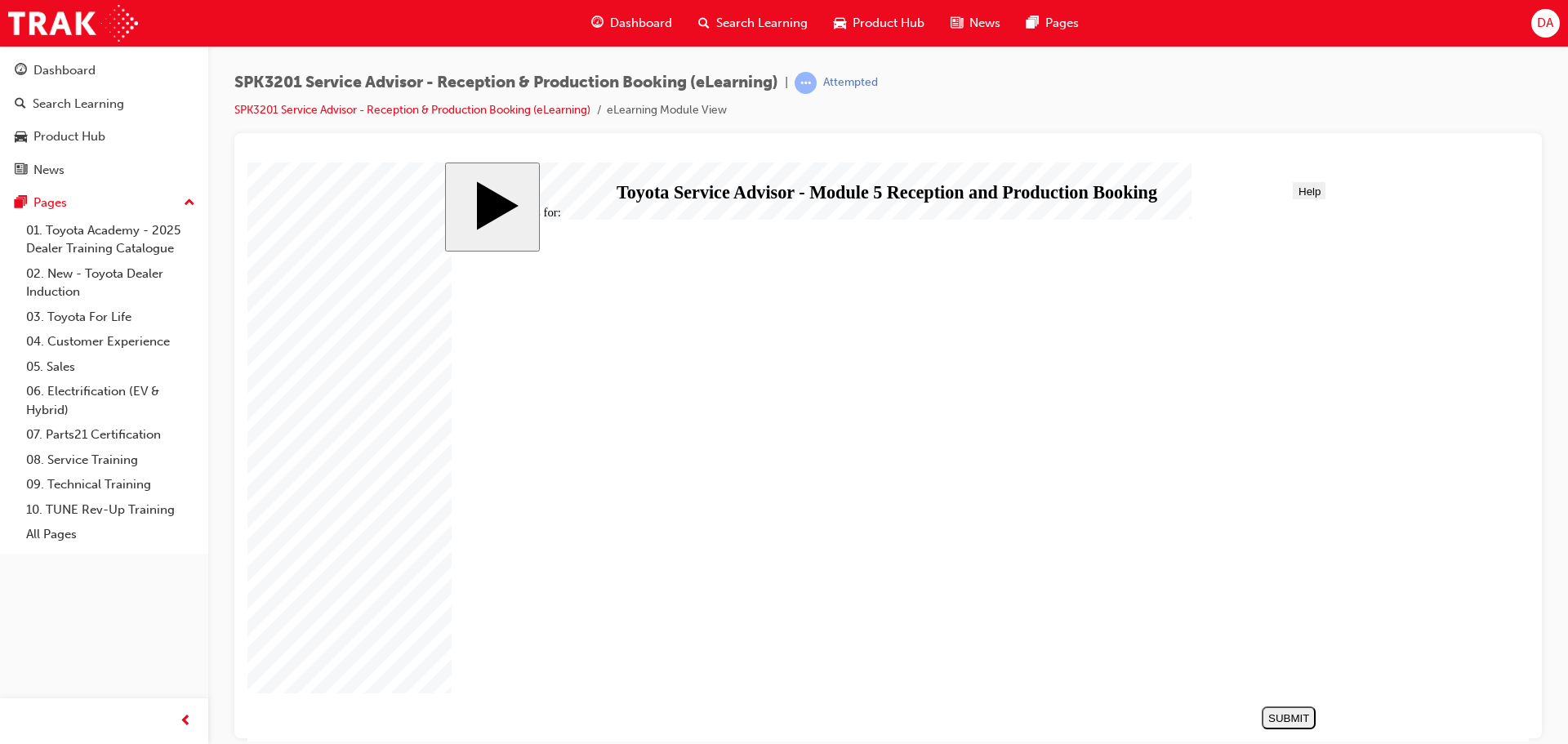
radio input "true"
click at [1289, 715] on div "SUBMIT" at bounding box center [1289, 717] width 41 height 12
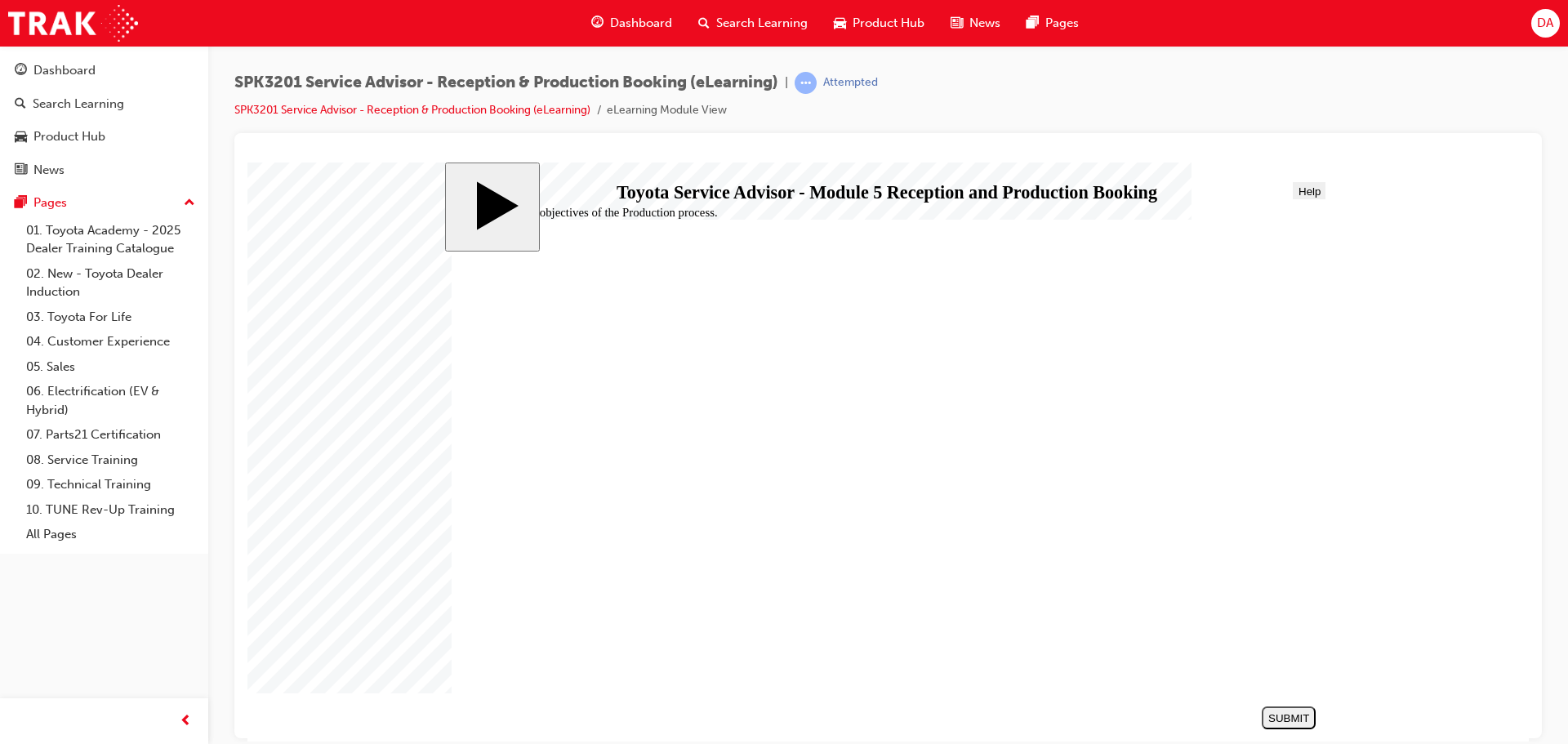
radio input "true"
click at [1286, 718] on div "SUBMIT" at bounding box center [1289, 717] width 41 height 12
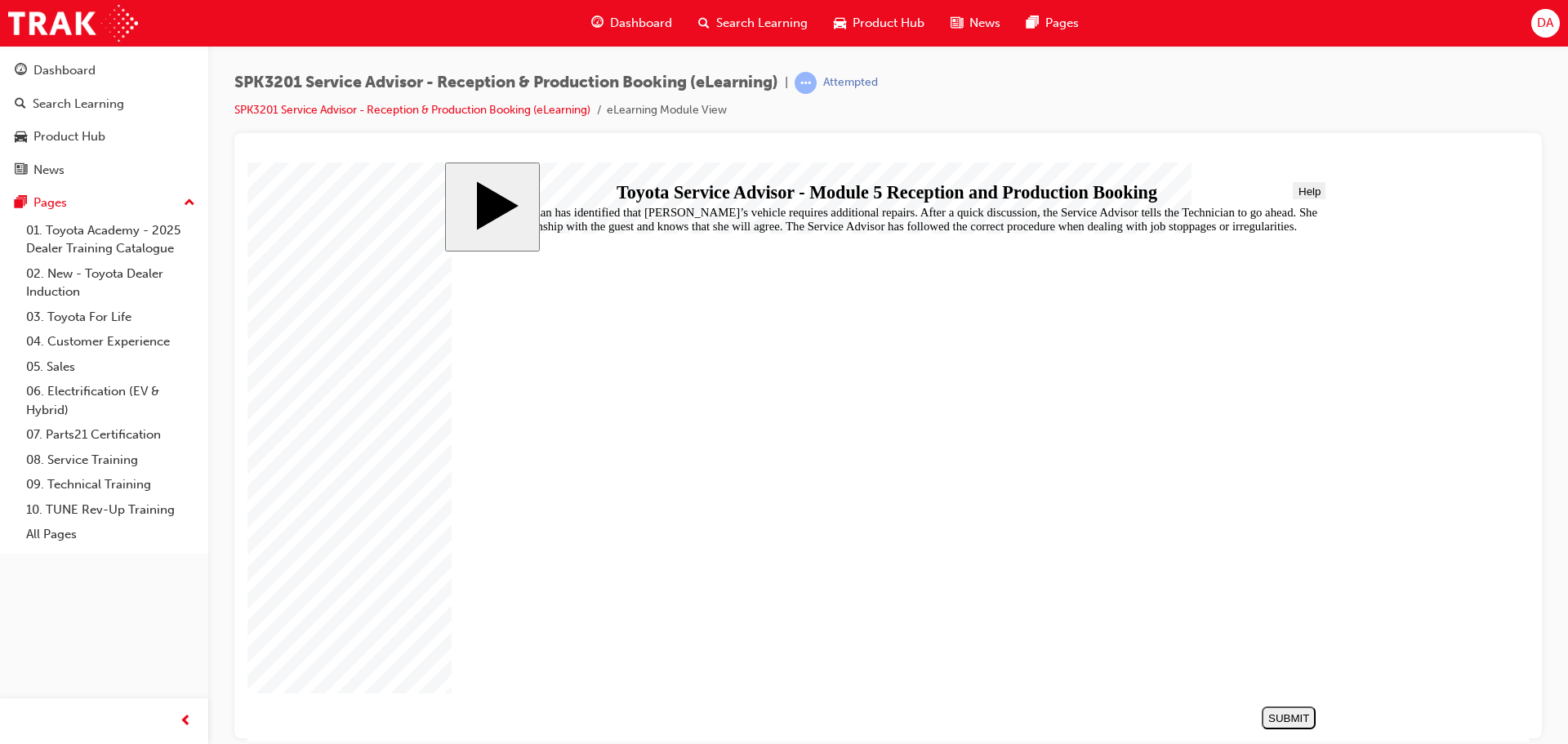
radio input "true"
click at [1293, 714] on div "SUBMIT" at bounding box center [1289, 717] width 41 height 12
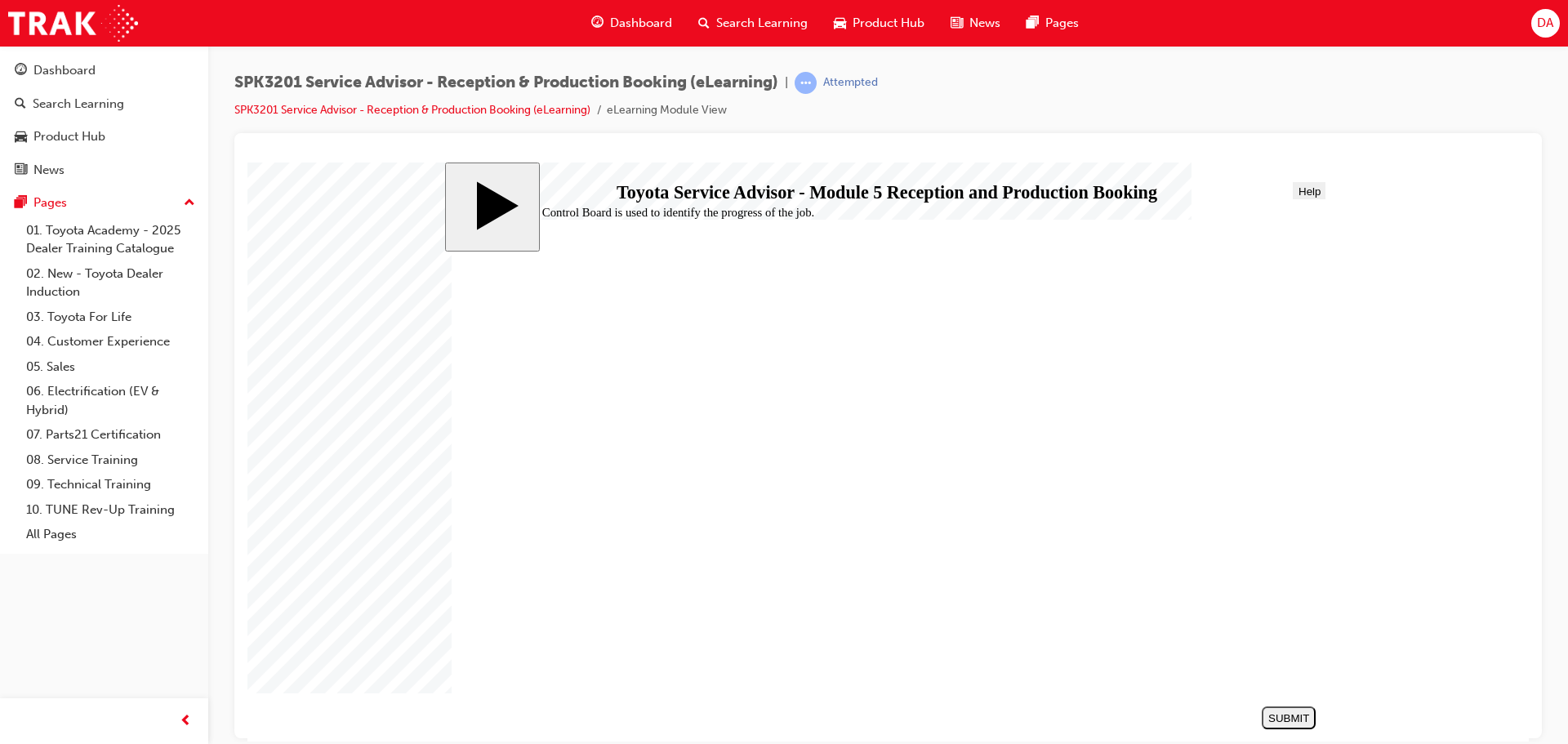
radio input "true"
click at [1269, 708] on button "SUBMIT" at bounding box center [1289, 716] width 54 height 23
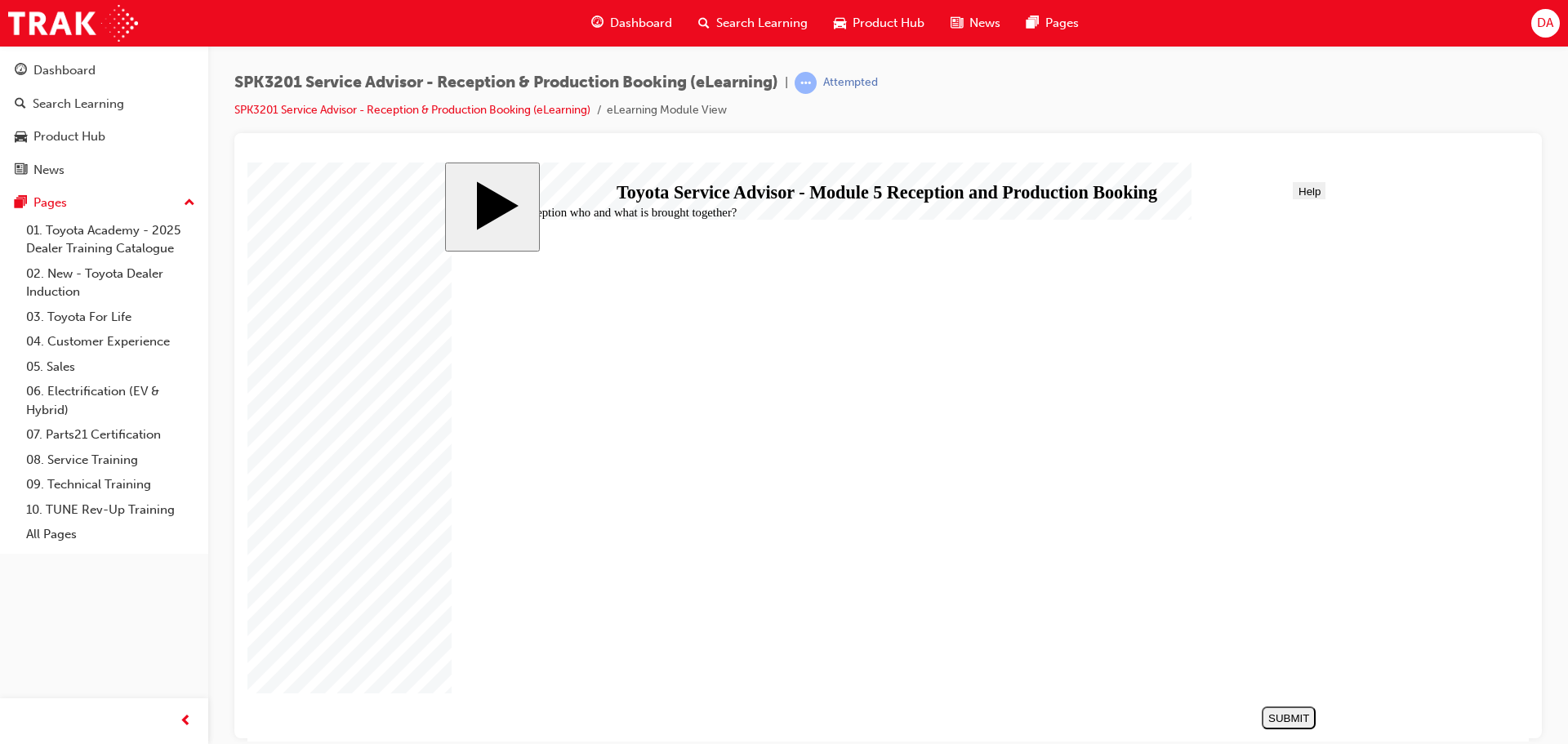
radio input "true"
click at [1270, 716] on div "SUBMIT" at bounding box center [1289, 717] width 41 height 12
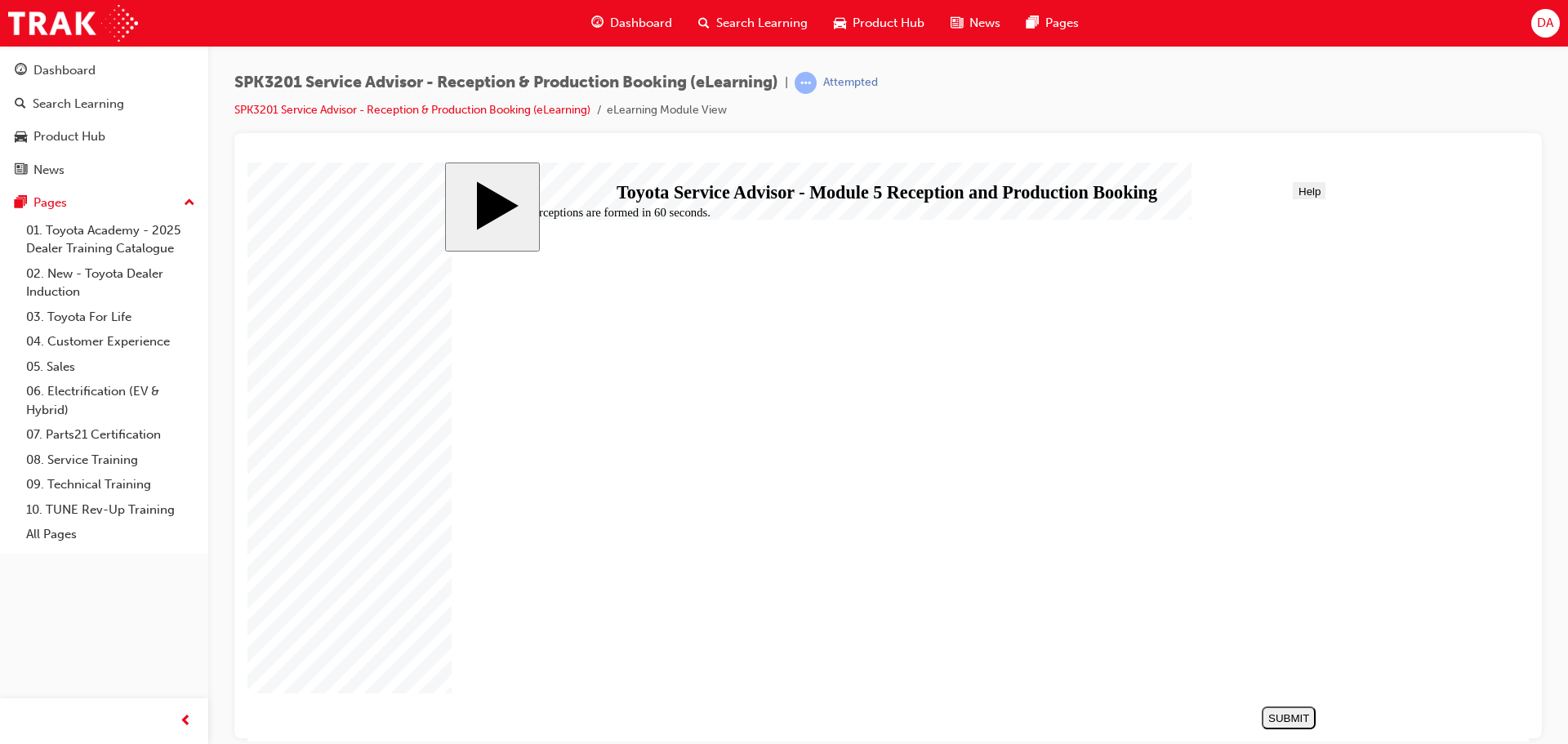
radio input "true"
click at [1293, 712] on div "SUBMIT" at bounding box center [1289, 717] width 41 height 12
radio input "true"
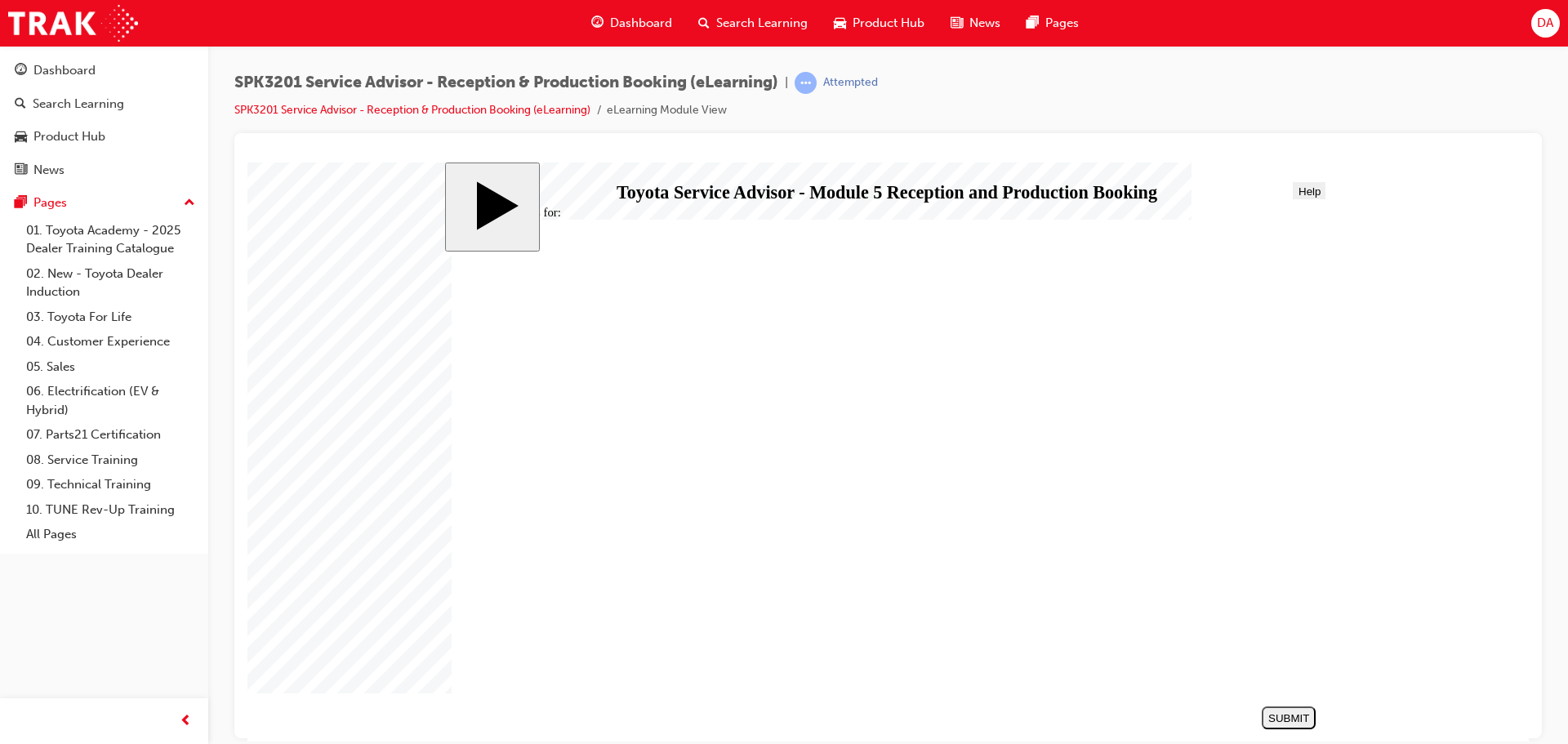
click at [1287, 718] on div "SUBMIT" at bounding box center [1289, 717] width 41 height 12
radio input "true"
click at [1280, 718] on div "SUBMIT" at bounding box center [1289, 717] width 41 height 12
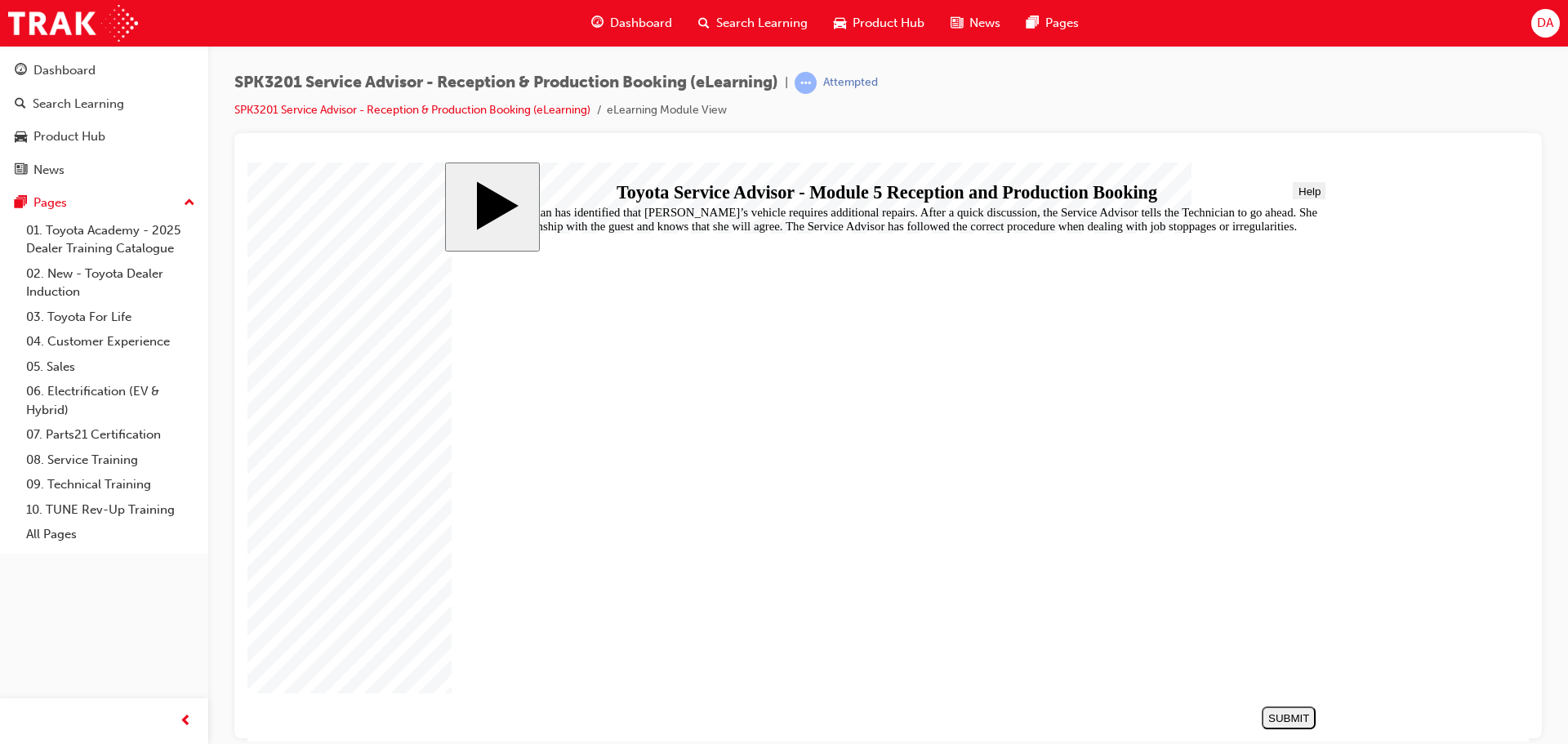
radio input "true"
click at [1288, 715] on div "SUBMIT" at bounding box center [1289, 717] width 41 height 12
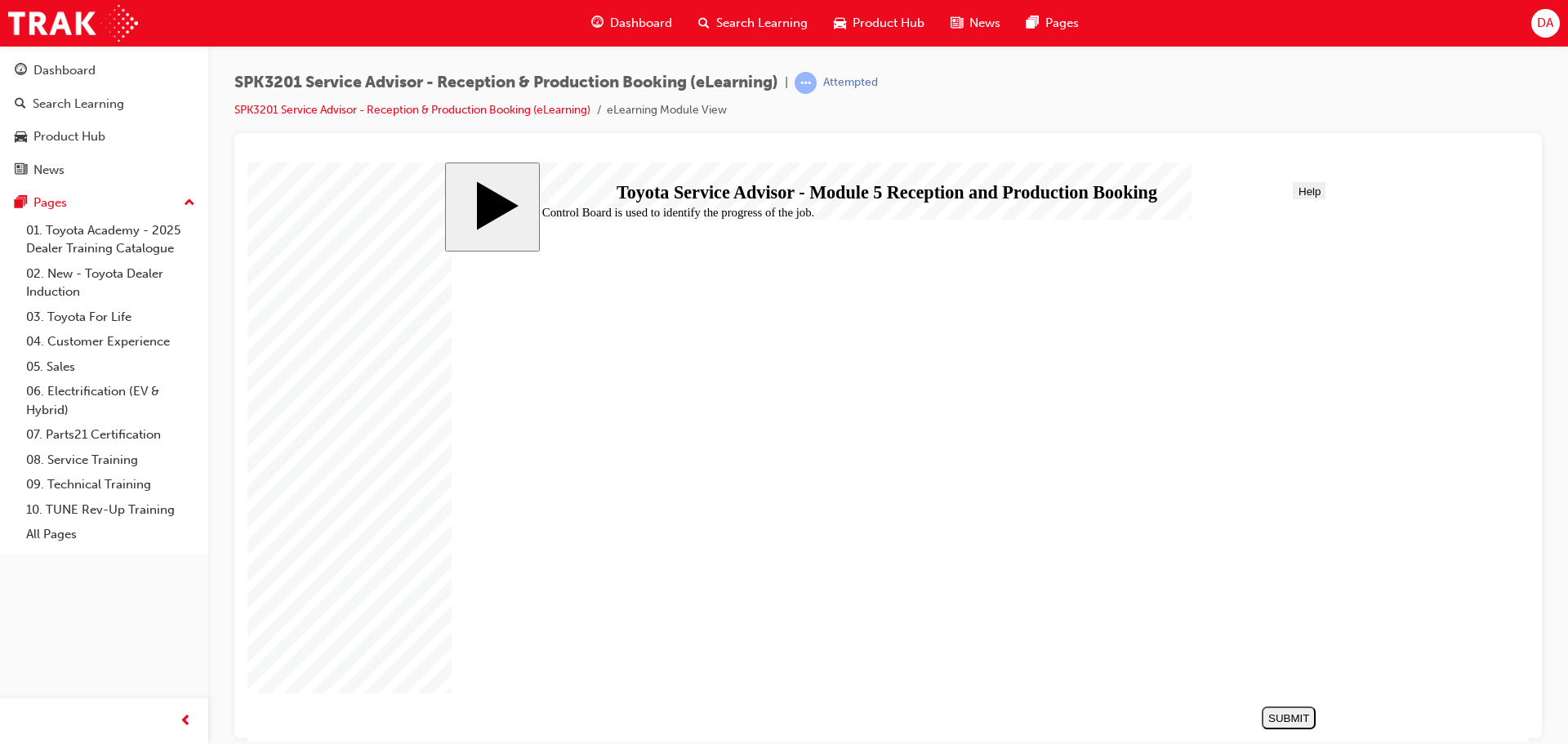
radio input "true"
click at [1285, 716] on div "SUBMIT" at bounding box center [1289, 717] width 41 height 12
click at [1285, 716] on nav "SUBMIT NEXT PREV" at bounding box center [1285, 716] width 61 height 34
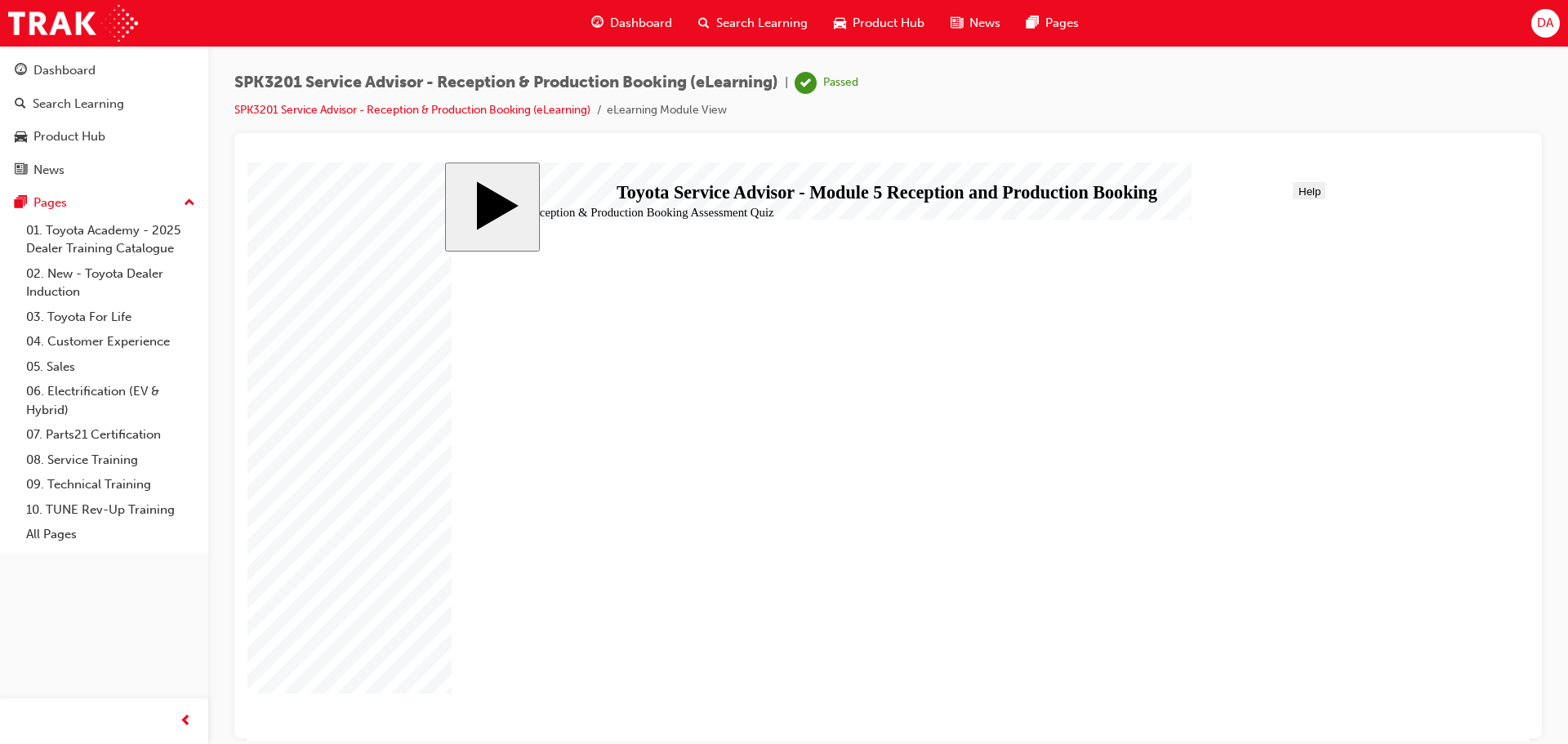
click at [341, 107] on link "SPK3201 Service Advisor - Reception & Production Booking (eLearning)" at bounding box center [412, 110] width 356 height 14
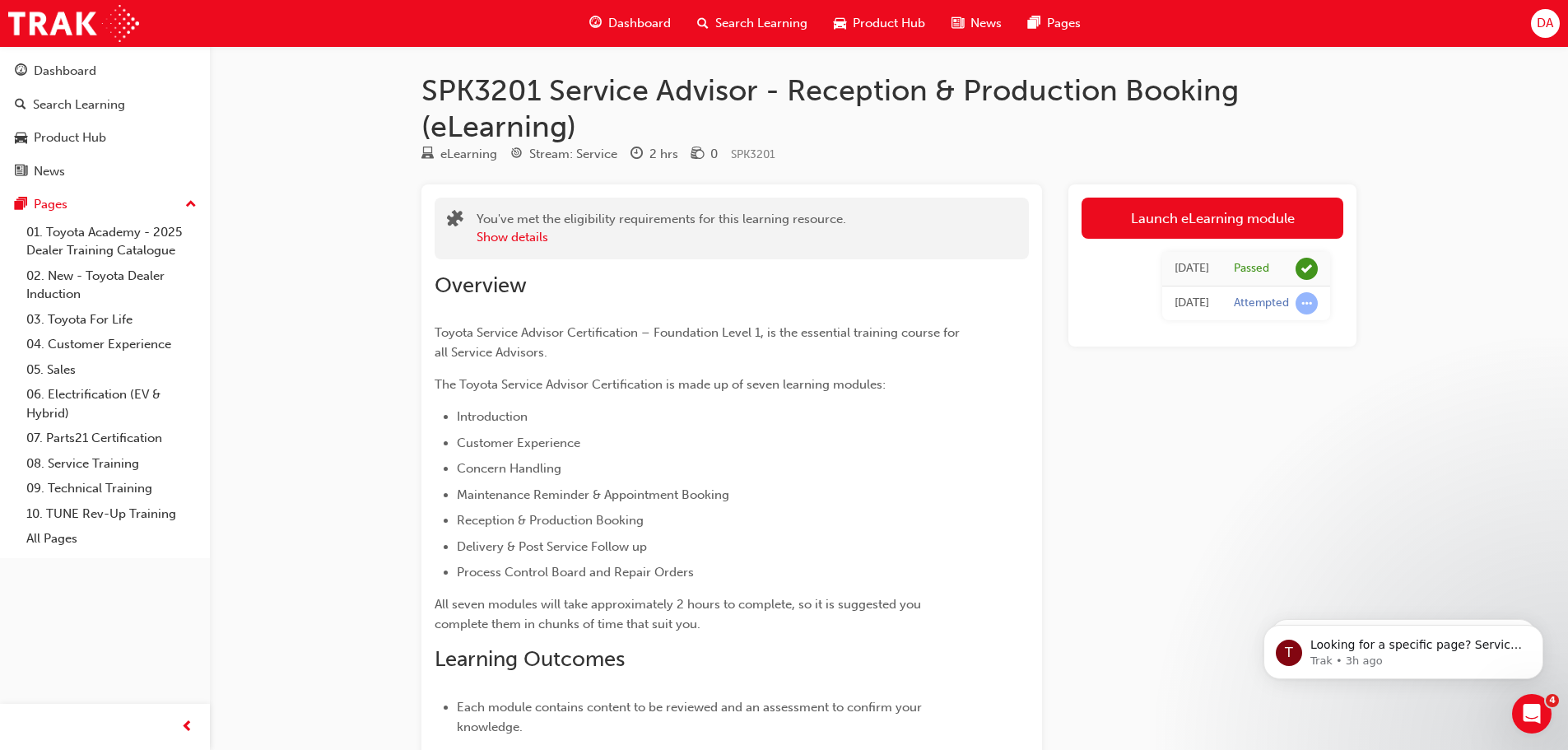
click at [643, 28] on span "Dashboard" at bounding box center [640, 23] width 63 height 19
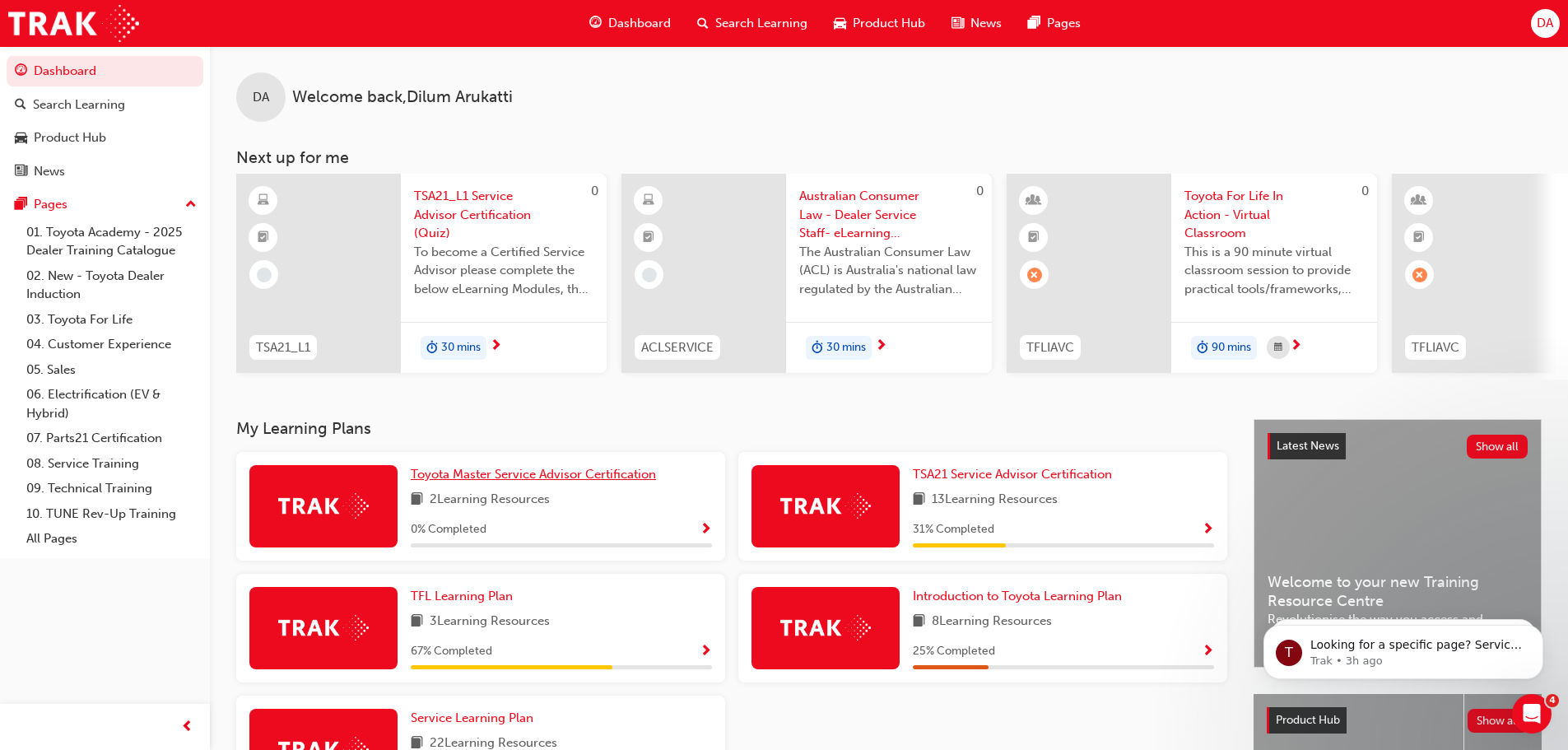
click at [544, 482] on span "Toyota Master Service Advisor Certification" at bounding box center [534, 474] width 246 height 15
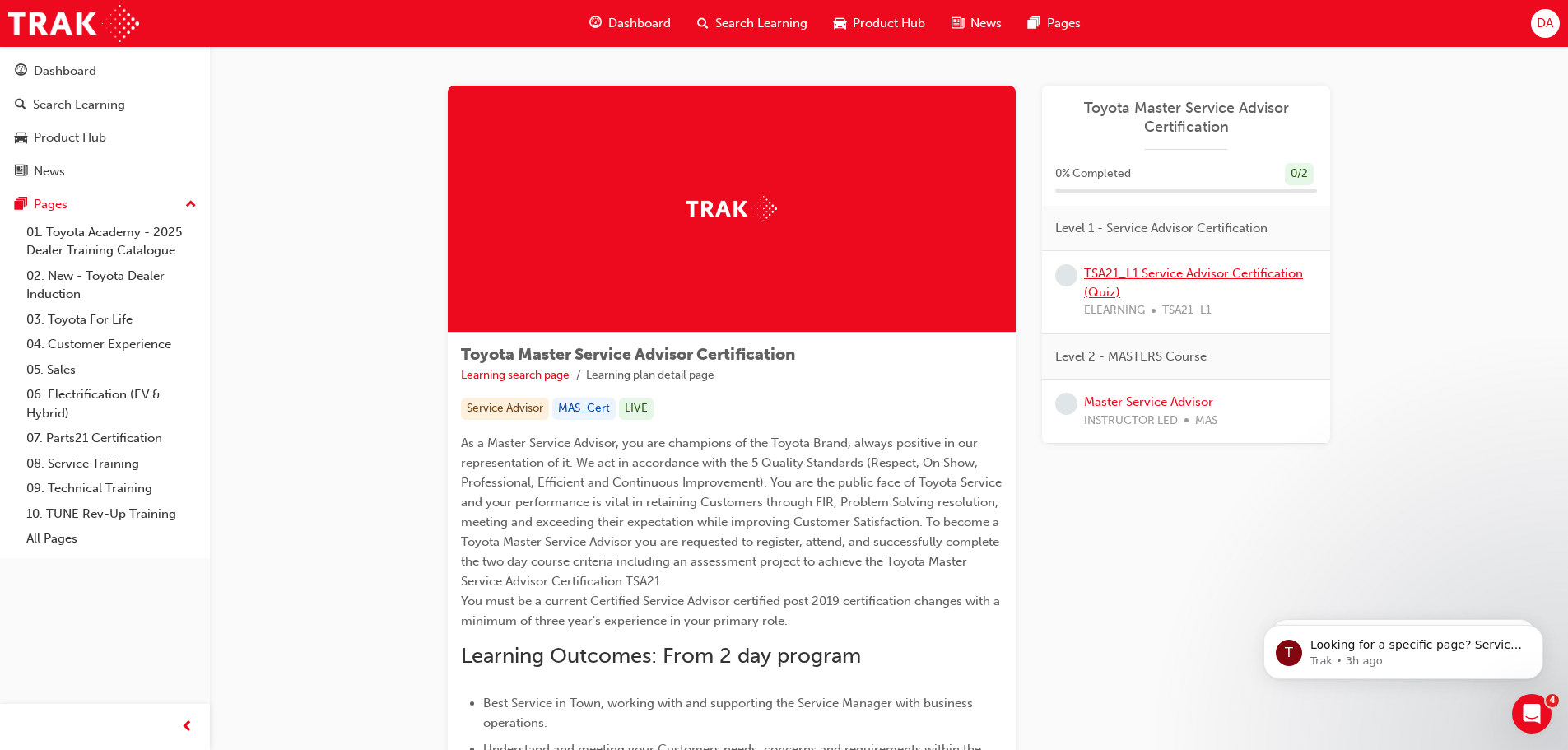
click at [1166, 275] on link "TSA21_L1 Service Advisor Certification (Quiz)" at bounding box center [1194, 283] width 219 height 34
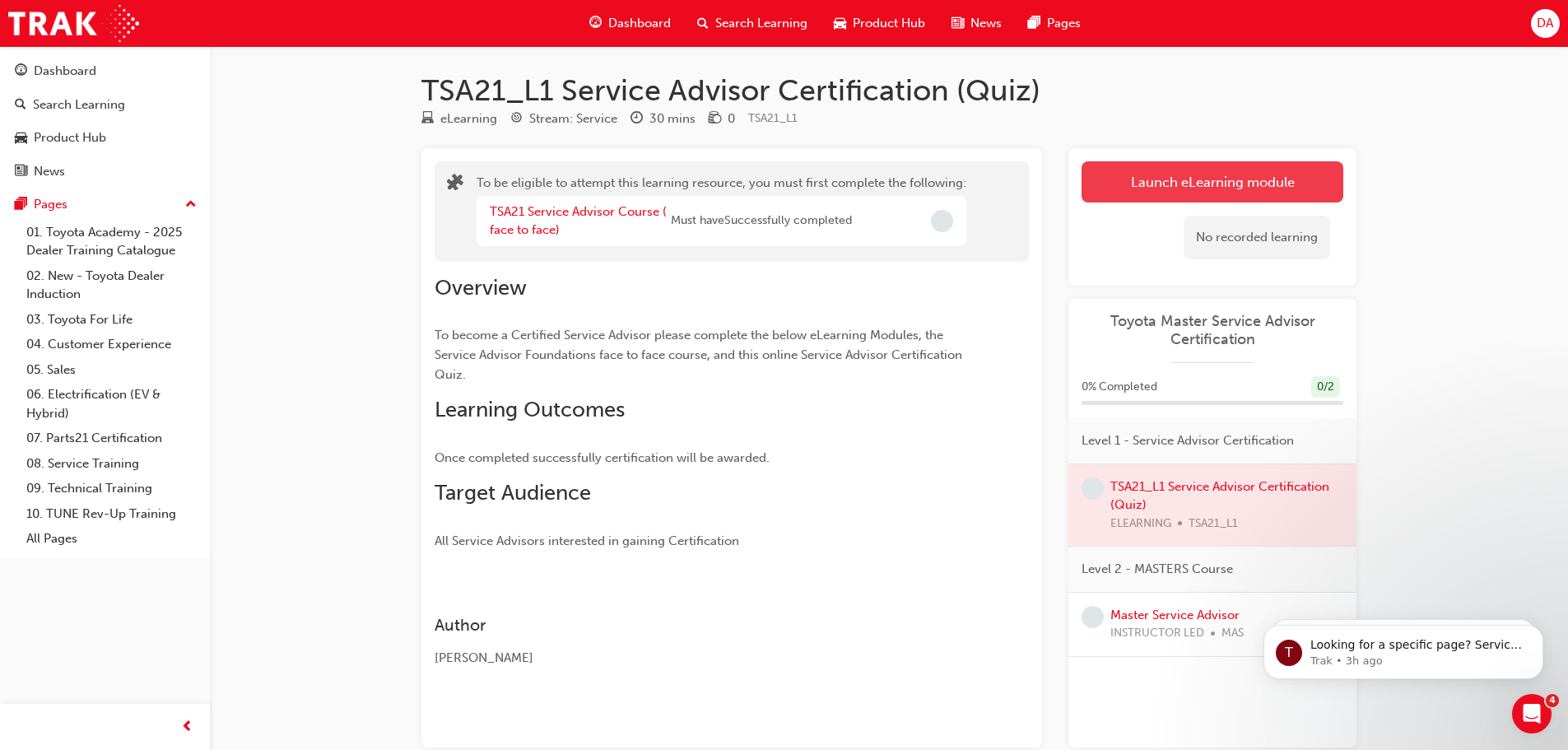
click at [1216, 188] on button "Launch eLearning module" at bounding box center [1212, 182] width 262 height 41
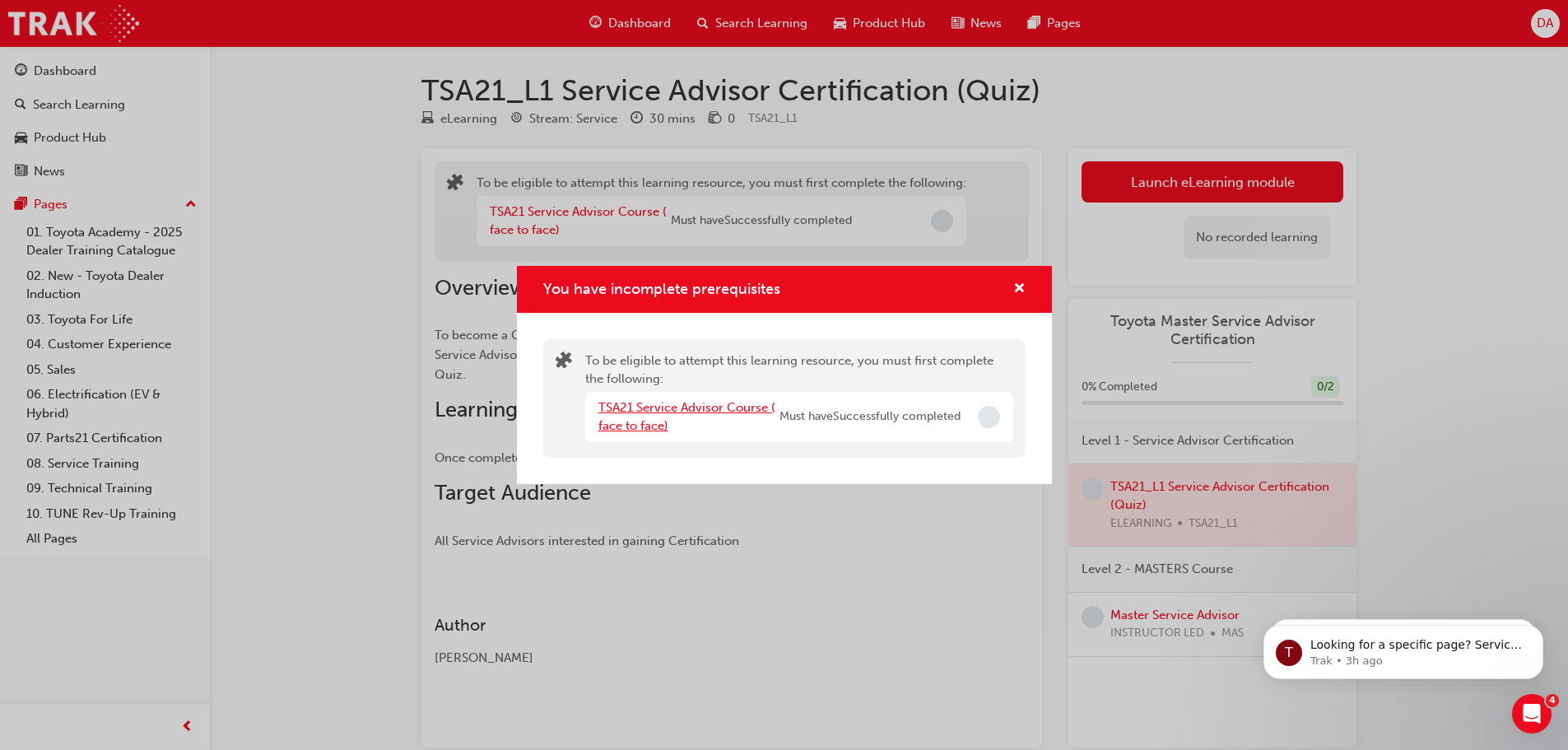
click at [657, 411] on link "TSA21 Service Advisor Course ( face to face)" at bounding box center [686, 417] width 177 height 34
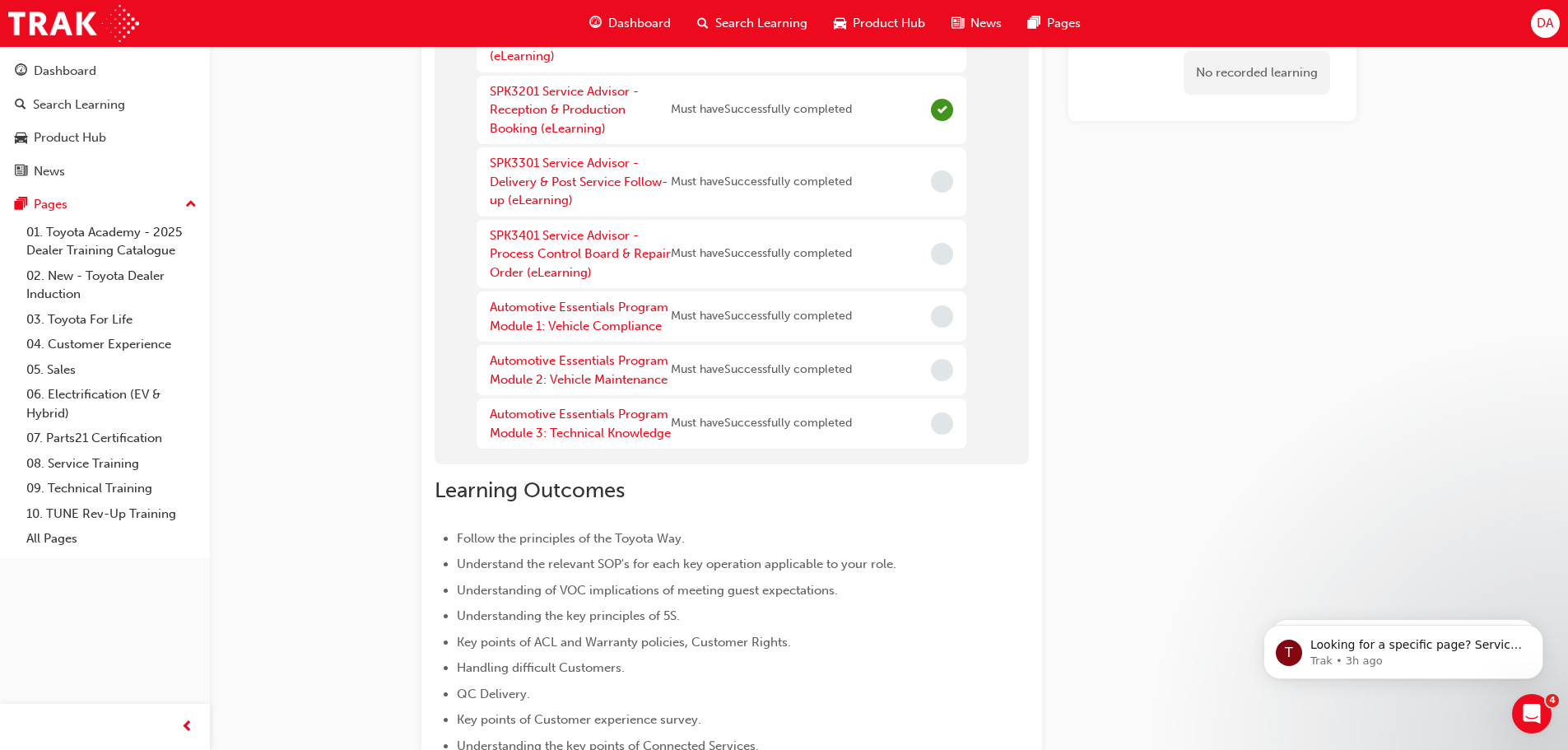
scroll to position [165, 0]
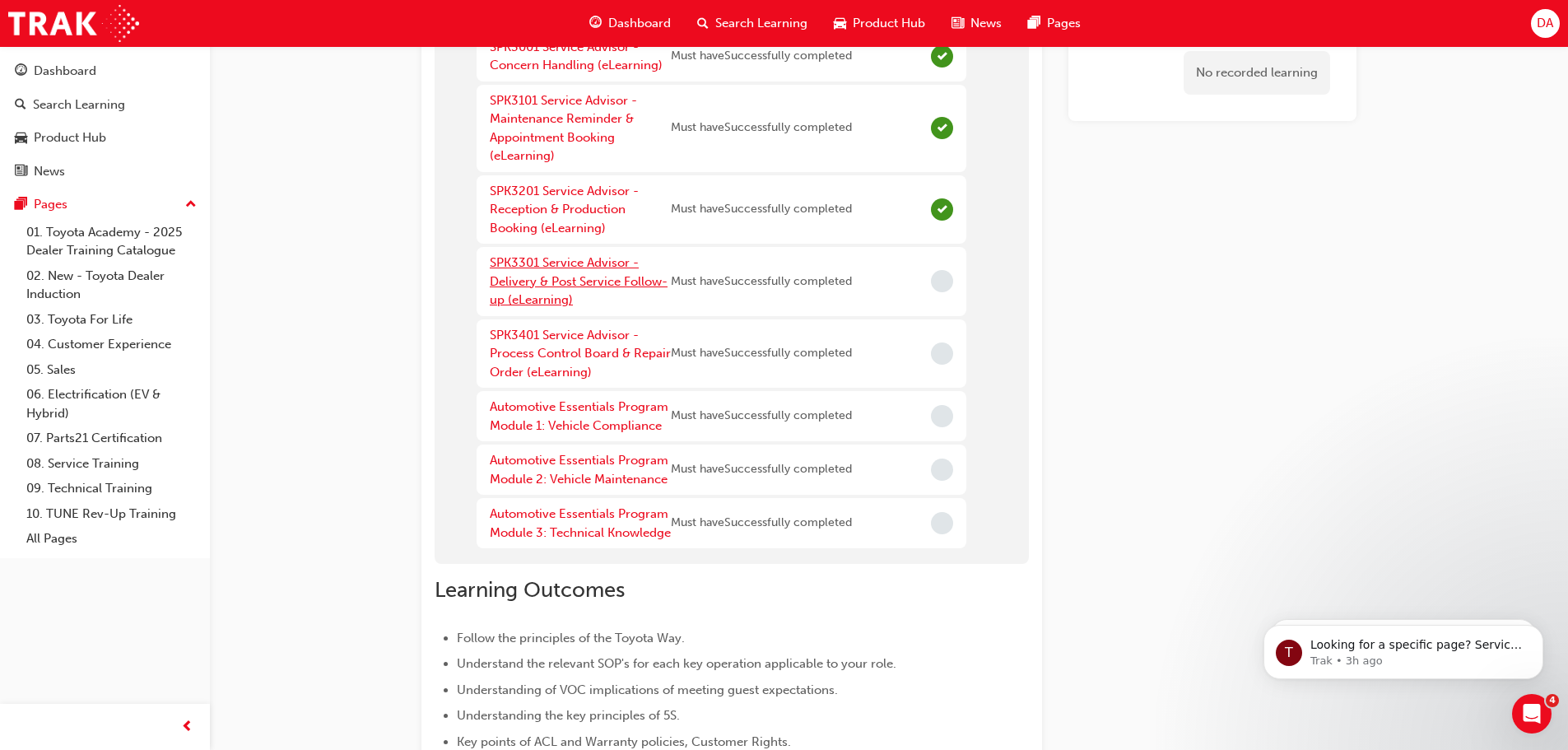
click at [551, 274] on link "SPK3301 Service Advisor - Delivery & Post Service Follow-up (eLearning)" at bounding box center [579, 280] width 178 height 52
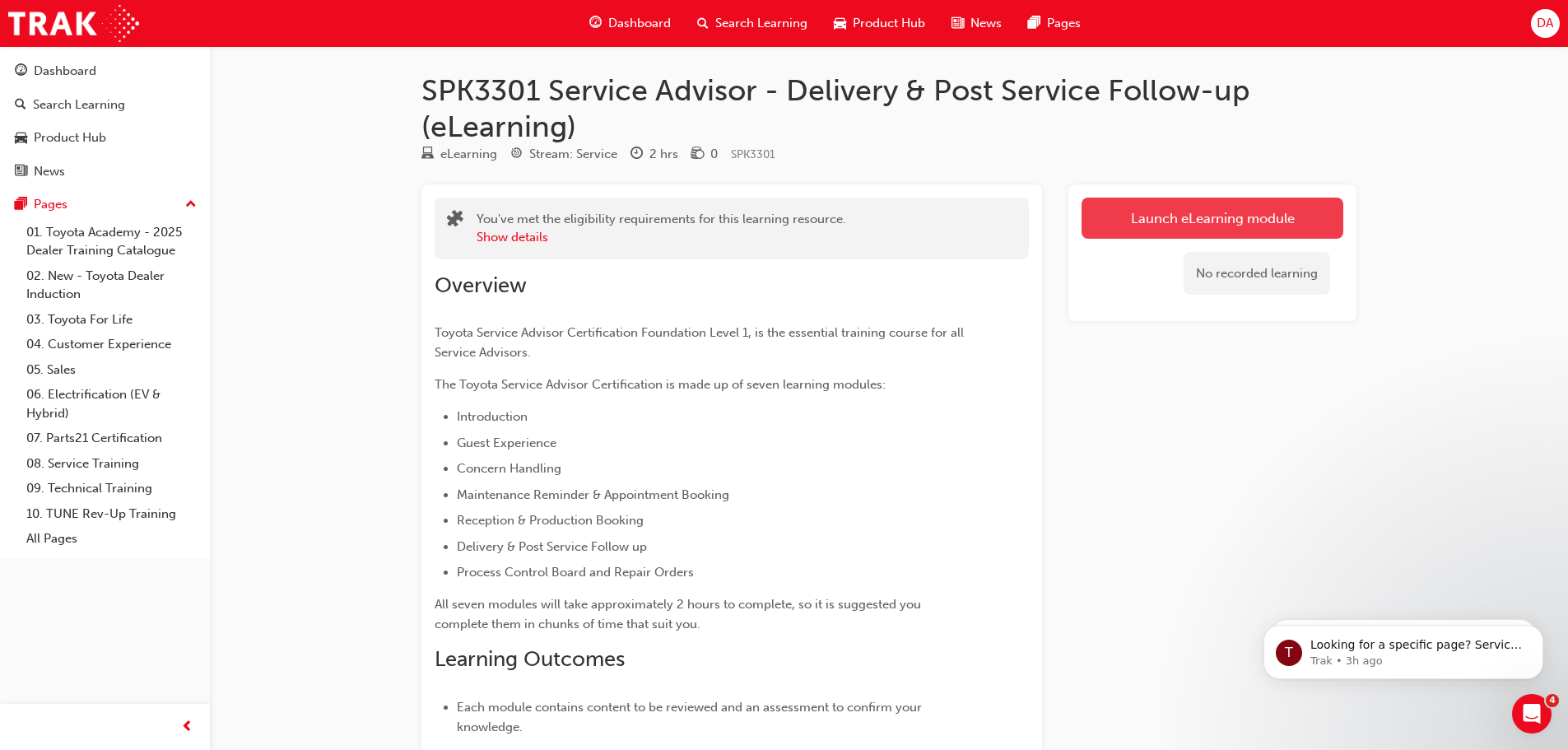
click at [1142, 222] on link "Launch eLearning module" at bounding box center [1212, 218] width 262 height 41
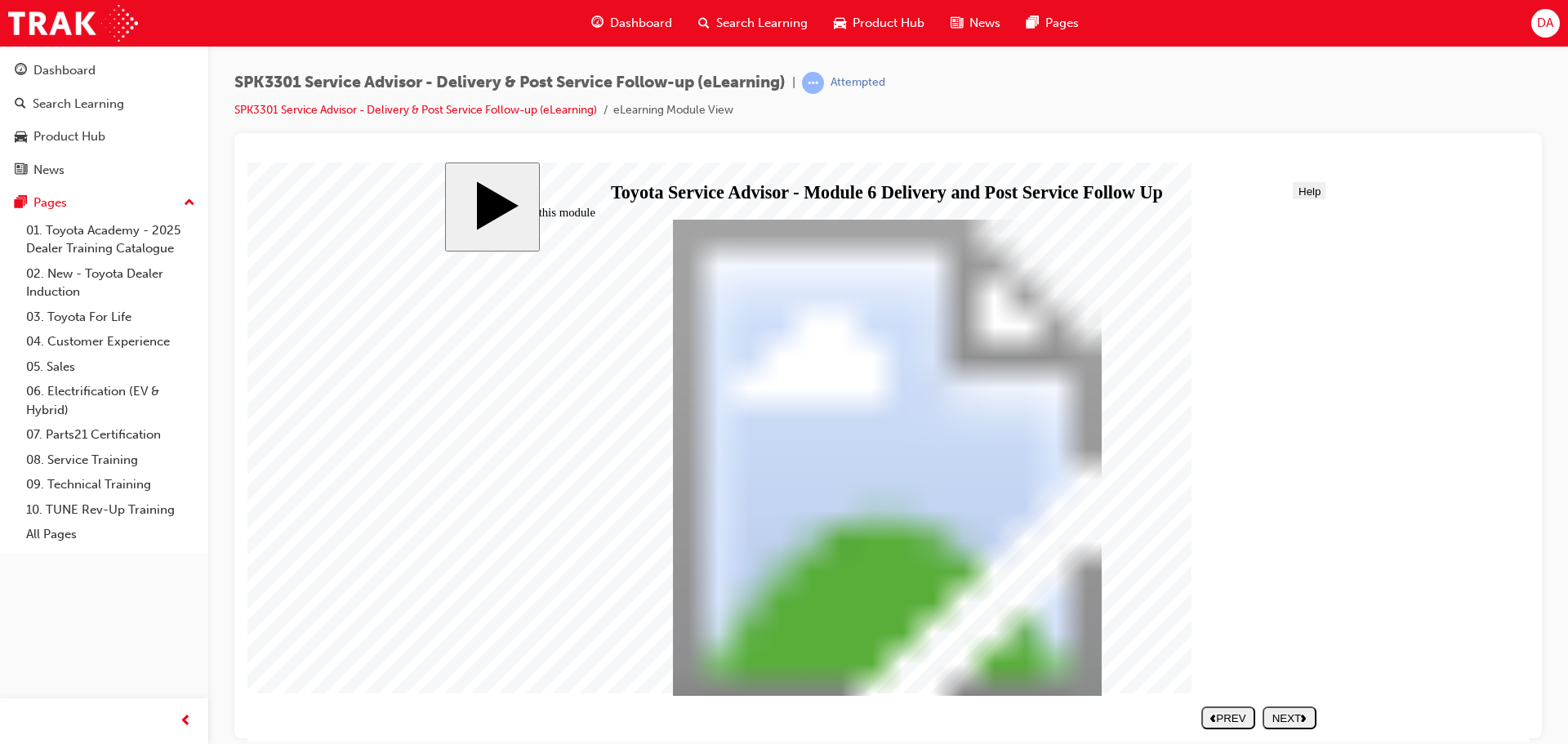
click at [1297, 711] on div "NEXT" at bounding box center [1290, 717] width 41 height 12
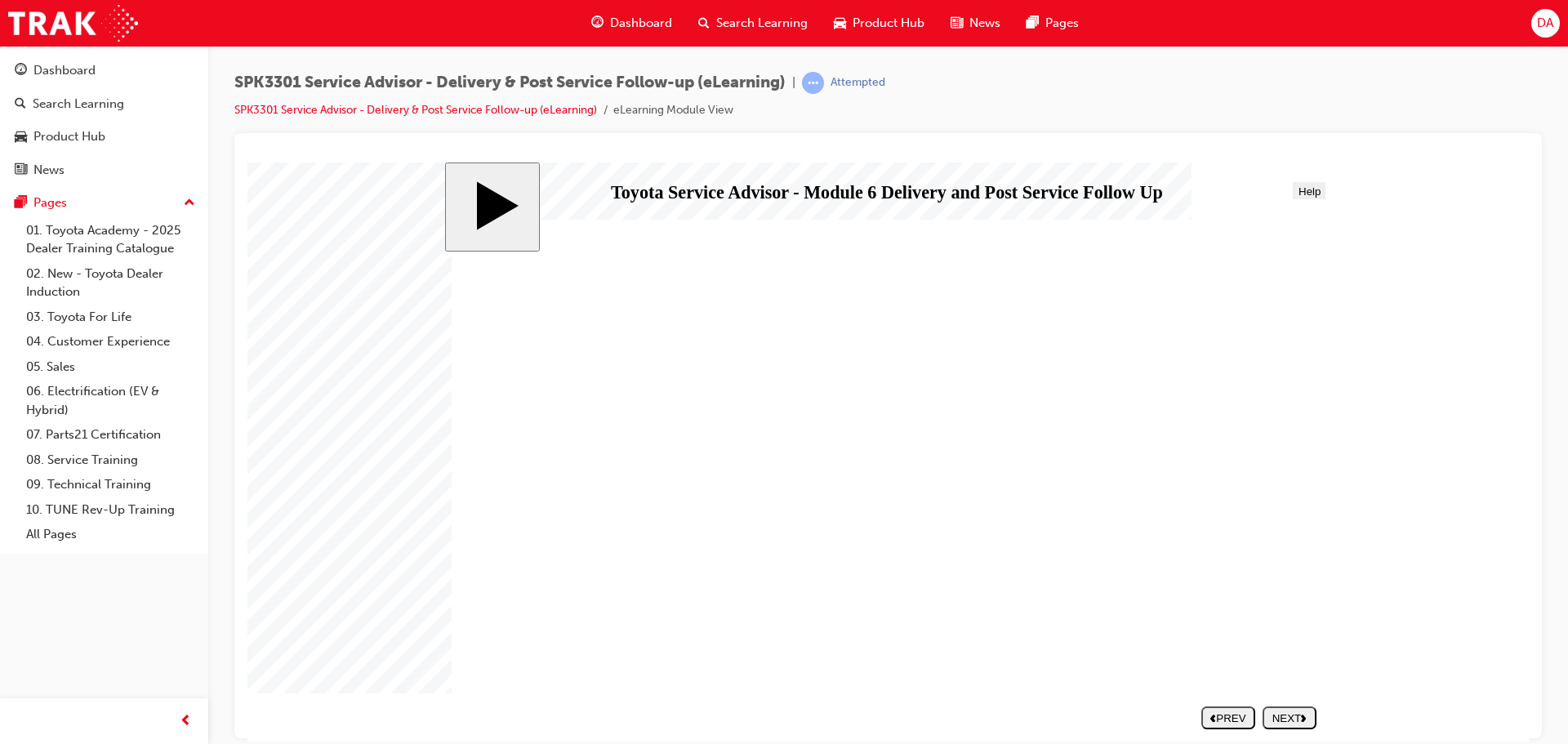
click at [1297, 711] on div "NEXT" at bounding box center [1290, 717] width 41 height 12
click at [1294, 716] on nav "SUBMIT NEXT PREV" at bounding box center [1255, 716] width 123 height 34
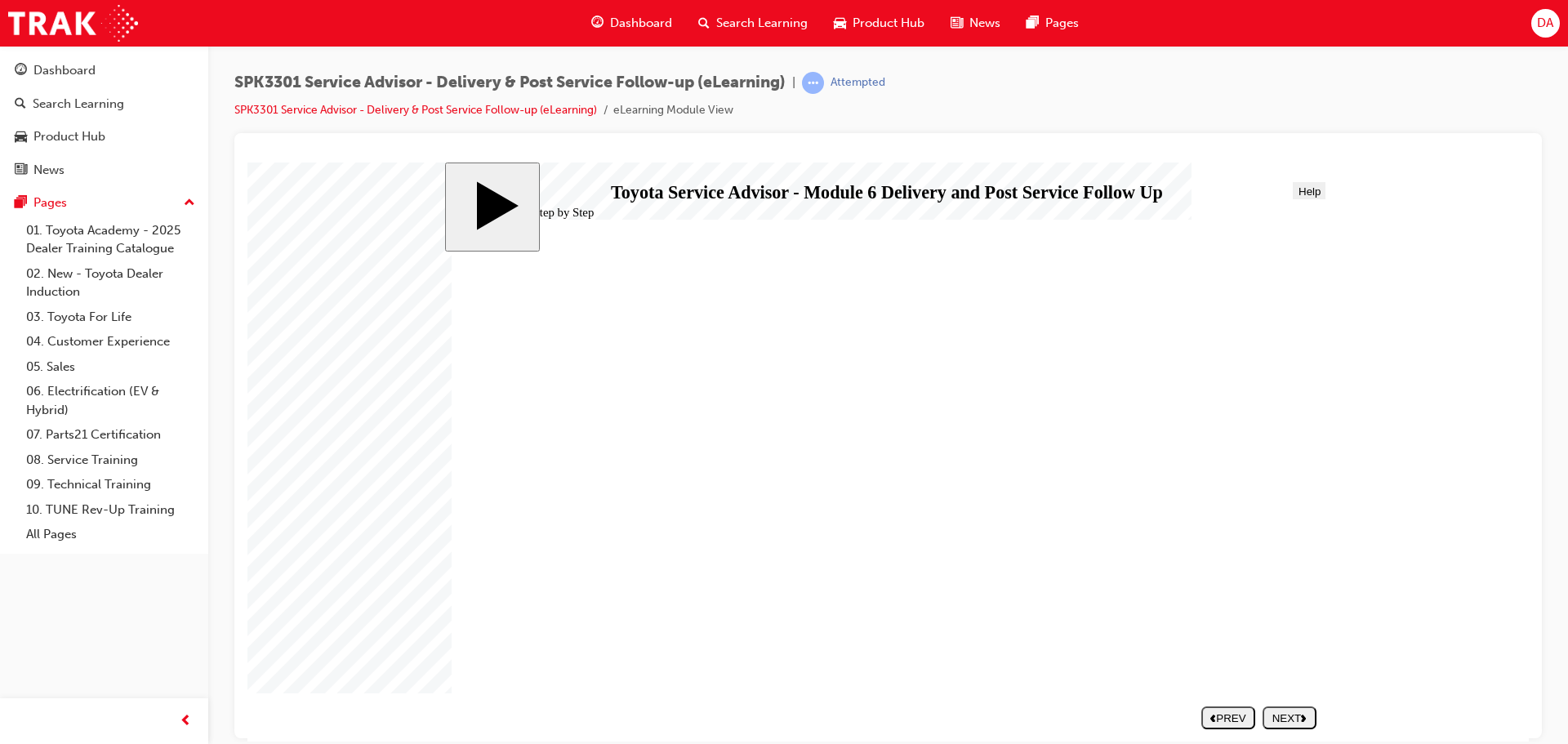
click at [1289, 722] on div "NEXT" at bounding box center [1290, 717] width 41 height 12
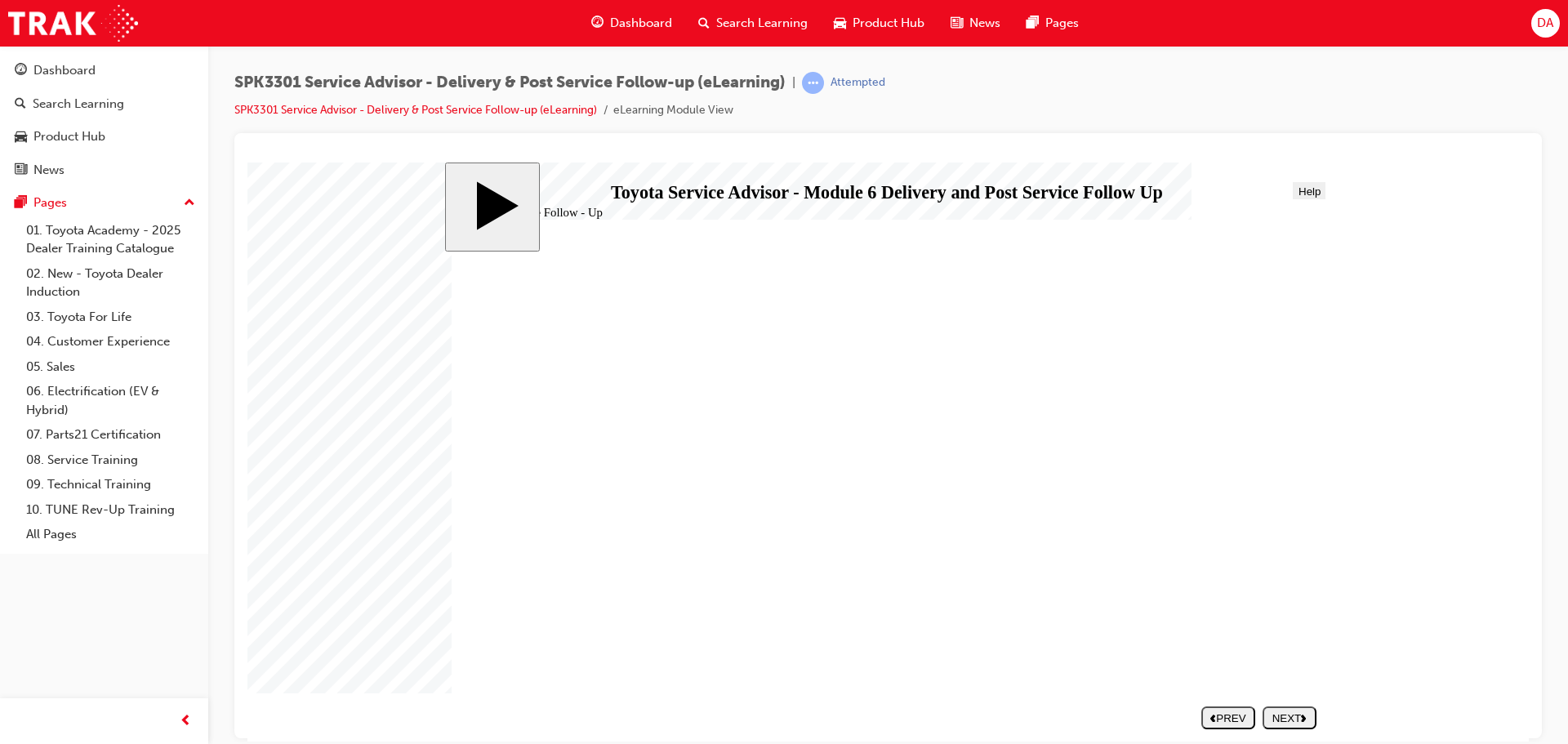
click at [1293, 714] on div "NEXT" at bounding box center [1290, 717] width 41 height 12
click at [1290, 717] on div "NEXT" at bounding box center [1290, 717] width 41 height 12
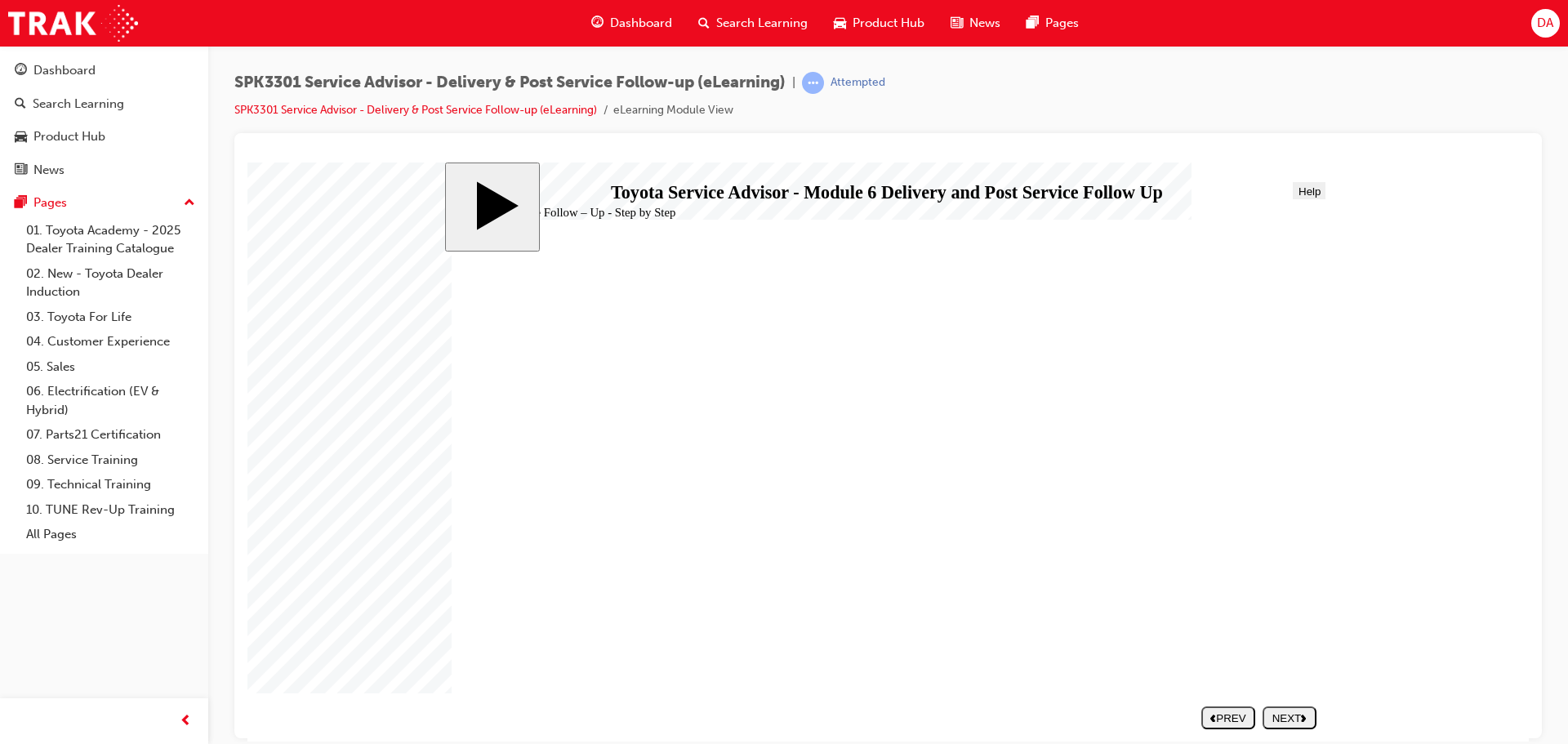
click at [1292, 717] on div "NEXT" at bounding box center [1290, 717] width 41 height 12
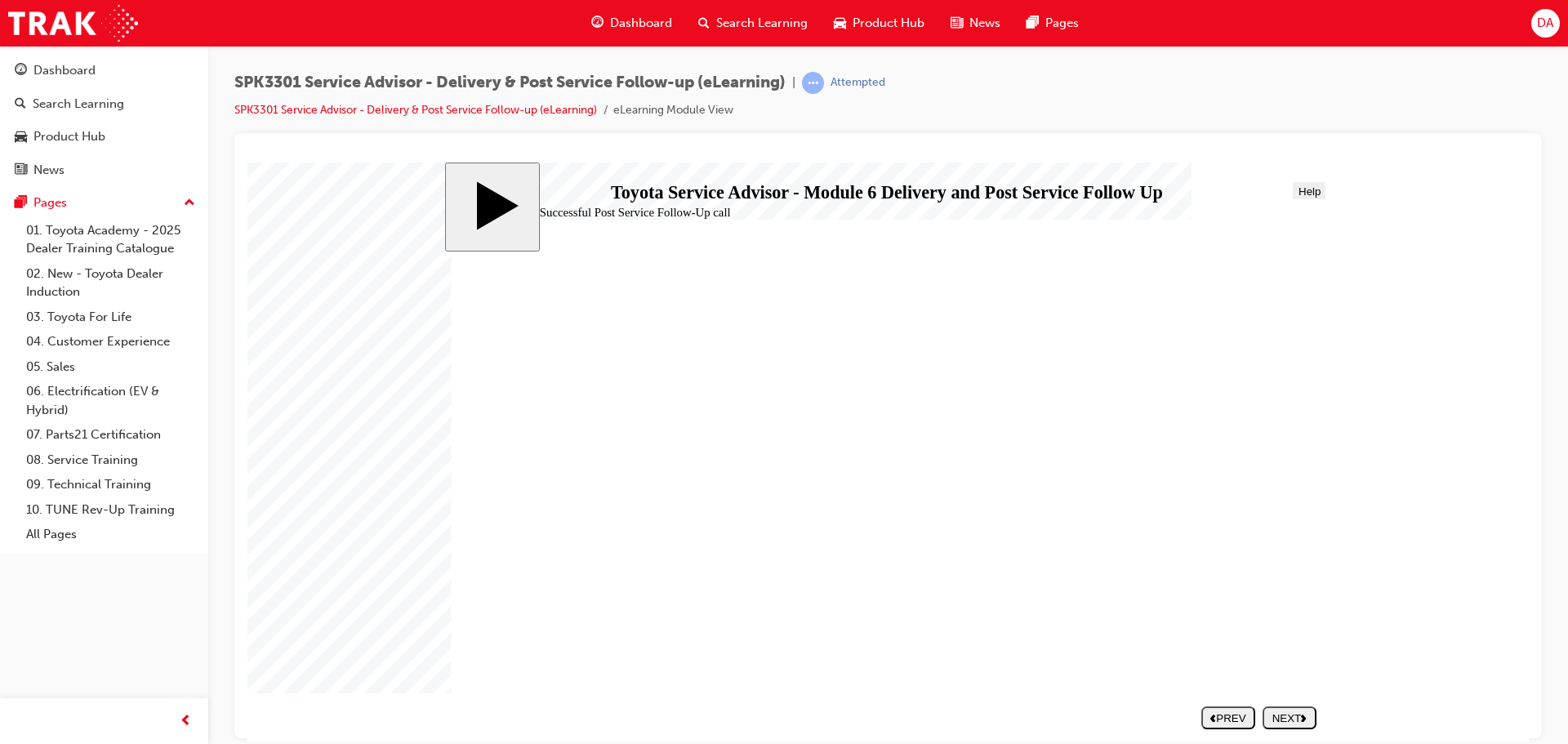
click at [1287, 716] on div "NEXT" at bounding box center [1290, 717] width 41 height 12
drag, startPoint x: 625, startPoint y: 533, endPoint x: 1071, endPoint y: 388, distance: 469.0
drag, startPoint x: 758, startPoint y: 601, endPoint x: 1208, endPoint y: 379, distance: 501.8
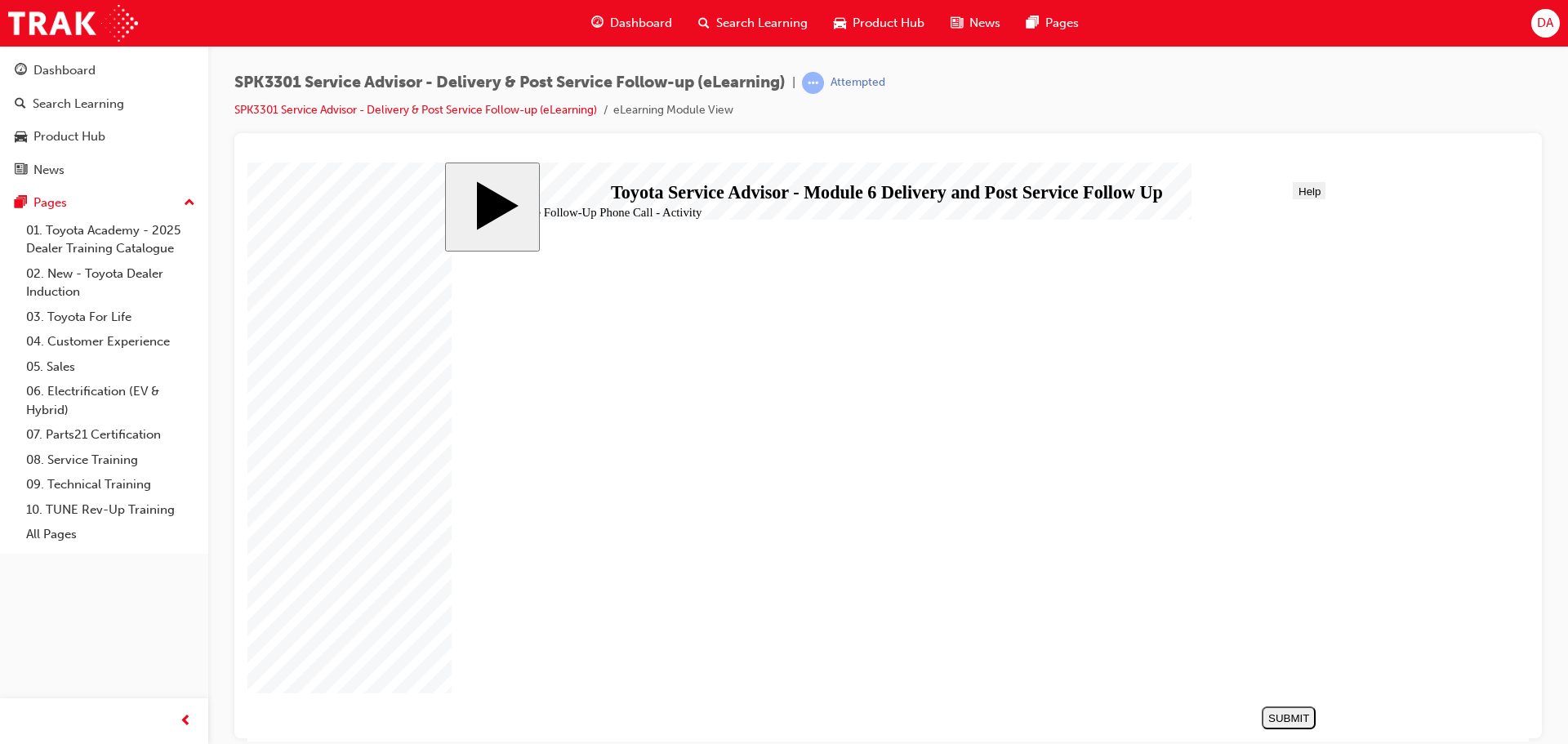
drag, startPoint x: 637, startPoint y: 497, endPoint x: 1127, endPoint y: 595, distance: 499.7
drag, startPoint x: 625, startPoint y: 533, endPoint x: 1072, endPoint y: 390, distance: 469.3
drag, startPoint x: 620, startPoint y: 572, endPoint x: 1074, endPoint y: 393, distance: 488.0
drag, startPoint x: 692, startPoint y: 533, endPoint x: 1135, endPoint y: 438, distance: 453.1
drag, startPoint x: 685, startPoint y: 527, endPoint x: 1129, endPoint y: 471, distance: 447.5
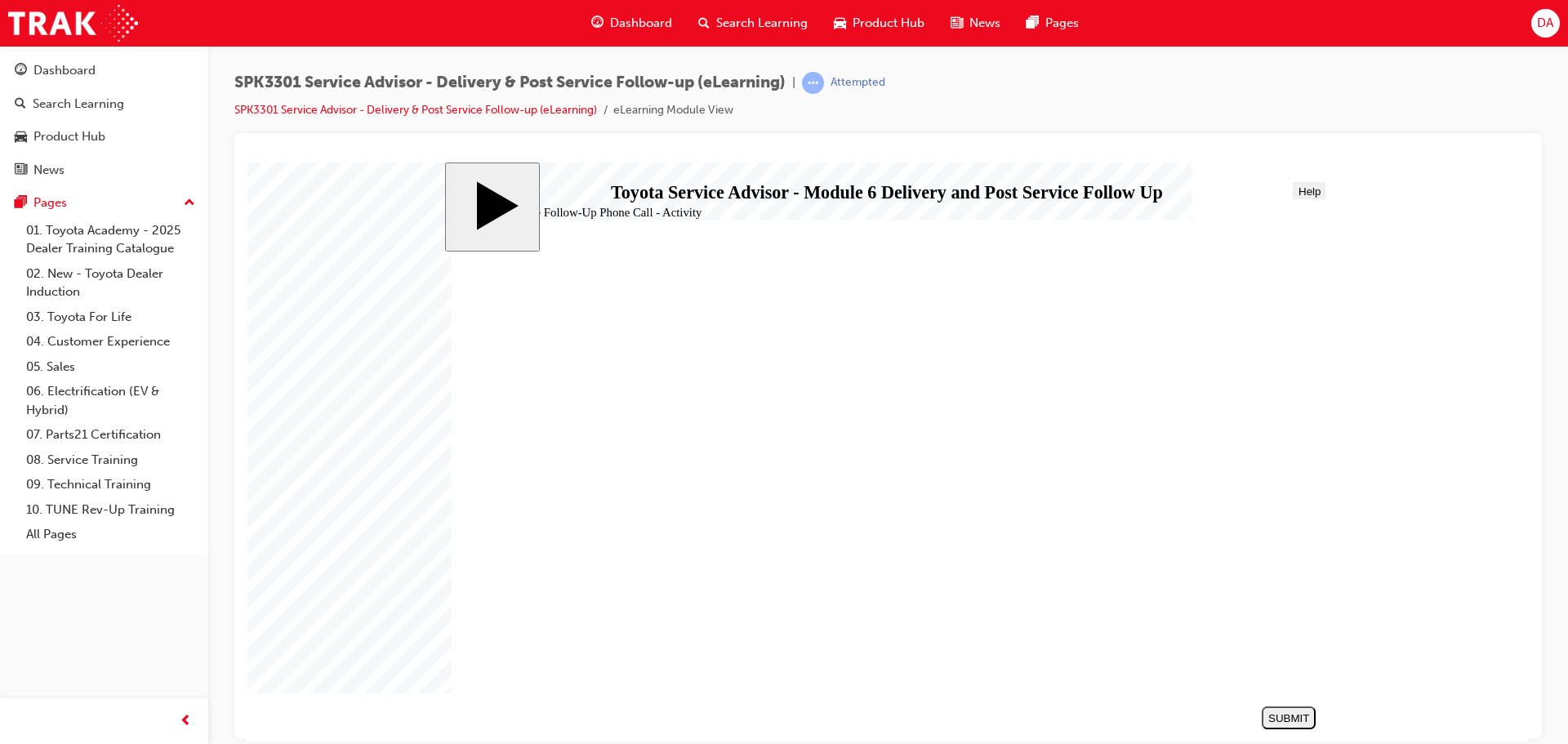
drag, startPoint x: 643, startPoint y: 458, endPoint x: 1074, endPoint y: 425, distance: 432.3
drag, startPoint x: 744, startPoint y: 458, endPoint x: 1180, endPoint y: 558, distance: 447.3
drag, startPoint x: 735, startPoint y: 458, endPoint x: 1181, endPoint y: 514, distance: 449.5
drag, startPoint x: 720, startPoint y: 424, endPoint x: 1160, endPoint y: 429, distance: 440.0
drag, startPoint x: 690, startPoint y: 609, endPoint x: 1140, endPoint y: 568, distance: 451.9
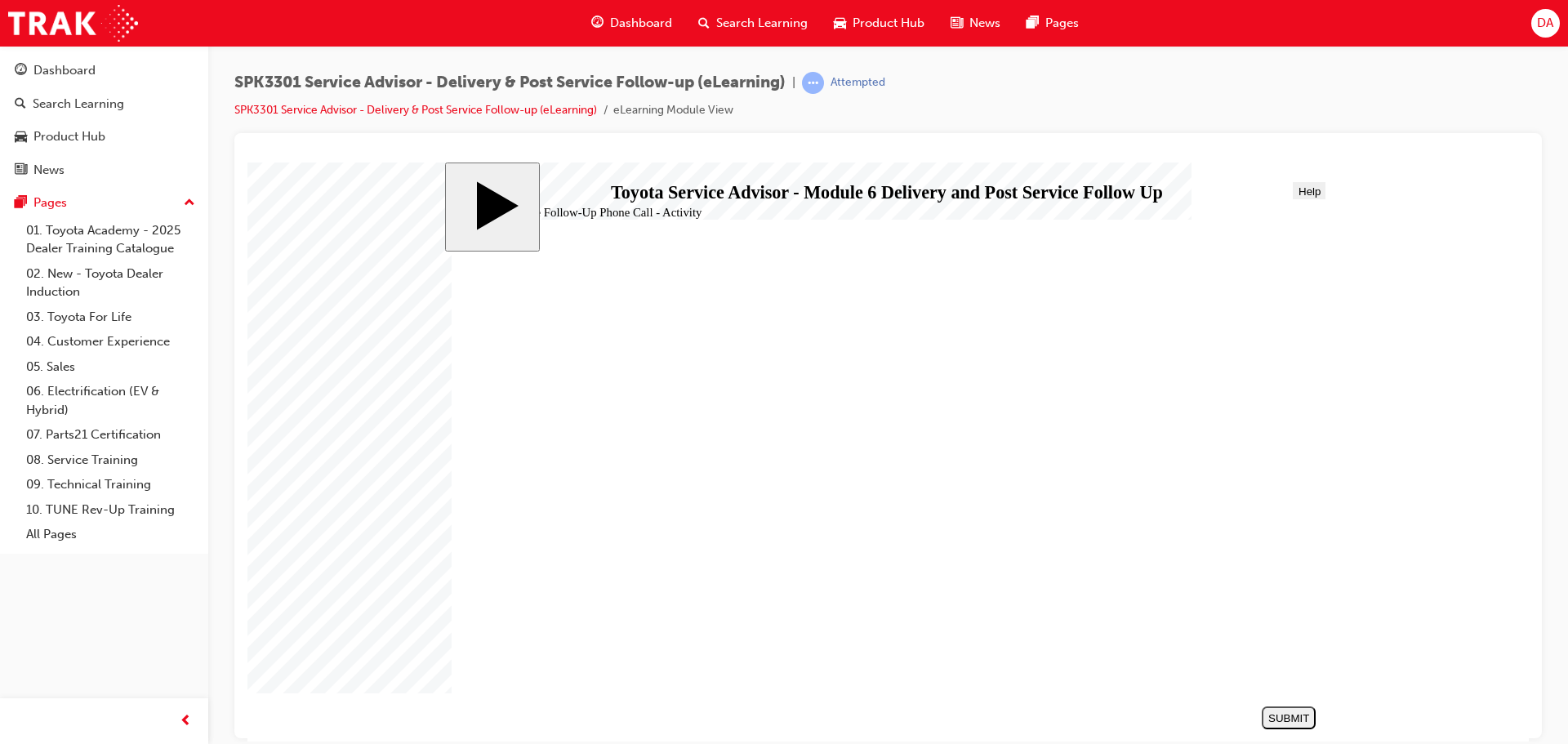
click at [1301, 722] on div "SUBMIT" at bounding box center [1289, 717] width 41 height 12
radio input "true"
click at [1280, 705] on button "SUBMIT" at bounding box center [1289, 716] width 54 height 23
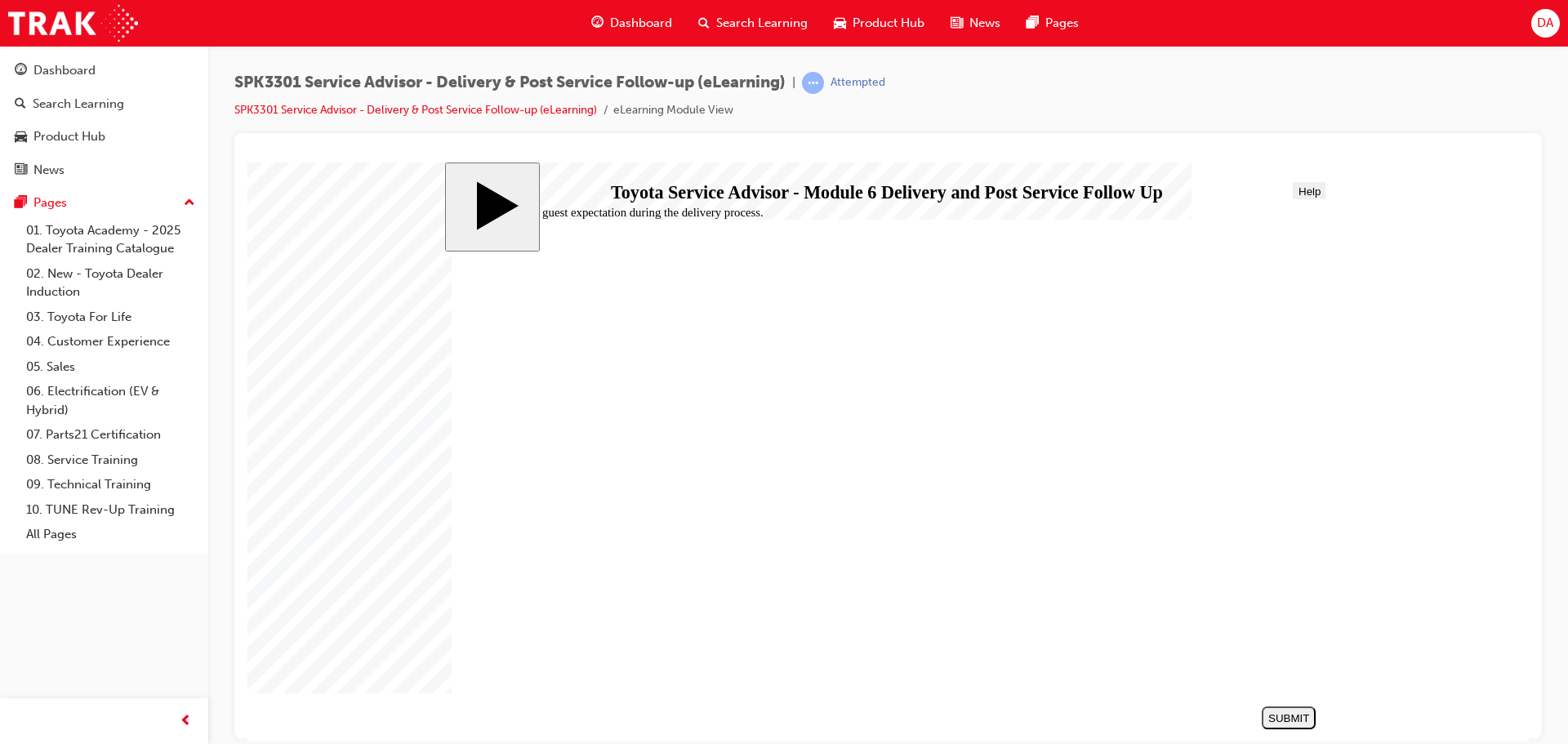
radio input "true"
click at [1291, 716] on div "SUBMIT" at bounding box center [1289, 717] width 41 height 12
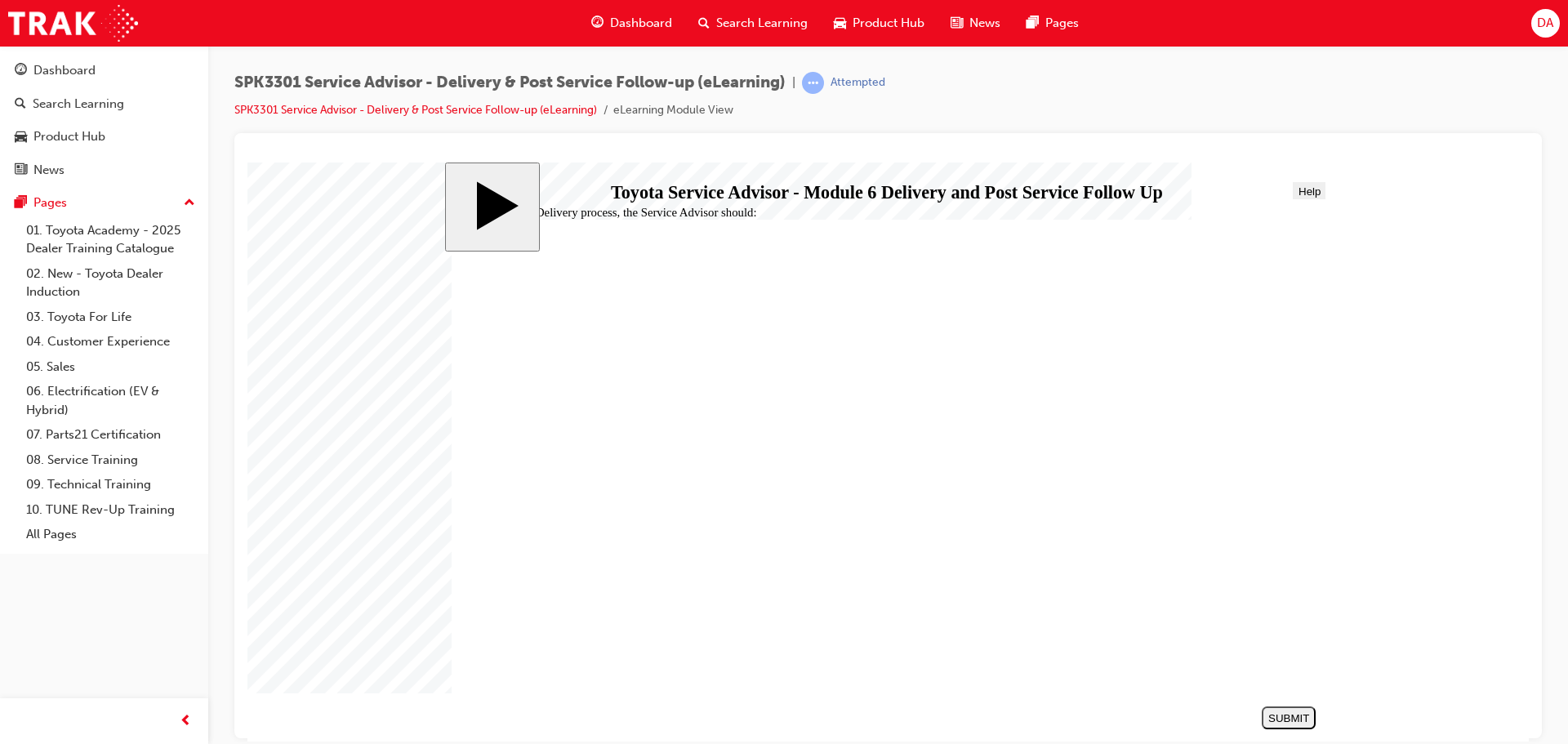
radio input "true"
click at [1284, 712] on div "SUBMIT" at bounding box center [1289, 717] width 41 height 12
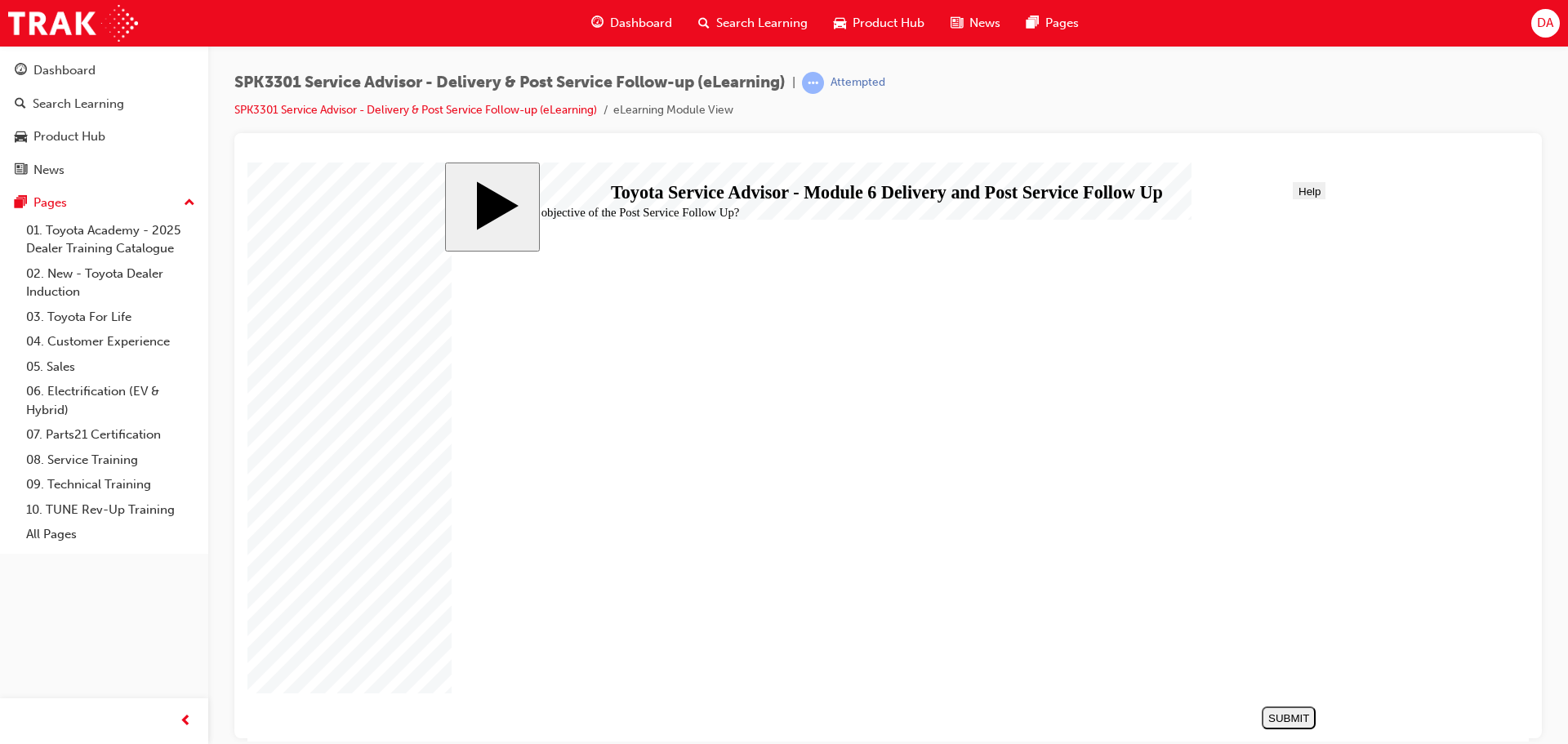
radio input "true"
click at [1277, 711] on div "SUBMIT" at bounding box center [1289, 717] width 41 height 12
radio input "true"
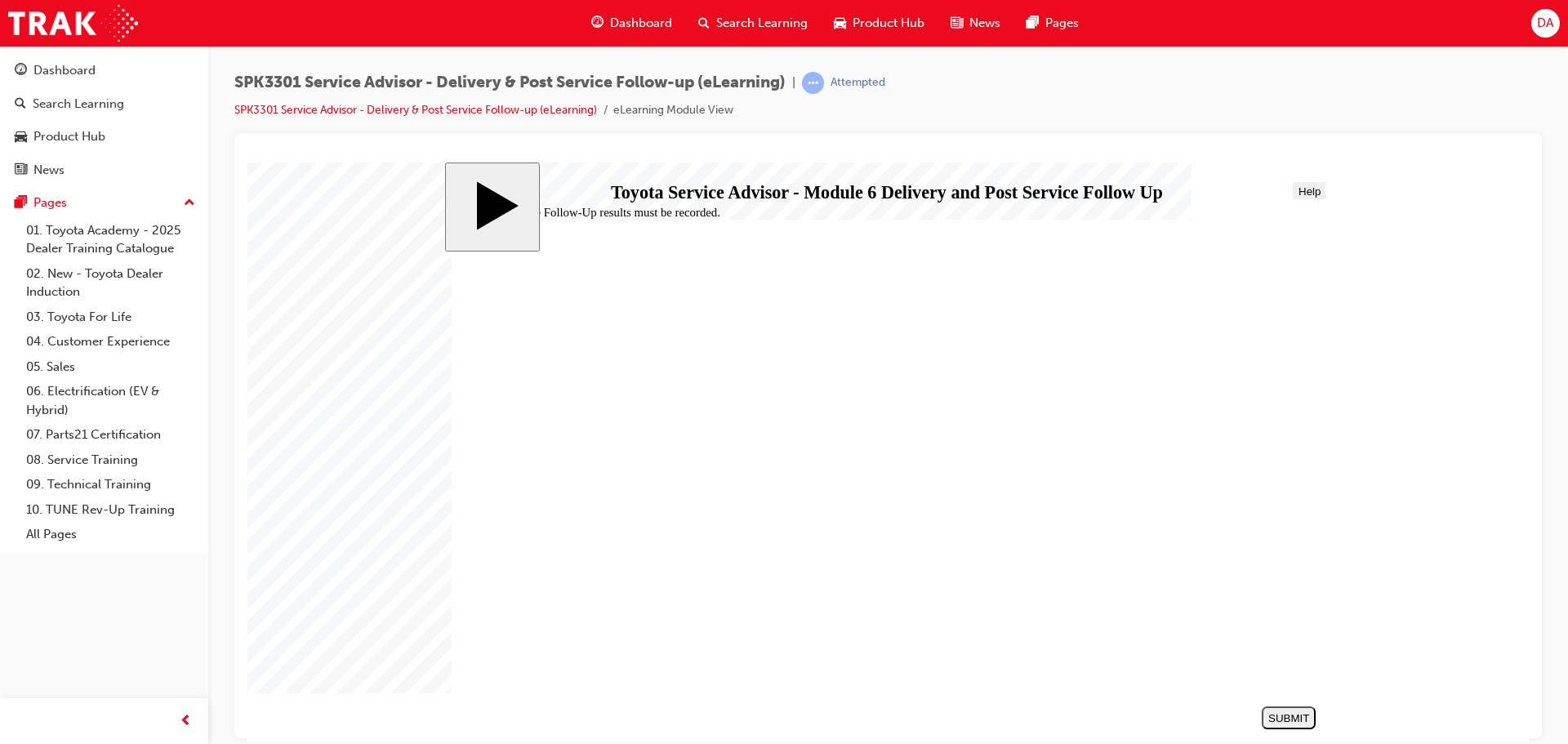
click at [1274, 714] on div "SUBMIT" at bounding box center [1289, 717] width 41 height 12
checkbox input "true"
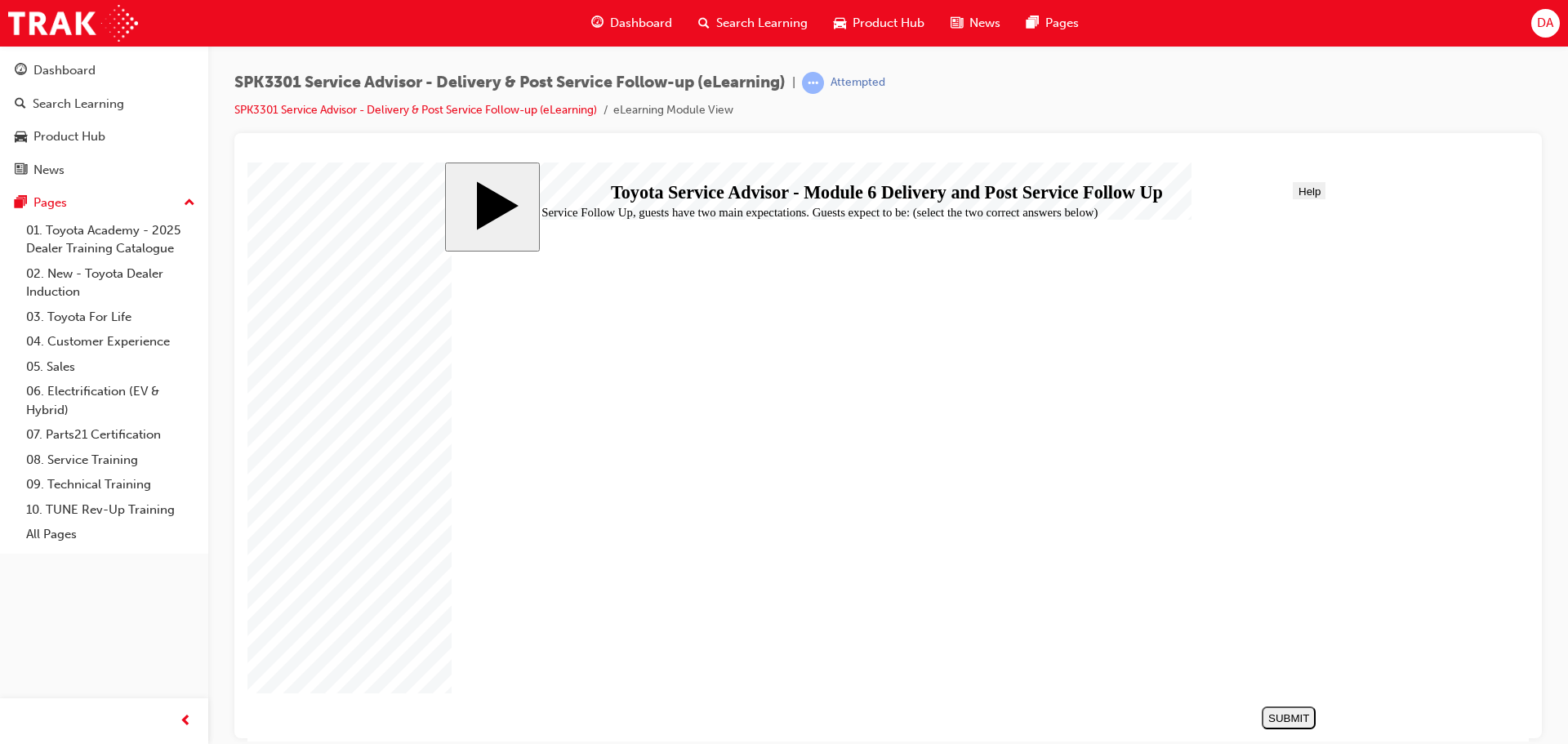
checkbox input "true"
click at [1273, 711] on div "SUBMIT" at bounding box center [1289, 717] width 41 height 12
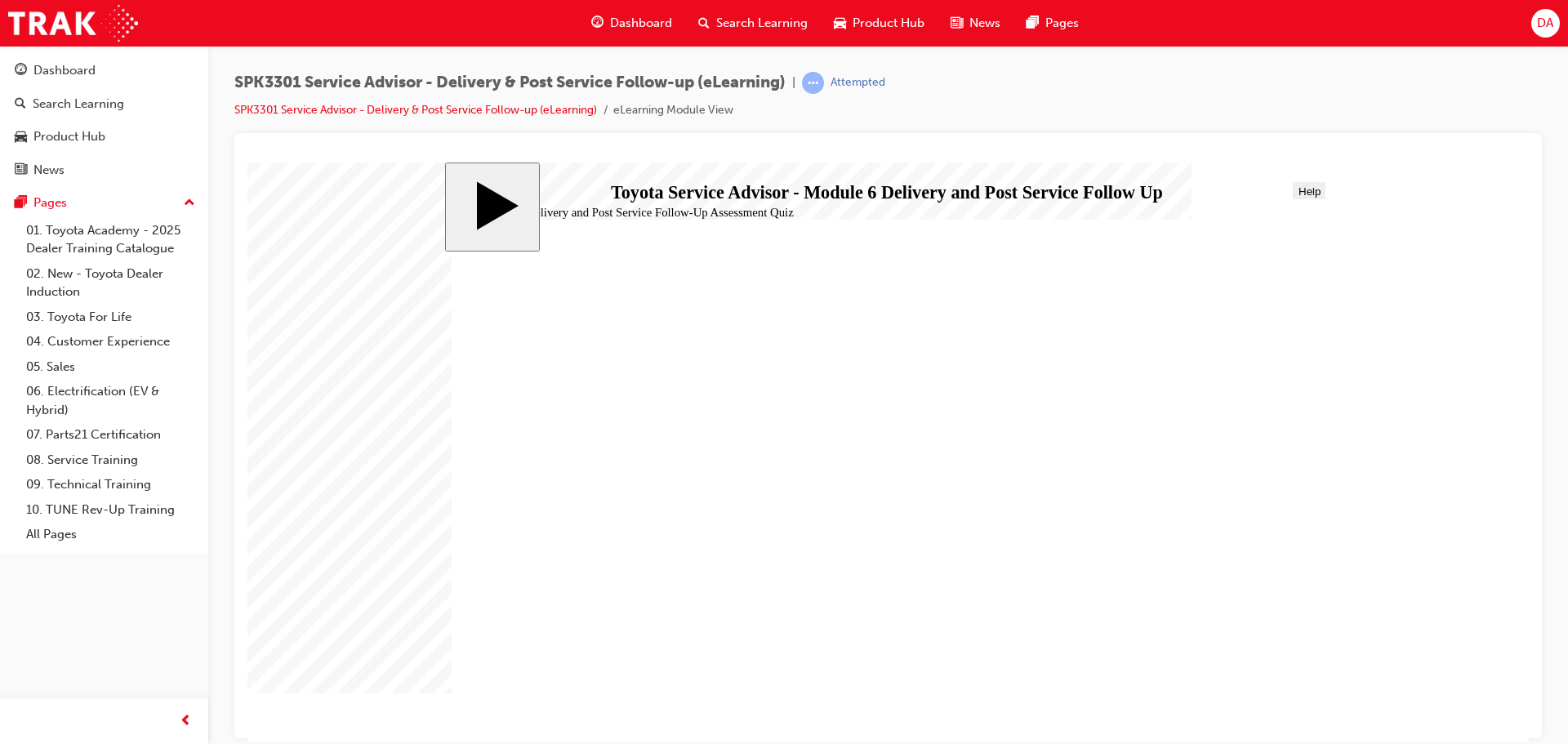
radio input "true"
click at [1307, 721] on div "SUBMIT" at bounding box center [1289, 717] width 41 height 12
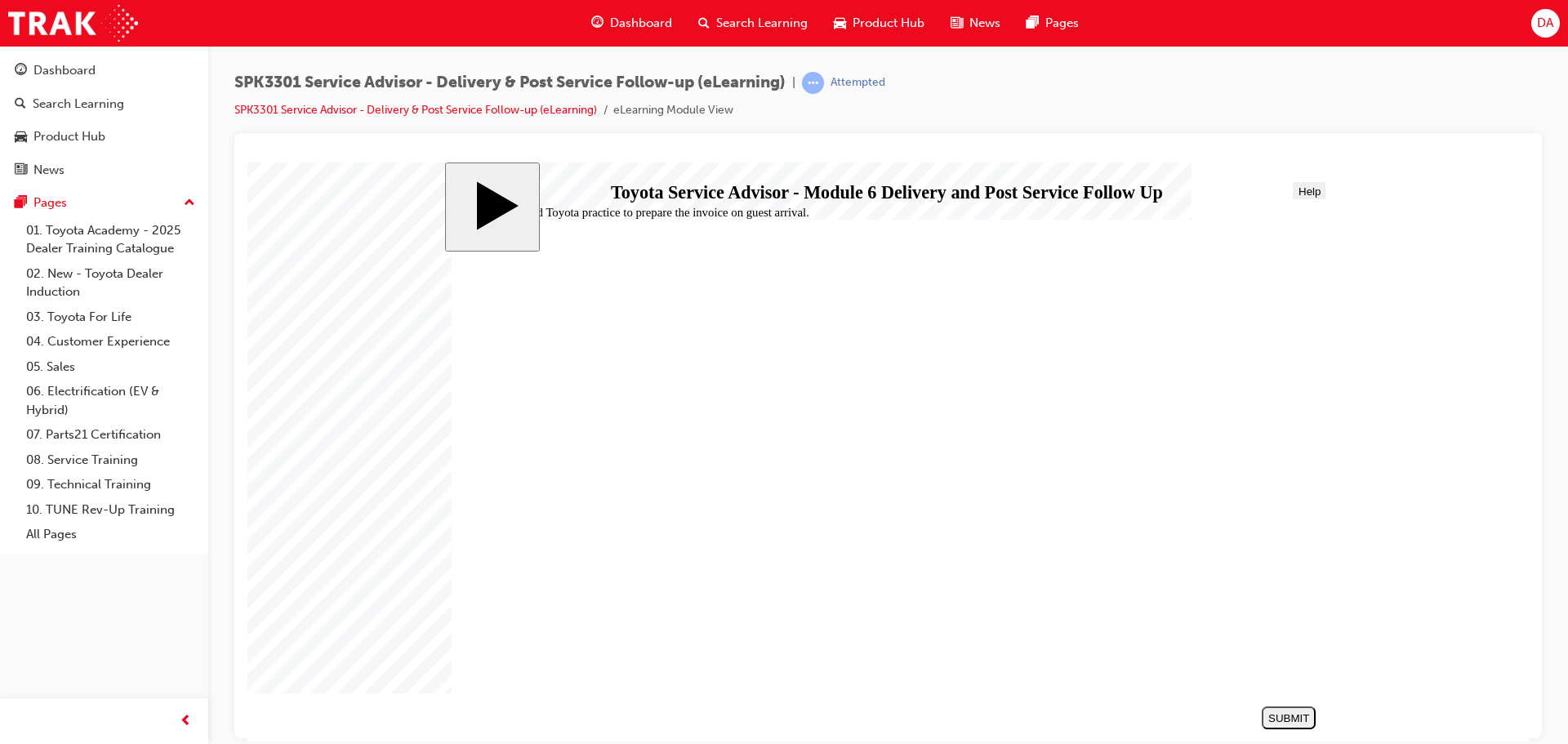
radio input "true"
click at [1293, 712] on div "SUBMIT" at bounding box center [1289, 717] width 41 height 12
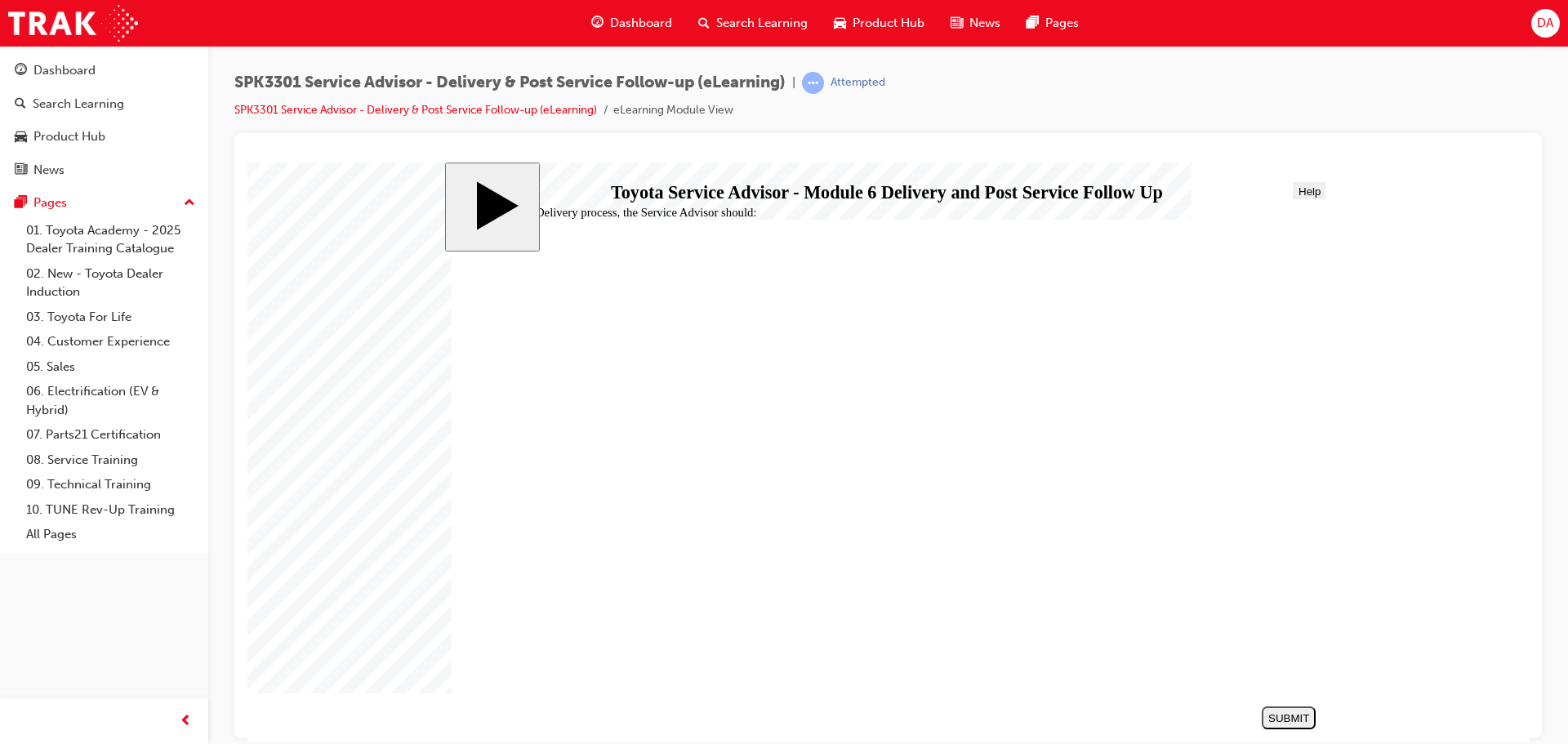
radio input "true"
click at [1279, 711] on div "SUBMIT" at bounding box center [1289, 717] width 41 height 12
radio input "true"
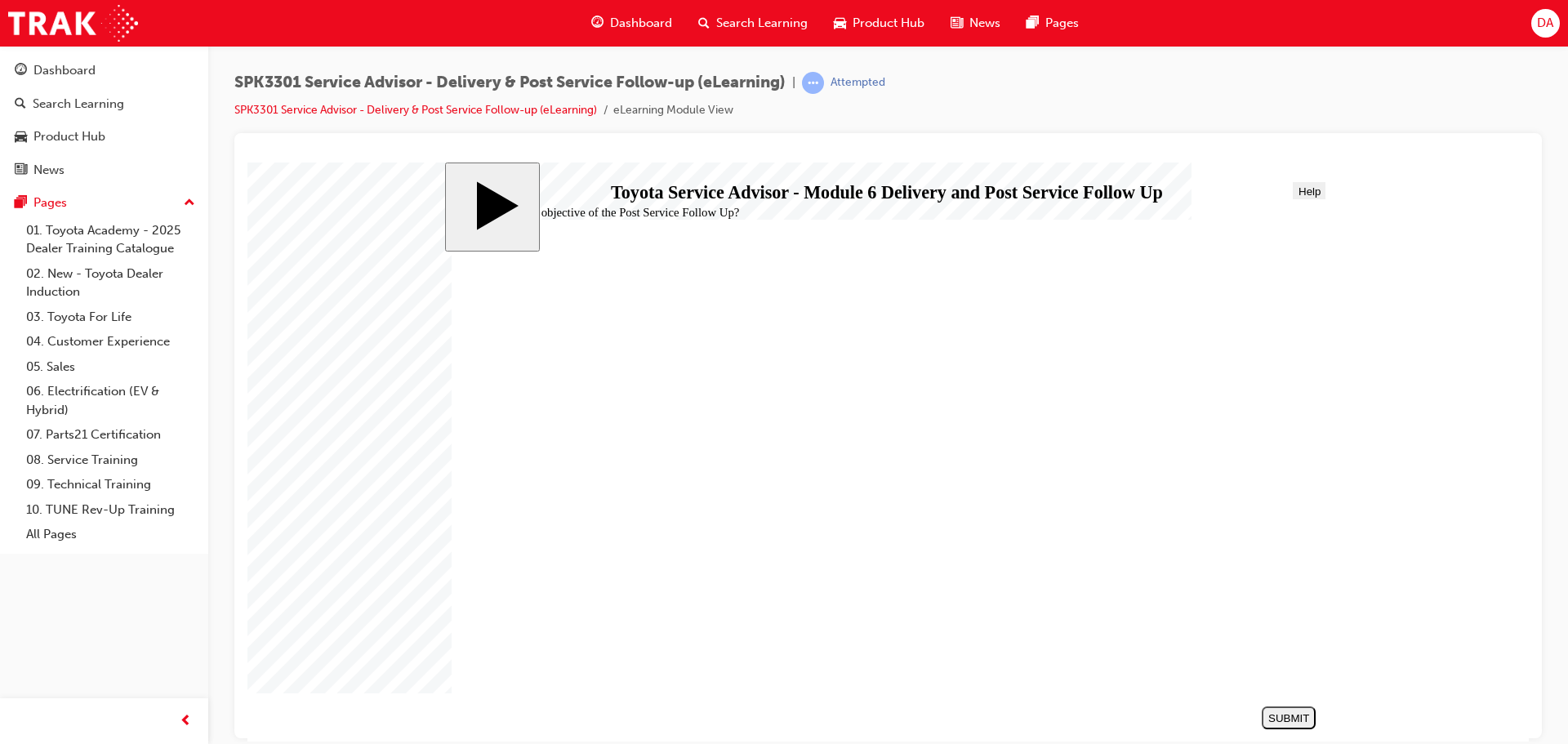
click at [1270, 708] on button "SUBMIT" at bounding box center [1289, 716] width 54 height 23
radio input "true"
click at [1274, 711] on div "SUBMIT" at bounding box center [1289, 717] width 41 height 12
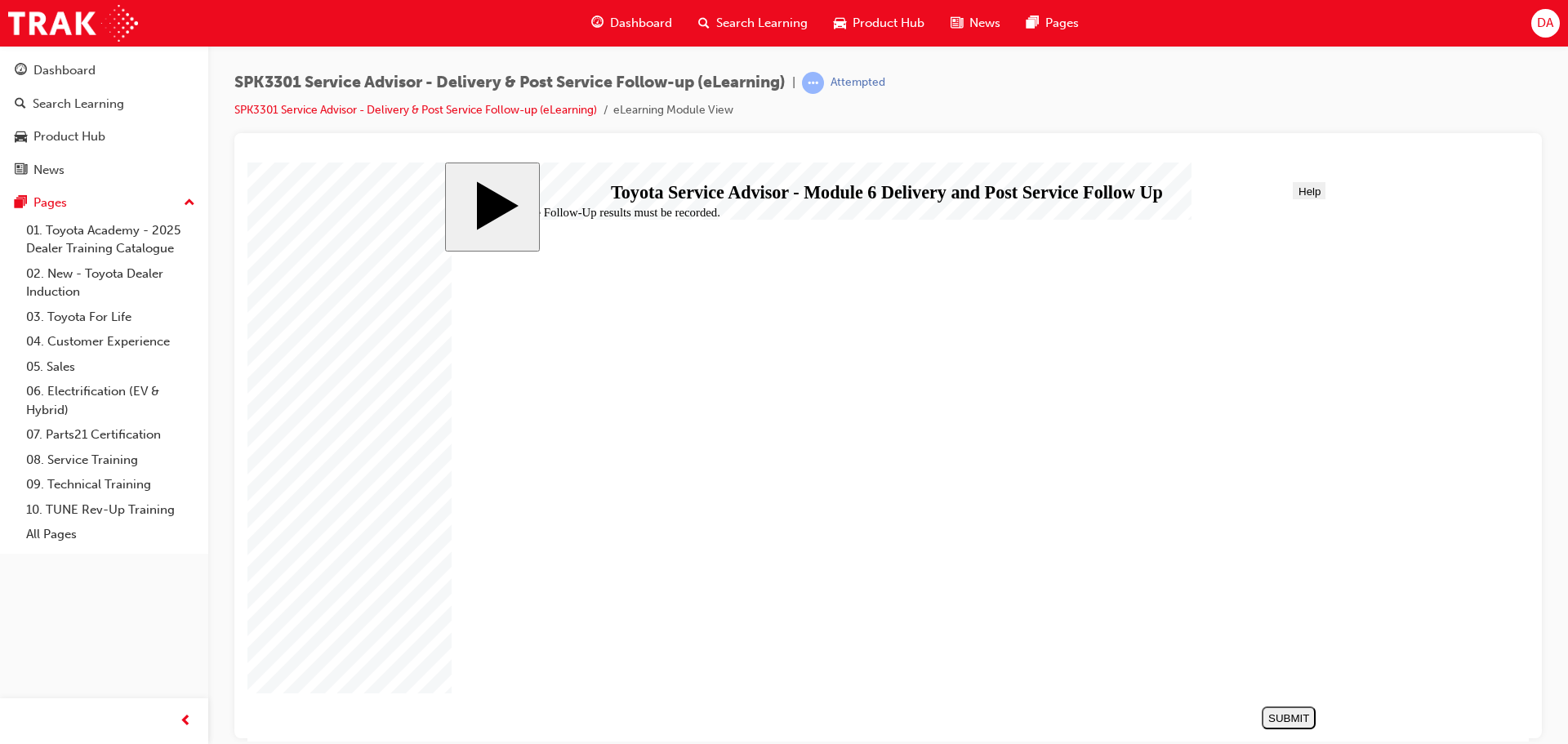
checkbox input "true"
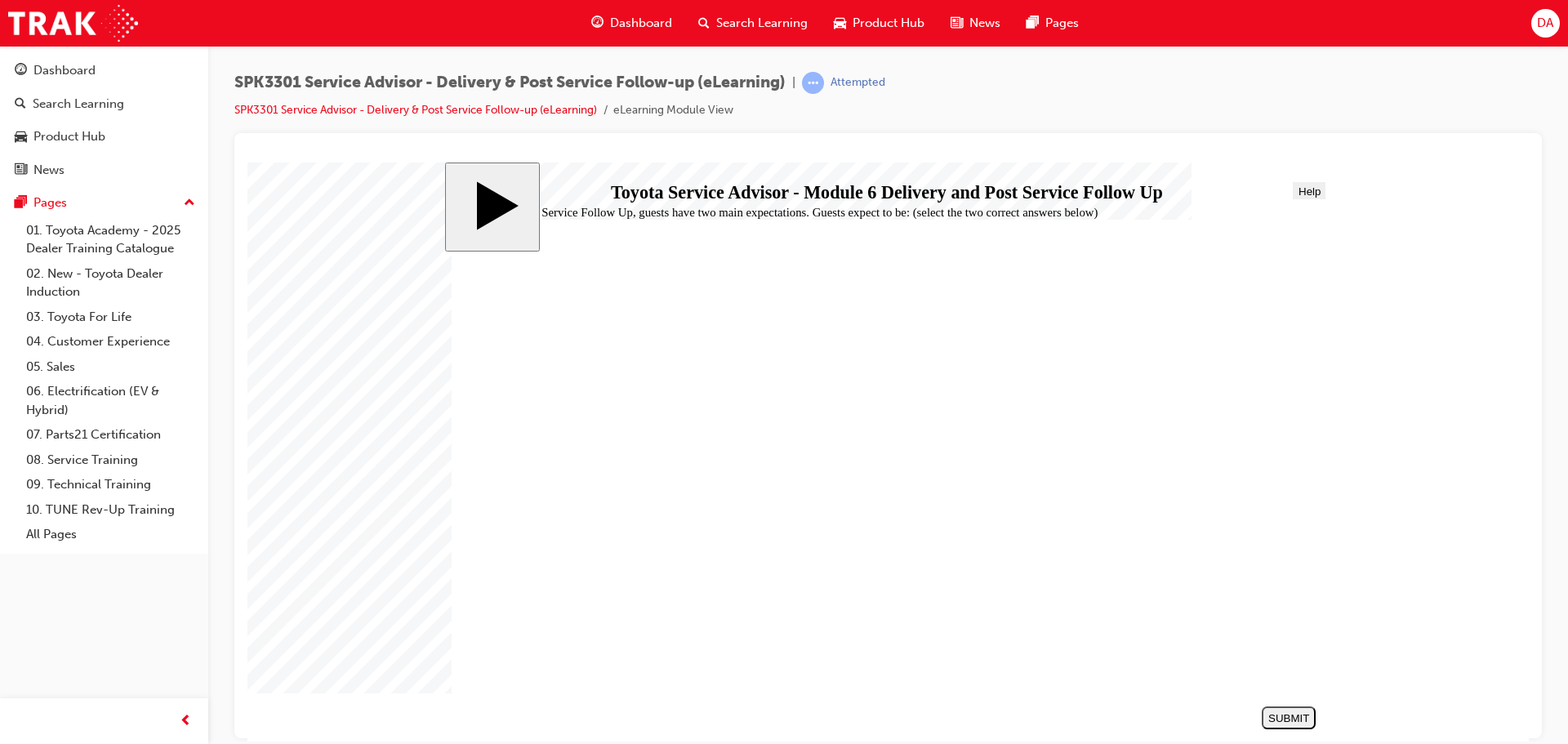
click at [1305, 716] on div "SUBMIT" at bounding box center [1289, 717] width 41 height 12
radio input "true"
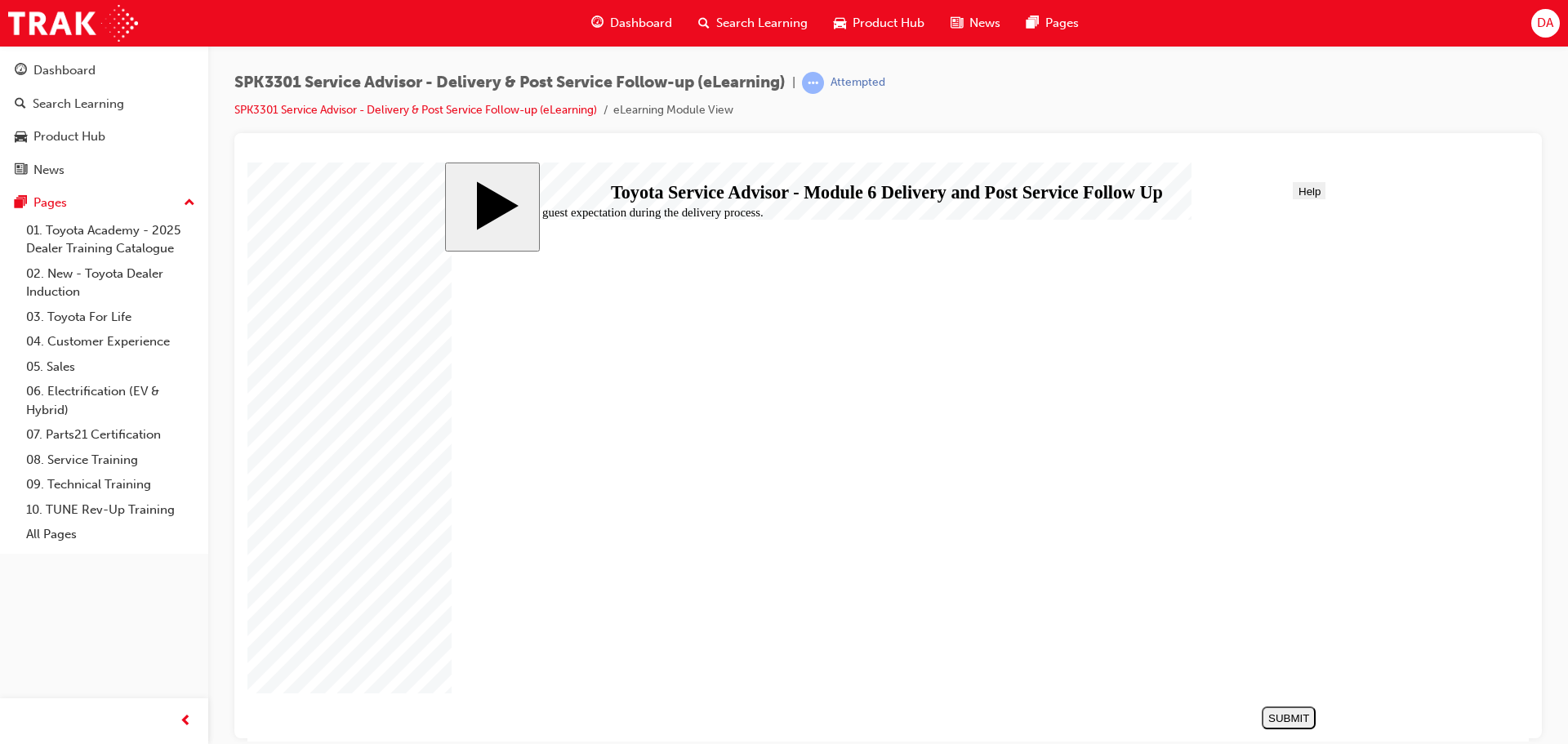
click at [1276, 712] on div "SUBMIT" at bounding box center [1289, 717] width 41 height 12
radio input "true"
click at [1280, 711] on div "SUBMIT" at bounding box center [1289, 717] width 41 height 12
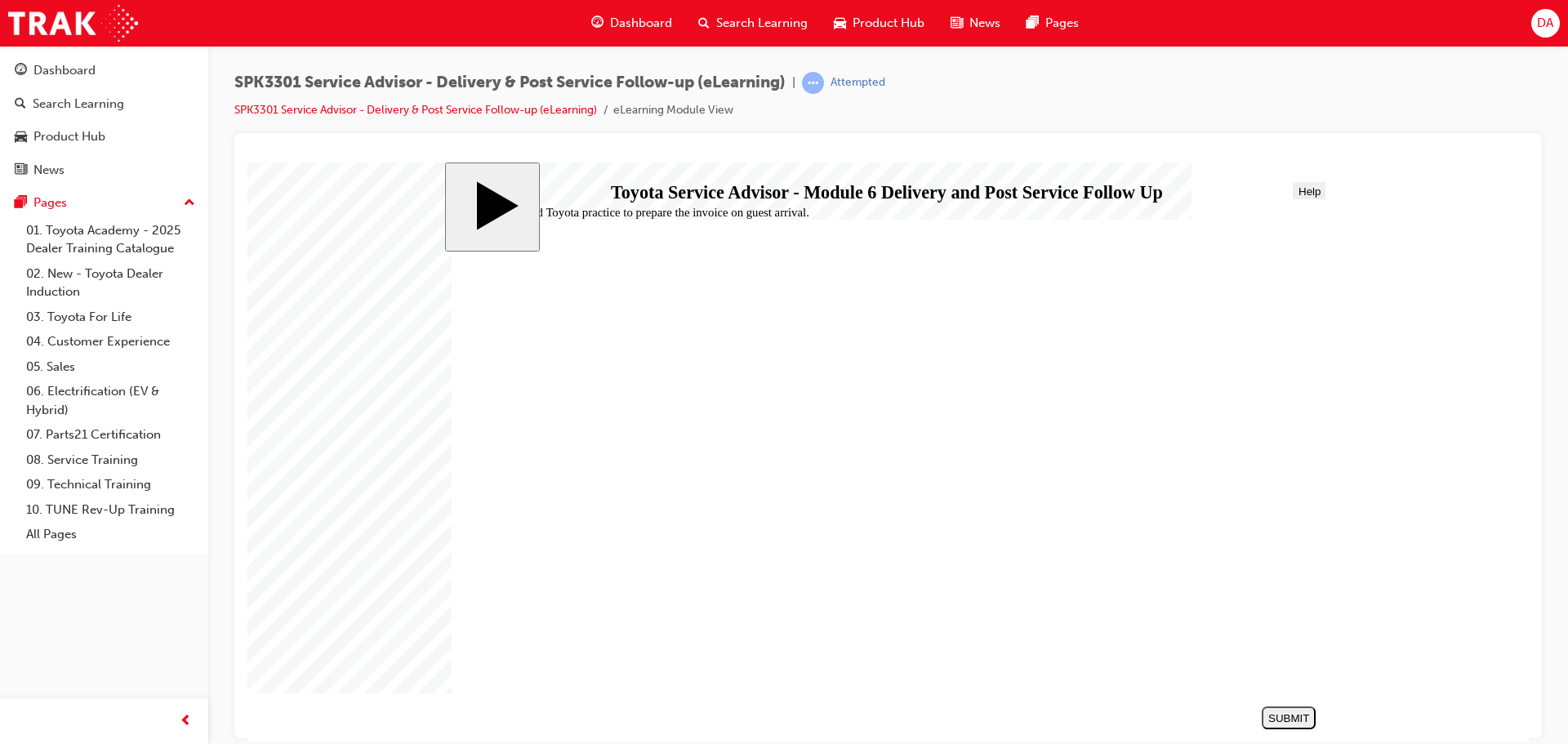
radio input "true"
click at [1300, 722] on div "SUBMIT" at bounding box center [1289, 717] width 41 height 12
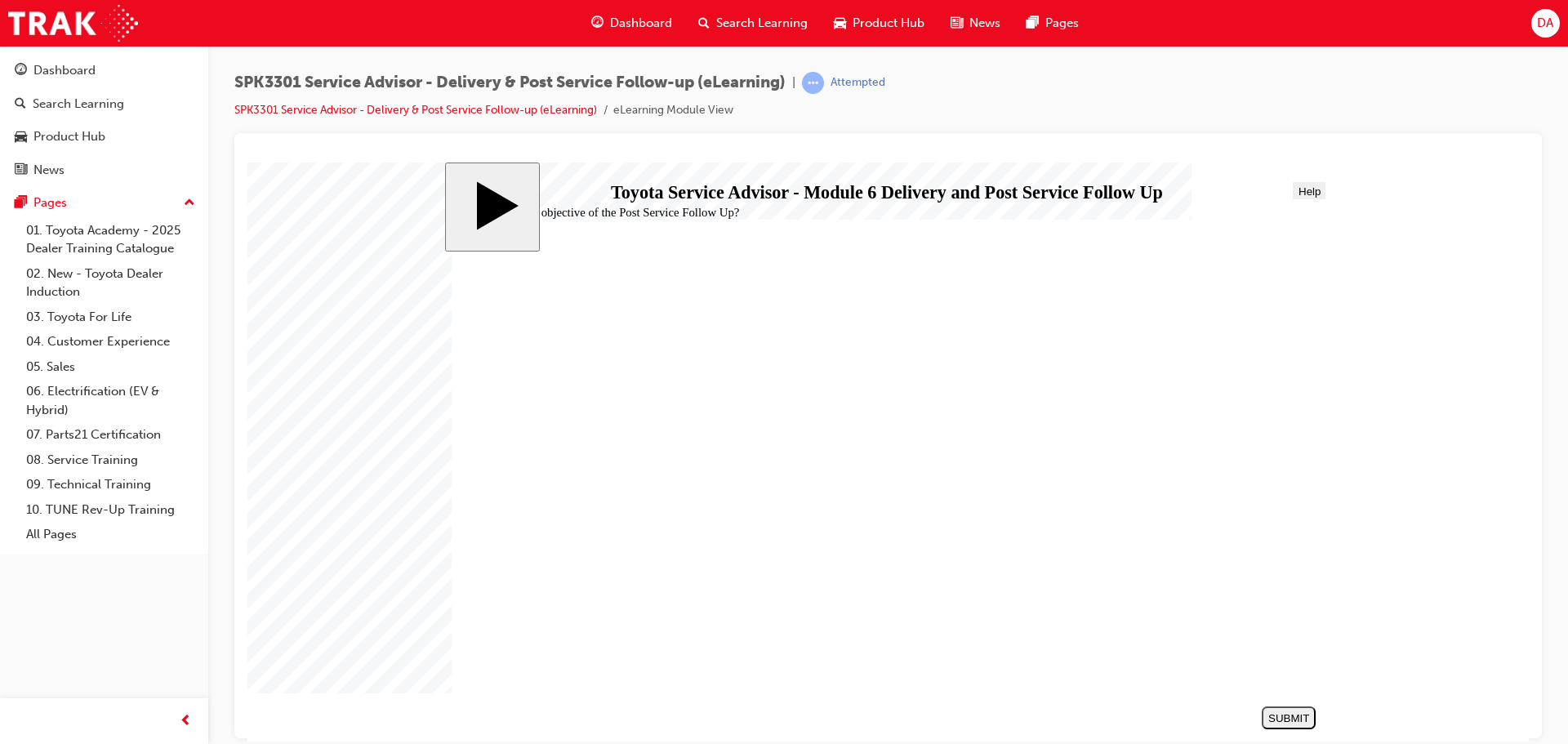
radio input "true"
click at [1293, 718] on div "SUBMIT" at bounding box center [1289, 717] width 41 height 12
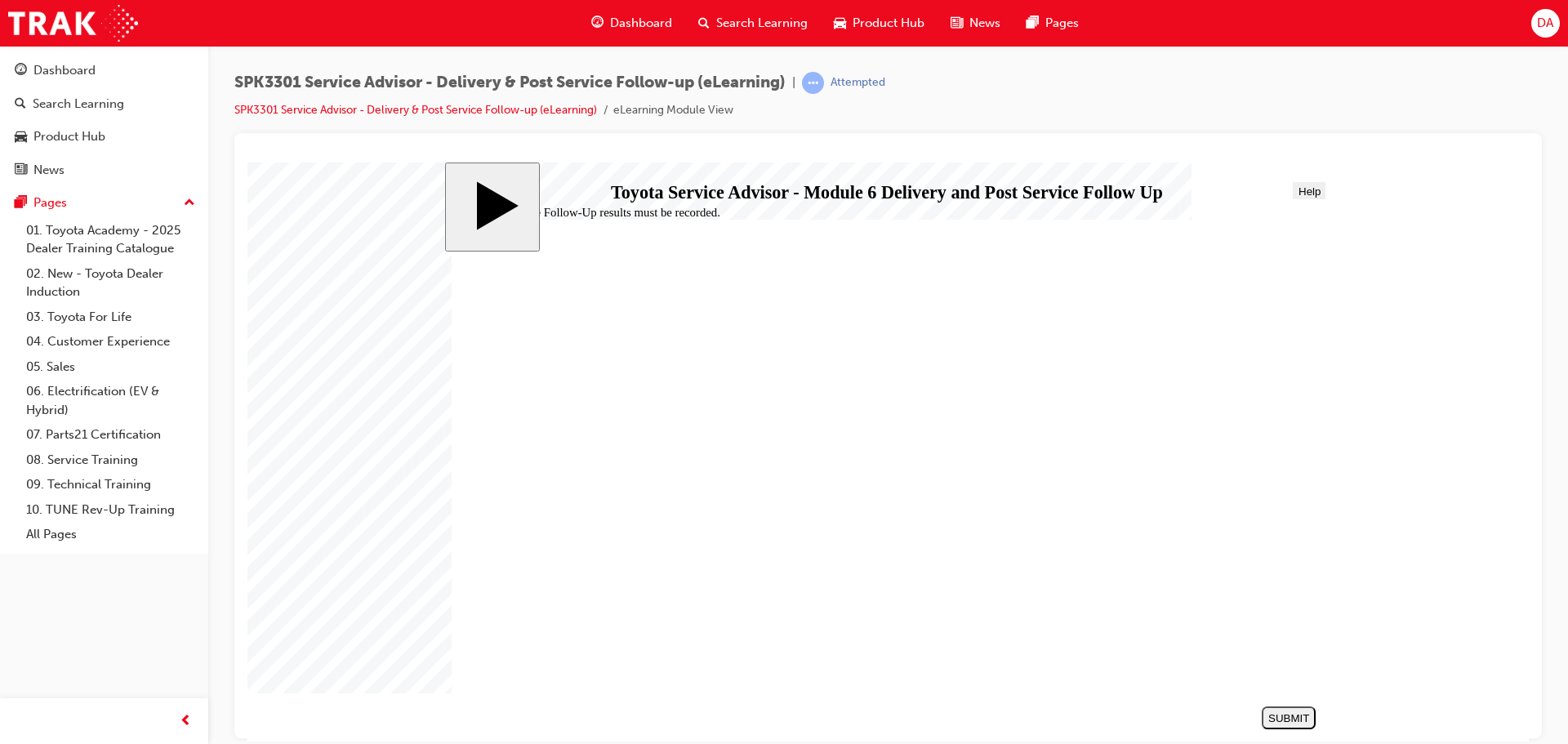
radio input "true"
click at [1299, 722] on div "SUBMIT" at bounding box center [1289, 717] width 41 height 12
checkbox input "true"
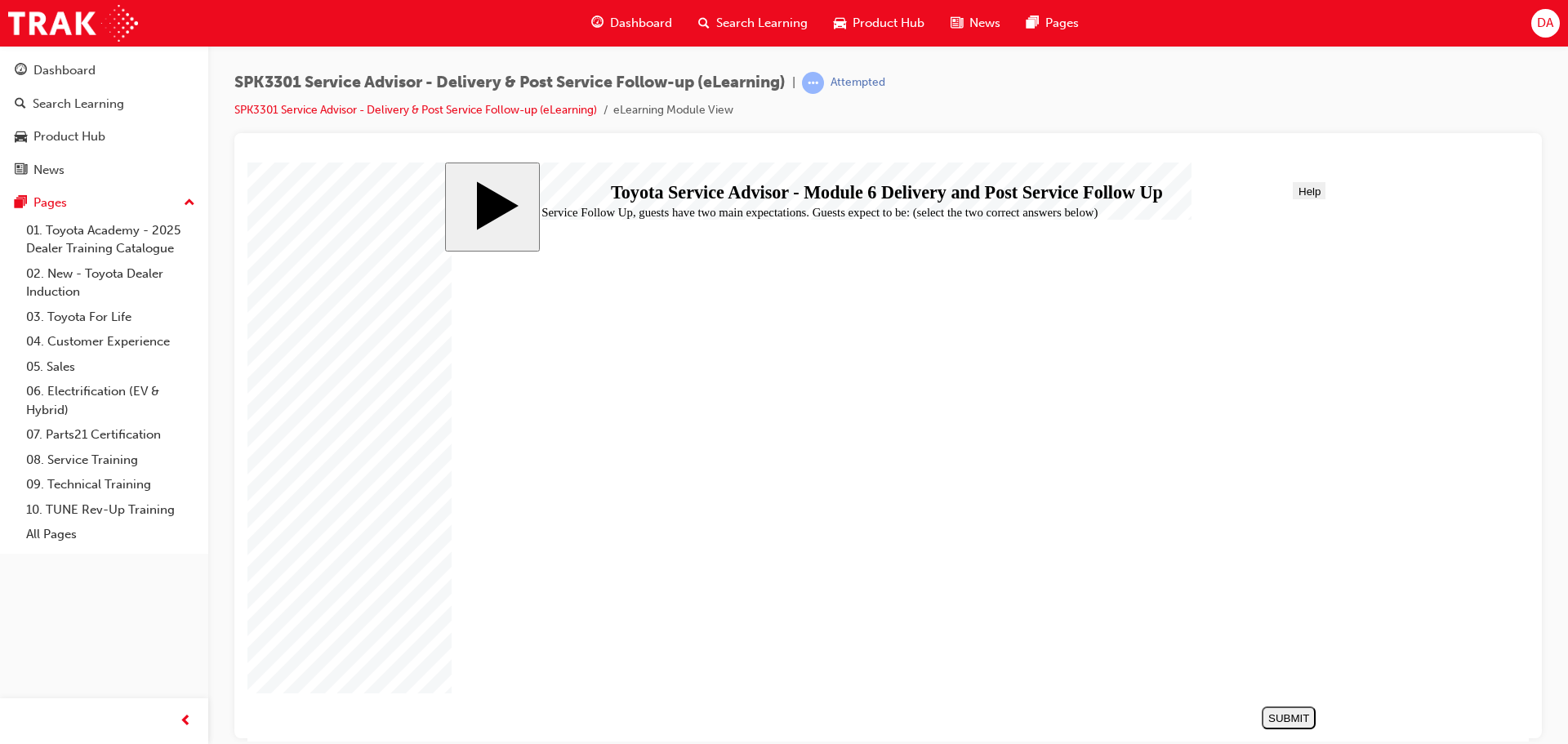
checkbox input "true"
click at [1280, 712] on div "SUBMIT" at bounding box center [1289, 717] width 41 height 12
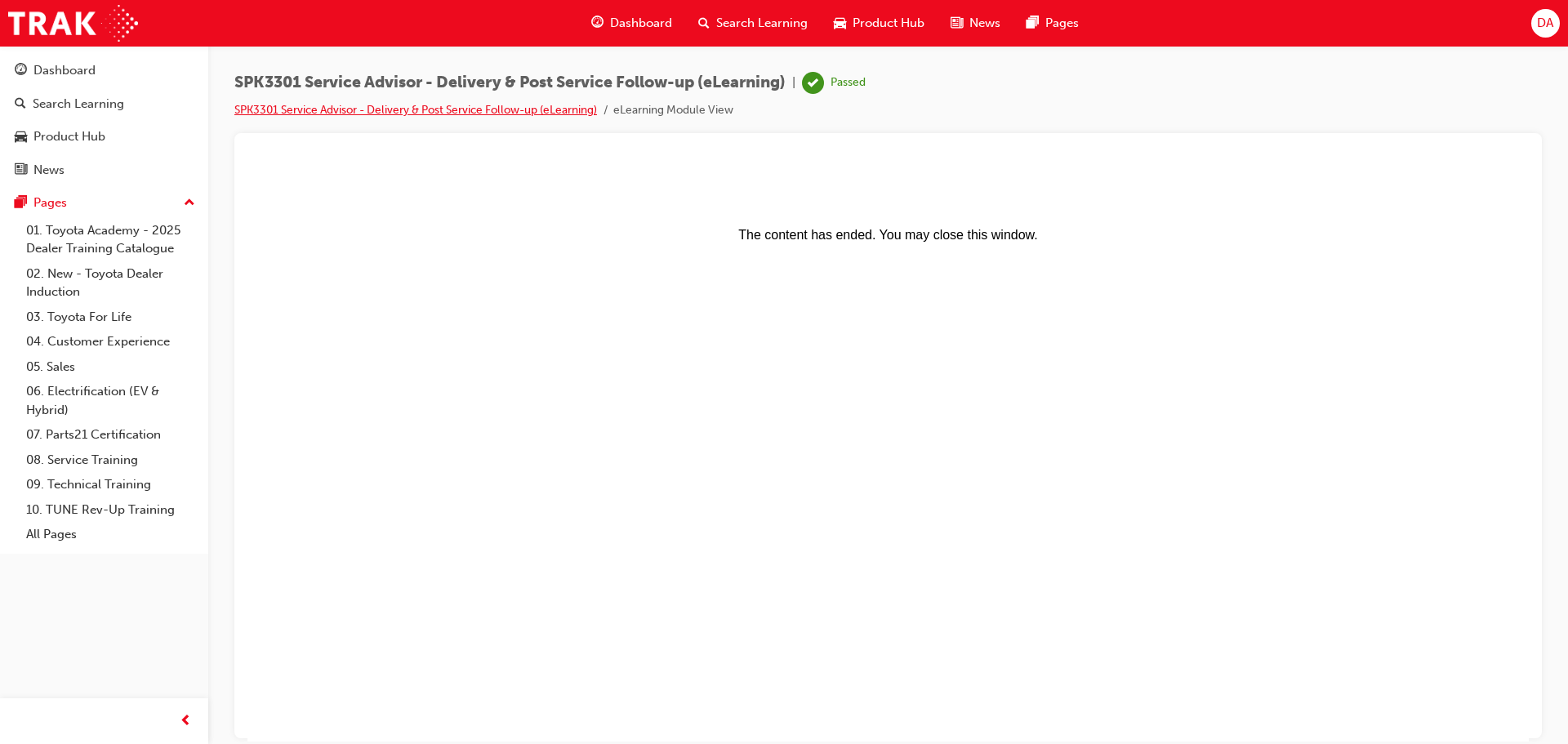
click at [411, 103] on link "SPK3301 Service Advisor - Delivery & Post Service Follow-up (eLearning)" at bounding box center [416, 110] width 363 height 14
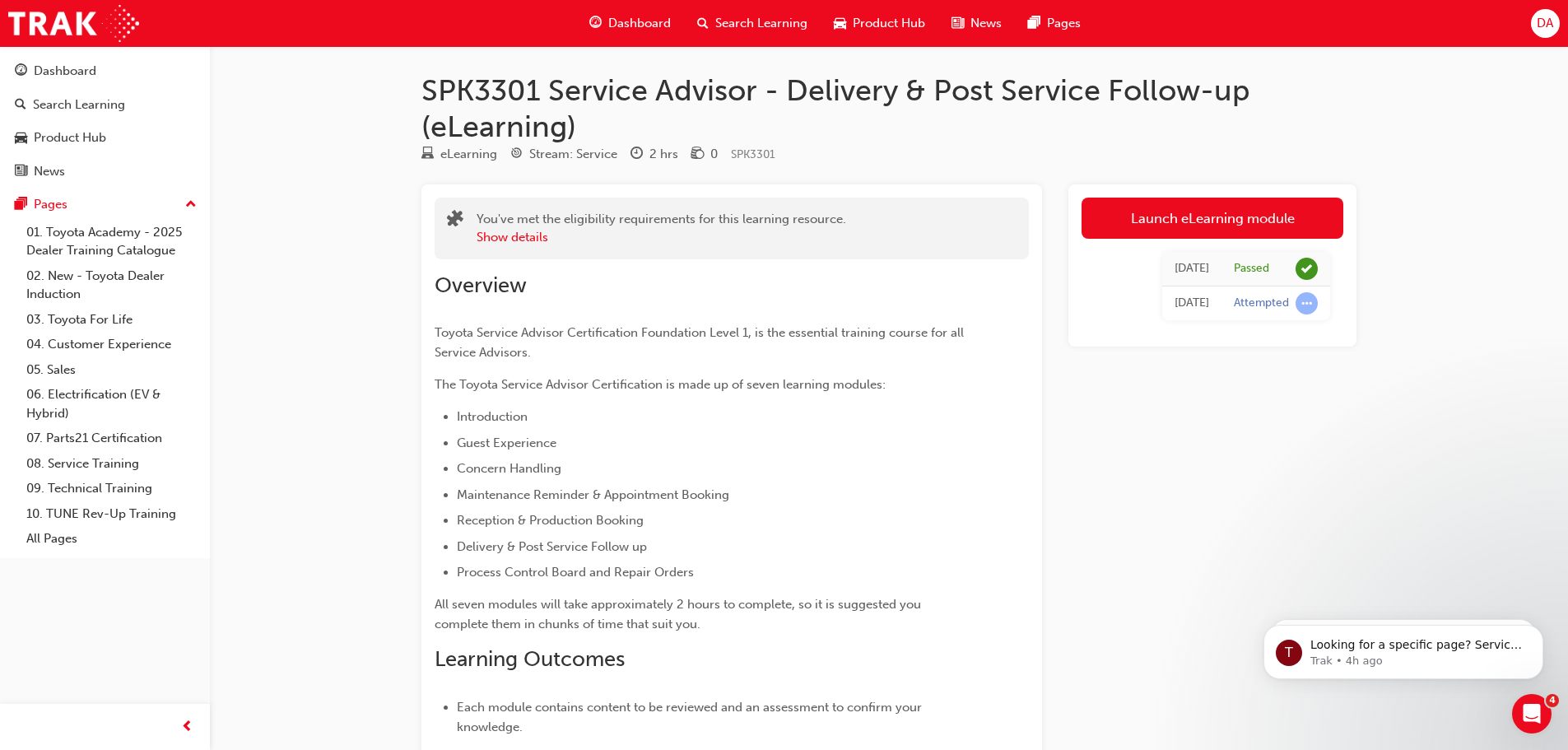
click at [624, 20] on span "Dashboard" at bounding box center [640, 23] width 63 height 19
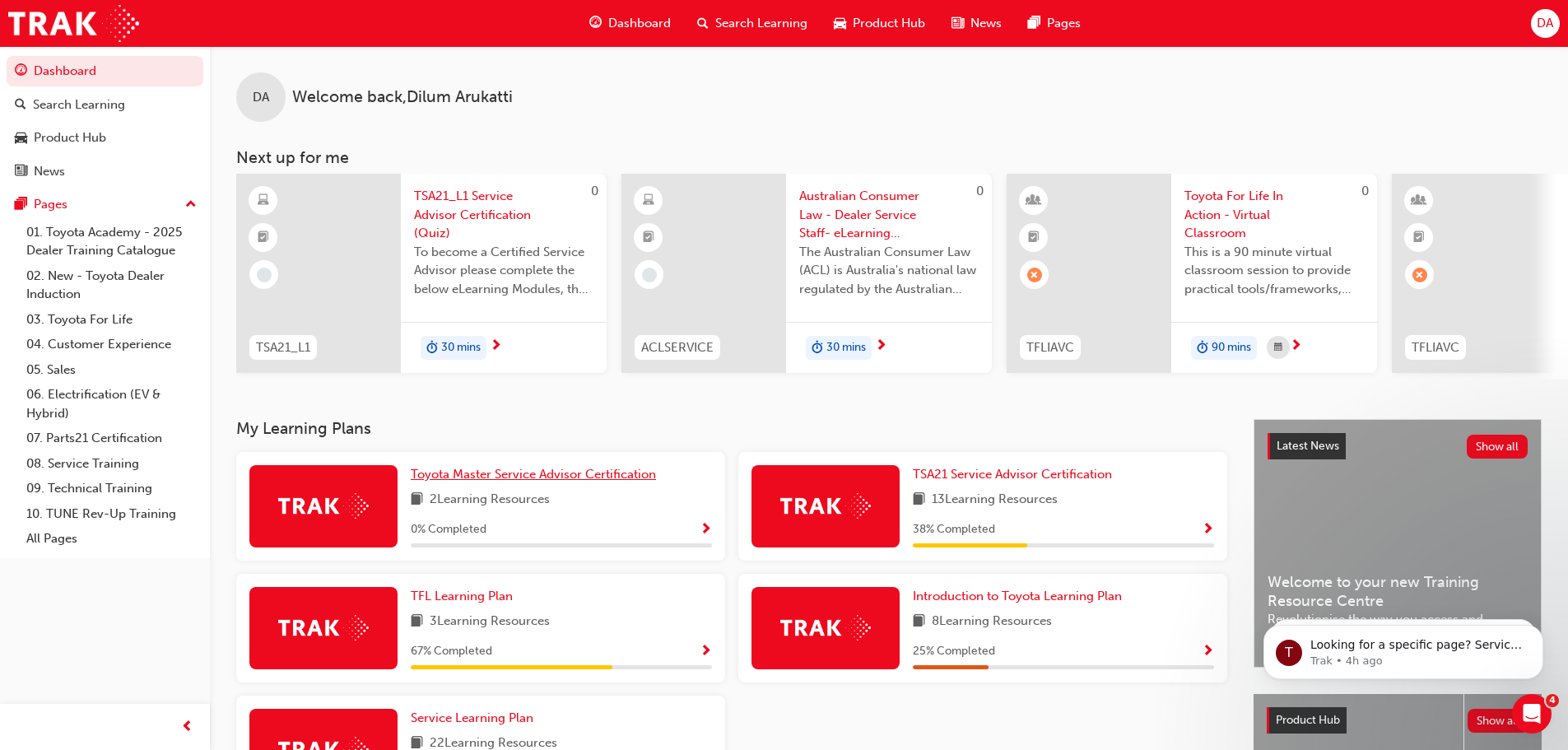
click at [527, 482] on span "Toyota Master Service Advisor Certification" at bounding box center [534, 474] width 246 height 15
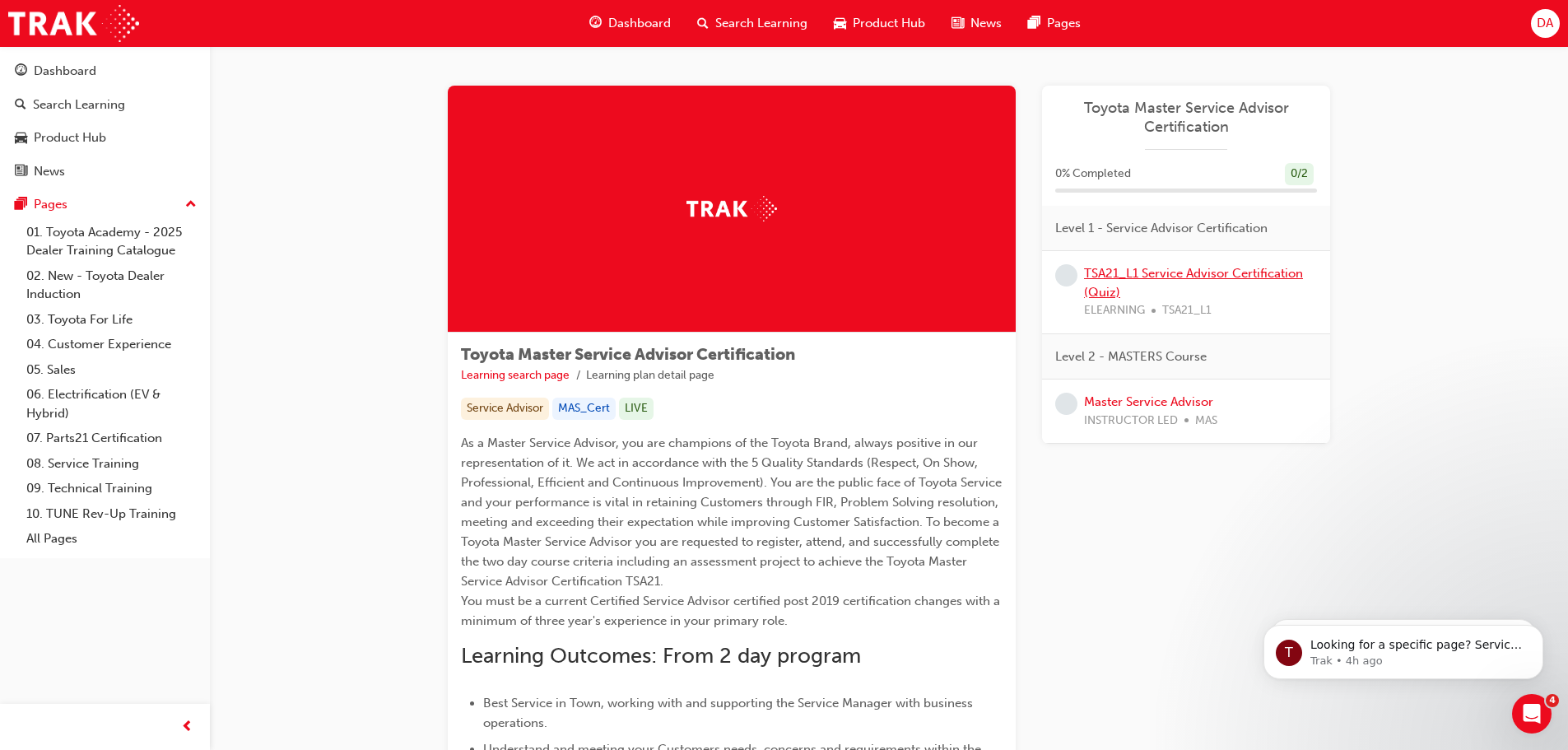
click at [1160, 271] on link "TSA21_L1 Service Advisor Certification (Quiz)" at bounding box center [1194, 283] width 219 height 34
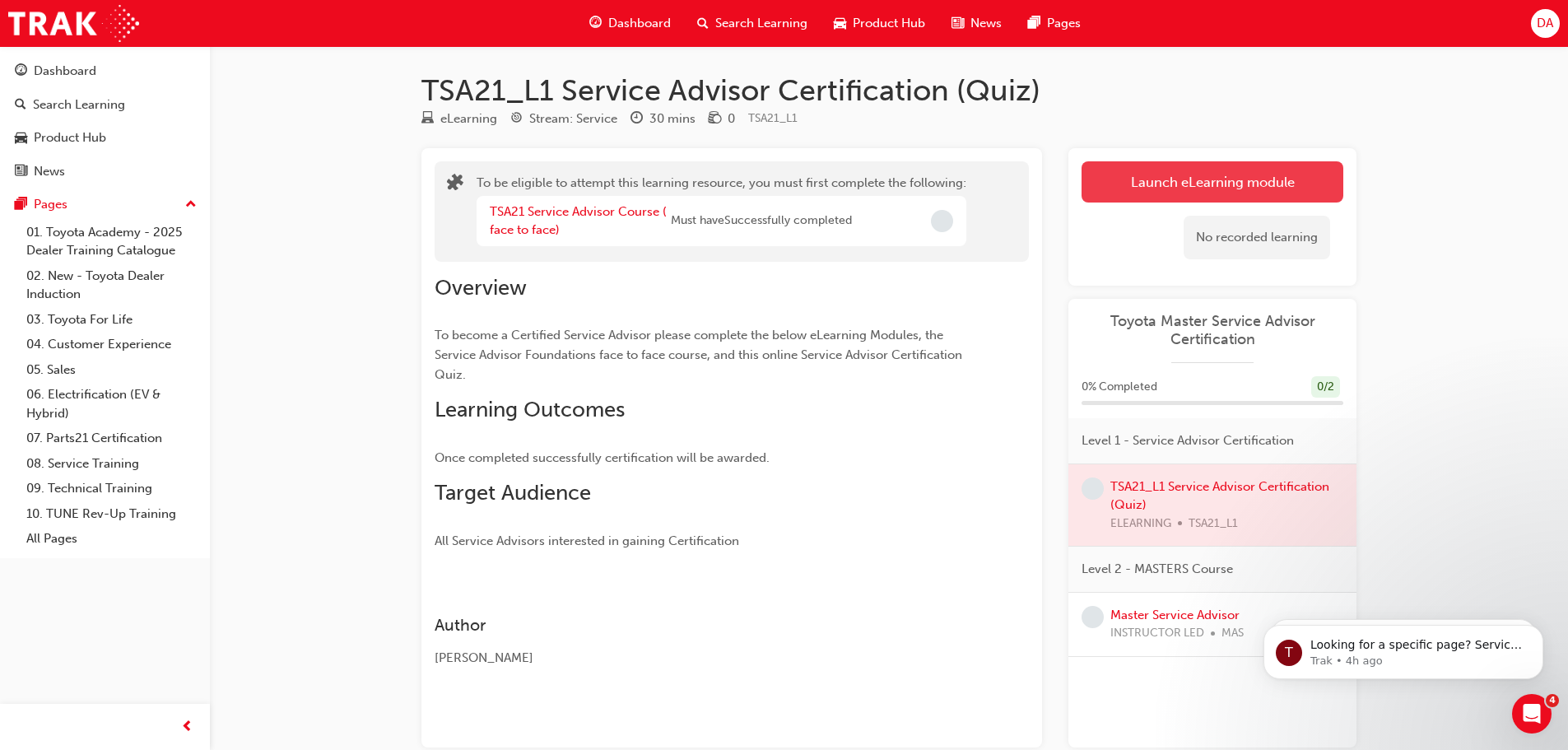
click at [1216, 185] on button "Launch eLearning module" at bounding box center [1212, 182] width 262 height 41
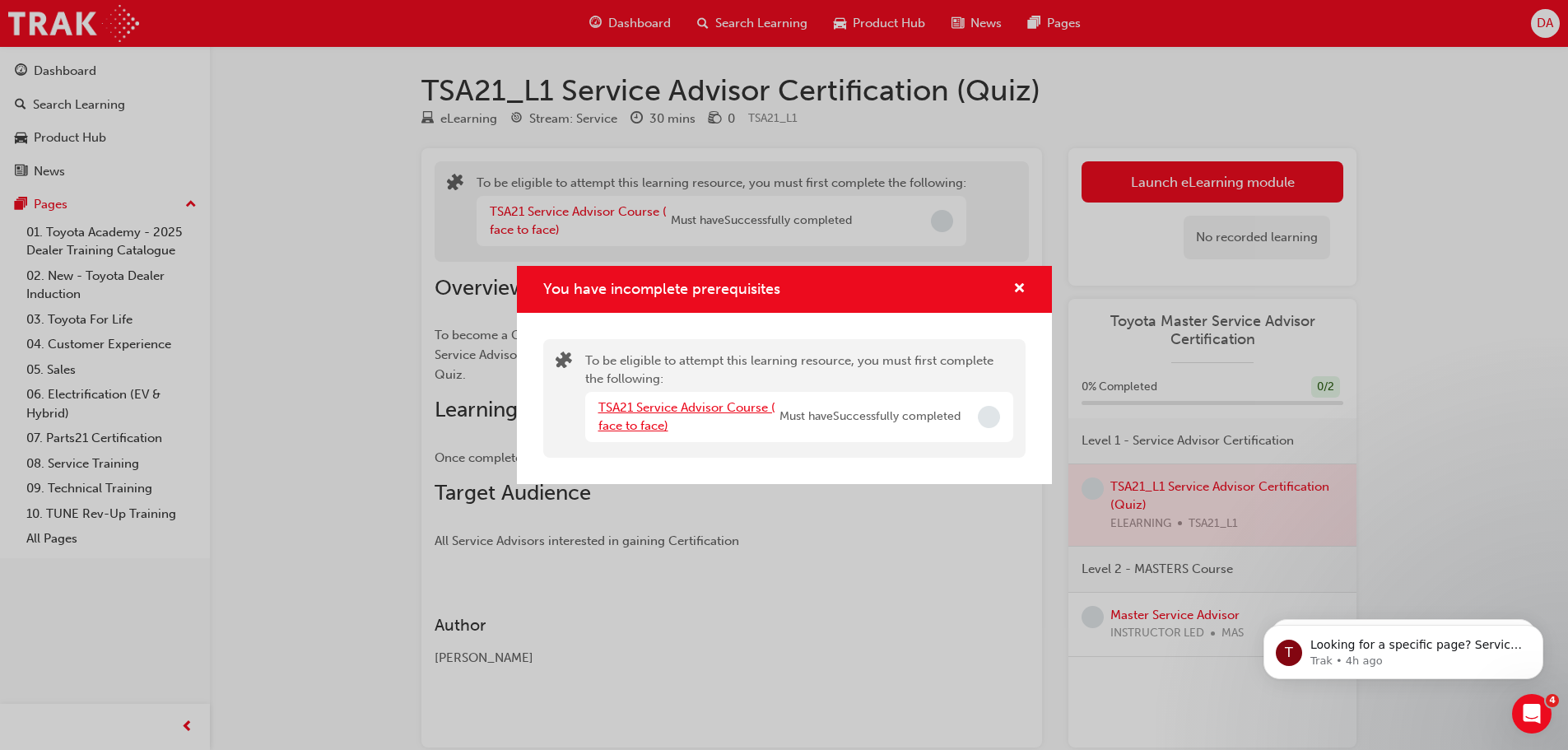
click at [662, 409] on link "TSA21 Service Advisor Course ( face to face)" at bounding box center [686, 417] width 177 height 34
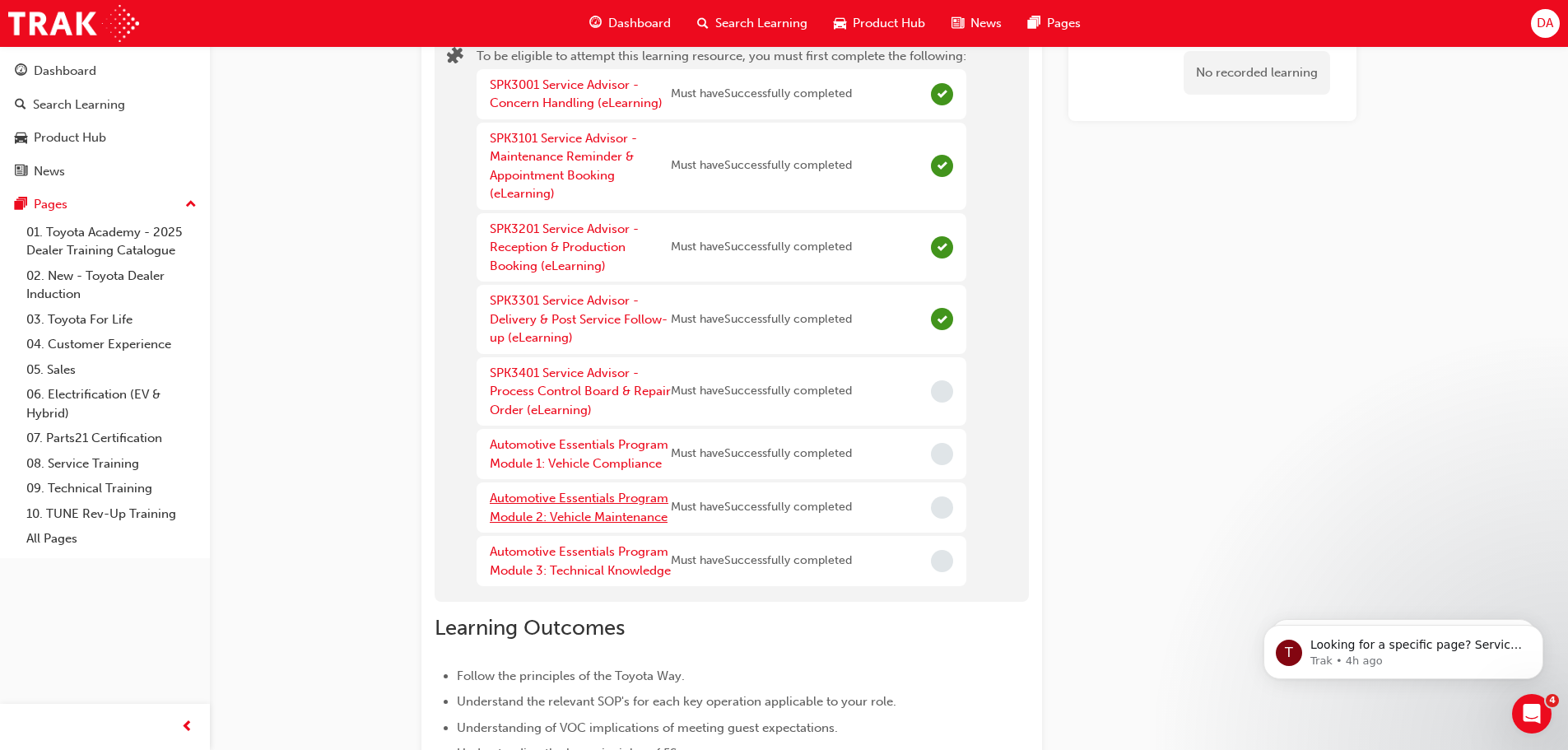
scroll to position [165, 0]
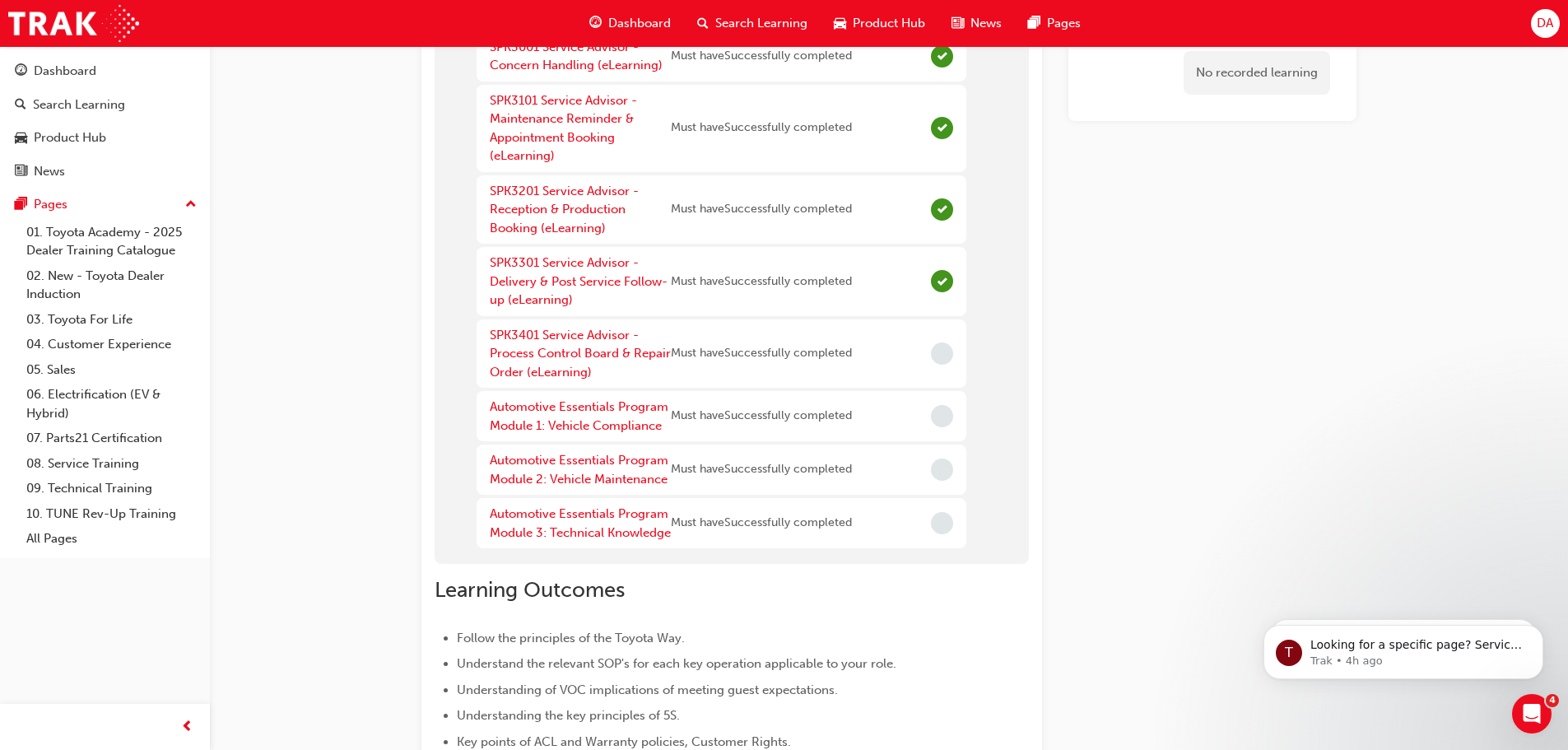
click at [572, 342] on div "SPK3401 Service Advisor - Process Control Board & Repair Order (eLearning)" at bounding box center [580, 354] width 181 height 56
click at [560, 365] on link "SPK3401 Service Advisor - Process Control Board & Repair Order (eLearning)" at bounding box center [580, 352] width 181 height 52
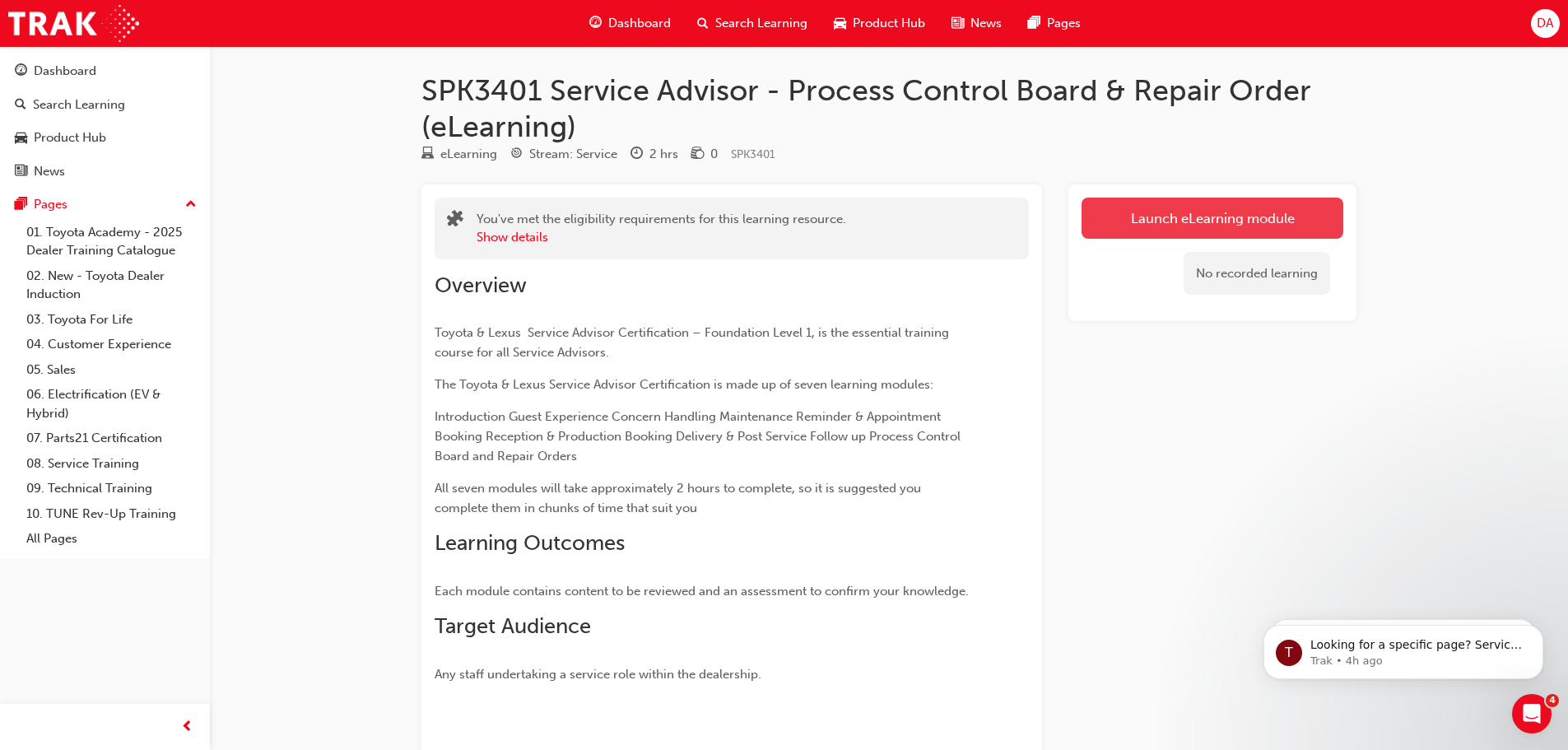
click at [1145, 221] on link "Launch eLearning module" at bounding box center [1212, 218] width 262 height 41
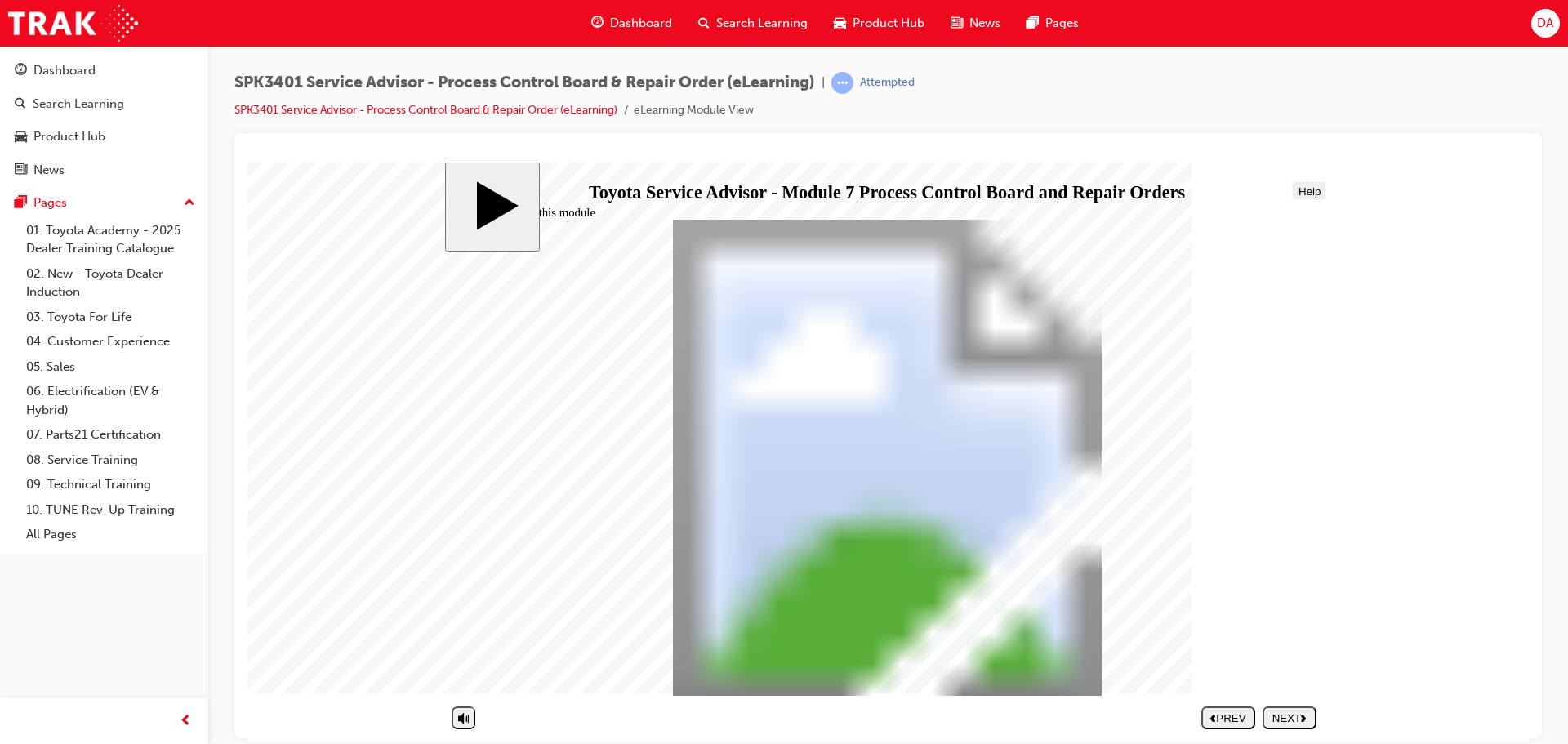
click at [1293, 719] on div "NEXT" at bounding box center [1290, 717] width 41 height 12
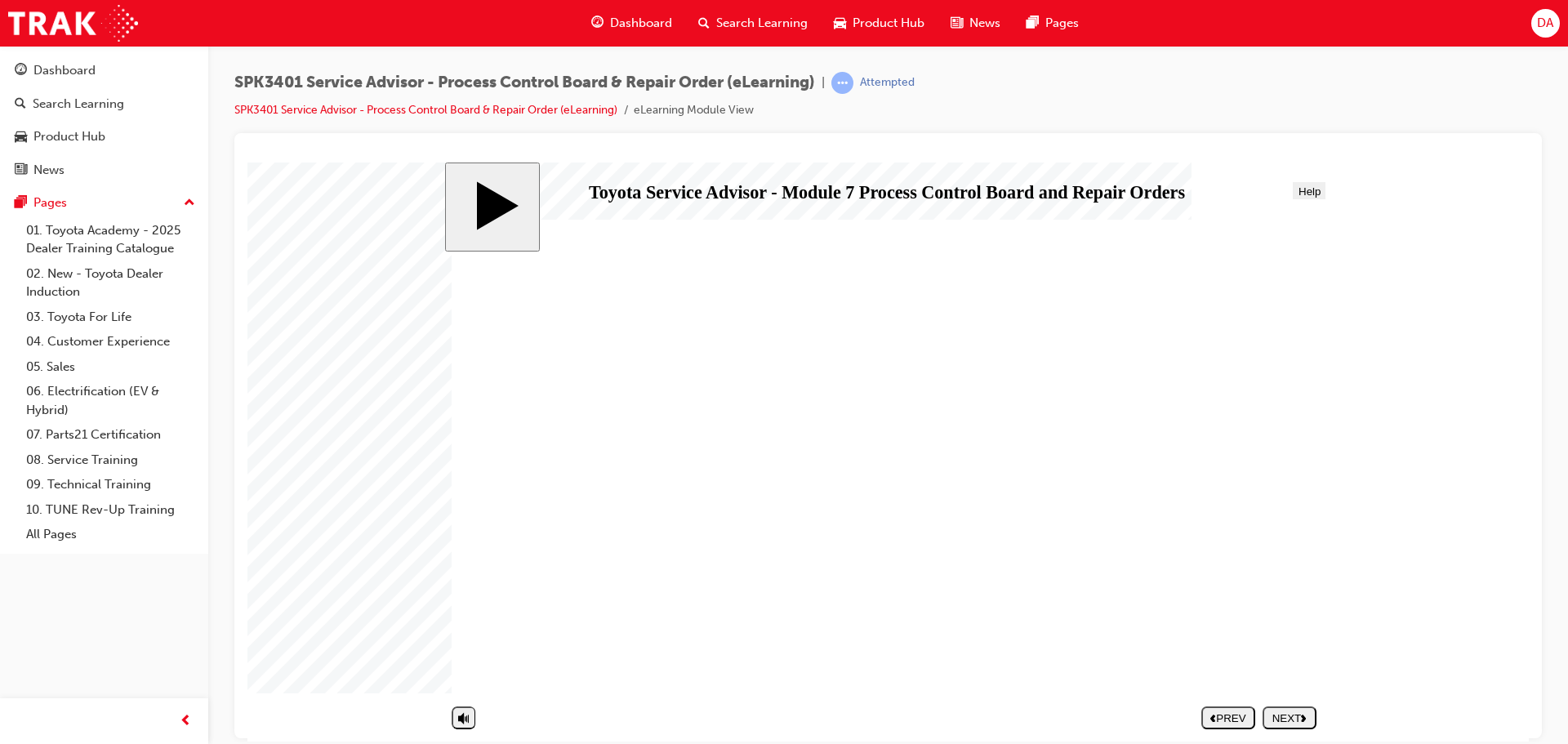
click at [1302, 716] on icon "next" at bounding box center [1304, 716] width 6 height 8
click at [1301, 716] on div "NEXT" at bounding box center [1290, 717] width 41 height 12
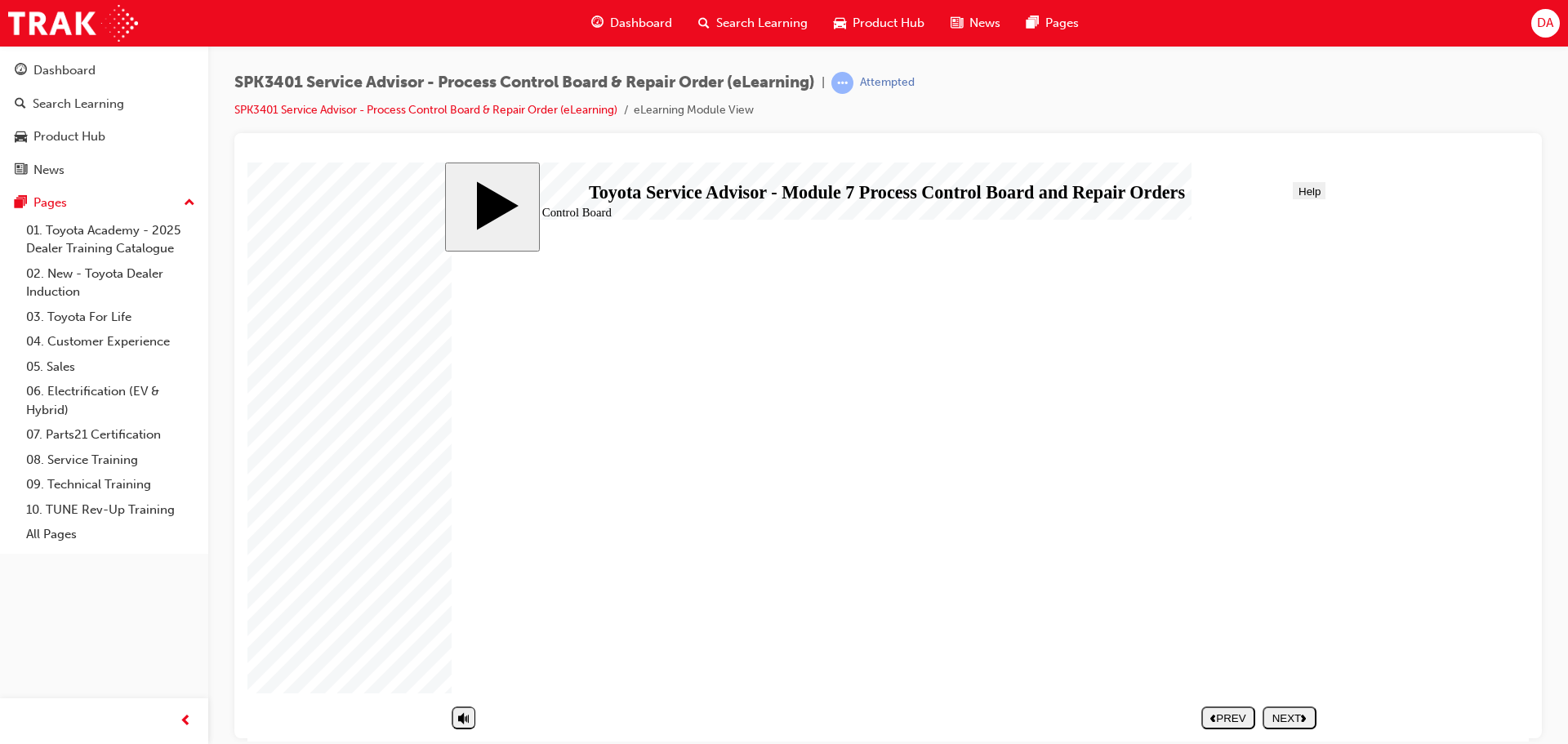
click at [1301, 716] on div "NEXT" at bounding box center [1290, 717] width 41 height 12
drag, startPoint x: 626, startPoint y: 425, endPoint x: 1066, endPoint y: 553, distance: 458.2
drag, startPoint x: 712, startPoint y: 422, endPoint x: 1162, endPoint y: 518, distance: 460.1
drag, startPoint x: 639, startPoint y: 425, endPoint x: 1086, endPoint y: 598, distance: 479.3
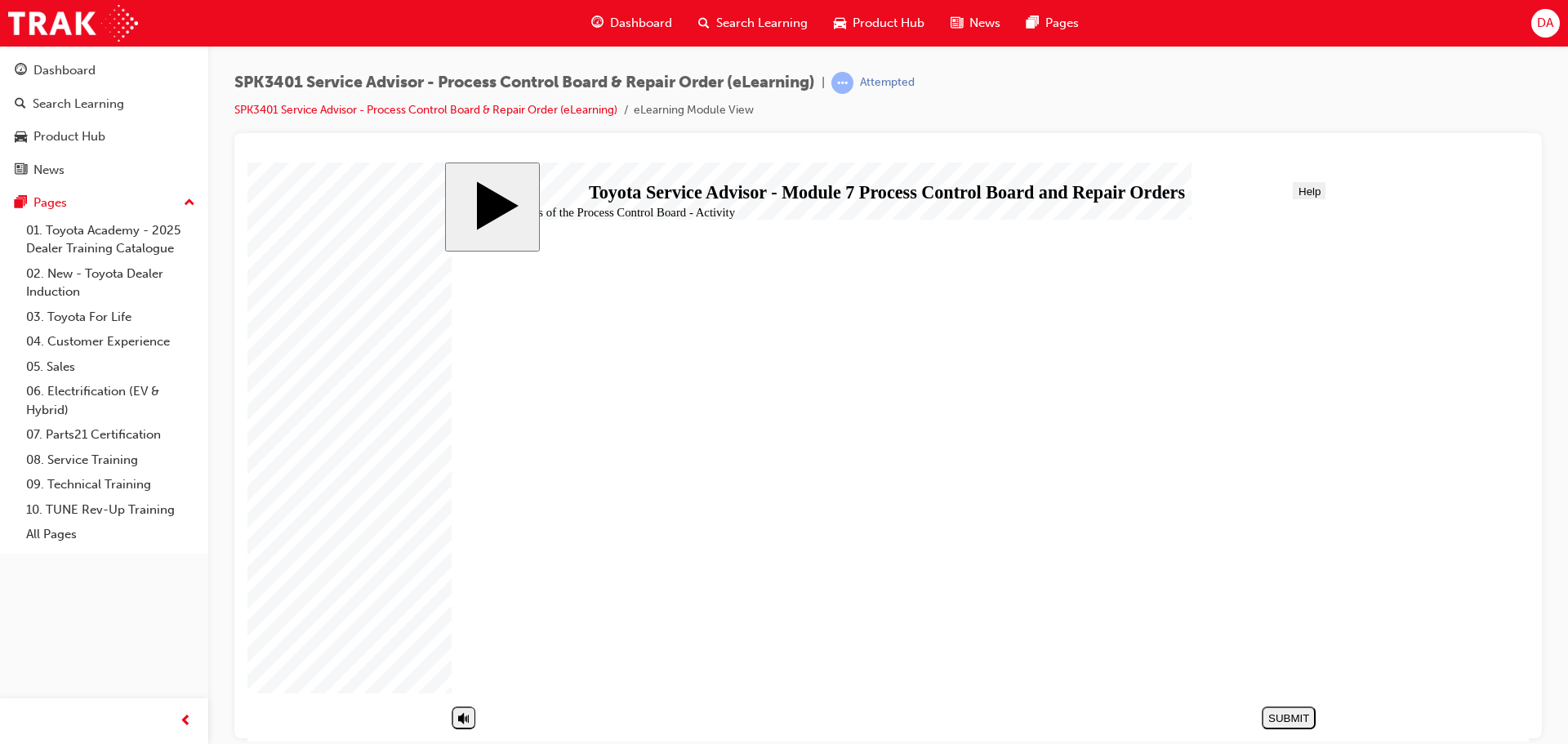
drag, startPoint x: 664, startPoint y: 497, endPoint x: 1106, endPoint y: 515, distance: 442.4
drag, startPoint x: 586, startPoint y: 495, endPoint x: 1058, endPoint y: 464, distance: 473.0
drag, startPoint x: 744, startPoint y: 489, endPoint x: 1208, endPoint y: 553, distance: 468.4
drag, startPoint x: 651, startPoint y: 500, endPoint x: 1093, endPoint y: 646, distance: 465.5
drag, startPoint x: 592, startPoint y: 565, endPoint x: 1028, endPoint y: 647, distance: 443.6
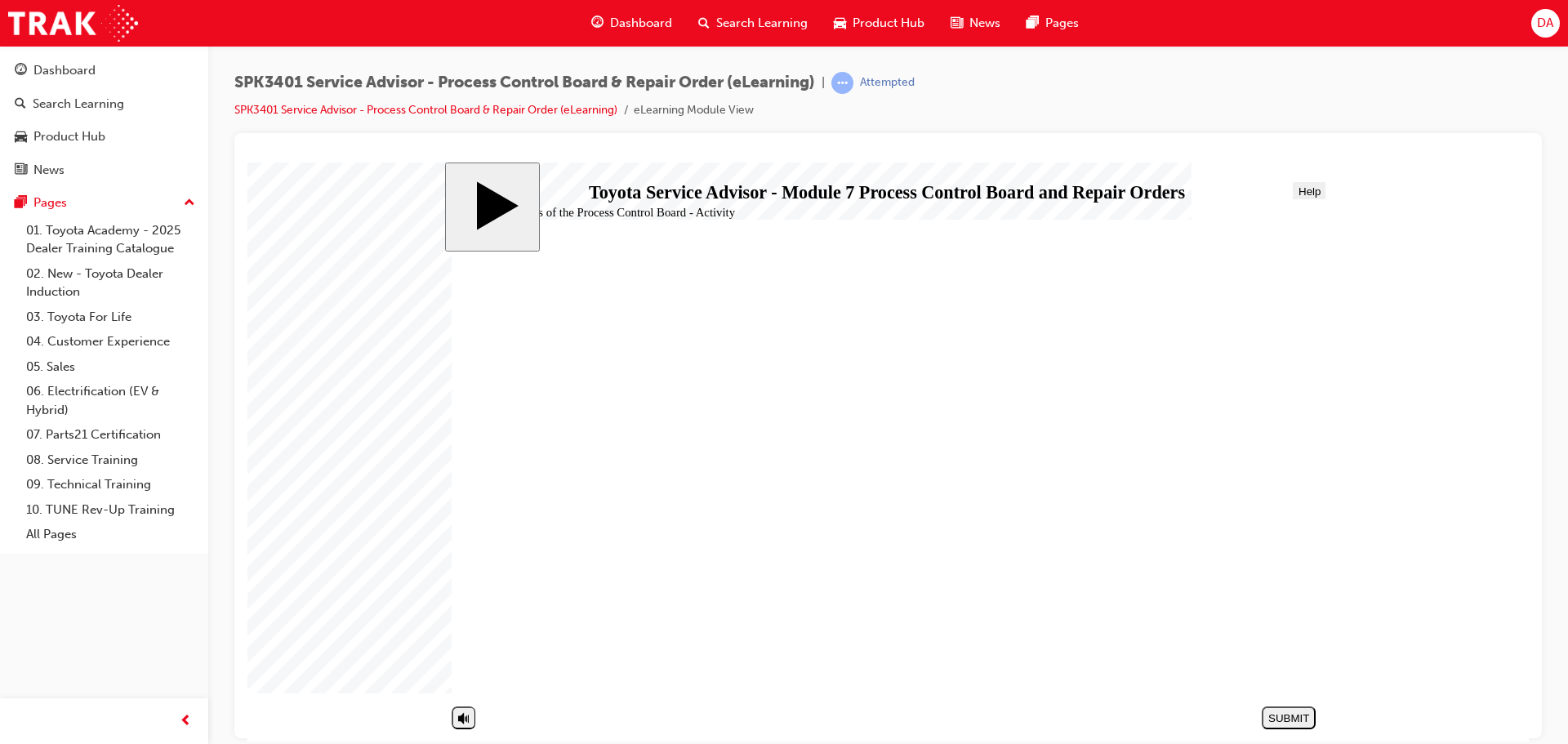
drag, startPoint x: 645, startPoint y: 563, endPoint x: 1092, endPoint y: 384, distance: 481.5
drag, startPoint x: 704, startPoint y: 565, endPoint x: 1154, endPoint y: 426, distance: 471.0
drag, startPoint x: 643, startPoint y: 633, endPoint x: 1081, endPoint y: 391, distance: 500.4
drag, startPoint x: 739, startPoint y: 631, endPoint x: 1186, endPoint y: 637, distance: 447.0
drag, startPoint x: 714, startPoint y: 604, endPoint x: 1158, endPoint y: 645, distance: 445.9
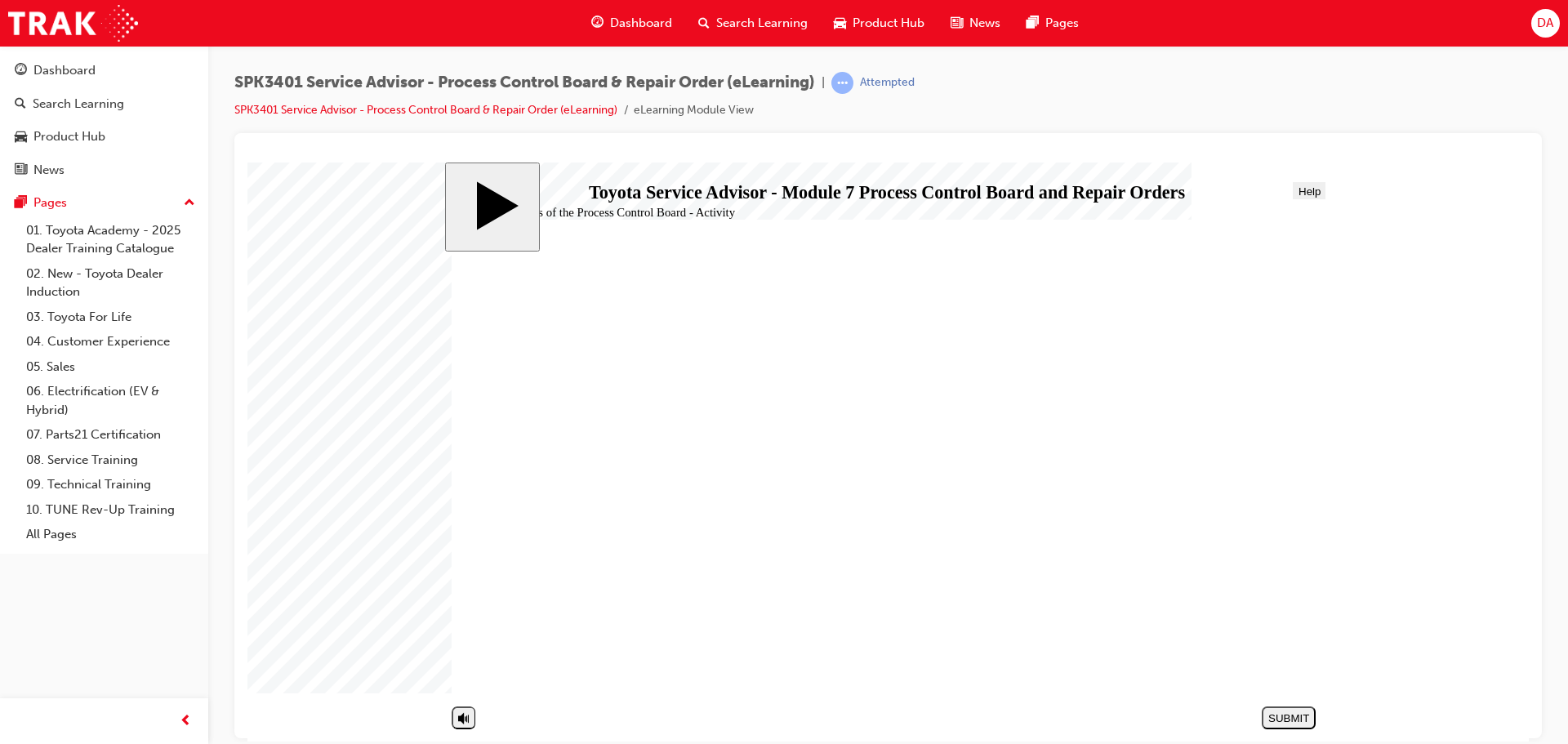
drag, startPoint x: 645, startPoint y: 466, endPoint x: 1087, endPoint y: 515, distance: 444.7
drag, startPoint x: 740, startPoint y: 458, endPoint x: 1186, endPoint y: 564, distance: 458.4
drag, startPoint x: 730, startPoint y: 498, endPoint x: 1178, endPoint y: 517, distance: 448.4
drag, startPoint x: 855, startPoint y: 504, endPoint x: 1235, endPoint y: 390, distance: 396.7
drag, startPoint x: 623, startPoint y: 631, endPoint x: 1060, endPoint y: 472, distance: 465.0
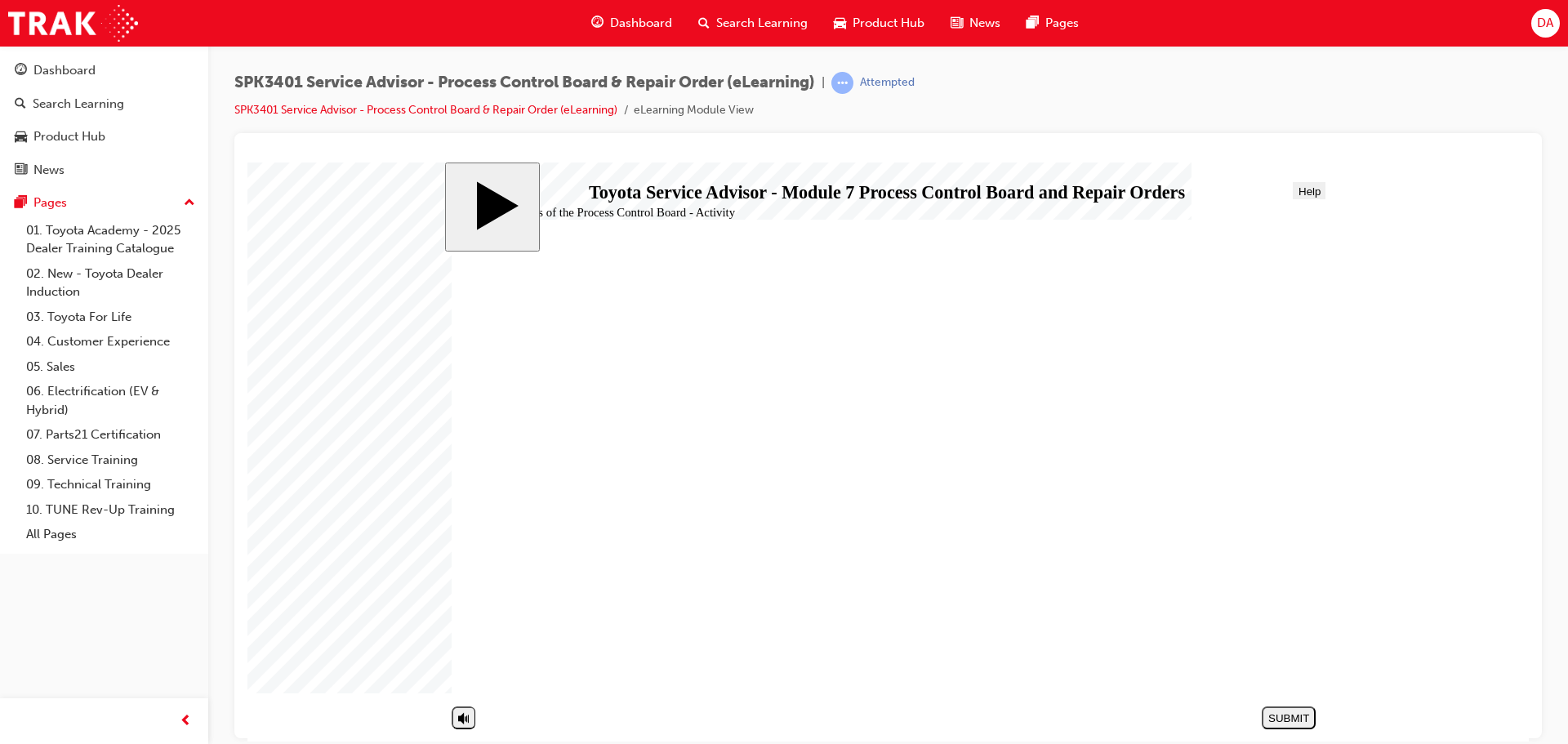
drag, startPoint x: 663, startPoint y: 637, endPoint x: 1117, endPoint y: 517, distance: 469.6
drag, startPoint x: 697, startPoint y: 633, endPoint x: 1146, endPoint y: 557, distance: 455.4
drag, startPoint x: 712, startPoint y: 538, endPoint x: 1157, endPoint y: 476, distance: 449.3
drag, startPoint x: 770, startPoint y: 535, endPoint x: 1225, endPoint y: 524, distance: 455.1
drag, startPoint x: 645, startPoint y: 457, endPoint x: 1092, endPoint y: 462, distance: 447.0
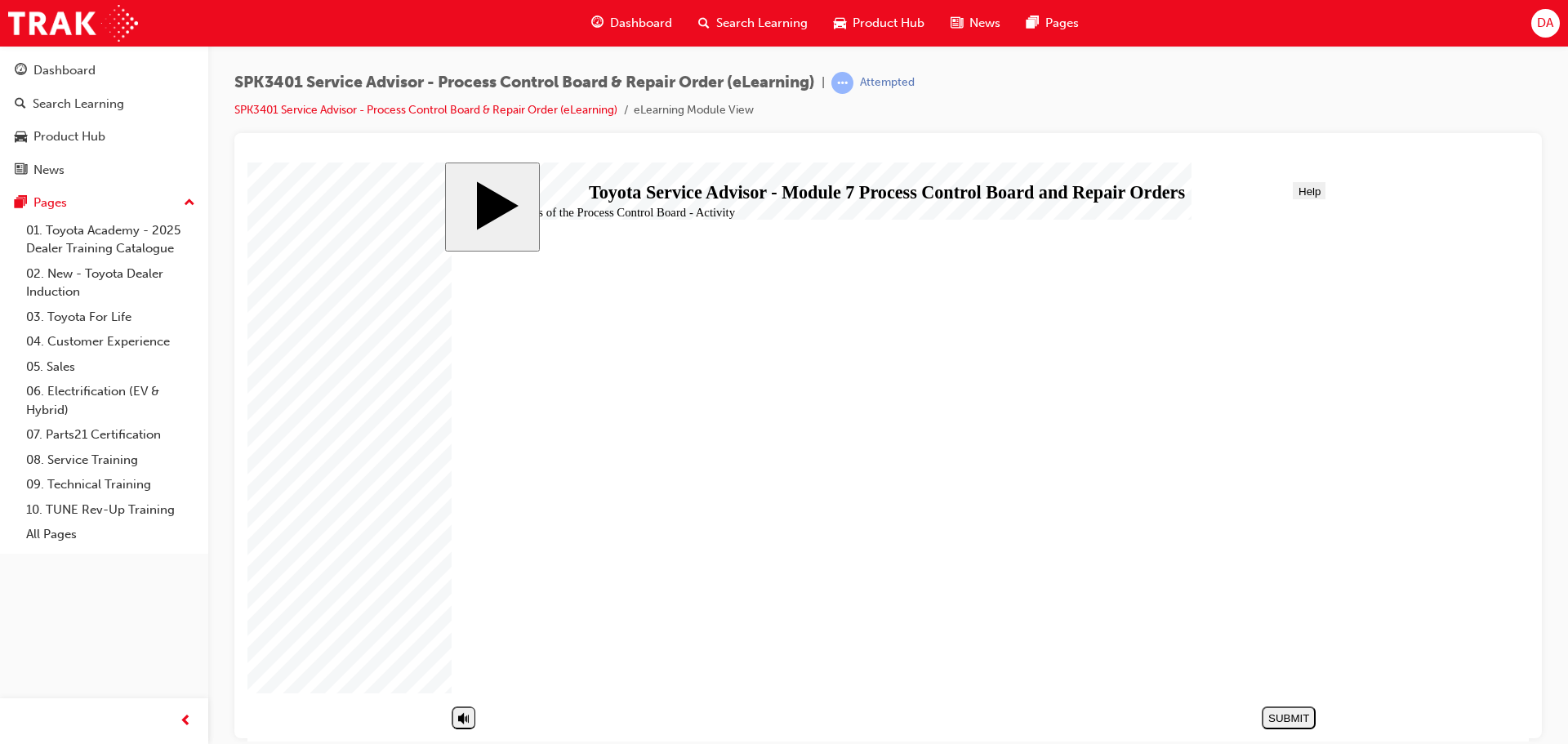
click at [1276, 711] on div "SUBMIT" at bounding box center [1289, 717] width 41 height 12
